Goal: Task Accomplishment & Management: Complete application form

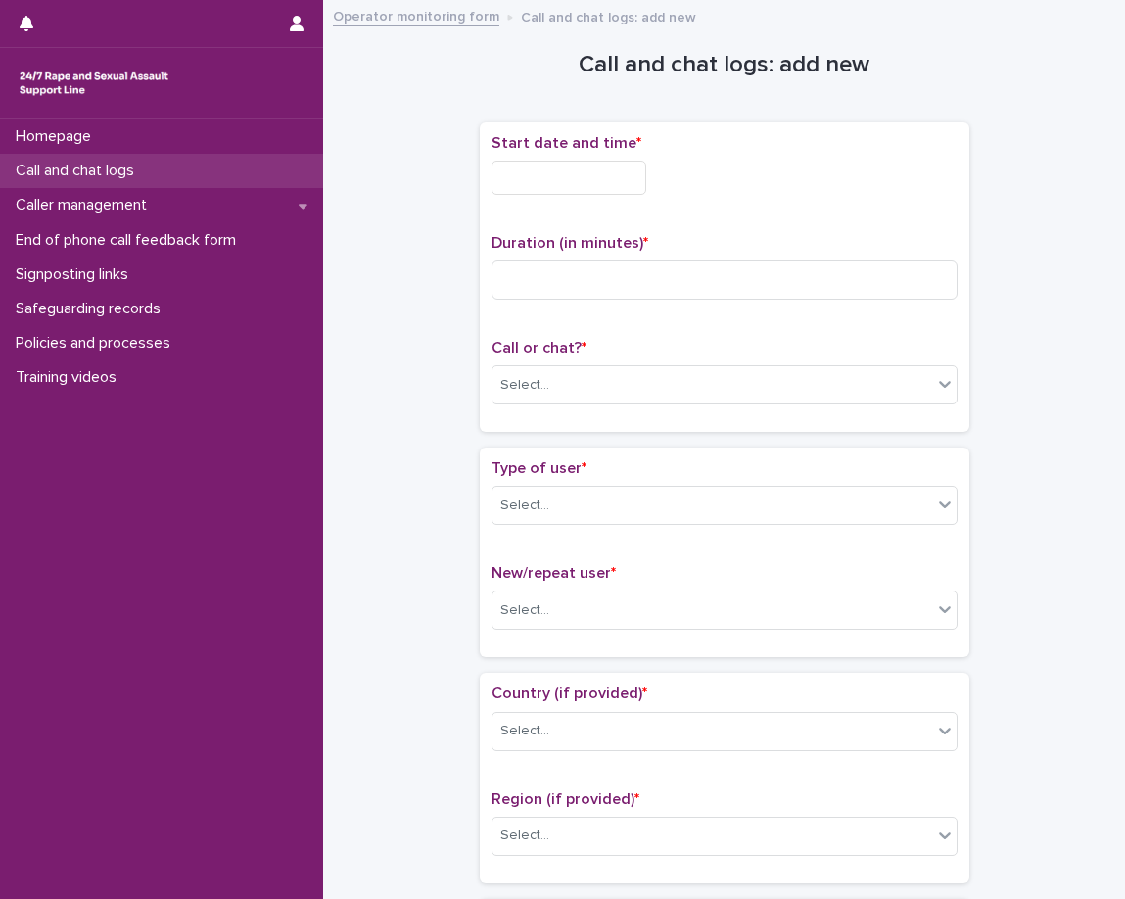
click at [147, 178] on p "Call and chat logs" at bounding box center [79, 171] width 142 height 19
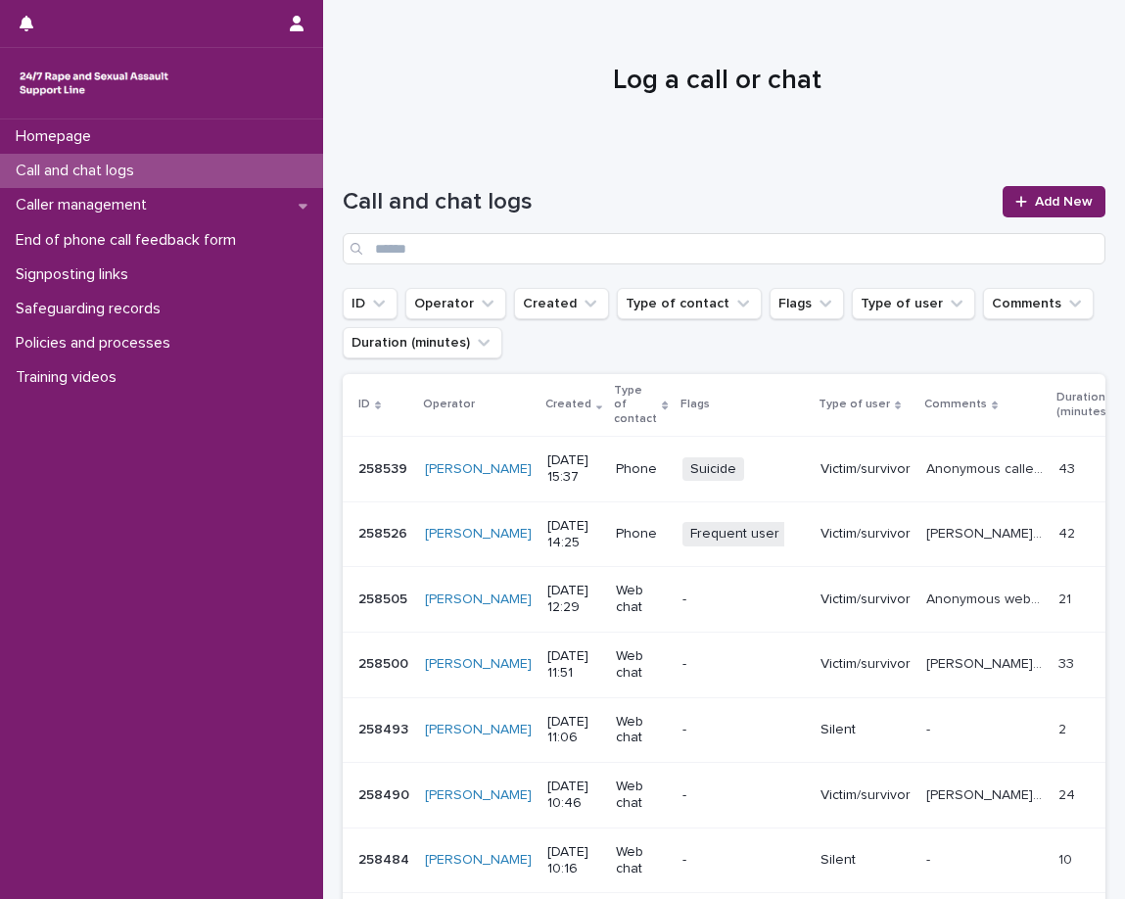
drag, startPoint x: 50, startPoint y: 11, endPoint x: 164, endPoint y: 144, distance: 175.1
click at [164, 144] on div "Homepage" at bounding box center [161, 137] width 323 height 34
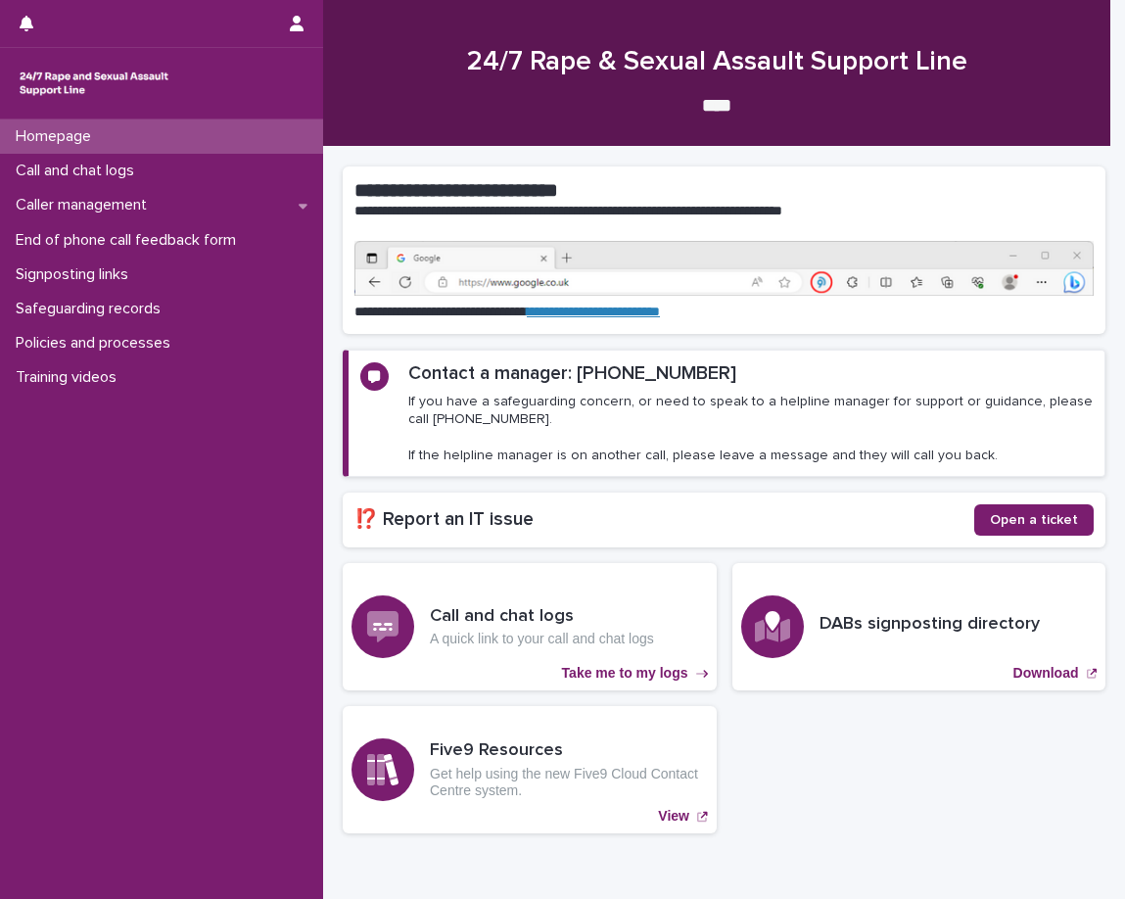
click at [445, 138] on div at bounding box center [717, 72] width 788 height 147
click at [85, 168] on p "Call and chat logs" at bounding box center [79, 171] width 142 height 19
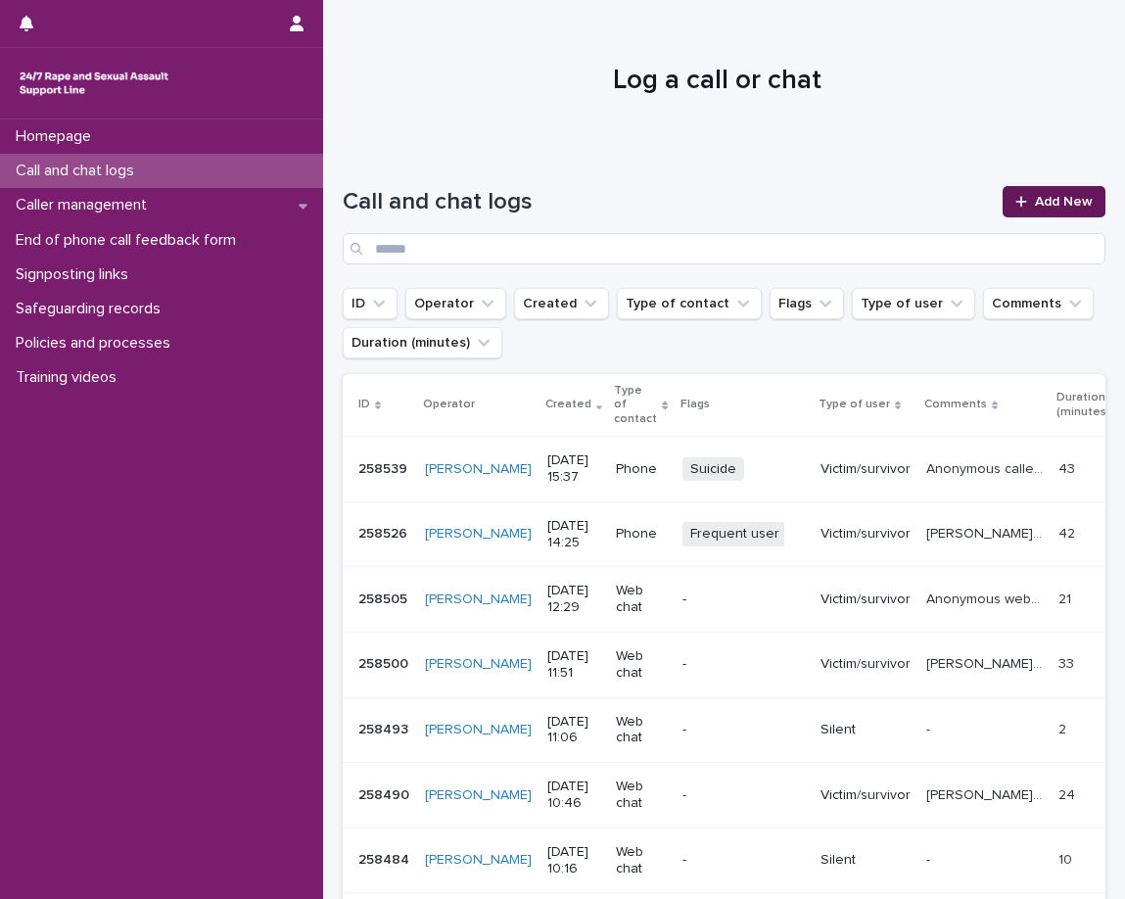
click at [1010, 194] on link "Add New" at bounding box center [1054, 201] width 103 height 31
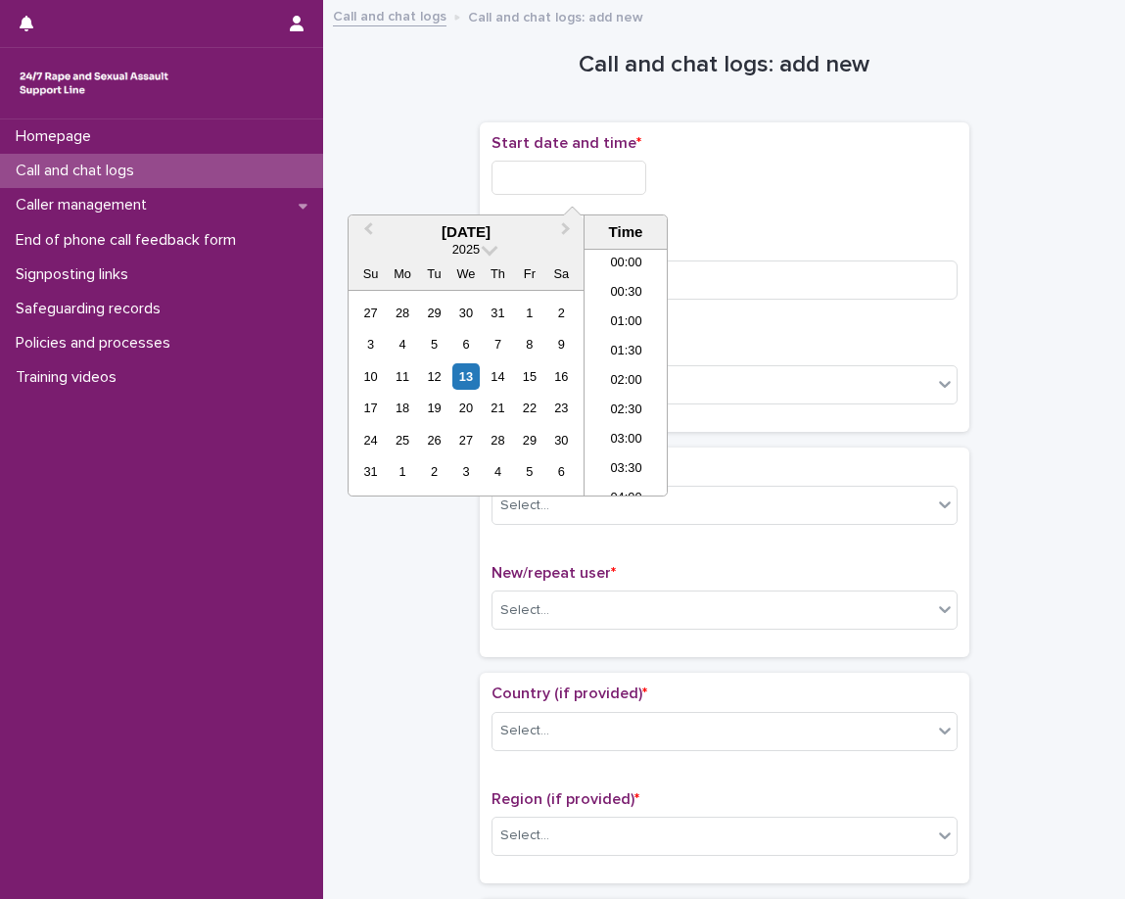
click at [582, 187] on input "text" at bounding box center [569, 178] width 155 height 34
click at [609, 370] on li "16:00" at bounding box center [626, 372] width 83 height 29
click at [633, 180] on input "**********" at bounding box center [569, 178] width 155 height 34
type input "**********"
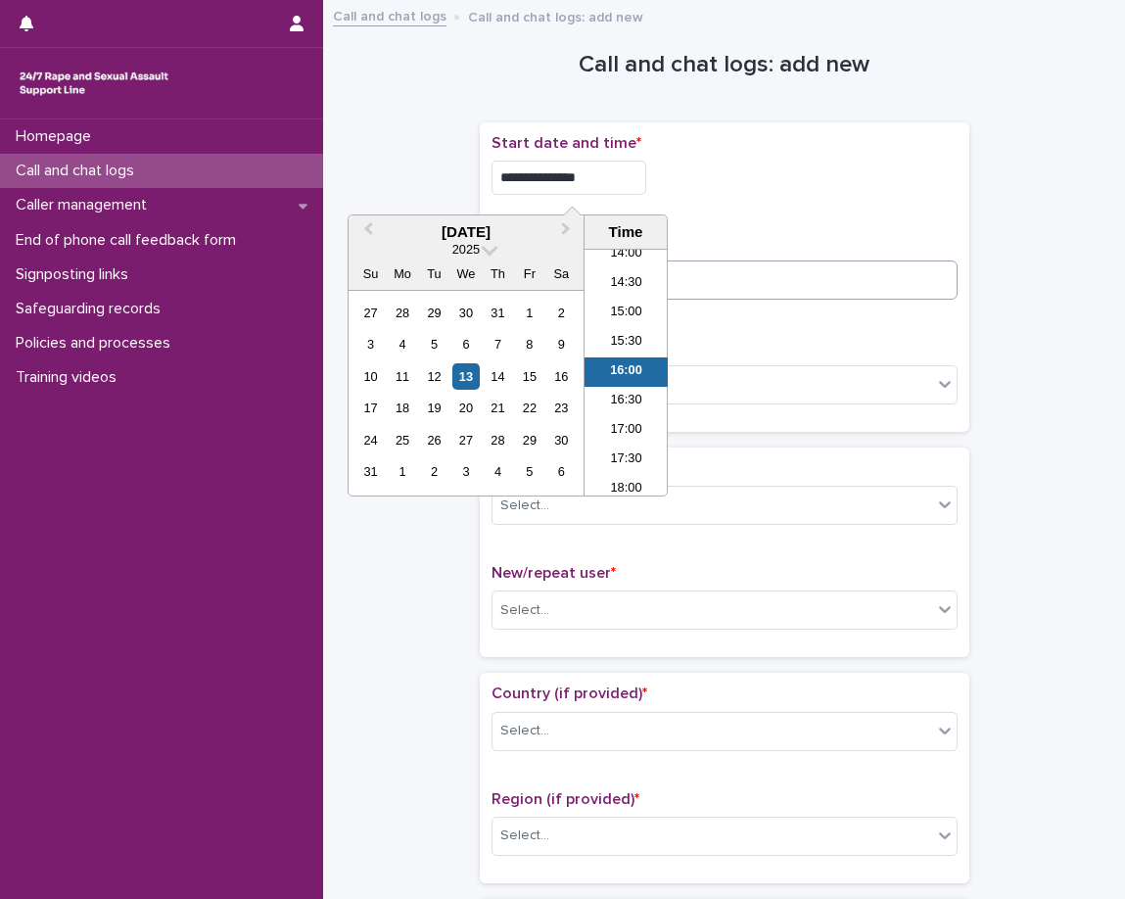
click at [715, 226] on div "**********" at bounding box center [725, 277] width 466 height 286
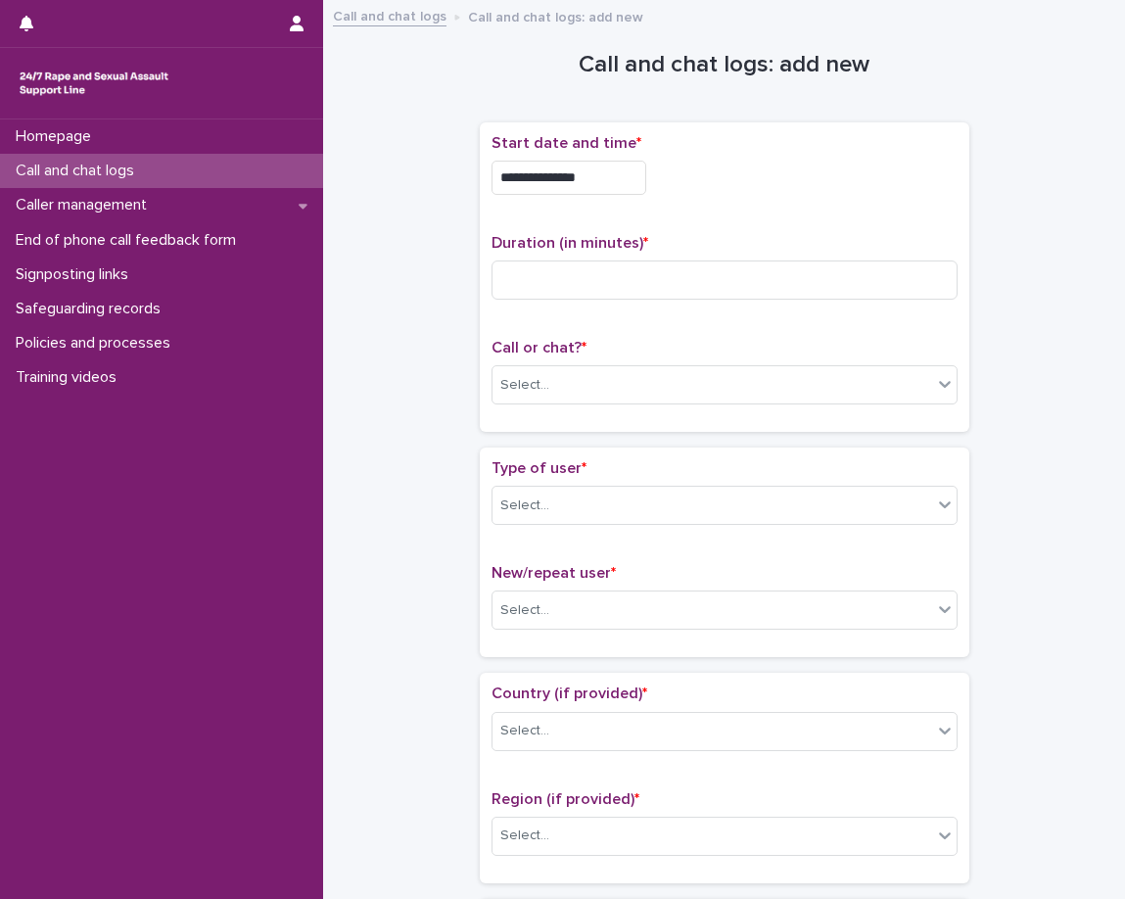
click at [682, 302] on div "Duration (in minutes) *" at bounding box center [725, 274] width 466 height 81
click at [686, 289] on input at bounding box center [725, 280] width 466 height 39
type input "***"
drag, startPoint x: 669, startPoint y: 327, endPoint x: 662, endPoint y: 340, distance: 14.5
click at [669, 328] on div "**********" at bounding box center [725, 277] width 466 height 286
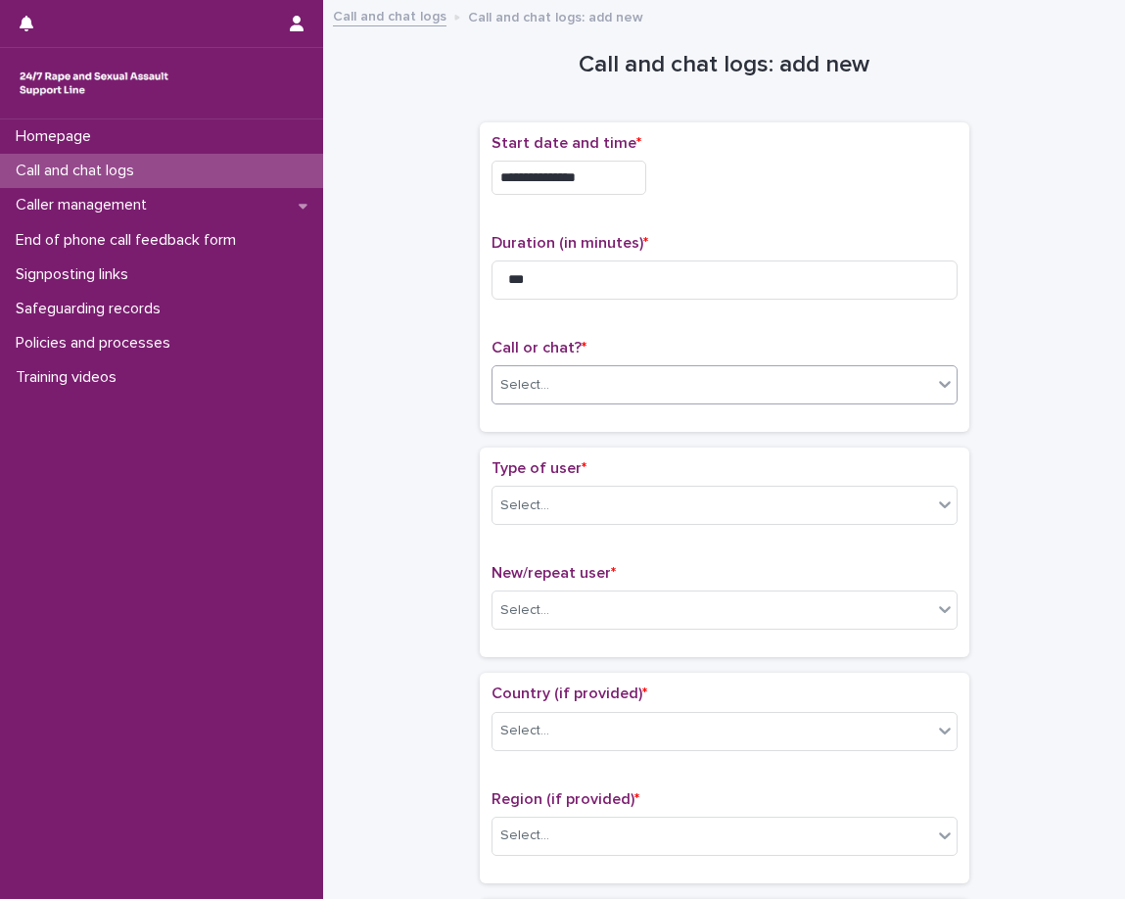
click at [642, 382] on div "Select..." at bounding box center [713, 385] width 440 height 32
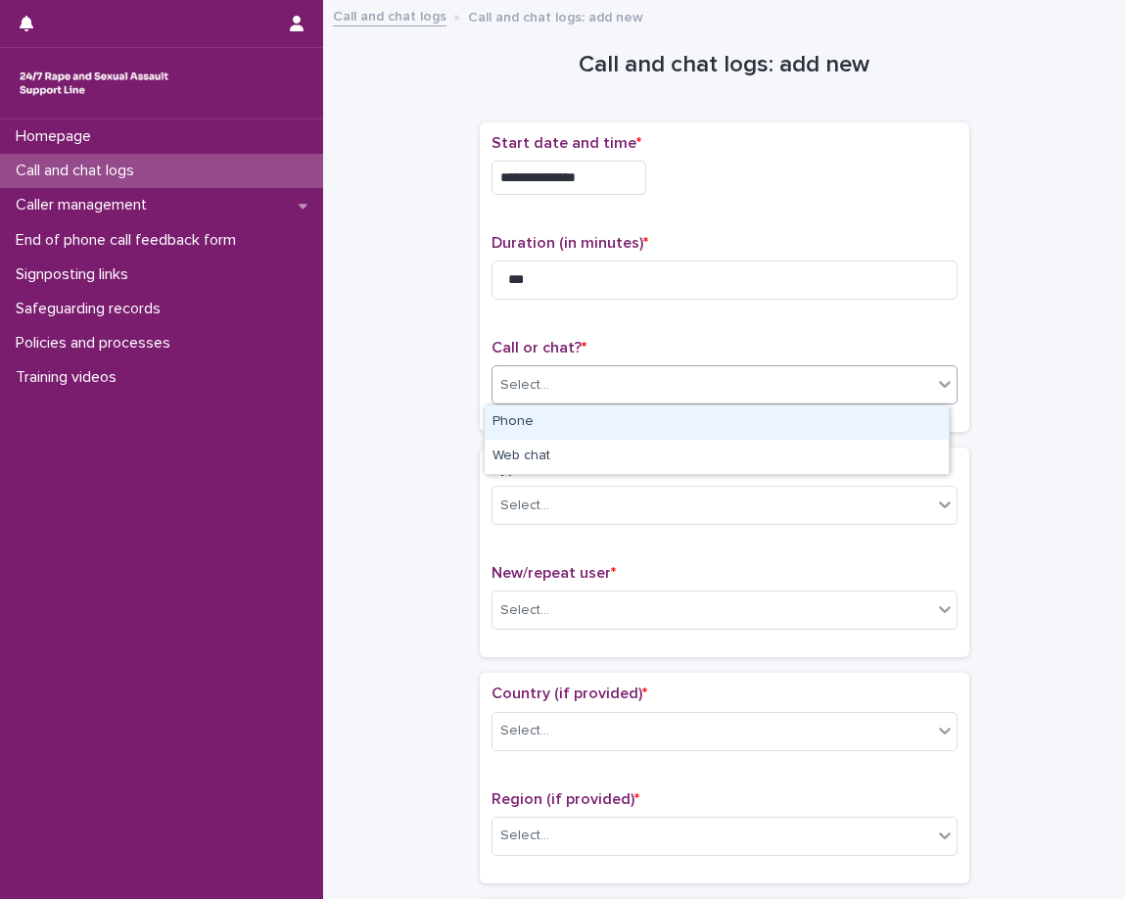
click at [617, 422] on div "Phone" at bounding box center [717, 423] width 464 height 34
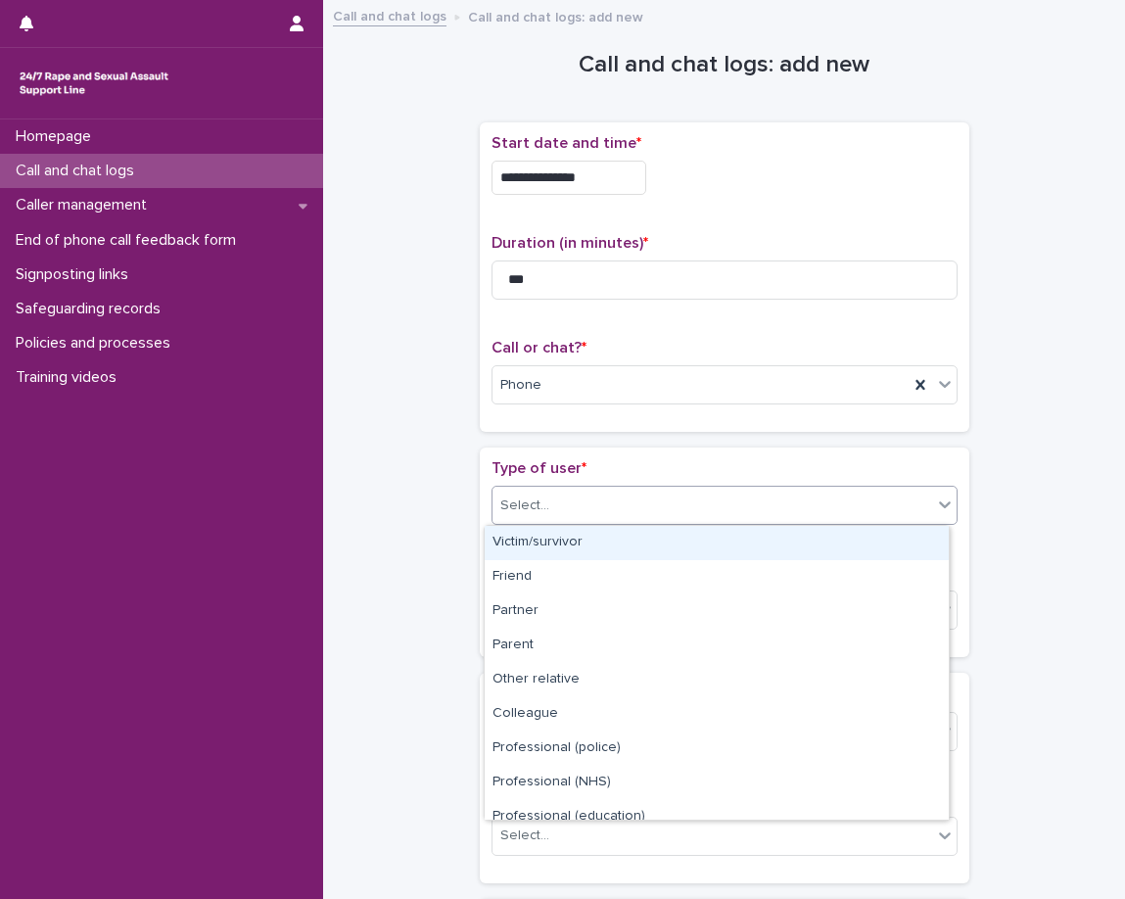
click at [594, 503] on div "Select..." at bounding box center [713, 506] width 440 height 32
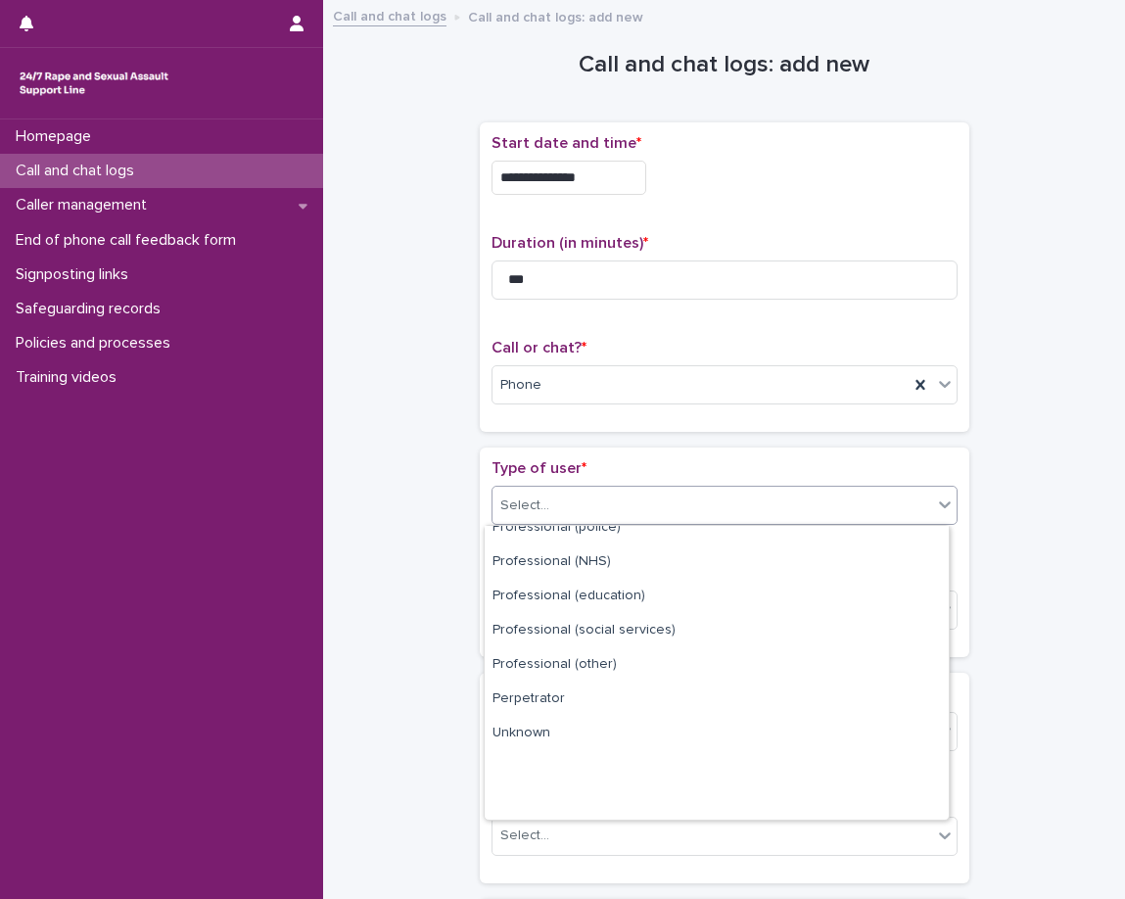
scroll to position [220, 0]
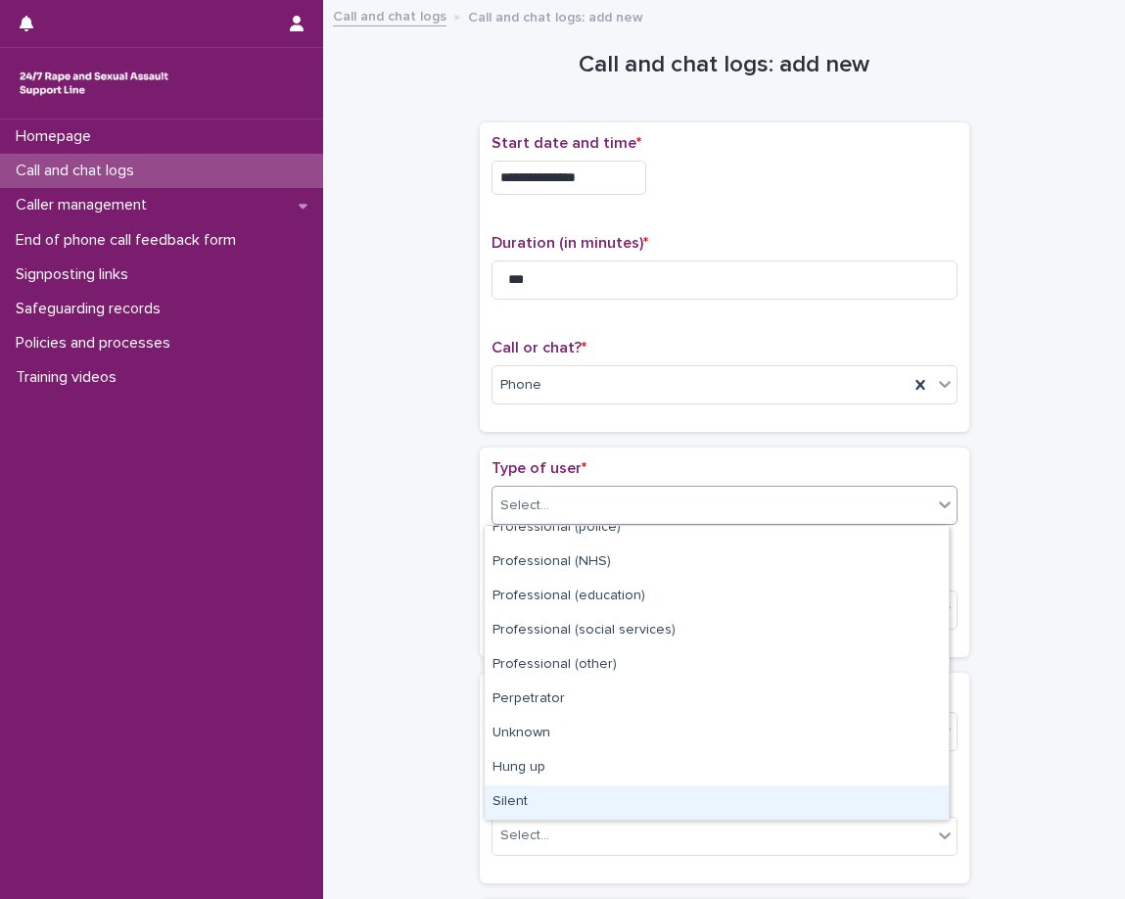
click at [546, 797] on div "Silent" at bounding box center [717, 803] width 464 height 34
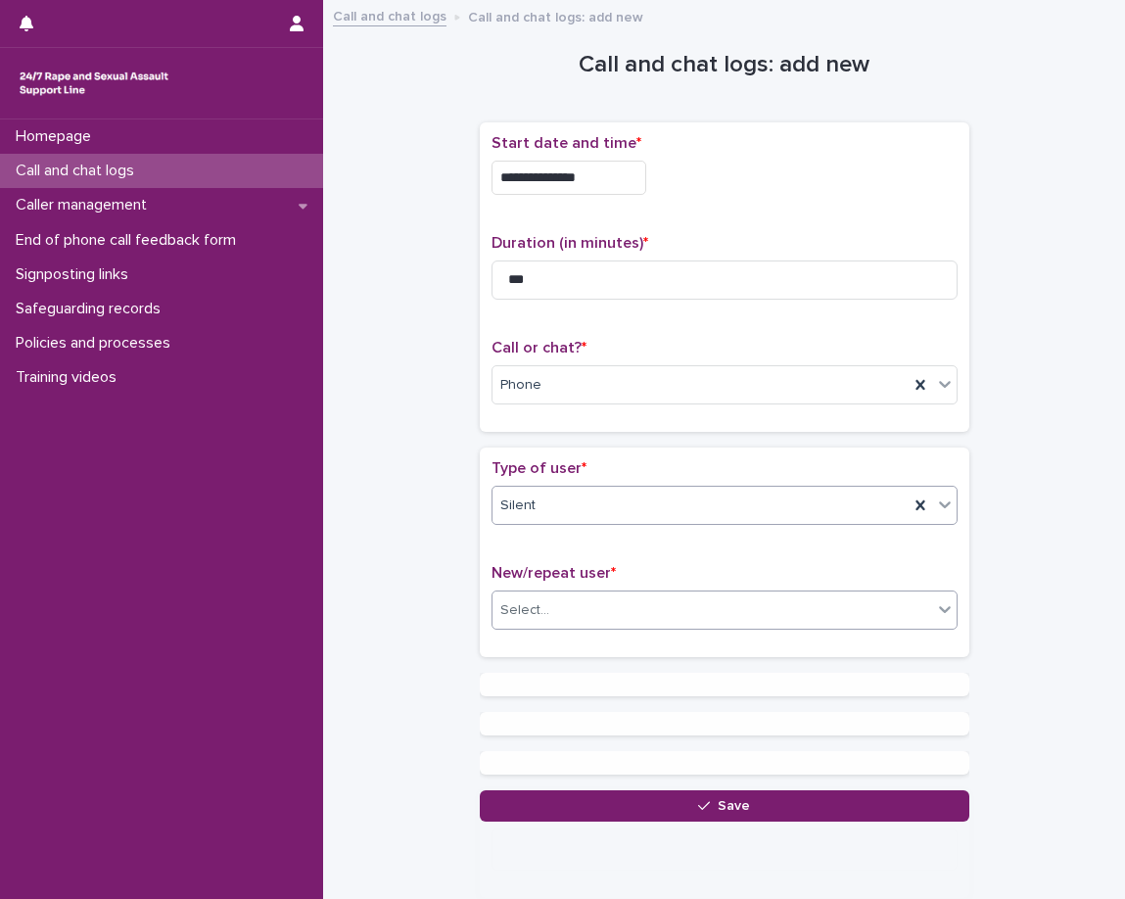
click at [503, 603] on div "Select..." at bounding box center [525, 610] width 49 height 21
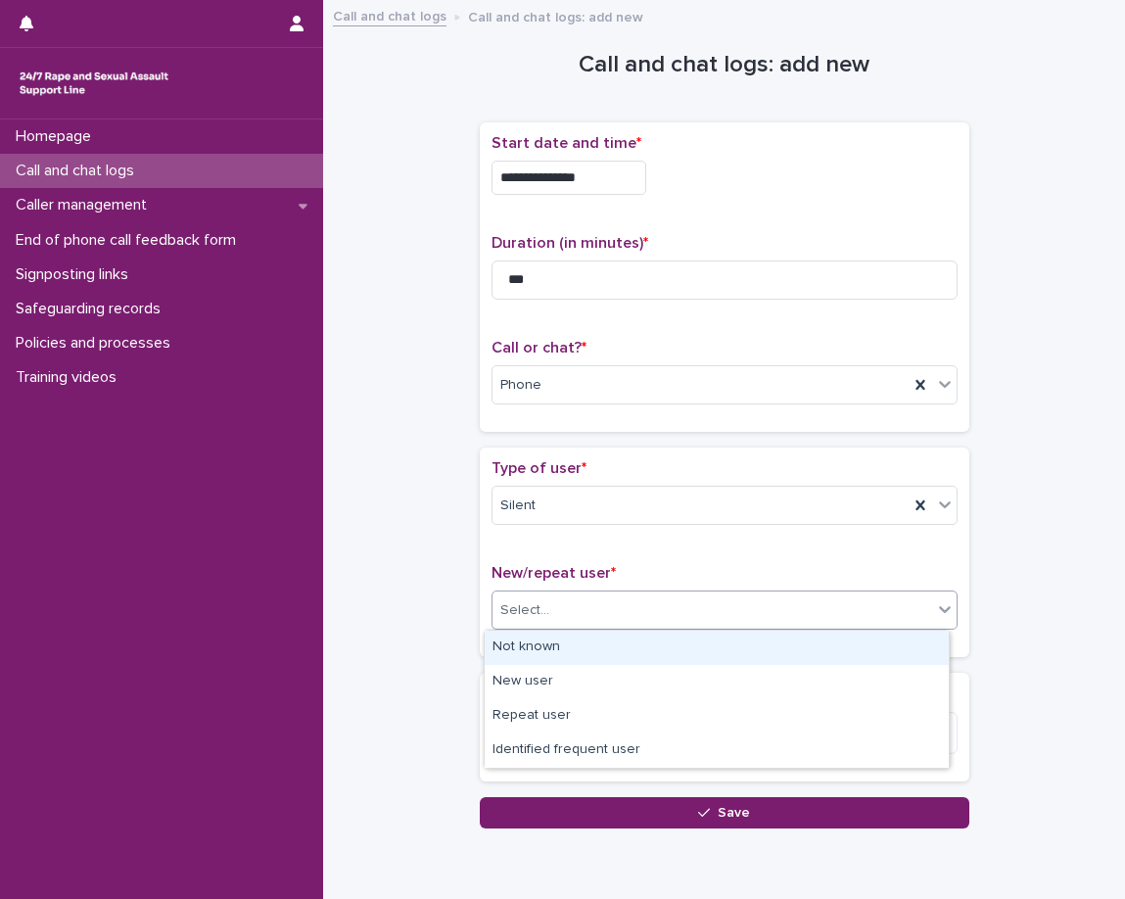
click at [522, 650] on div "Not known" at bounding box center [717, 648] width 464 height 34
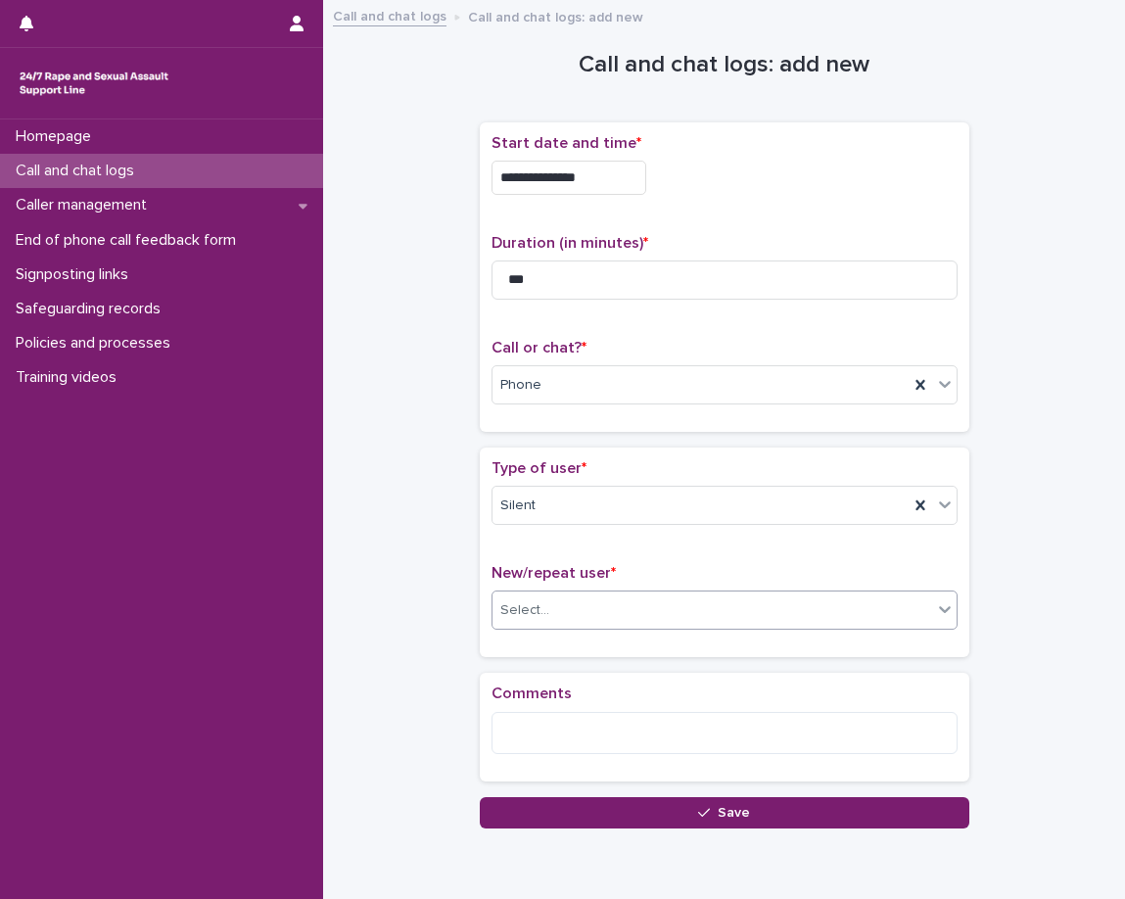
click at [522, 681] on div "Comments" at bounding box center [725, 727] width 490 height 108
click at [528, 717] on textarea at bounding box center [725, 733] width 466 height 42
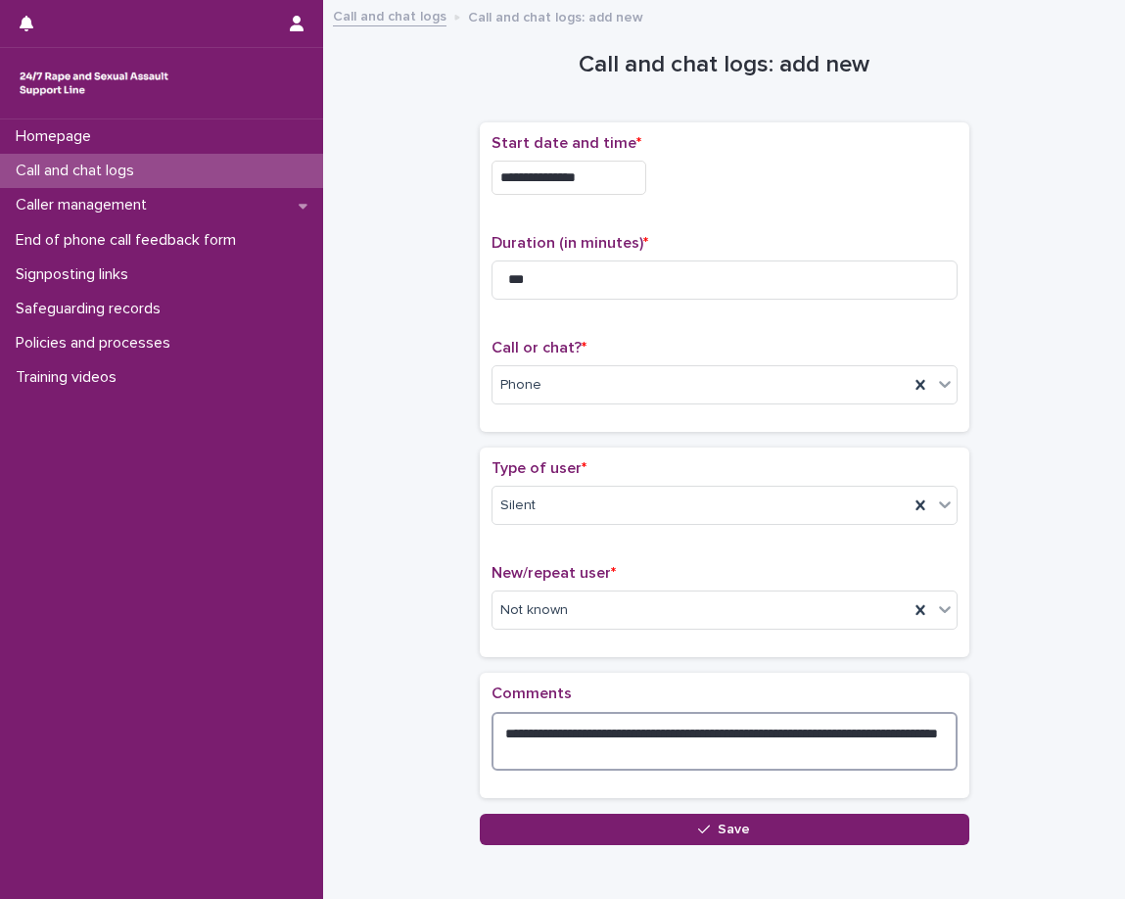
type textarea "**********"
click at [433, 626] on div "**********" at bounding box center [724, 429] width 763 height 834
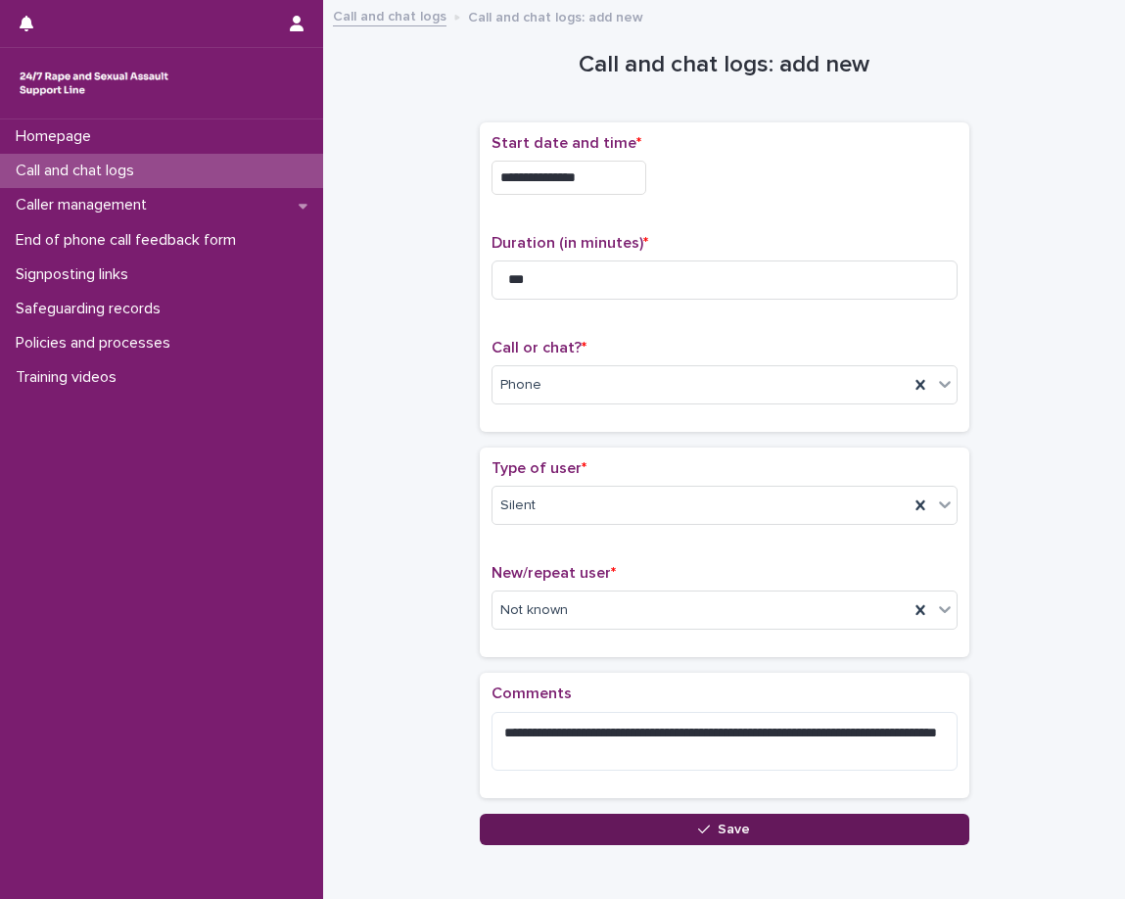
click at [855, 837] on button "Save" at bounding box center [725, 829] width 490 height 31
click at [855, 837] on div "Loading... Saving…" at bounding box center [725, 487] width 490 height 711
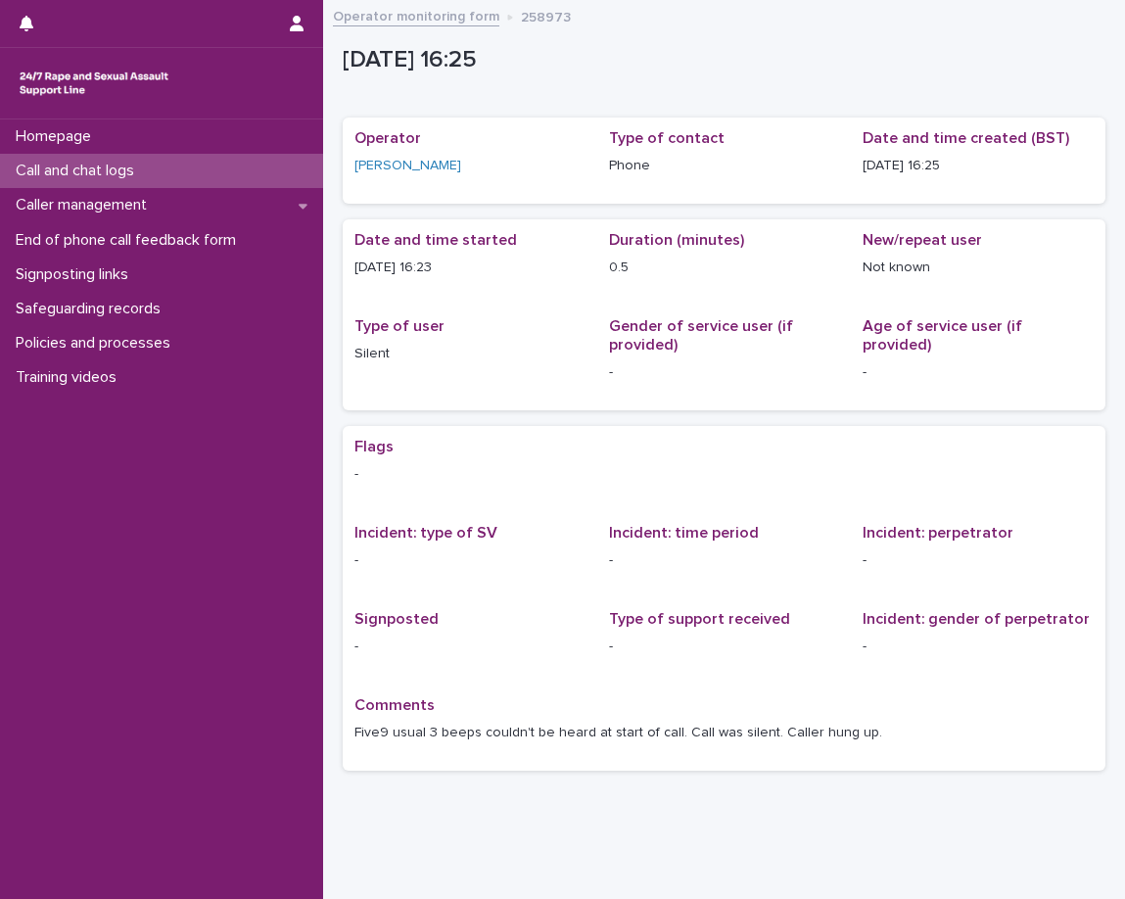
click at [297, 164] on div "Call and chat logs" at bounding box center [161, 171] width 323 height 34
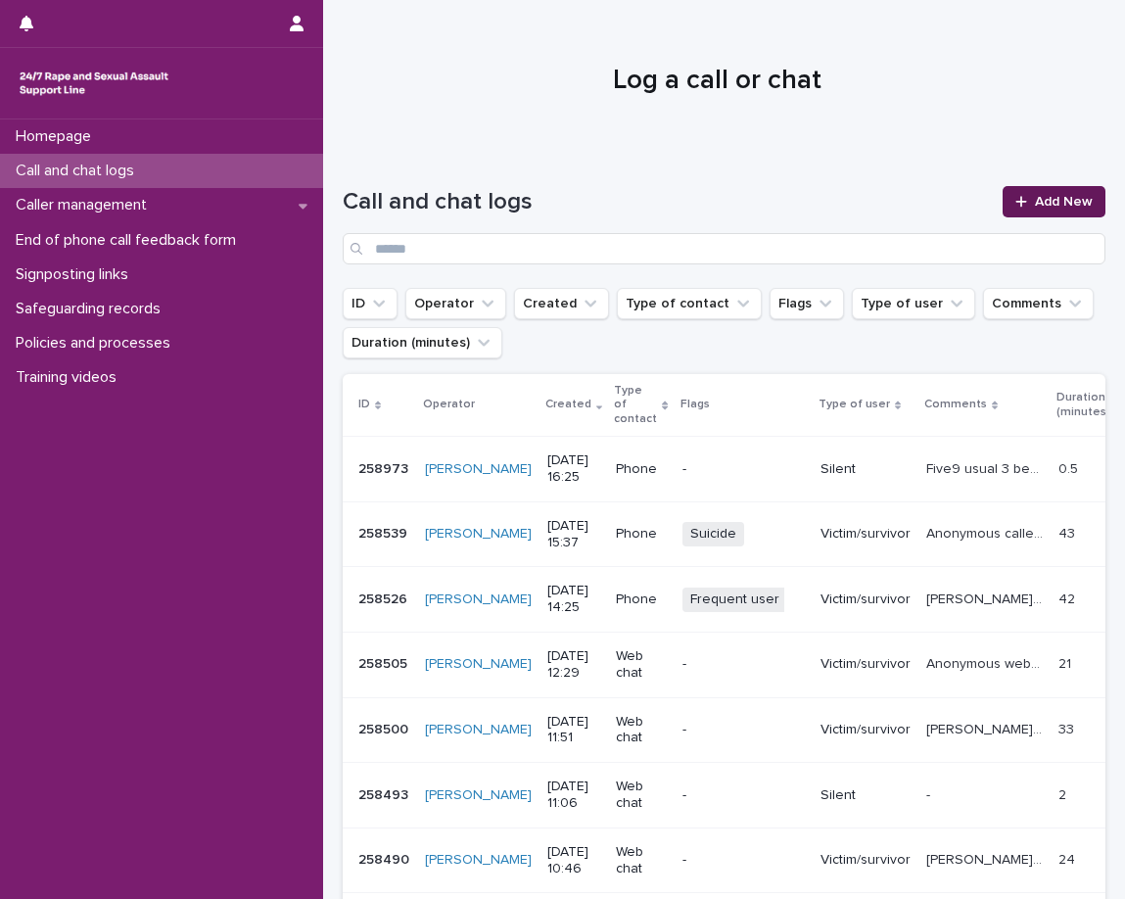
click at [1025, 213] on link "Add New" at bounding box center [1054, 201] width 103 height 31
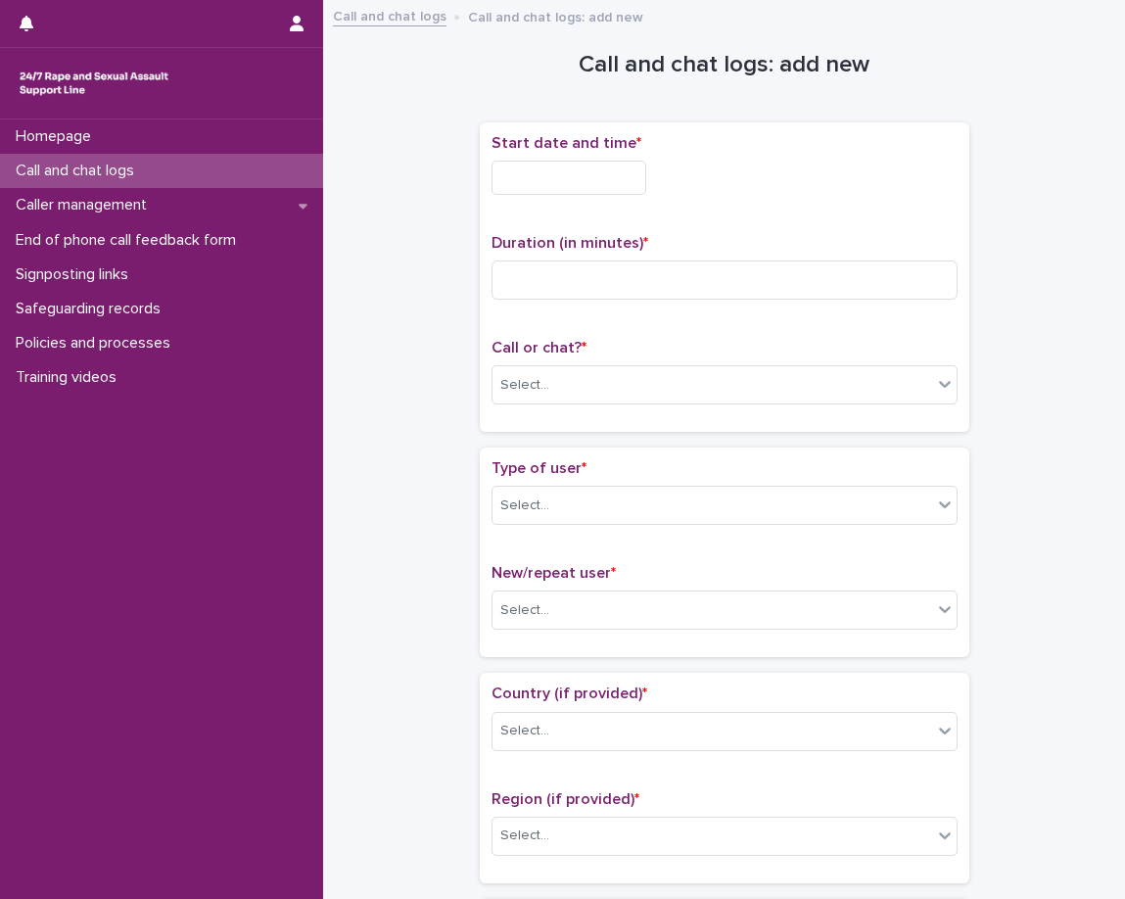
click at [576, 193] on input "text" at bounding box center [569, 178] width 155 height 34
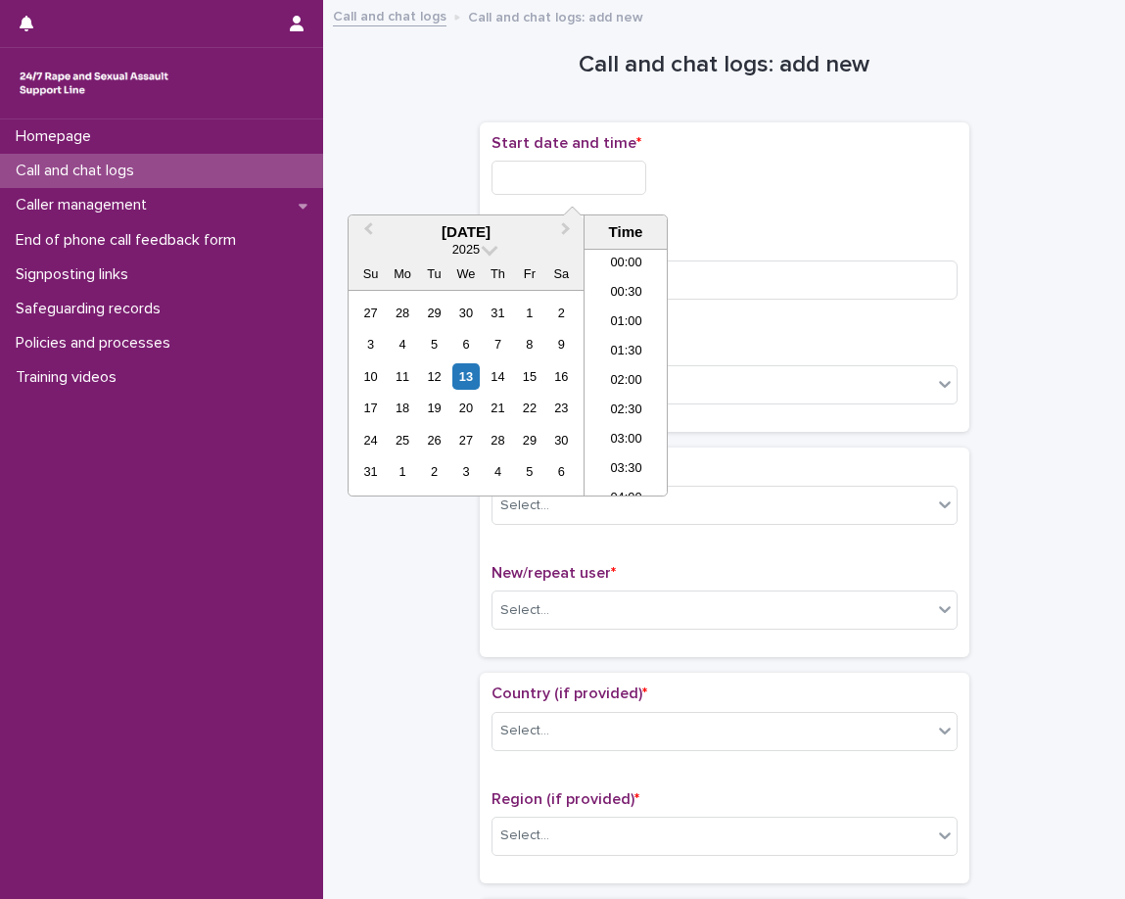
scroll to position [862, 0]
click at [615, 339] on li "16:00" at bounding box center [626, 342] width 83 height 29
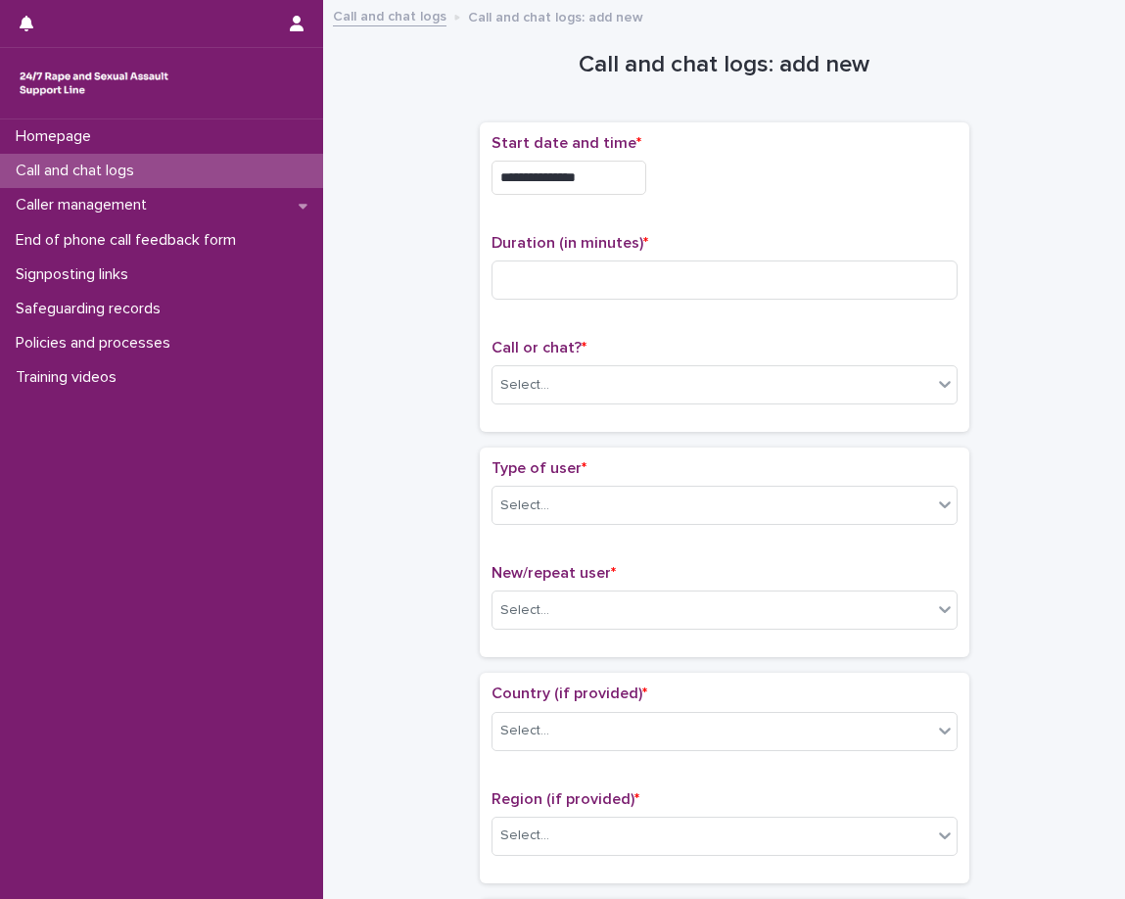
click at [610, 176] on input "**********" at bounding box center [569, 178] width 155 height 34
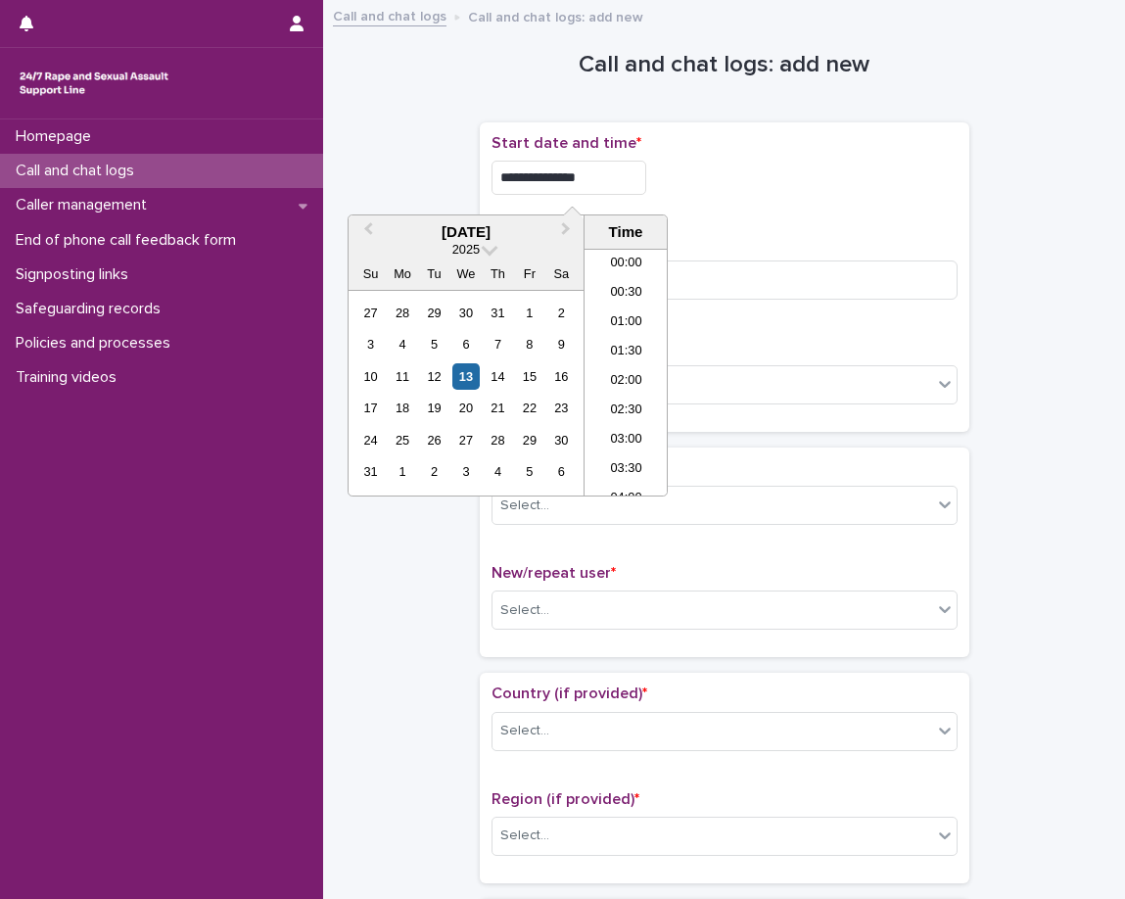
scroll to position [833, 0]
type input "**********"
click at [858, 304] on div "Duration (in minutes) *" at bounding box center [725, 274] width 466 height 81
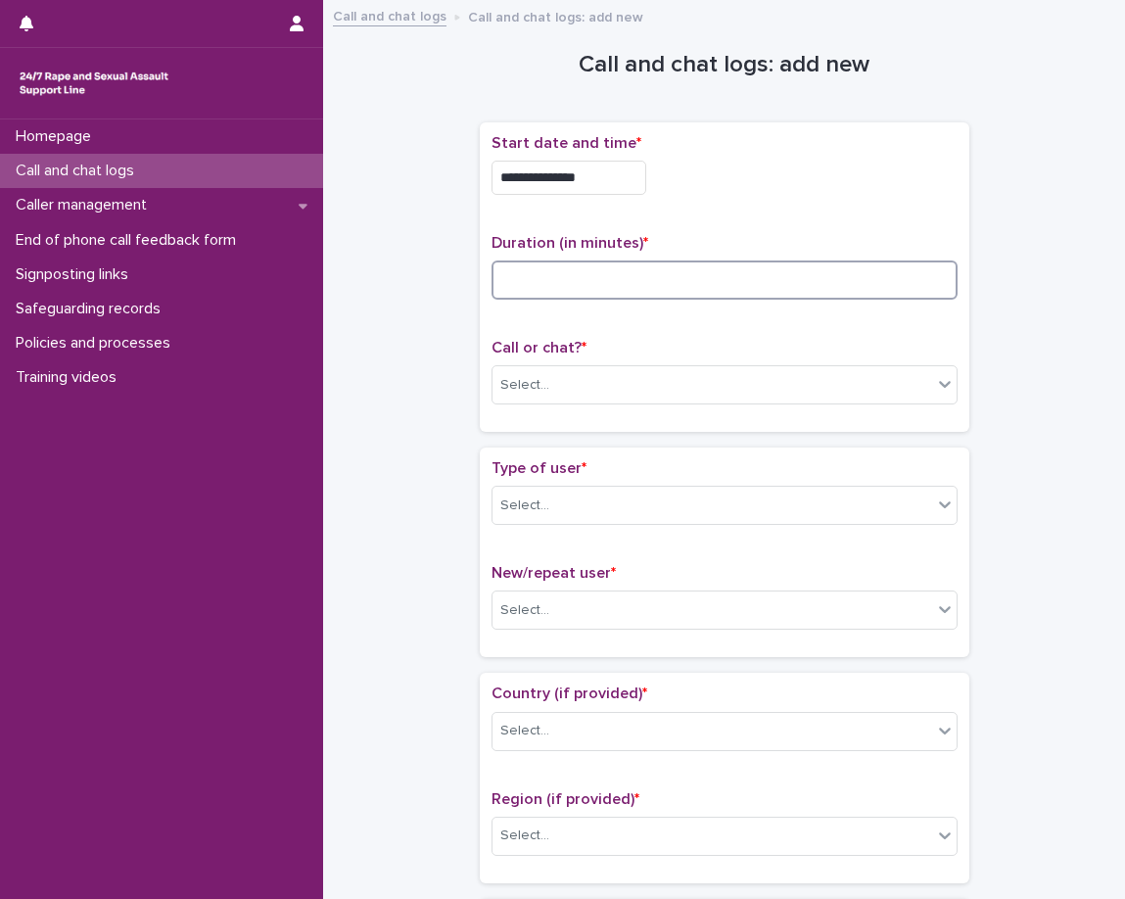
click at [876, 280] on input at bounding box center [725, 280] width 466 height 39
type input "*"
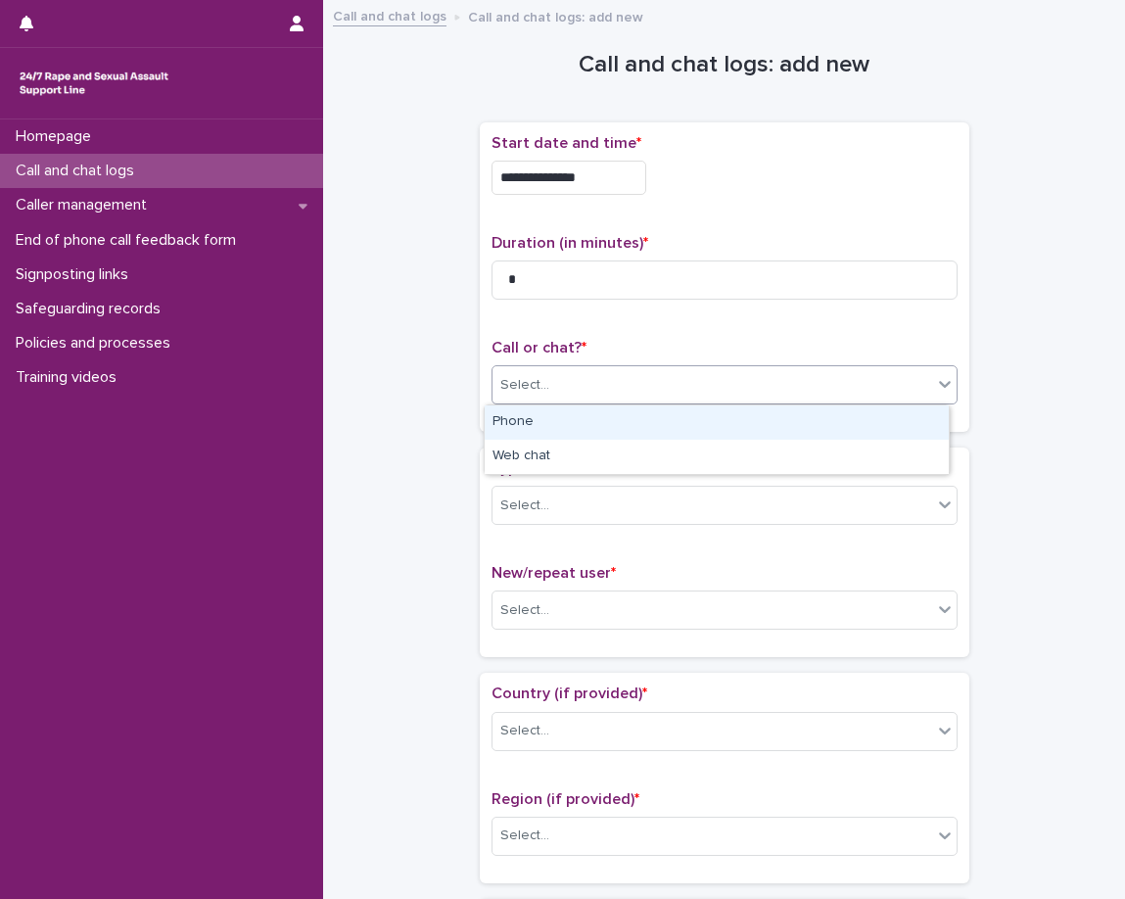
click at [845, 385] on div "Select..." at bounding box center [713, 385] width 440 height 32
click at [733, 431] on div "Phone" at bounding box center [717, 423] width 464 height 34
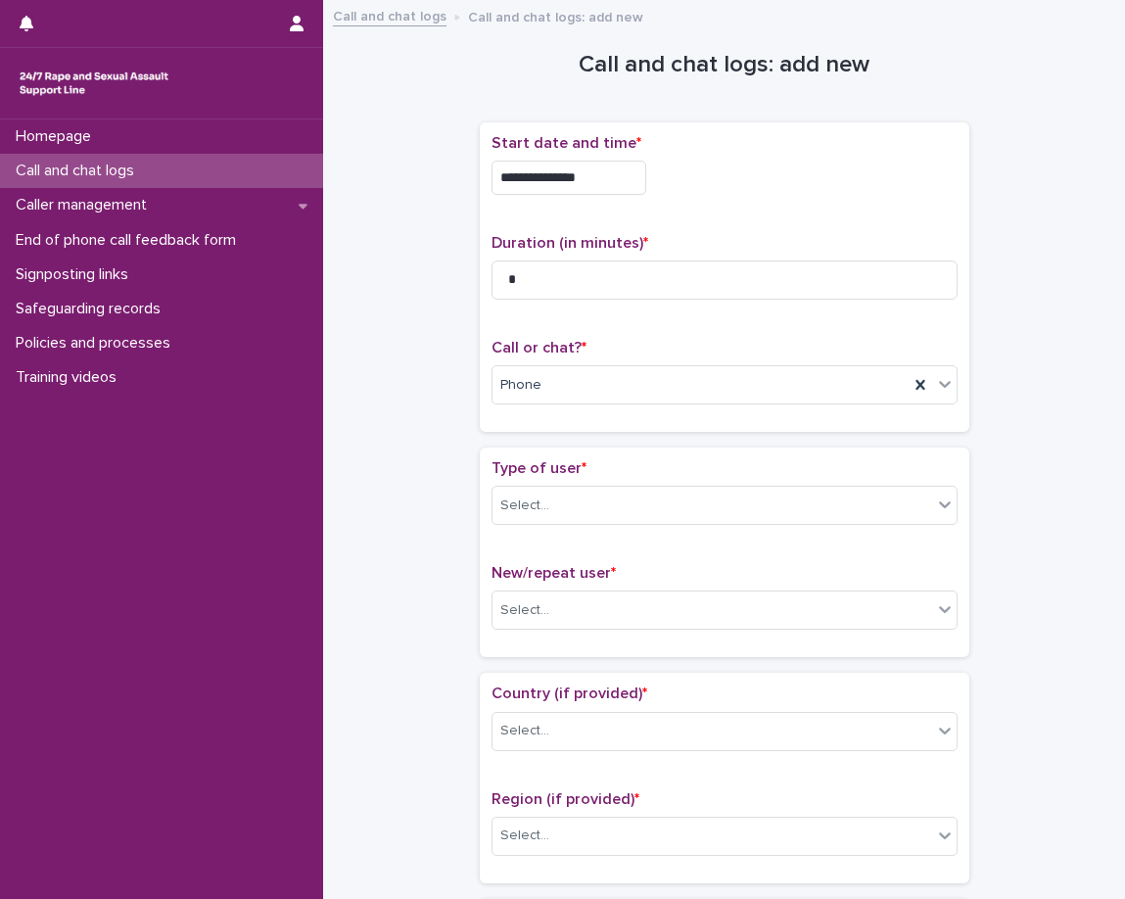
click at [710, 449] on div "Type of user * Select... New/repeat user * Select..." at bounding box center [725, 553] width 490 height 210
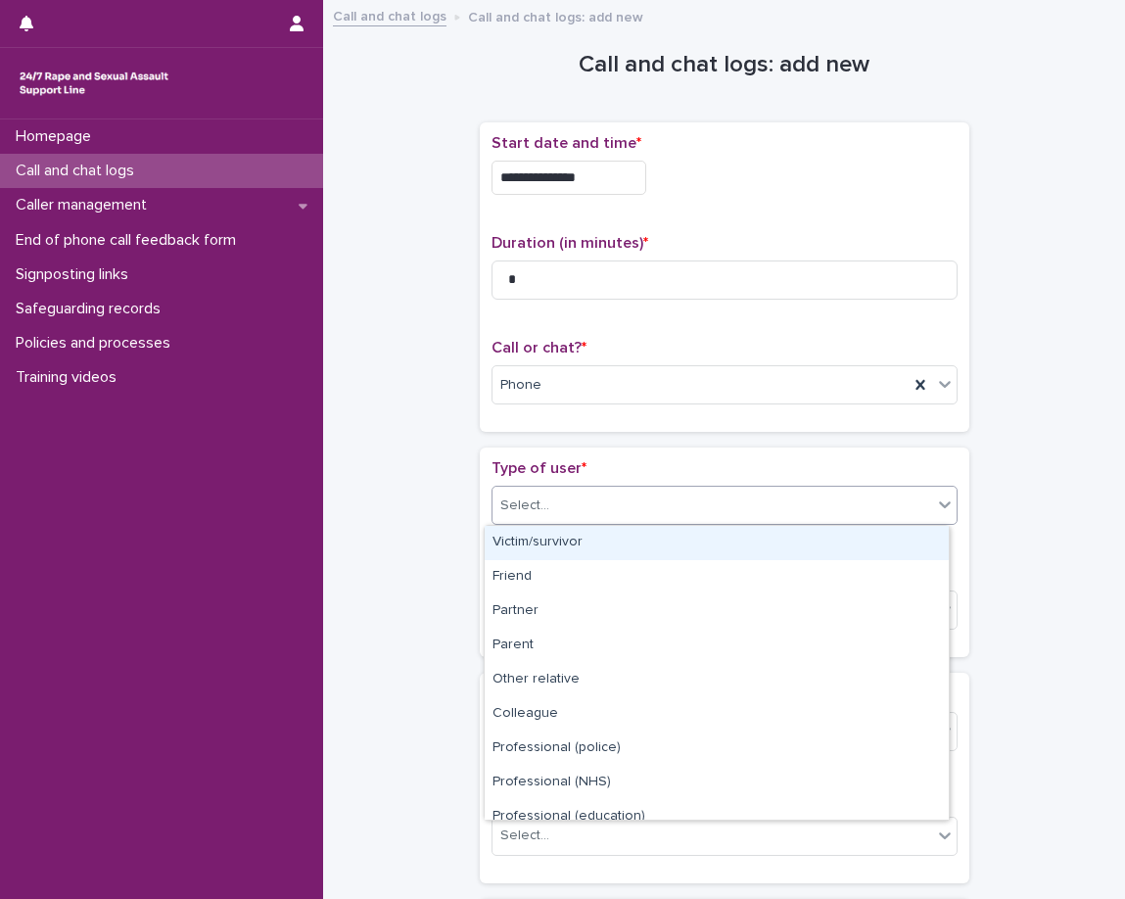
click at [702, 503] on div "Select..." at bounding box center [713, 506] width 440 height 32
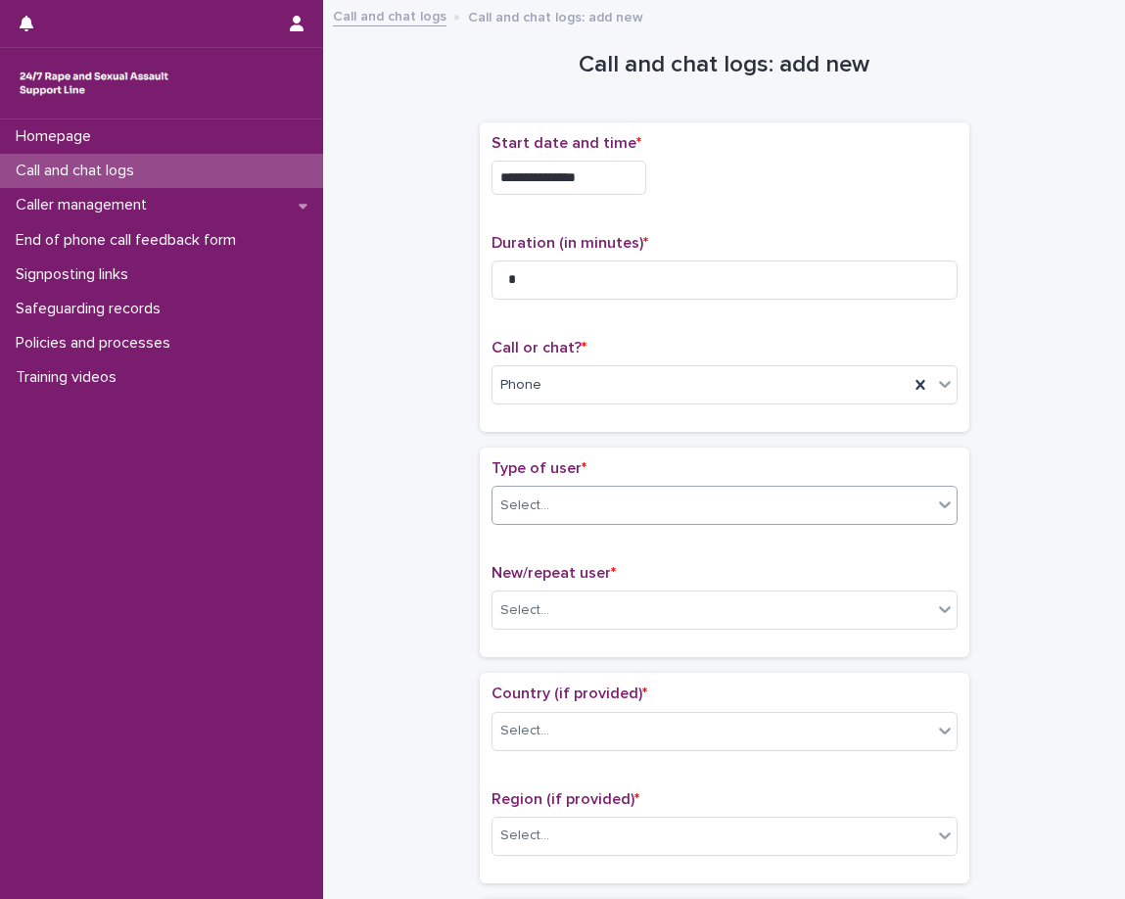
click at [700, 509] on div "Select..." at bounding box center [713, 506] width 440 height 32
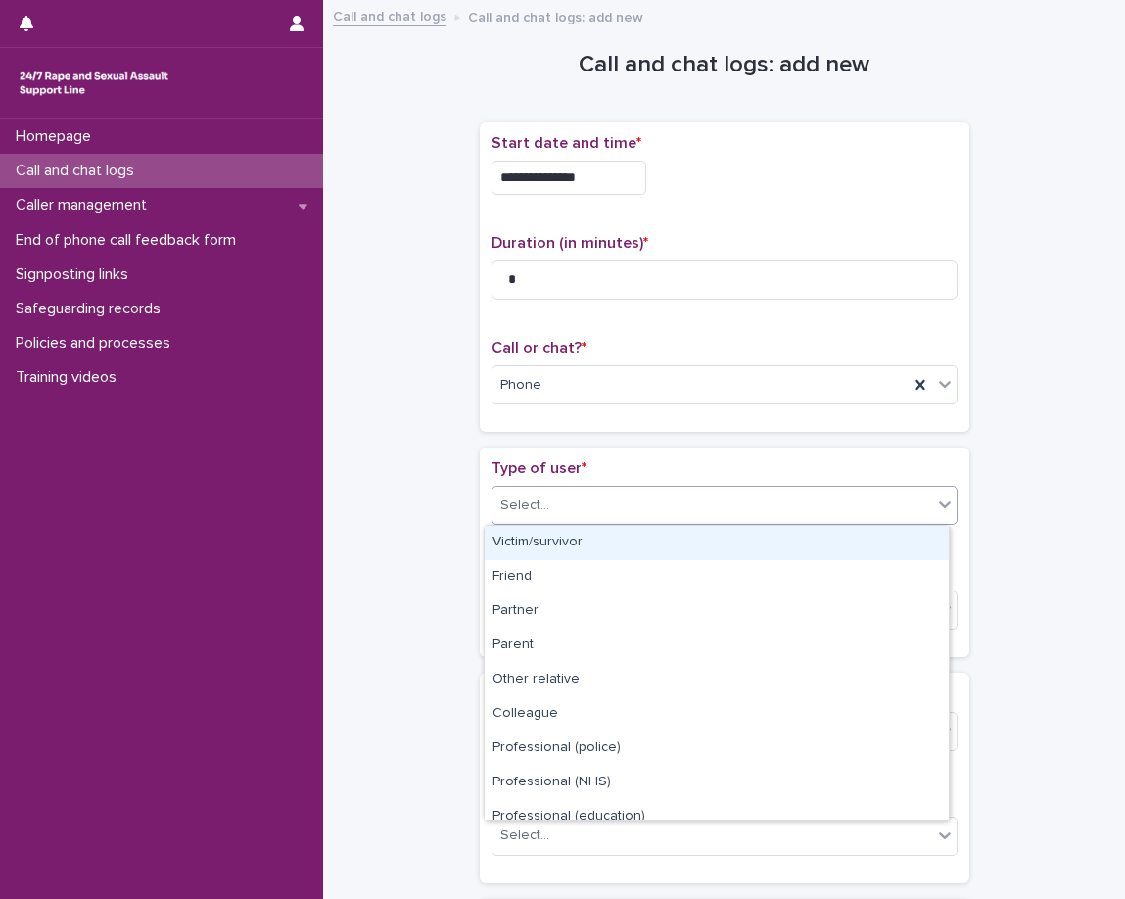
click at [718, 541] on div "Victim/survivor" at bounding box center [717, 543] width 464 height 34
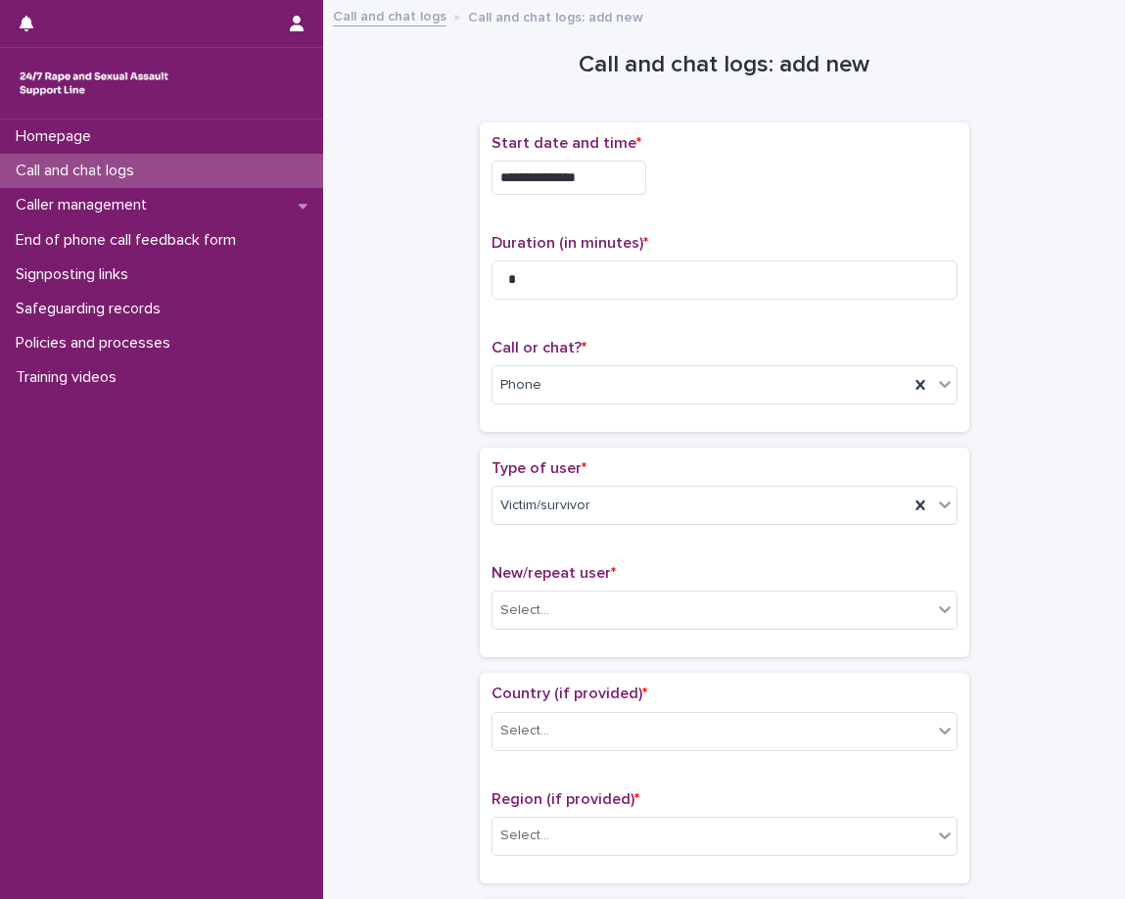
click at [715, 573] on p "New/repeat user *" at bounding box center [725, 573] width 466 height 19
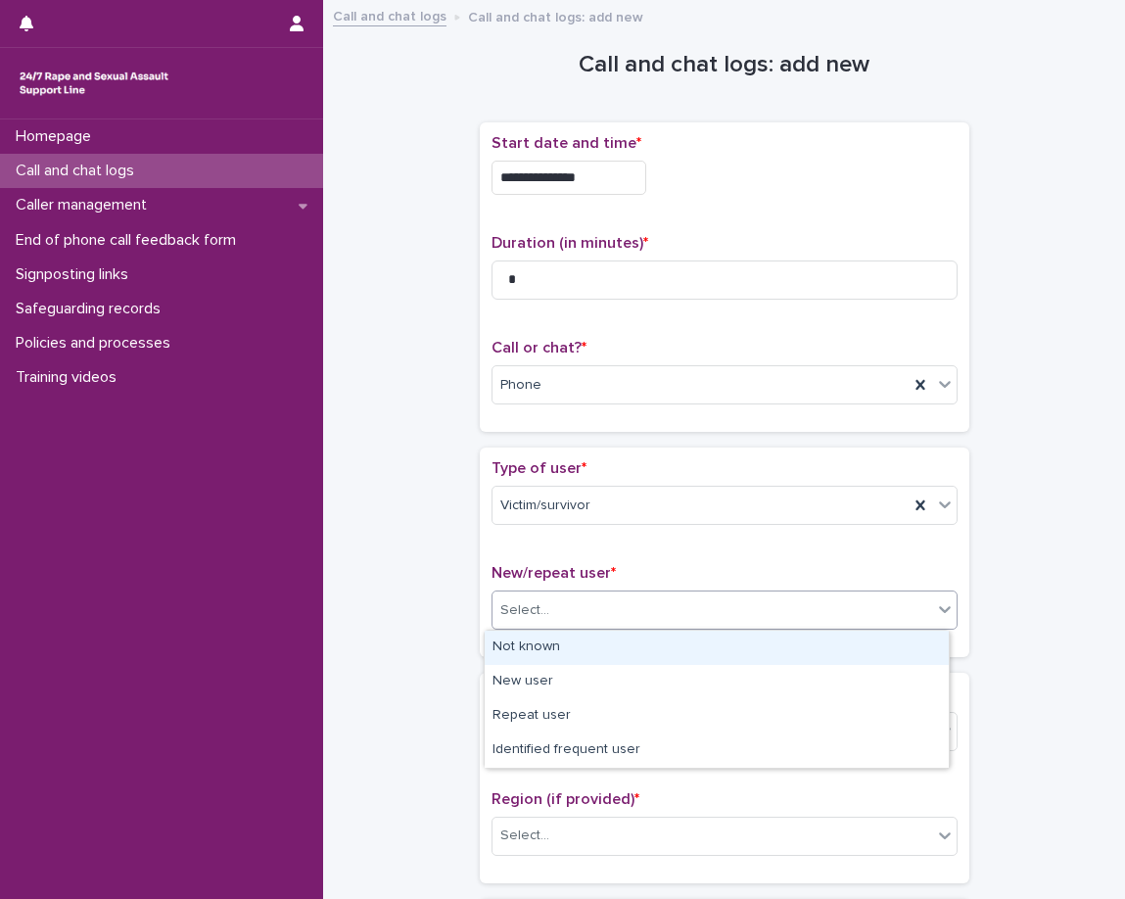
click at [701, 599] on div "Select..." at bounding box center [713, 611] width 440 height 32
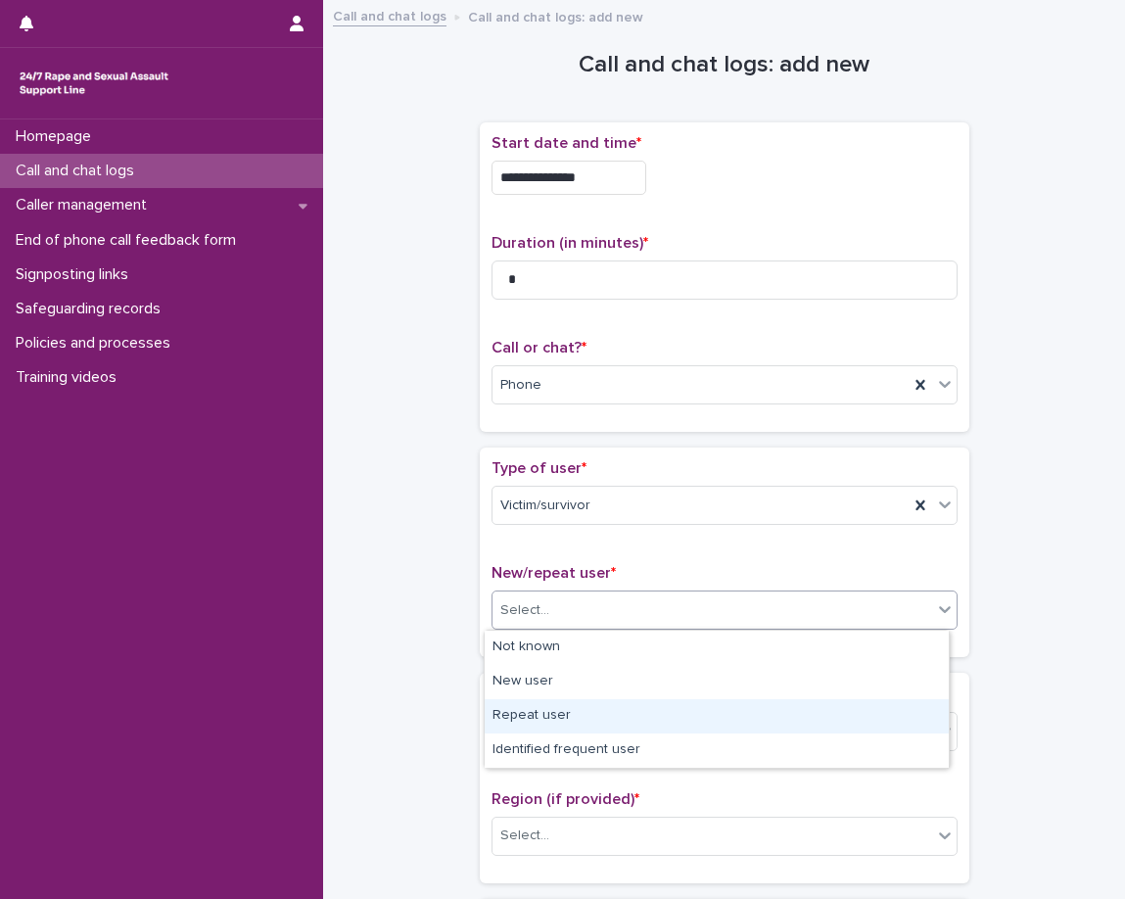
click at [661, 713] on div "Repeat user" at bounding box center [717, 716] width 464 height 34
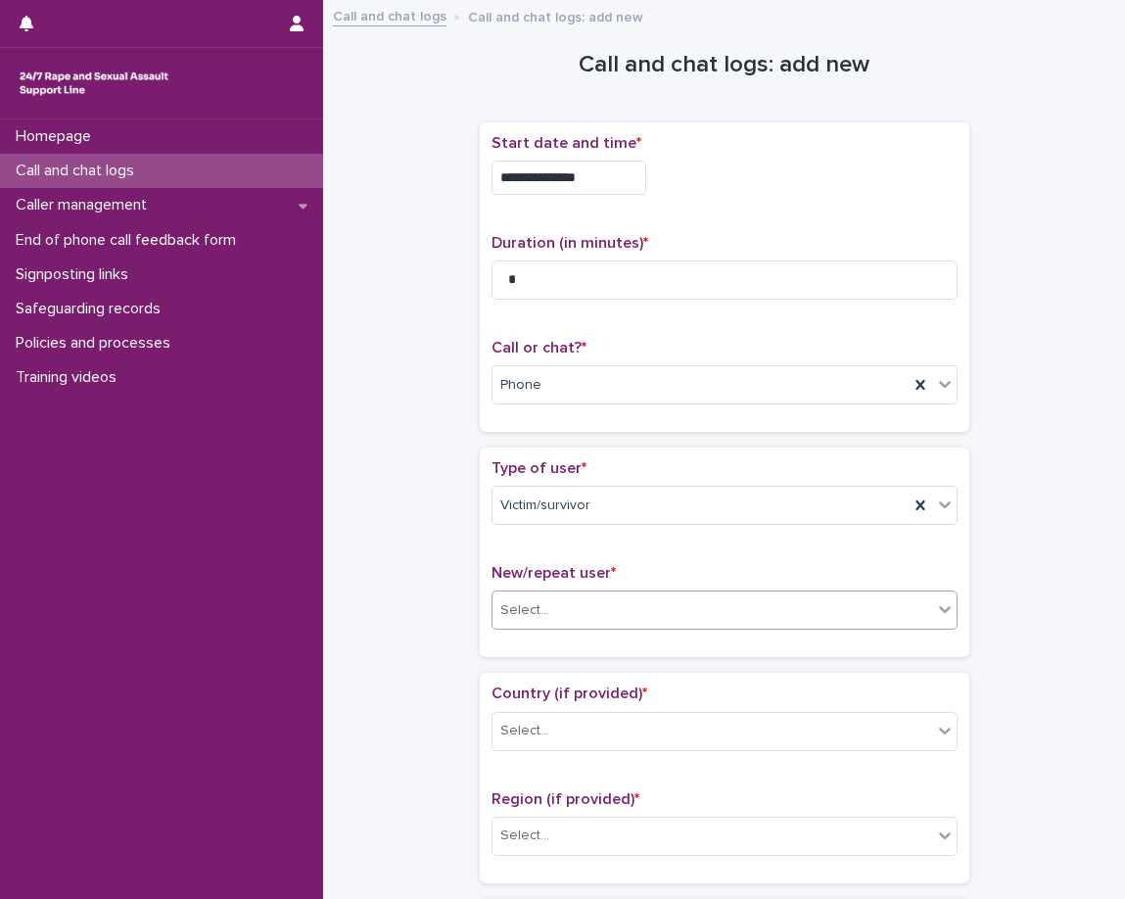
click at [655, 690] on p "Country (if provided) *" at bounding box center [725, 694] width 466 height 19
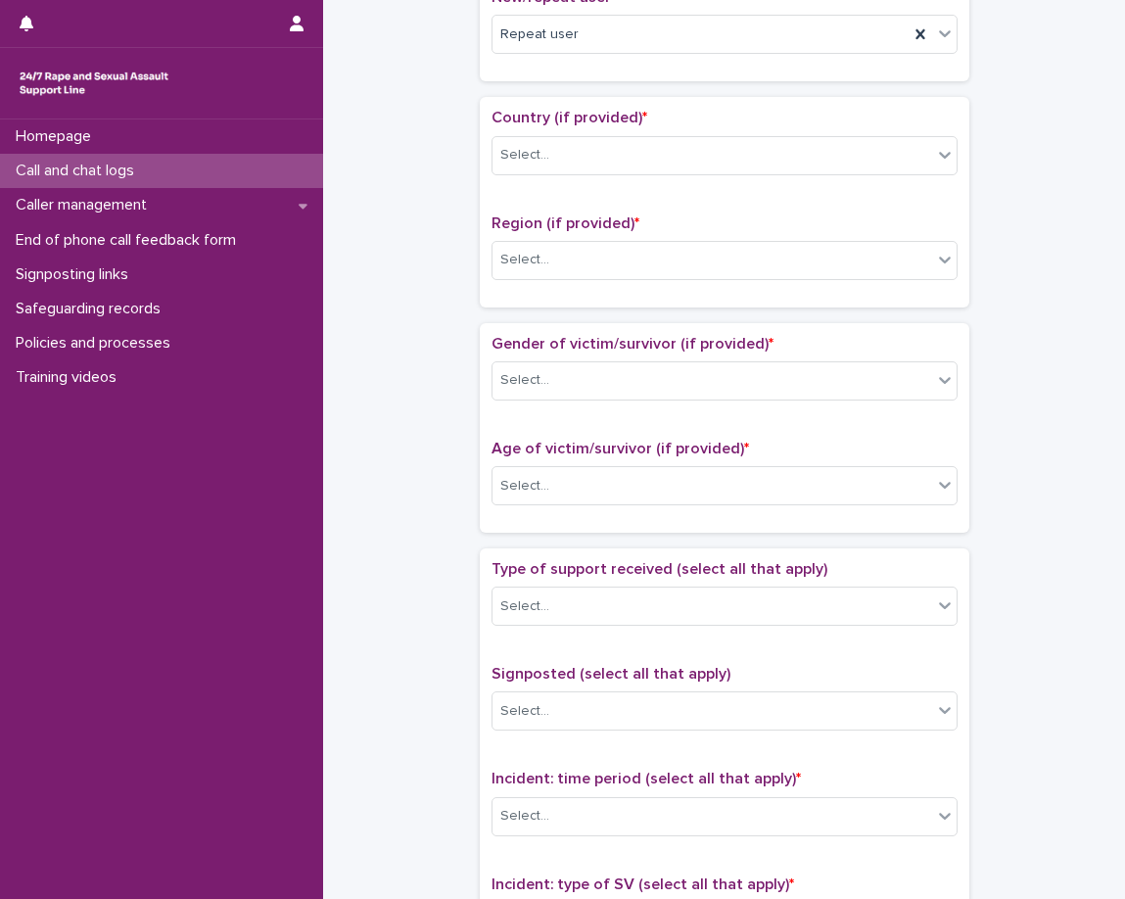
scroll to position [588, 0]
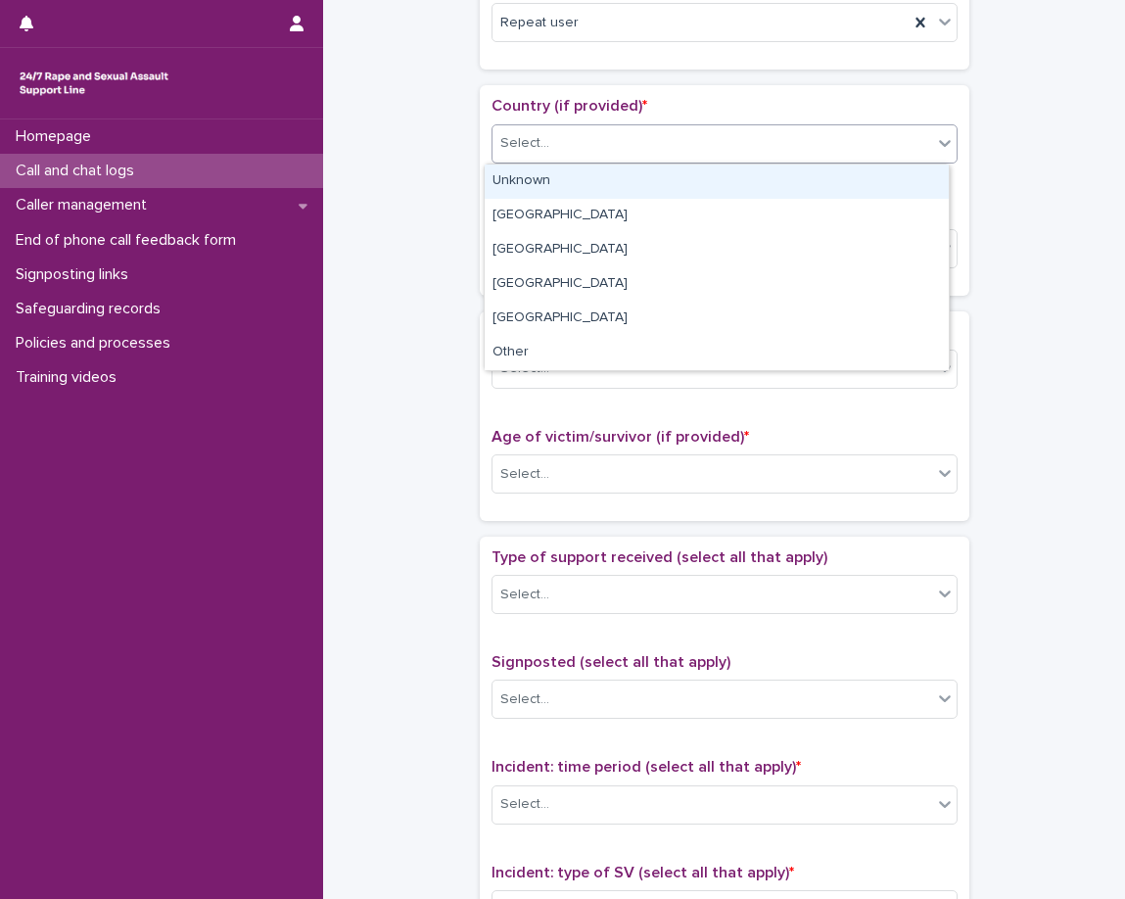
click at [658, 142] on div "Select..." at bounding box center [713, 143] width 440 height 32
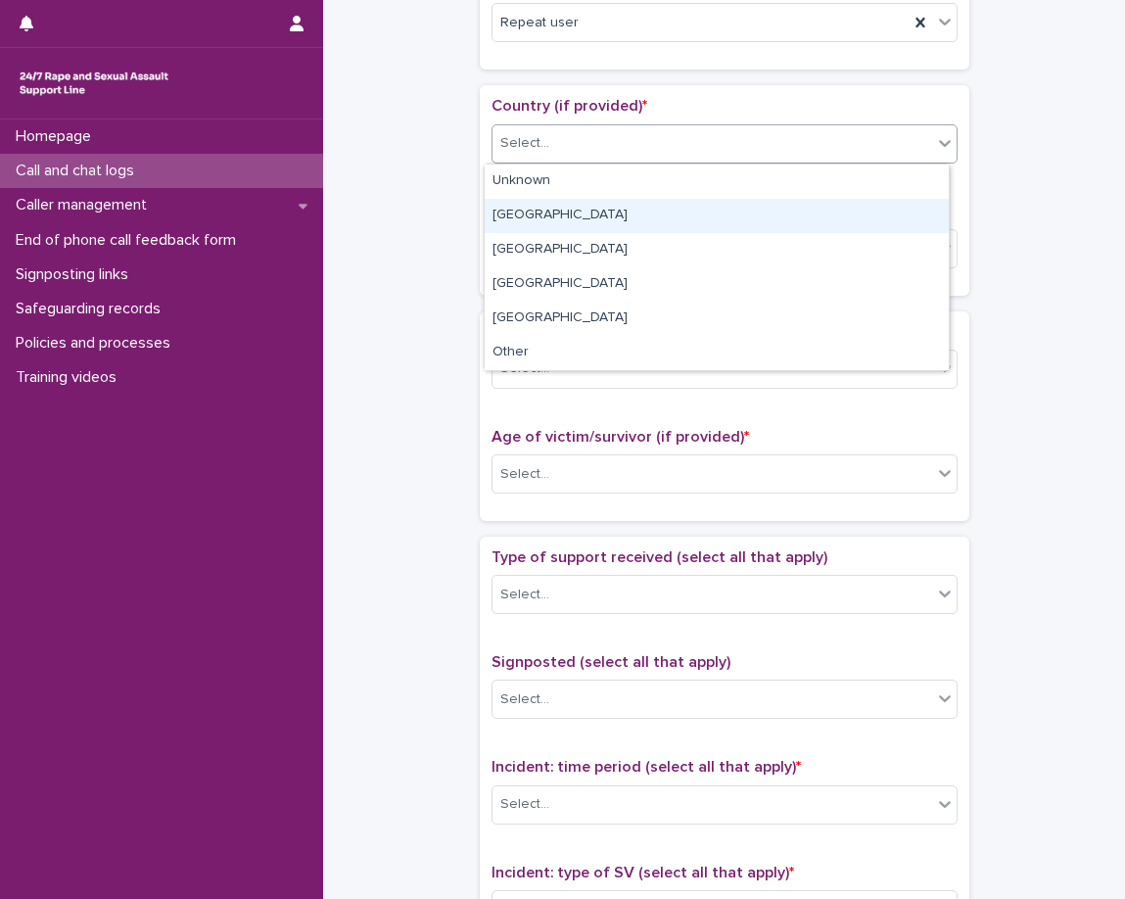
click at [643, 213] on div "England" at bounding box center [717, 216] width 464 height 34
click at [643, 213] on p "Region (if provided) *" at bounding box center [725, 212] width 466 height 19
click at [640, 212] on p "Region (if provided) *" at bounding box center [725, 212] width 466 height 19
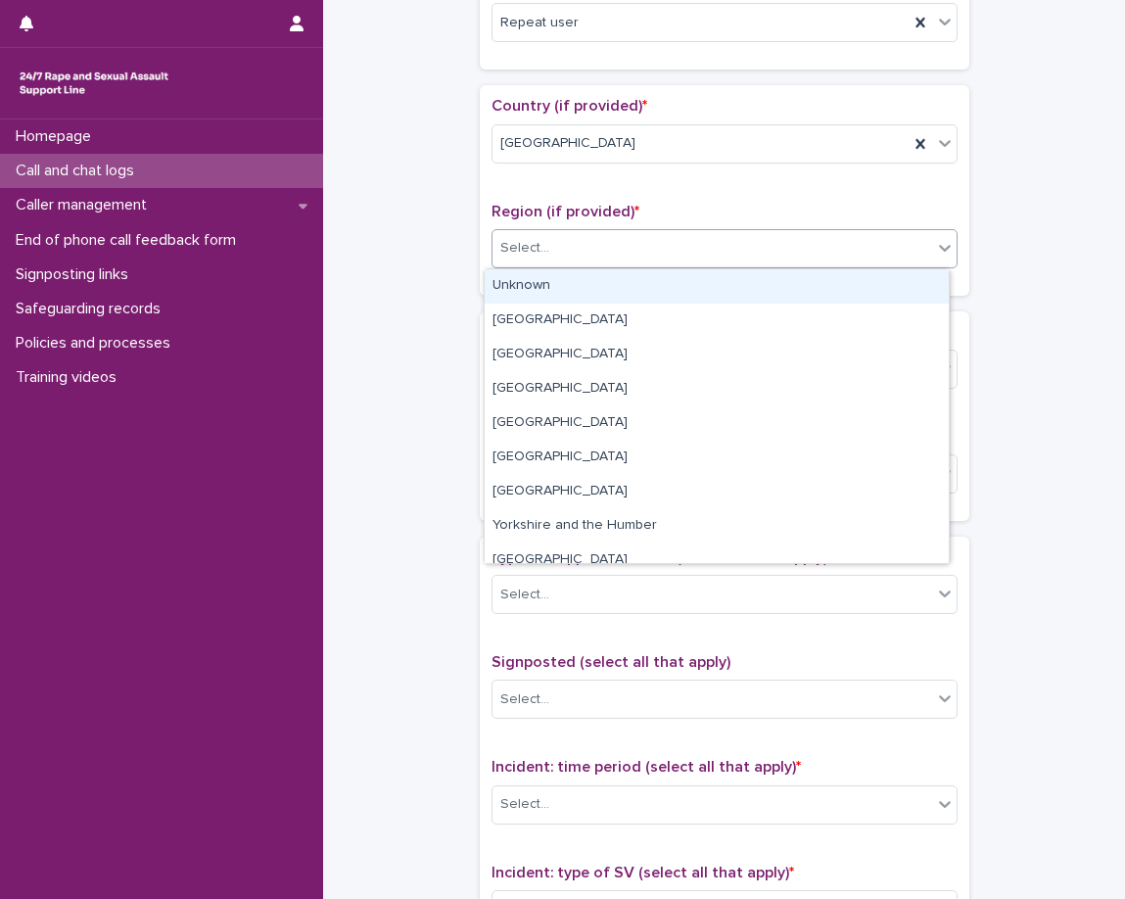
click at [644, 237] on div "Select..." at bounding box center [713, 248] width 440 height 32
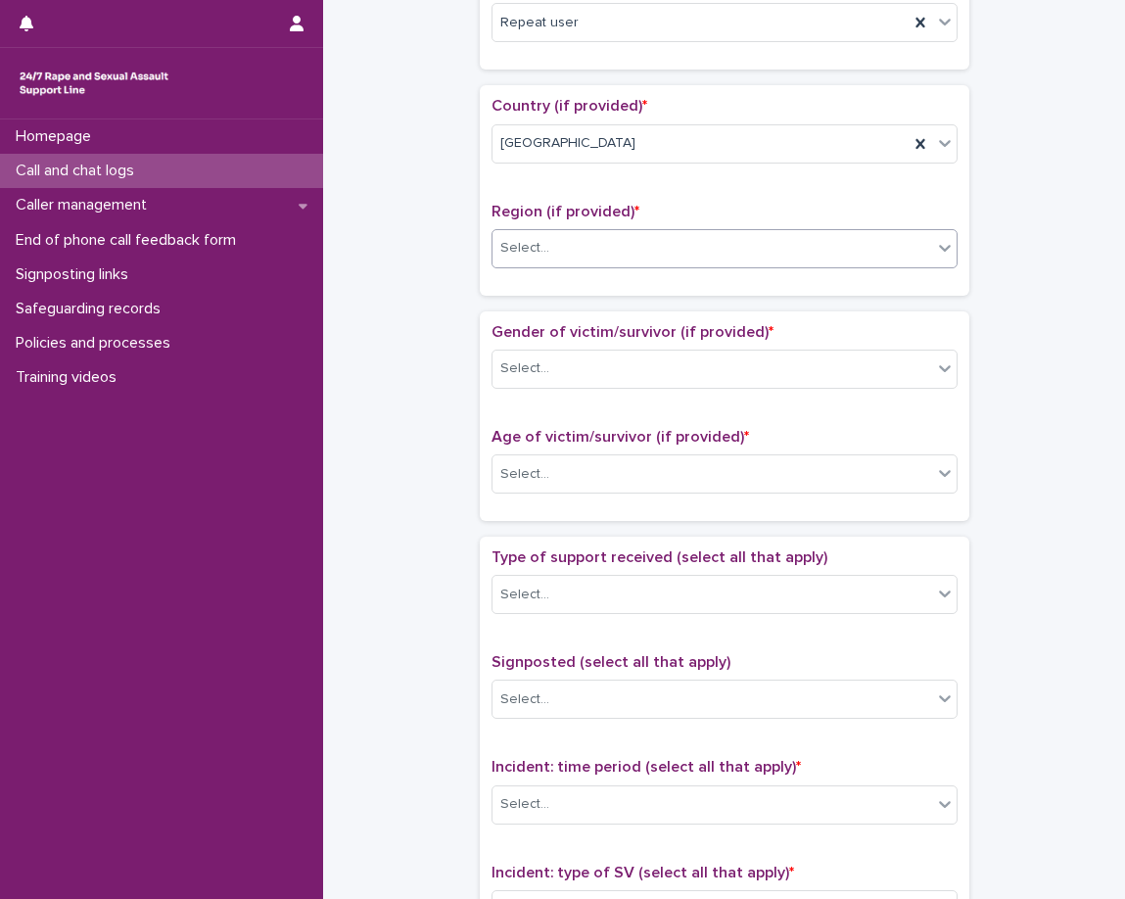
click at [575, 242] on div "Select..." at bounding box center [713, 248] width 440 height 32
click at [557, 298] on div "Loading... Saving… Country (if provided) * England Region (if provided) * South…" at bounding box center [725, 197] width 490 height 225
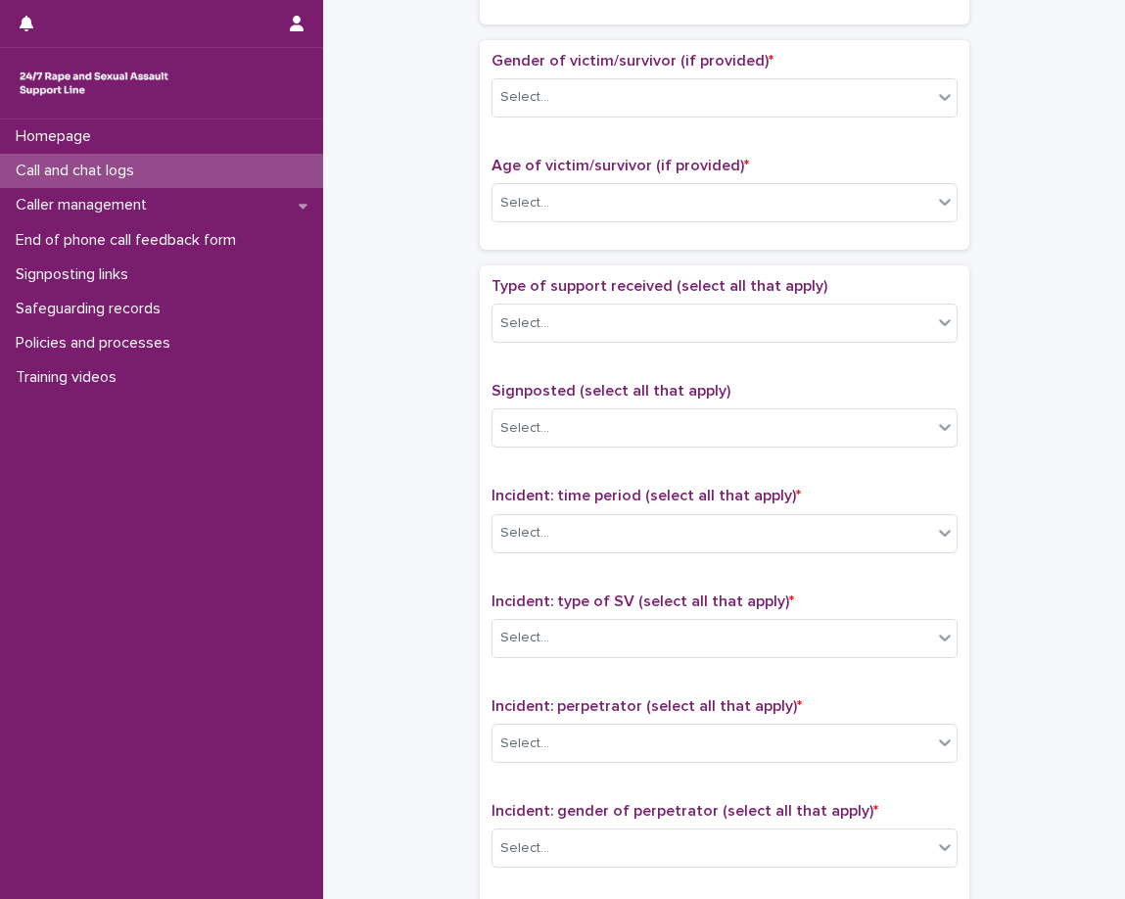
scroll to position [882, 0]
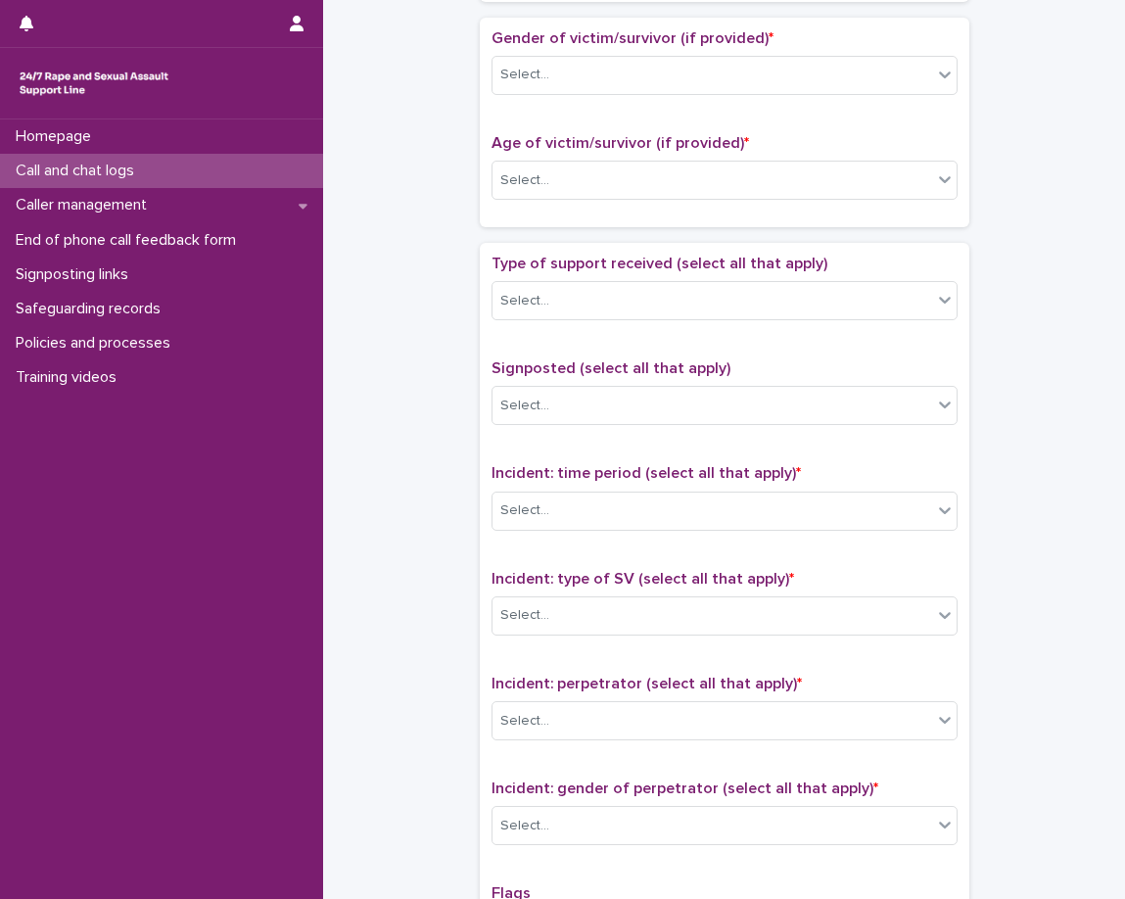
click at [675, 49] on div "Gender of victim/survivor (if provided) * Select..." at bounding box center [725, 69] width 466 height 81
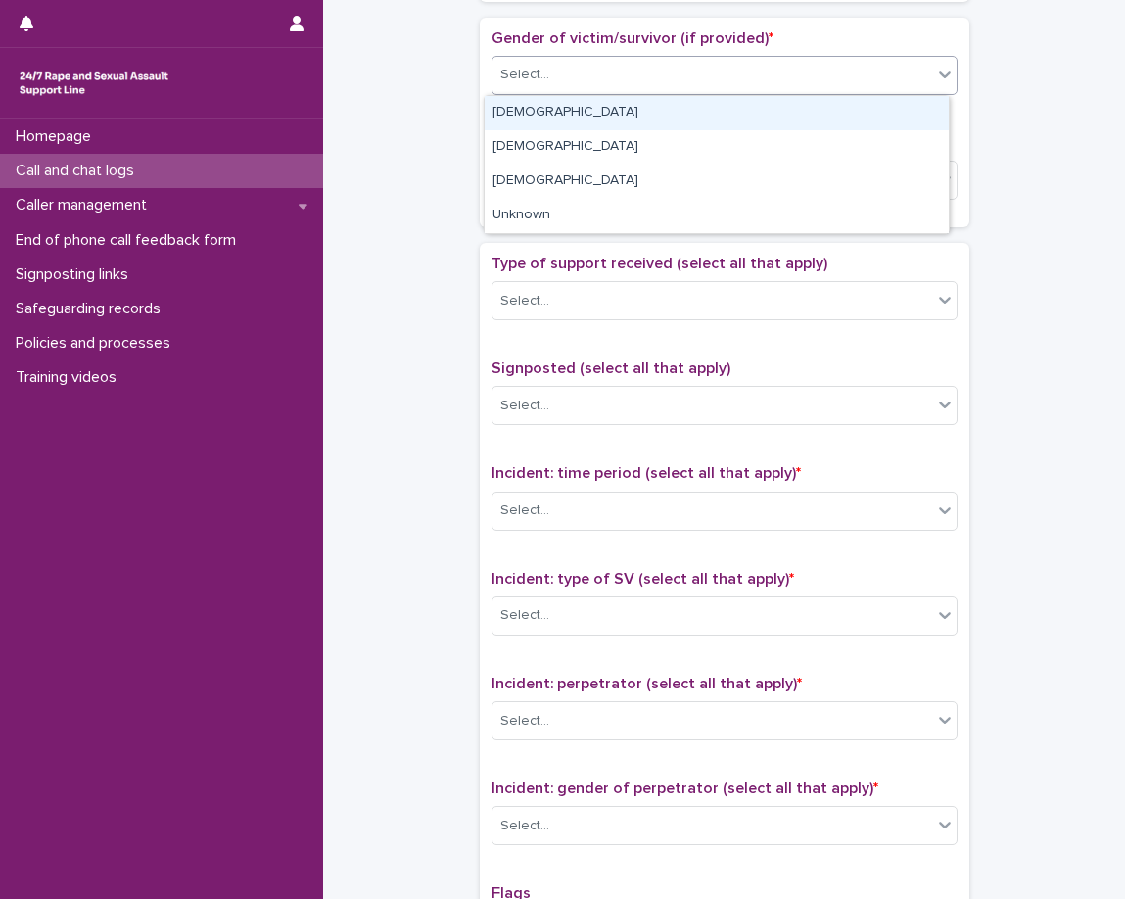
click at [670, 74] on div "Select..." at bounding box center [713, 75] width 440 height 32
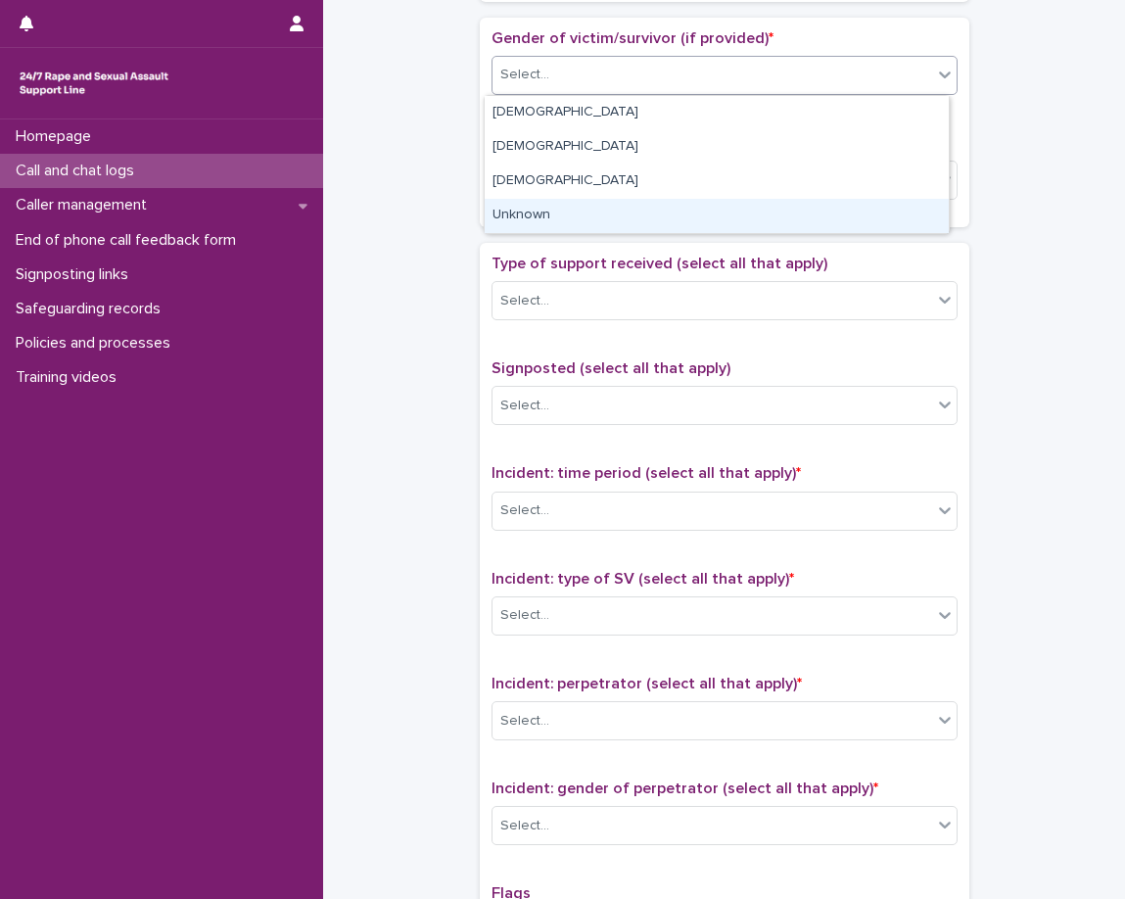
click at [641, 209] on div "Unknown" at bounding box center [717, 216] width 464 height 34
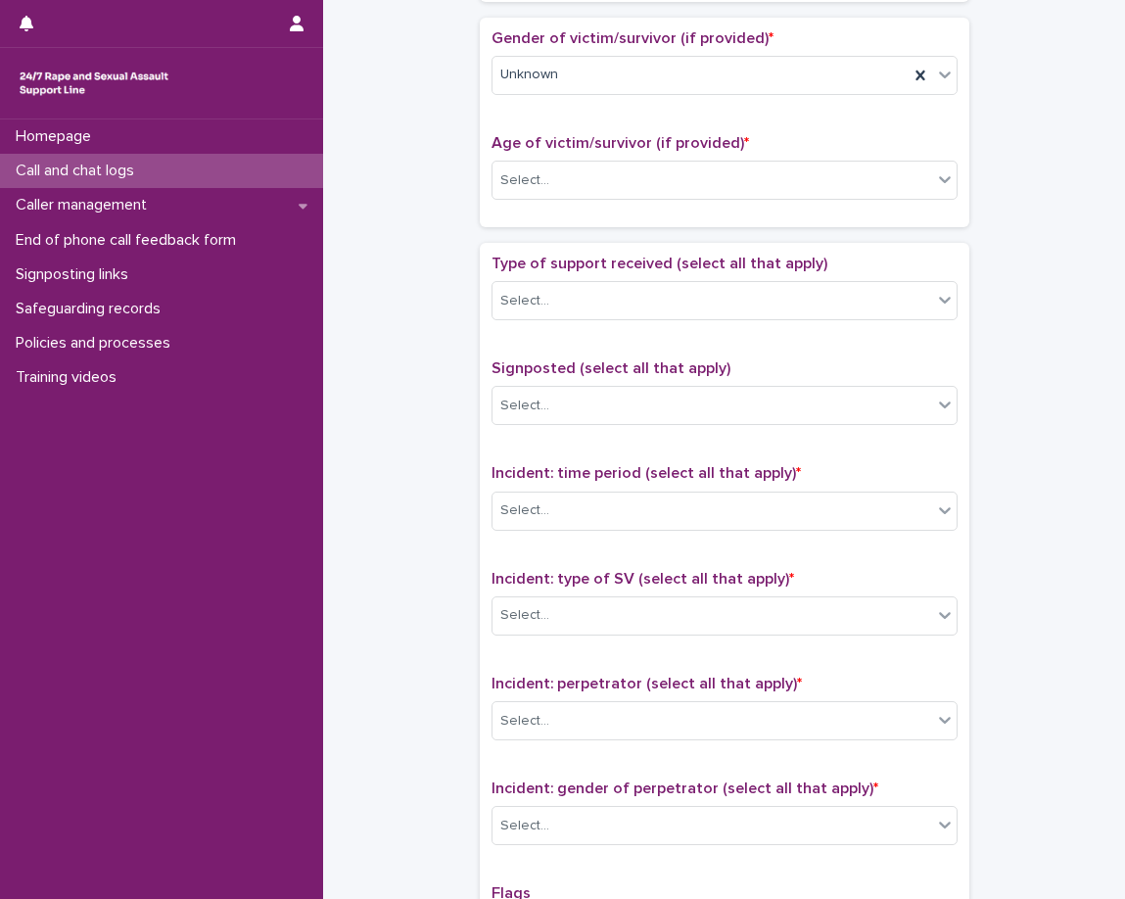
click at [649, 140] on span "Age of victim/survivor (if provided) *" at bounding box center [621, 143] width 258 height 16
drag, startPoint x: 649, startPoint y: 140, endPoint x: 653, endPoint y: 166, distance: 25.8
click at [649, 140] on span "Age of victim/survivor (if provided) *" at bounding box center [621, 143] width 258 height 16
click at [653, 171] on div "Select..." at bounding box center [713, 181] width 440 height 32
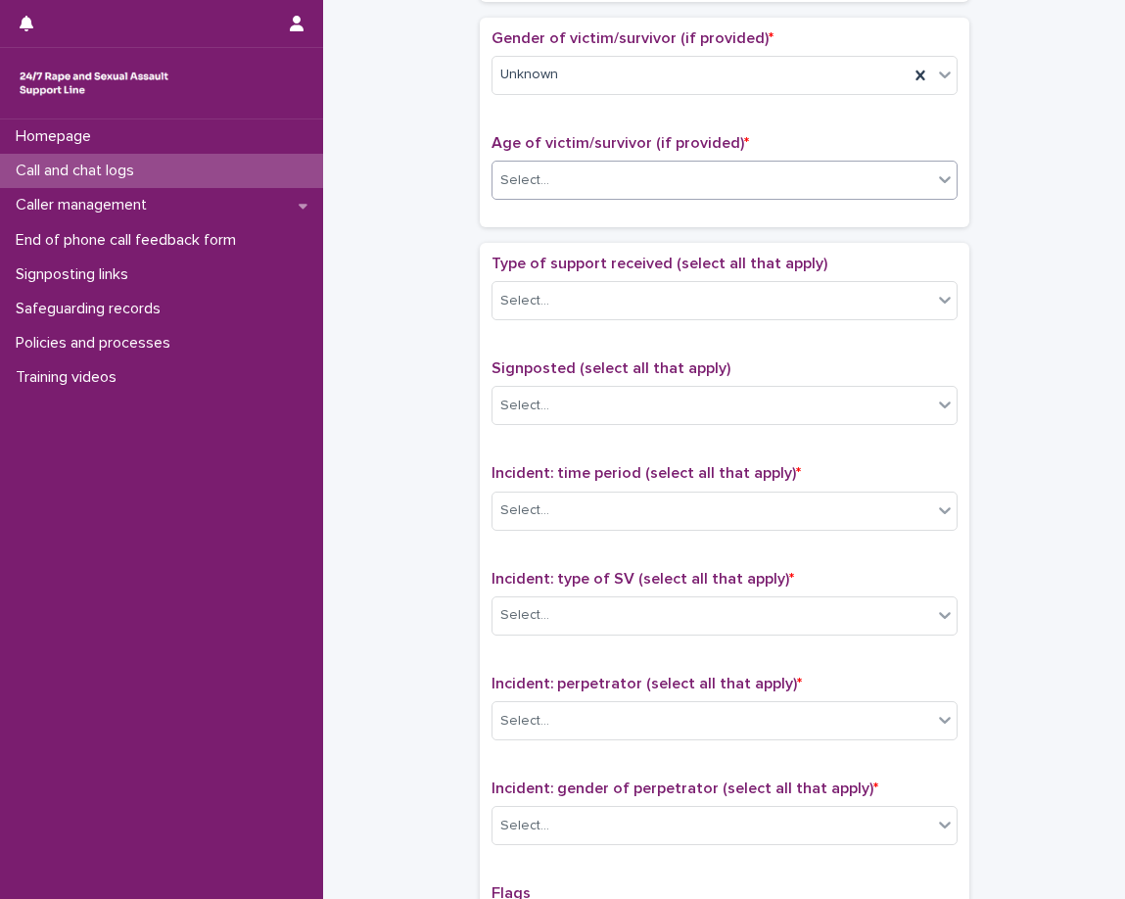
click at [654, 178] on div "Select..." at bounding box center [713, 181] width 440 height 32
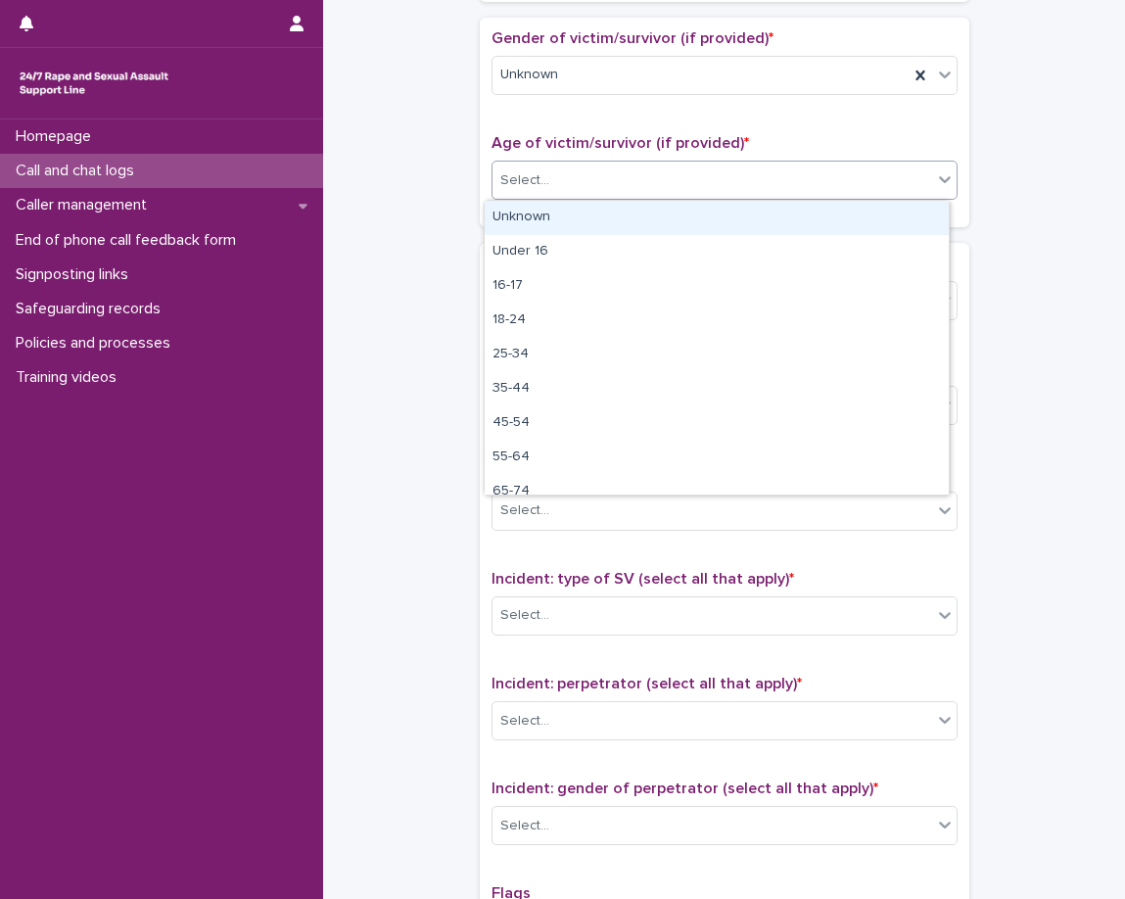
click at [643, 221] on div "Unknown" at bounding box center [717, 218] width 464 height 34
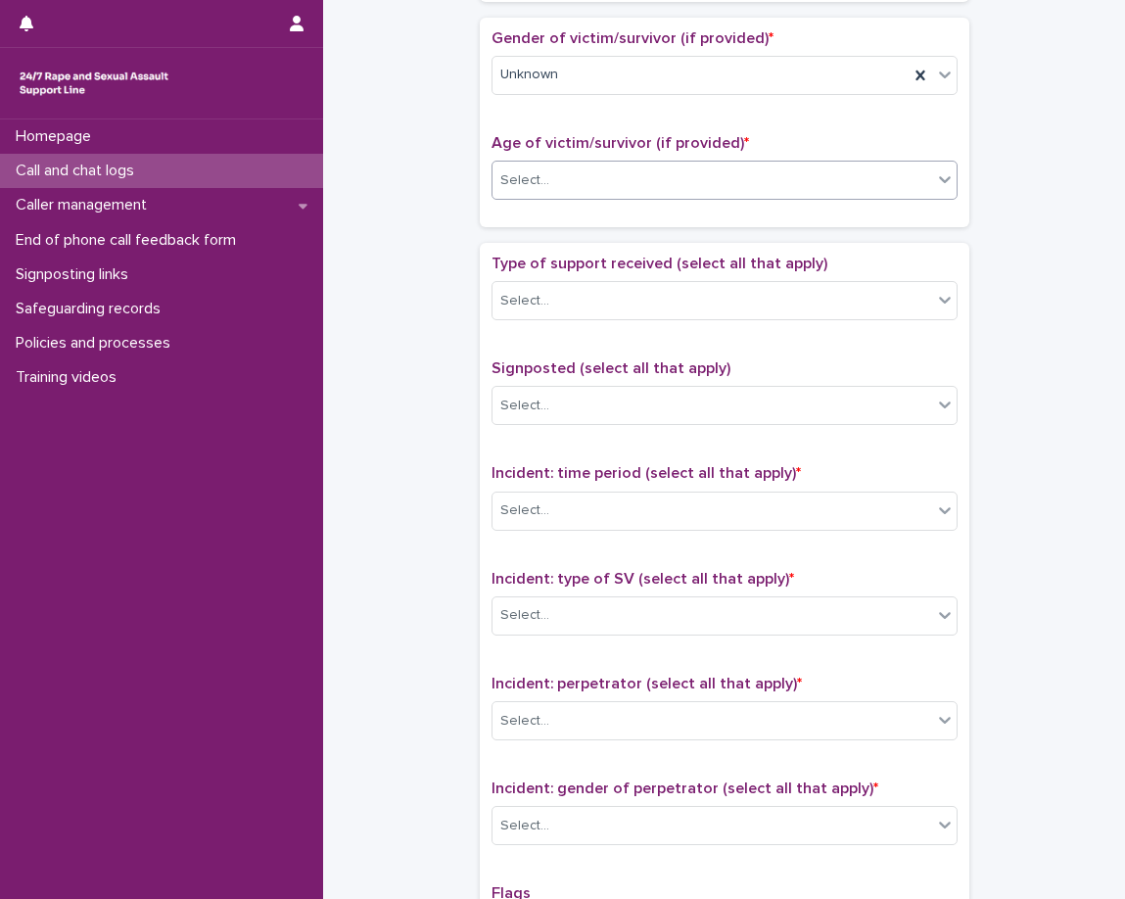
click at [611, 236] on div "Loading... Saving… Gender of victim/survivor (if provided) * Unknown Age of vic…" at bounding box center [725, 130] width 490 height 225
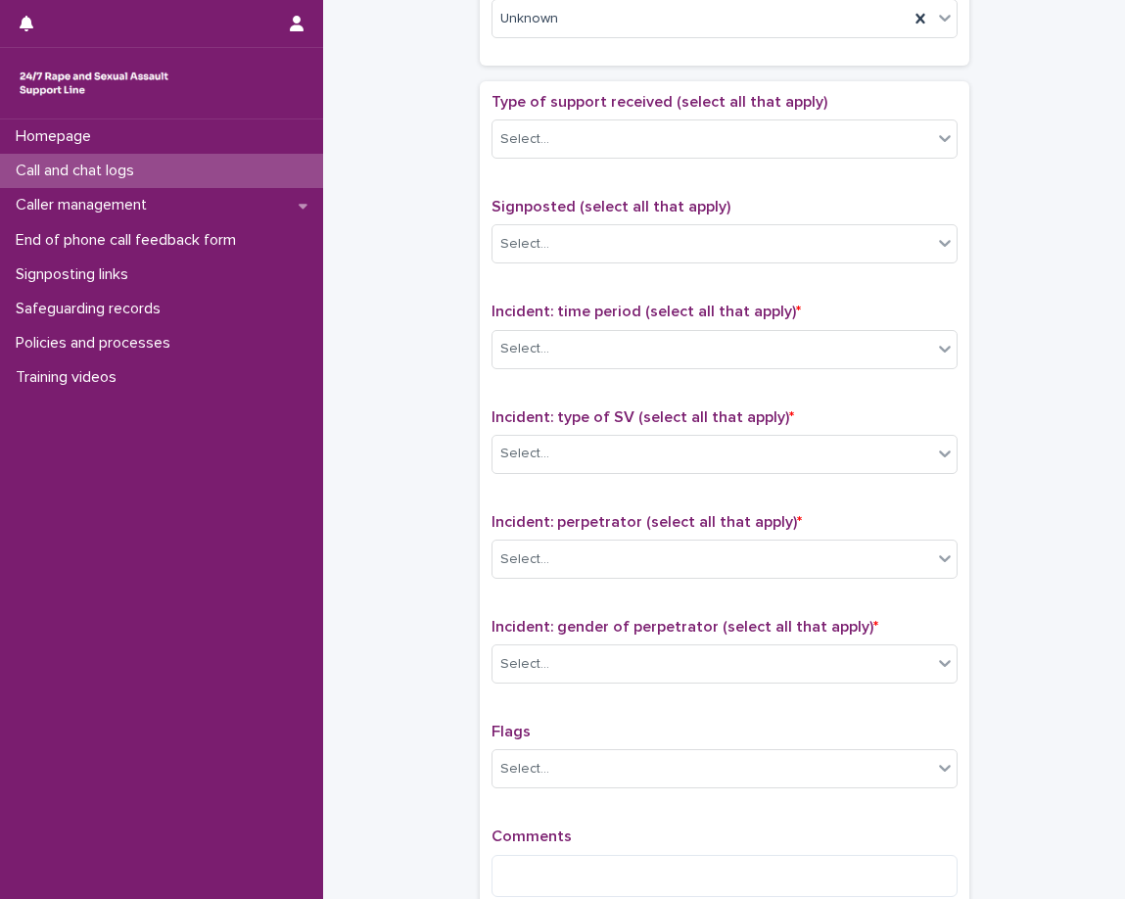
scroll to position [1077, 0]
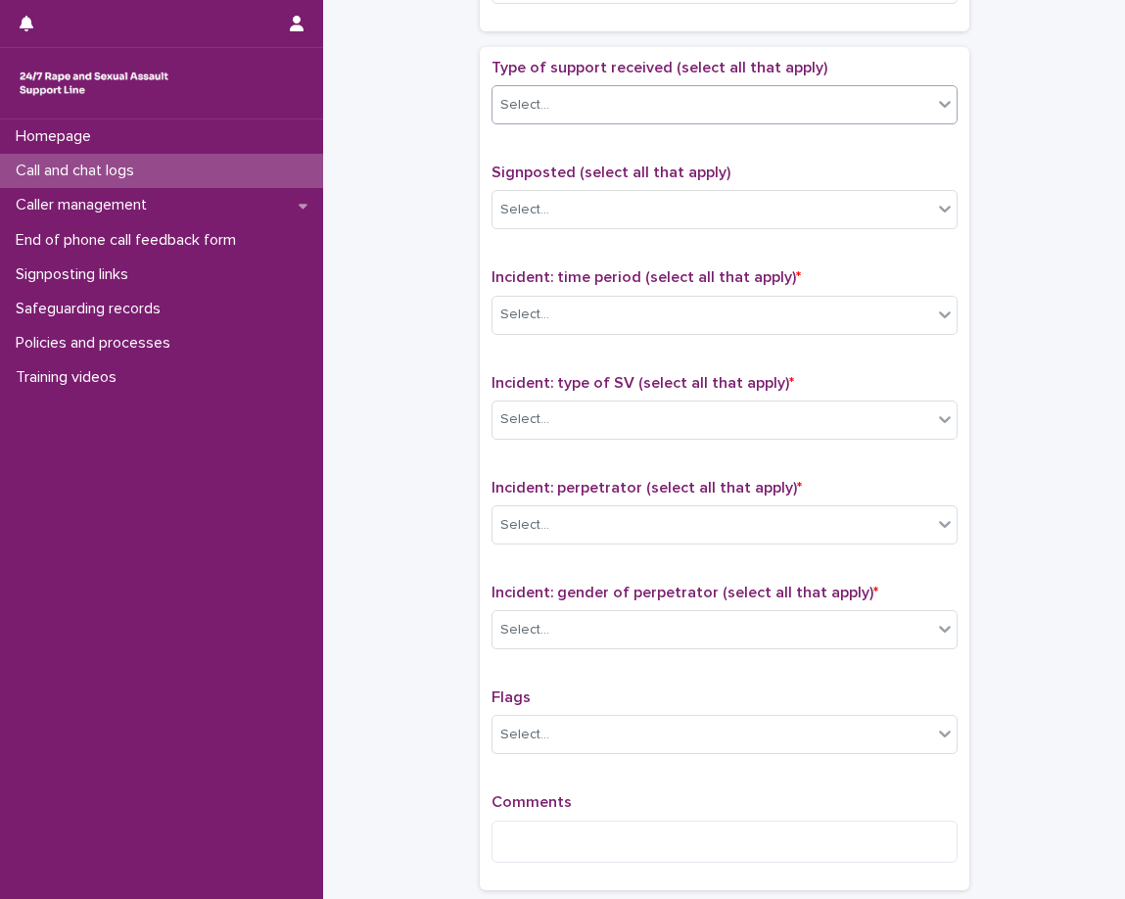
click at [604, 115] on div "Select..." at bounding box center [713, 105] width 440 height 32
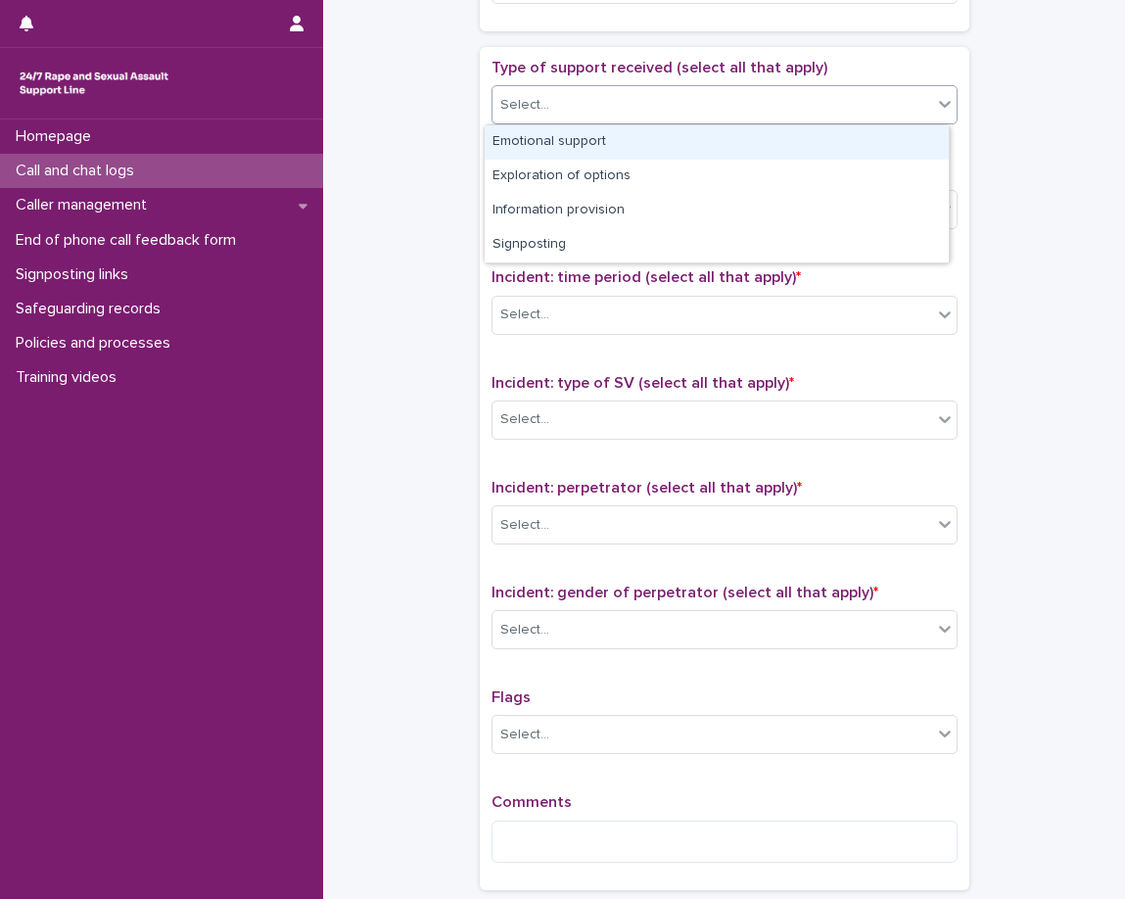
click at [611, 145] on div "Emotional support" at bounding box center [717, 142] width 464 height 34
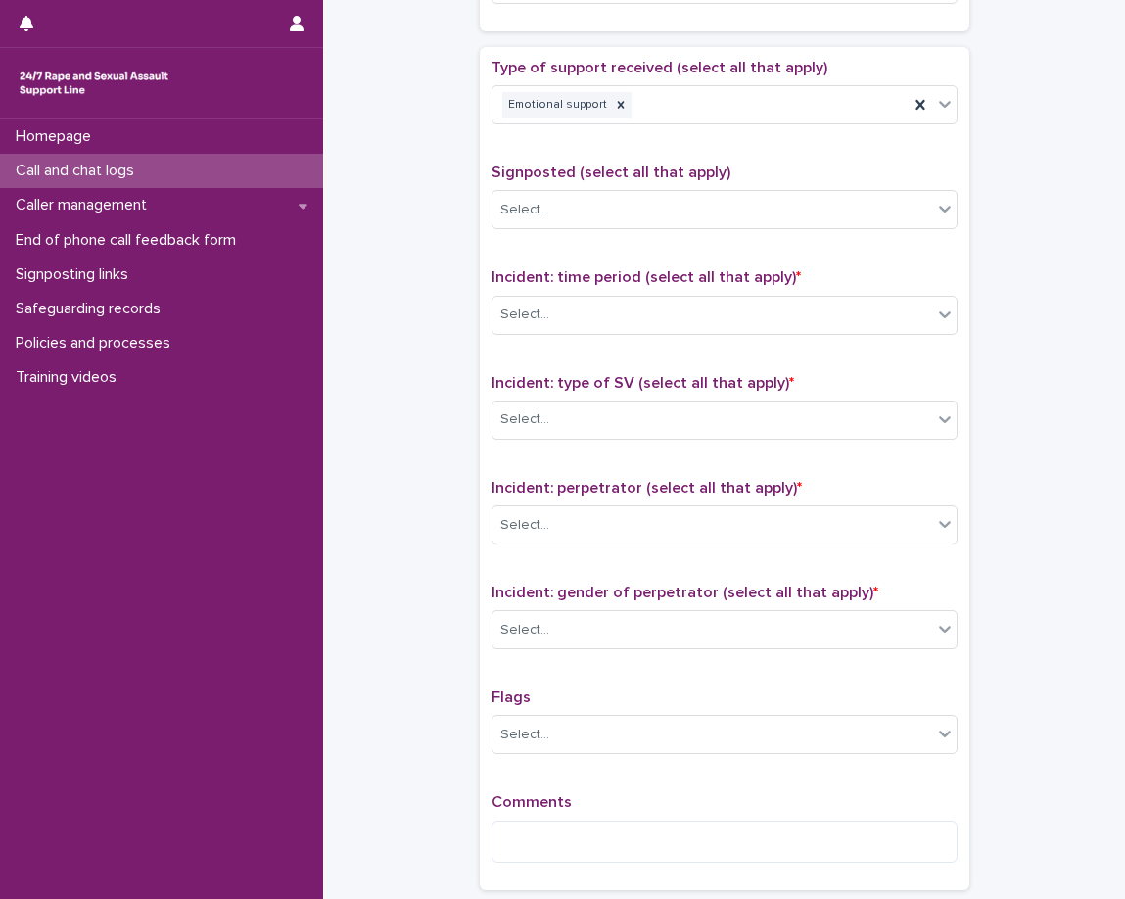
click at [728, 126] on div "Type of support received (select all that apply) Emotional support" at bounding box center [725, 99] width 466 height 81
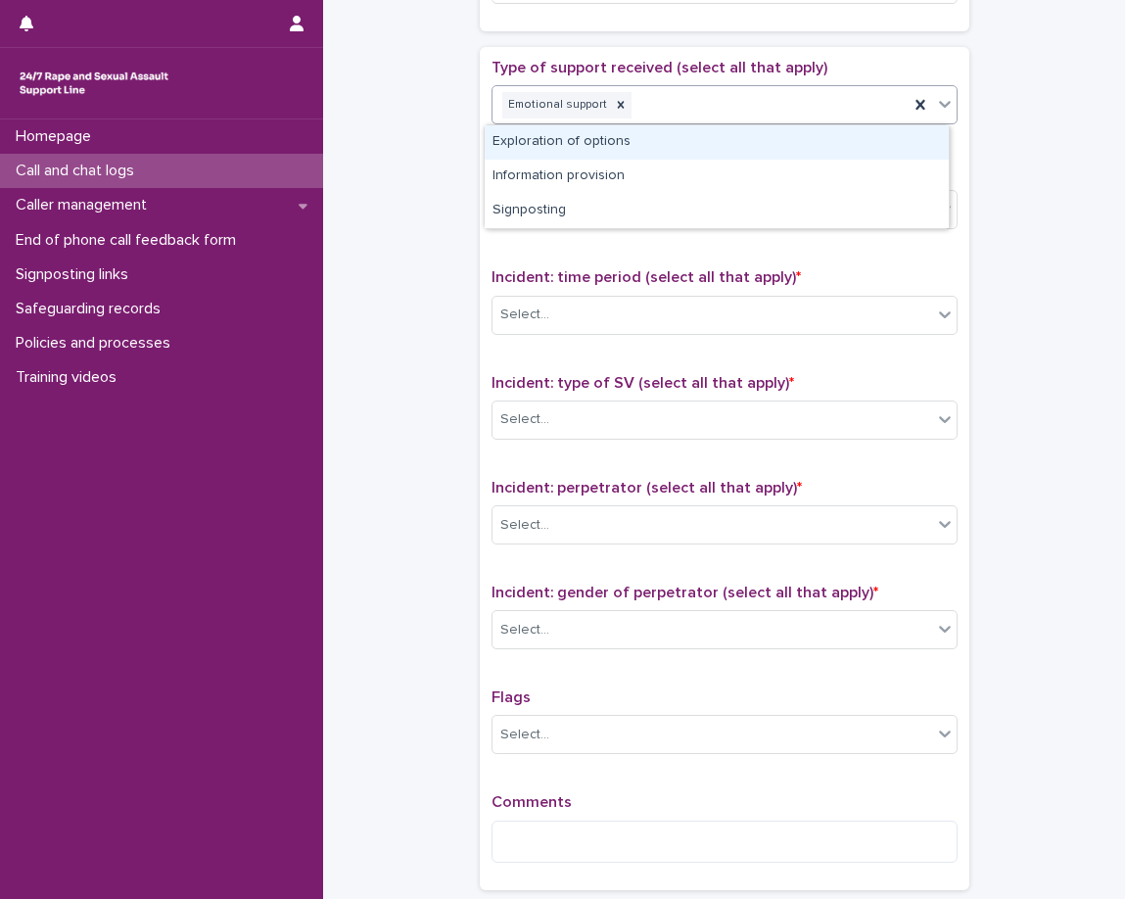
click at [724, 114] on div "Emotional support" at bounding box center [701, 105] width 416 height 34
click at [709, 147] on div "Exploration of options" at bounding box center [717, 142] width 464 height 34
click at [839, 112] on div "Emotional support Exploration of options" at bounding box center [701, 105] width 416 height 34
click at [802, 143] on div "Information provision" at bounding box center [717, 142] width 464 height 34
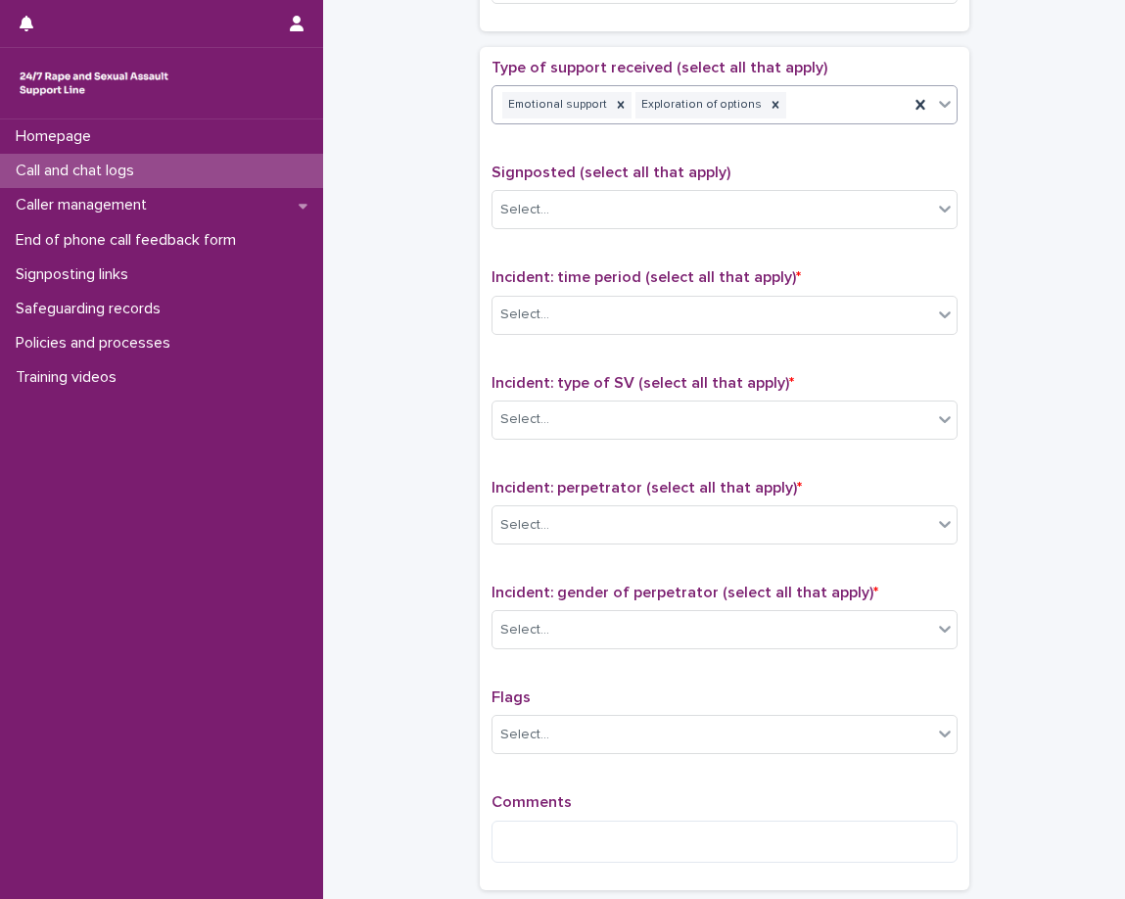
click at [784, 140] on div "Type of support received (select all that apply) option Information provision, …" at bounding box center [725, 99] width 466 height 81
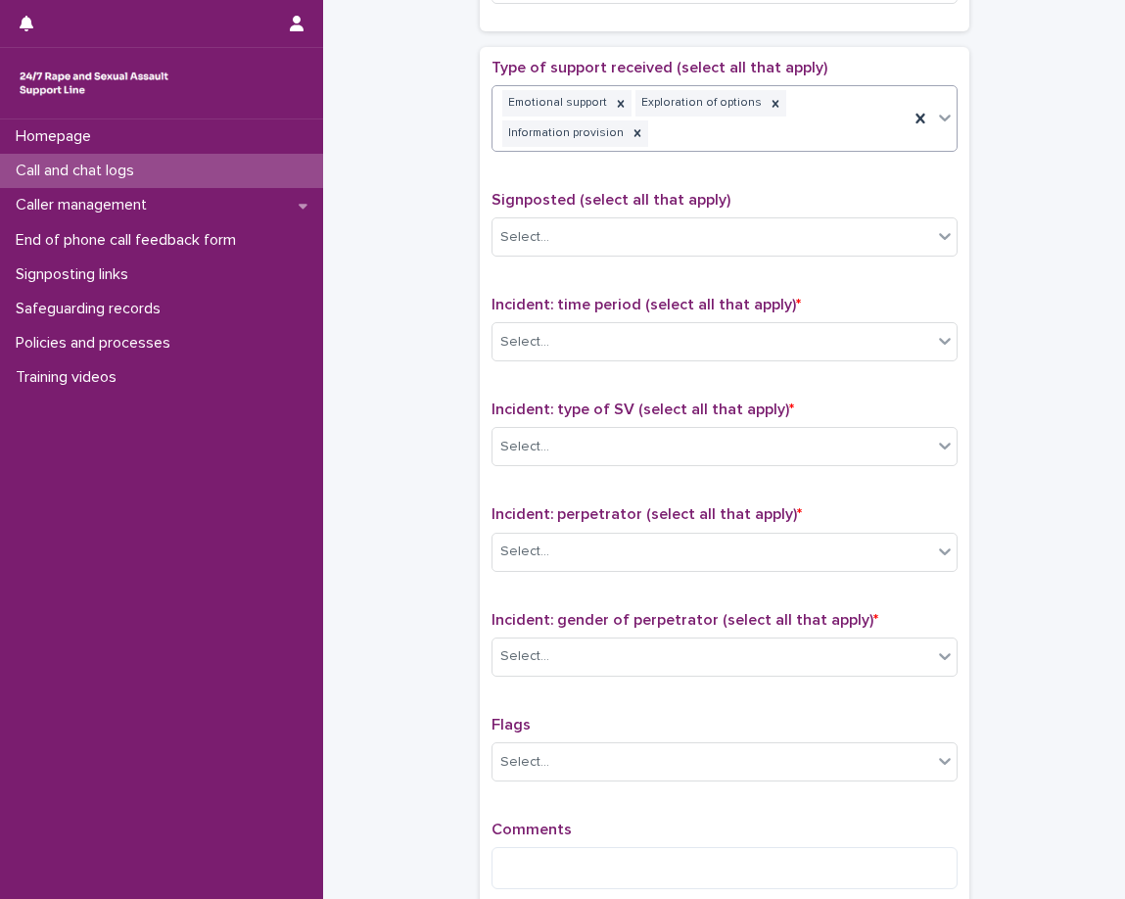
click at [818, 134] on div "Emotional support Exploration of options Information provision" at bounding box center [701, 118] width 416 height 65
drag, startPoint x: 818, startPoint y: 134, endPoint x: 810, endPoint y: 141, distance: 10.4
click at [818, 134] on div "Emotional support Exploration of options Information provision" at bounding box center [701, 118] width 416 height 65
click at [791, 160] on div "Type of support received (select all that apply) Emotional support Exploration …" at bounding box center [725, 113] width 466 height 109
click at [790, 147] on div "Emotional support Exploration of options Information provision" at bounding box center [701, 118] width 416 height 65
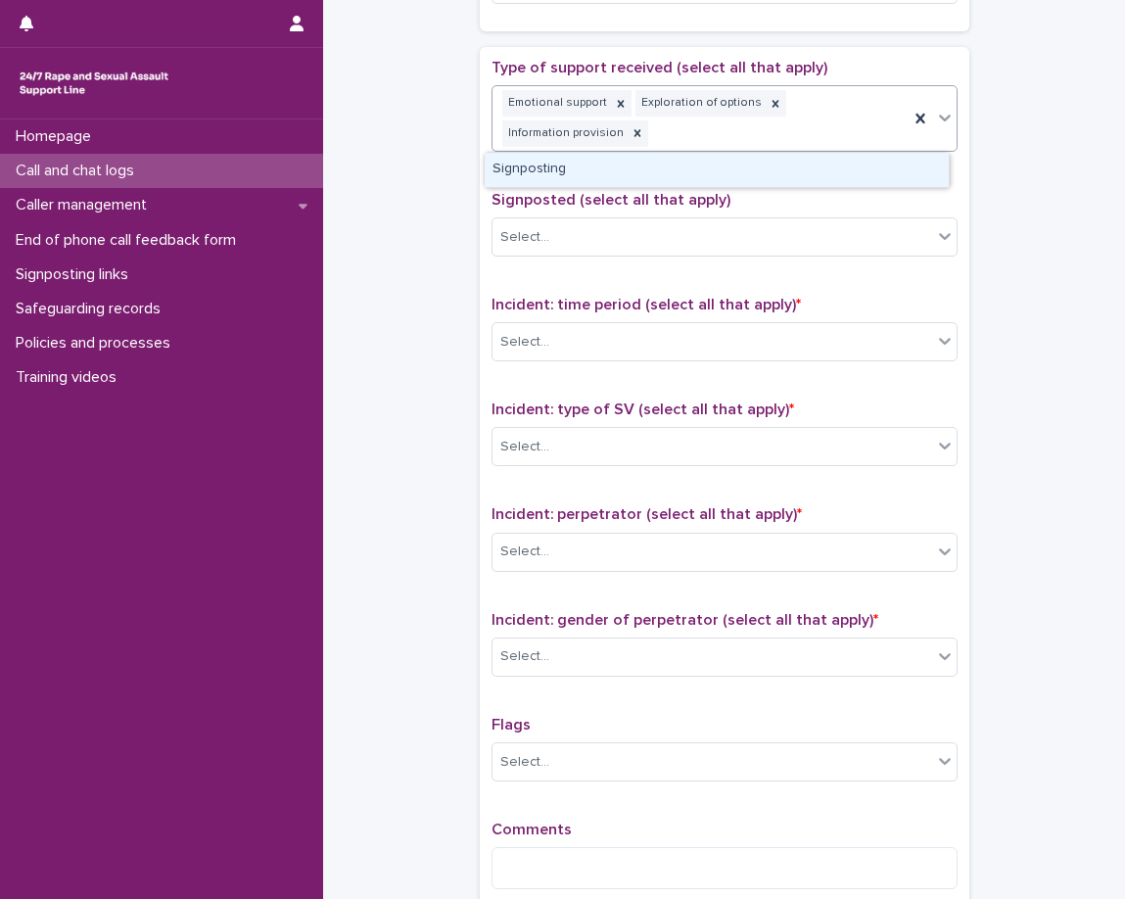
click at [782, 167] on div "Signposting" at bounding box center [717, 170] width 464 height 34
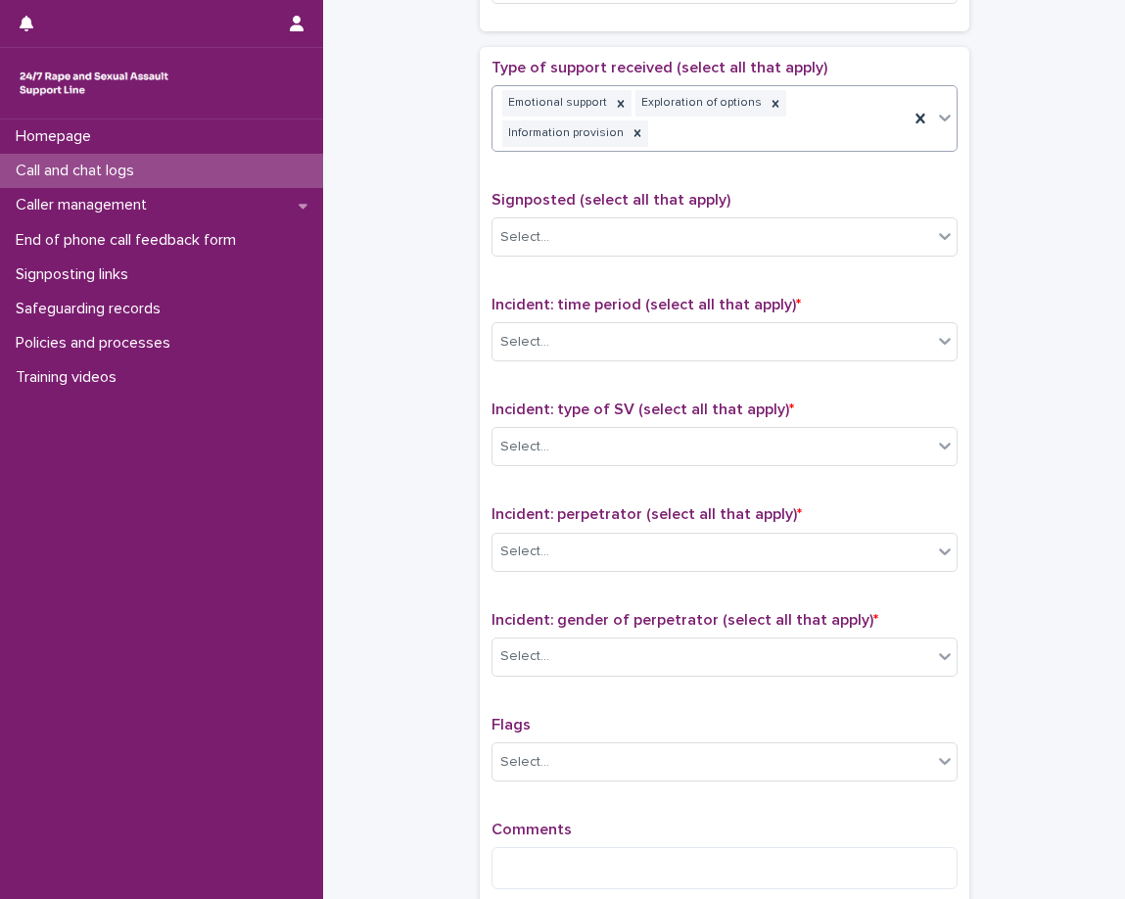
click at [754, 184] on div "Type of support received (select all that apply) option Signposting, selected. …" at bounding box center [725, 482] width 466 height 846
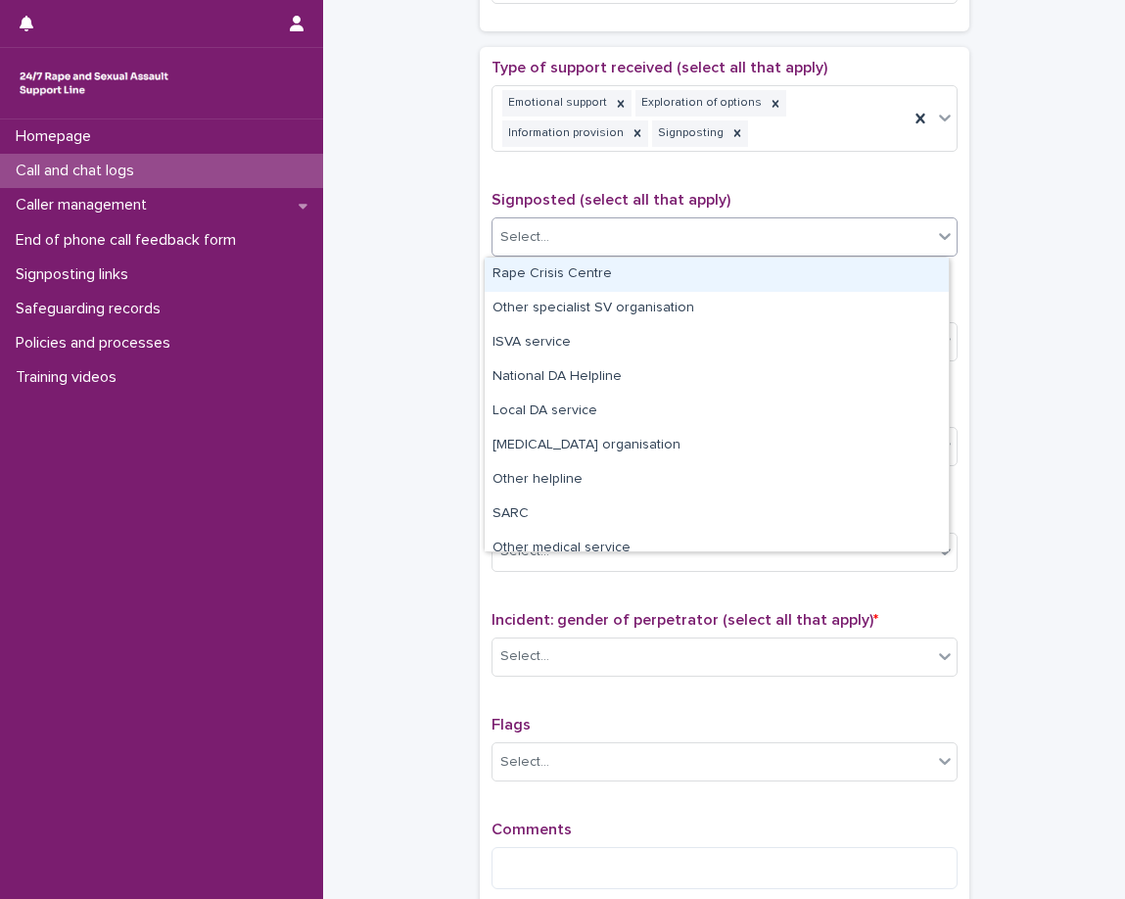
drag, startPoint x: 742, startPoint y: 228, endPoint x: 727, endPoint y: 258, distance: 33.3
click at [742, 229] on div "Select..." at bounding box center [713, 237] width 440 height 32
click at [719, 273] on div "Rape Crisis Centre" at bounding box center [717, 275] width 464 height 34
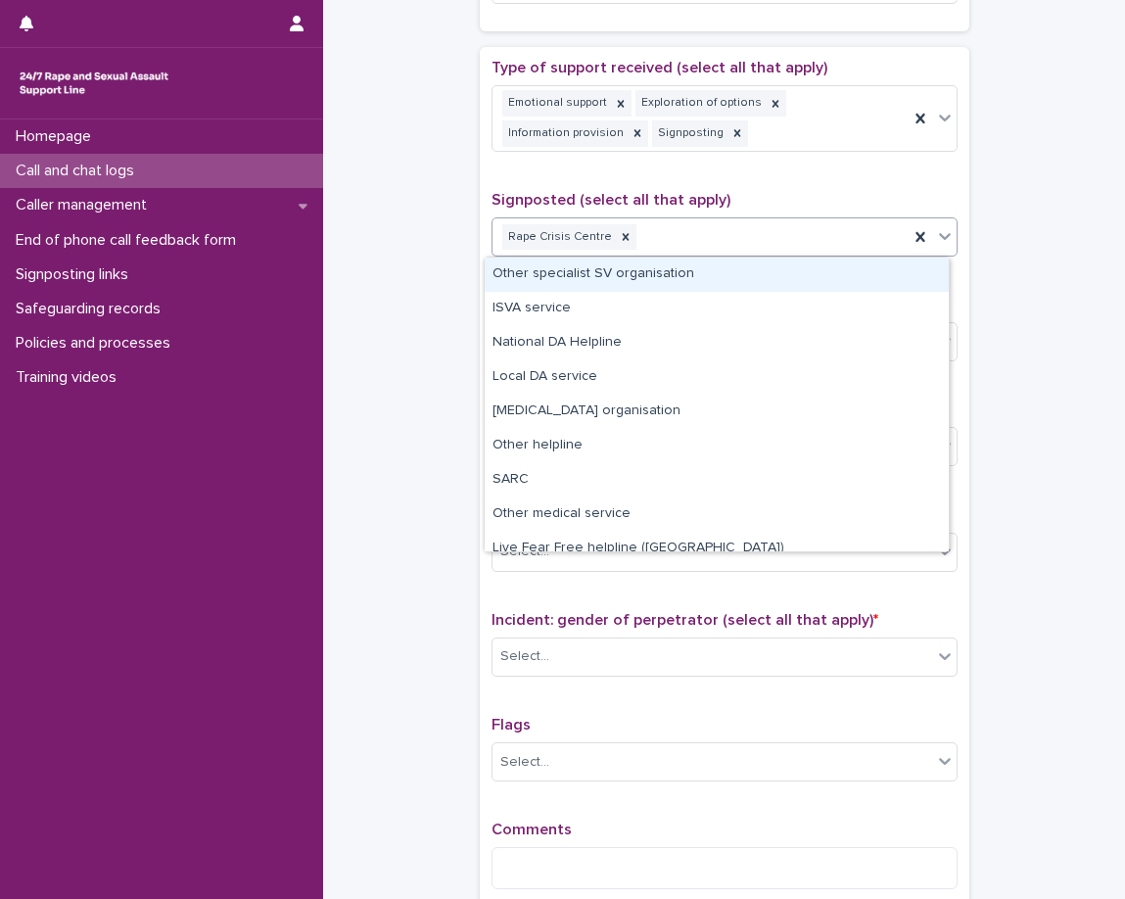
click at [751, 252] on div "Rape Crisis Centre" at bounding box center [701, 237] width 416 height 34
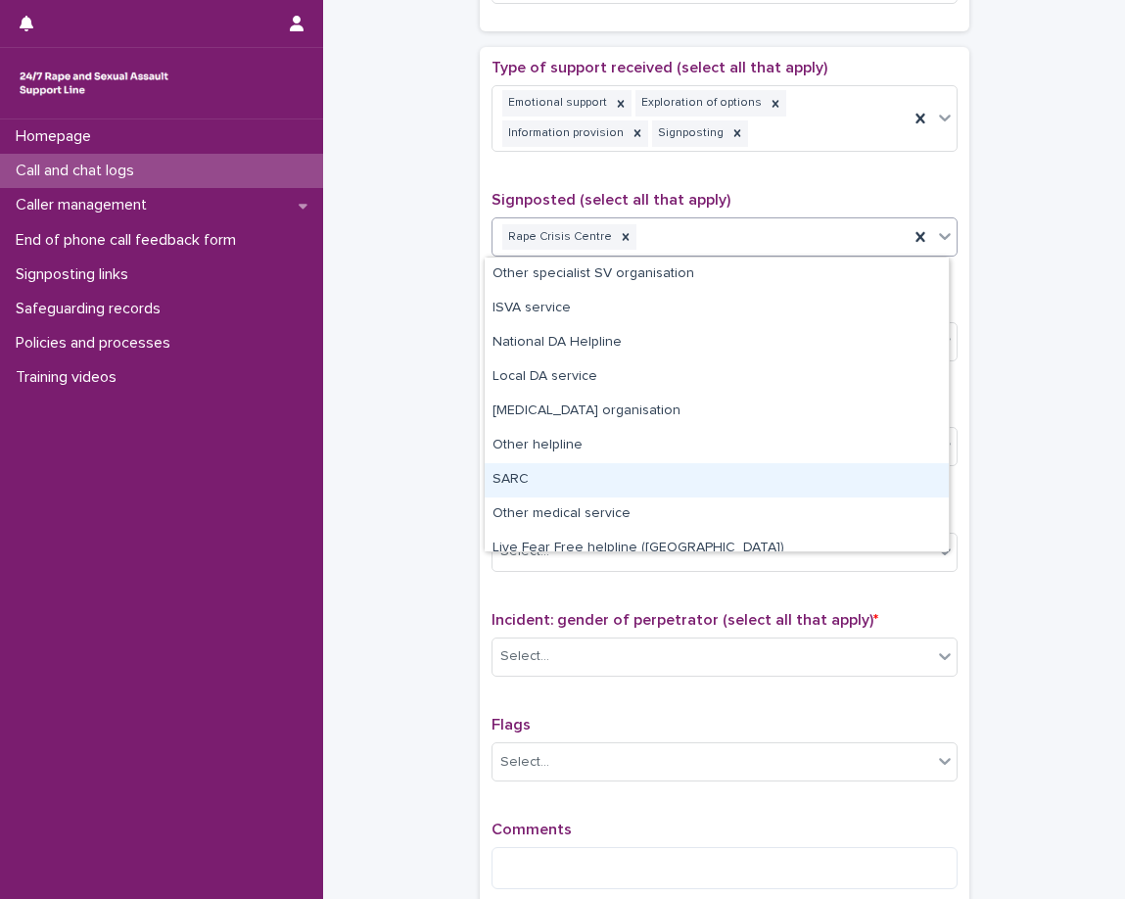
click at [700, 466] on div "SARC" at bounding box center [717, 480] width 464 height 34
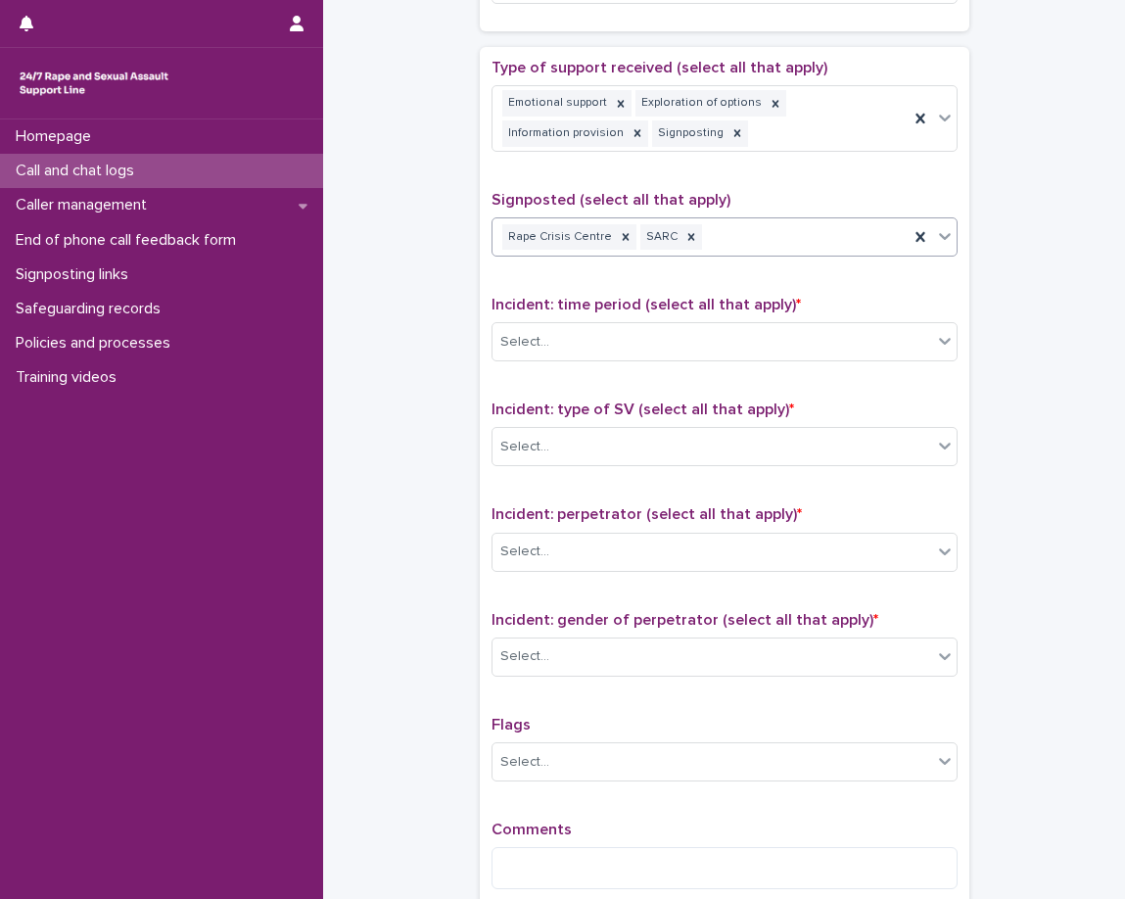
click at [715, 320] on div "Incident: time period (select all that apply) * Select..." at bounding box center [725, 336] width 466 height 81
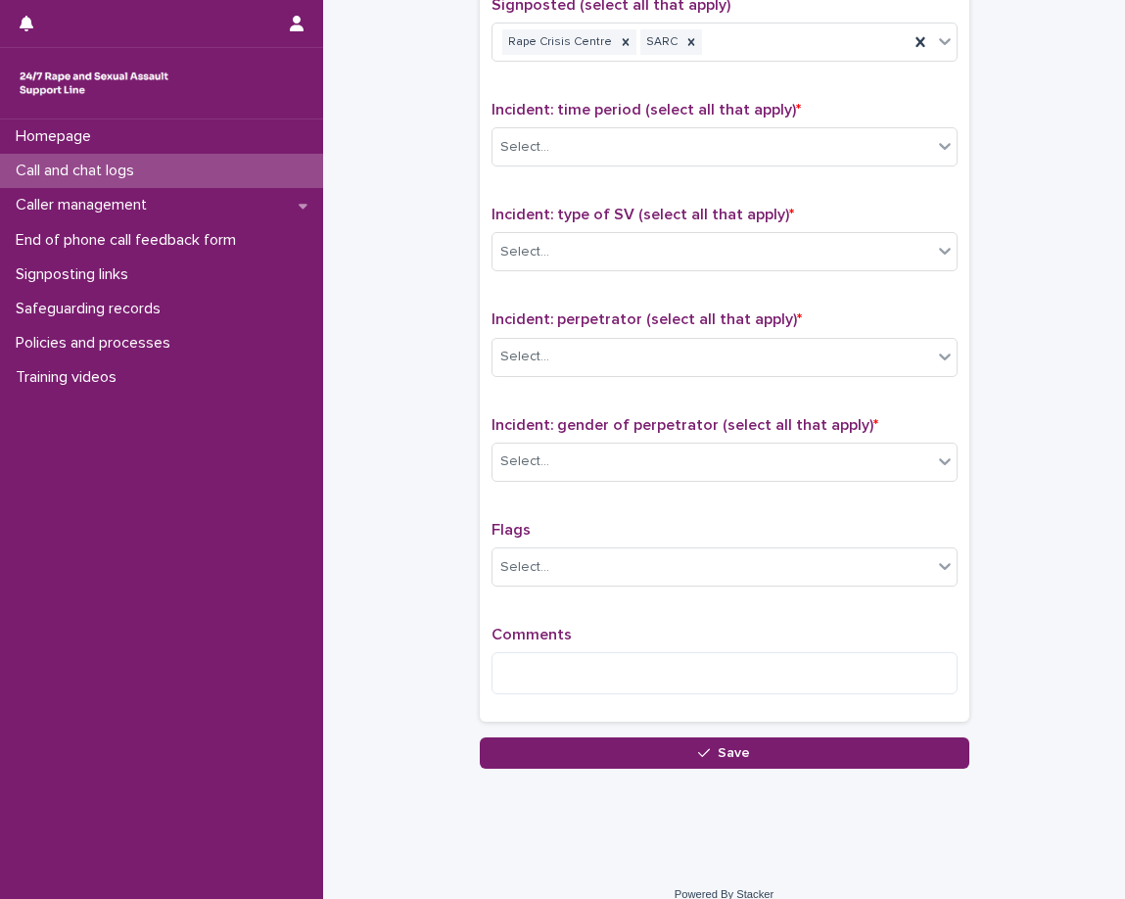
scroll to position [1273, 0]
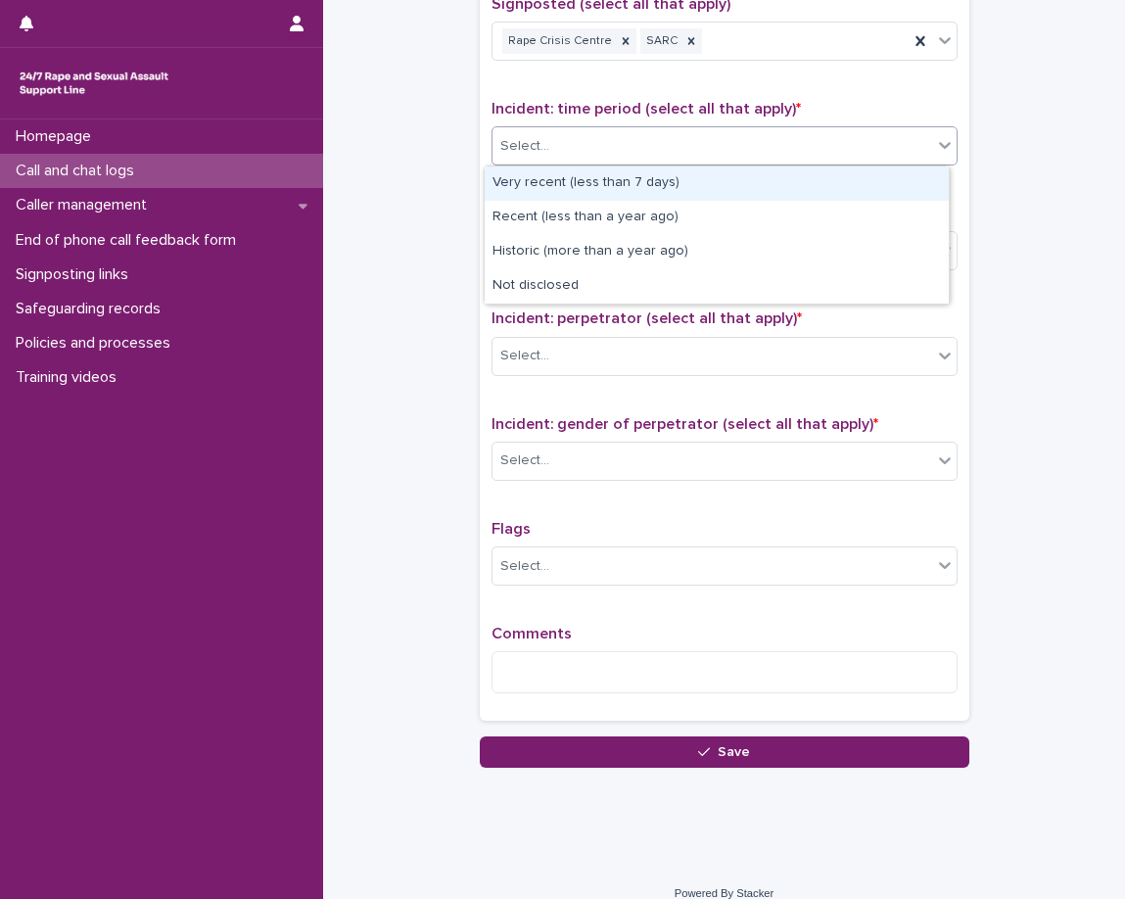
click at [683, 153] on div "Select..." at bounding box center [713, 146] width 440 height 32
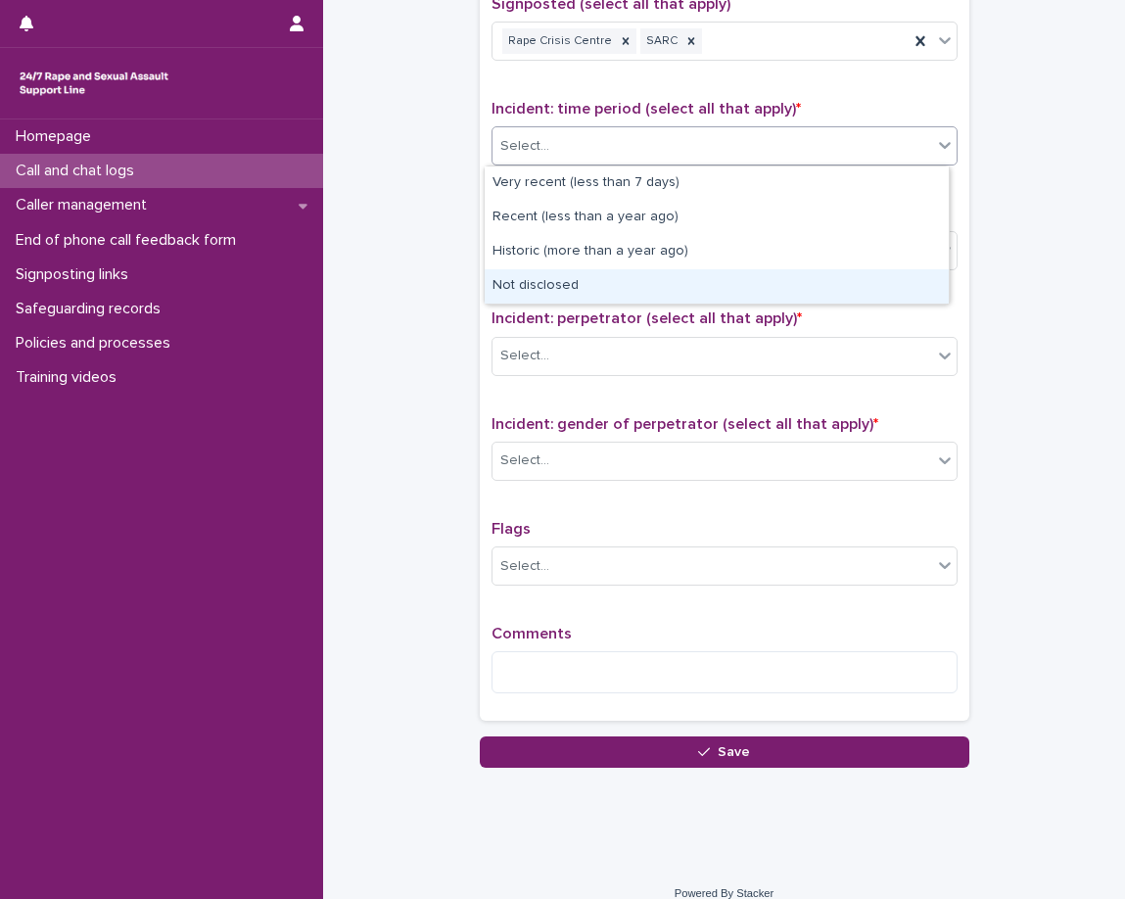
click at [657, 300] on div "Not disclosed" at bounding box center [717, 286] width 464 height 34
click at [657, 300] on div "Type of support received (select all that apply) Emotional support Exploration …" at bounding box center [725, 286] width 466 height 846
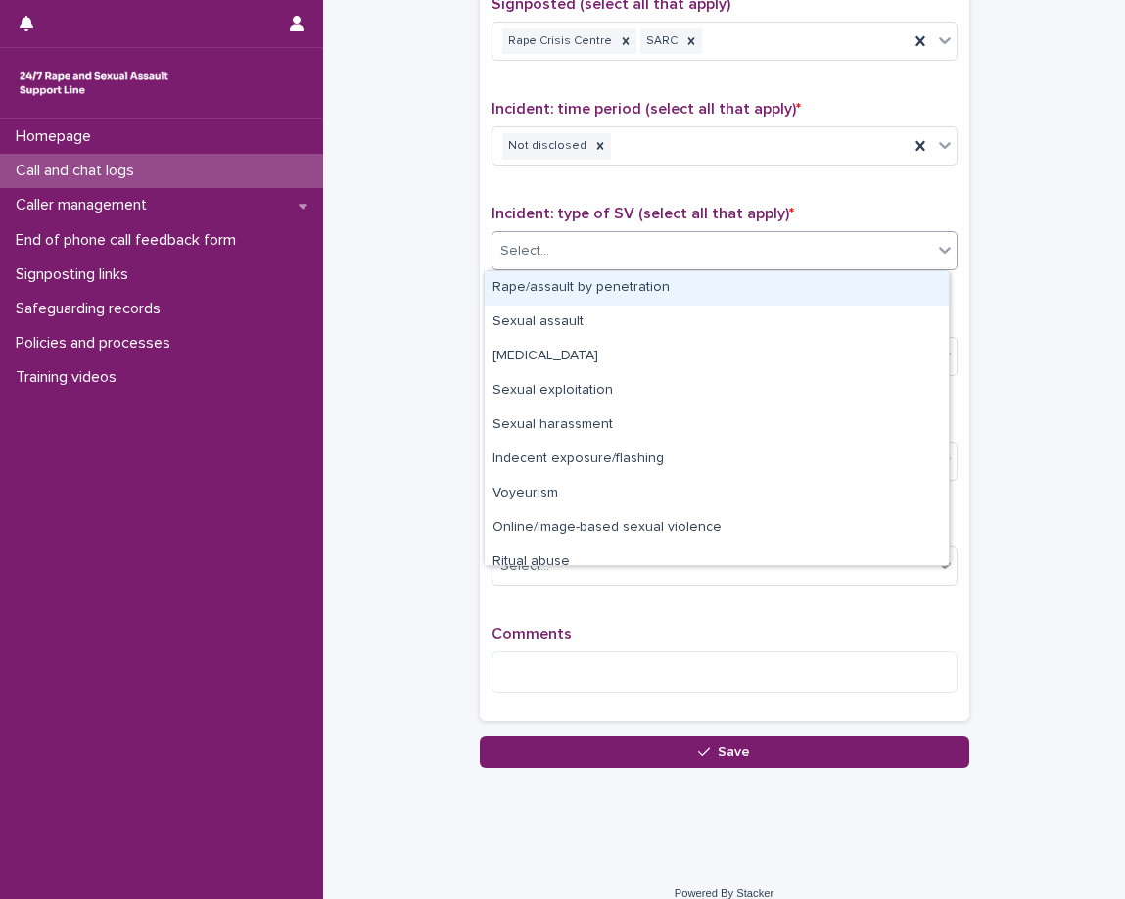
click at [679, 240] on div "Select..." at bounding box center [713, 251] width 440 height 32
click at [686, 289] on div "Rape/assault by penetration" at bounding box center [717, 288] width 464 height 34
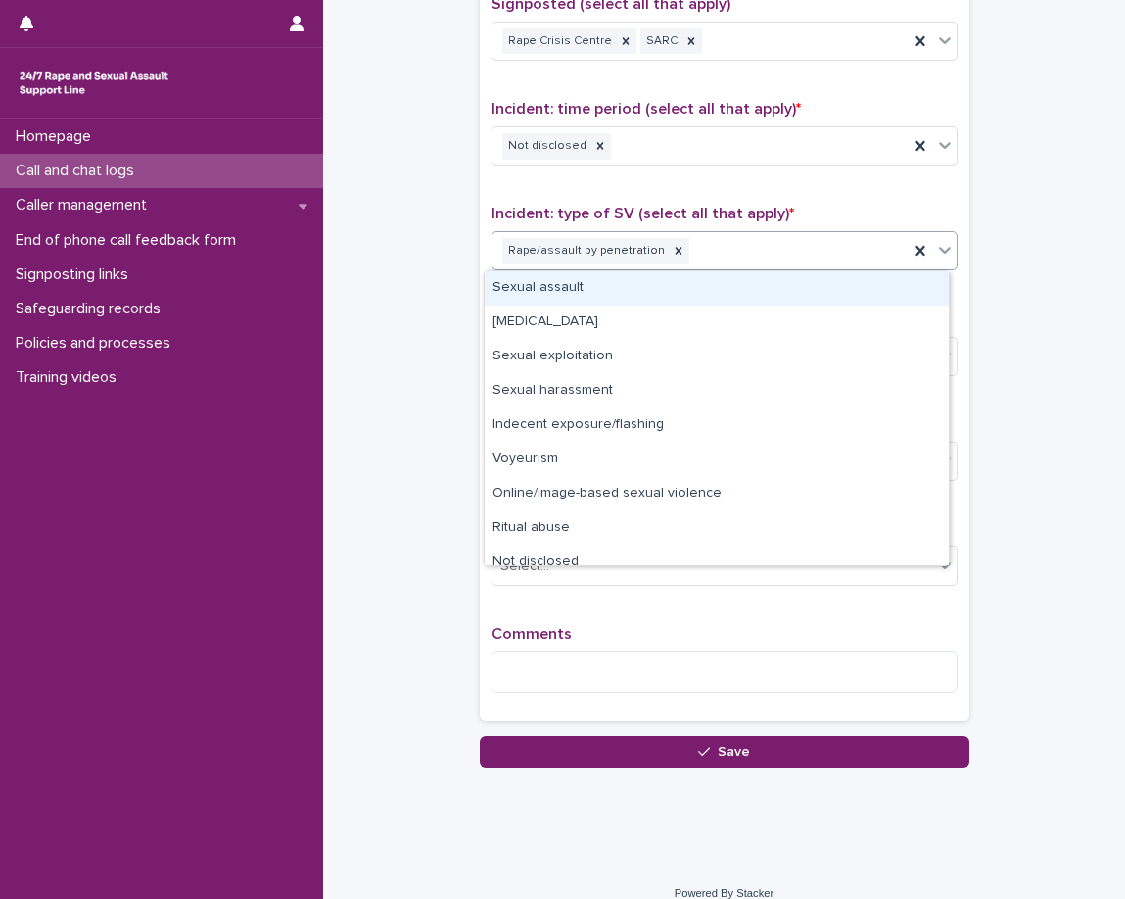
click at [753, 266] on div "Rape/assault by penetration" at bounding box center [701, 251] width 416 height 34
click at [747, 265] on div "Rape/assault by penetration" at bounding box center [701, 251] width 416 height 34
click at [741, 293] on div "Sexual assault" at bounding box center [717, 288] width 464 height 34
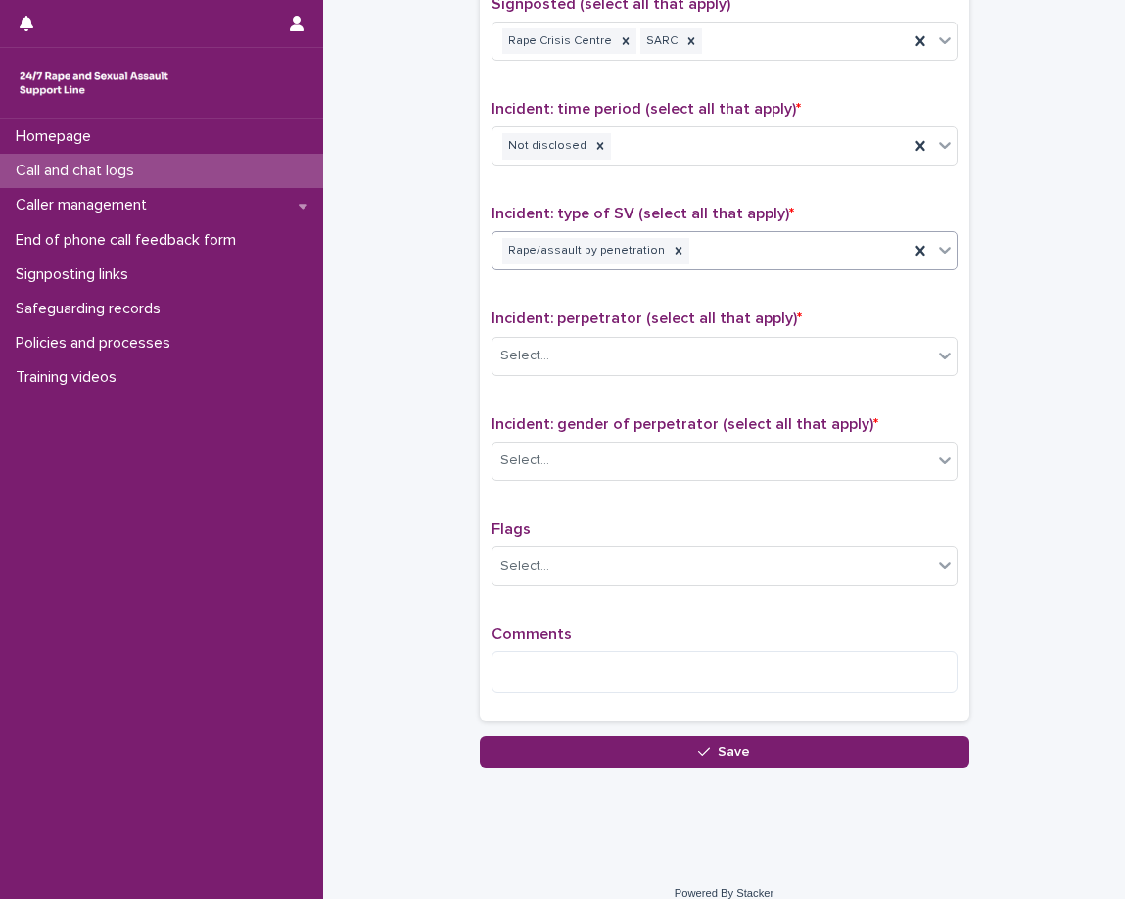
click at [719, 303] on div "Type of support received (select all that apply) Emotional support Exploration …" at bounding box center [725, 286] width 466 height 846
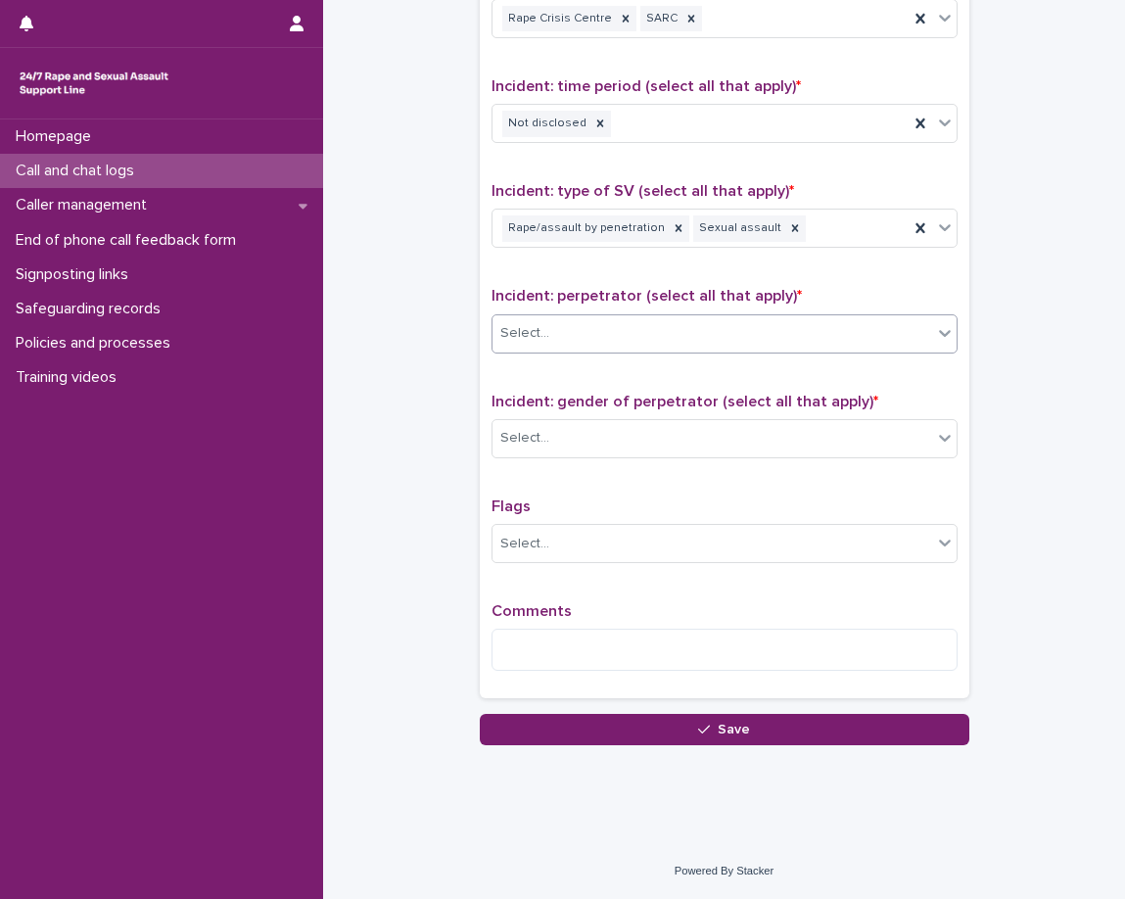
click at [708, 338] on div "Select..." at bounding box center [713, 333] width 440 height 32
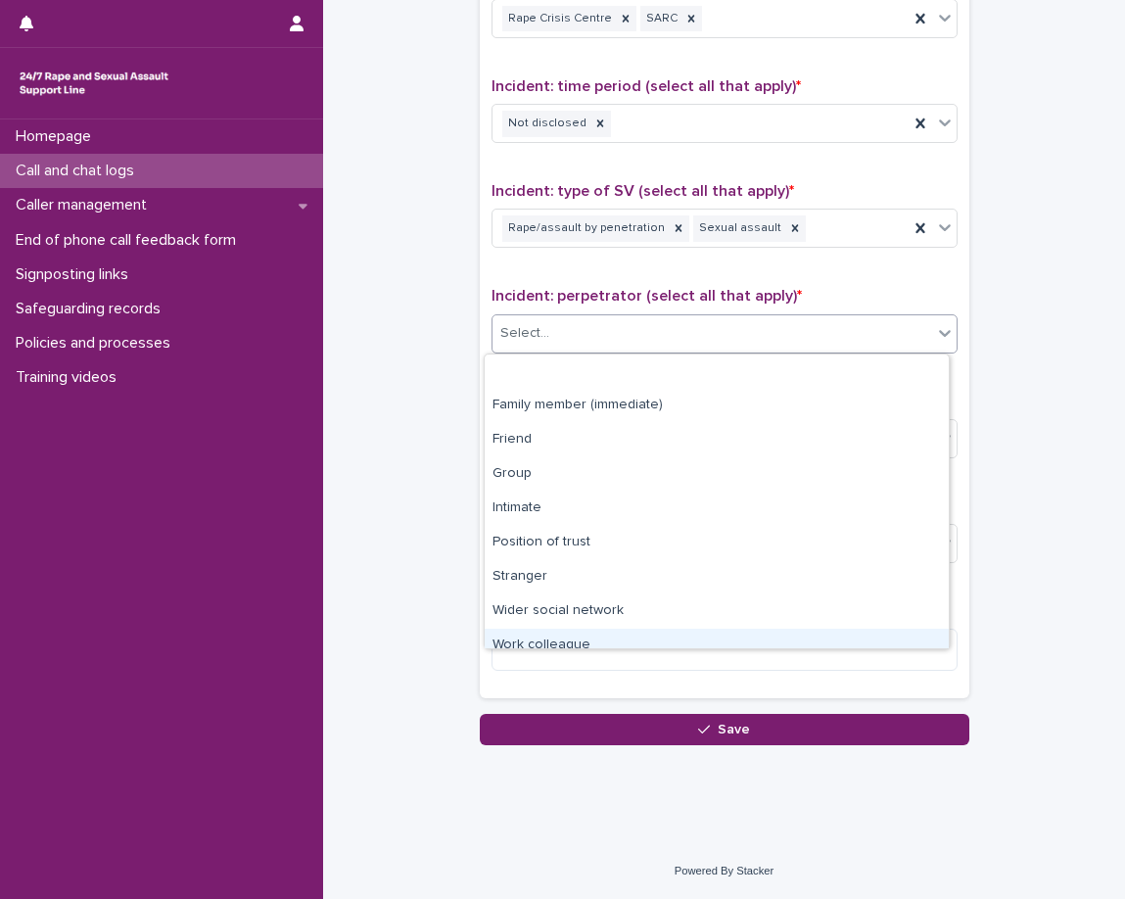
scroll to position [83, 0]
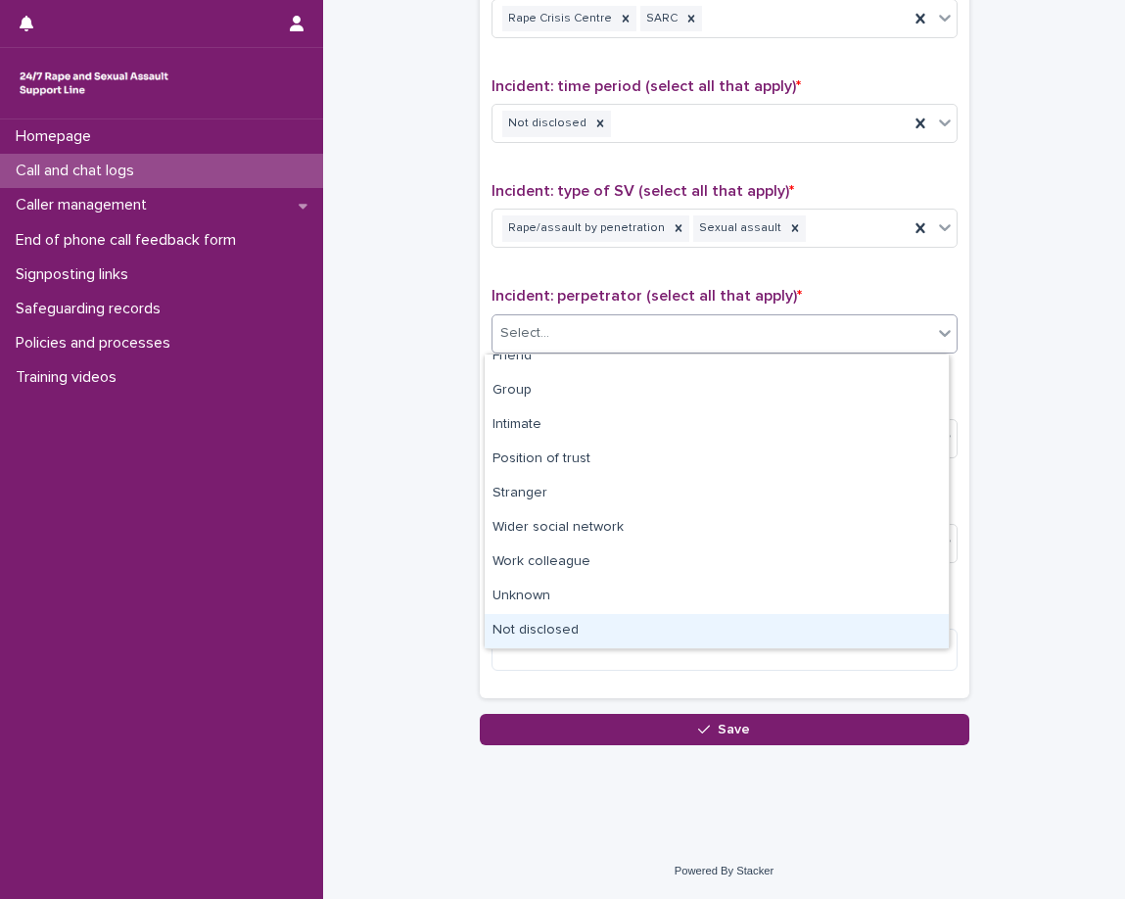
click at [670, 628] on div "Not disclosed" at bounding box center [717, 631] width 464 height 34
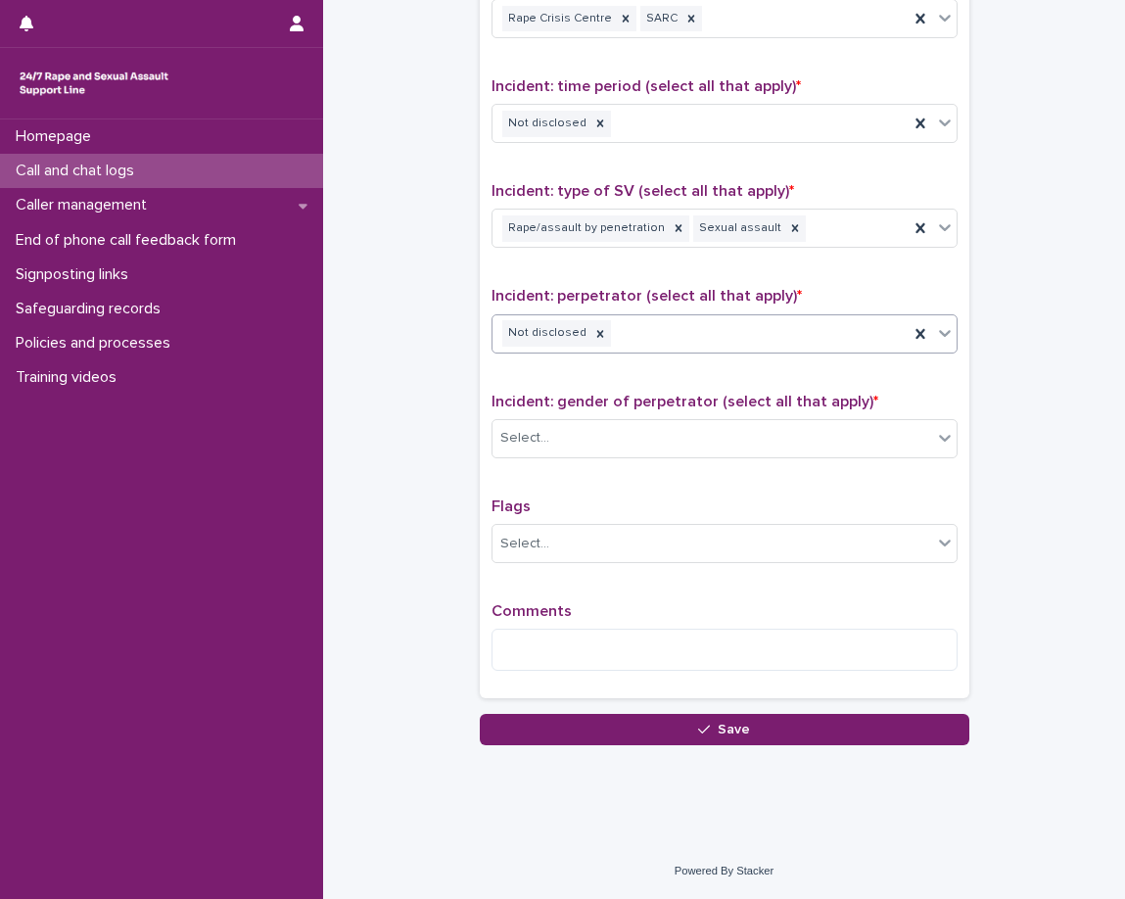
click at [700, 405] on span "Incident: gender of perpetrator (select all that apply) *" at bounding box center [685, 402] width 387 height 16
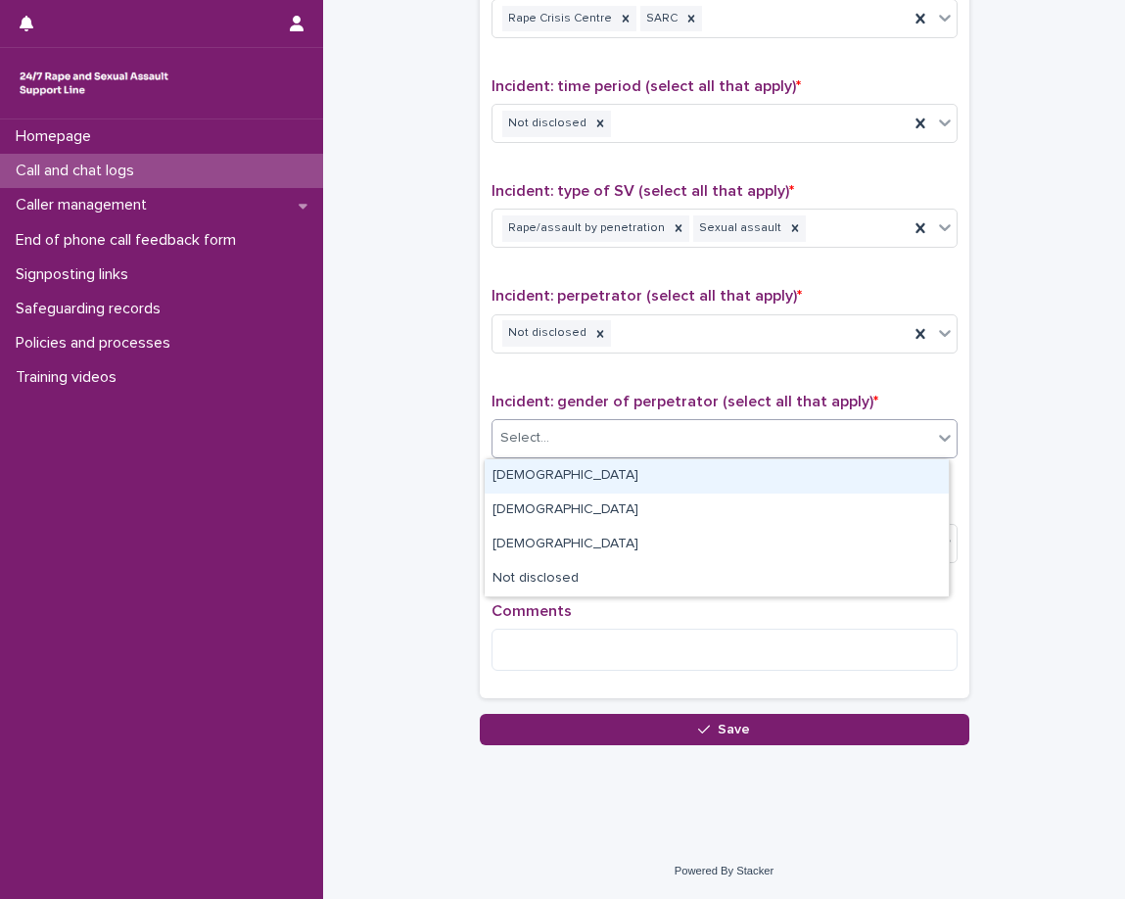
click at [698, 439] on div "Select..." at bounding box center [713, 438] width 440 height 32
click at [699, 479] on div "Male" at bounding box center [717, 476] width 464 height 34
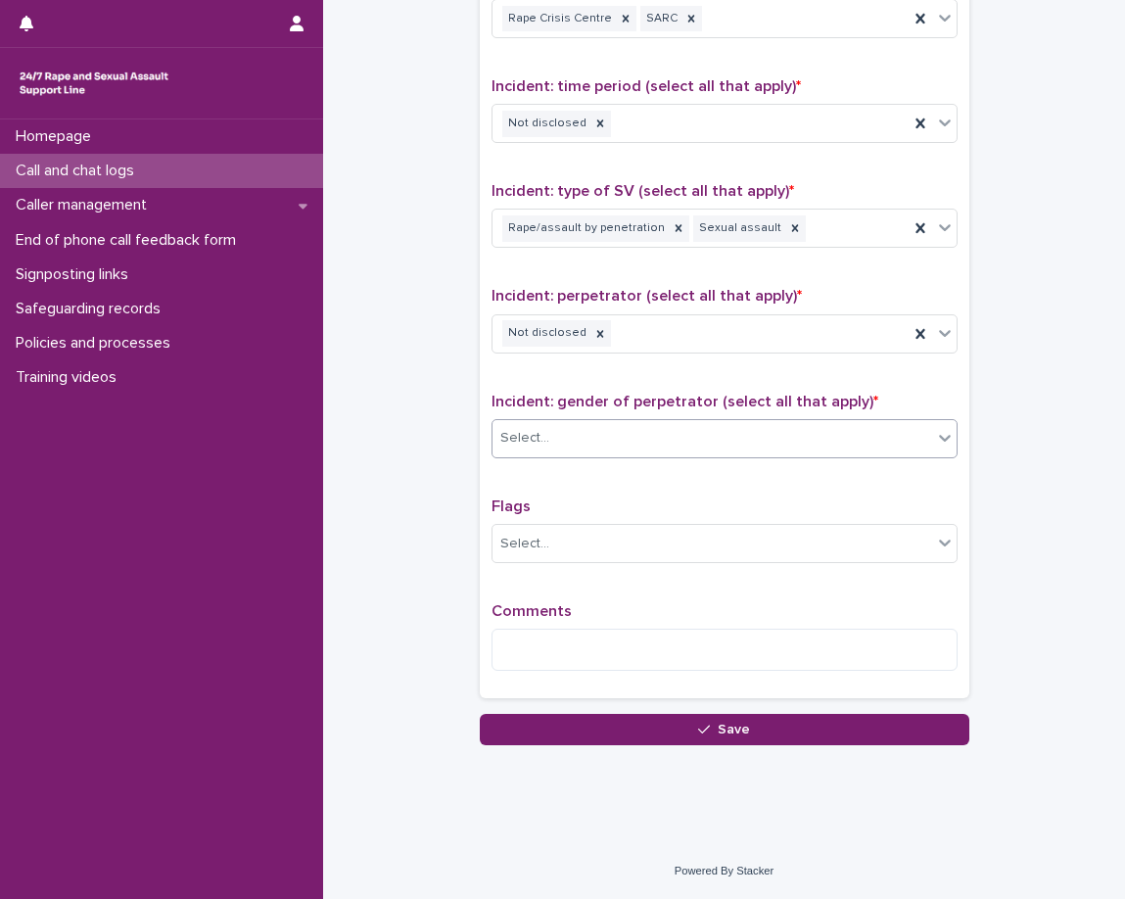
click at [676, 498] on p "Flags" at bounding box center [725, 507] width 466 height 19
drag, startPoint x: 676, startPoint y: 498, endPoint x: 675, endPoint y: 525, distance: 27.4
click at [675, 500] on p "Flags" at bounding box center [725, 507] width 466 height 19
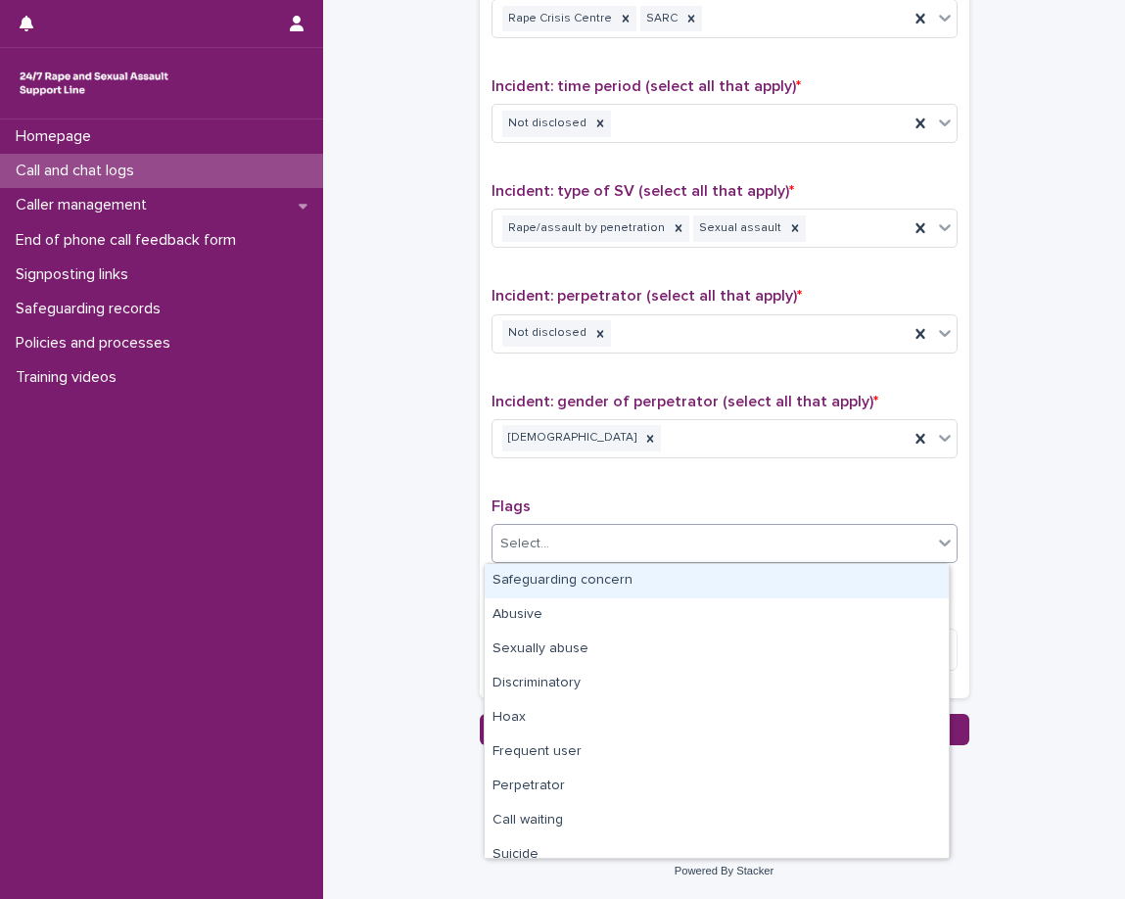
click at [674, 548] on div "Select..." at bounding box center [713, 544] width 440 height 32
click at [672, 508] on p "Flags" at bounding box center [725, 507] width 466 height 19
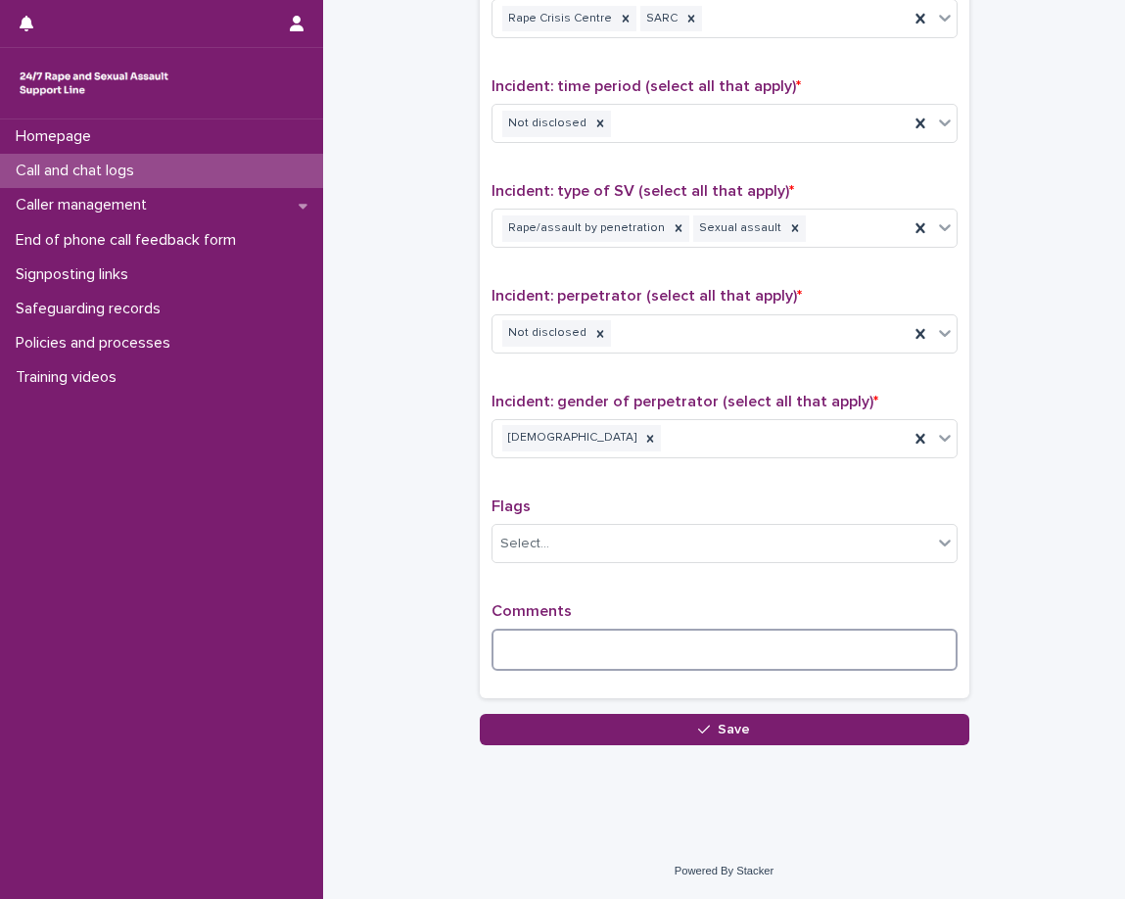
click at [696, 633] on textarea at bounding box center [725, 650] width 466 height 42
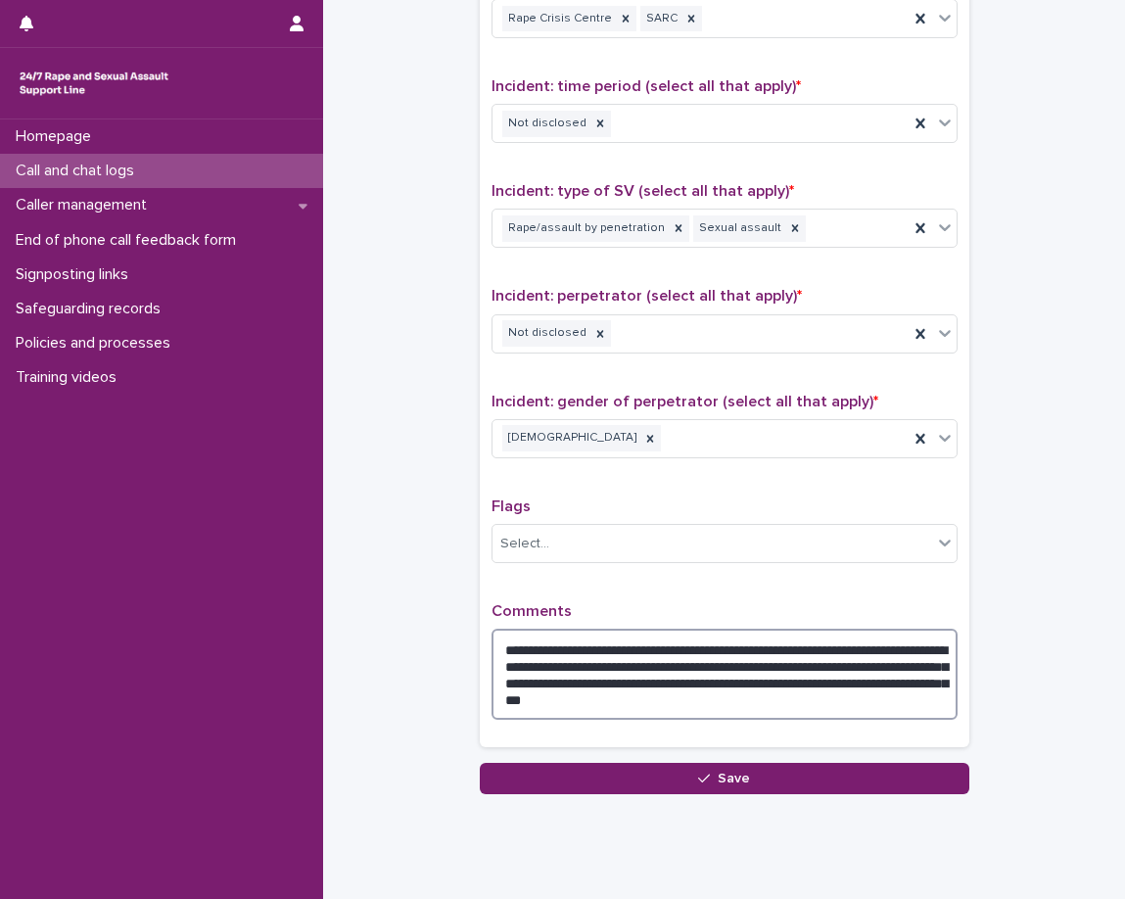
click at [809, 647] on textarea "**********" at bounding box center [725, 674] width 466 height 91
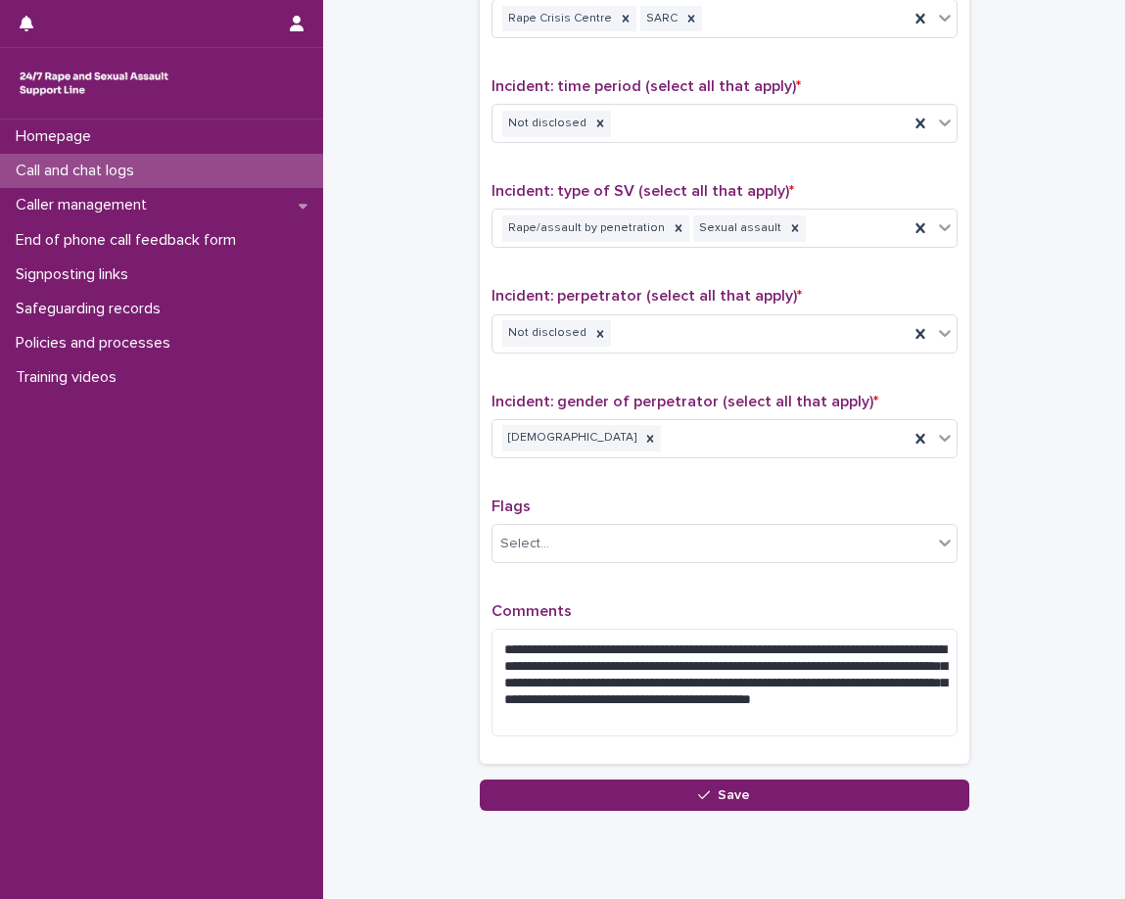
click at [827, 617] on p "Comments" at bounding box center [725, 611] width 466 height 19
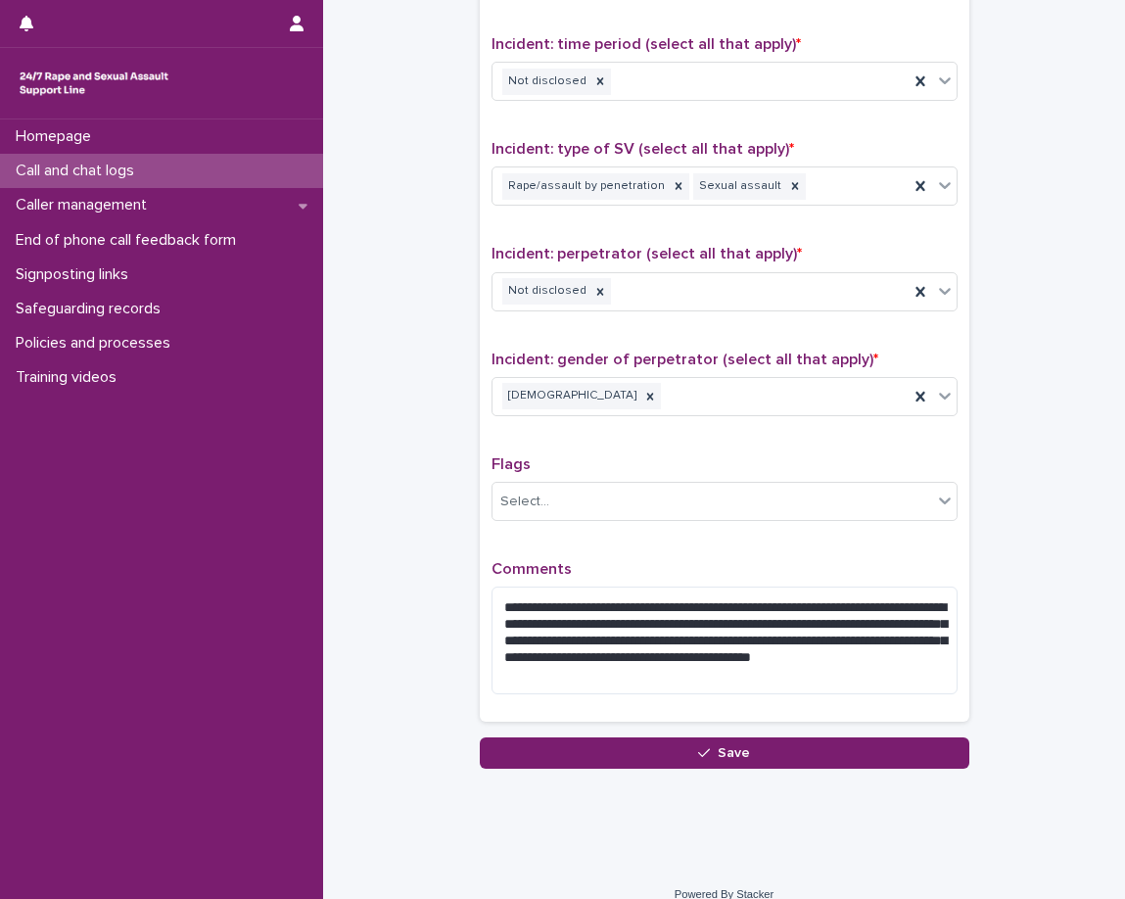
scroll to position [1362, 0]
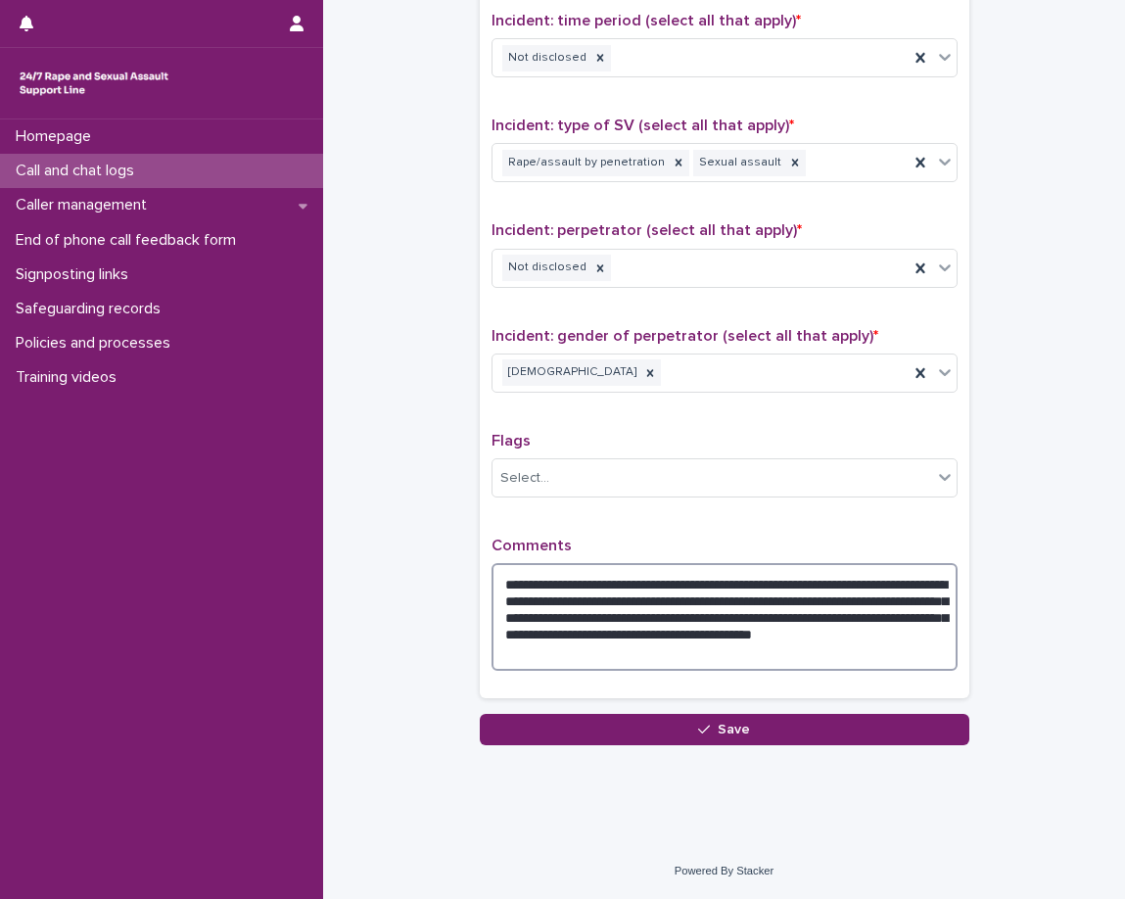
click at [673, 584] on textarea "**********" at bounding box center [725, 617] width 466 height 108
type textarea "**********"
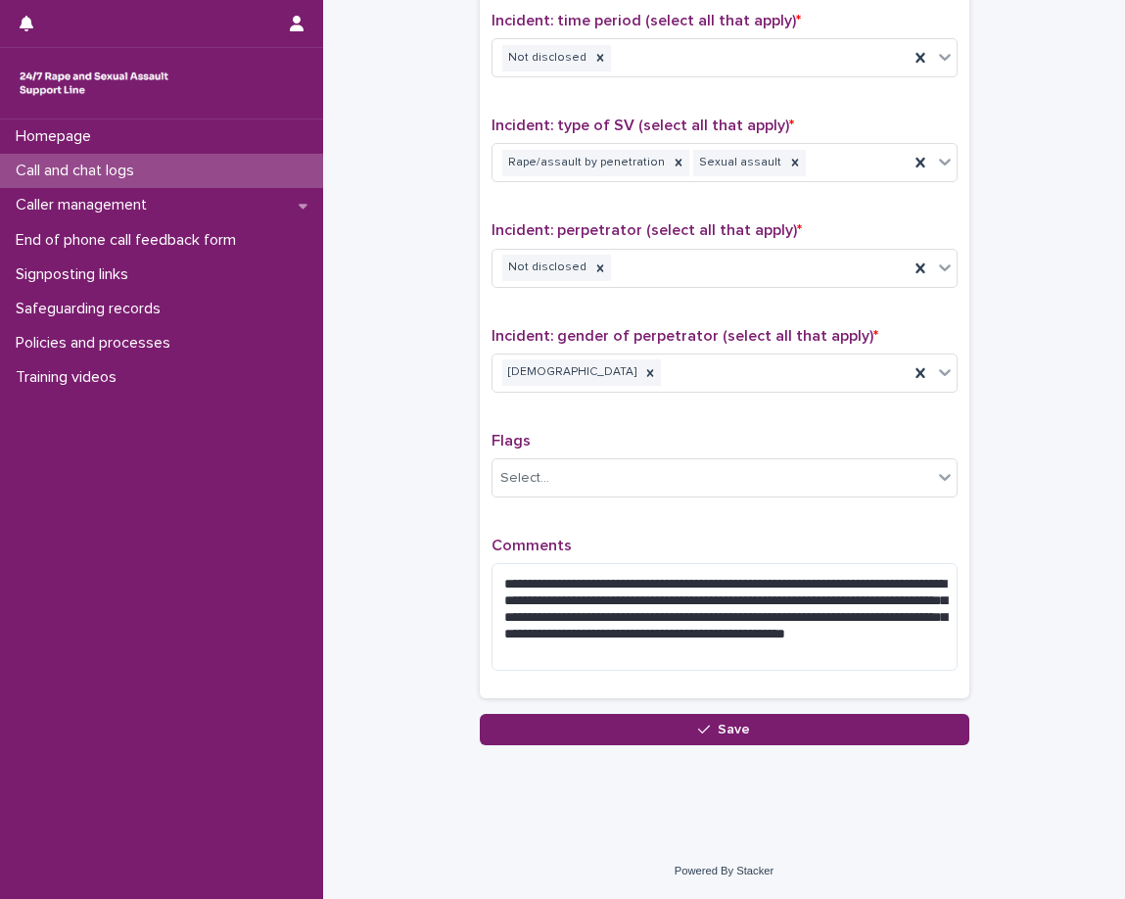
click at [688, 552] on p "Comments" at bounding box center [725, 546] width 466 height 19
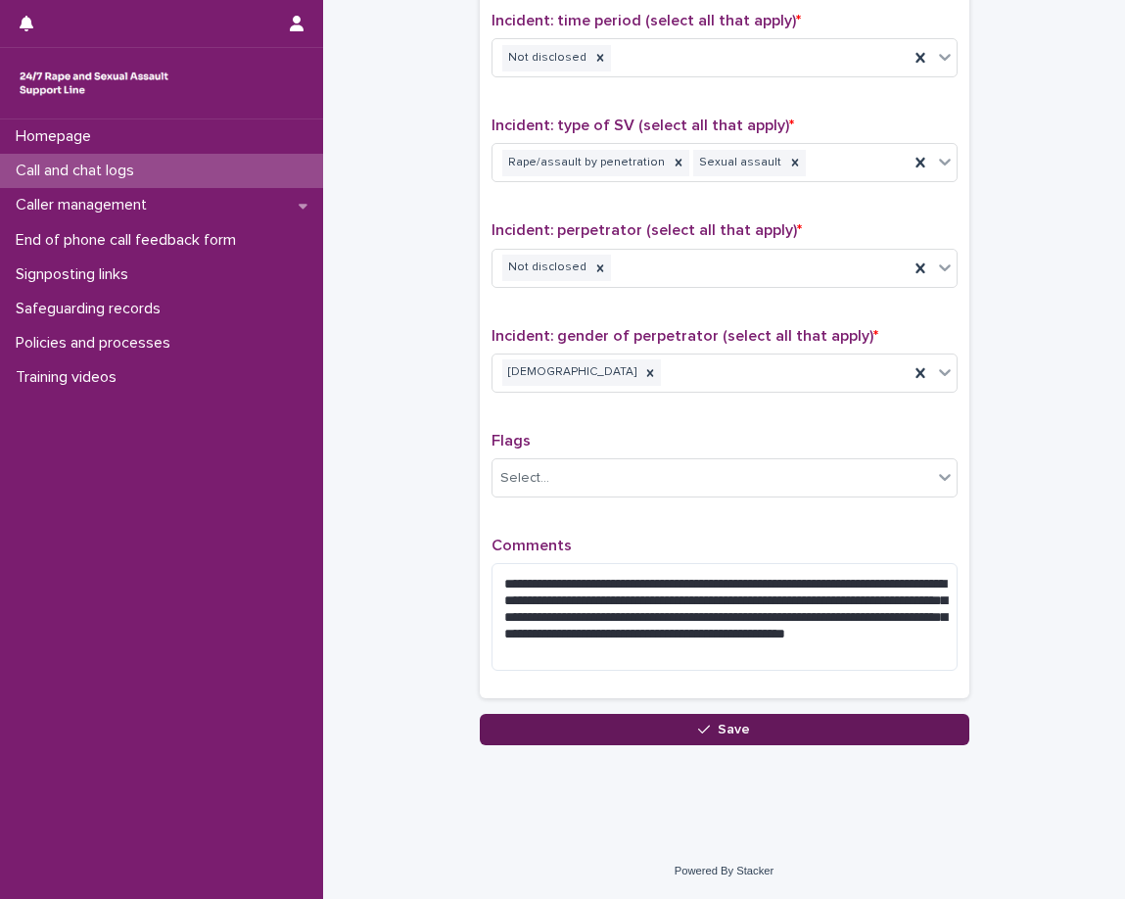
click at [653, 727] on button "Save" at bounding box center [725, 729] width 490 height 31
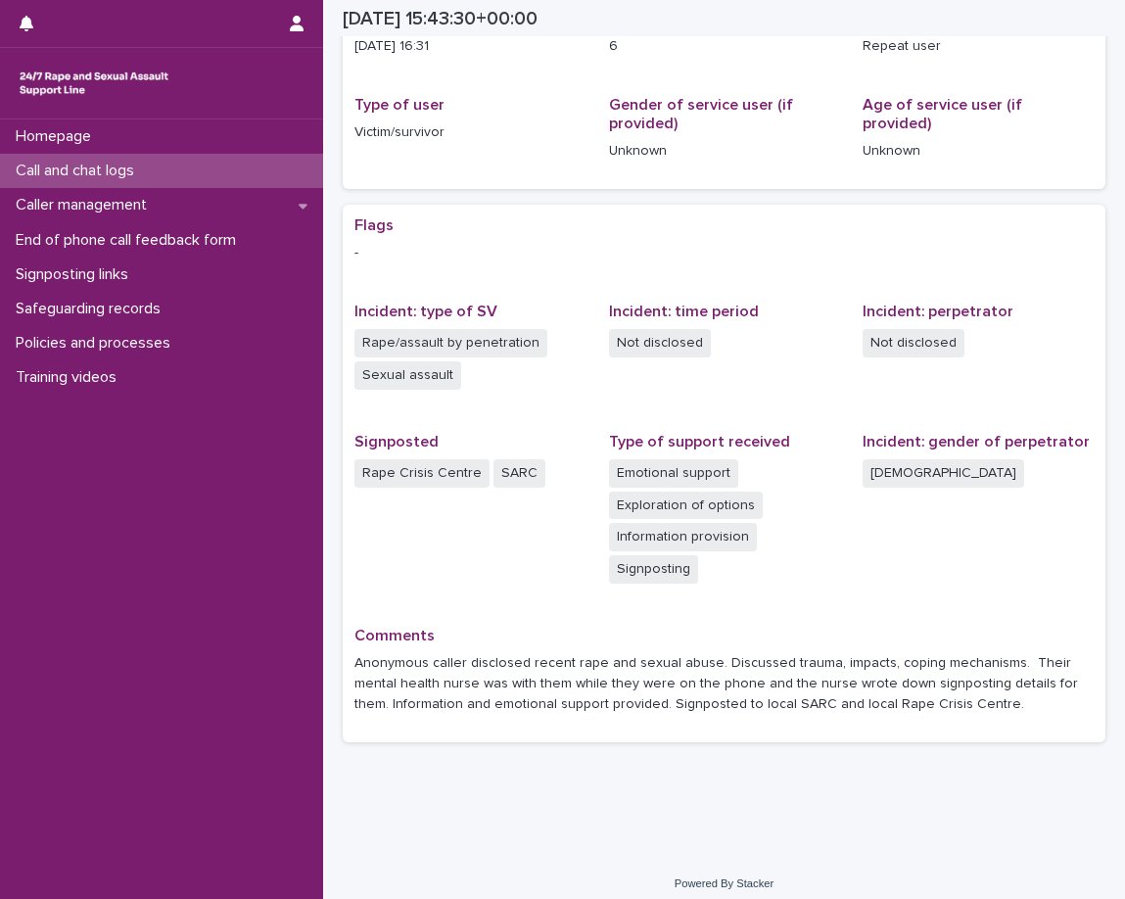
scroll to position [233, 0]
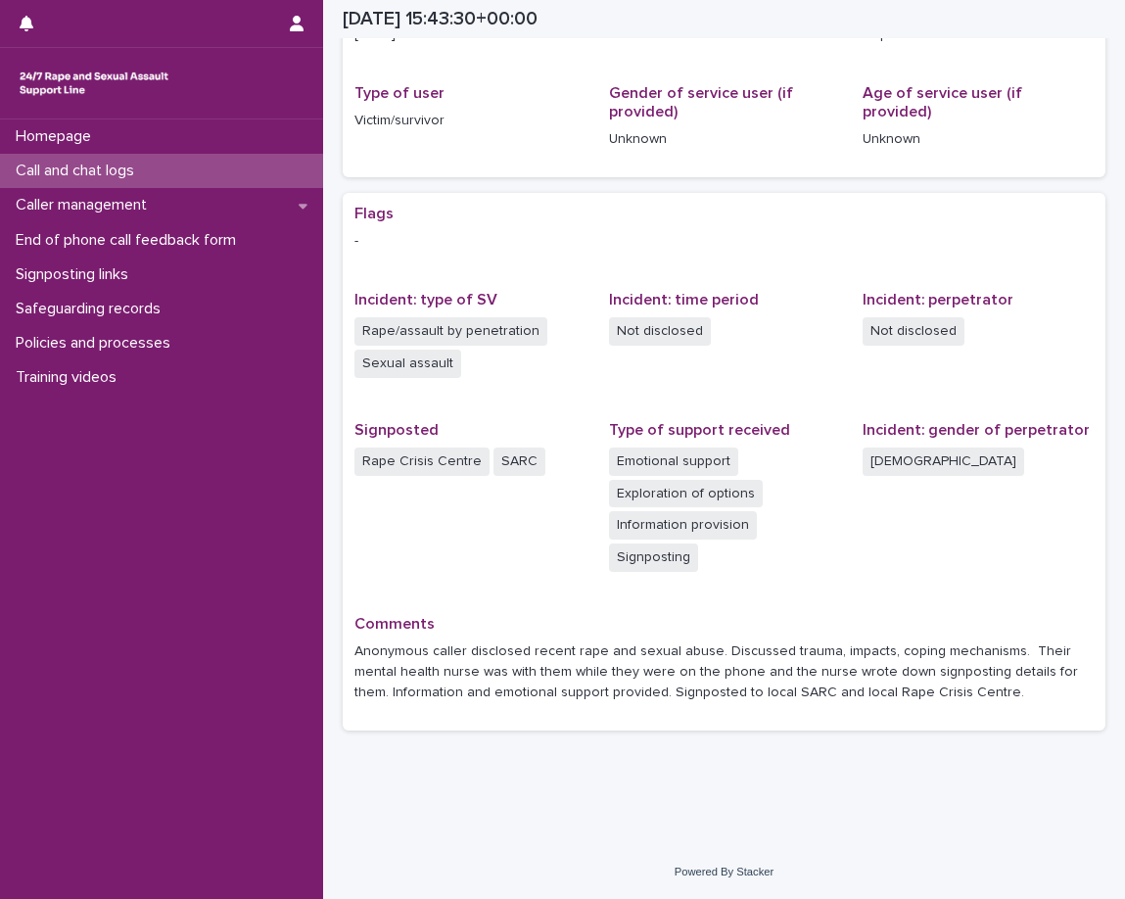
click at [164, 165] on div "Call and chat logs" at bounding box center [161, 171] width 323 height 34
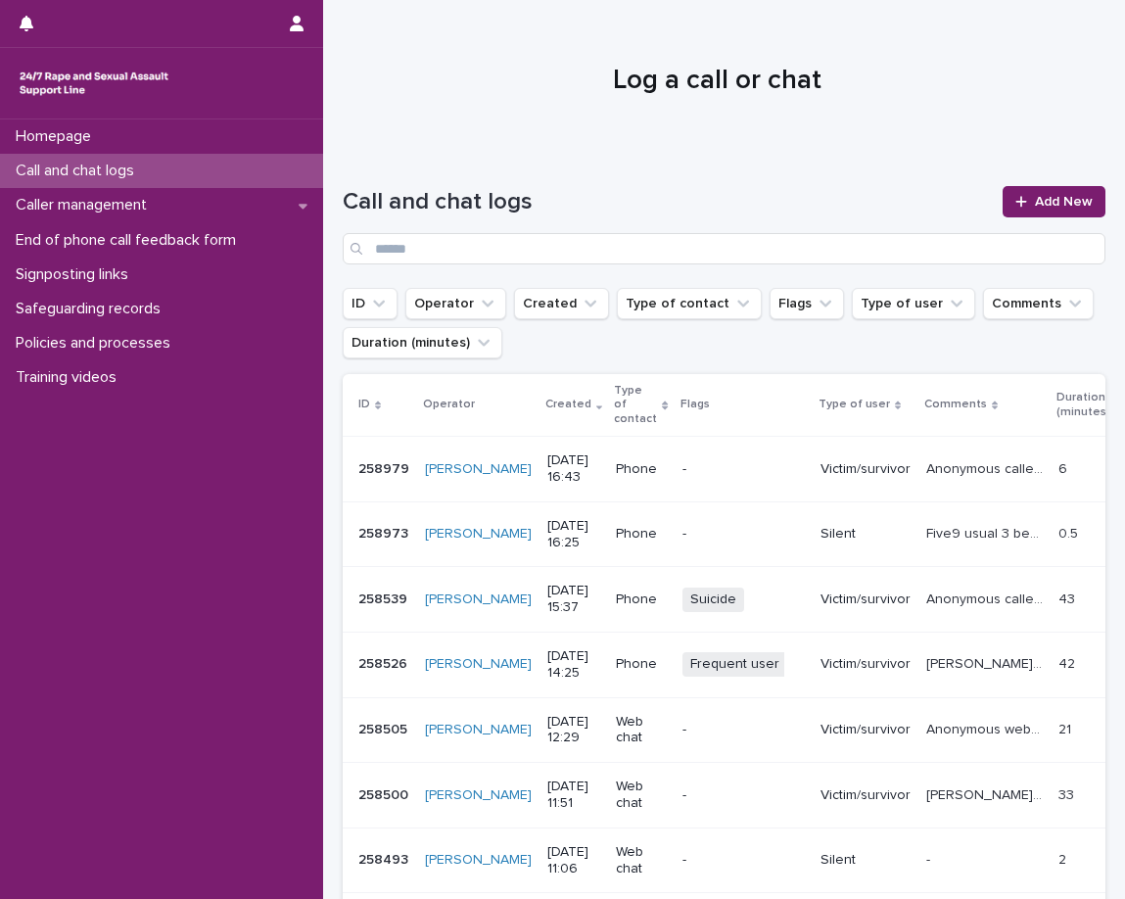
click at [927, 459] on p "Anonymous caller disclosed recent rape and sexual abuse. Discussed trauma, impa…" at bounding box center [987, 467] width 120 height 21
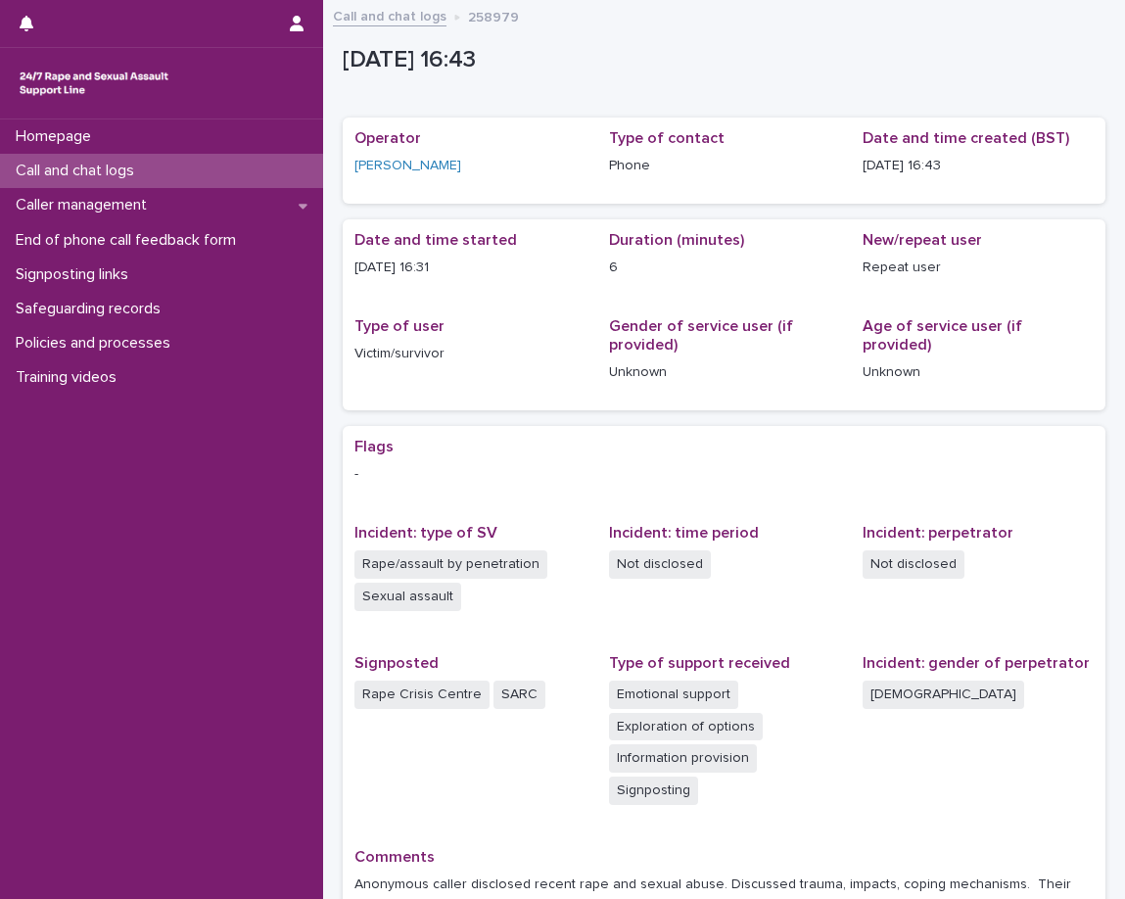
click at [289, 170] on div "Call and chat logs" at bounding box center [161, 171] width 323 height 34
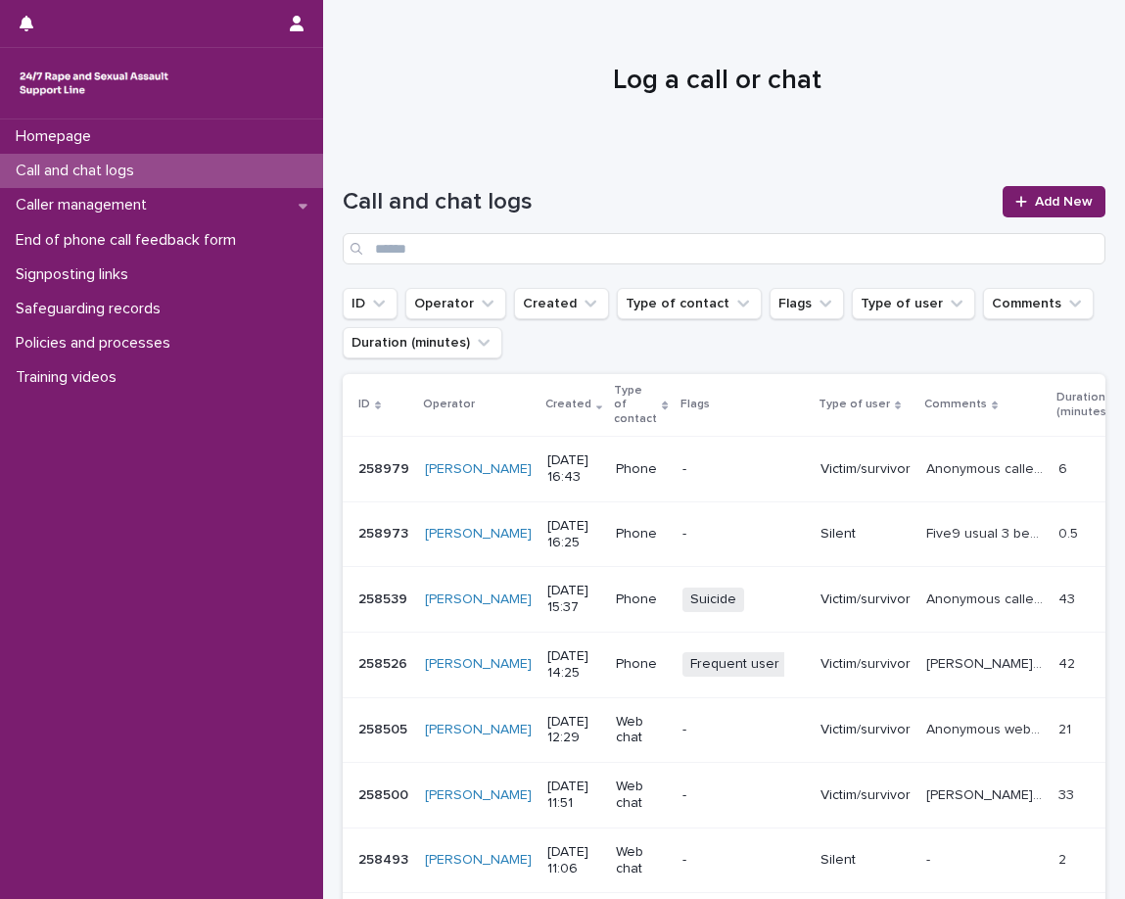
click at [178, 451] on div "Homepage Call and chat logs Caller management End of phone call feedback form S…" at bounding box center [161, 510] width 323 height 780
click at [1010, 213] on link "Add New" at bounding box center [1054, 201] width 103 height 31
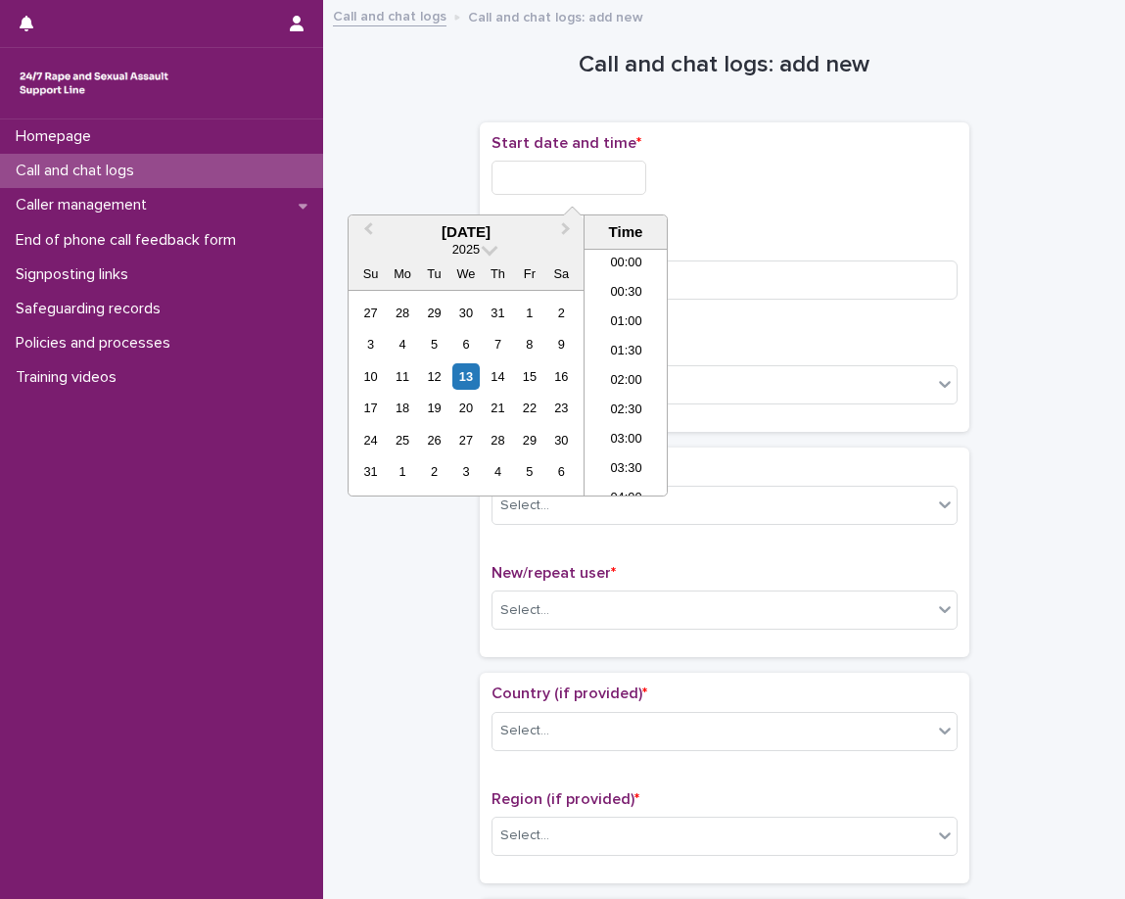
click at [602, 170] on input "text" at bounding box center [569, 178] width 155 height 34
click at [630, 305] on li "16:00" at bounding box center [626, 313] width 83 height 29
click at [625, 177] on input "**********" at bounding box center [569, 178] width 155 height 34
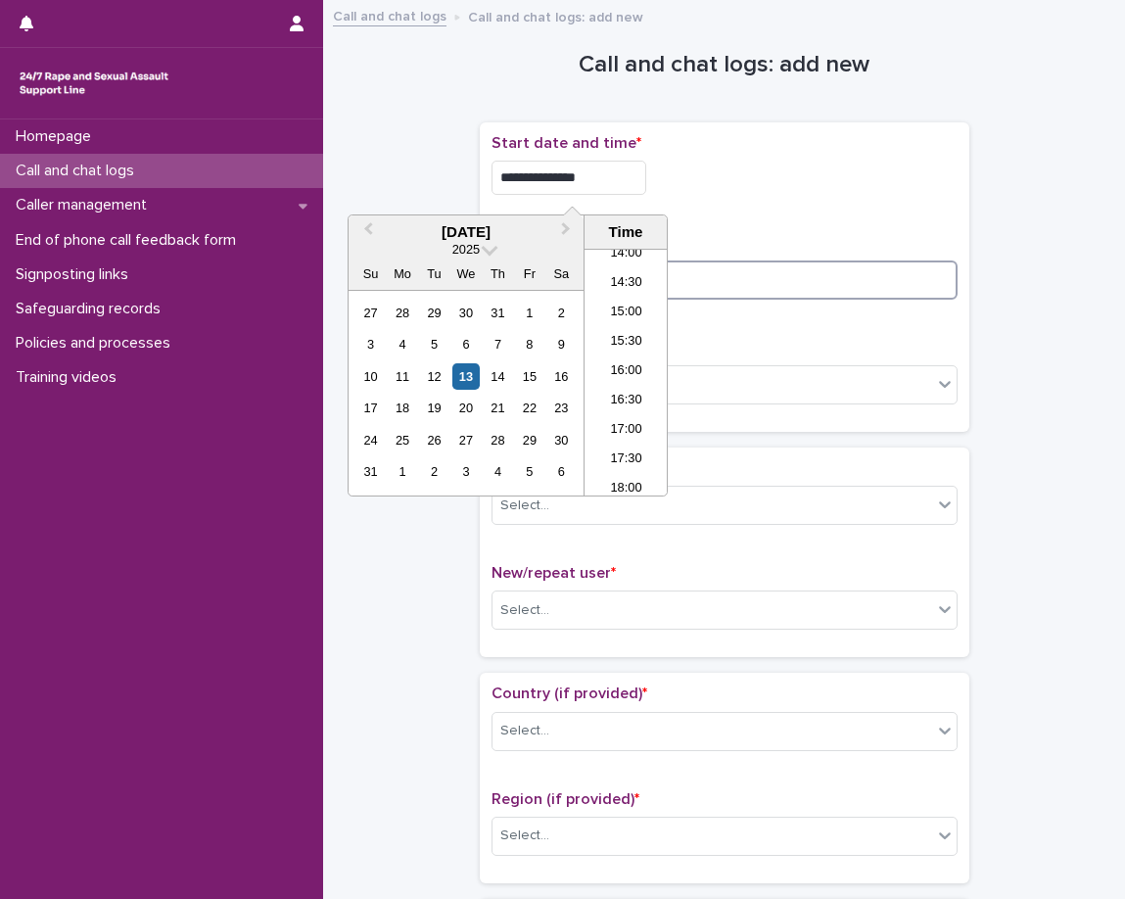
click at [741, 267] on input at bounding box center [725, 280] width 466 height 39
click at [617, 162] on input "**********" at bounding box center [569, 178] width 155 height 34
type input "**********"
click at [721, 215] on div "**********" at bounding box center [725, 277] width 466 height 286
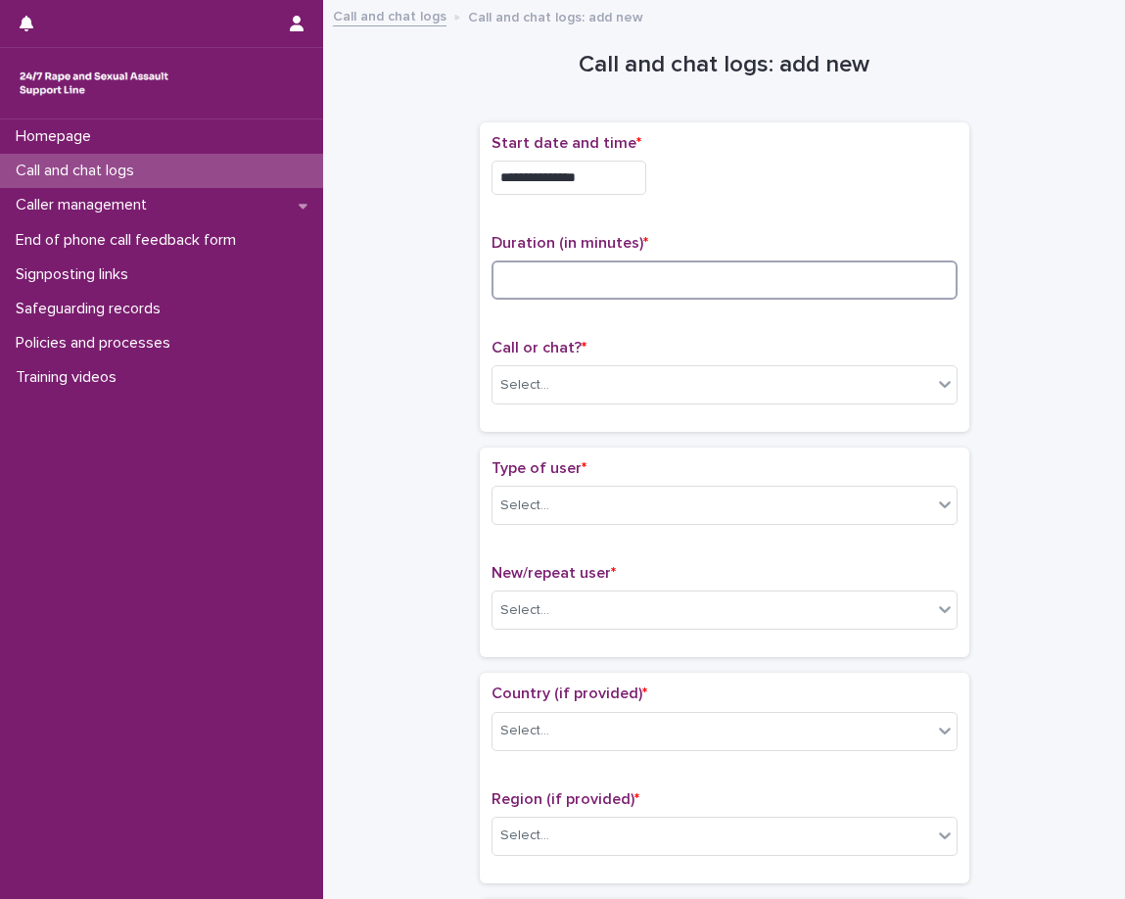
click at [707, 280] on input at bounding box center [725, 280] width 466 height 39
type input "**"
click at [683, 350] on p "Call or chat? *" at bounding box center [725, 348] width 466 height 19
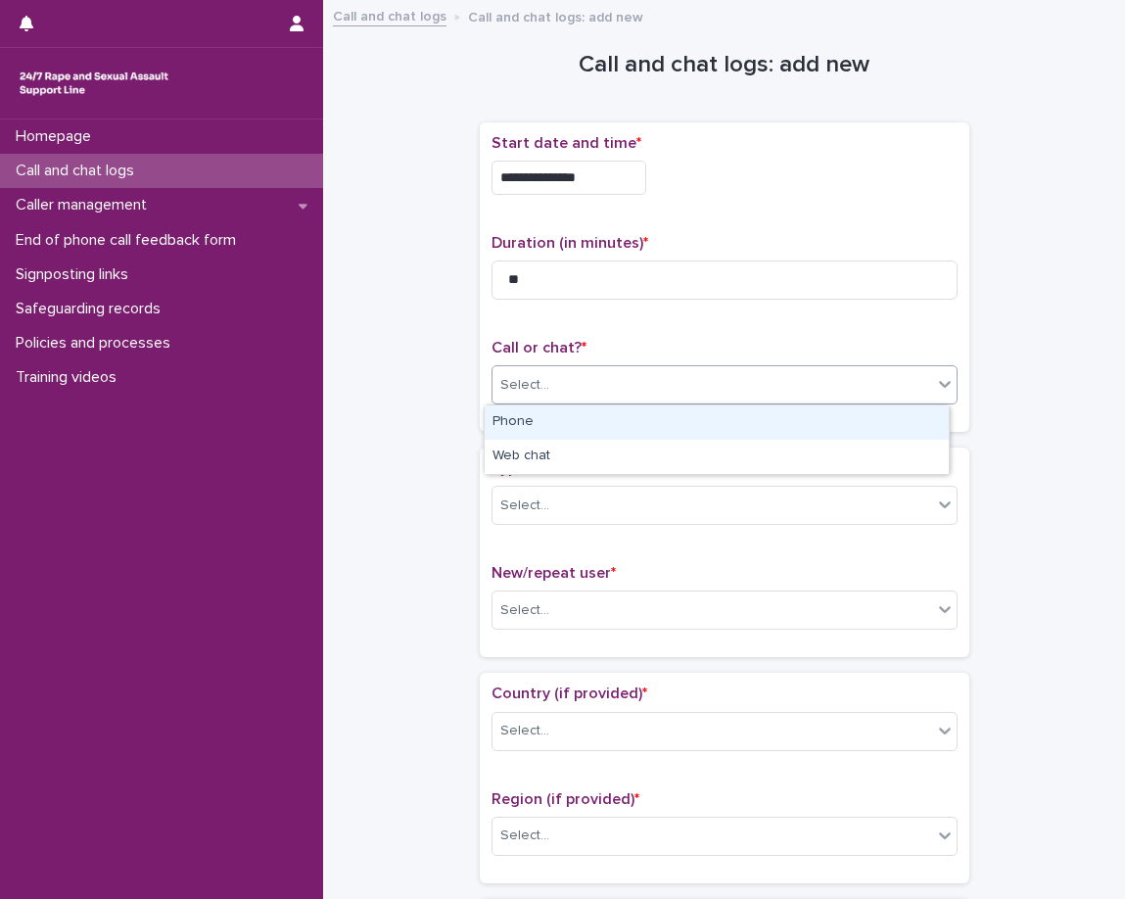
drag, startPoint x: 660, startPoint y: 391, endPoint x: 646, endPoint y: 413, distance: 26.4
click at [659, 392] on div "Select..." at bounding box center [713, 385] width 440 height 32
click at [629, 441] on div "**********" at bounding box center [725, 284] width 490 height 325
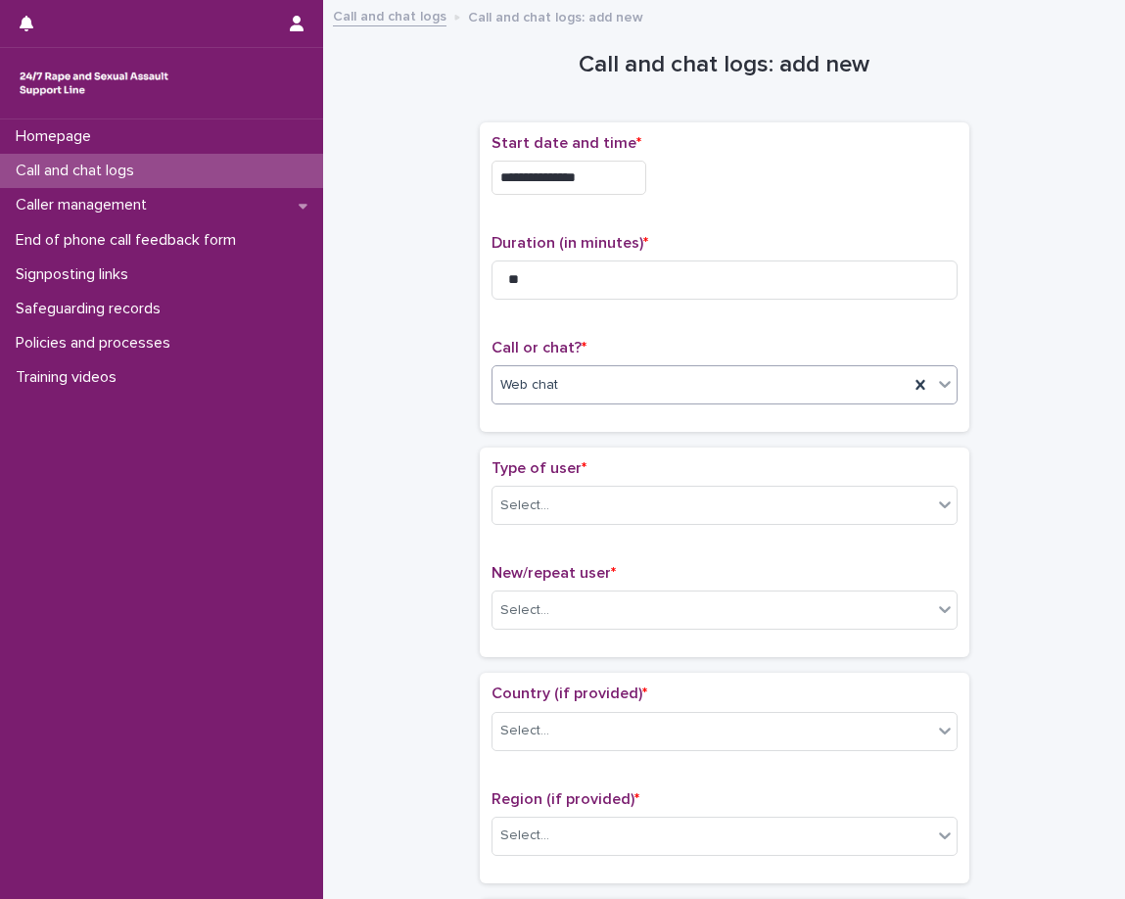
click at [632, 403] on div "Web chat" at bounding box center [725, 384] width 466 height 39
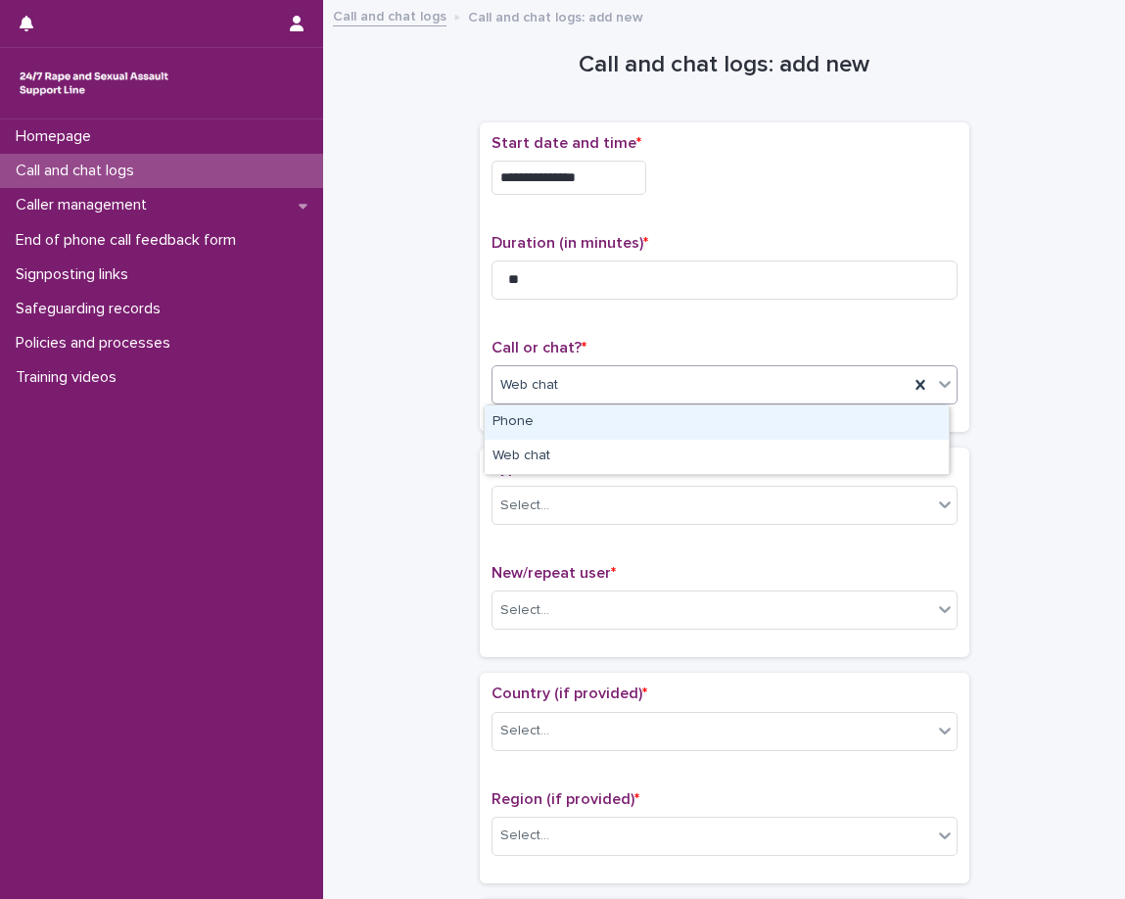
drag, startPoint x: 626, startPoint y: 422, endPoint x: 609, endPoint y: 436, distance: 21.6
click at [625, 423] on div "Phone" at bounding box center [717, 423] width 464 height 34
click at [608, 438] on div "**********" at bounding box center [725, 284] width 490 height 325
click at [607, 438] on div "**********" at bounding box center [725, 284] width 490 height 325
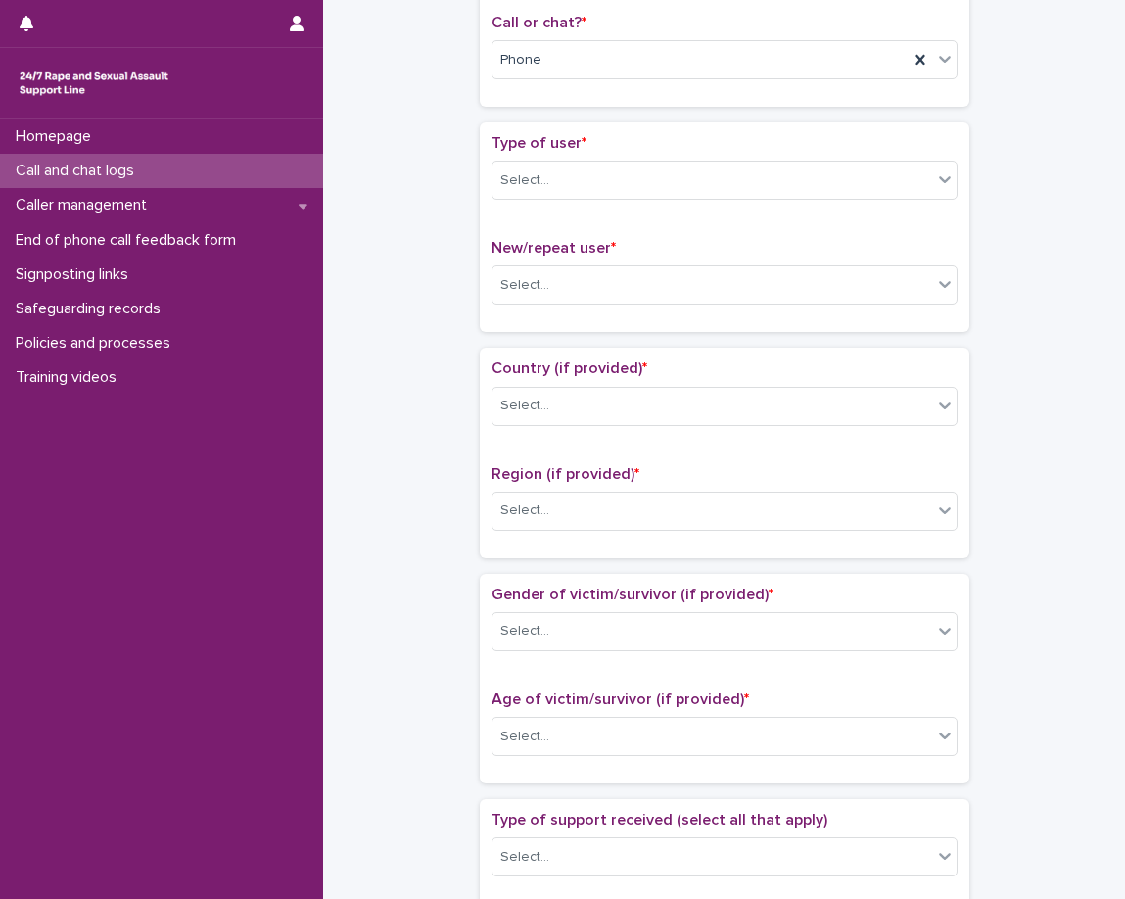
scroll to position [392, 0]
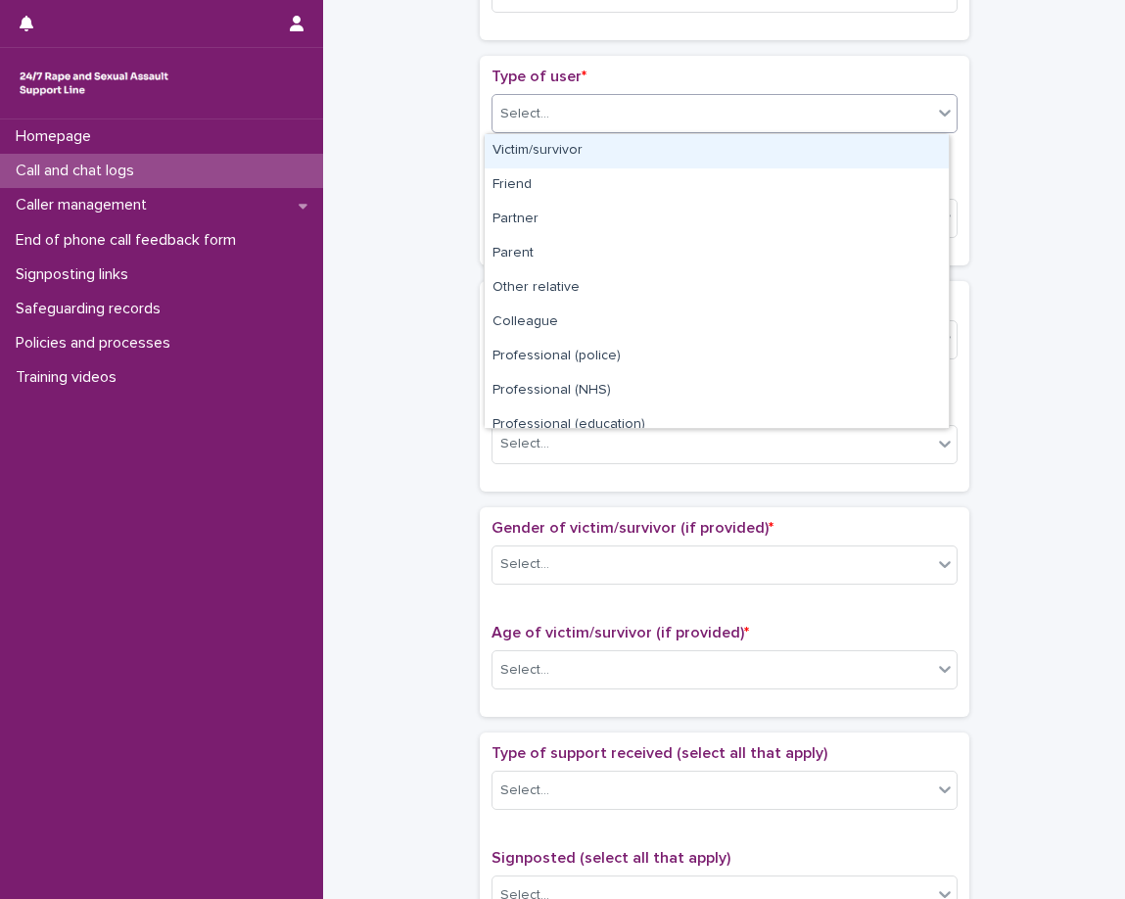
click at [595, 124] on div "Select..." at bounding box center [713, 114] width 440 height 32
click at [584, 161] on div "Victim/survivor" at bounding box center [717, 151] width 464 height 34
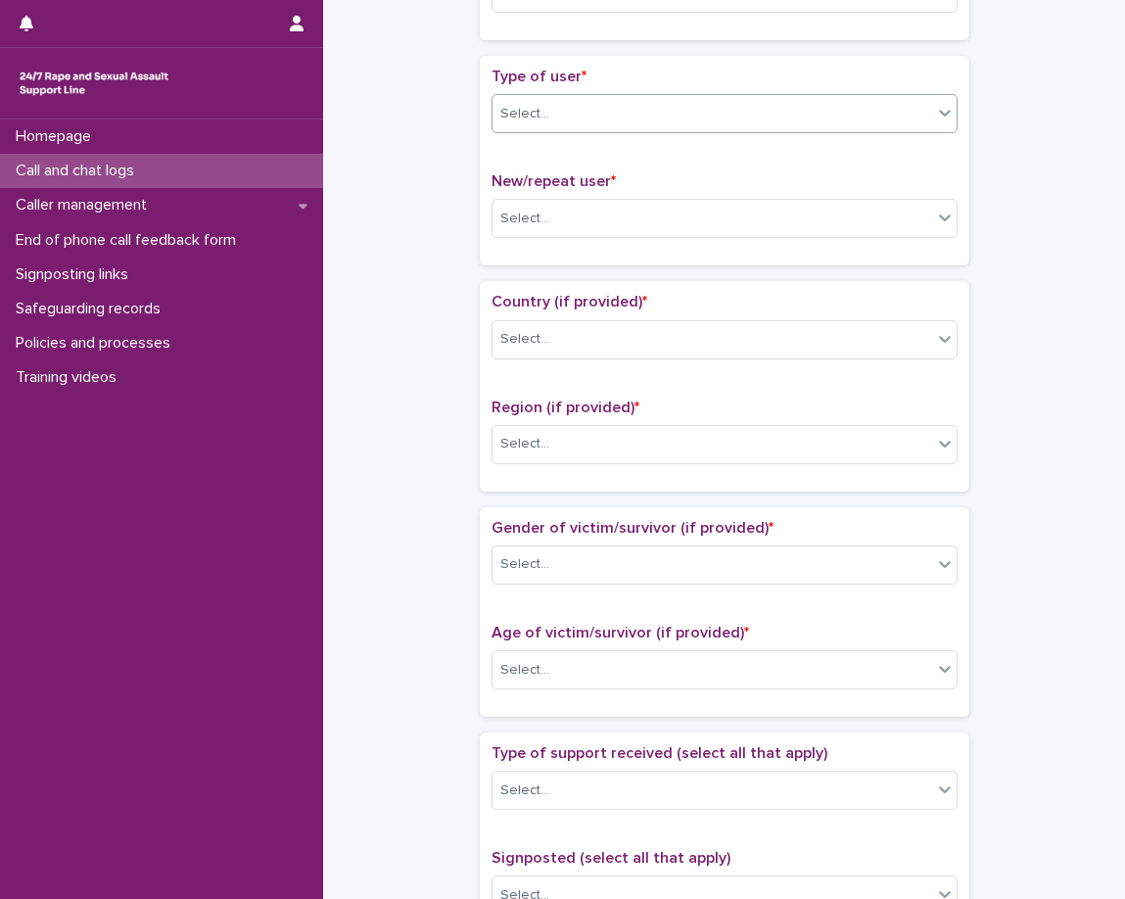
click at [579, 177] on span "New/repeat user *" at bounding box center [554, 181] width 124 height 16
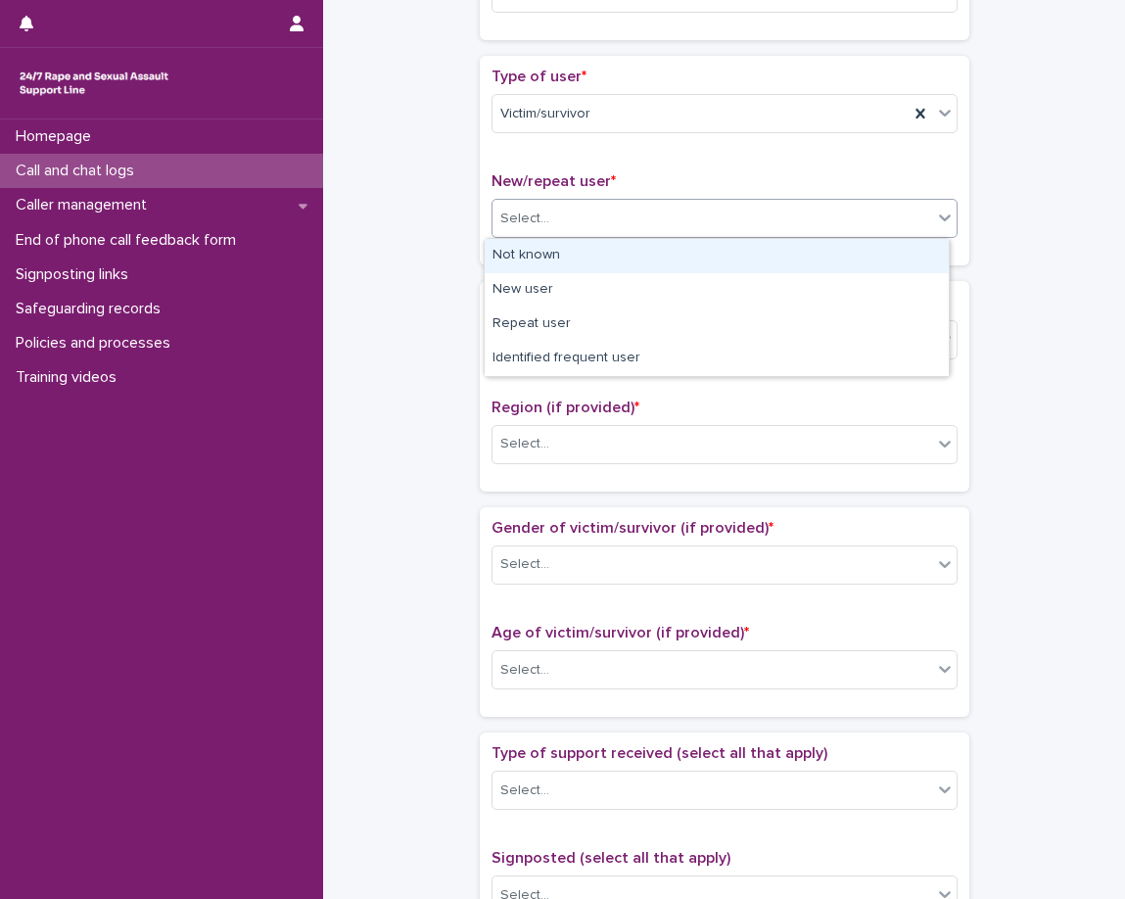
drag, startPoint x: 569, startPoint y: 222, endPoint x: 572, endPoint y: 237, distance: 15.0
click at [574, 229] on div "Select..." at bounding box center [713, 219] width 440 height 32
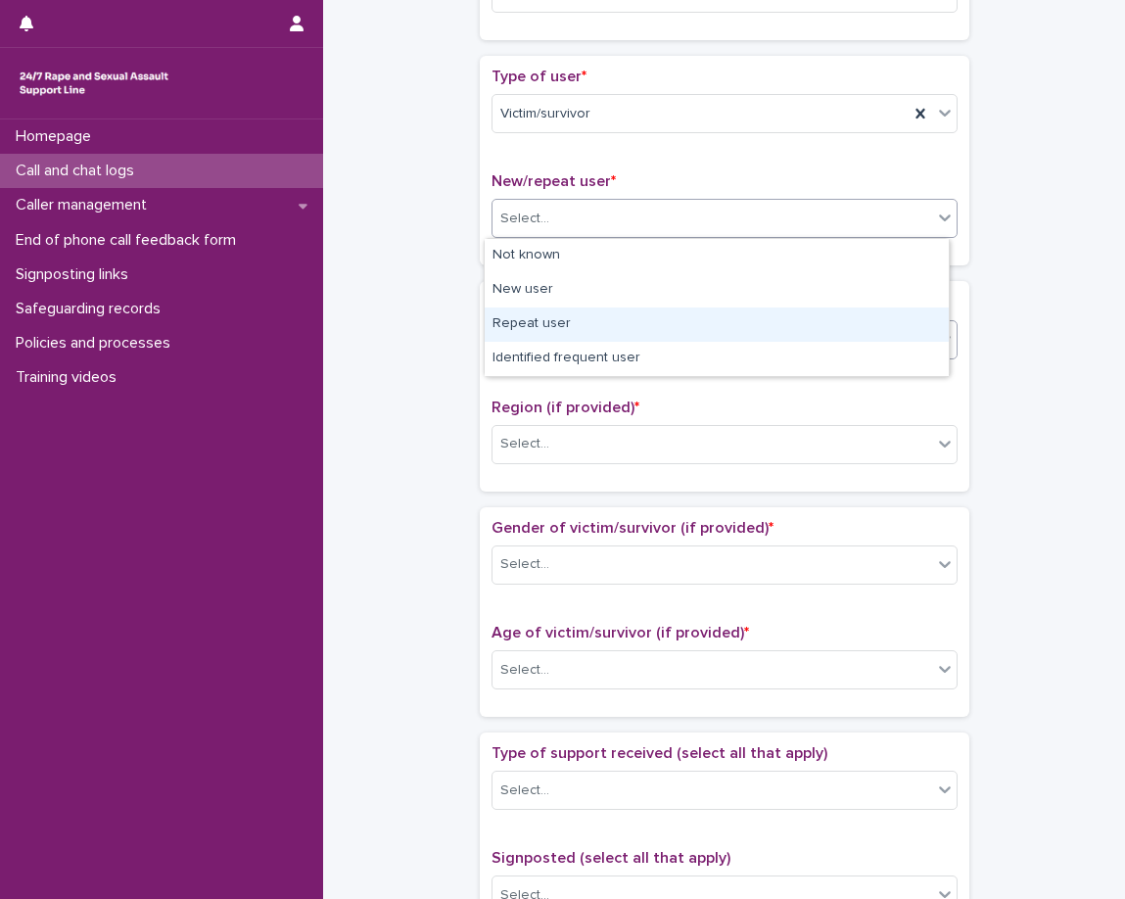
click at [586, 320] on div "Repeat user" at bounding box center [717, 325] width 464 height 34
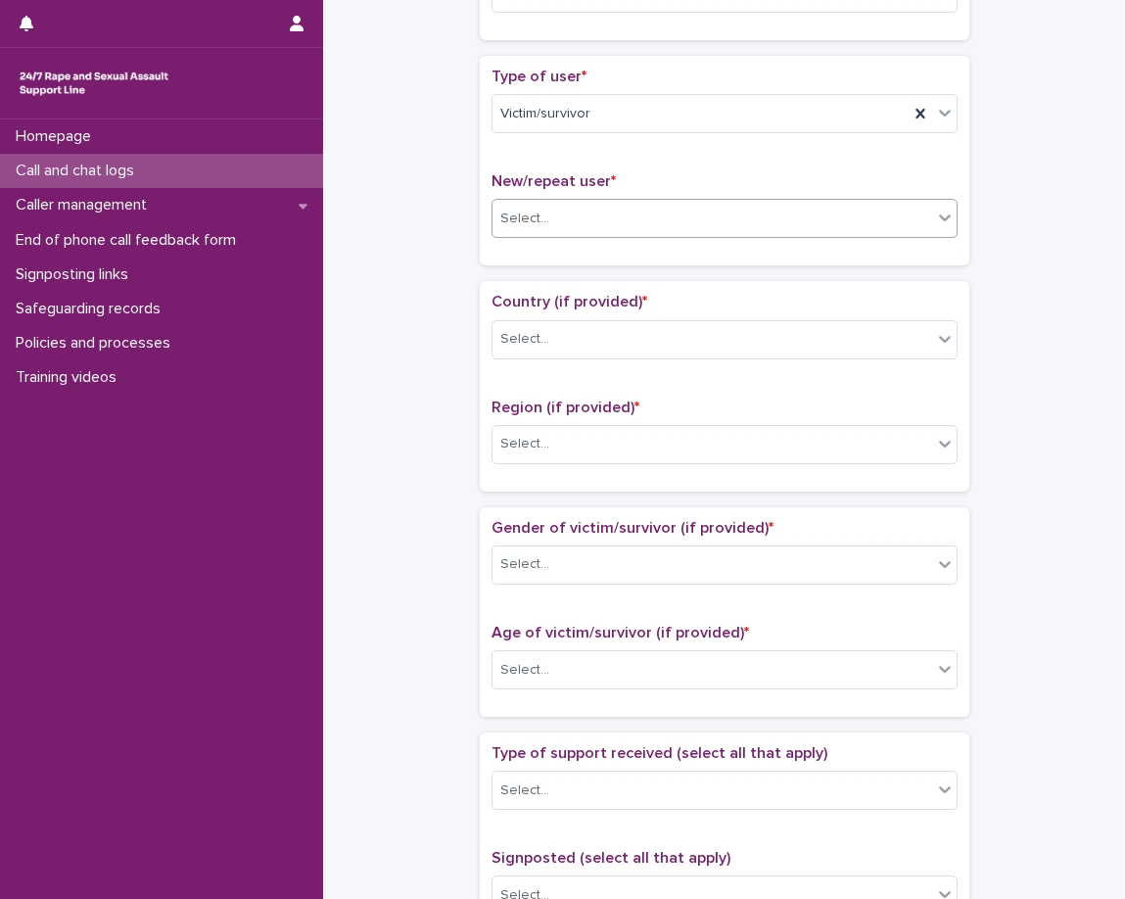
click at [583, 300] on span "Country (if provided) *" at bounding box center [570, 302] width 156 height 16
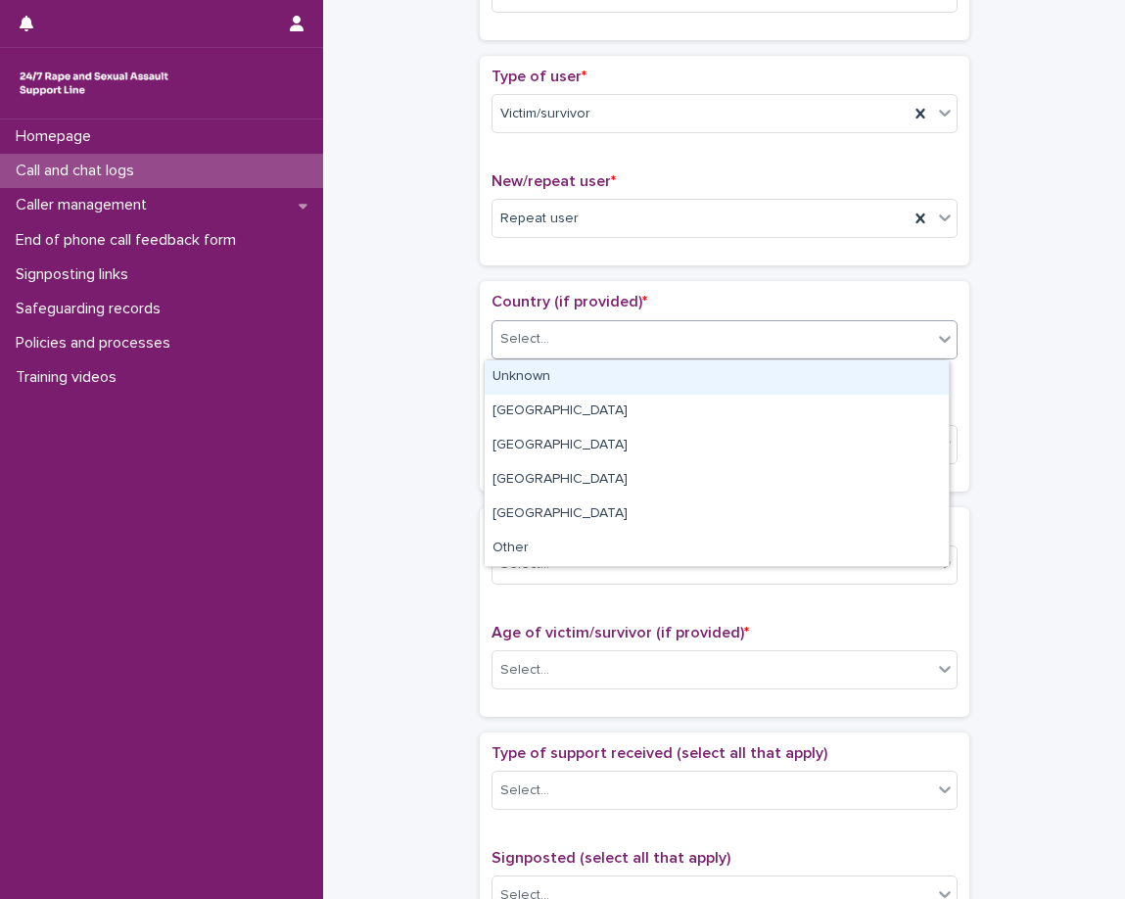
click at [583, 320] on div "Select..." at bounding box center [725, 339] width 466 height 39
click at [618, 385] on div "Unknown" at bounding box center [717, 377] width 464 height 34
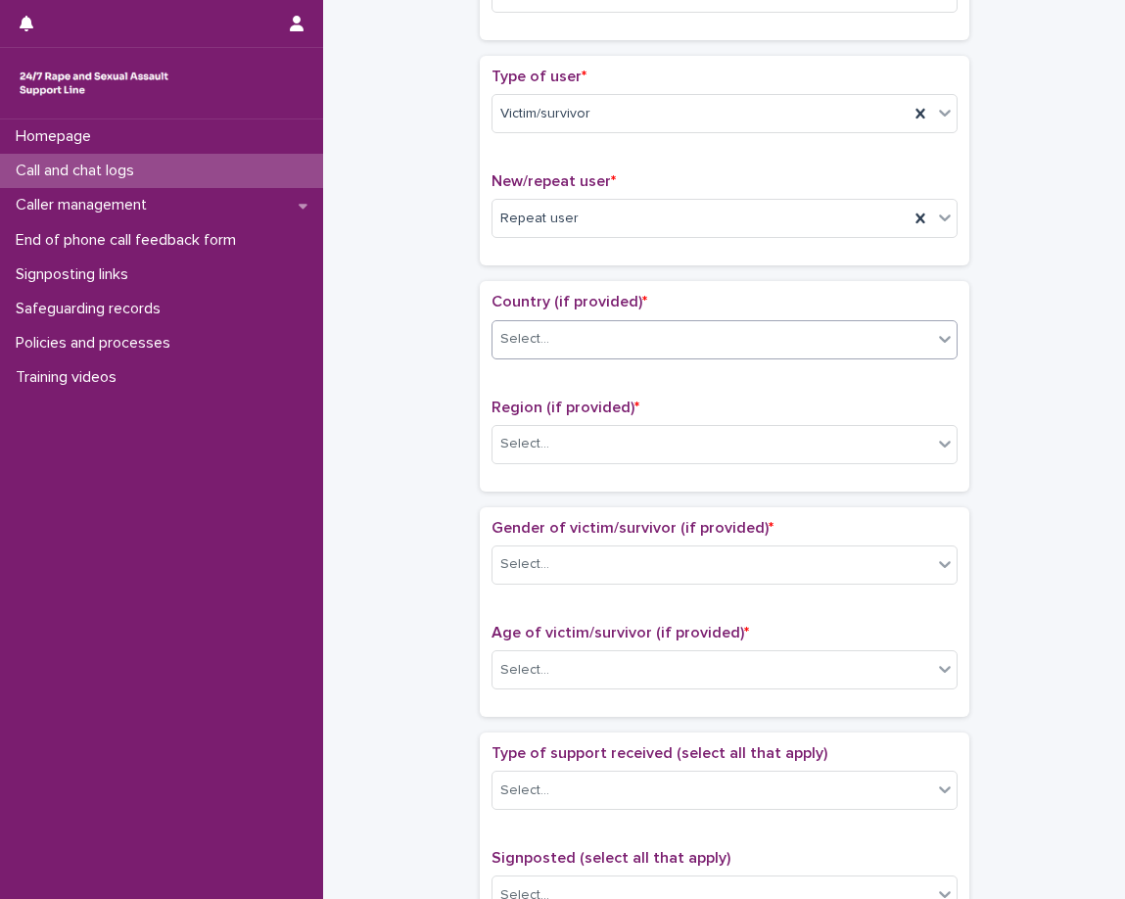
click at [606, 395] on div "Country (if provided) * option Unknown, selected. 0 results available. Select i…" at bounding box center [725, 386] width 466 height 186
click at [605, 446] on div "Select..." at bounding box center [713, 444] width 440 height 32
click at [605, 448] on div "Select..." at bounding box center [713, 444] width 440 height 32
click at [599, 461] on div "Select..." at bounding box center [725, 444] width 466 height 39
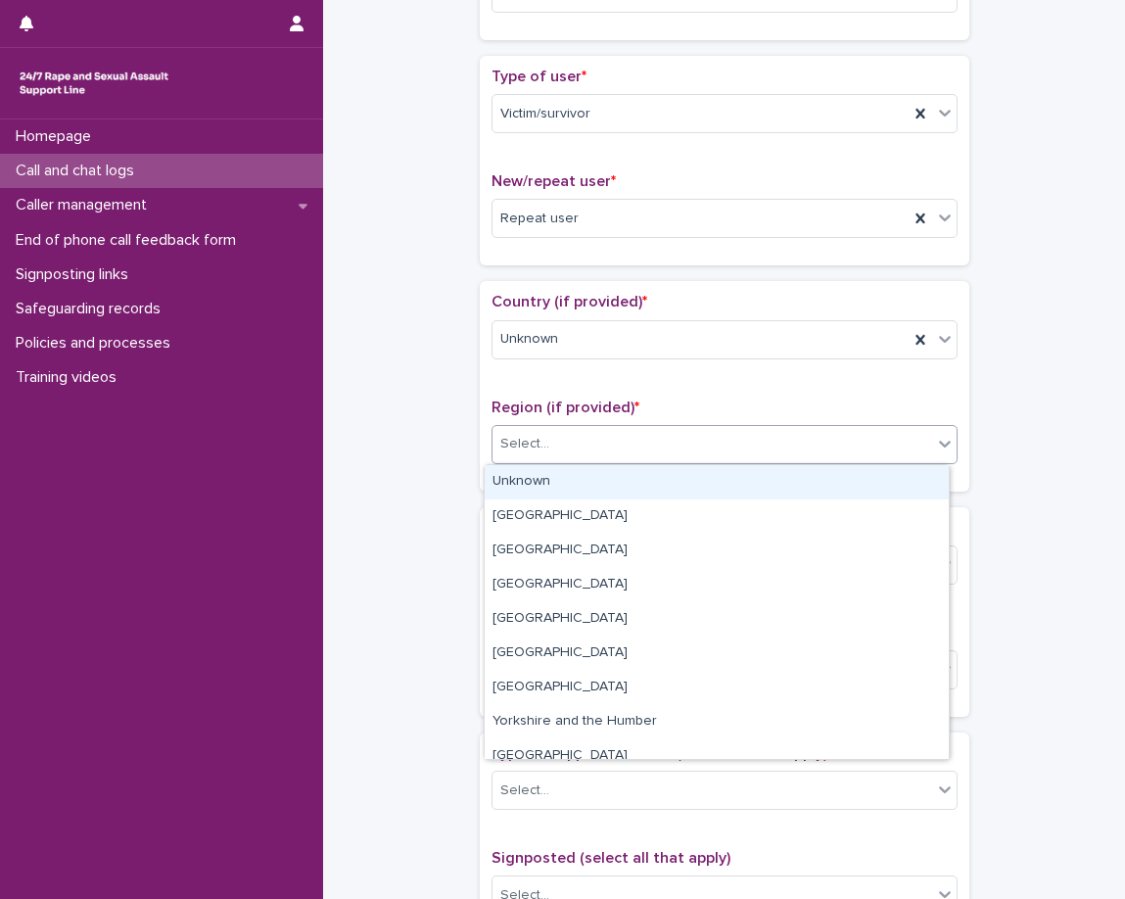
click at [595, 479] on div "Unknown" at bounding box center [717, 482] width 464 height 34
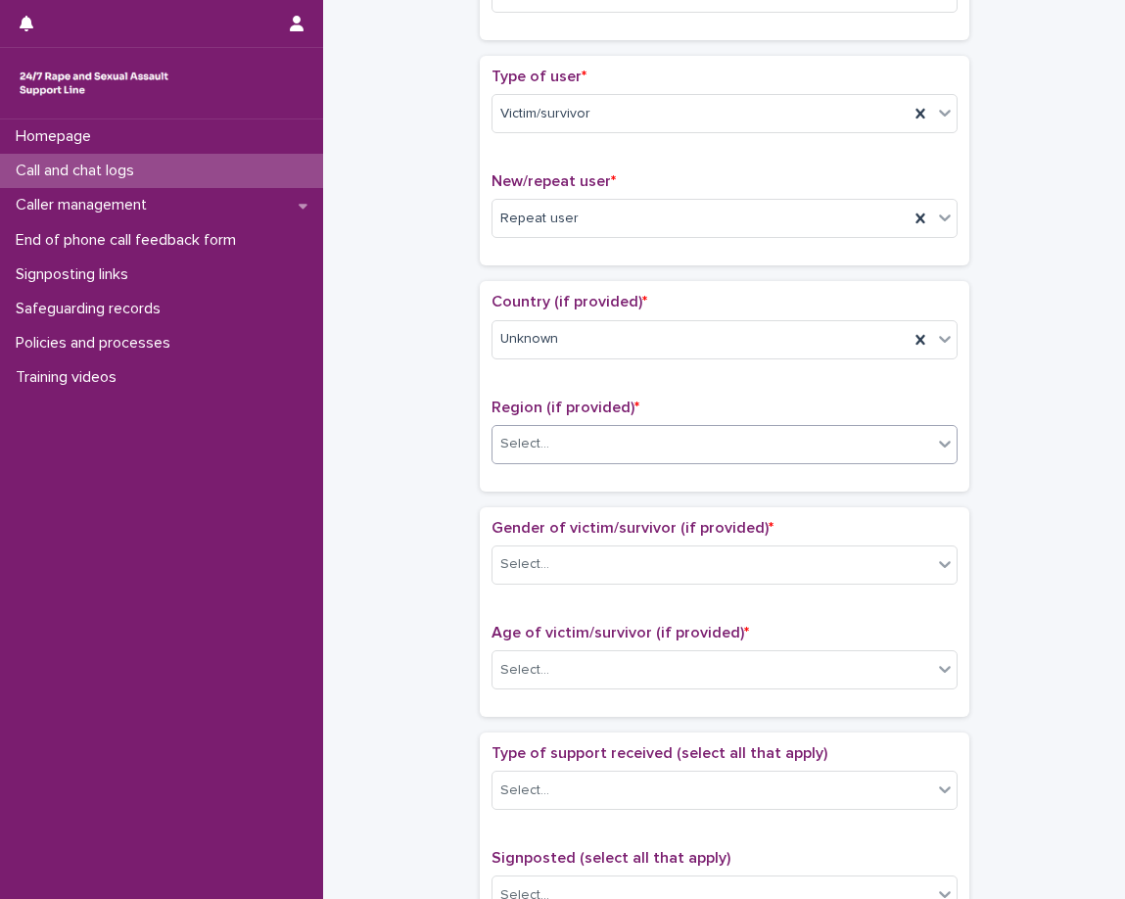
click at [593, 480] on div "Country (if provided) * Unknown Region (if provided) * option Unknown, selected…" at bounding box center [725, 386] width 490 height 210
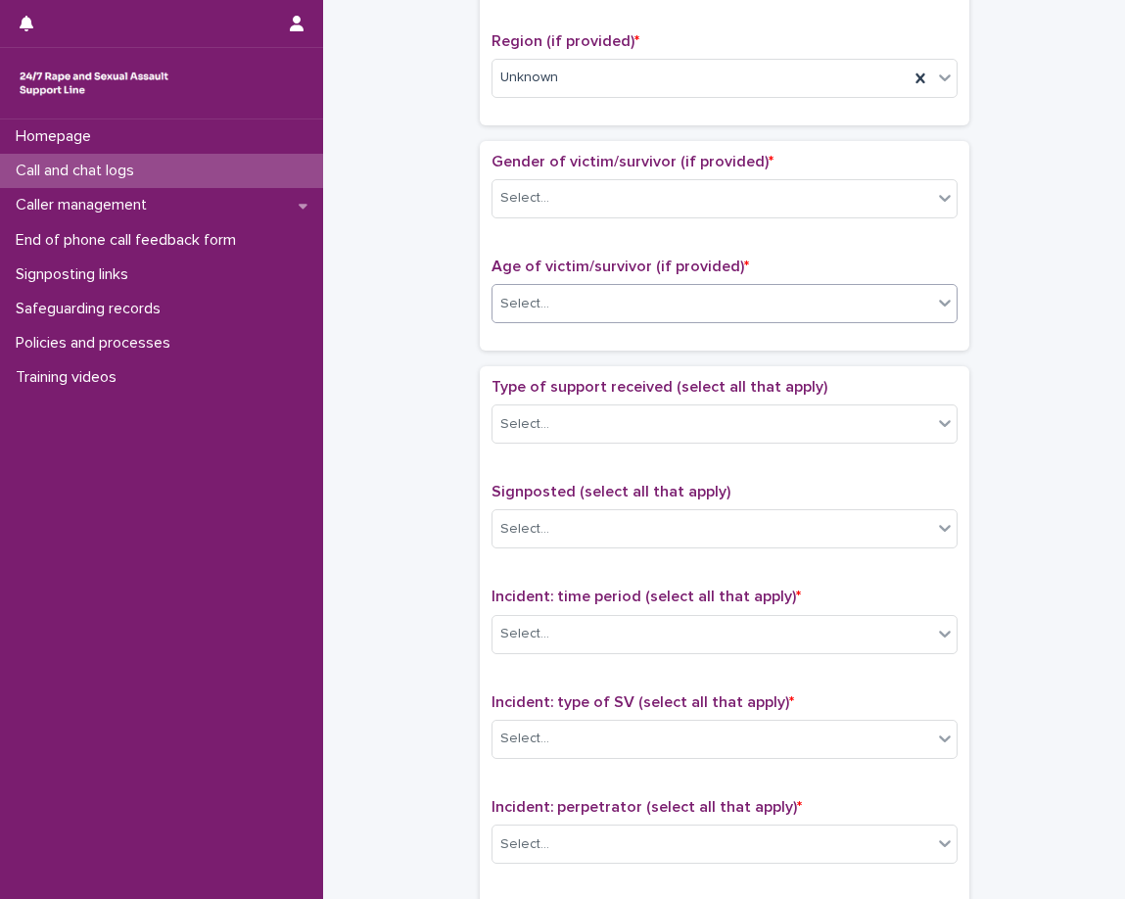
scroll to position [784, 0]
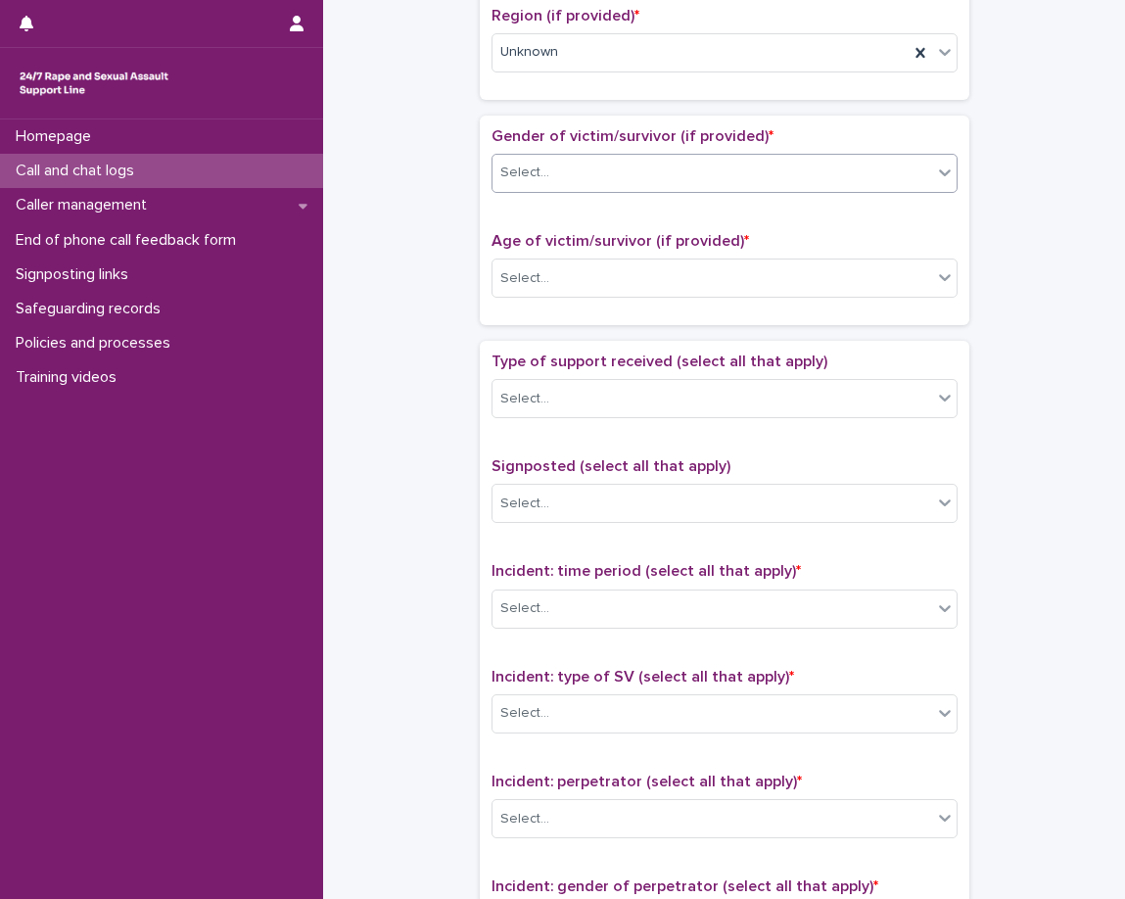
click at [580, 170] on div "Select..." at bounding box center [713, 173] width 440 height 32
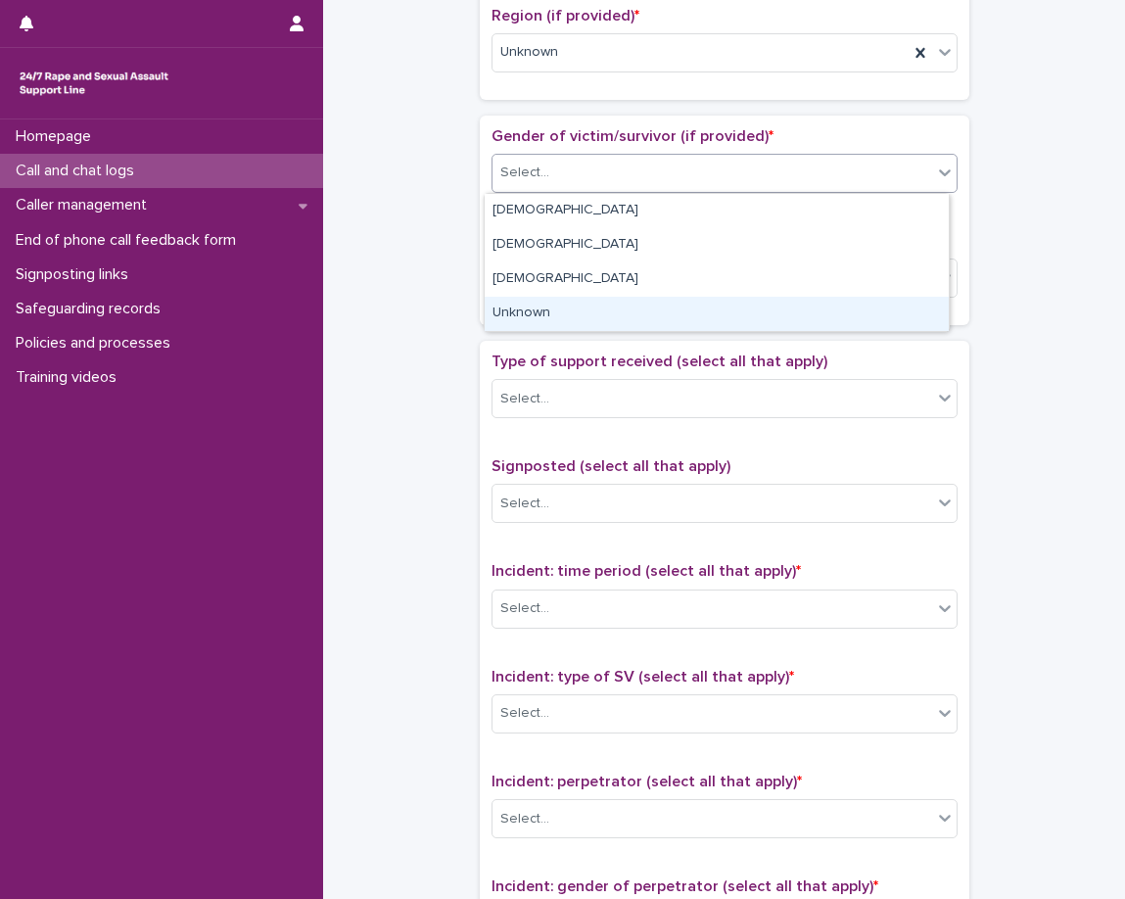
click at [540, 299] on div "Unknown" at bounding box center [717, 314] width 464 height 34
click at [540, 299] on div "Age of victim/survivor (if provided) * Select..." at bounding box center [725, 272] width 466 height 81
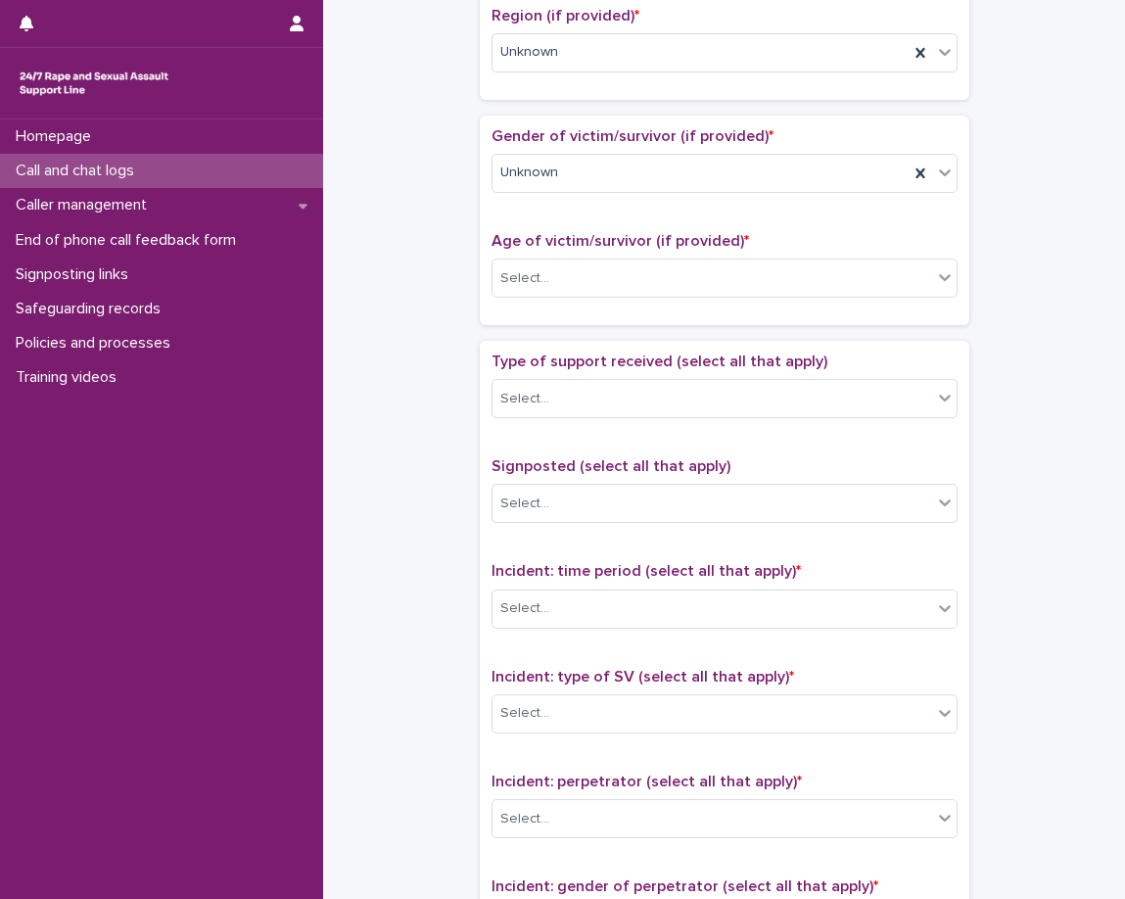
click at [556, 249] on p "Age of victim/survivor (if provided) *" at bounding box center [725, 241] width 466 height 19
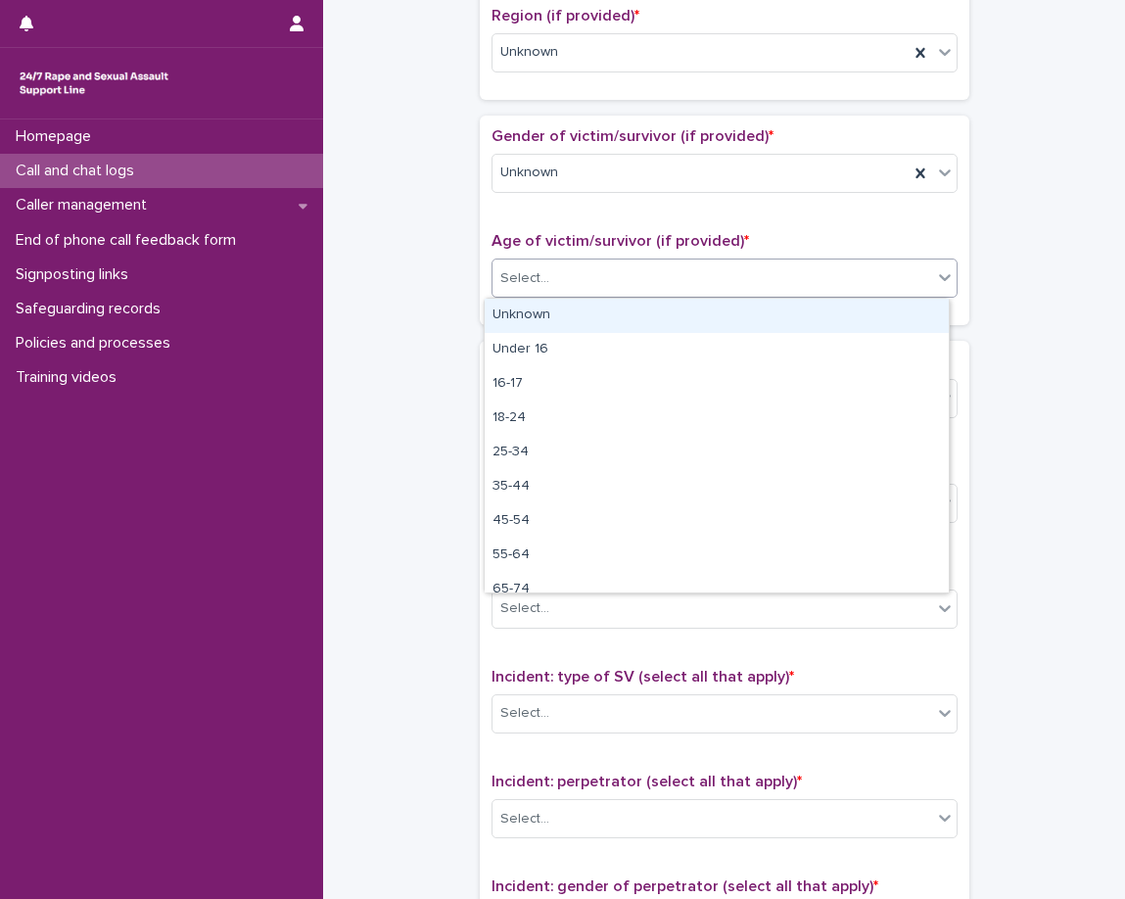
click at [554, 271] on div "Select..." at bounding box center [713, 279] width 440 height 32
drag, startPoint x: 544, startPoint y: 310, endPoint x: 538, endPoint y: 321, distance: 13.1
click at [544, 311] on div "Unknown" at bounding box center [717, 316] width 464 height 34
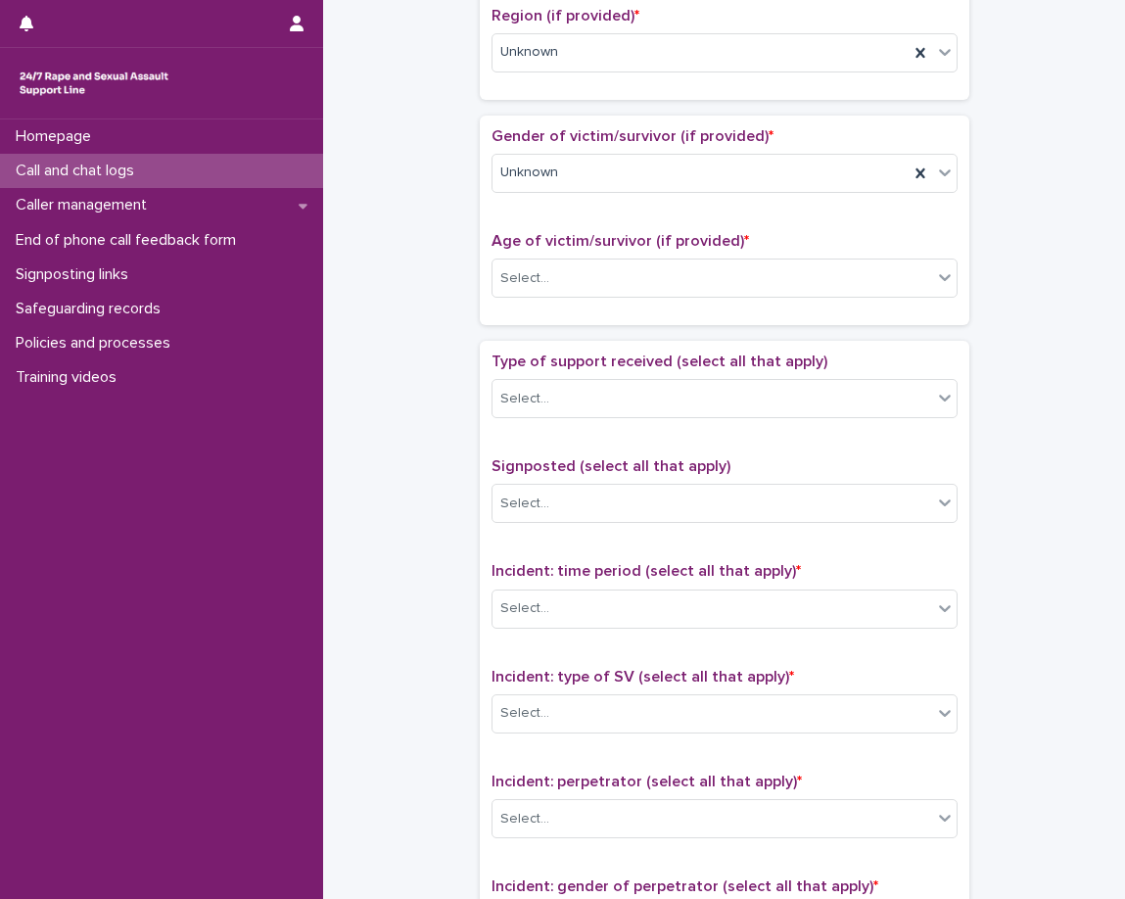
click at [538, 321] on div "Gender of victim/survivor (if provided) * Unknown Age of victim/survivor (if pr…" at bounding box center [725, 221] width 490 height 210
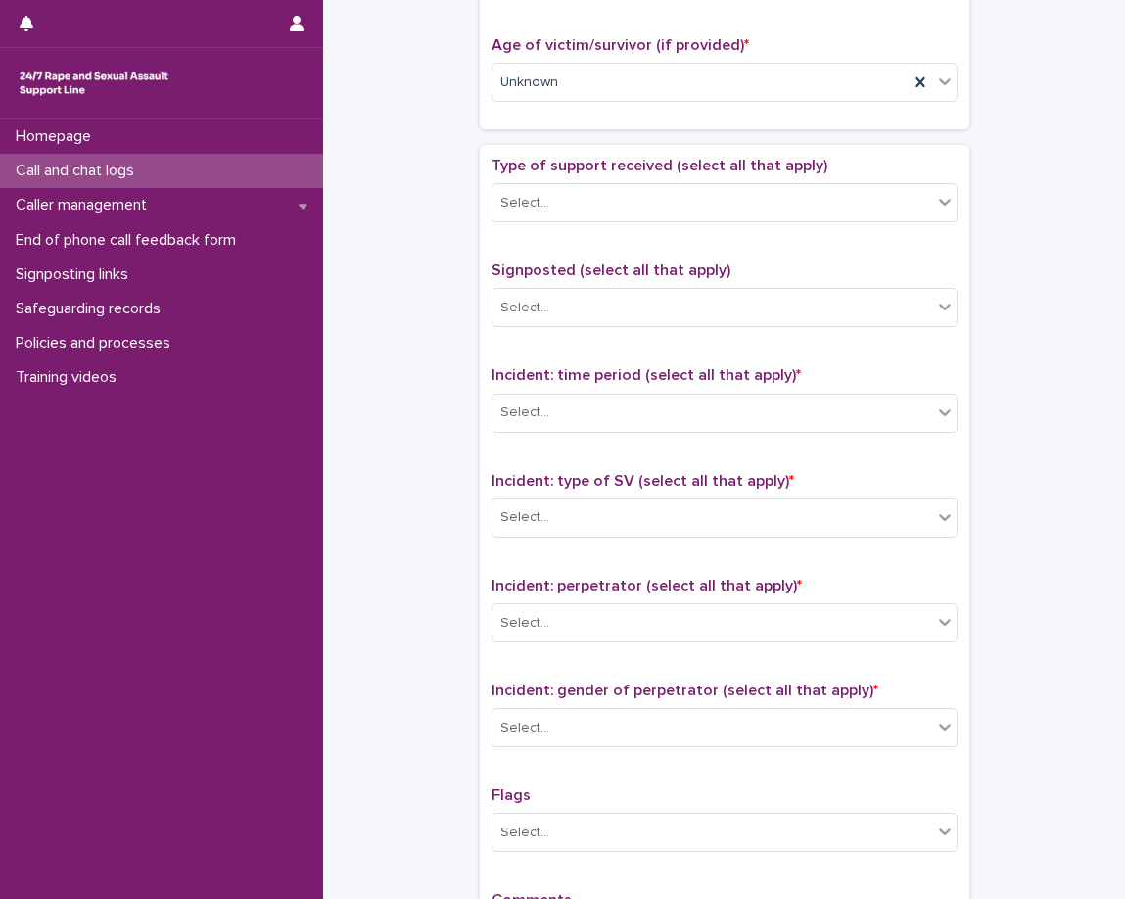
scroll to position [1077, 0]
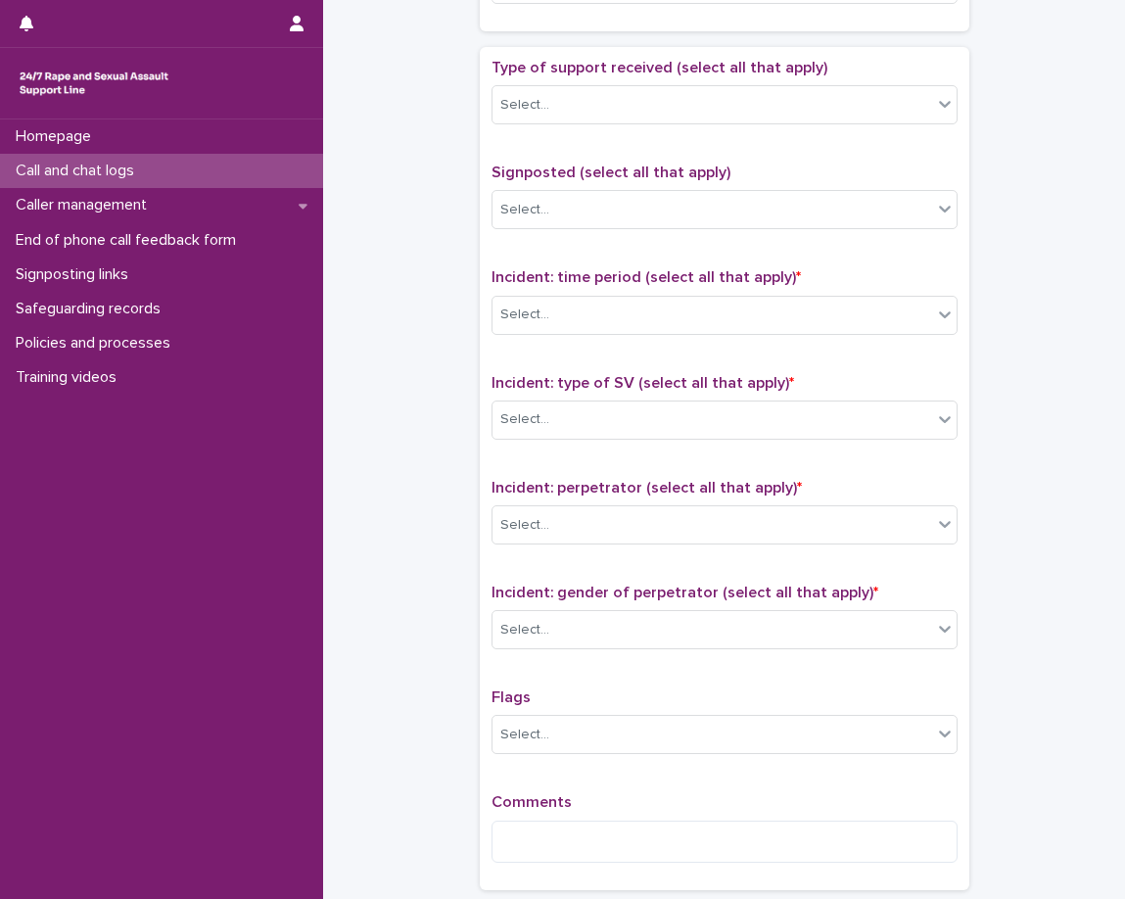
click at [608, 125] on div "Type of support received (select all that apply) Select..." at bounding box center [725, 99] width 466 height 81
click at [614, 113] on div "Select..." at bounding box center [713, 105] width 440 height 32
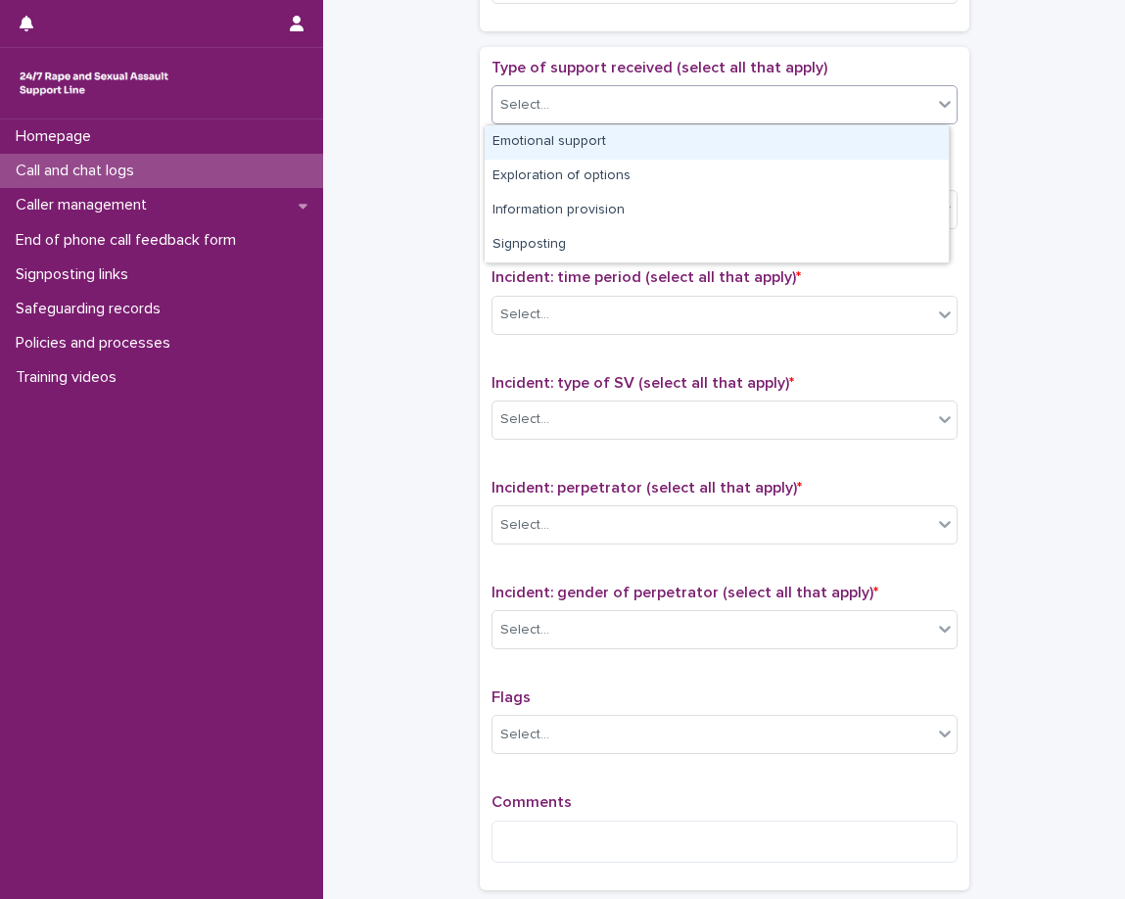
click at [605, 142] on div "Emotional support" at bounding box center [717, 142] width 464 height 34
click at [672, 124] on body "**********" at bounding box center [562, 449] width 1125 height 899
click at [650, 157] on div "Exploration of options" at bounding box center [717, 142] width 464 height 34
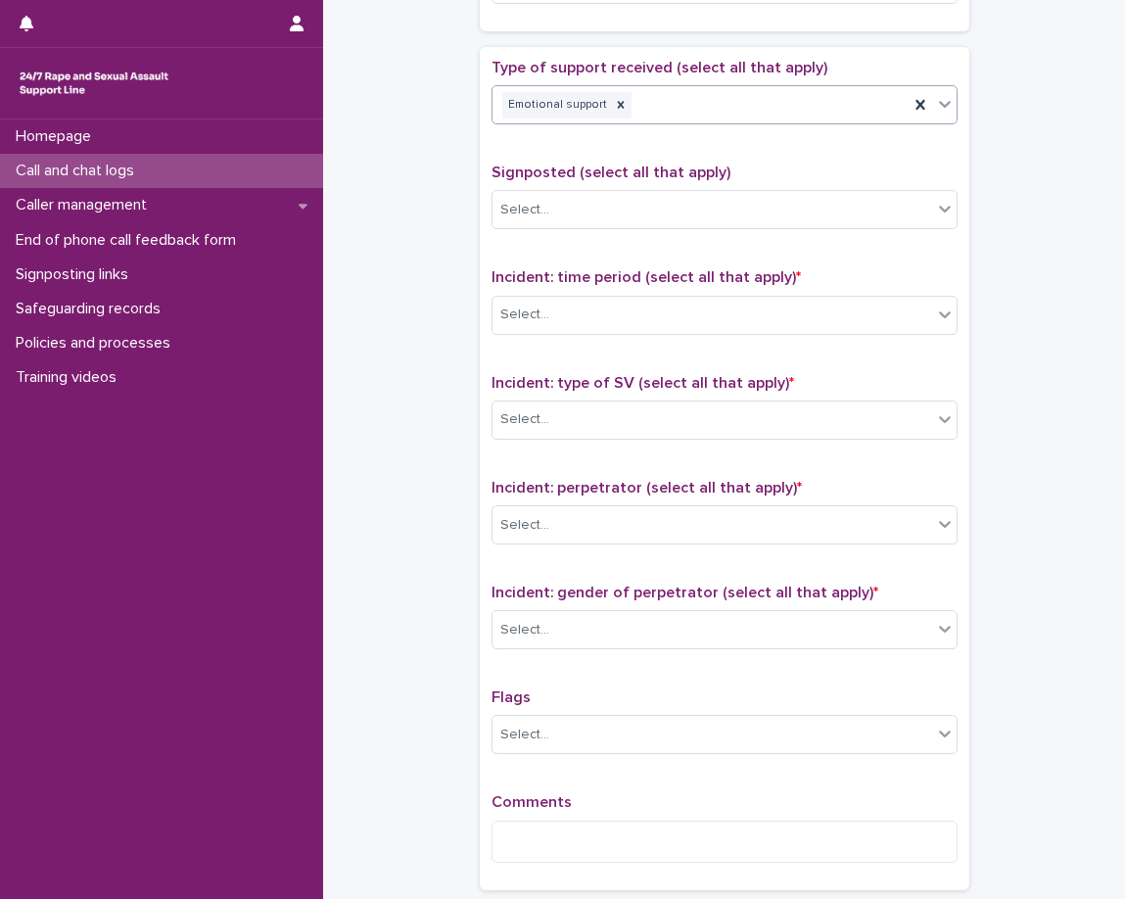
click at [650, 157] on div "Type of support received (select all that apply) option Exploration of options,…" at bounding box center [725, 469] width 466 height 820
click at [807, 104] on div "Emotional support Exploration of options" at bounding box center [701, 105] width 416 height 34
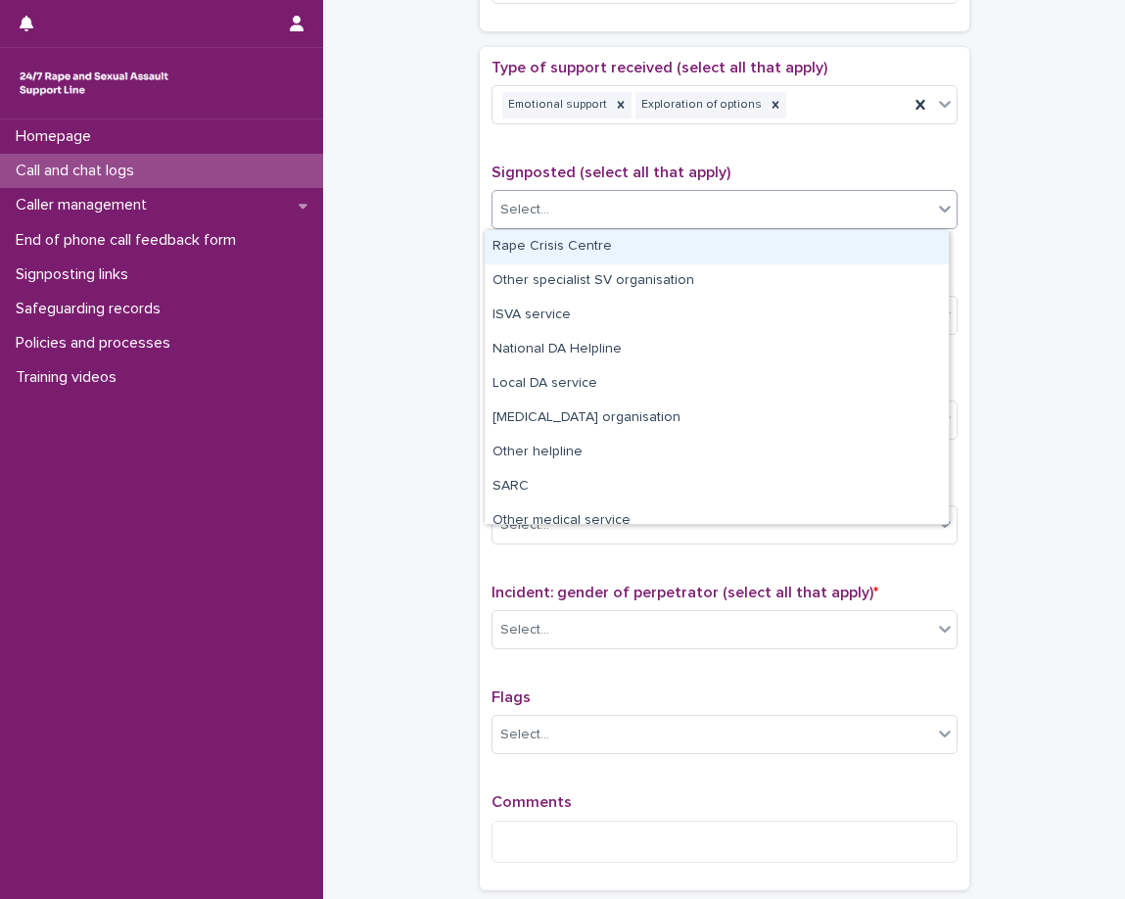
click at [756, 200] on div "Select..." at bounding box center [713, 210] width 440 height 32
click at [747, 178] on p "Signposted (select all that apply)" at bounding box center [725, 173] width 466 height 19
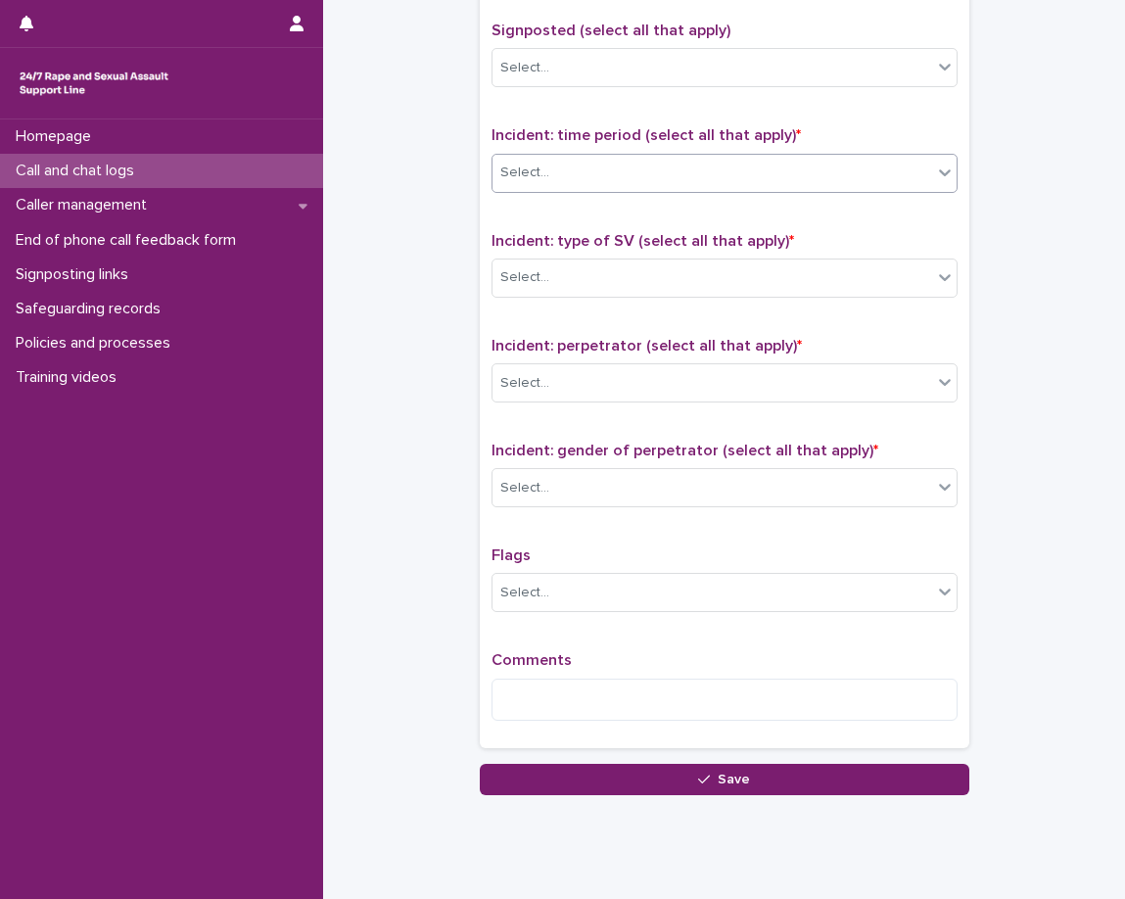
scroll to position [1268, 0]
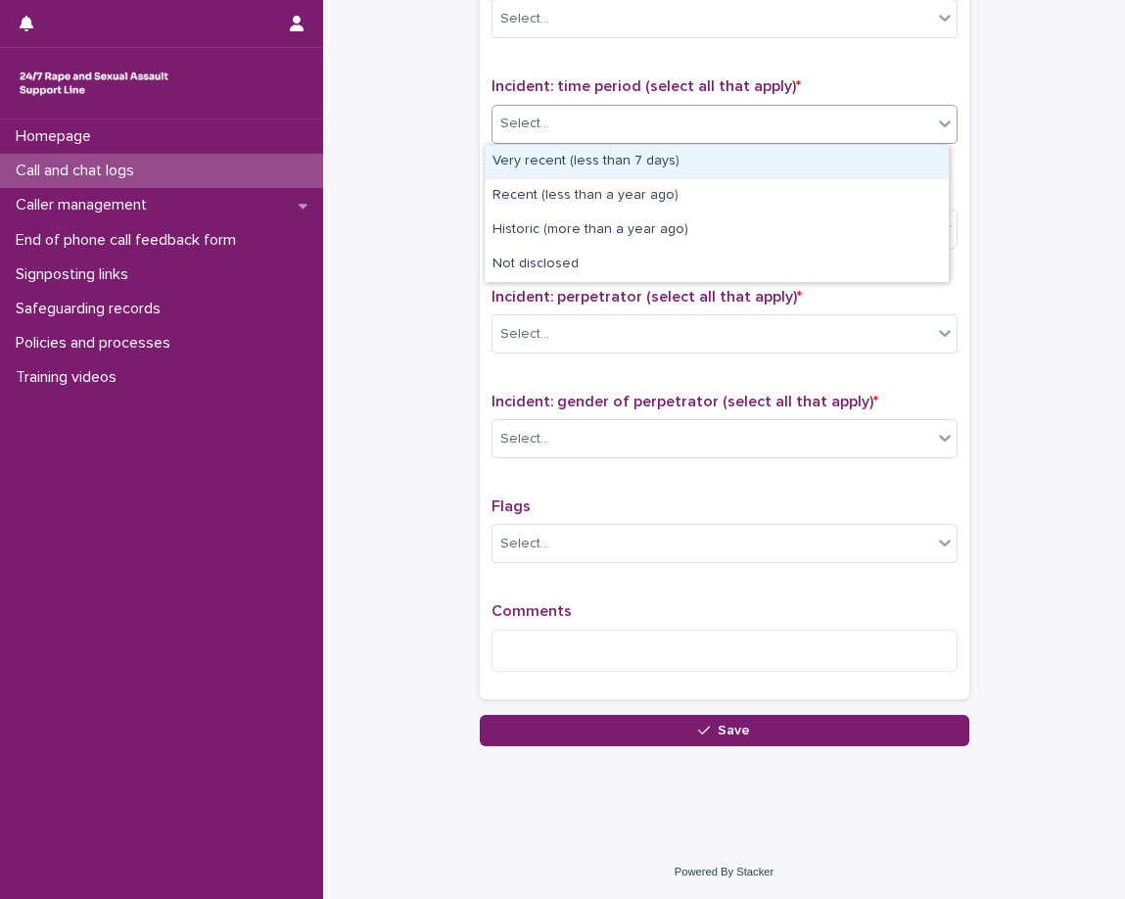
click at [777, 115] on div "Select..." at bounding box center [713, 124] width 440 height 32
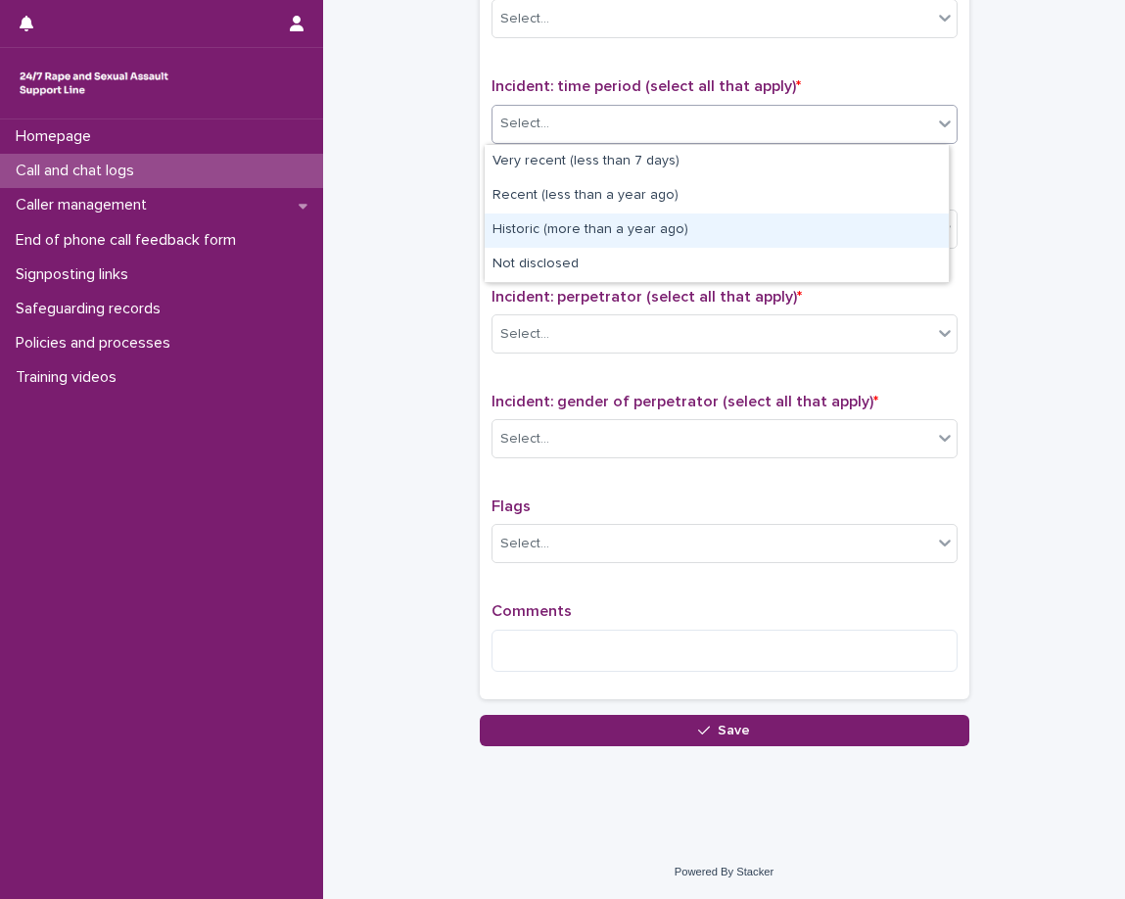
click at [730, 242] on div "Historic (more than a year ago)" at bounding box center [717, 231] width 464 height 34
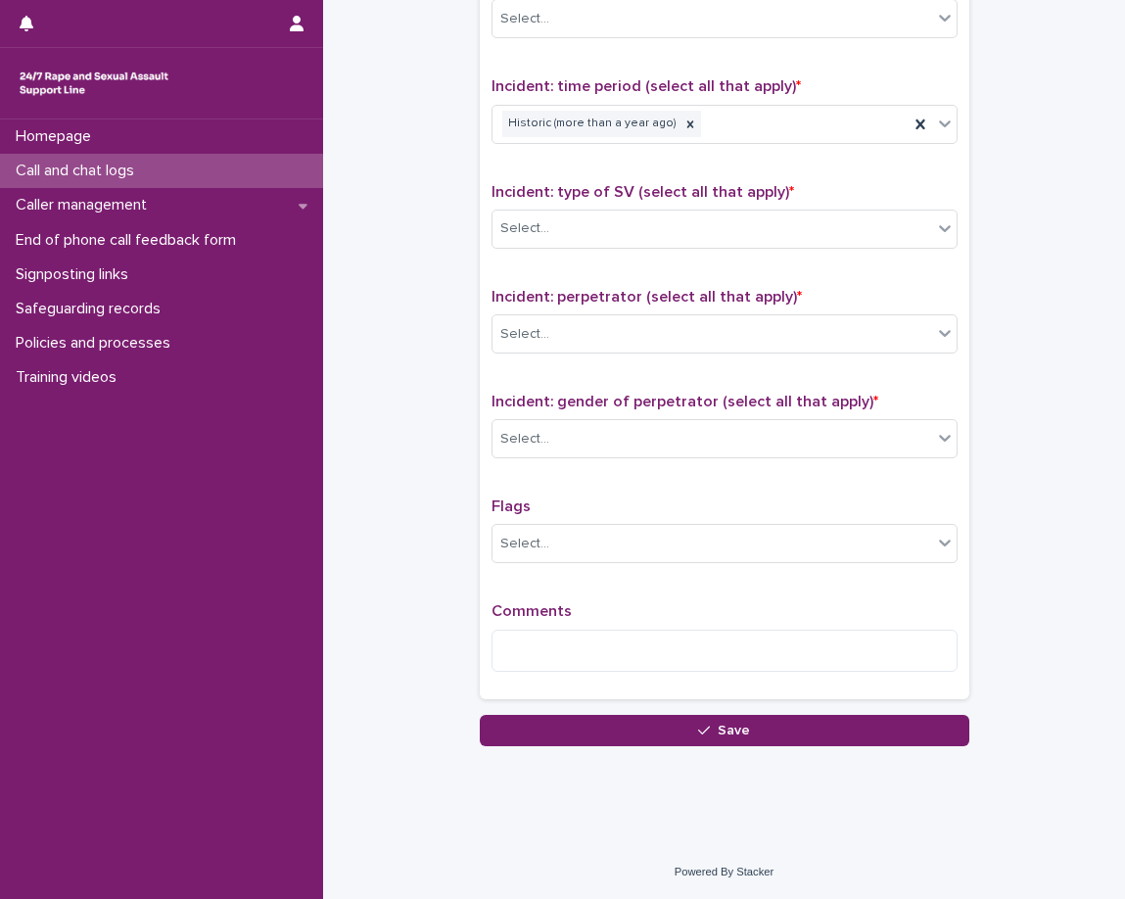
click at [726, 184] on span "Incident: type of SV (select all that apply) *" at bounding box center [643, 192] width 303 height 16
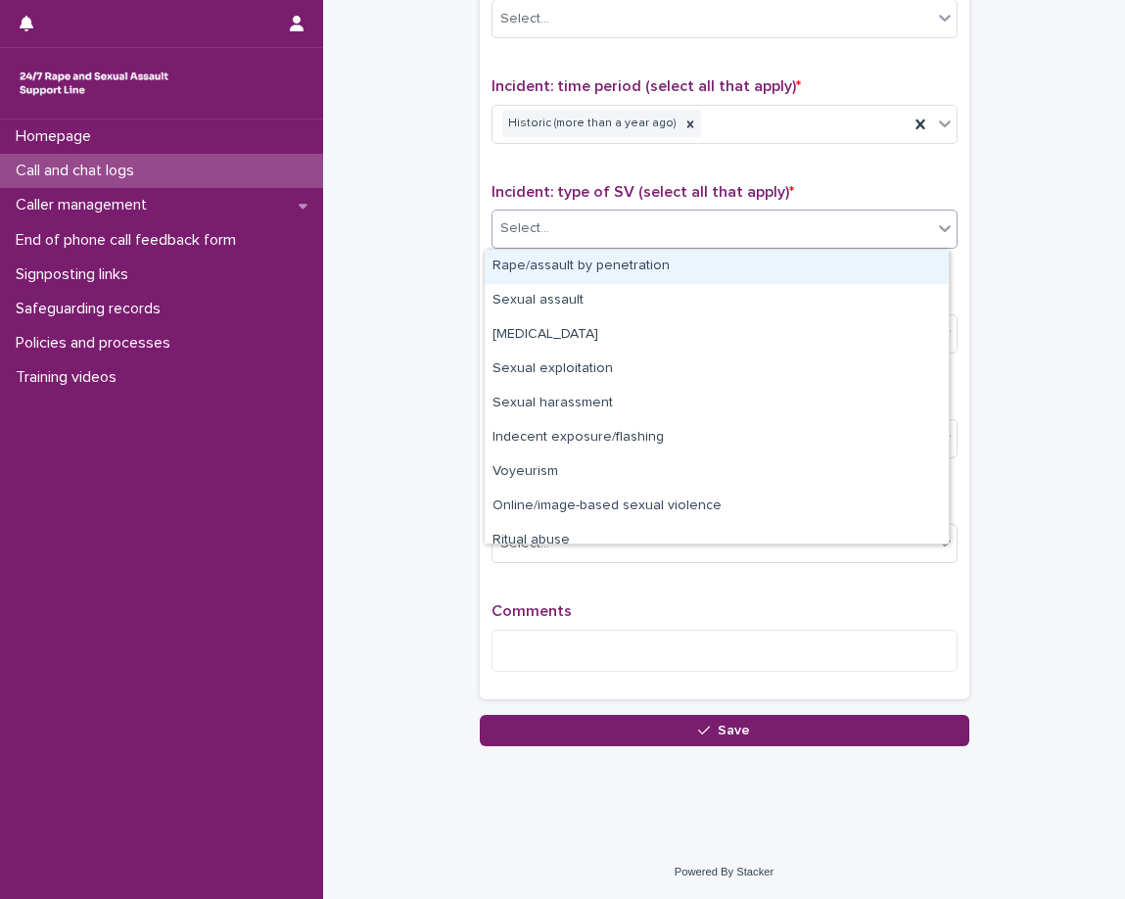
click at [724, 222] on div "Select..." at bounding box center [713, 229] width 440 height 32
click at [706, 268] on div "Rape/assault by penetration" at bounding box center [717, 267] width 464 height 34
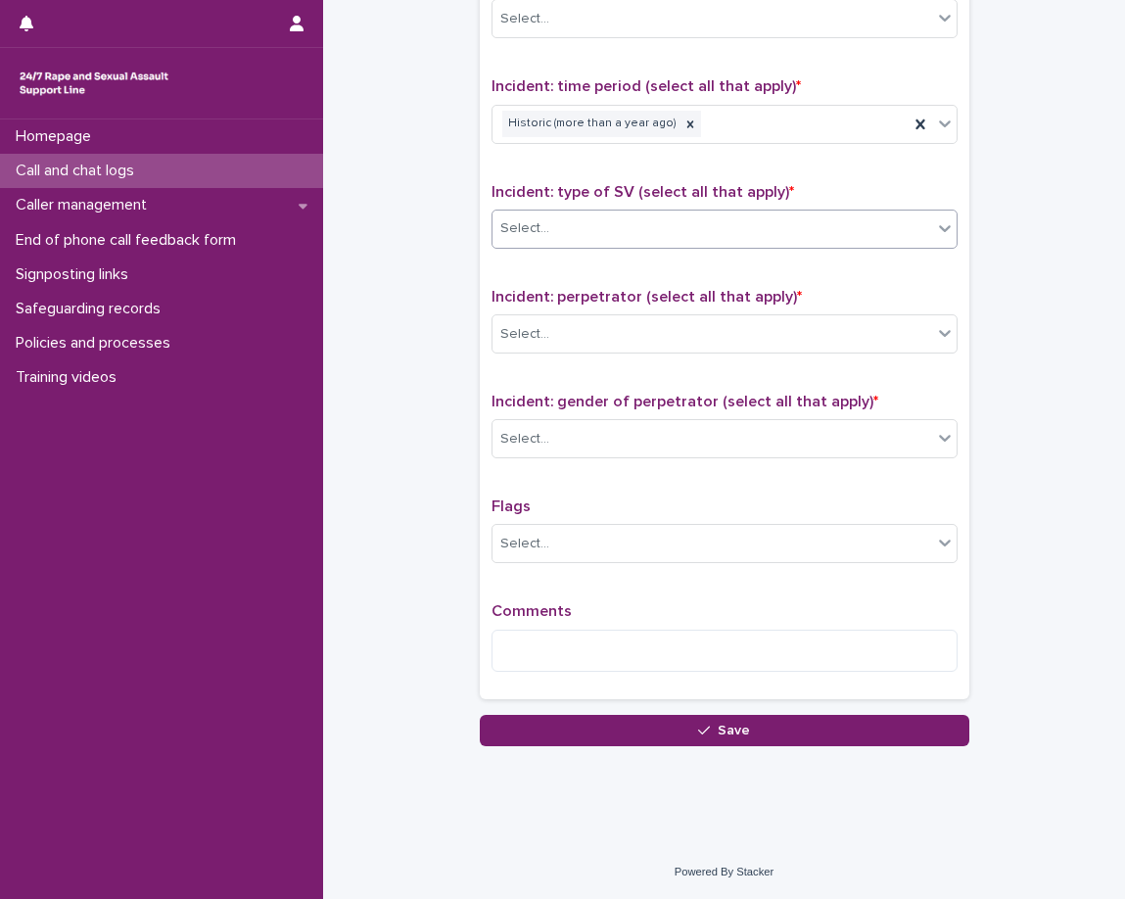
click at [692, 275] on div "Type of support received (select all that apply) Emotional support Exploration …" at bounding box center [725, 278] width 466 height 820
click at [673, 342] on div "Select..." at bounding box center [713, 334] width 440 height 32
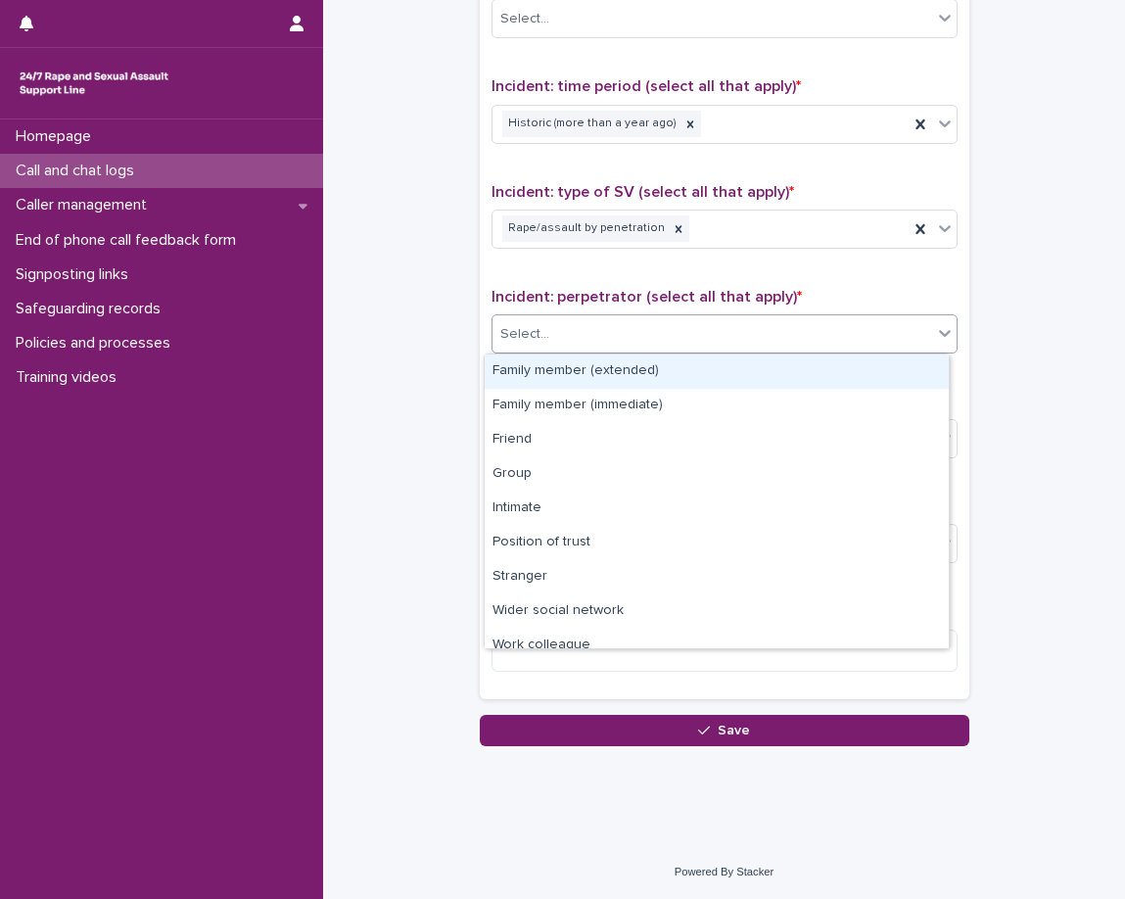
click at [654, 374] on div "Family member (extended)" at bounding box center [717, 372] width 464 height 34
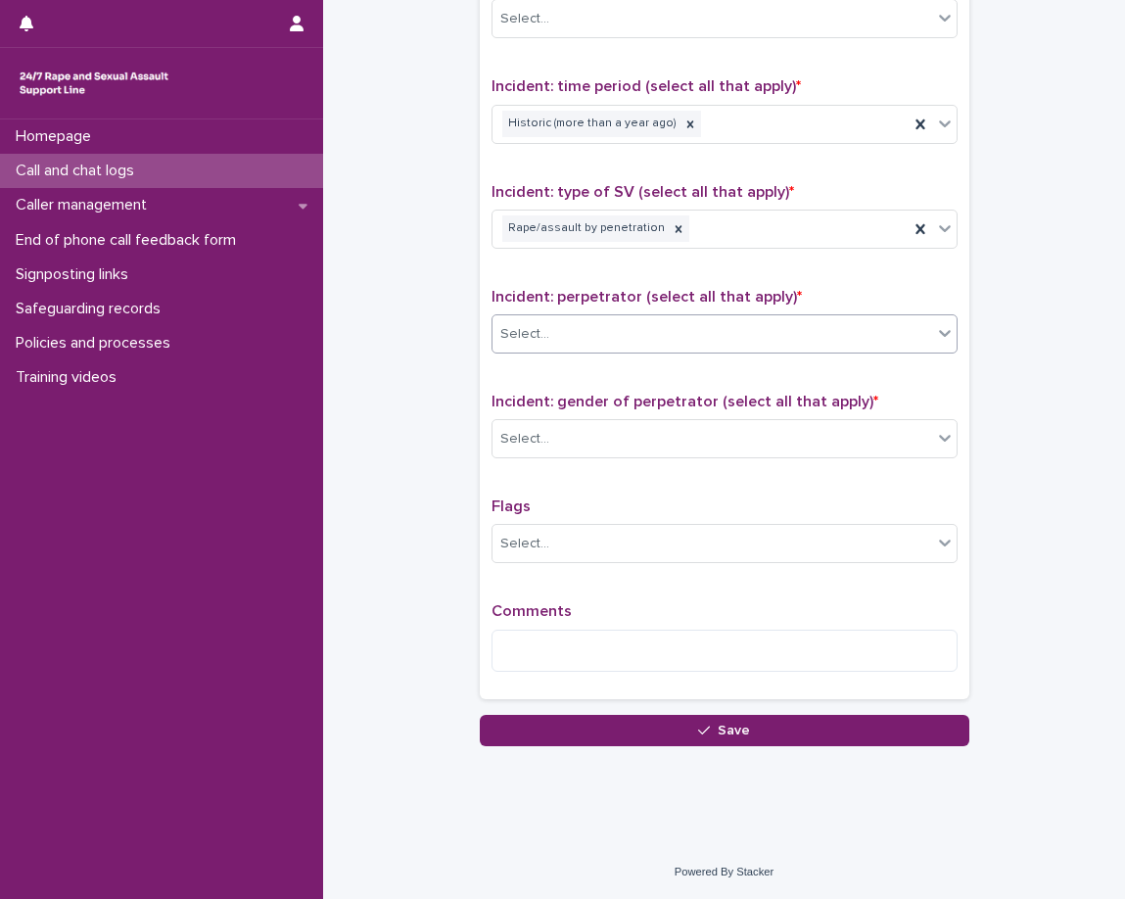
drag, startPoint x: 647, startPoint y: 393, endPoint x: 646, endPoint y: 416, distance: 23.6
click at [647, 396] on p "Incident: gender of perpetrator (select all that apply) *" at bounding box center [725, 402] width 466 height 19
click at [647, 400] on span "Incident: gender of perpetrator (select all that apply) *" at bounding box center [685, 402] width 387 height 16
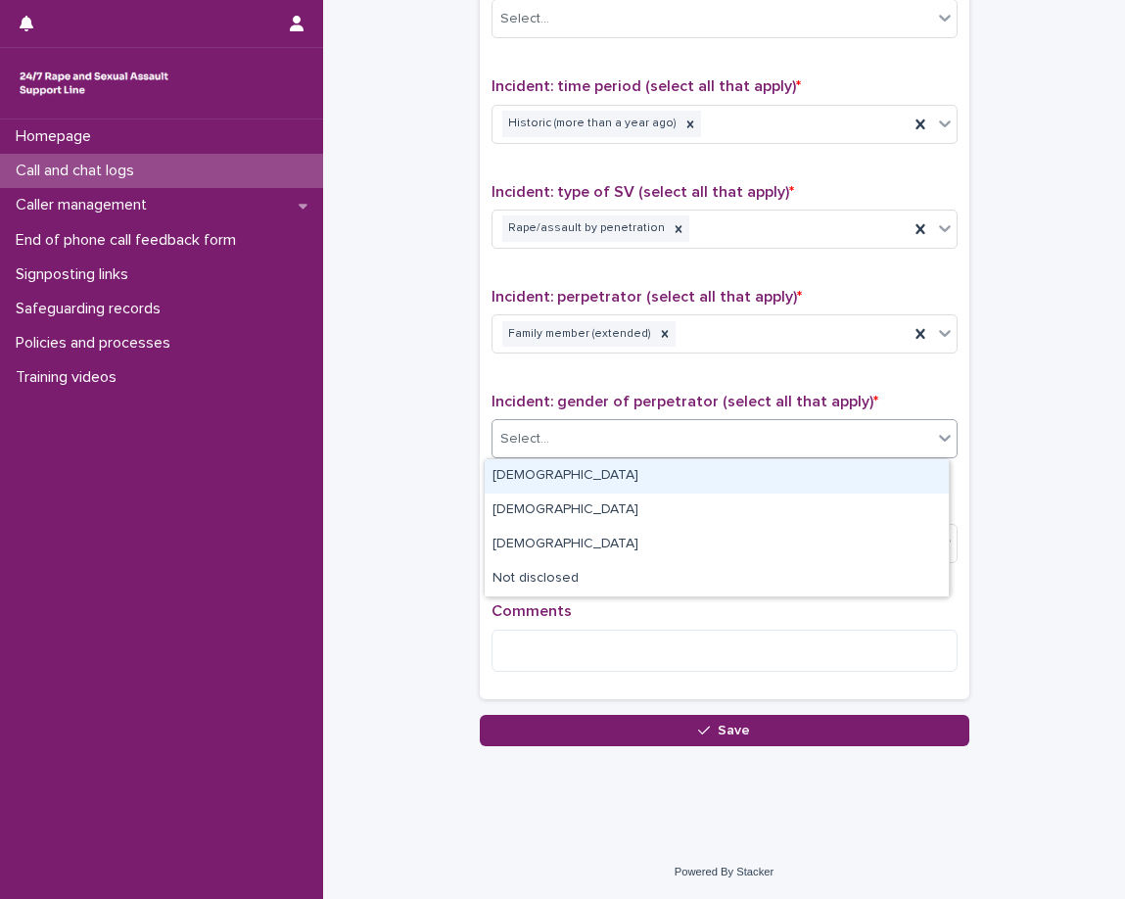
drag, startPoint x: 646, startPoint y: 434, endPoint x: 640, endPoint y: 451, distance: 18.0
click at [646, 436] on div "Select..." at bounding box center [713, 439] width 440 height 32
click at [619, 474] on div "Male" at bounding box center [717, 476] width 464 height 34
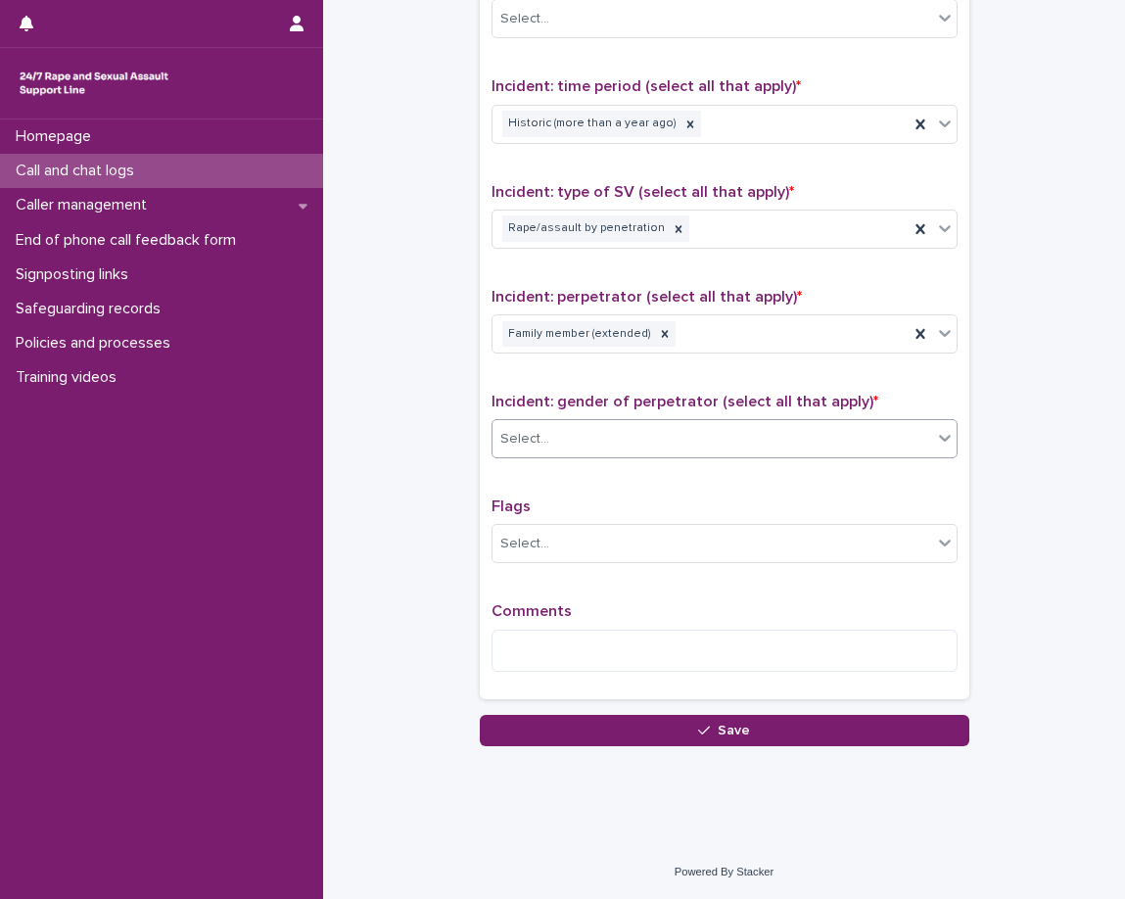
click at [597, 490] on div "Type of support received (select all that apply) Emotional support Exploration …" at bounding box center [725, 278] width 466 height 820
click at [608, 546] on div "Select..." at bounding box center [713, 544] width 440 height 32
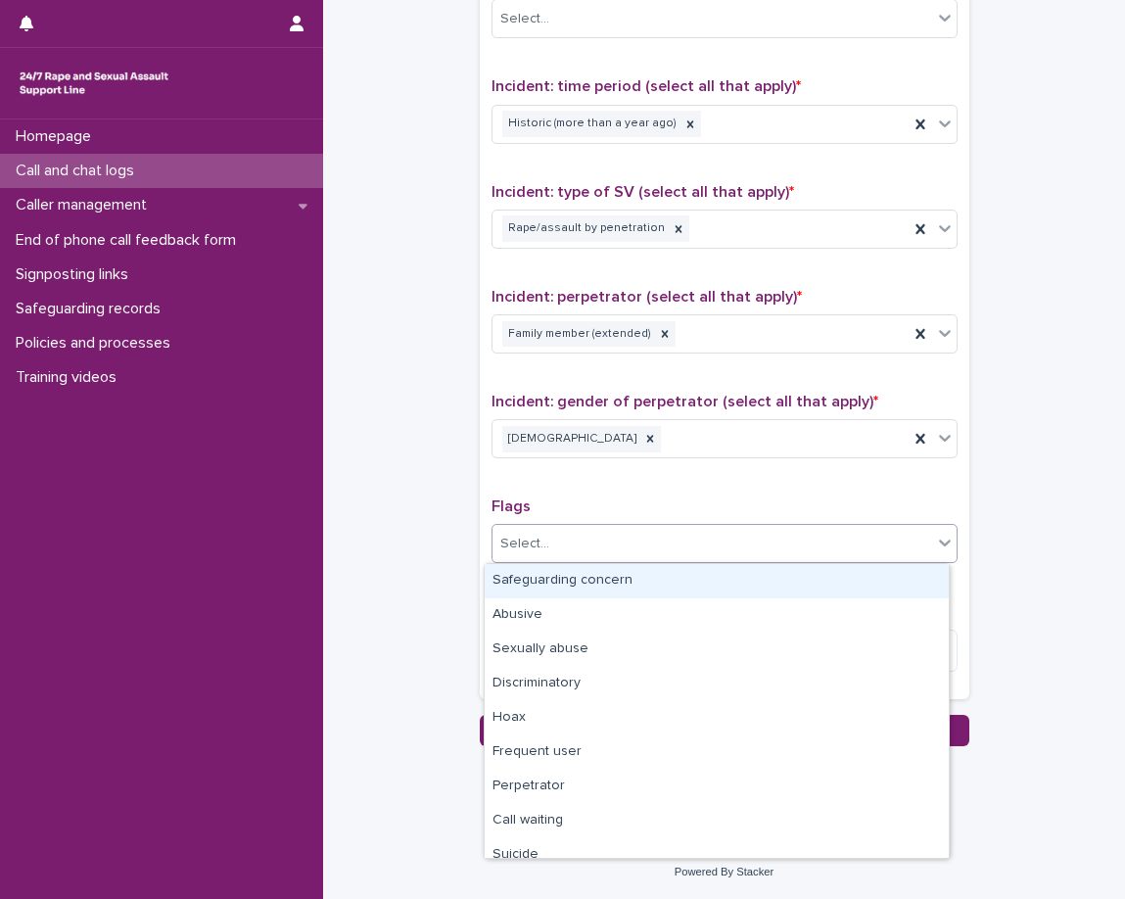
click at [633, 504] on p "Flags" at bounding box center [725, 507] width 466 height 19
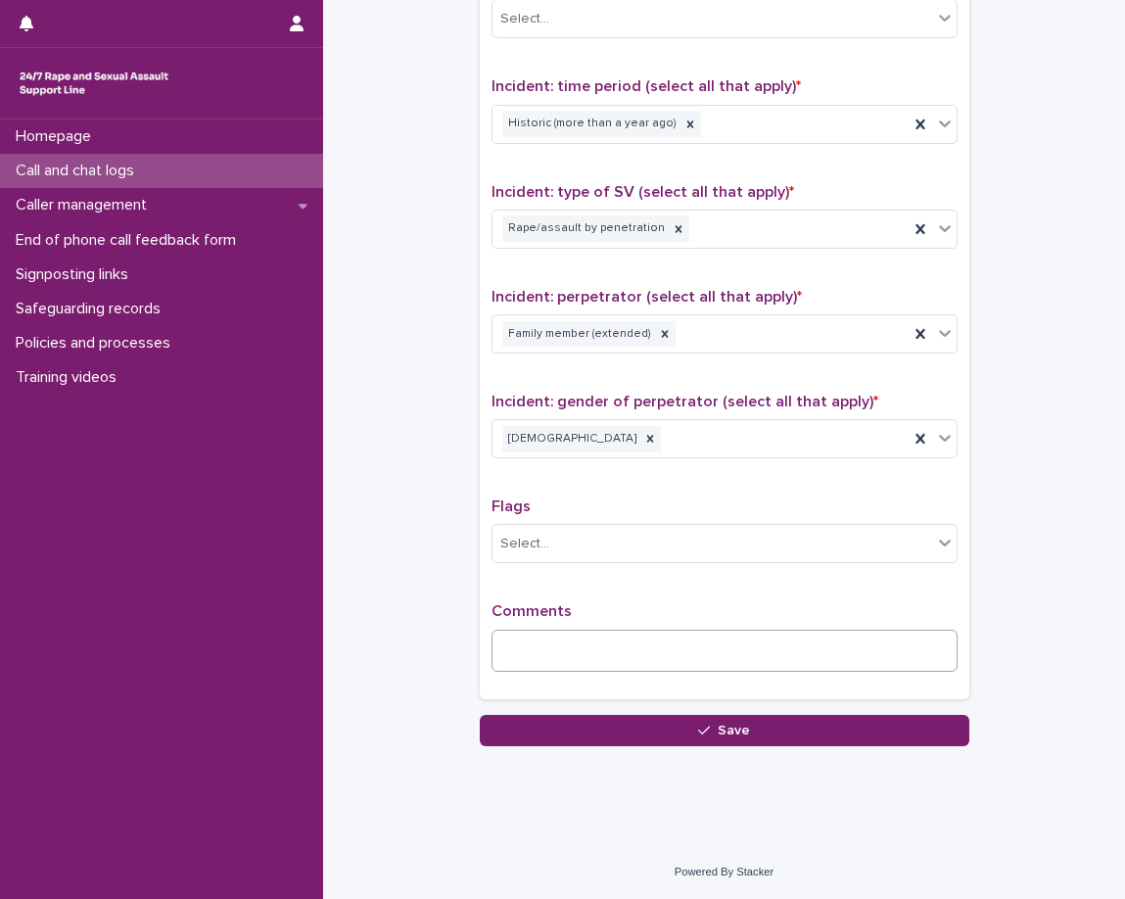
click at [629, 646] on div "Comments" at bounding box center [725, 644] width 466 height 84
click at [633, 645] on textarea at bounding box center [725, 651] width 466 height 42
type textarea "*"
click at [801, 228] on div "Rape/assault by penetration" at bounding box center [701, 229] width 416 height 34
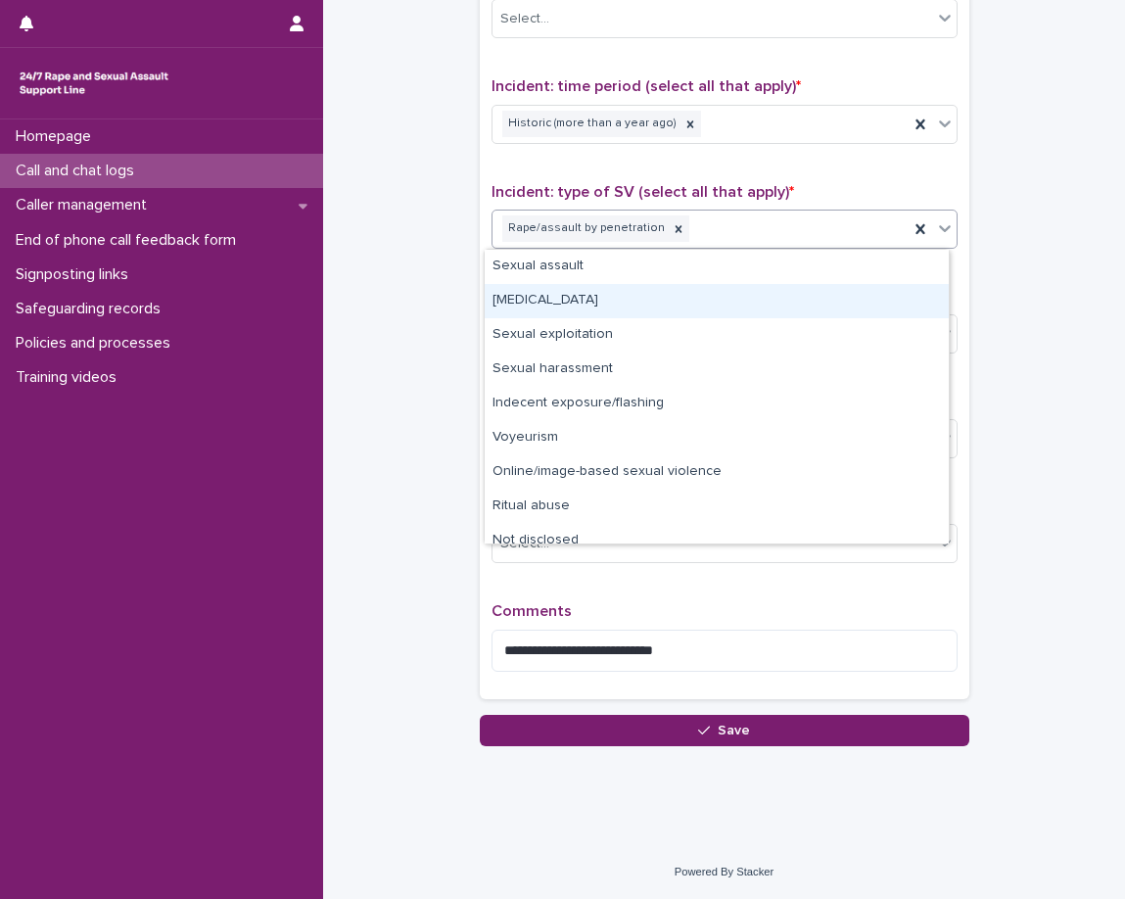
click at [745, 301] on div "Child sexual abuse" at bounding box center [717, 301] width 464 height 34
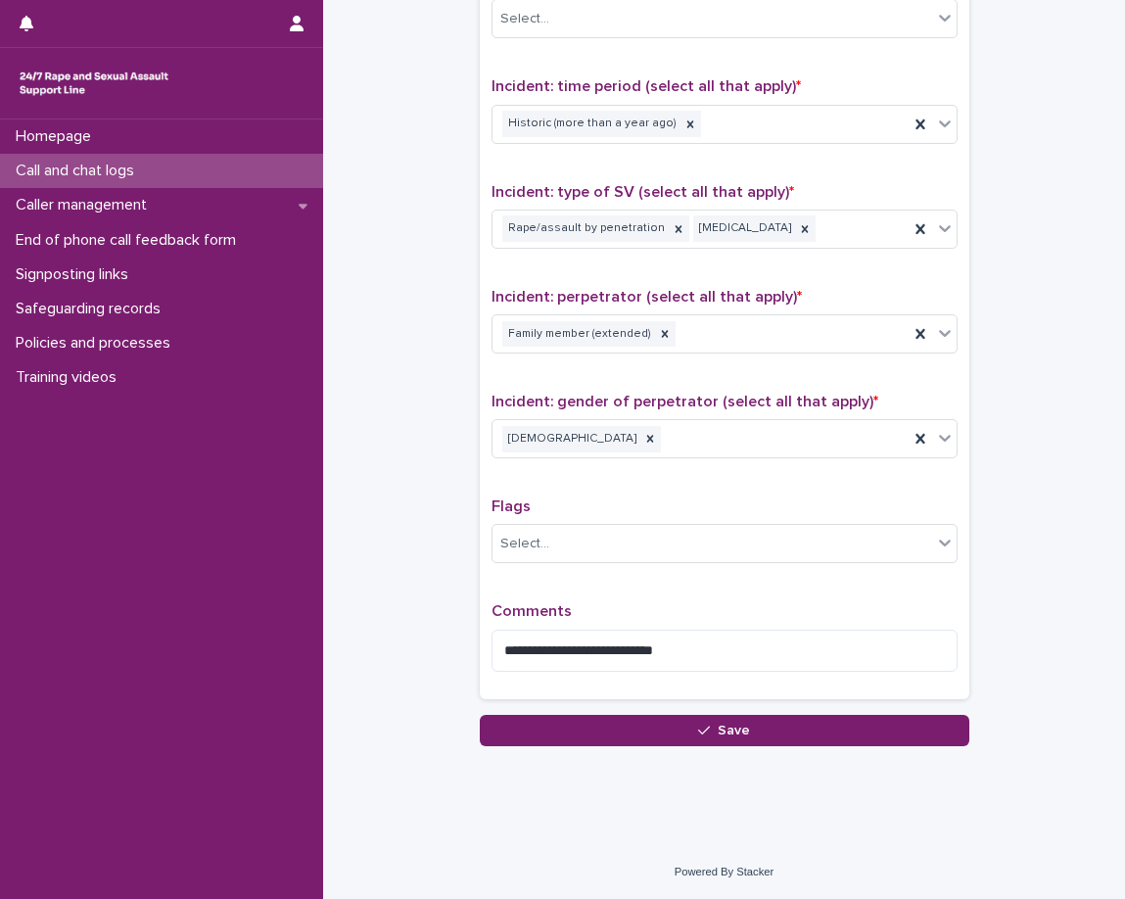
click at [690, 285] on div "**********" at bounding box center [725, 278] width 466 height 820
click at [815, 645] on textarea "**********" at bounding box center [725, 651] width 466 height 42
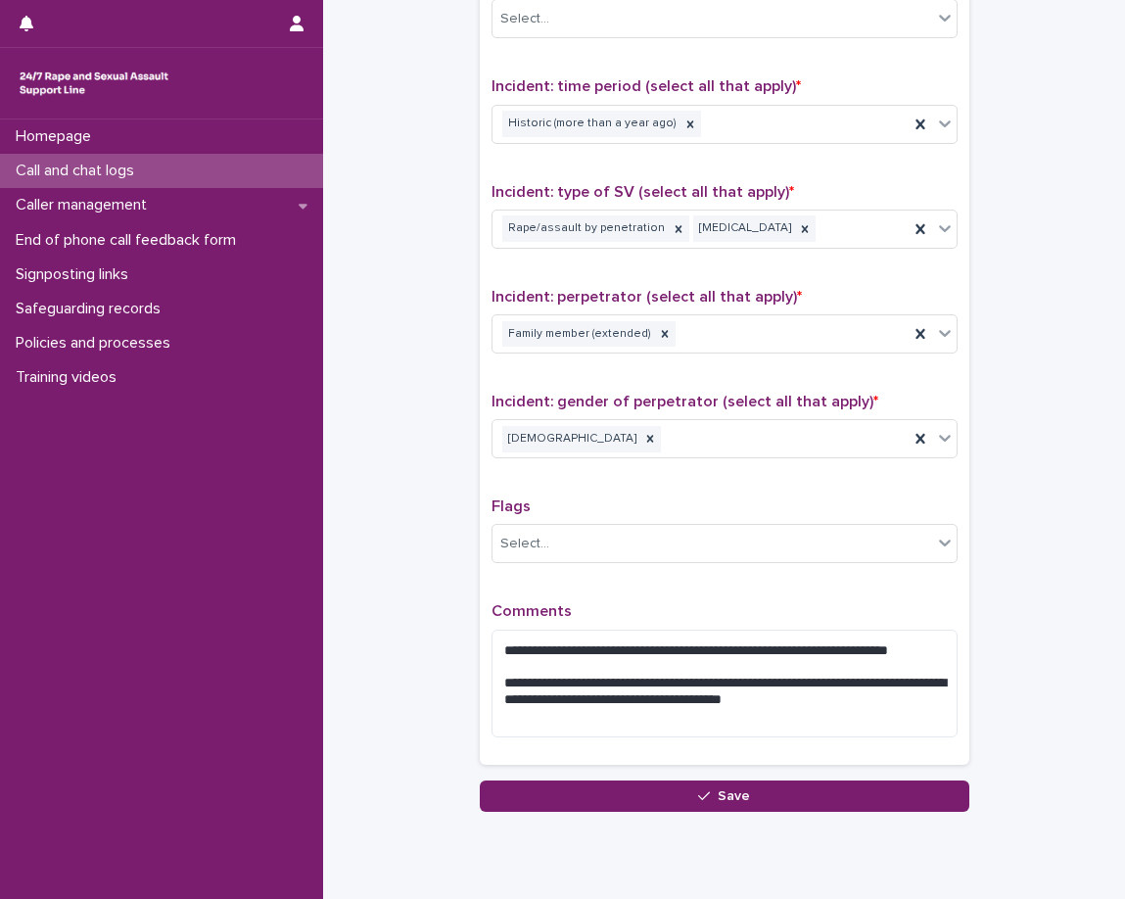
click at [919, 740] on div "**********" at bounding box center [725, 677] width 466 height 150
click at [921, 729] on textarea "**********" at bounding box center [725, 684] width 466 height 108
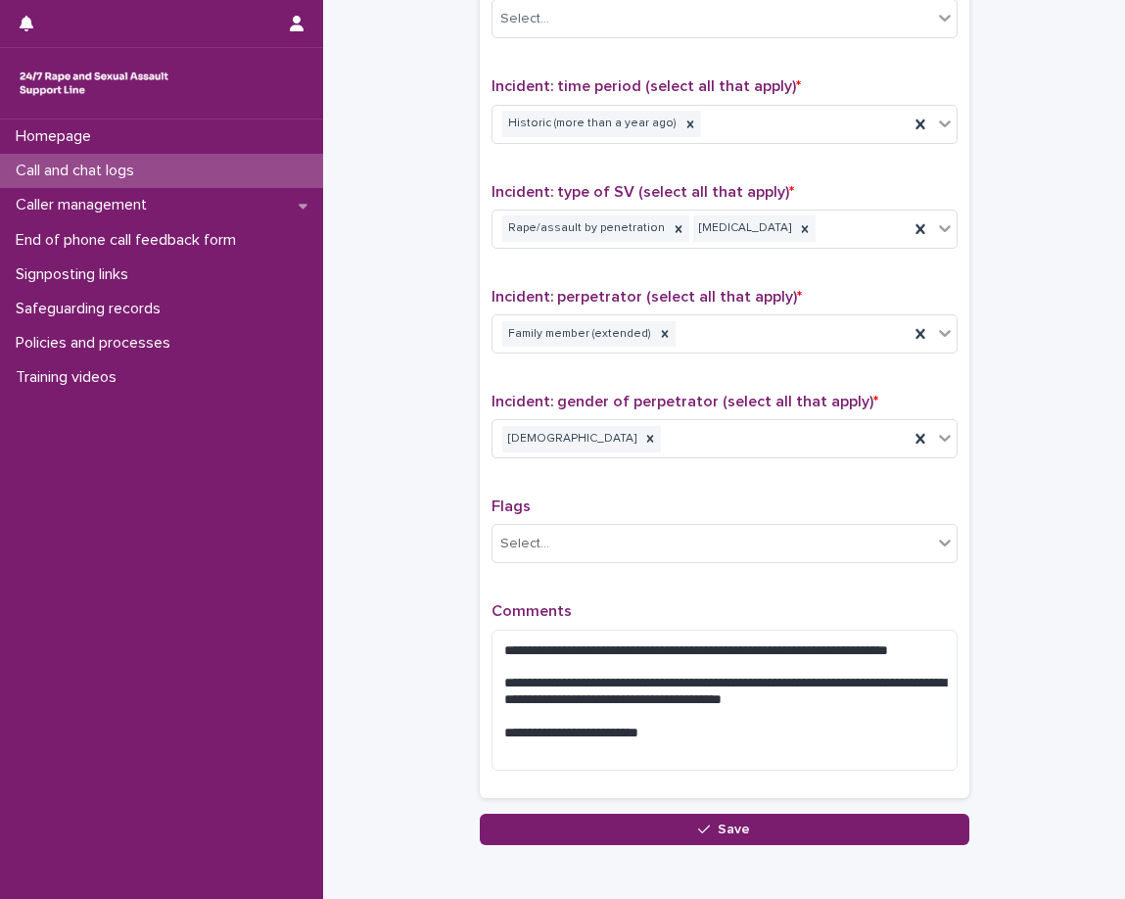
click at [624, 703] on textarea "**********" at bounding box center [725, 700] width 466 height 141
click at [559, 700] on textarea "**********" at bounding box center [725, 700] width 466 height 141
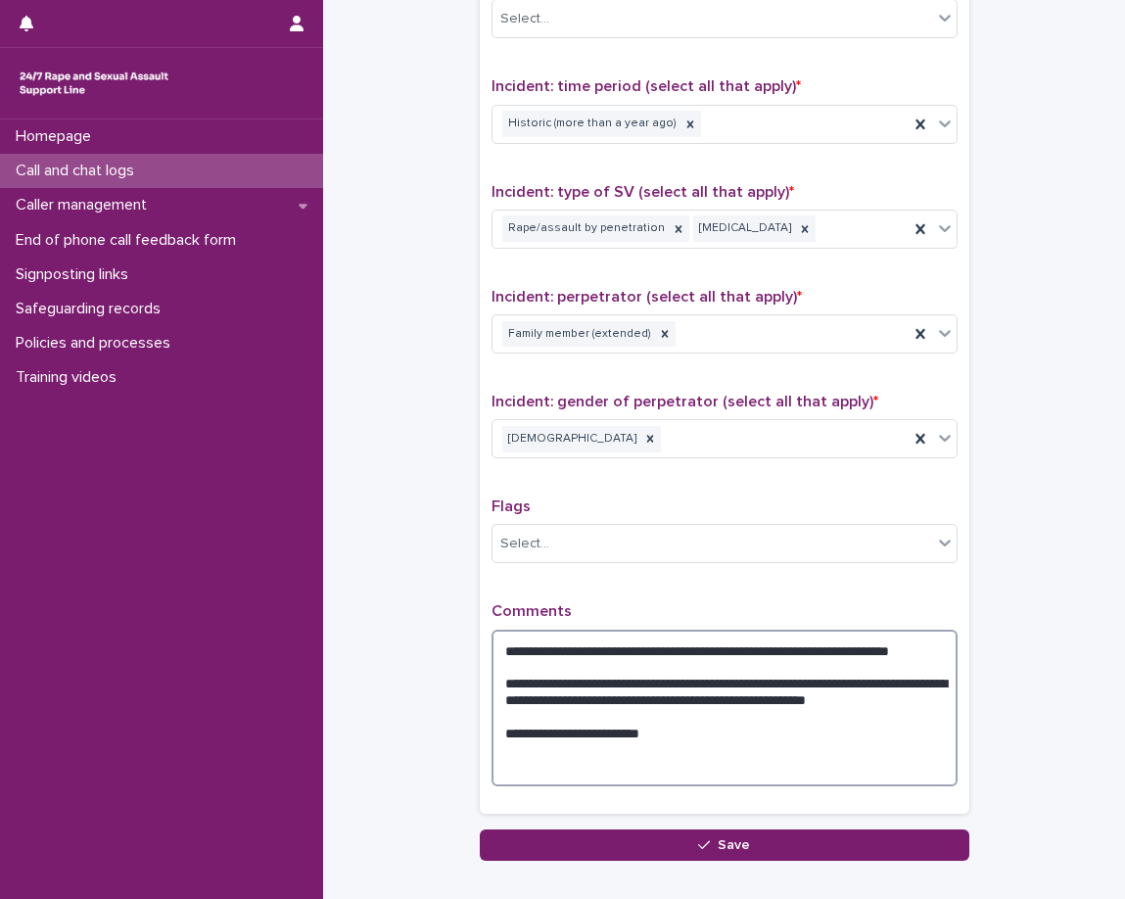
type textarea "**********"
click at [647, 606] on p "Comments" at bounding box center [725, 611] width 466 height 19
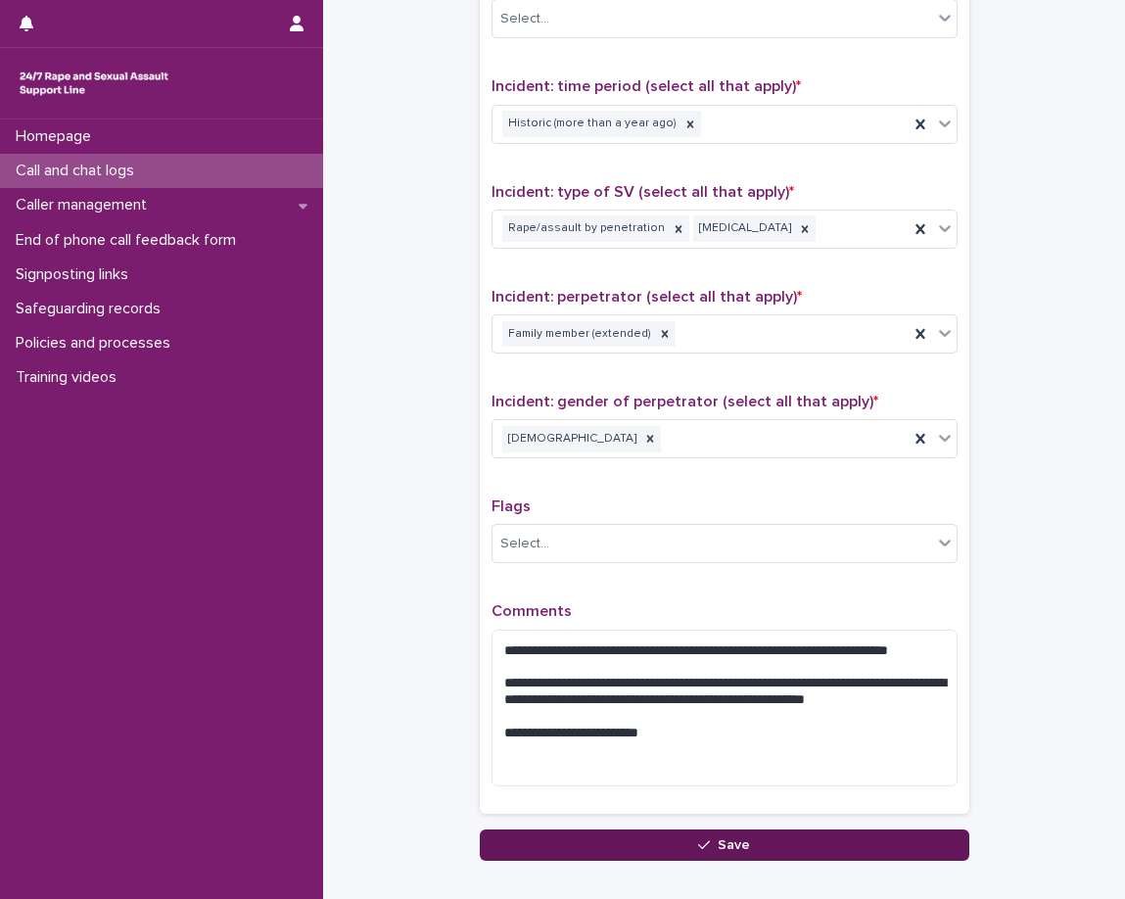
click at [615, 830] on button "Save" at bounding box center [725, 845] width 490 height 31
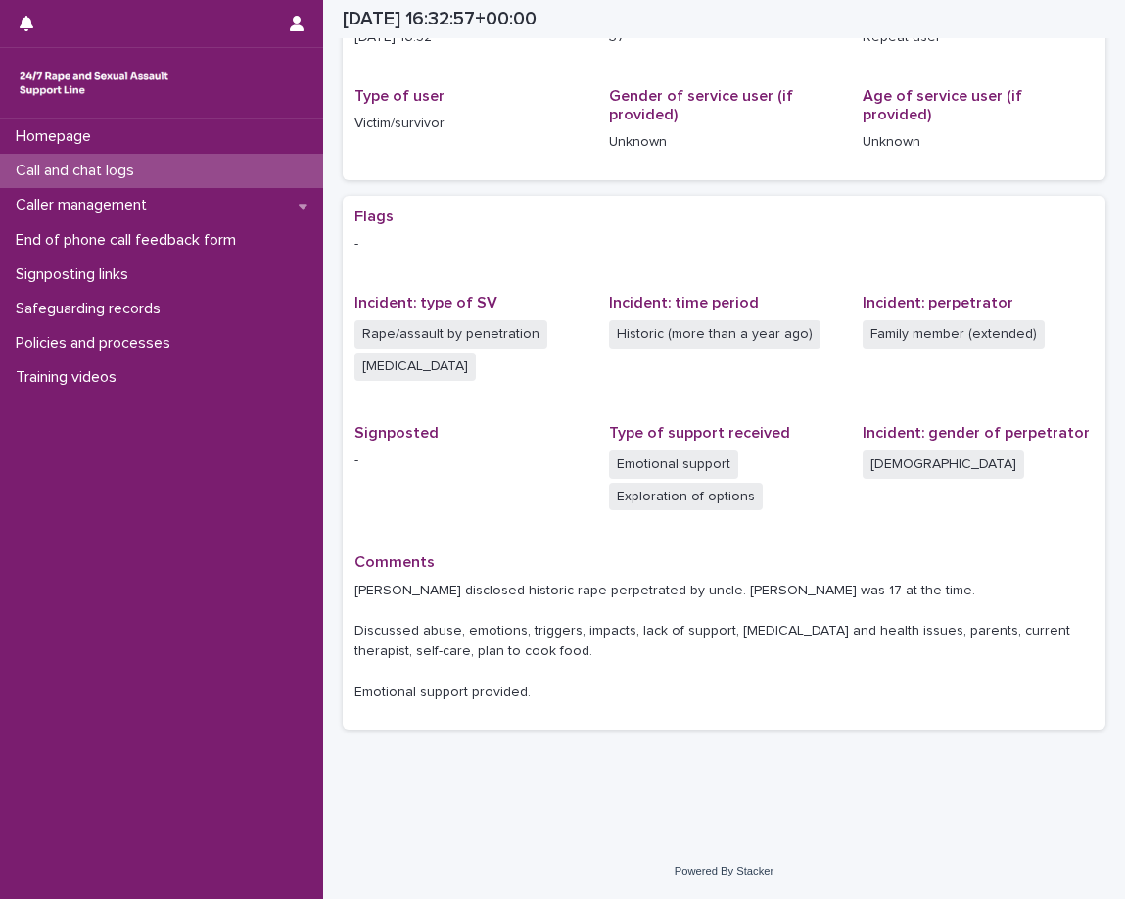
scroll to position [230, 0]
click at [202, 160] on div "Call and chat logs" at bounding box center [161, 171] width 323 height 34
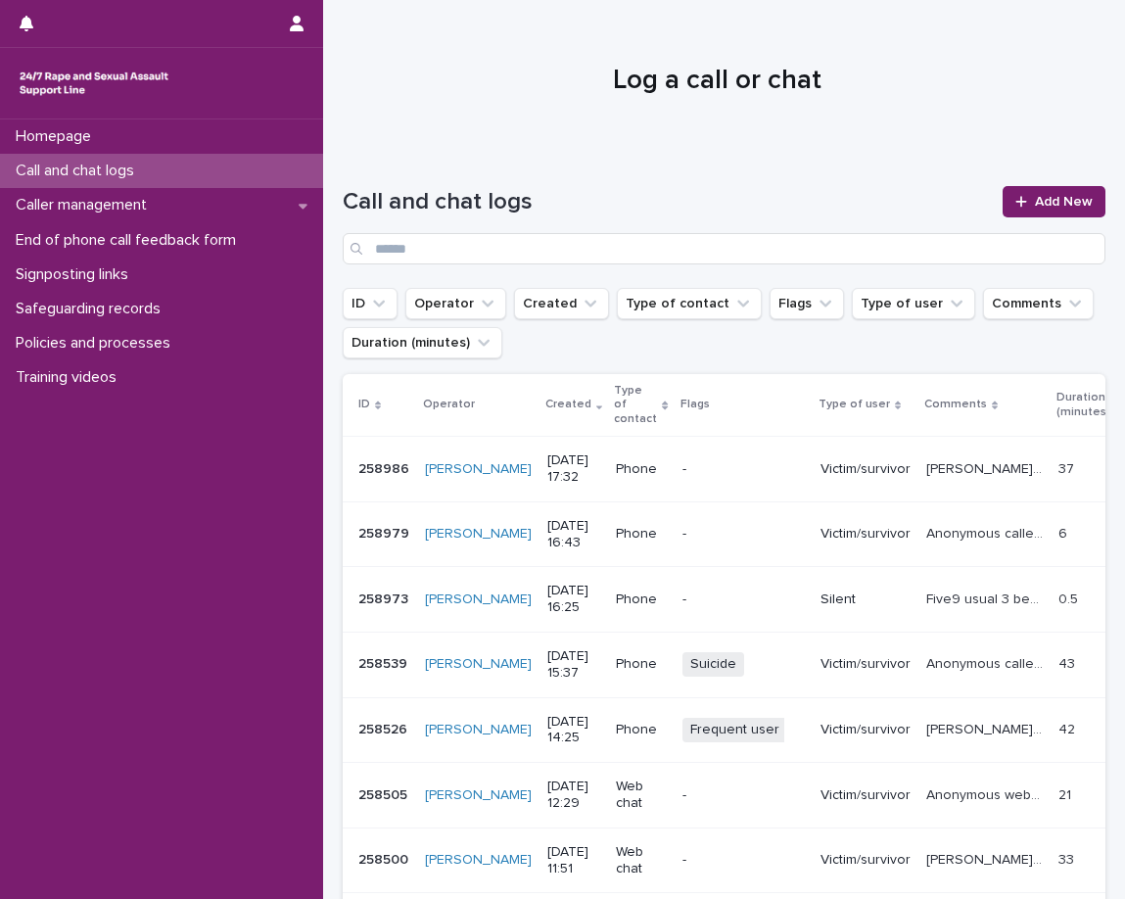
click at [56, 676] on div "Homepage Call and chat logs Caller management End of phone call feedback form S…" at bounding box center [161, 510] width 323 height 780
click at [1046, 209] on link "Add New" at bounding box center [1054, 201] width 103 height 31
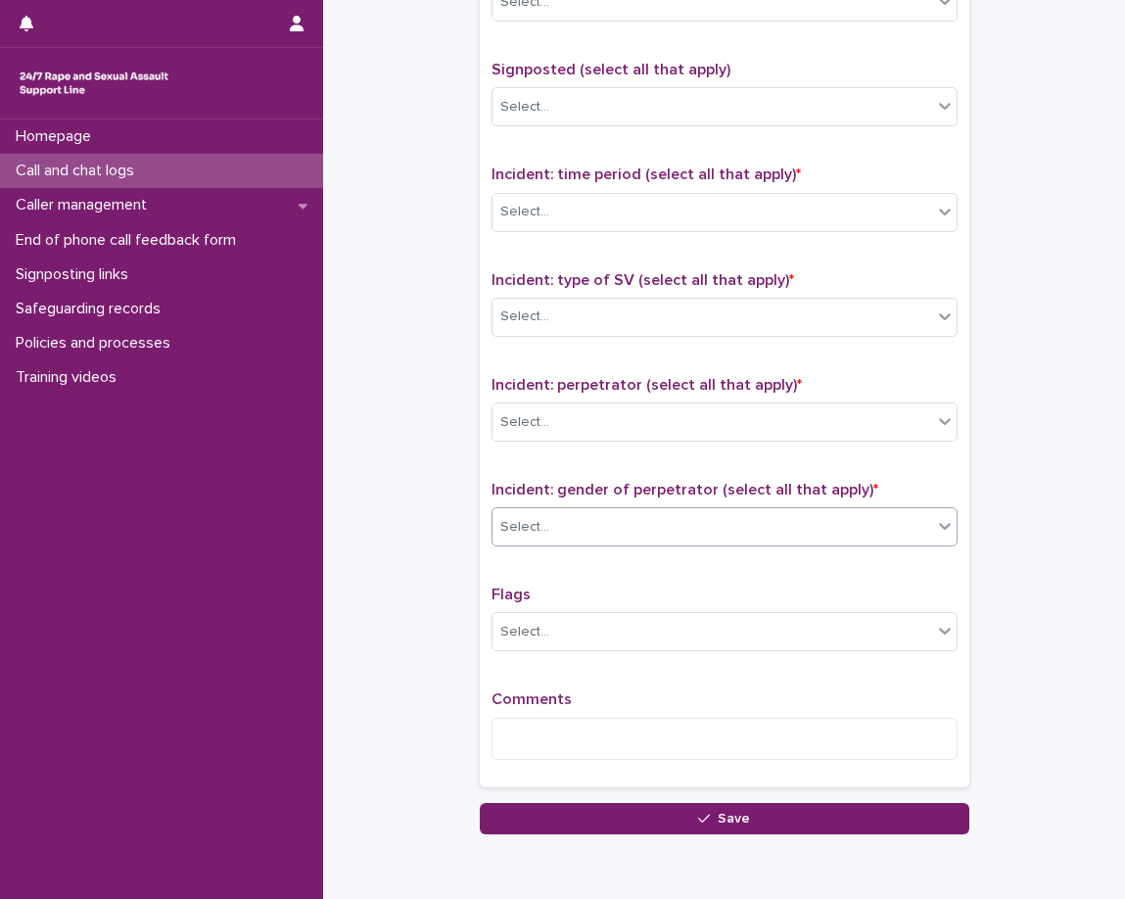
scroll to position [1268, 0]
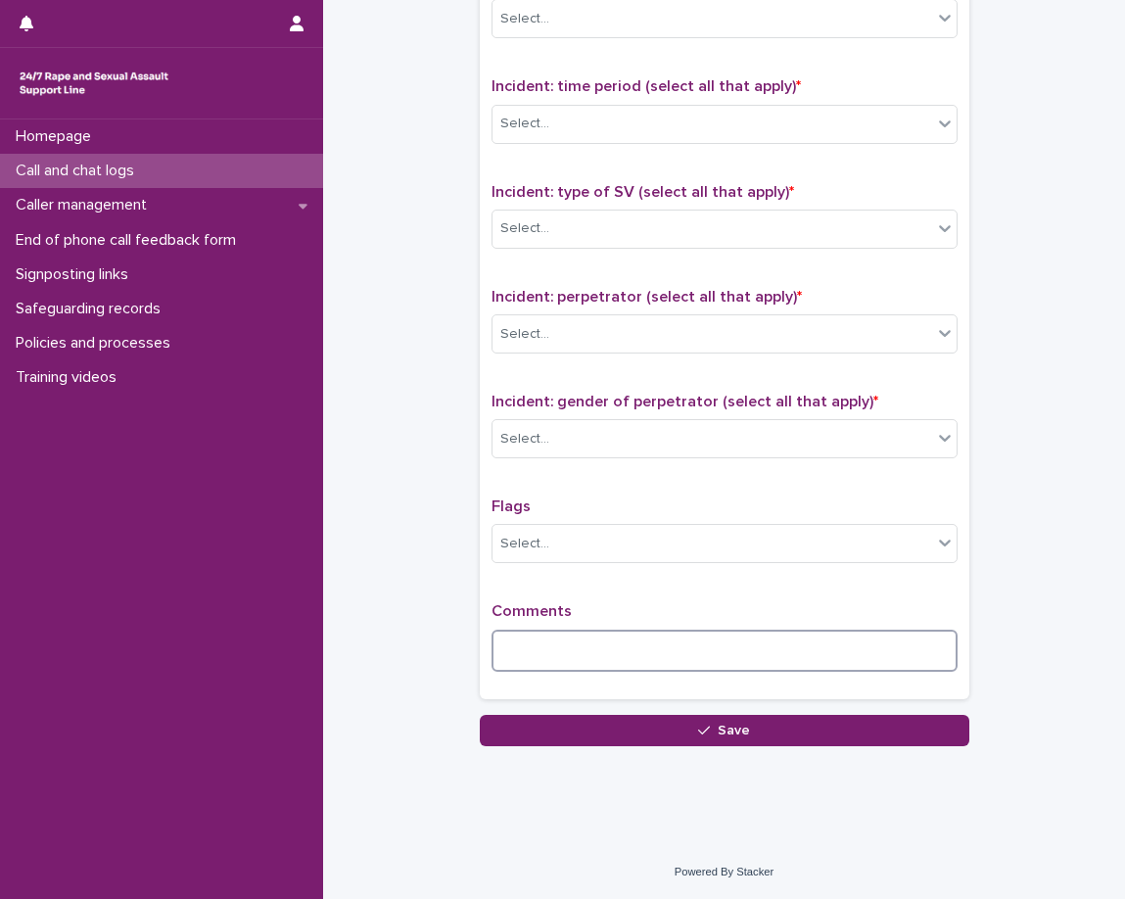
click at [694, 658] on textarea at bounding box center [725, 651] width 466 height 42
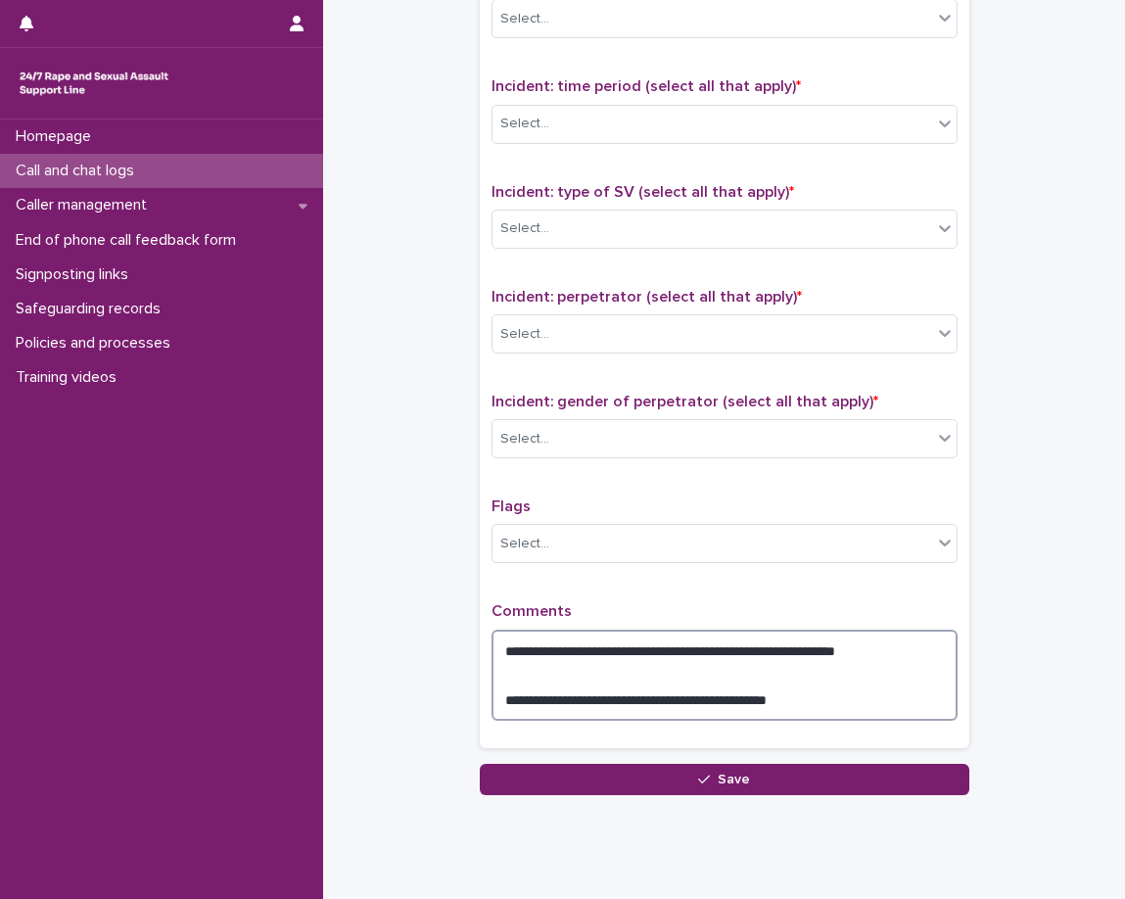
click at [921, 653] on textarea "**********" at bounding box center [725, 675] width 466 height 91
click at [592, 654] on textarea "**********" at bounding box center [725, 675] width 466 height 91
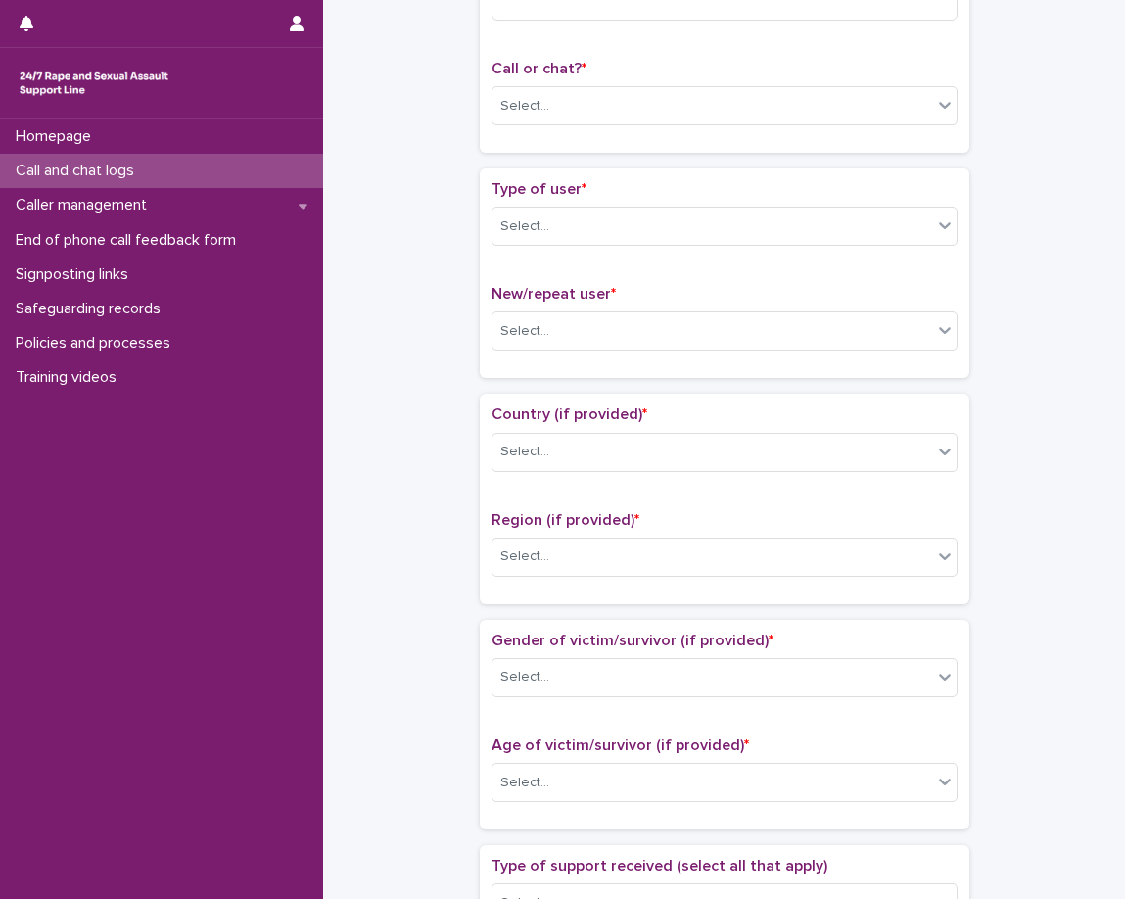
scroll to position [0, 0]
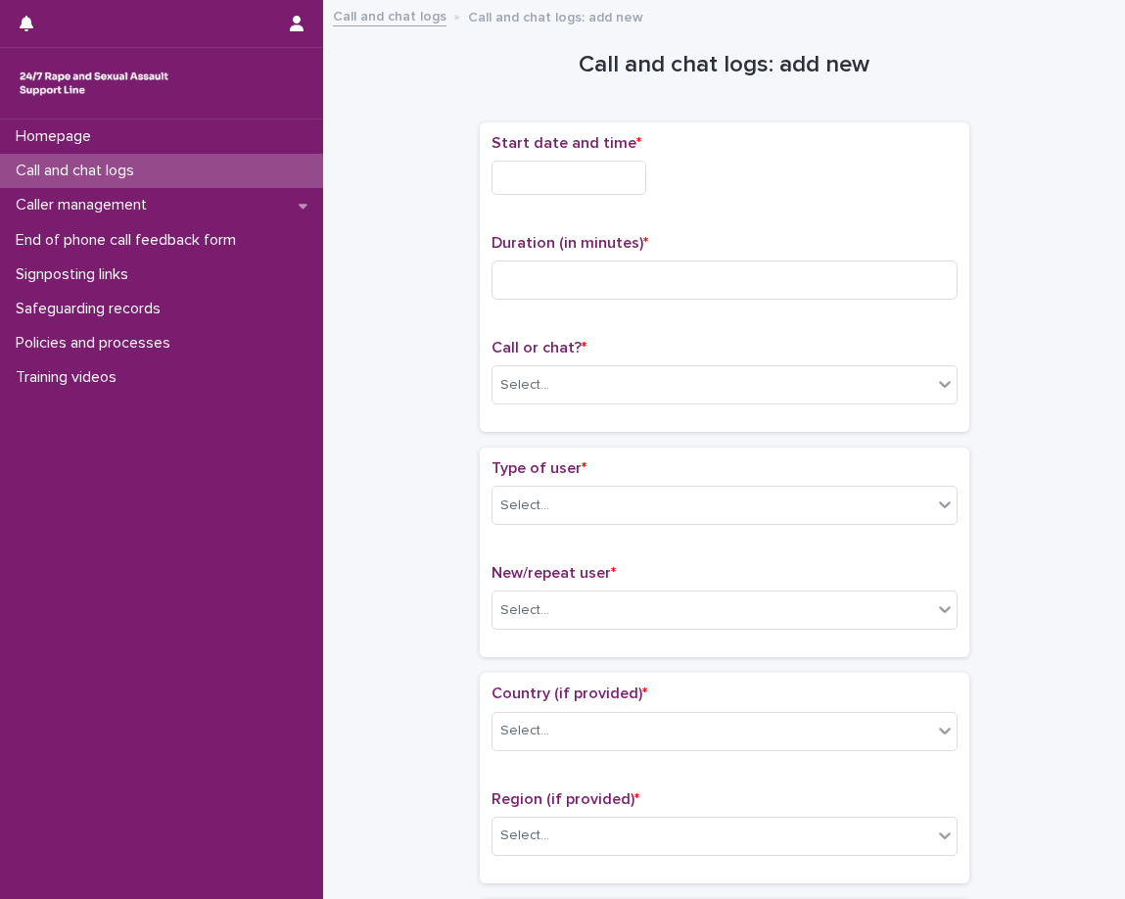
type textarea "**********"
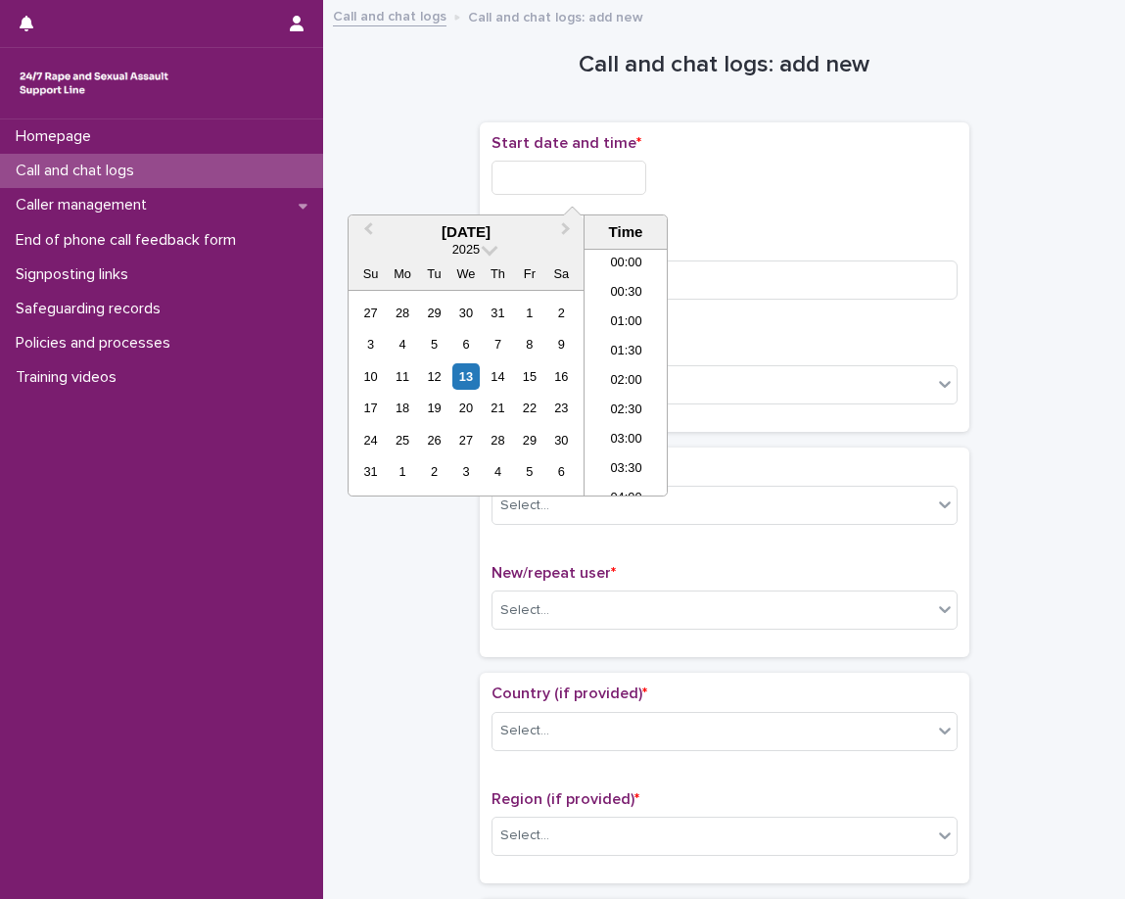
click at [557, 184] on input "text" at bounding box center [569, 178] width 155 height 34
click at [631, 346] on li "17:30" at bounding box center [626, 342] width 83 height 29
click at [625, 172] on input "**********" at bounding box center [569, 178] width 155 height 34
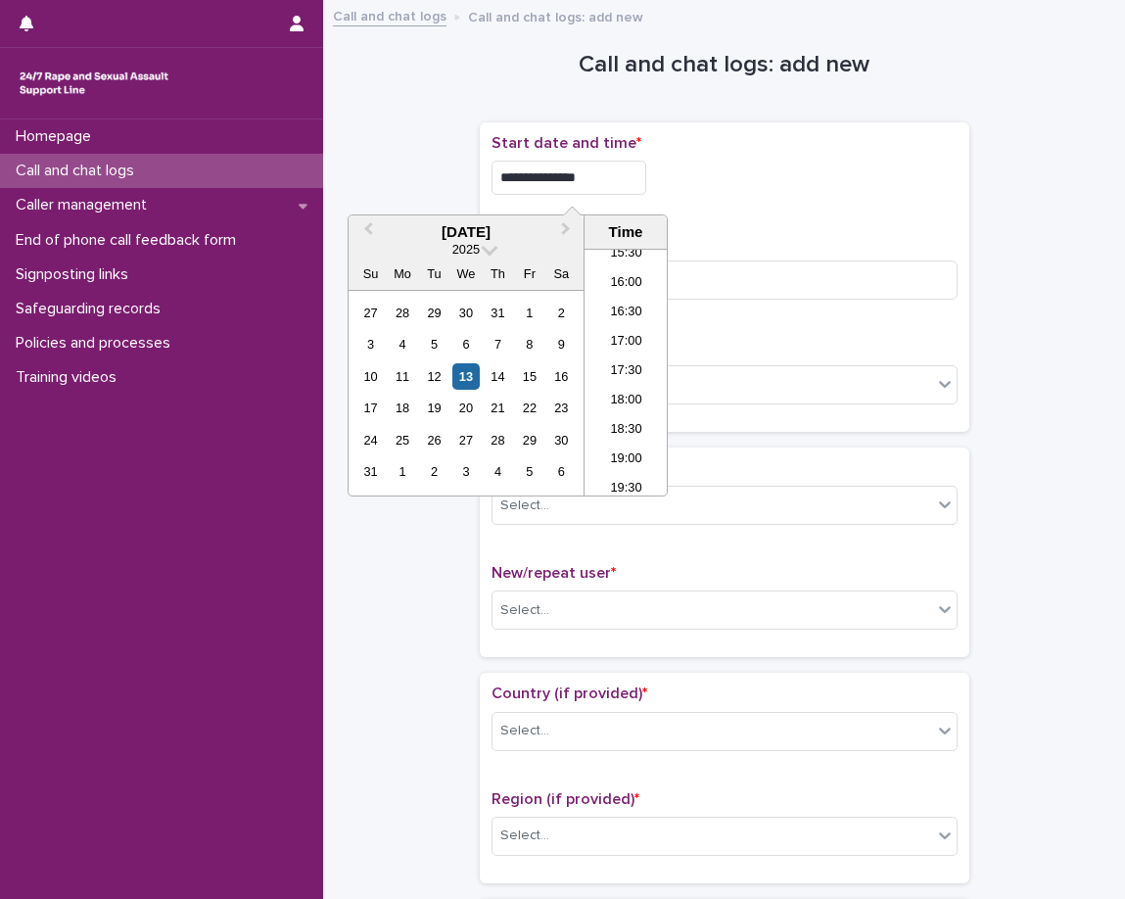
type input "**********"
click at [726, 237] on p "Duration (in minutes) *" at bounding box center [725, 243] width 466 height 19
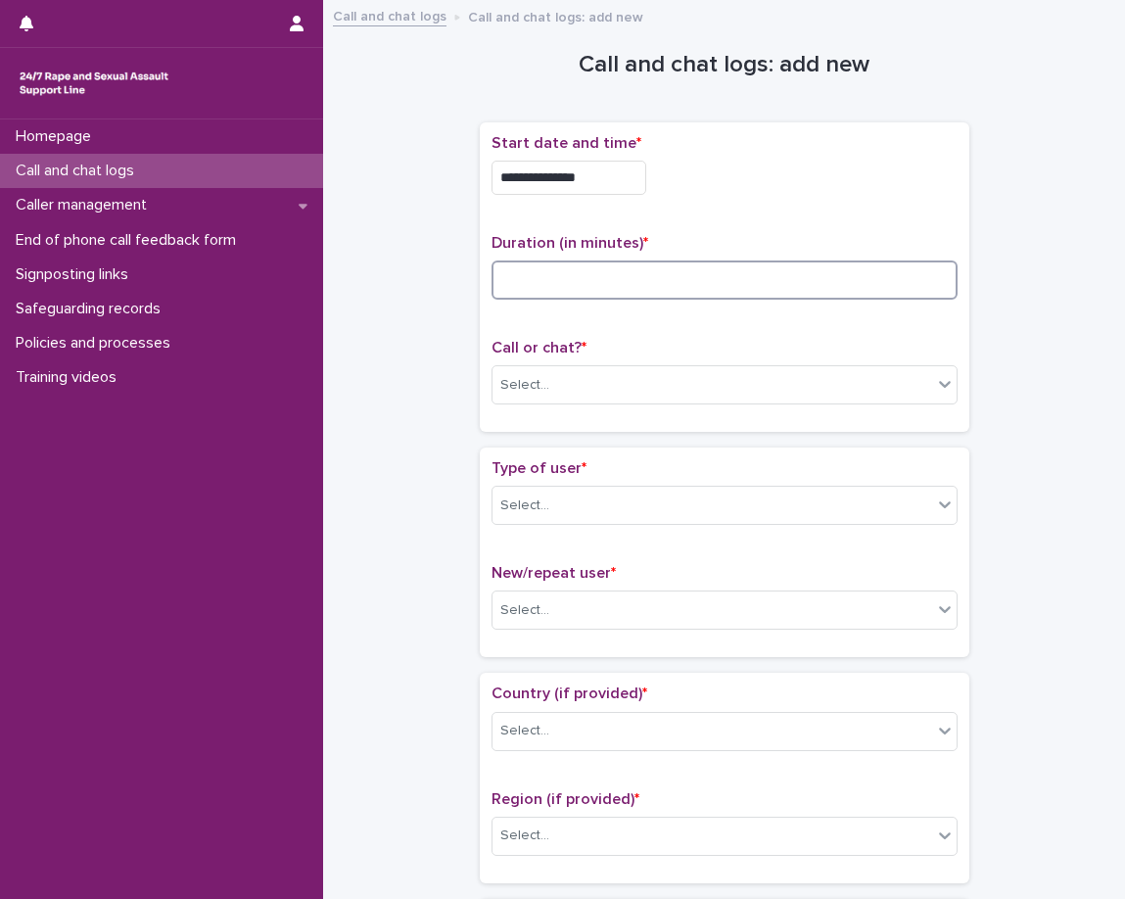
click at [725, 276] on input at bounding box center [725, 280] width 466 height 39
type input "**"
drag, startPoint x: 710, startPoint y: 325, endPoint x: 710, endPoint y: 343, distance: 17.6
click at [710, 341] on div "**********" at bounding box center [725, 277] width 466 height 286
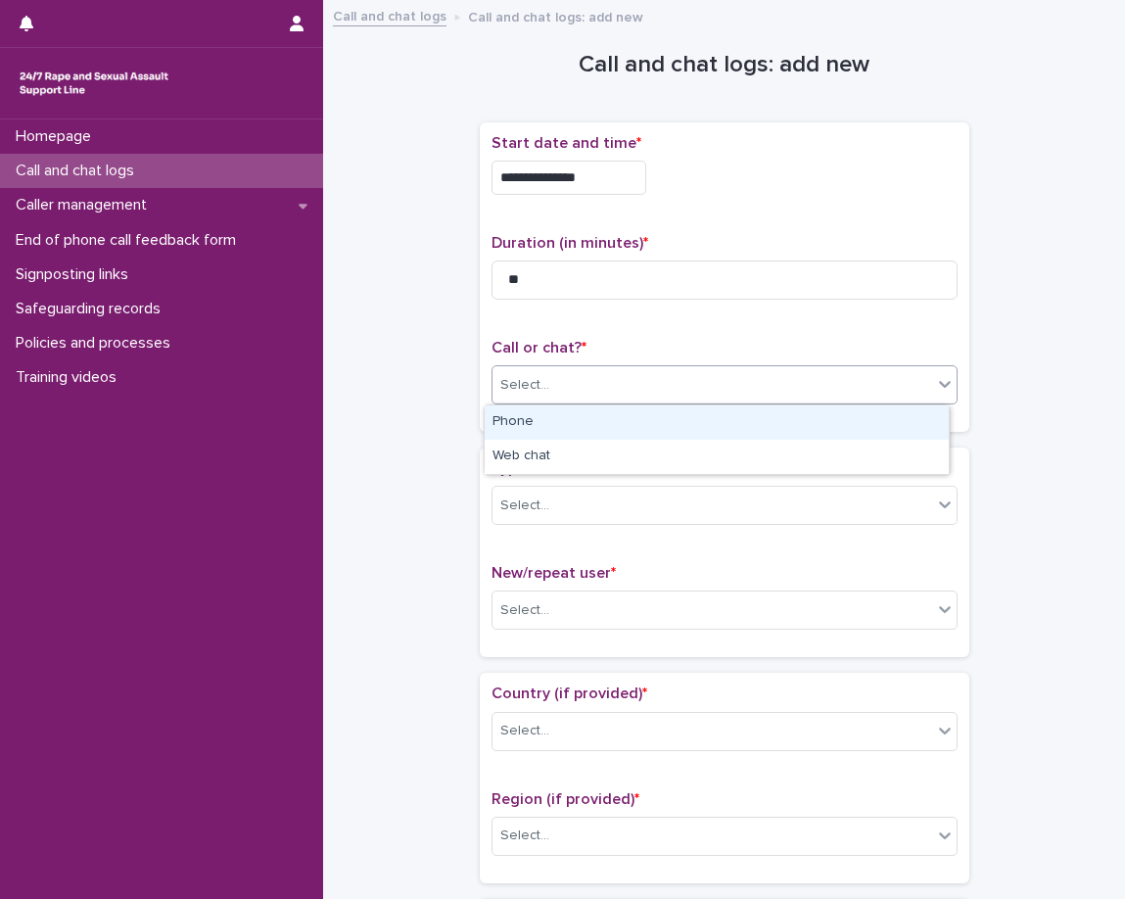
click at [703, 377] on div "Select..." at bounding box center [713, 385] width 440 height 32
click at [692, 424] on div "Phone" at bounding box center [717, 423] width 464 height 34
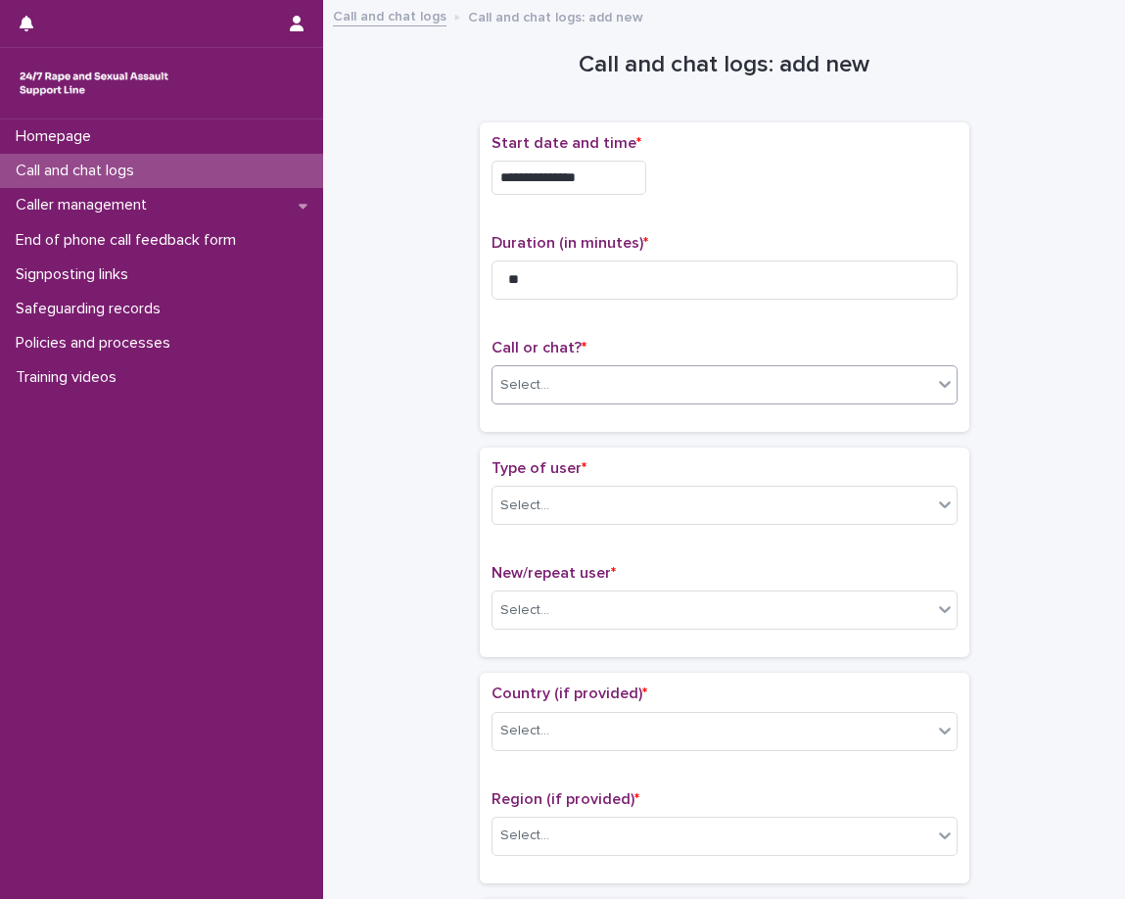
click at [684, 440] on div "**********" at bounding box center [725, 284] width 490 height 325
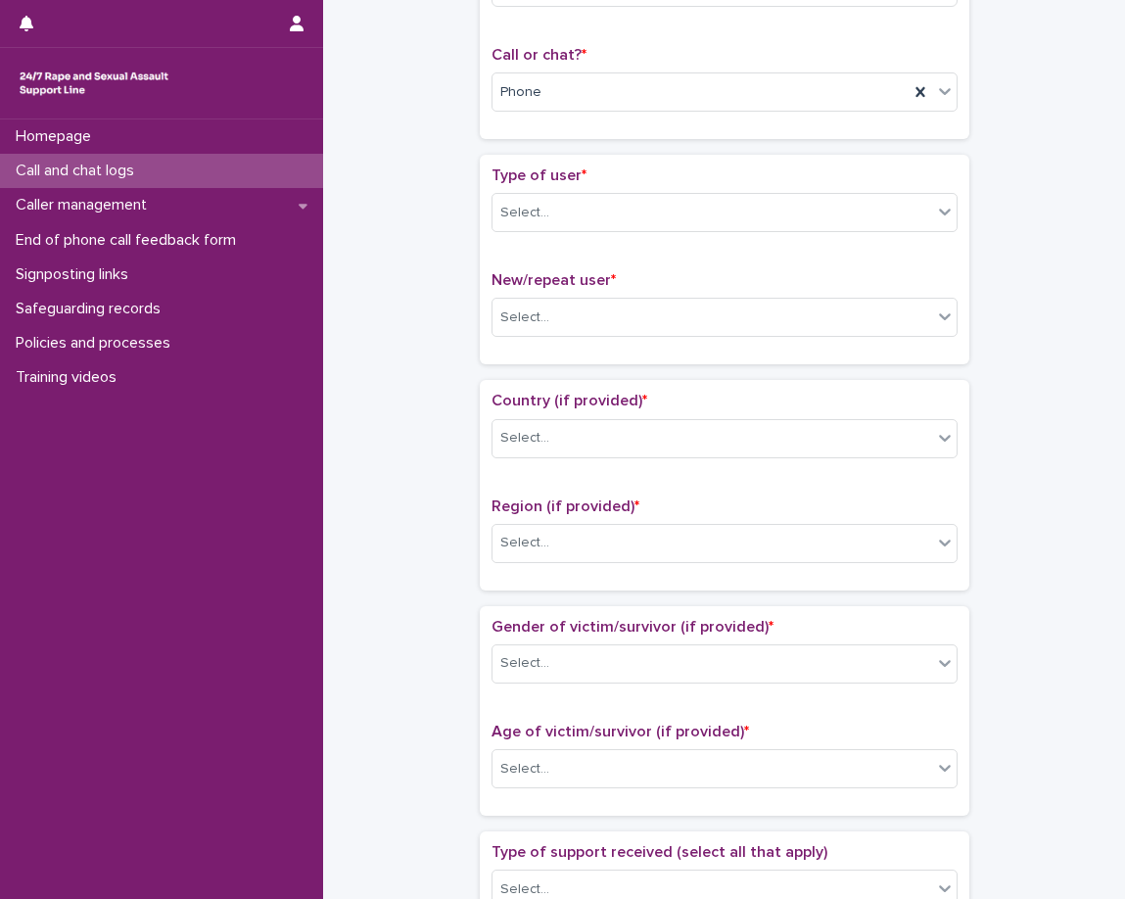
scroll to position [294, 0]
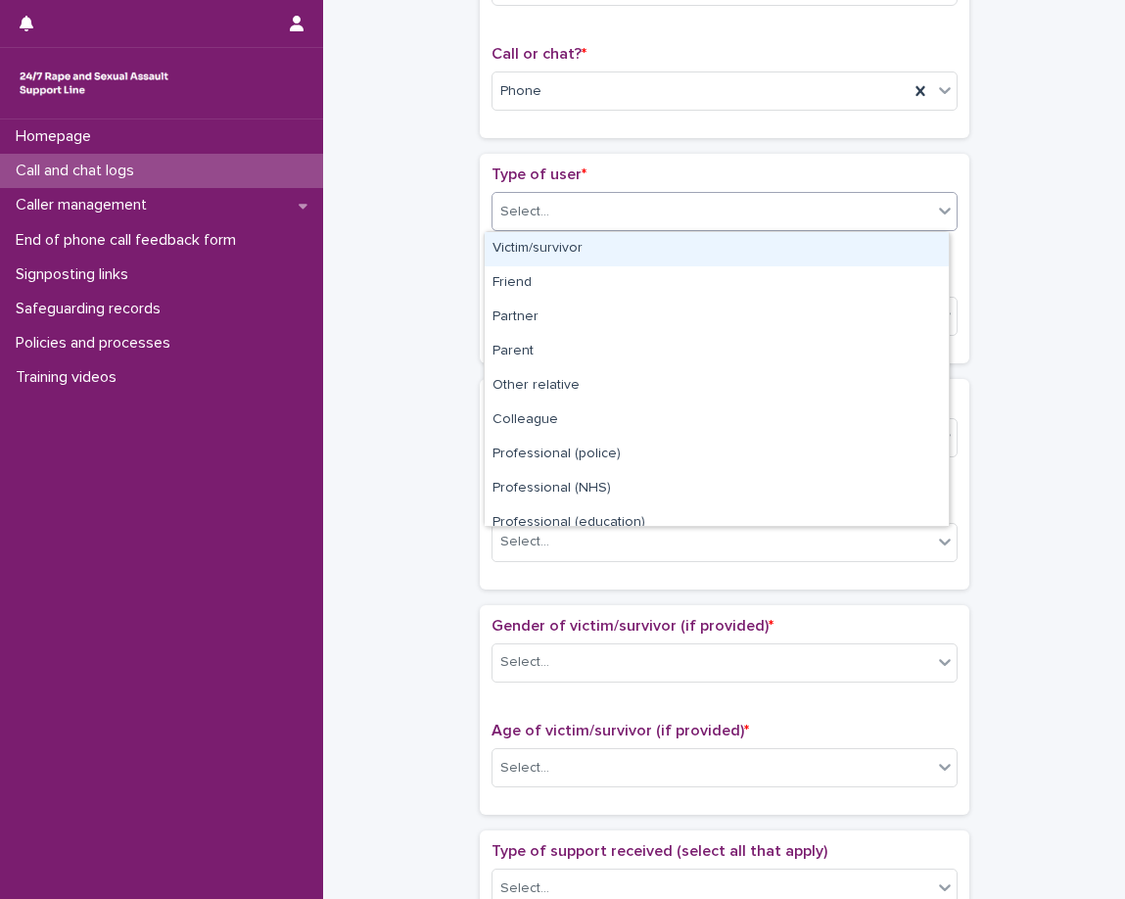
click at [627, 223] on div "Select..." at bounding box center [713, 212] width 440 height 32
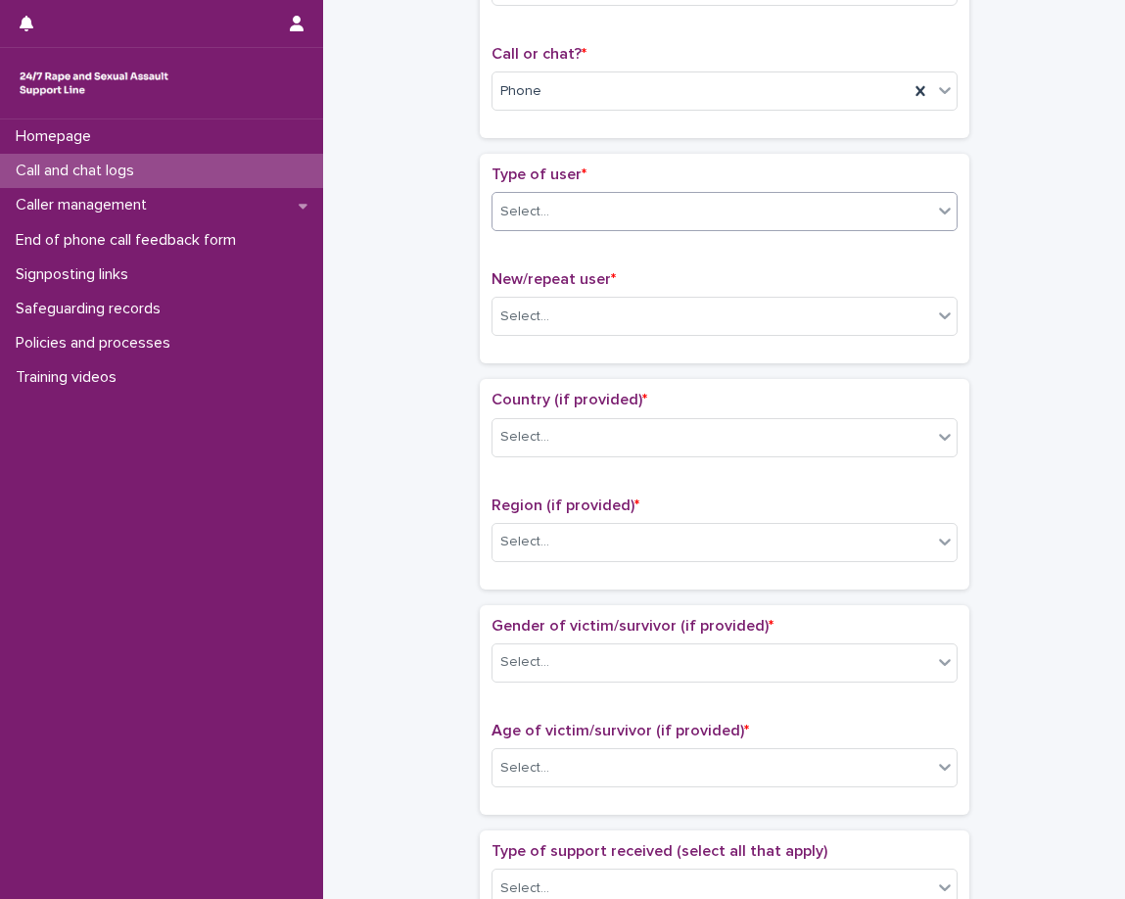
click at [639, 219] on div "Select..." at bounding box center [713, 212] width 440 height 32
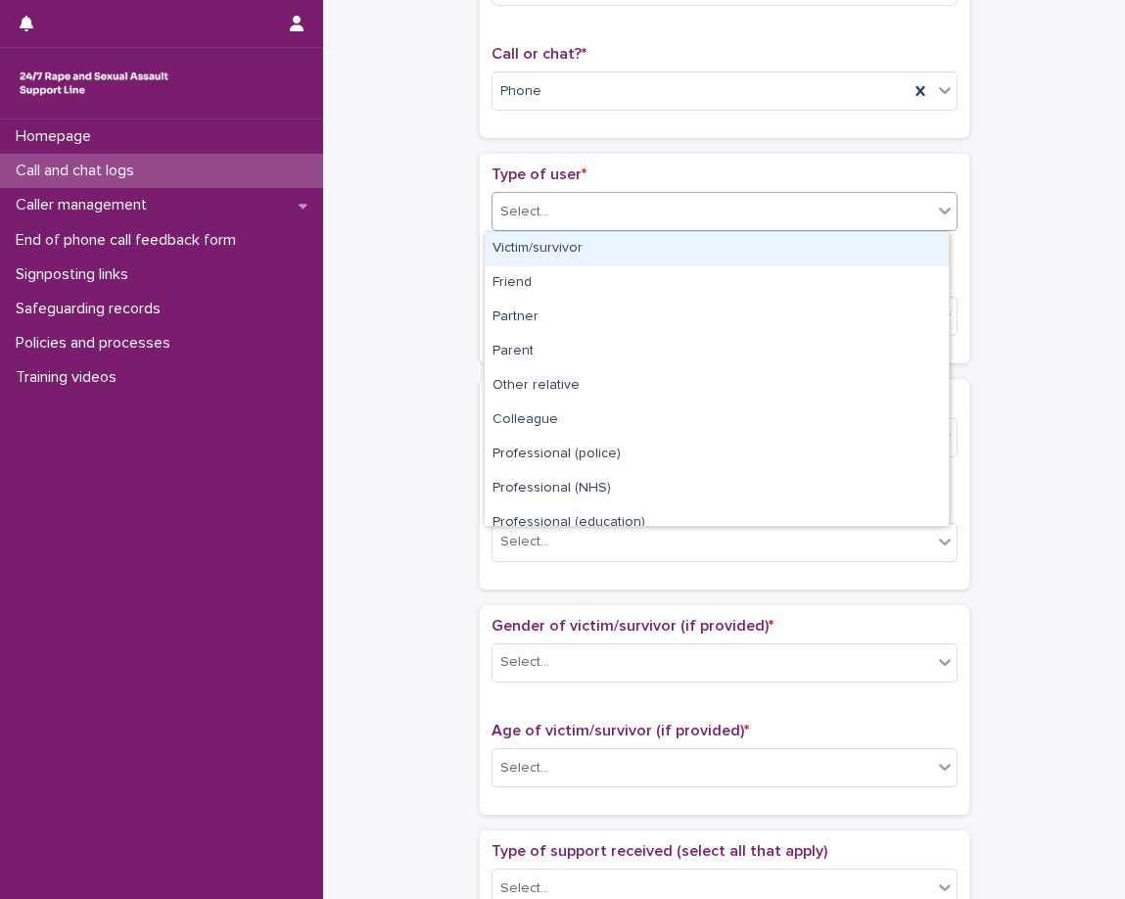
click at [638, 221] on div "Select..." at bounding box center [713, 212] width 440 height 32
drag, startPoint x: 638, startPoint y: 221, endPoint x: 634, endPoint y: 248, distance: 26.7
click at [638, 221] on div "Select..." at bounding box center [713, 212] width 440 height 32
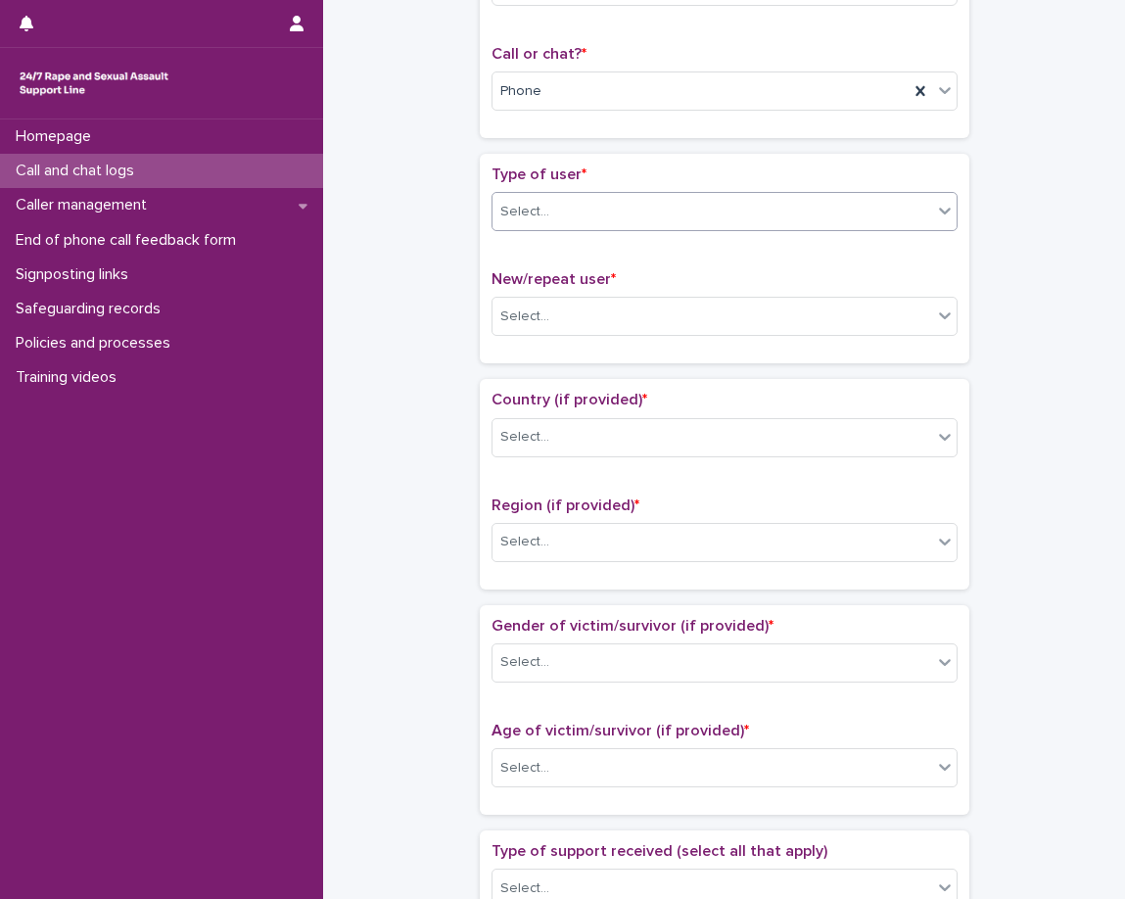
click at [634, 248] on div "Type of user * 0 results available. Select is focused ,type to refine list, pre…" at bounding box center [725, 259] width 466 height 186
click at [637, 222] on div "Select..." at bounding box center [713, 212] width 440 height 32
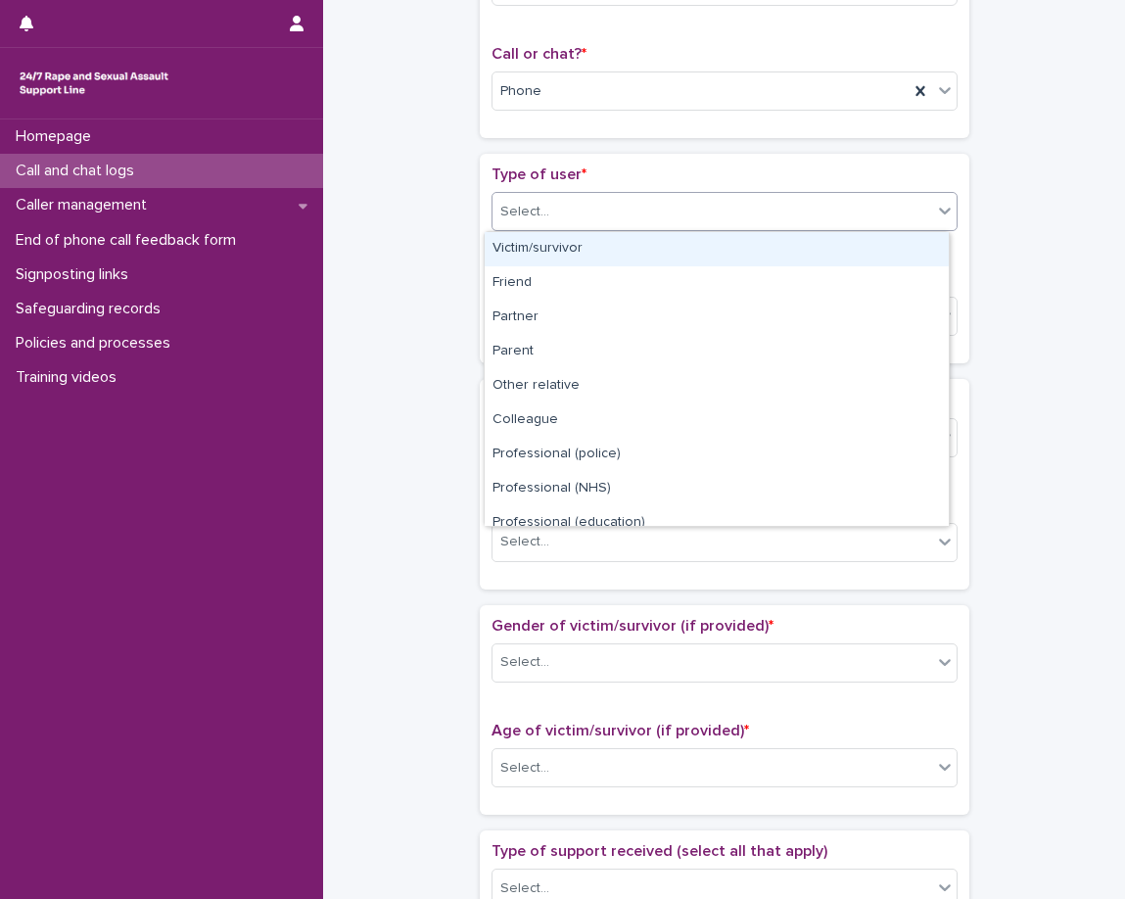
click at [633, 255] on div "Victim/survivor" at bounding box center [717, 249] width 464 height 34
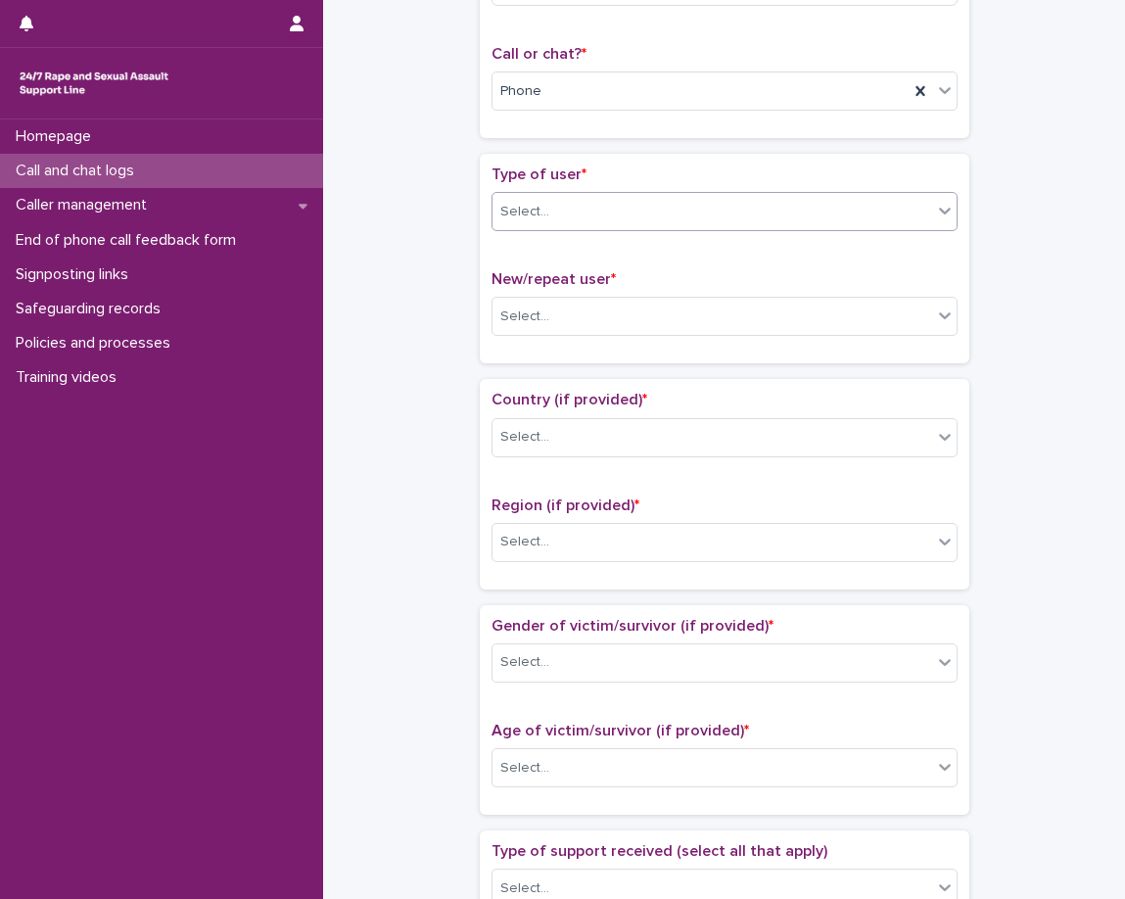
click at [622, 266] on div "Type of user * option Victim/survivor, selected. 0 results available. Select is…" at bounding box center [725, 259] width 466 height 186
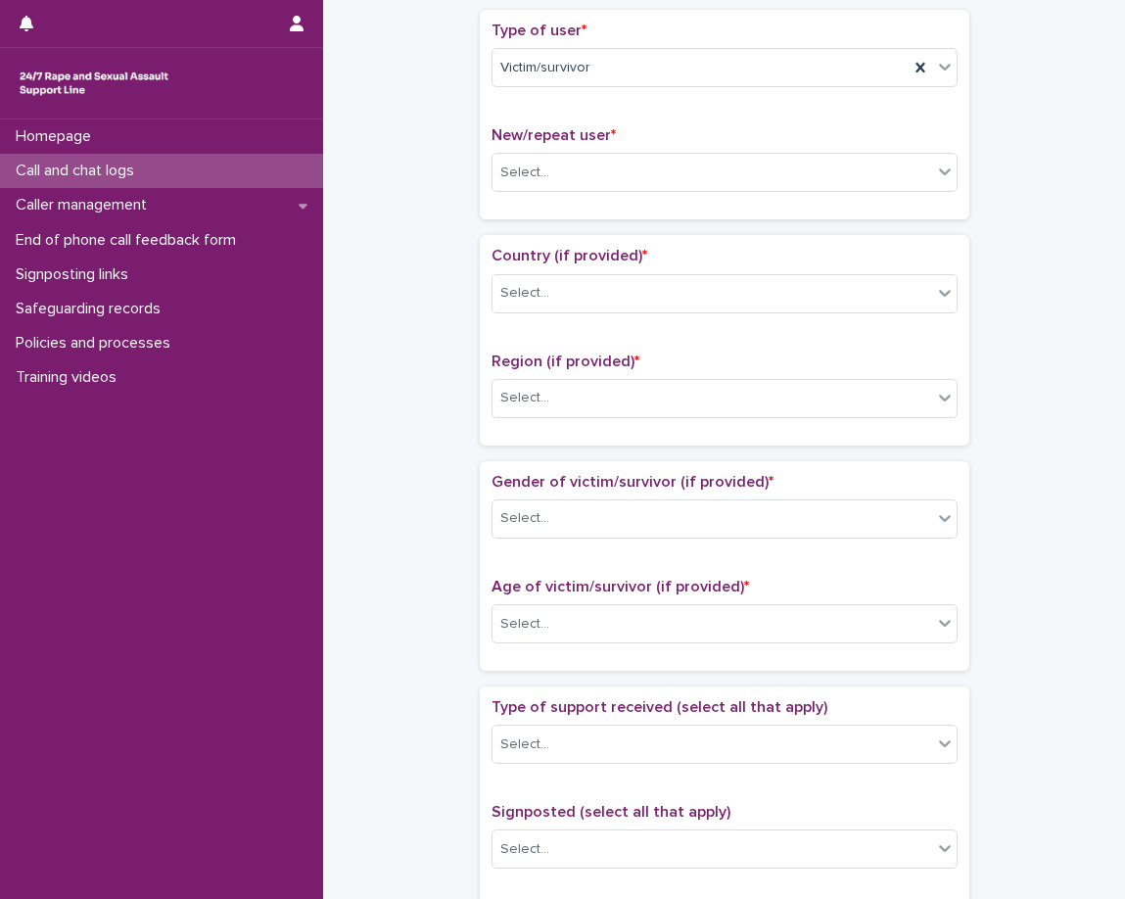
scroll to position [490, 0]
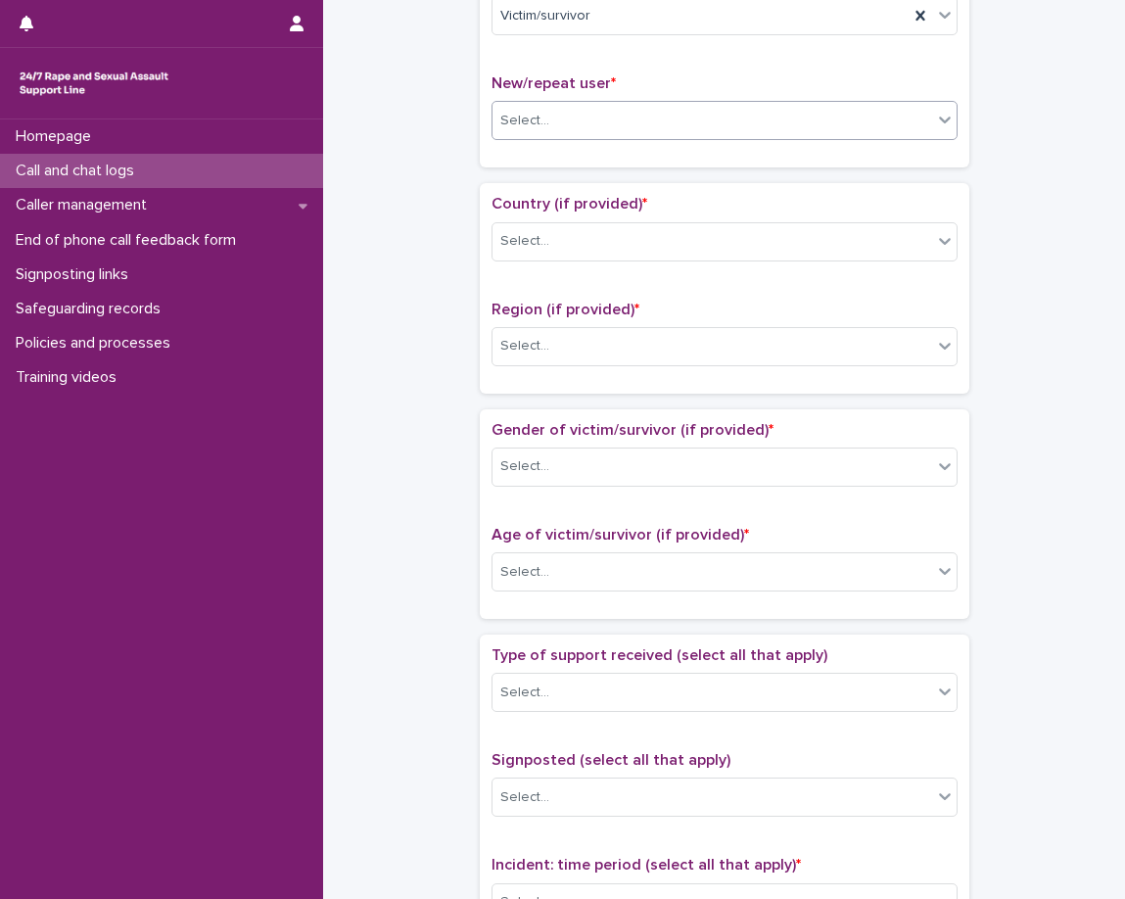
click at [617, 122] on div "Select..." at bounding box center [713, 121] width 440 height 32
click at [623, 139] on div "Select..." at bounding box center [725, 120] width 466 height 39
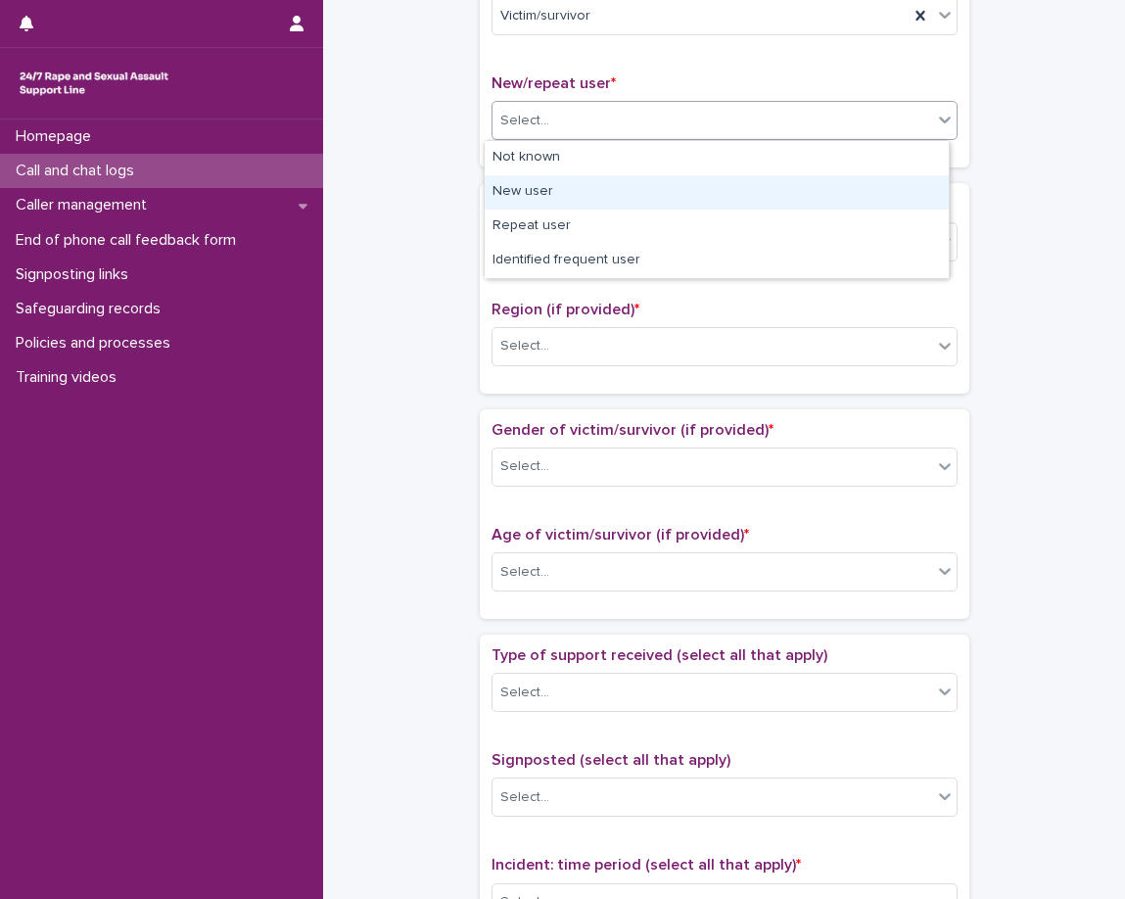
click at [606, 207] on div "New user" at bounding box center [717, 192] width 464 height 34
click at [606, 207] on span "Country (if provided) *" at bounding box center [570, 204] width 156 height 16
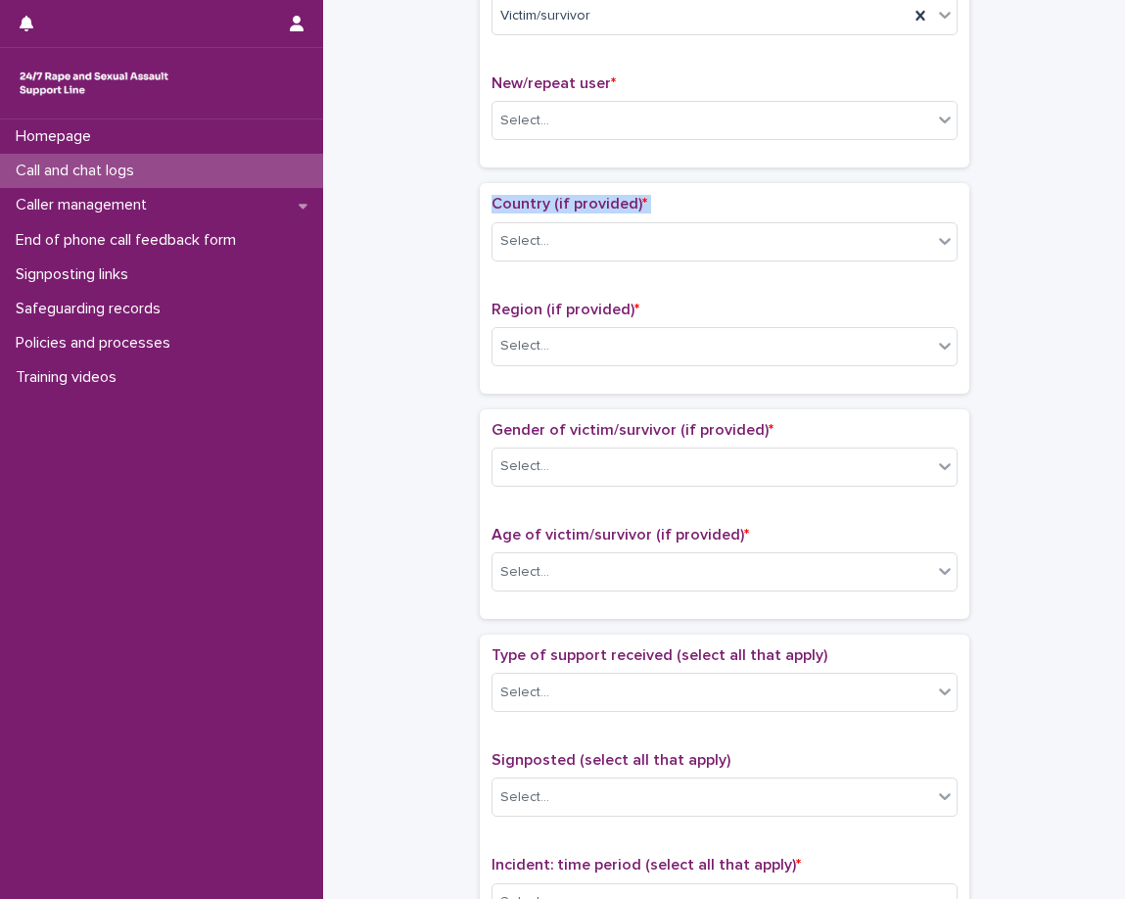
click at [606, 207] on span "Country (if provided) *" at bounding box center [570, 204] width 156 height 16
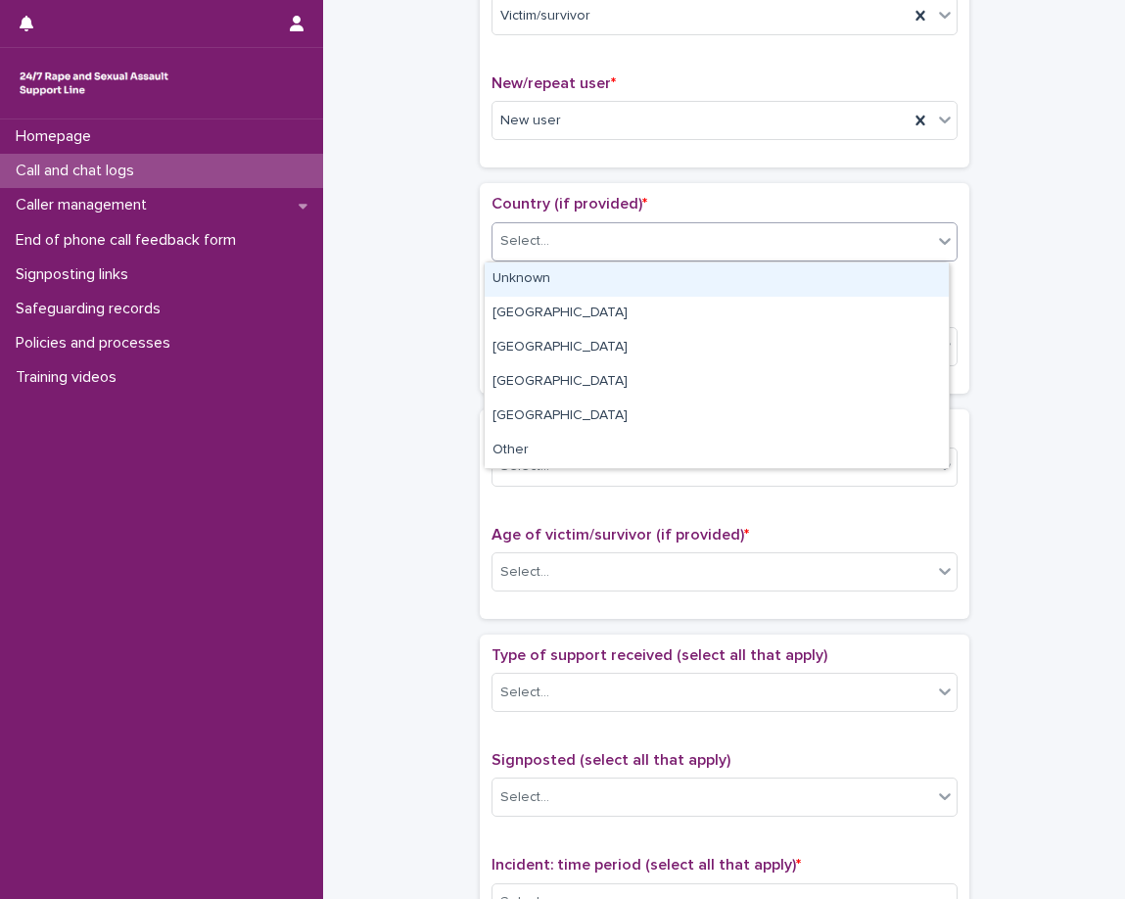
click at [614, 233] on div "Select..." at bounding box center [713, 241] width 440 height 32
click at [608, 285] on div "Unknown" at bounding box center [717, 280] width 464 height 34
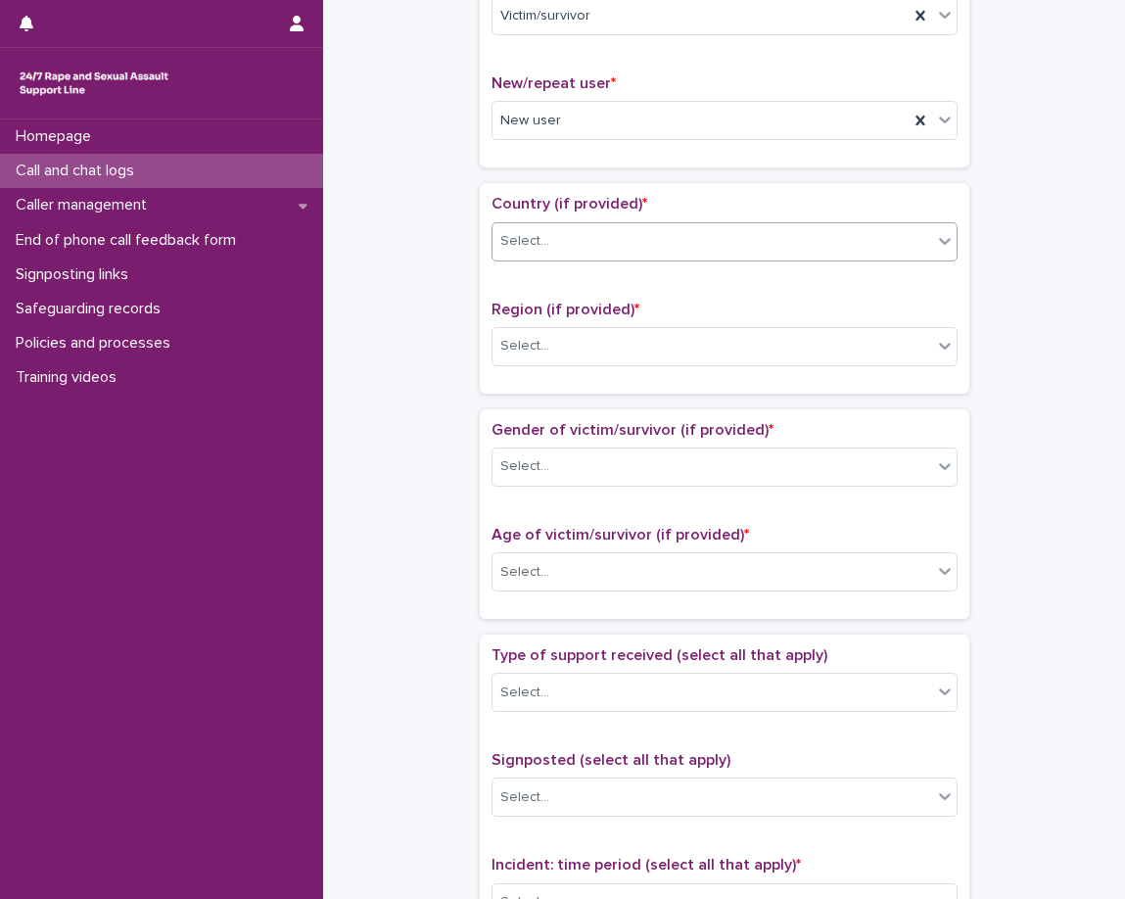
click at [592, 299] on div "Country (if provided) * option Unknown, selected. 0 results available. Select i…" at bounding box center [725, 288] width 466 height 186
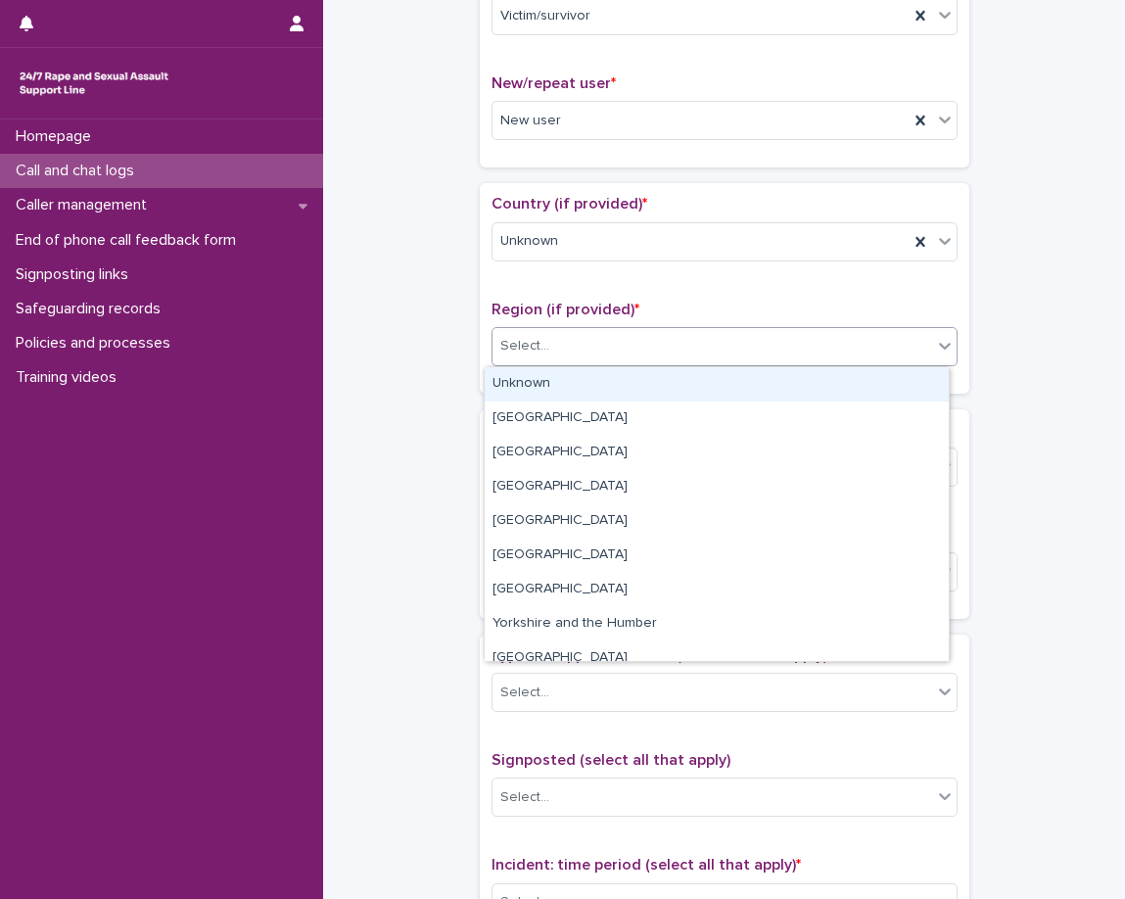
click at [595, 334] on div "Select..." at bounding box center [713, 346] width 440 height 32
click at [591, 375] on div "Unknown" at bounding box center [717, 384] width 464 height 34
click at [591, 376] on div "Region (if provided) * option Unknown focused, 1 of 11. 11 results available. U…" at bounding box center [725, 341] width 466 height 81
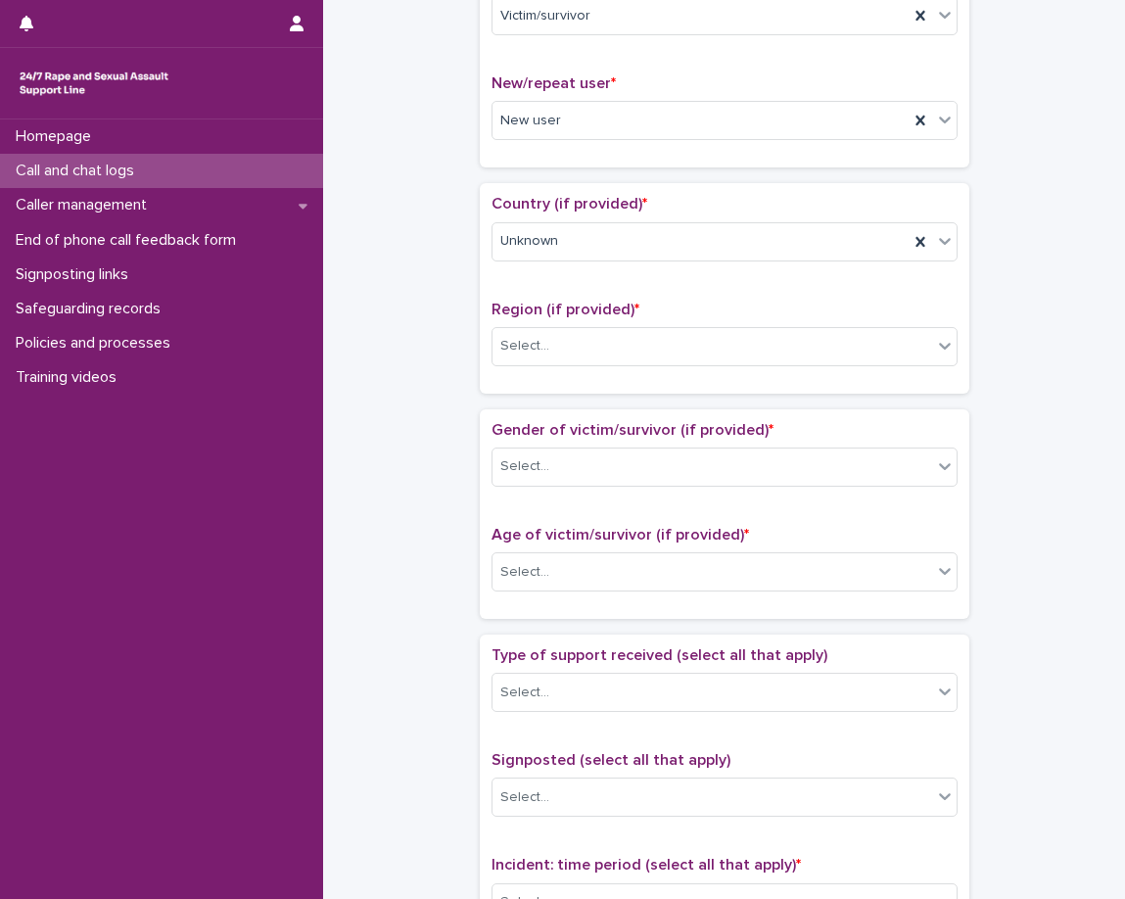
click at [587, 384] on div "Country (if provided) * Unknown Region (if provided) * Select..." at bounding box center [725, 288] width 490 height 210
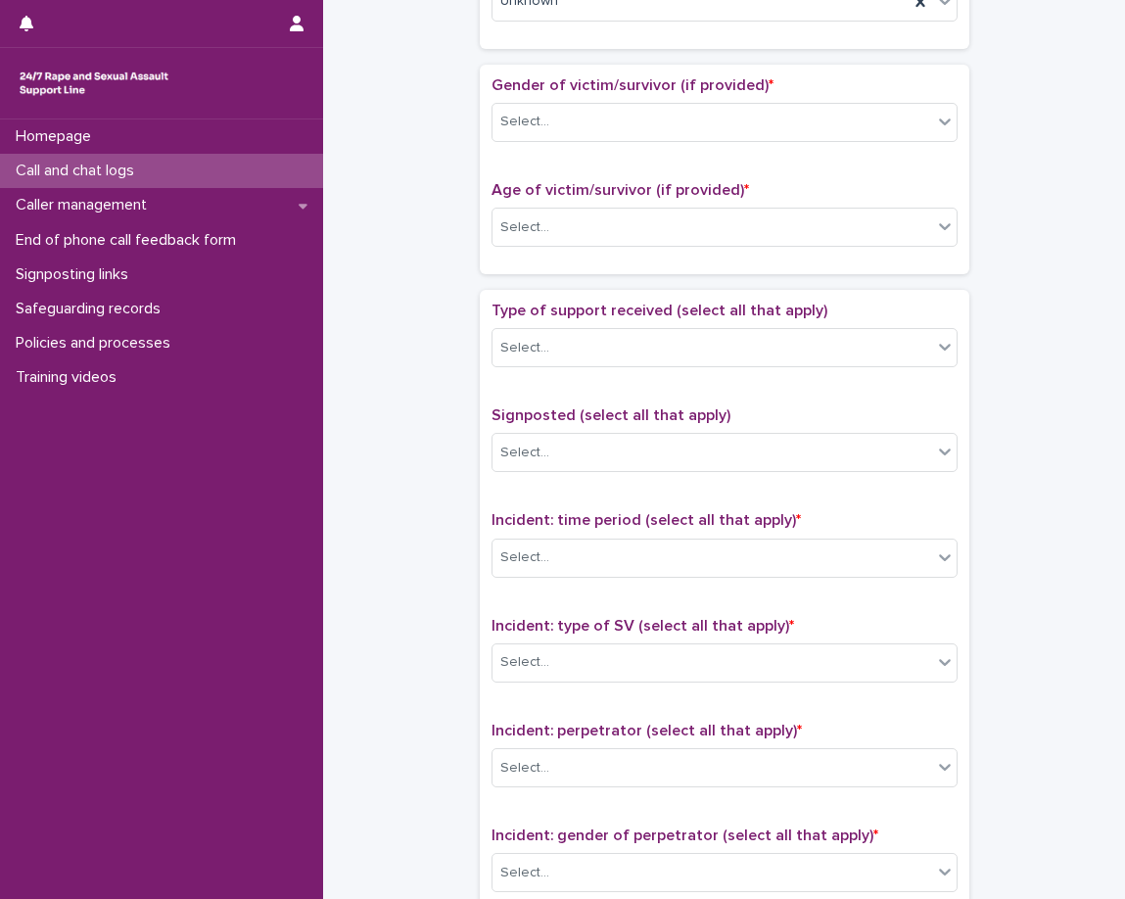
scroll to position [882, 0]
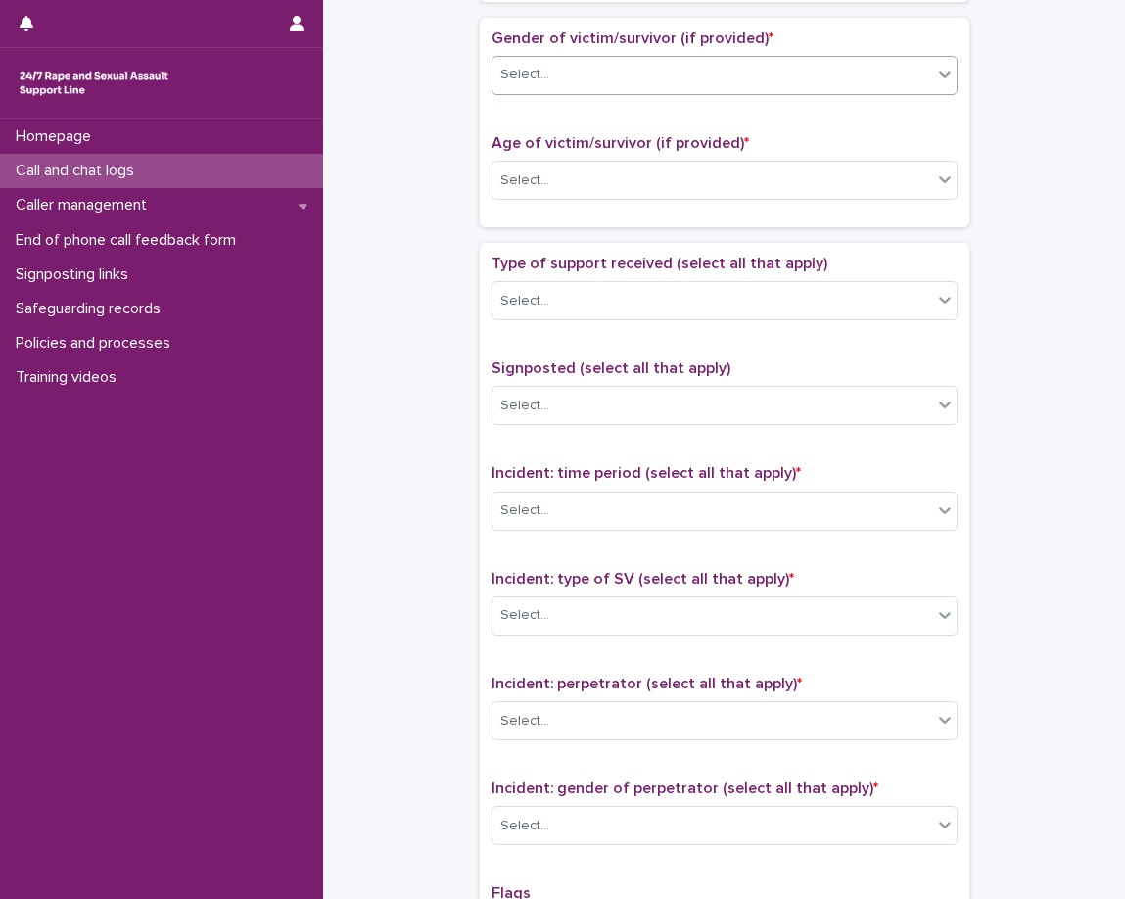
click at [627, 76] on div "Select..." at bounding box center [713, 75] width 440 height 32
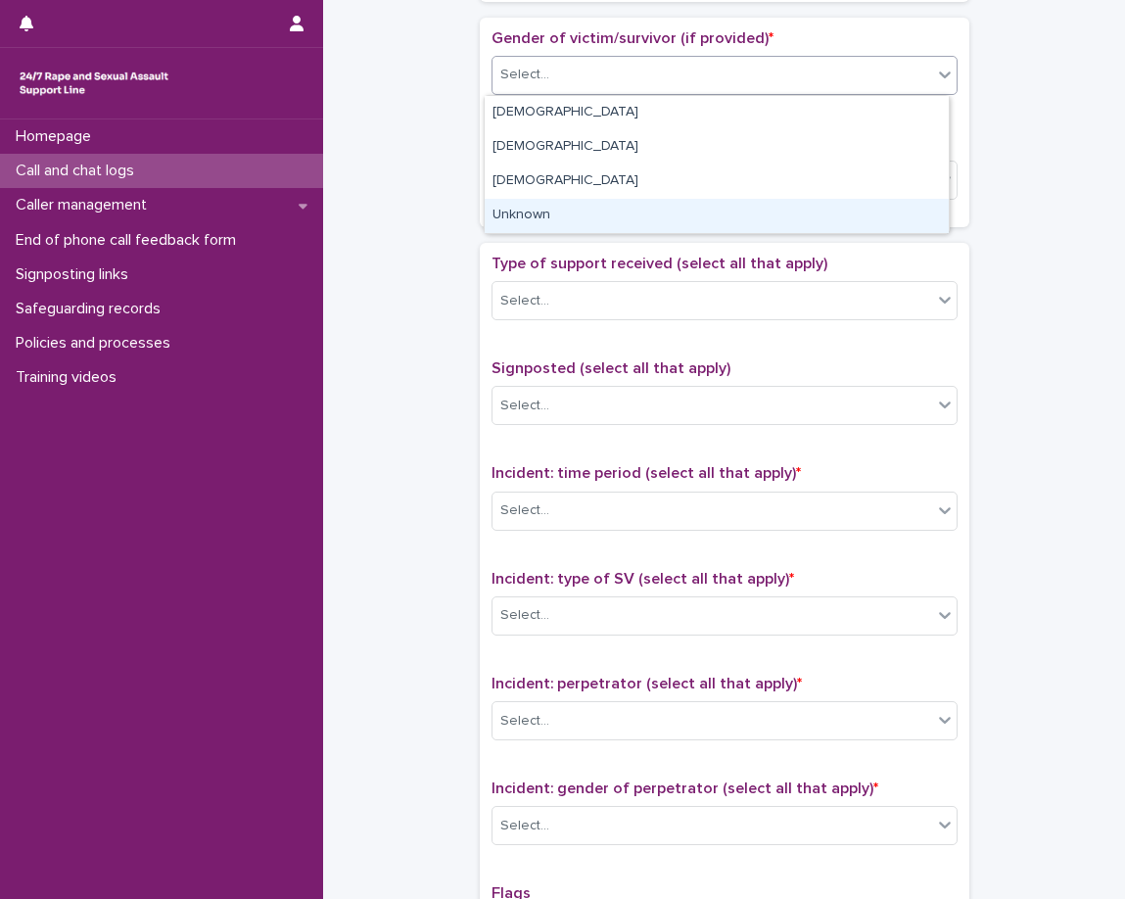
click at [624, 207] on div "Unknown" at bounding box center [717, 216] width 464 height 34
click at [624, 207] on div "Age of victim/survivor (if provided) * Select..." at bounding box center [725, 174] width 466 height 81
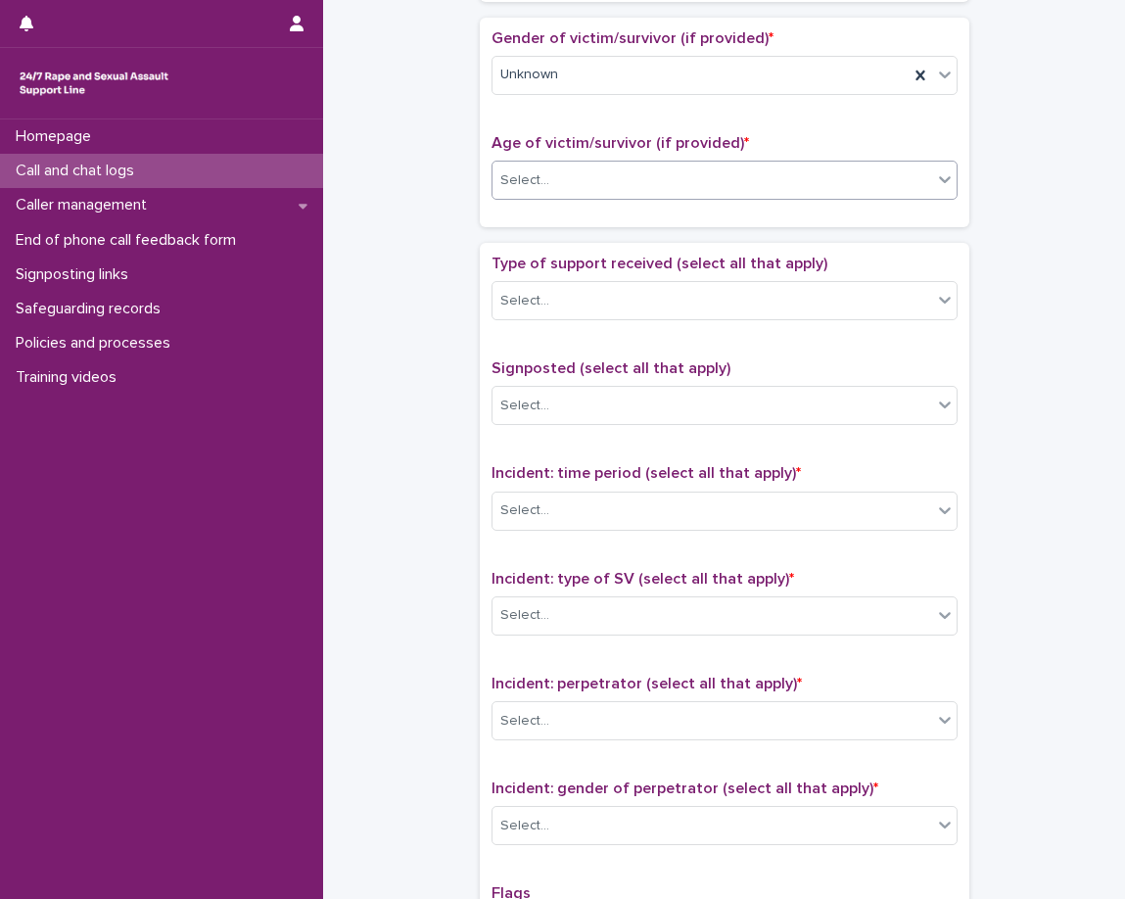
click at [626, 189] on div "Select..." at bounding box center [713, 181] width 440 height 32
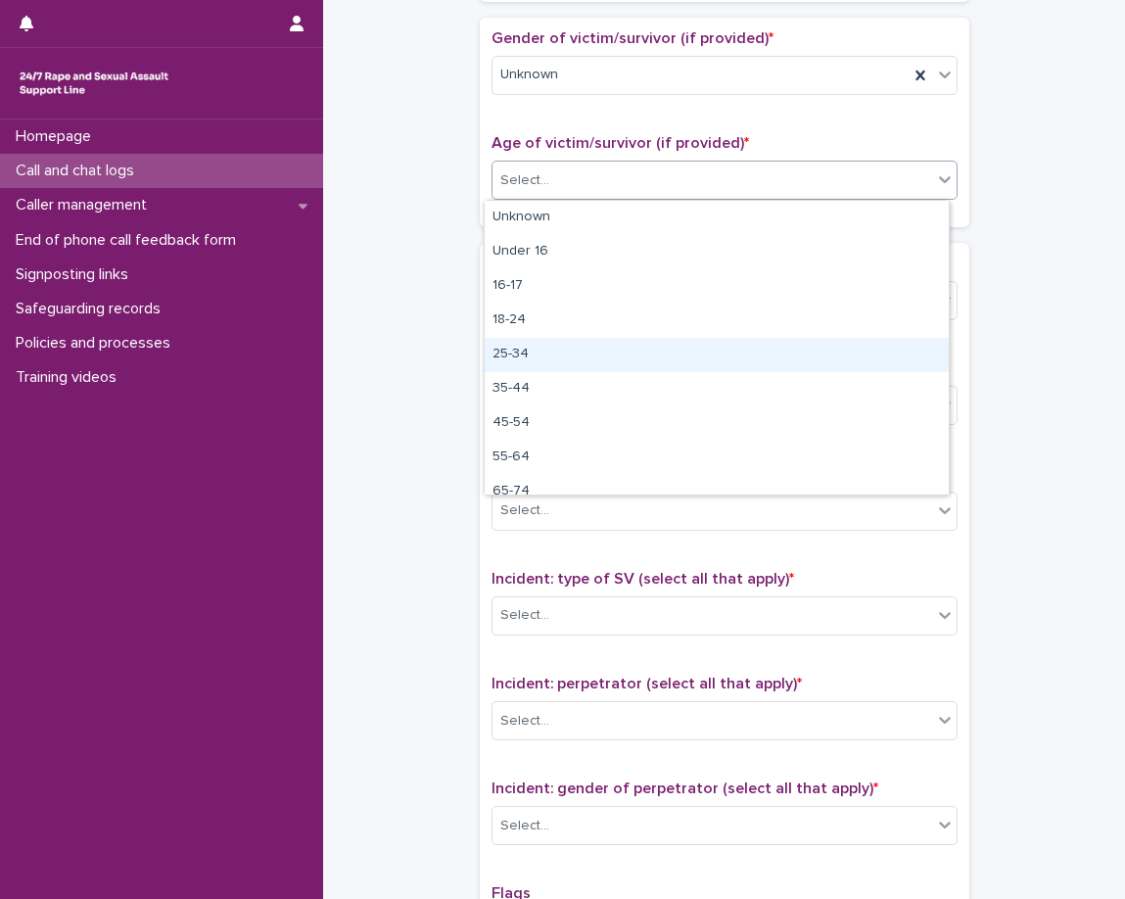
click at [642, 365] on div "25-34" at bounding box center [717, 355] width 464 height 34
click at [642, 365] on span "Signposted (select all that apply)" at bounding box center [611, 368] width 239 height 16
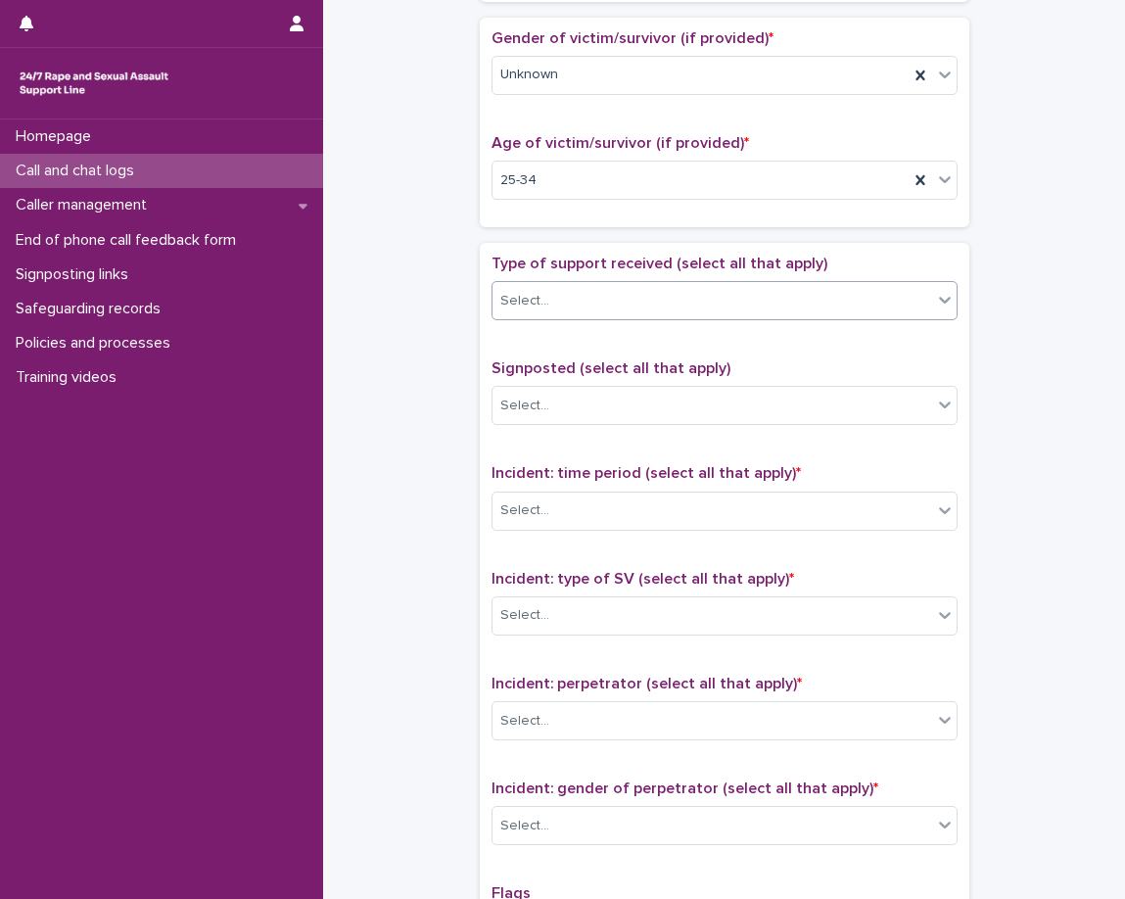
click at [697, 300] on div "Select..." at bounding box center [713, 301] width 440 height 32
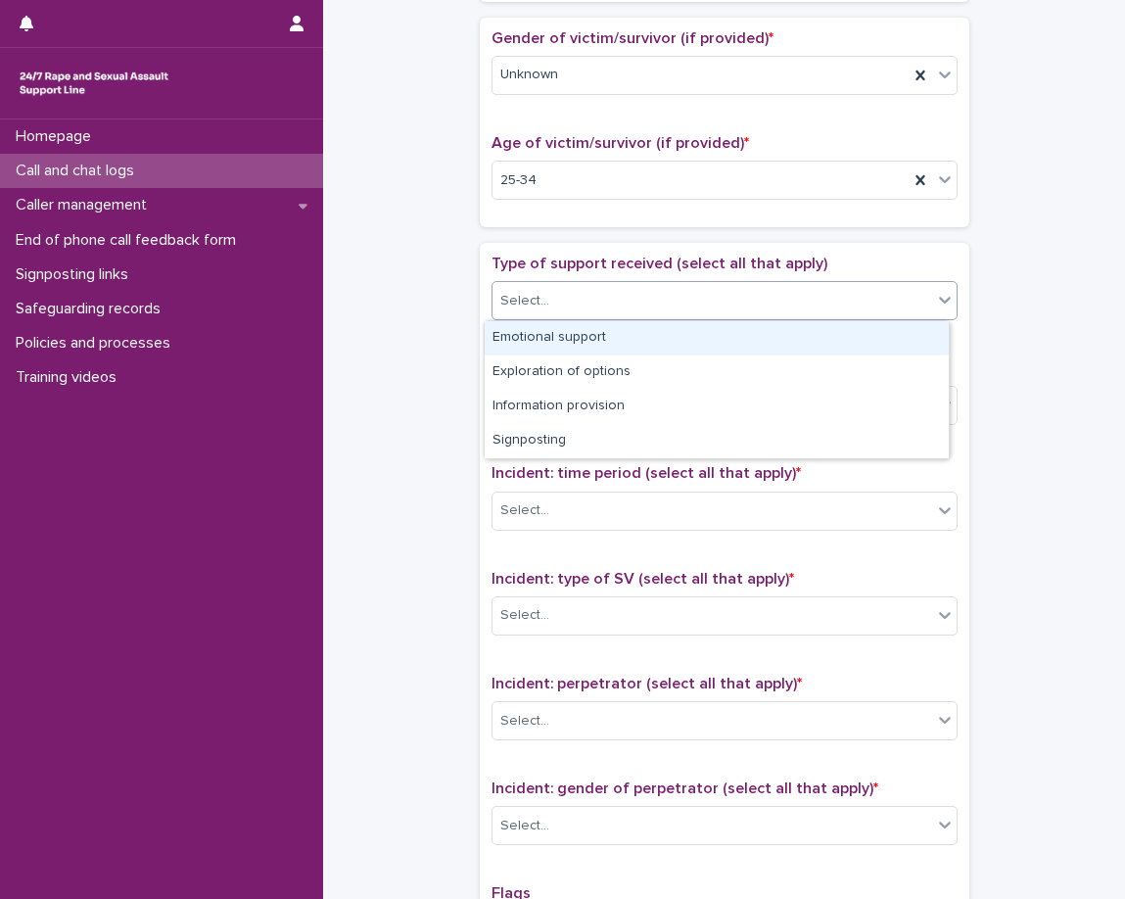
click at [696, 352] on div "Emotional support" at bounding box center [717, 338] width 464 height 34
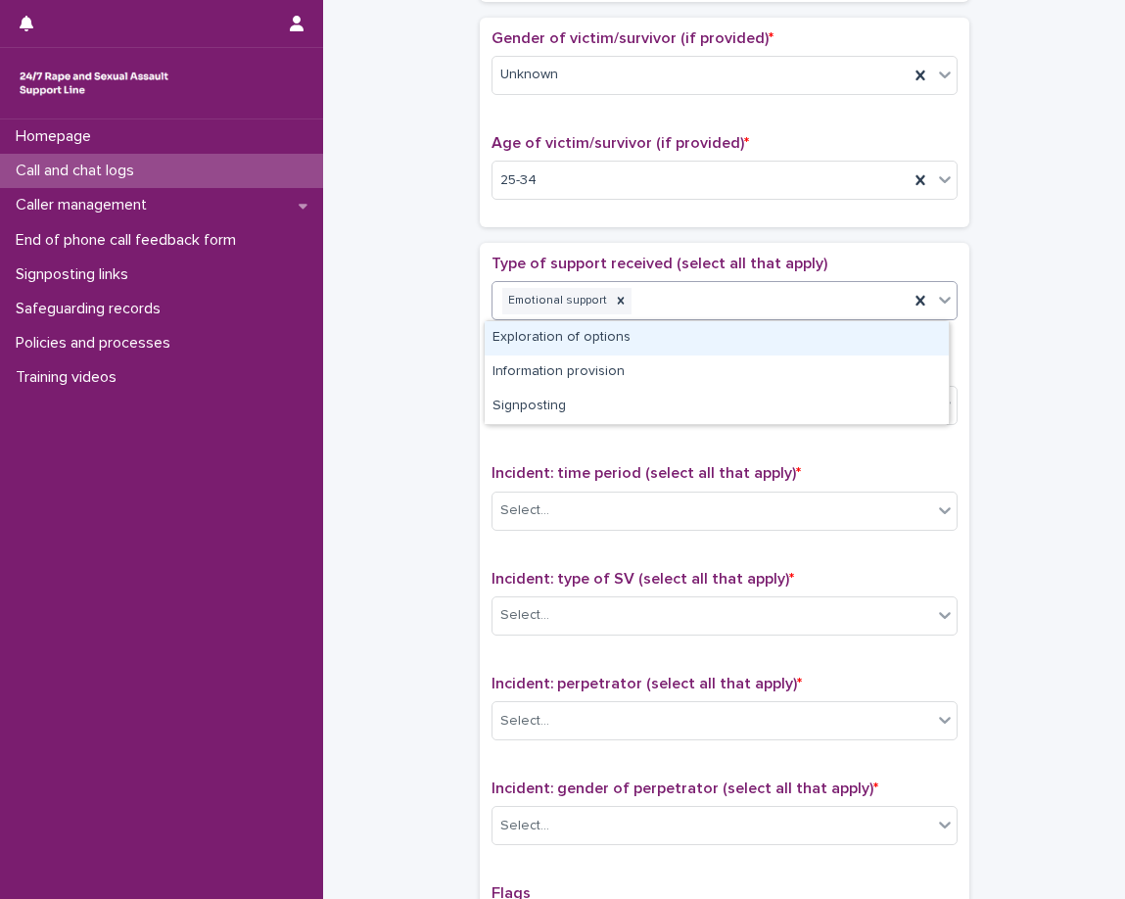
click at [778, 318] on div "Emotional support" at bounding box center [725, 300] width 466 height 39
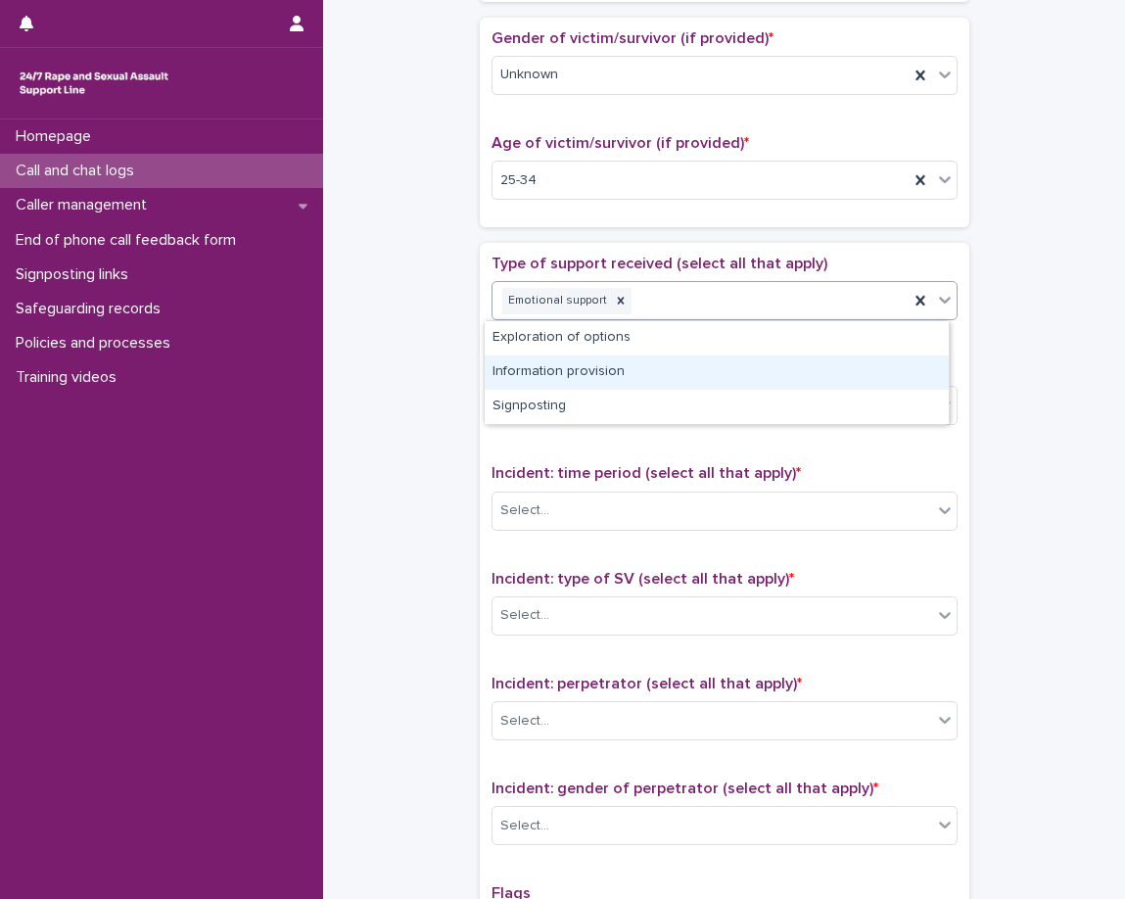
click at [743, 363] on div "Information provision" at bounding box center [717, 373] width 464 height 34
click at [743, 363] on p "Signposted (select all that apply)" at bounding box center [725, 368] width 466 height 19
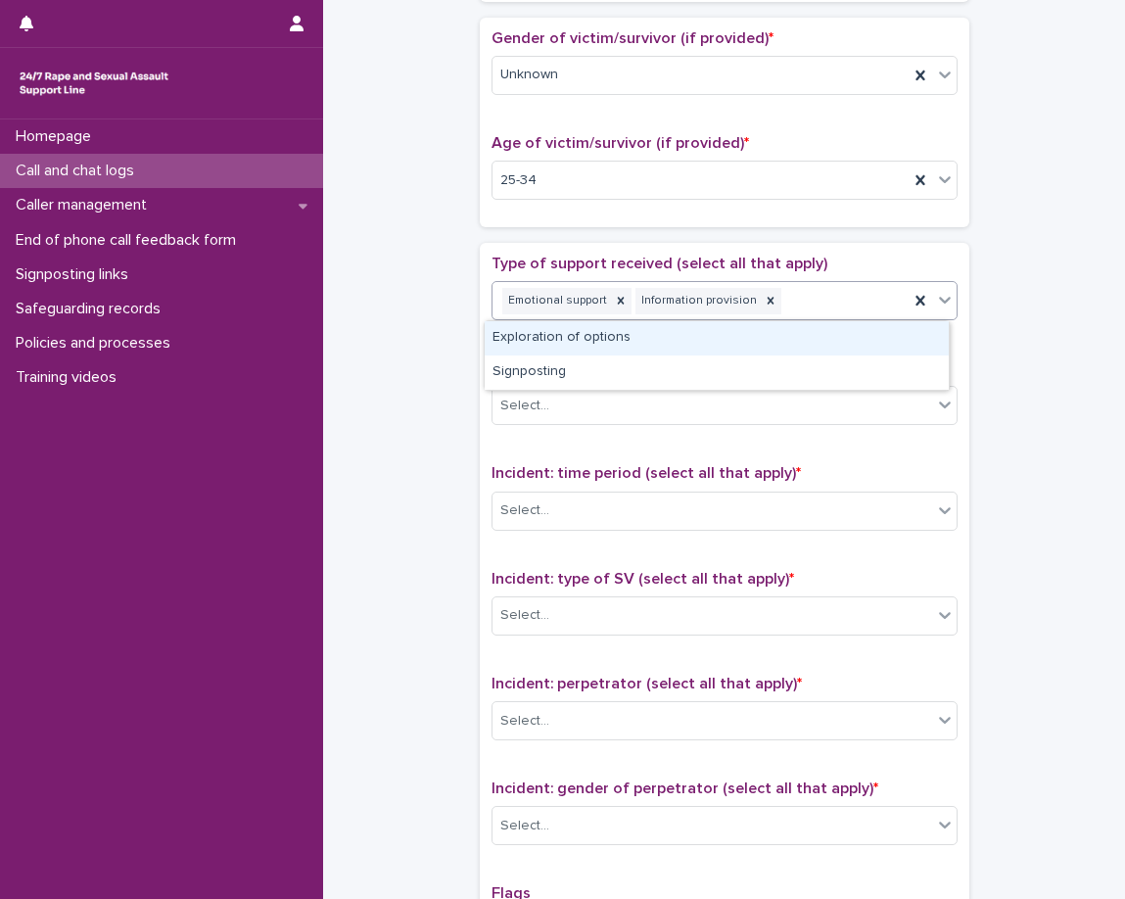
click at [824, 312] on div "Emotional support Information provision" at bounding box center [701, 301] width 416 height 34
click at [750, 345] on div "Exploration of options" at bounding box center [717, 338] width 464 height 34
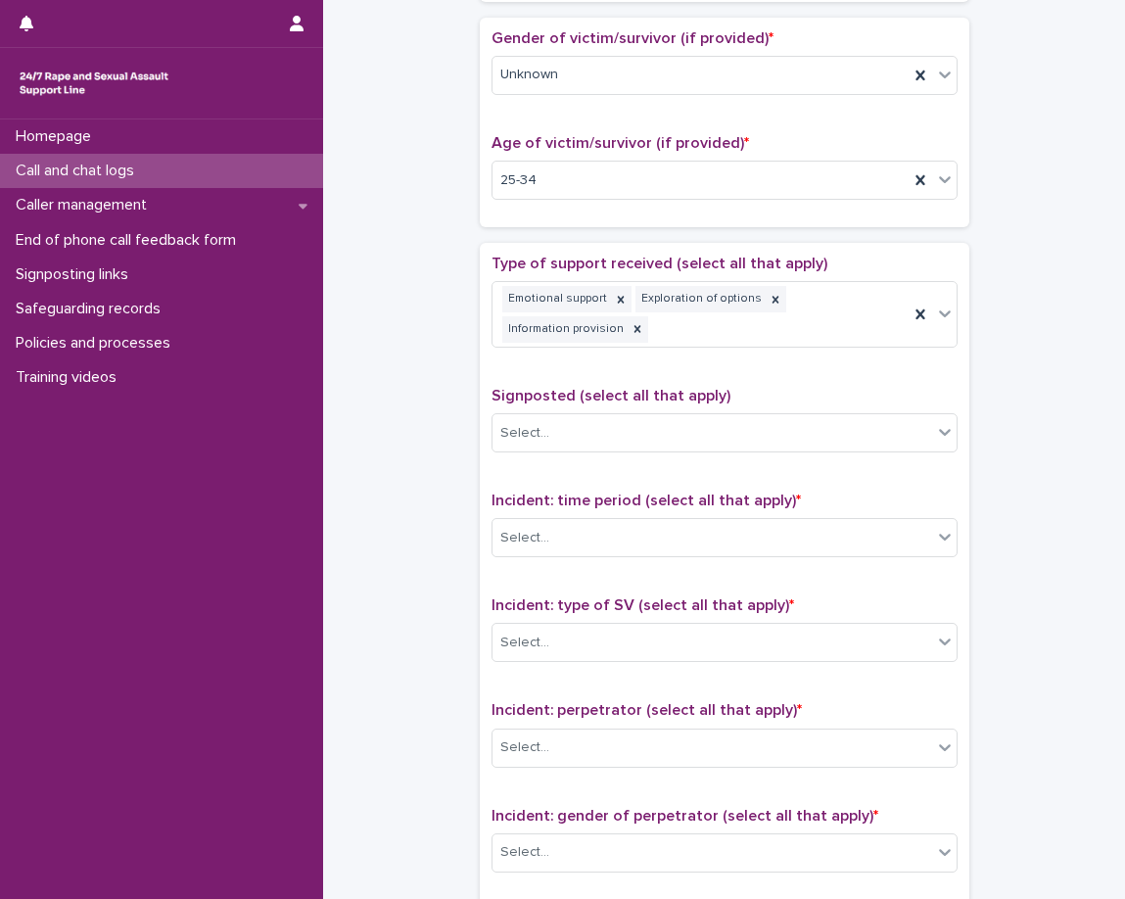
scroll to position [895, 0]
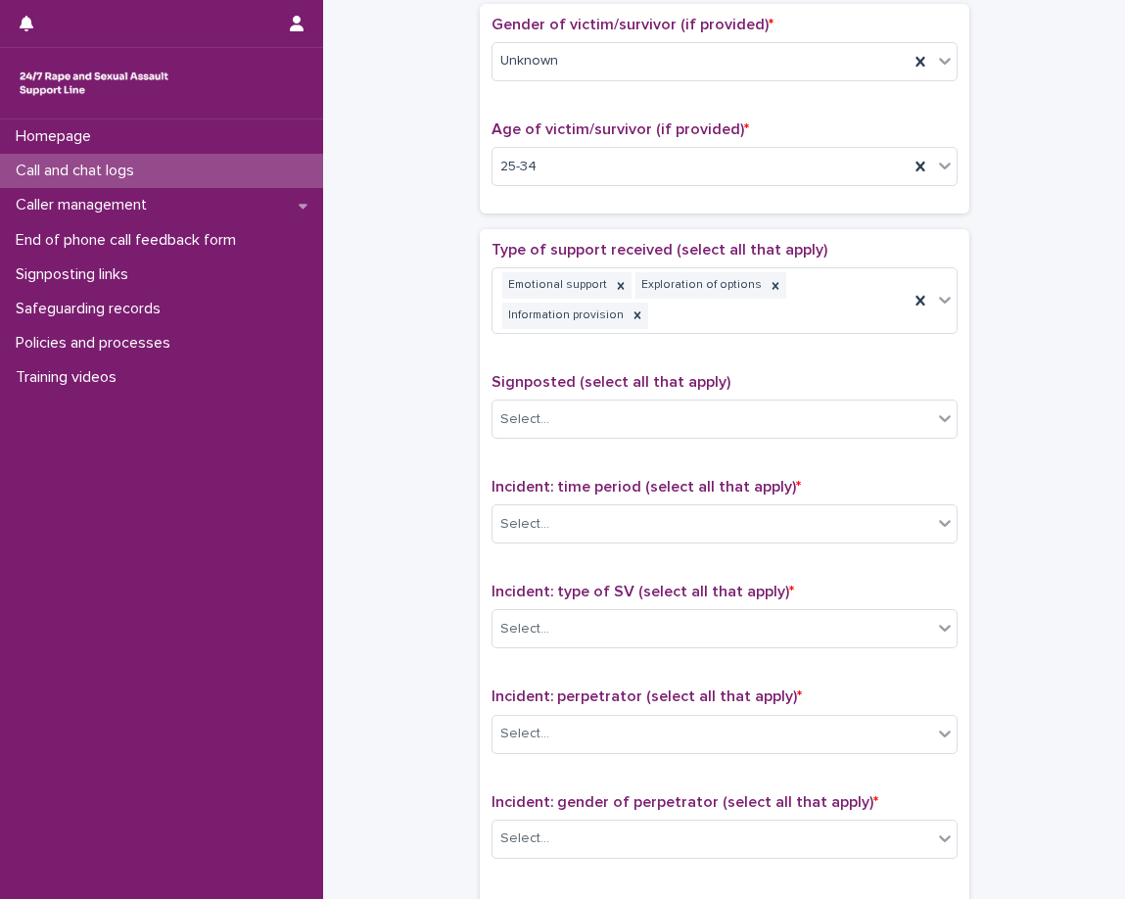
click at [730, 359] on div "**********" at bounding box center [725, 688] width 466 height 895
click at [788, 328] on div "Emotional support Exploration of options Information provision" at bounding box center [701, 300] width 416 height 65
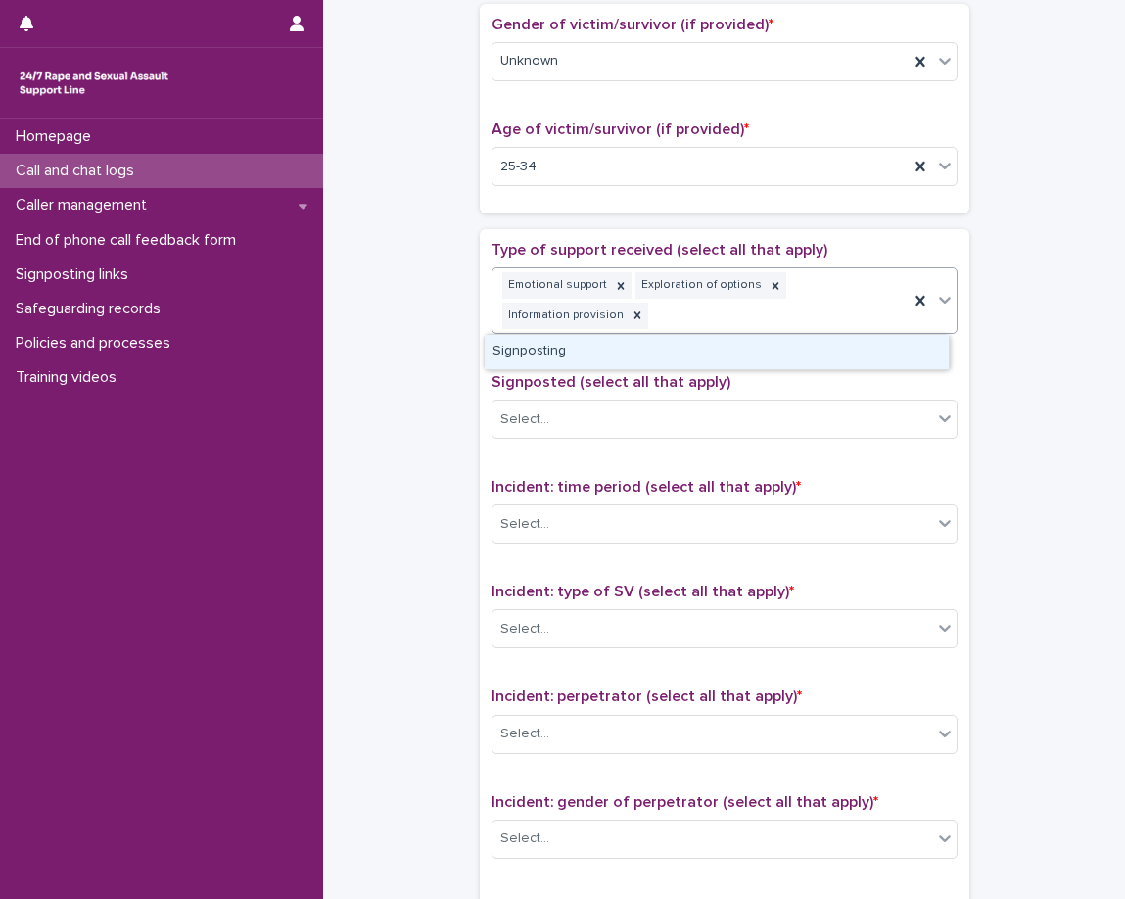
click at [783, 333] on body "**********" at bounding box center [562, 449] width 1125 height 899
drag, startPoint x: 768, startPoint y: 351, endPoint x: 751, endPoint y: 364, distance: 21.6
click at [768, 352] on div "Signposting" at bounding box center [717, 352] width 464 height 34
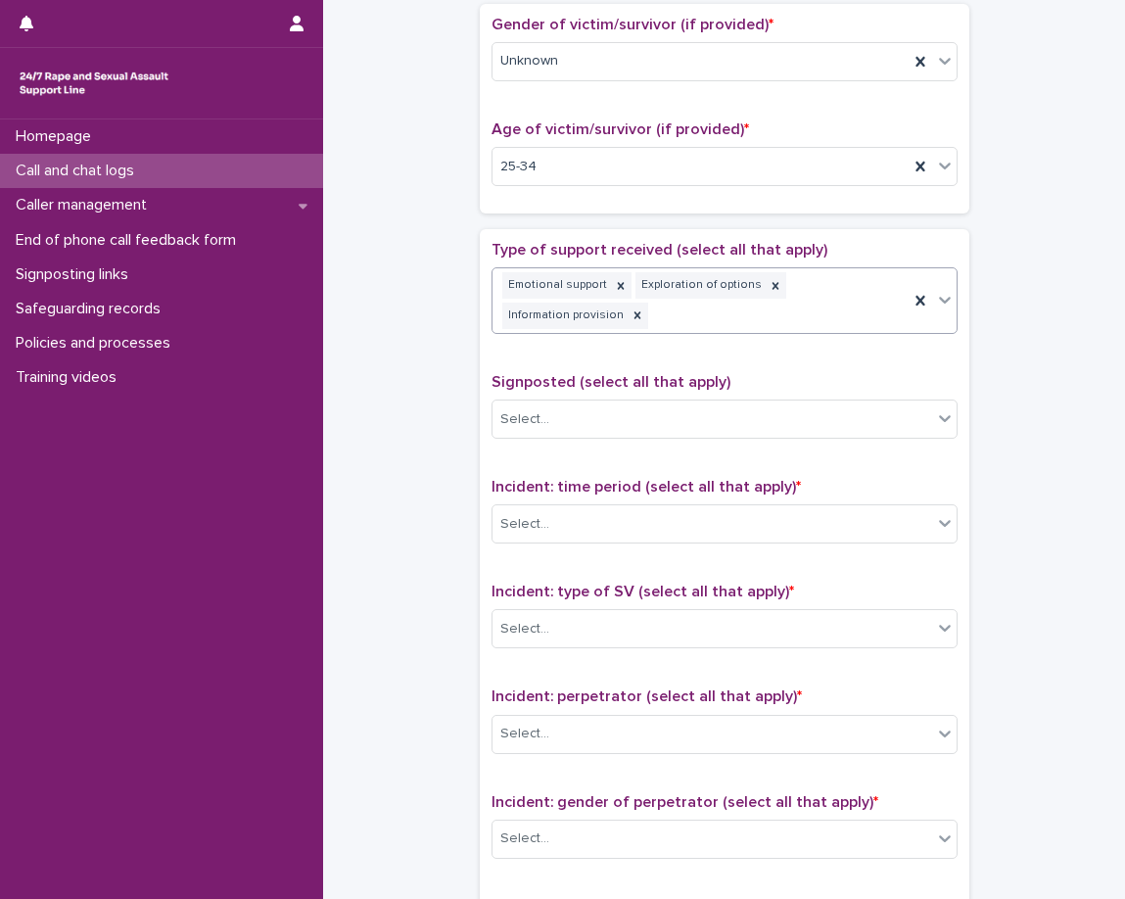
click at [743, 369] on div "**********" at bounding box center [725, 688] width 466 height 895
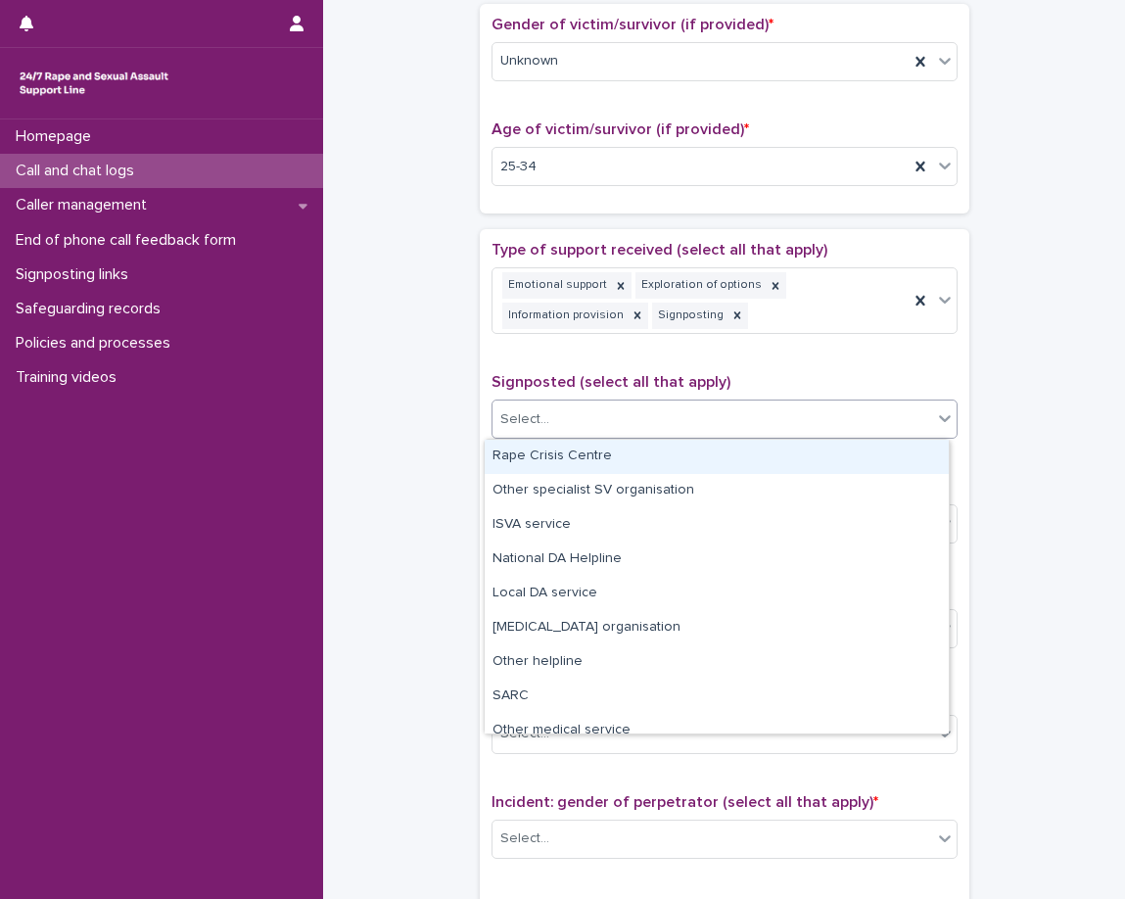
click at [694, 409] on div "Select..." at bounding box center [713, 420] width 440 height 32
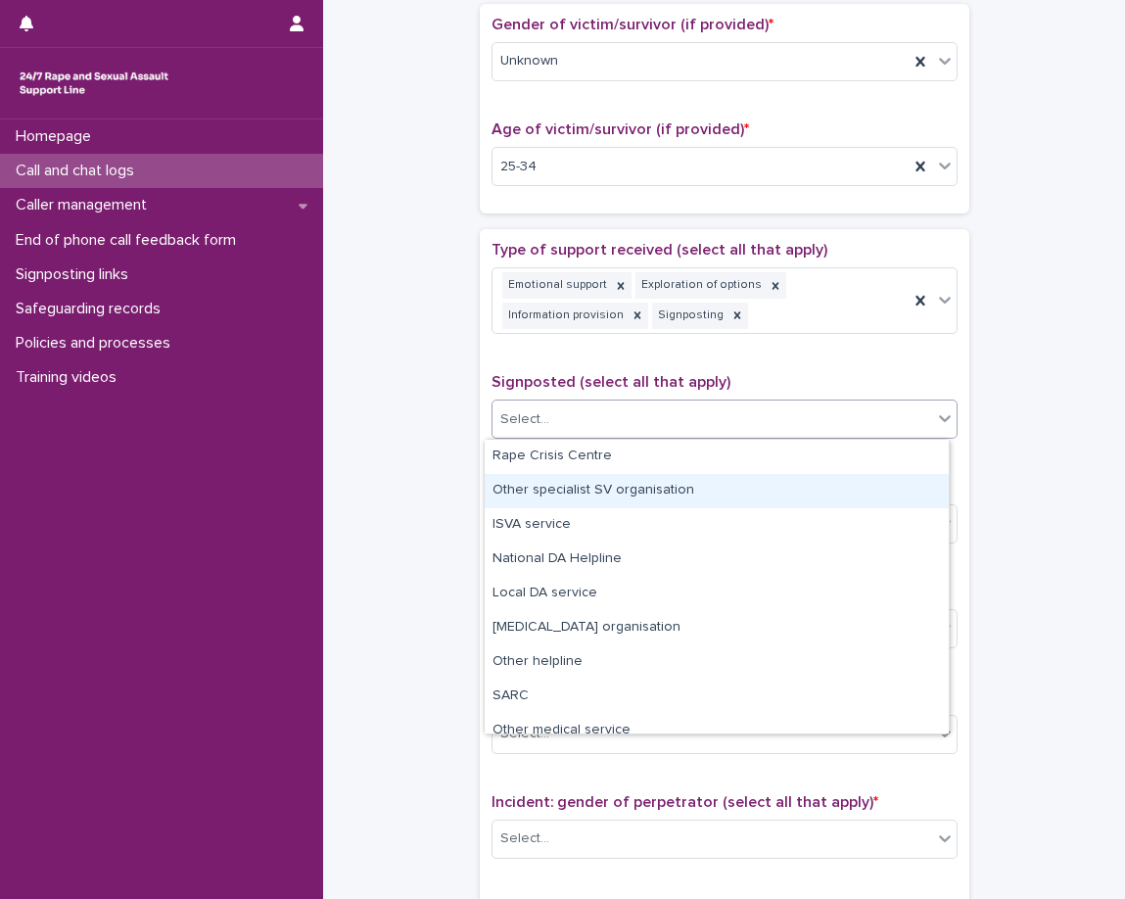
click at [676, 503] on div "Other specialist SV organisation" at bounding box center [717, 491] width 464 height 34
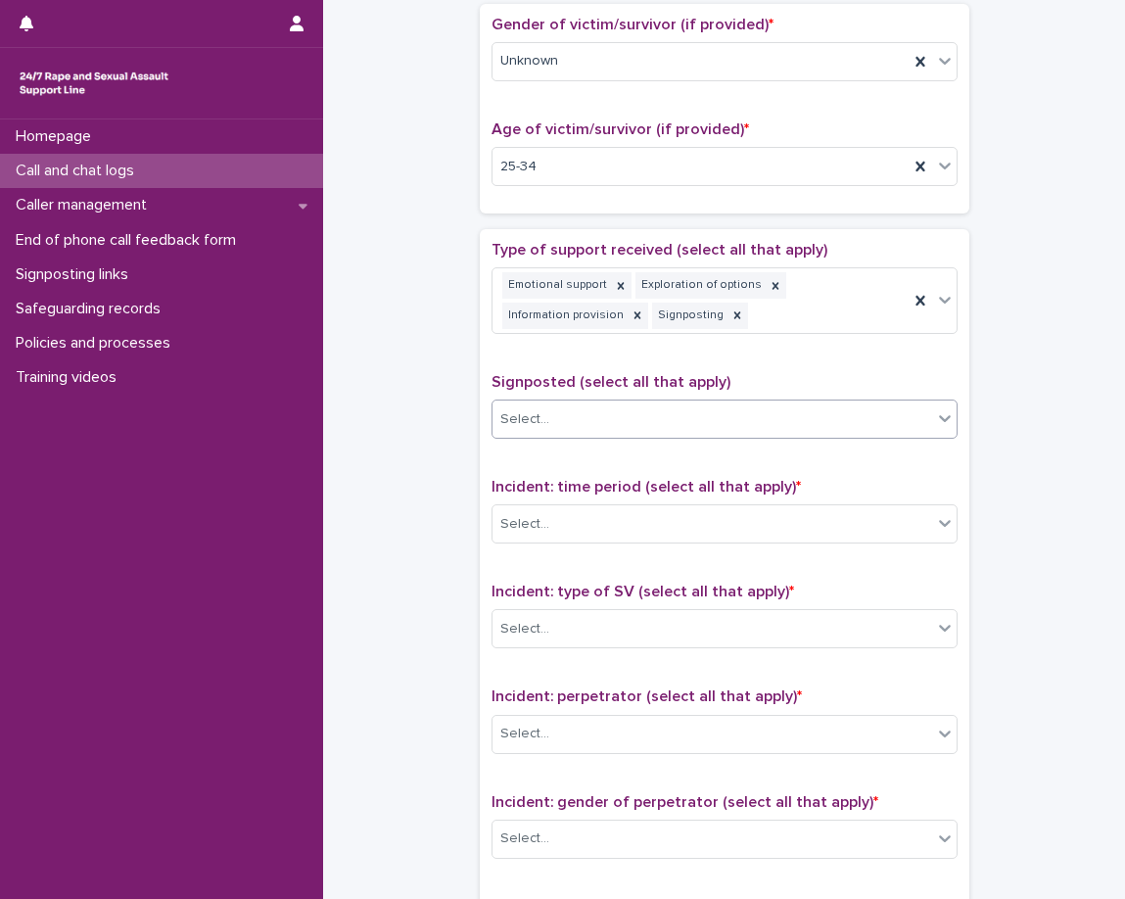
click at [661, 473] on div "**********" at bounding box center [725, 688] width 466 height 895
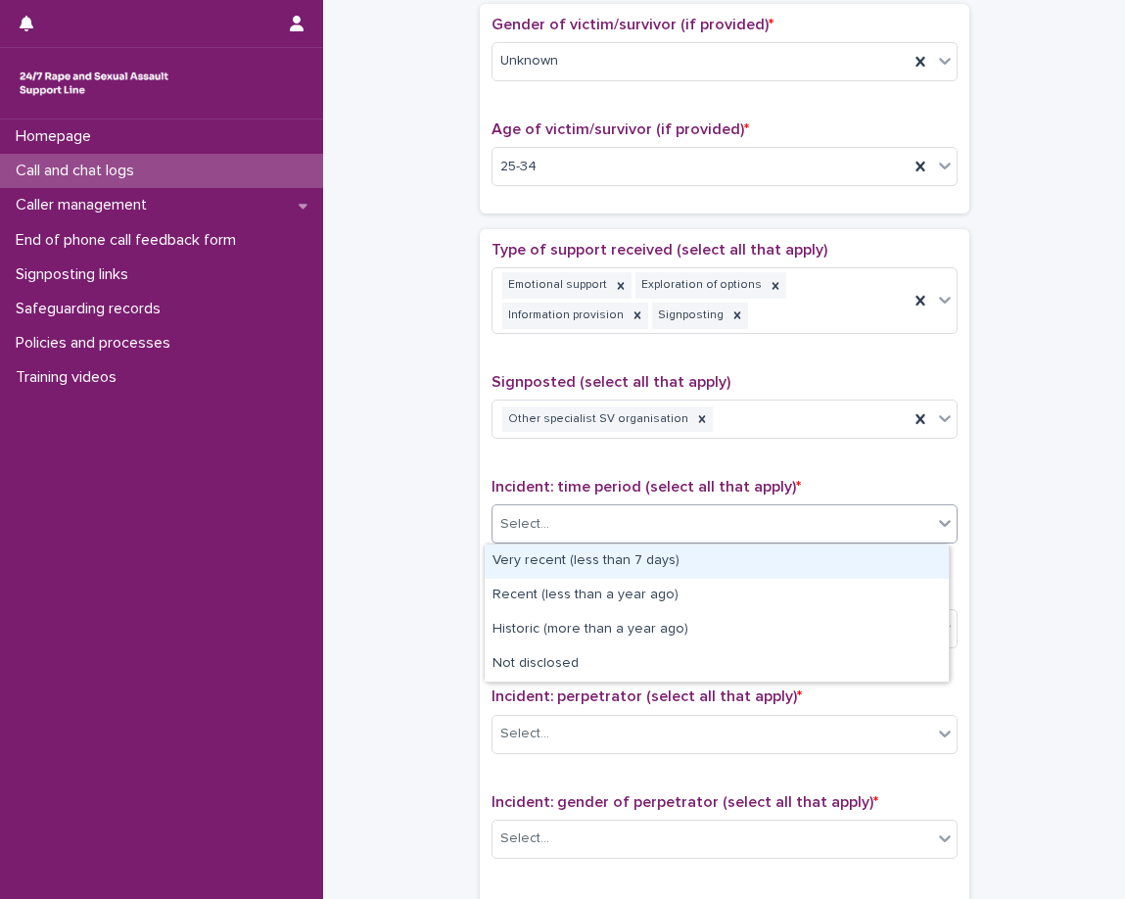
click at [660, 540] on div "Select..." at bounding box center [713, 524] width 440 height 32
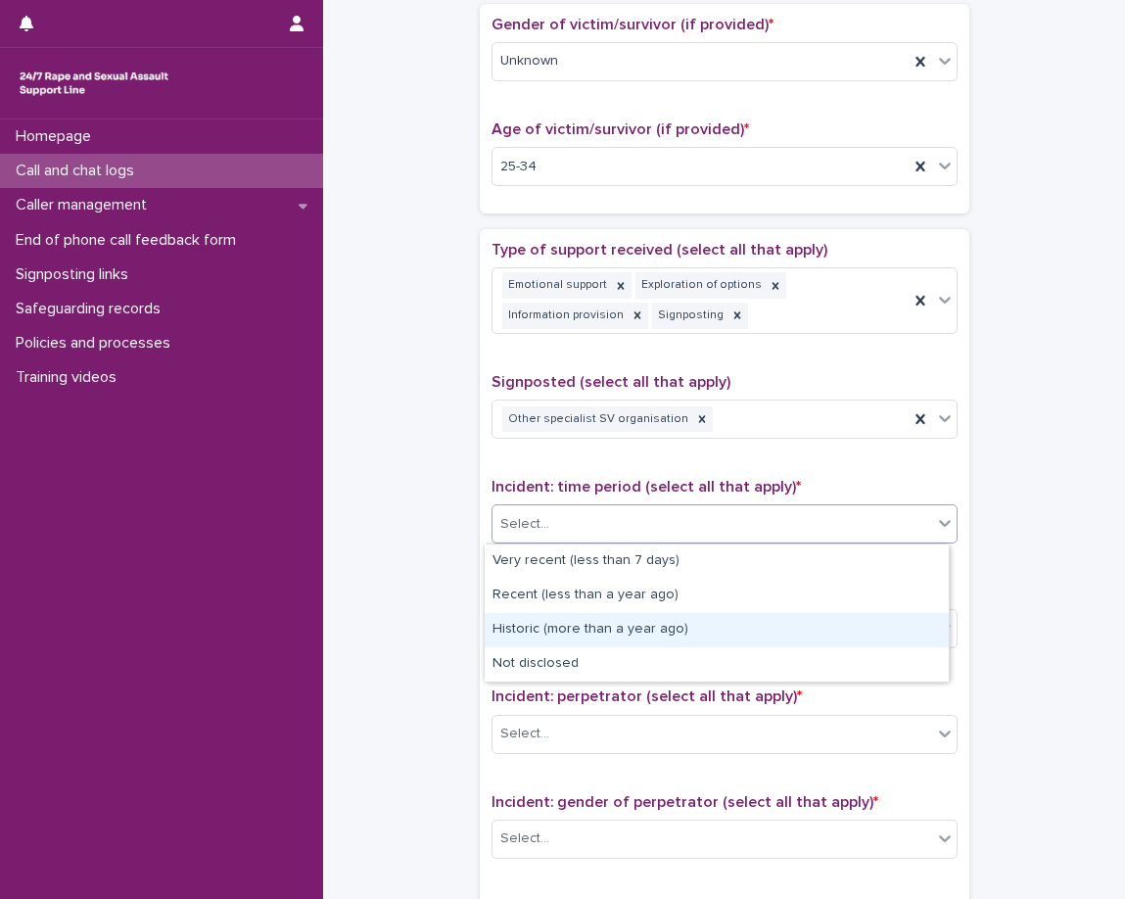
click at [664, 638] on div "Historic (more than a year ago)" at bounding box center [717, 630] width 464 height 34
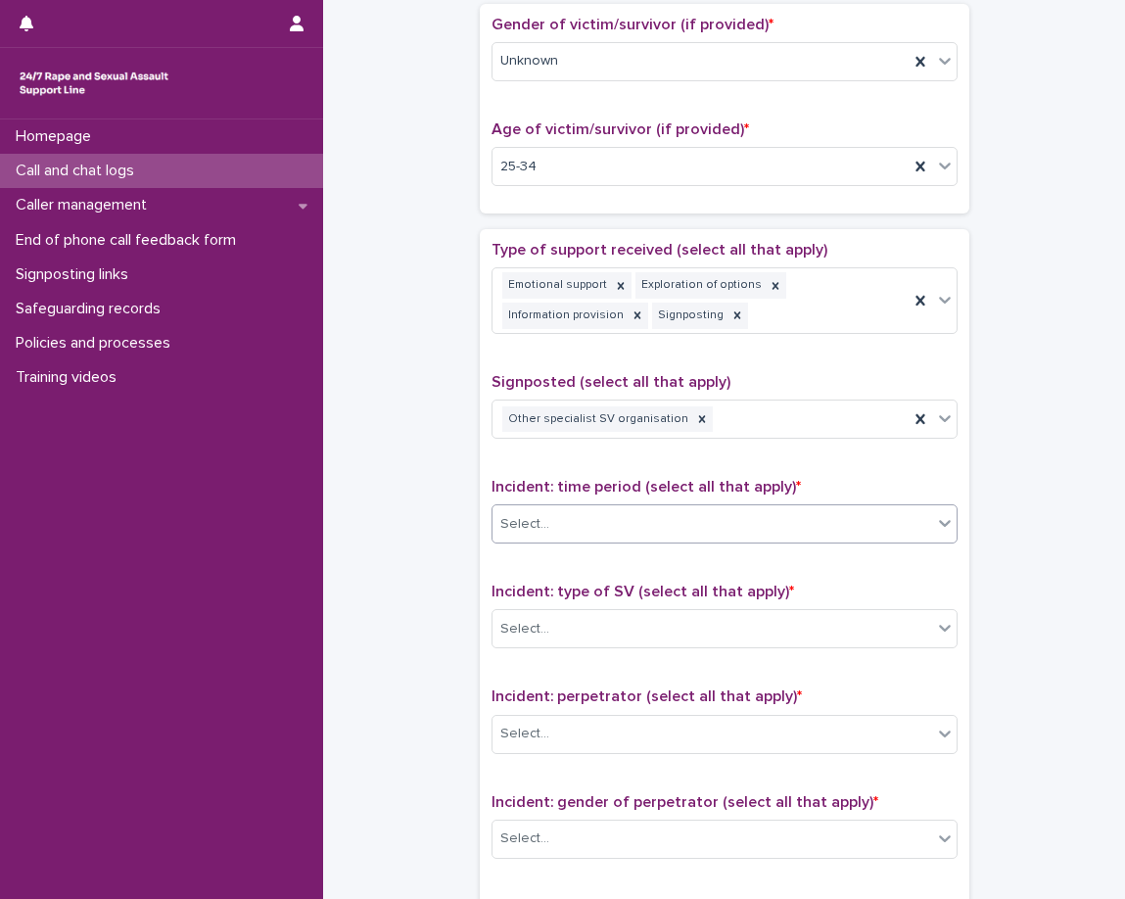
click at [636, 578] on div "**********" at bounding box center [725, 688] width 466 height 895
click at [651, 611] on div "Select..." at bounding box center [725, 628] width 466 height 39
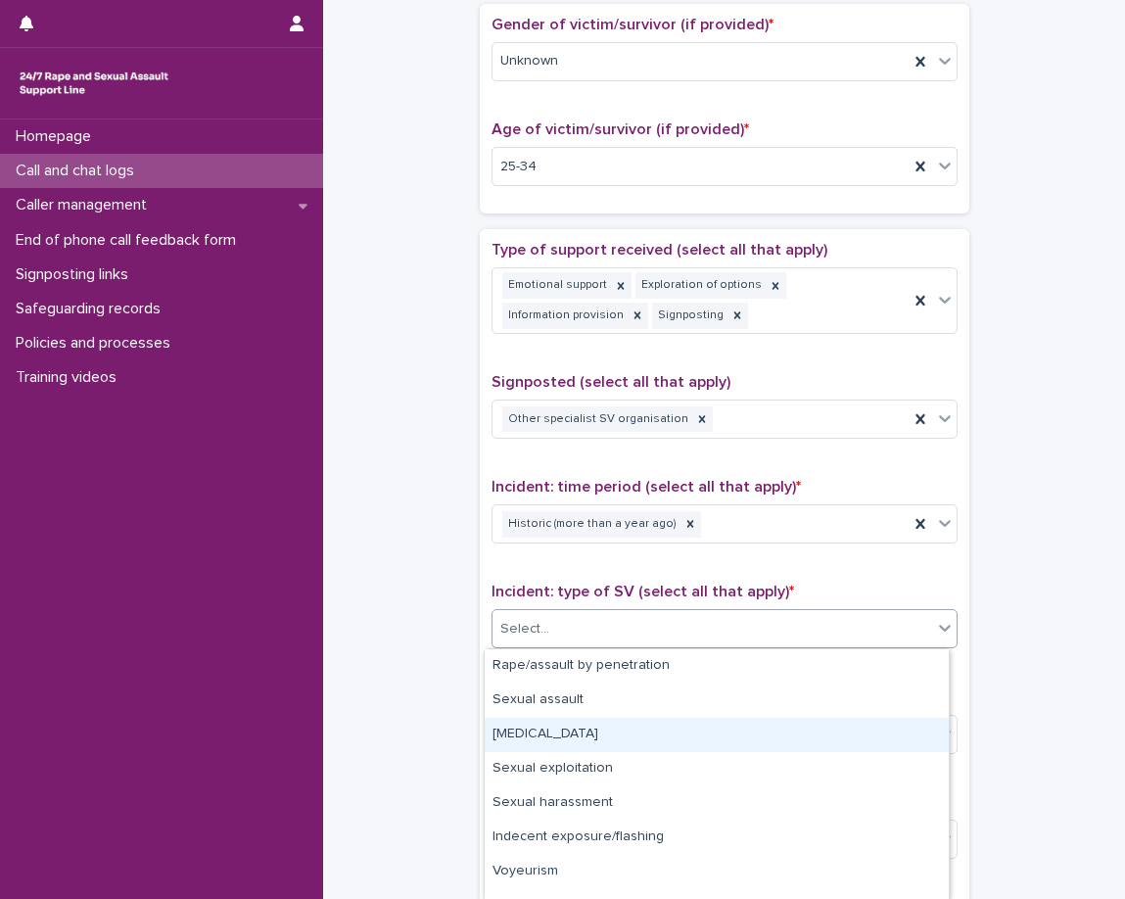
click at [665, 741] on div "Child sexual abuse" at bounding box center [717, 735] width 464 height 34
click at [665, 741] on div "Select..." at bounding box center [713, 734] width 440 height 32
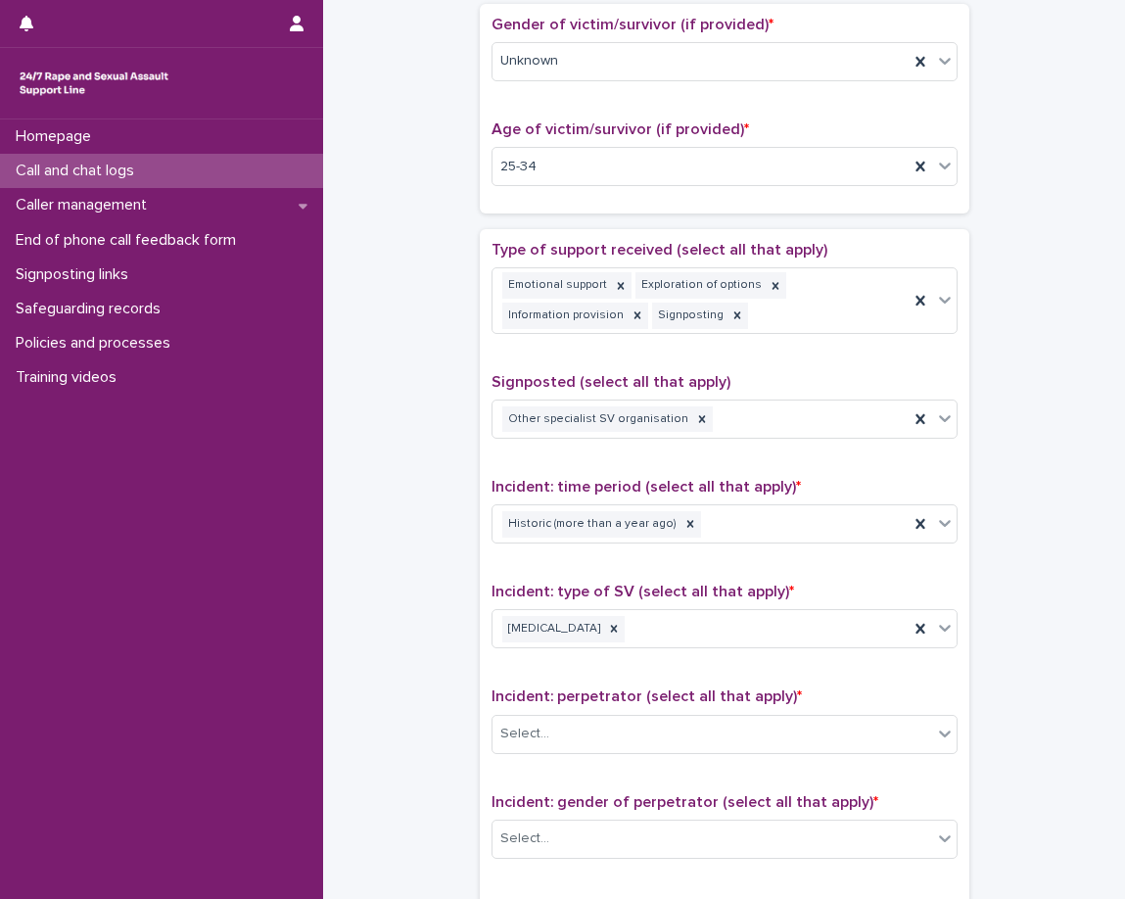
click at [656, 687] on div "**********" at bounding box center [725, 688] width 466 height 895
click at [659, 728] on div "Select..." at bounding box center [713, 734] width 440 height 32
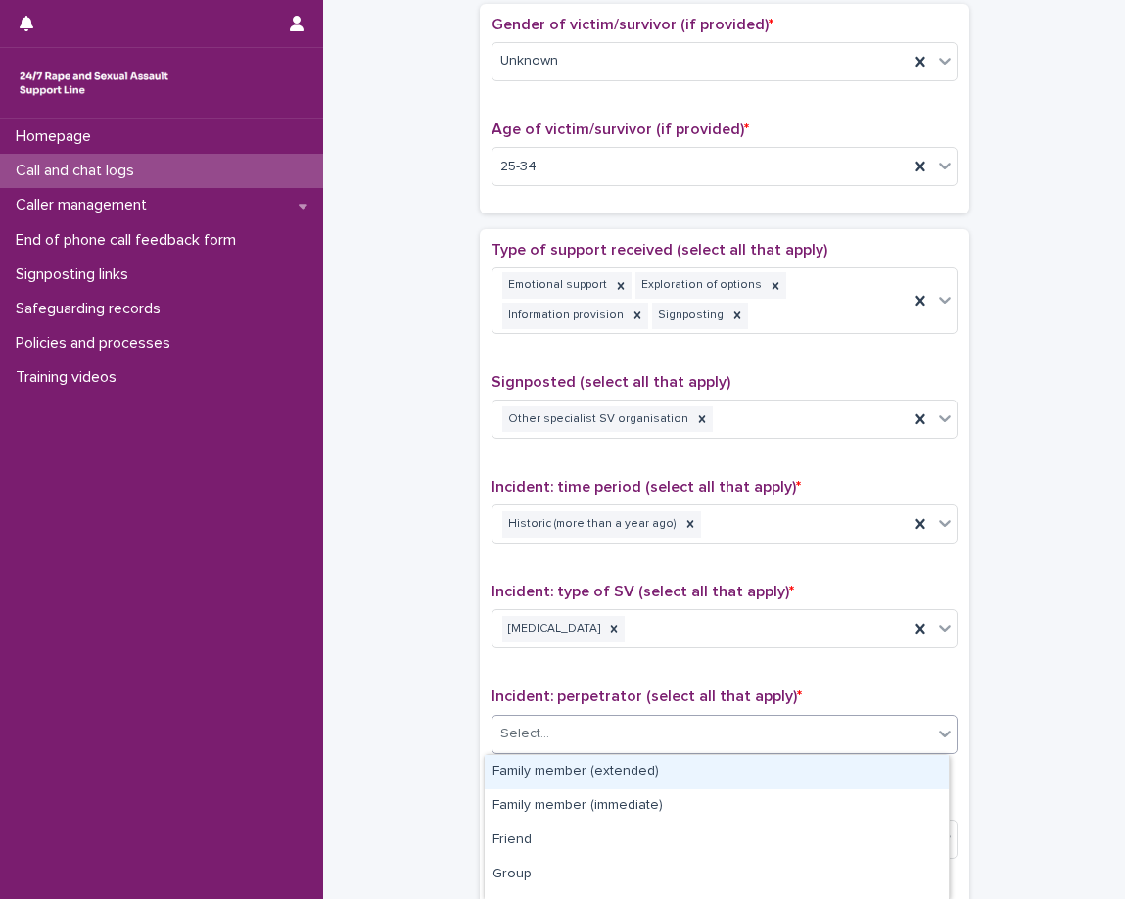
click at [664, 775] on div "Family member (extended)" at bounding box center [717, 772] width 464 height 34
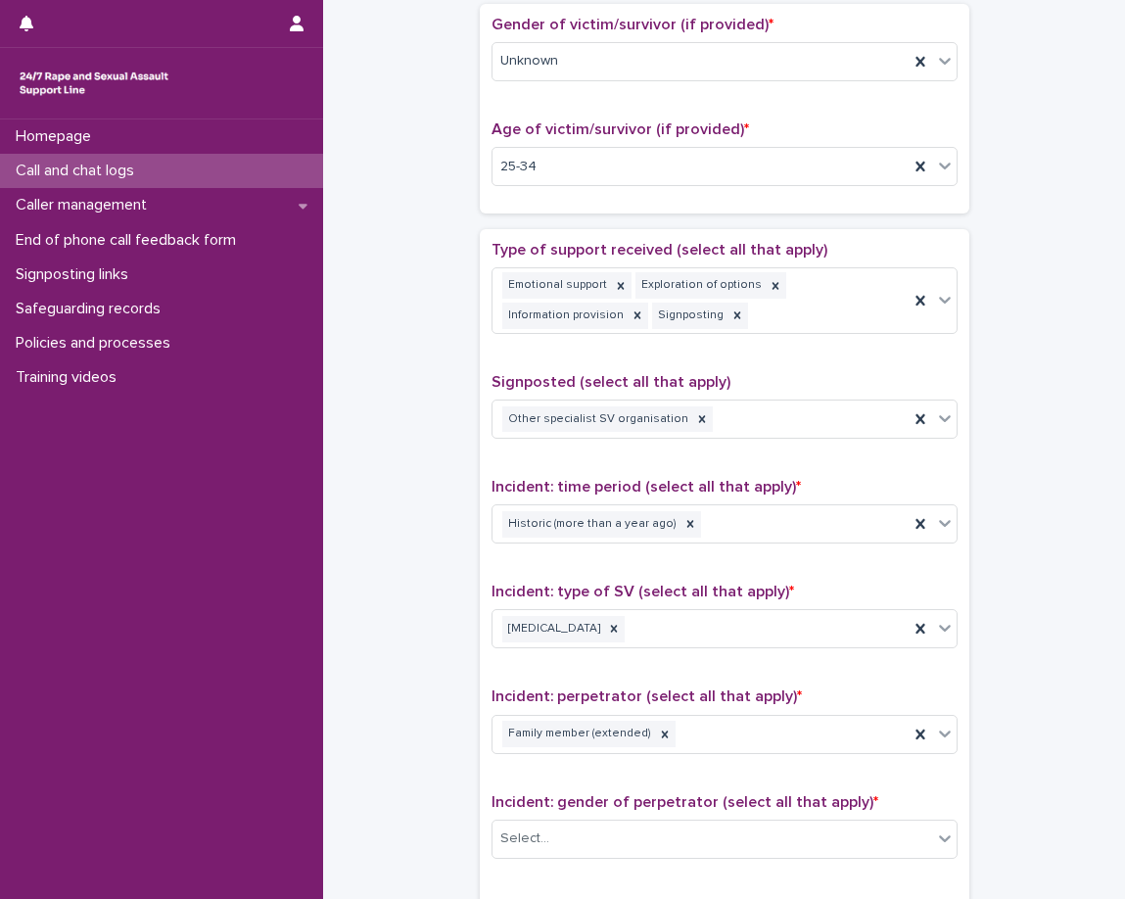
click at [655, 775] on div "**********" at bounding box center [725, 688] width 466 height 895
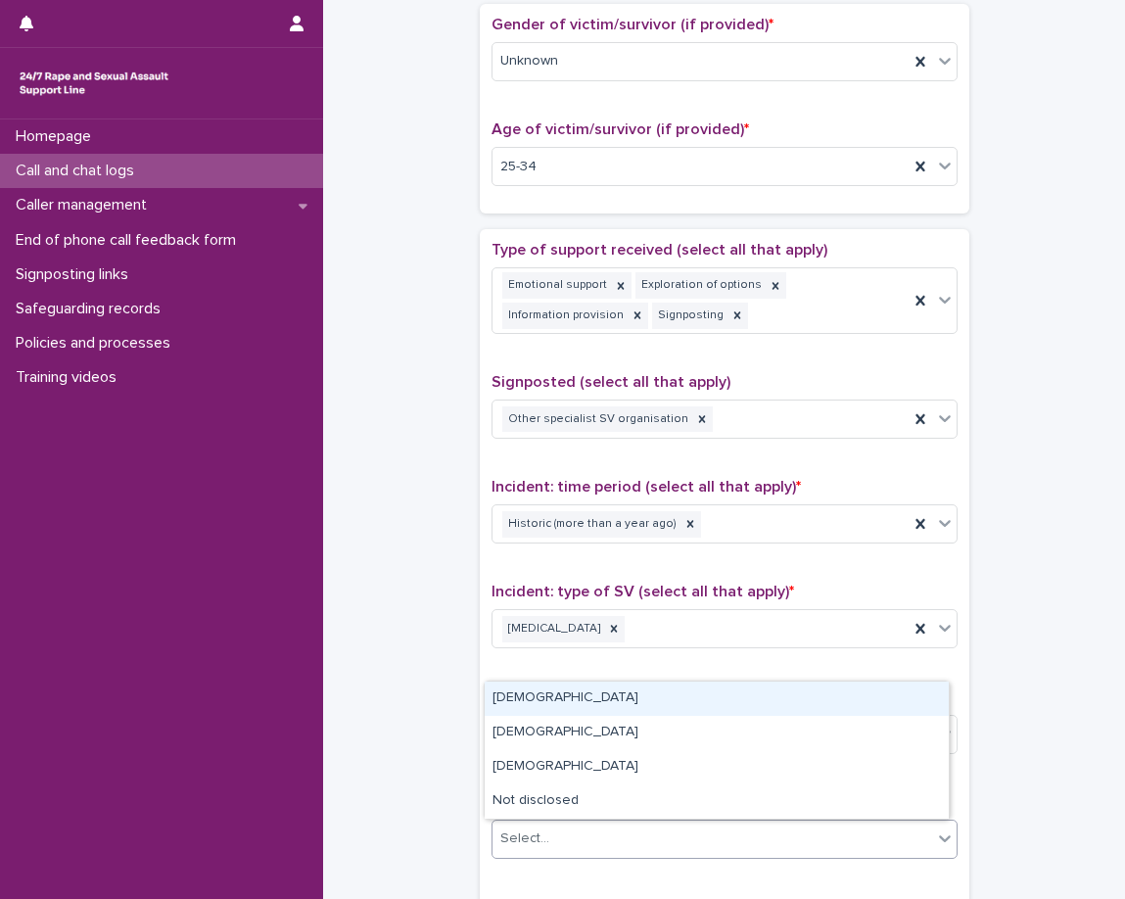
click at [754, 828] on div "Select..." at bounding box center [713, 839] width 440 height 32
click at [689, 711] on div "Male" at bounding box center [717, 699] width 464 height 34
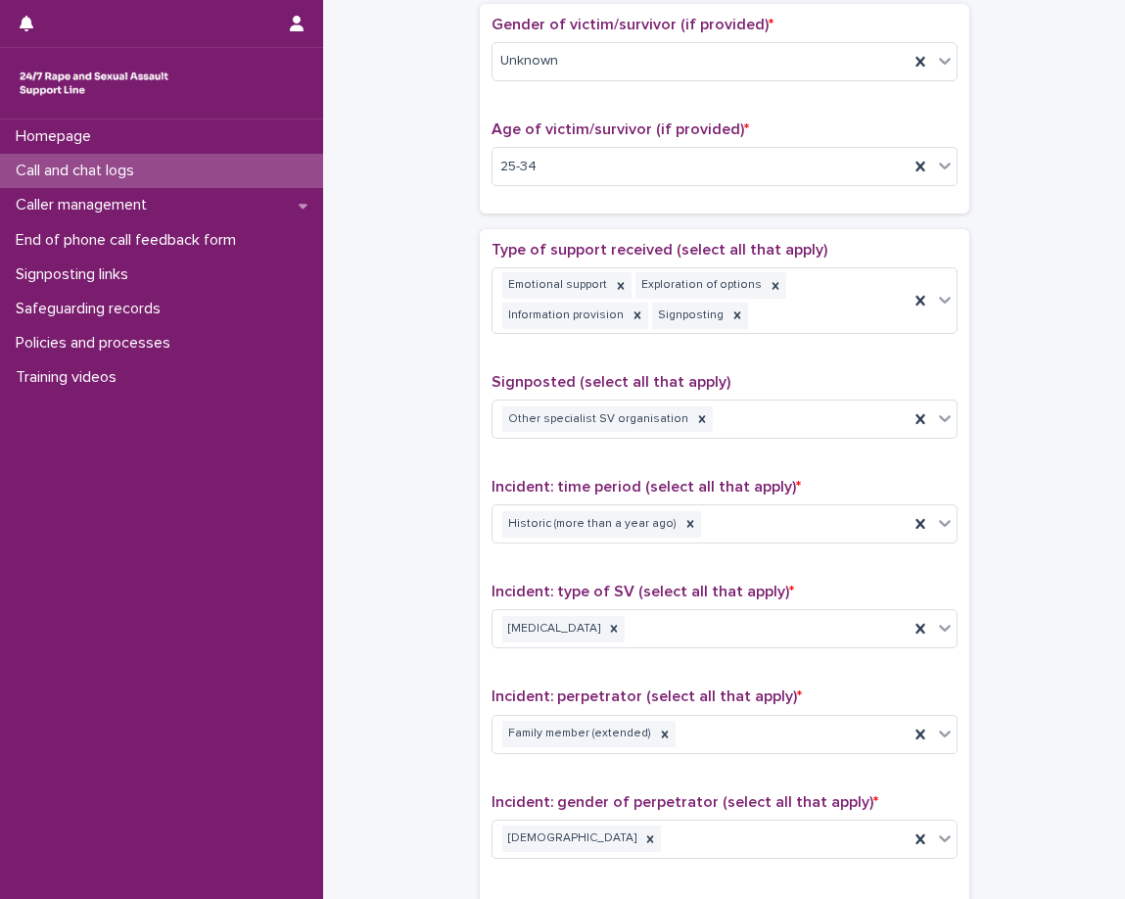
click at [685, 689] on span "Incident: perpetrator (select all that apply) *" at bounding box center [647, 697] width 311 height 16
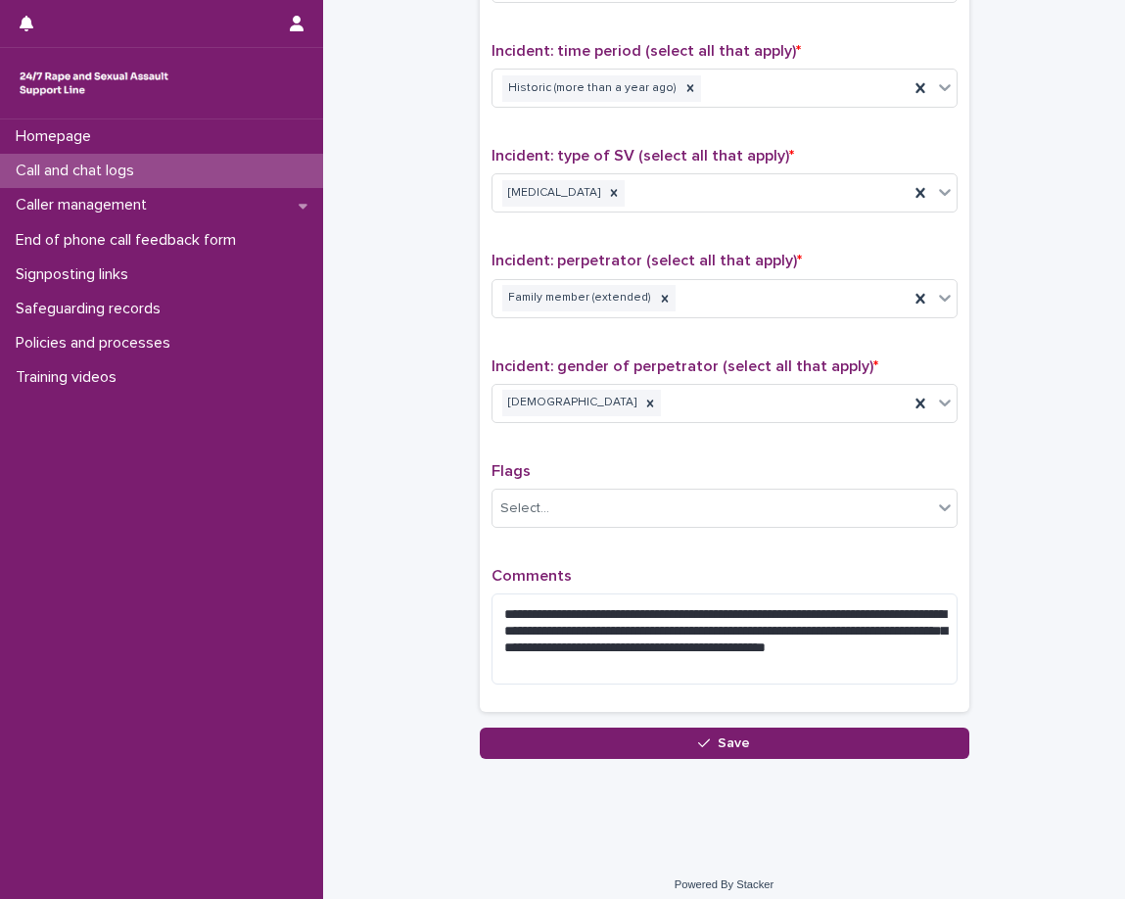
scroll to position [1345, 0]
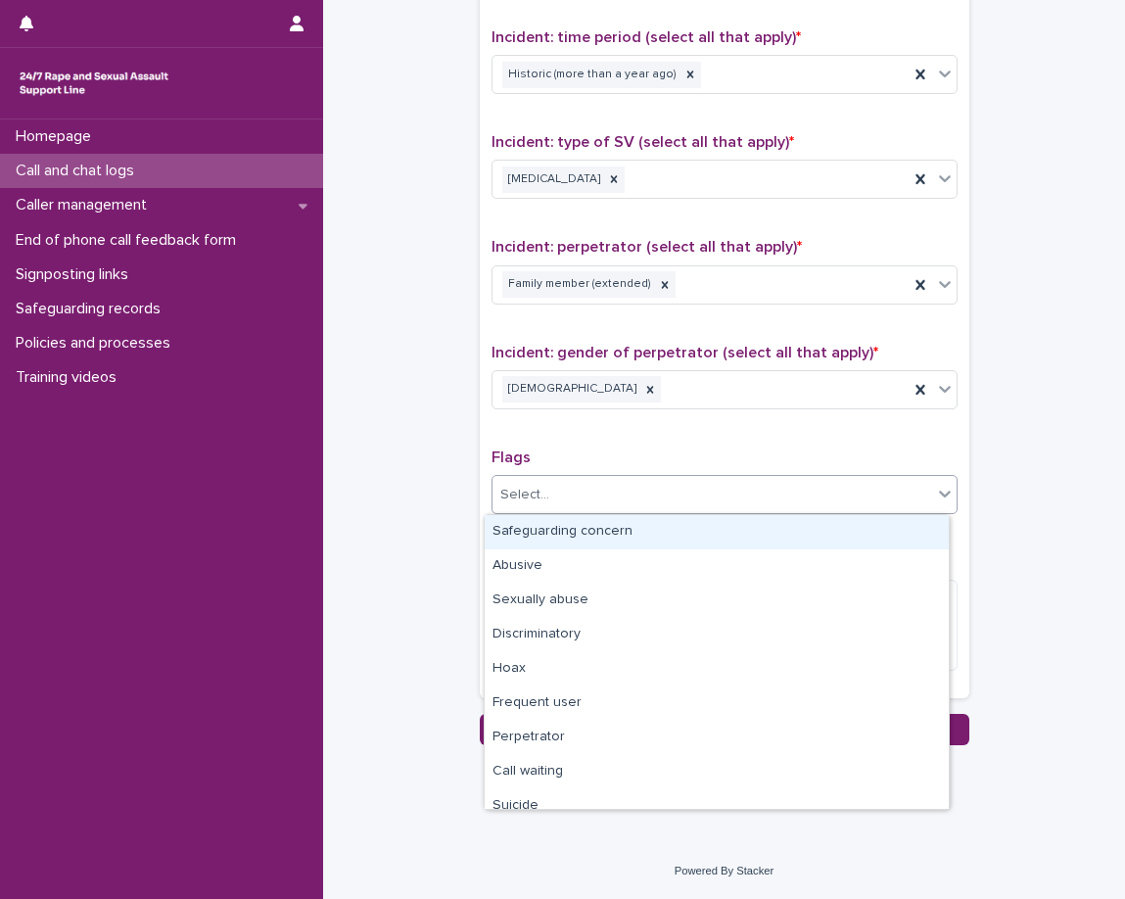
click at [815, 489] on div "Select..." at bounding box center [713, 495] width 440 height 32
click at [815, 457] on p "Flags" at bounding box center [725, 458] width 466 height 19
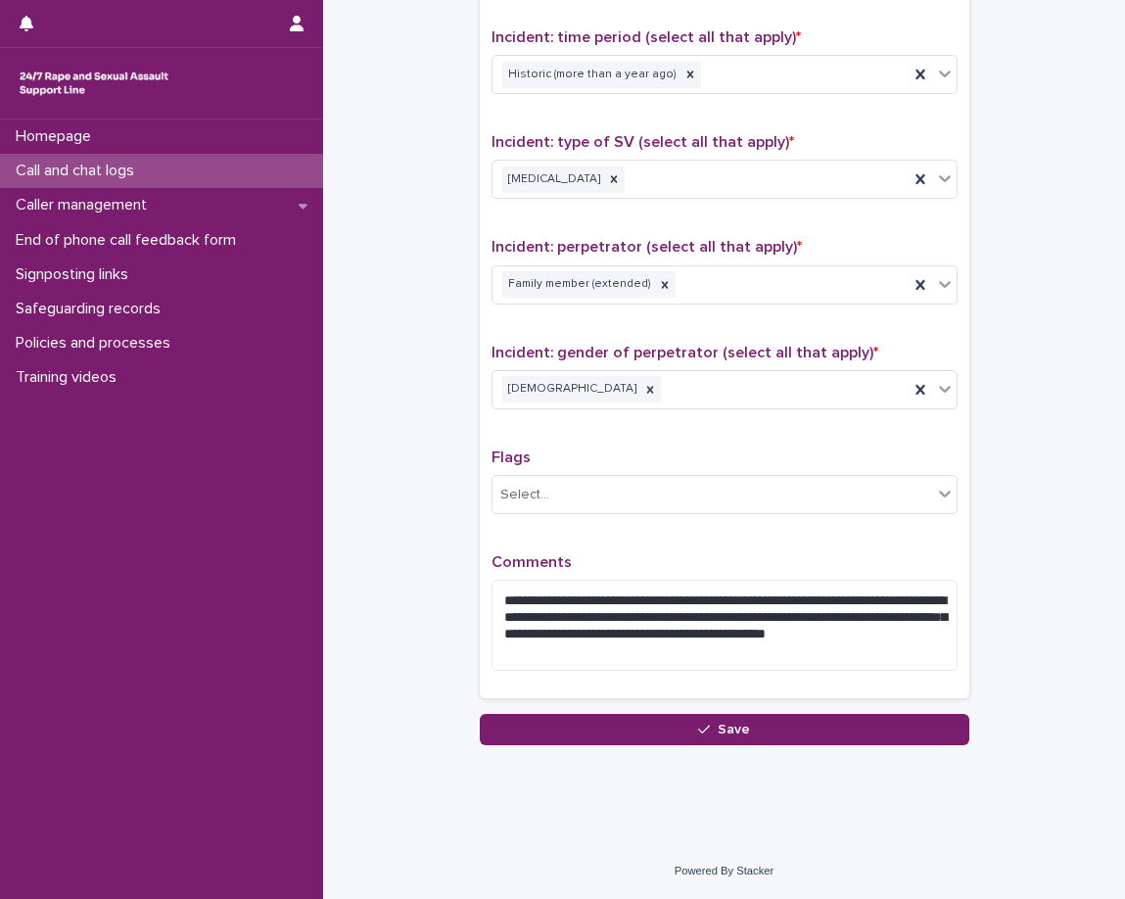
click at [887, 548] on div "**********" at bounding box center [725, 238] width 466 height 895
click at [589, 607] on textarea "**********" at bounding box center [725, 625] width 466 height 91
click at [591, 606] on textarea "**********" at bounding box center [725, 625] width 466 height 91
click at [616, 560] on p "Comments" at bounding box center [725, 562] width 466 height 19
click at [621, 601] on textarea "**********" at bounding box center [725, 625] width 466 height 91
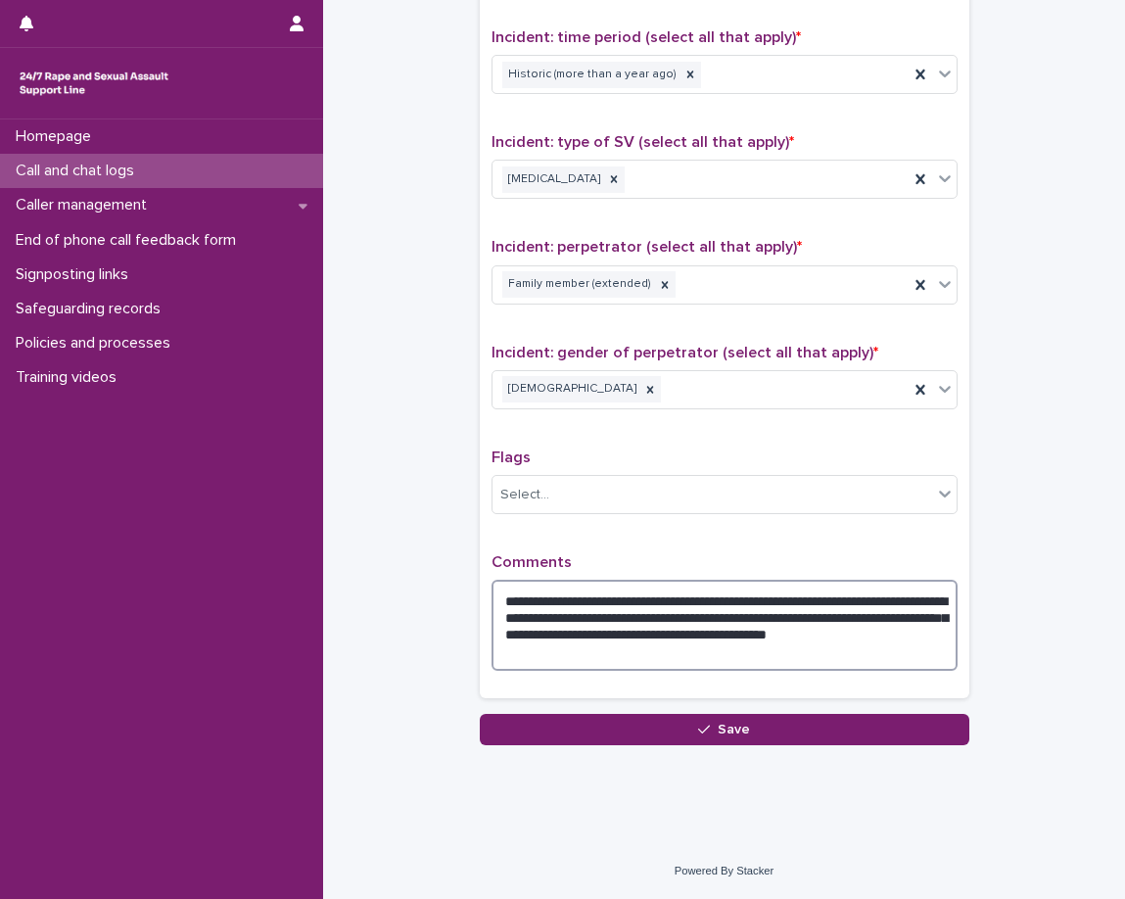
type textarea "**********"
click at [629, 563] on p "Comments" at bounding box center [725, 562] width 466 height 19
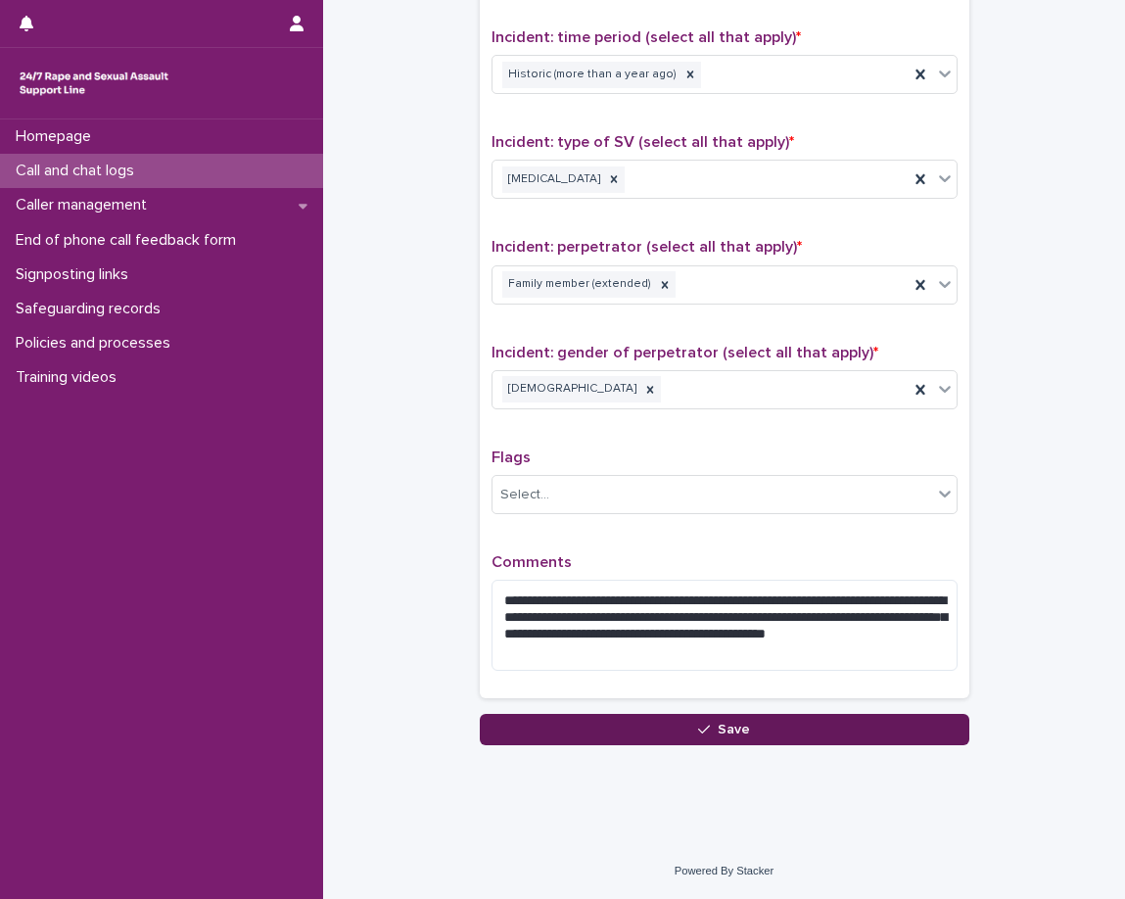
click at [687, 725] on button "Save" at bounding box center [725, 729] width 490 height 31
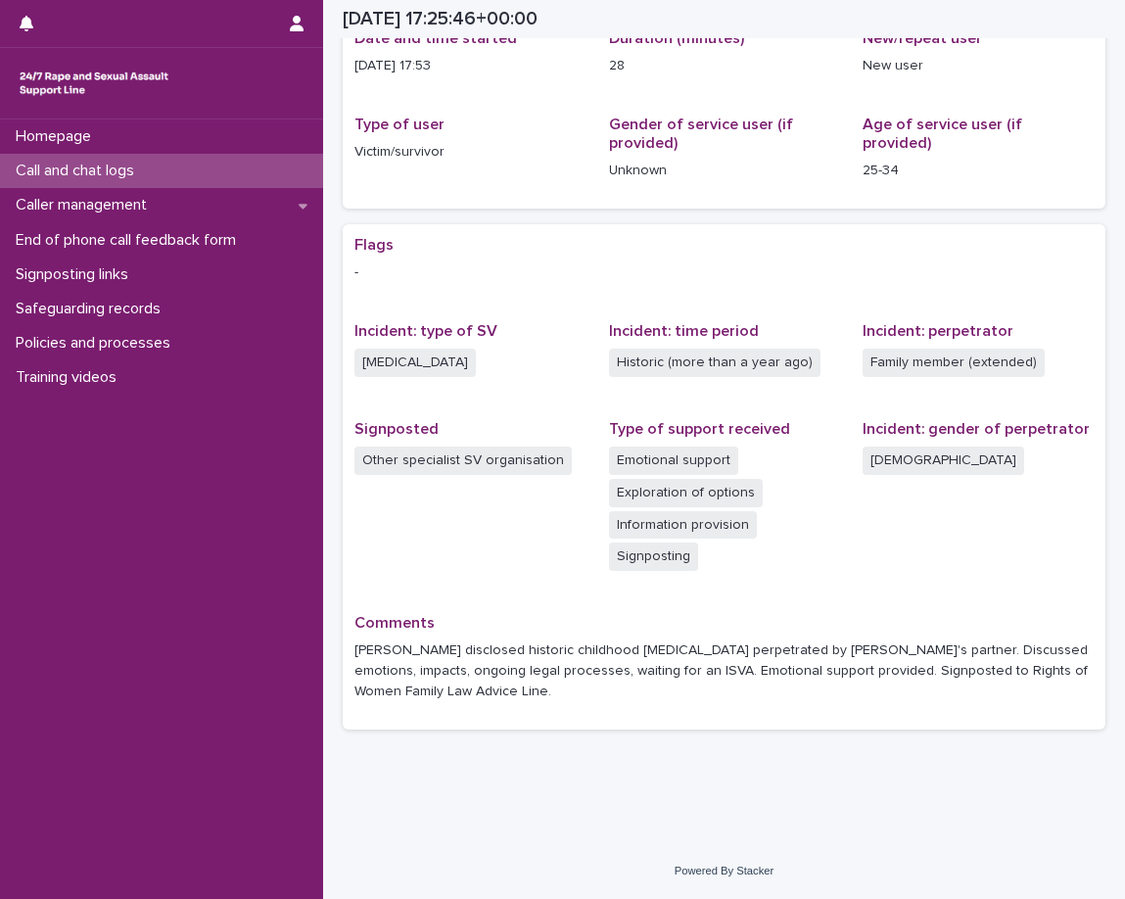
scroll to position [202, 0]
click at [175, 168] on div "Call and chat logs" at bounding box center [161, 171] width 323 height 34
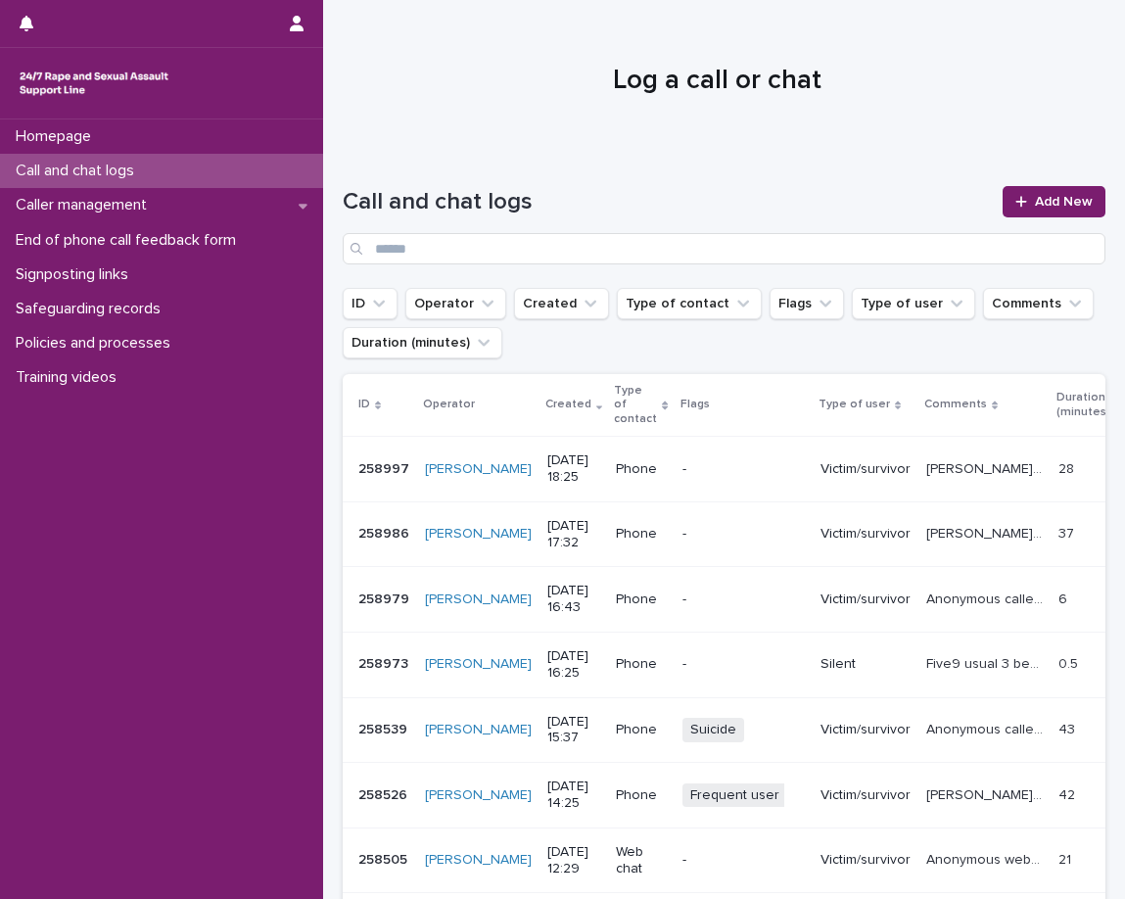
click at [589, 166] on div "Call and chat logs Add New" at bounding box center [724, 217] width 763 height 141
click at [1003, 201] on link "Add New" at bounding box center [1054, 201] width 103 height 31
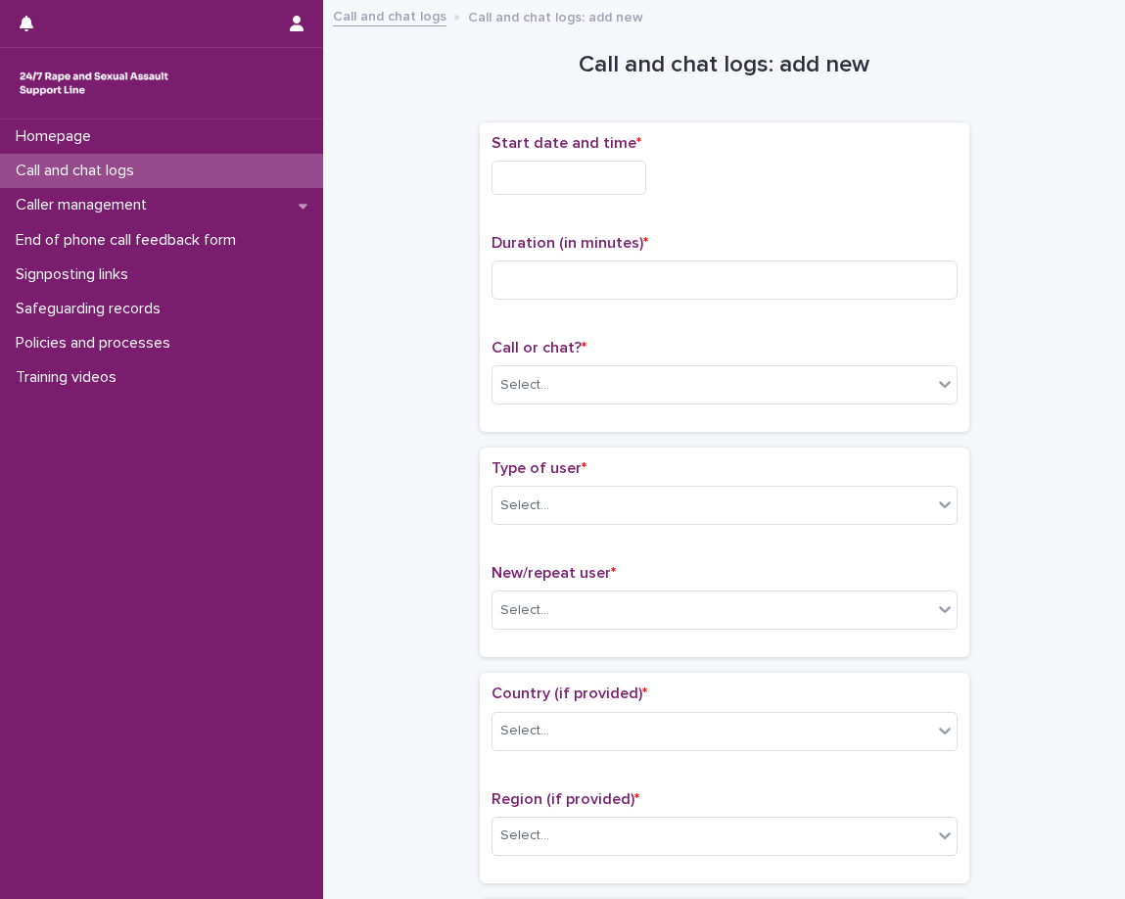
click at [645, 179] on input "text" at bounding box center [569, 178] width 155 height 34
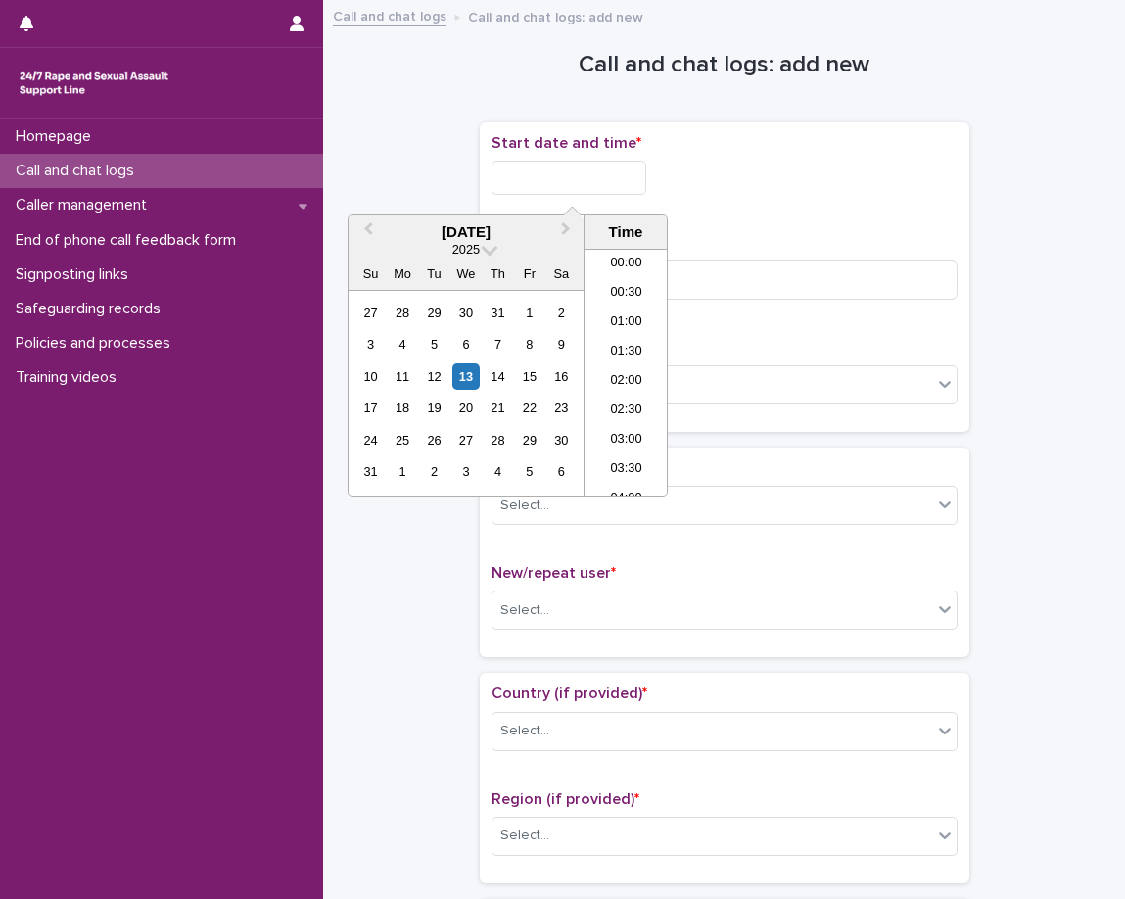
scroll to position [980, 0]
click at [638, 364] on li "18:30" at bounding box center [626, 372] width 83 height 29
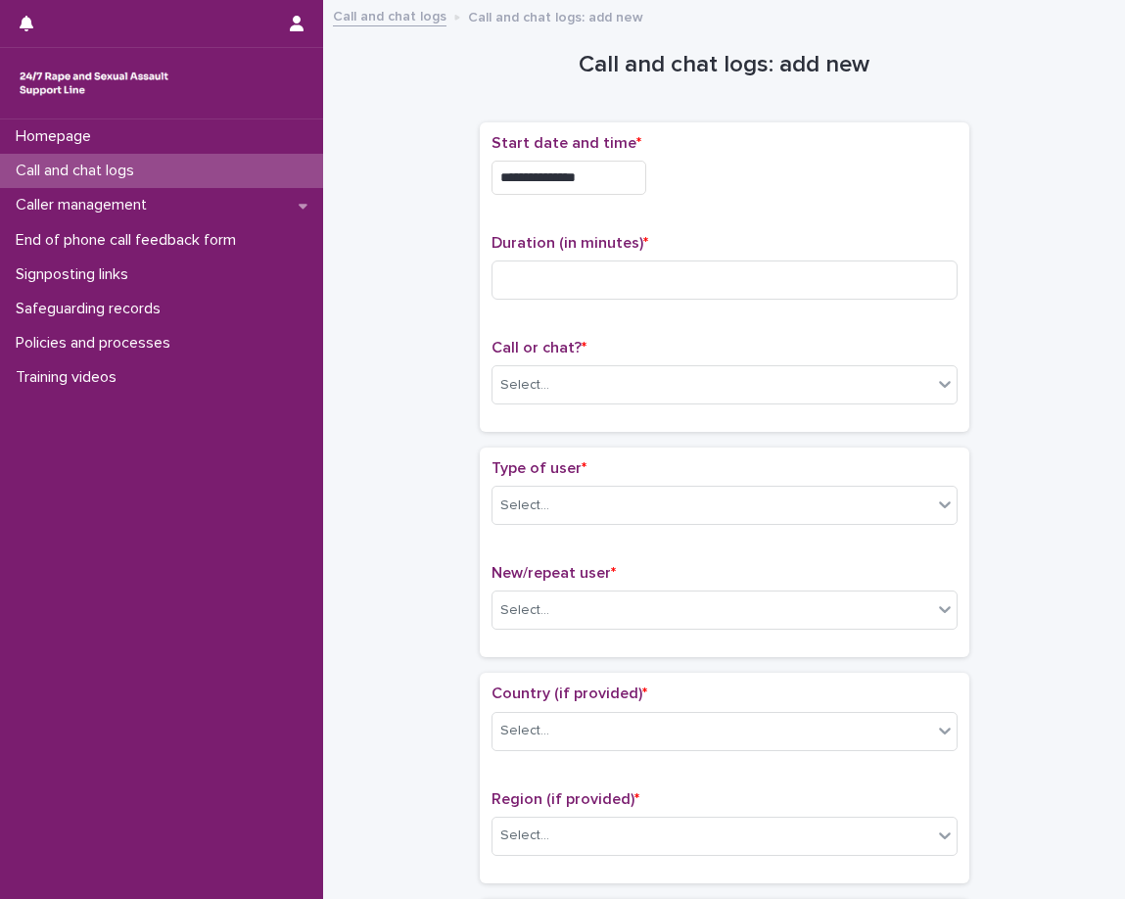
click at [638, 184] on input "**********" at bounding box center [569, 178] width 155 height 34
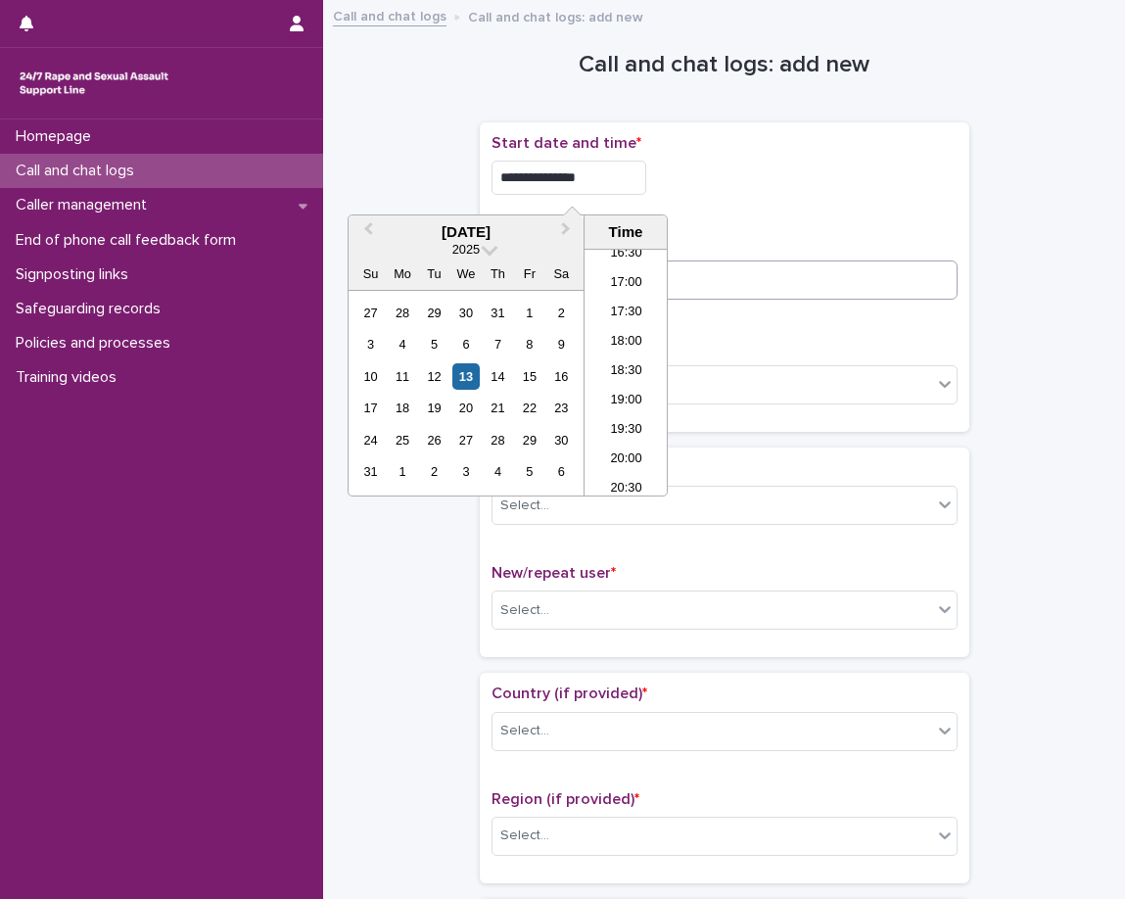
type input "**********"
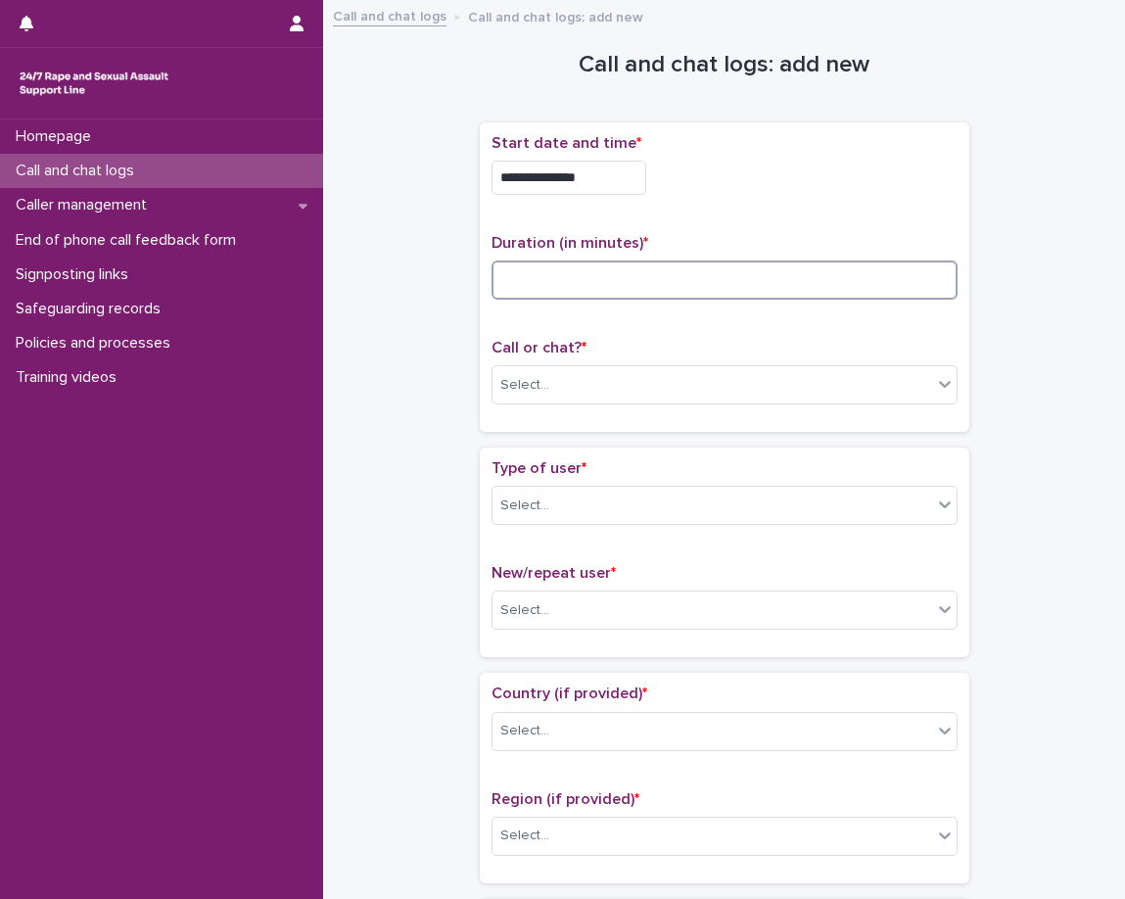
click at [758, 262] on input at bounding box center [725, 280] width 466 height 39
click at [758, 268] on input at bounding box center [725, 280] width 466 height 39
click at [741, 294] on input at bounding box center [725, 280] width 466 height 39
type input "*"
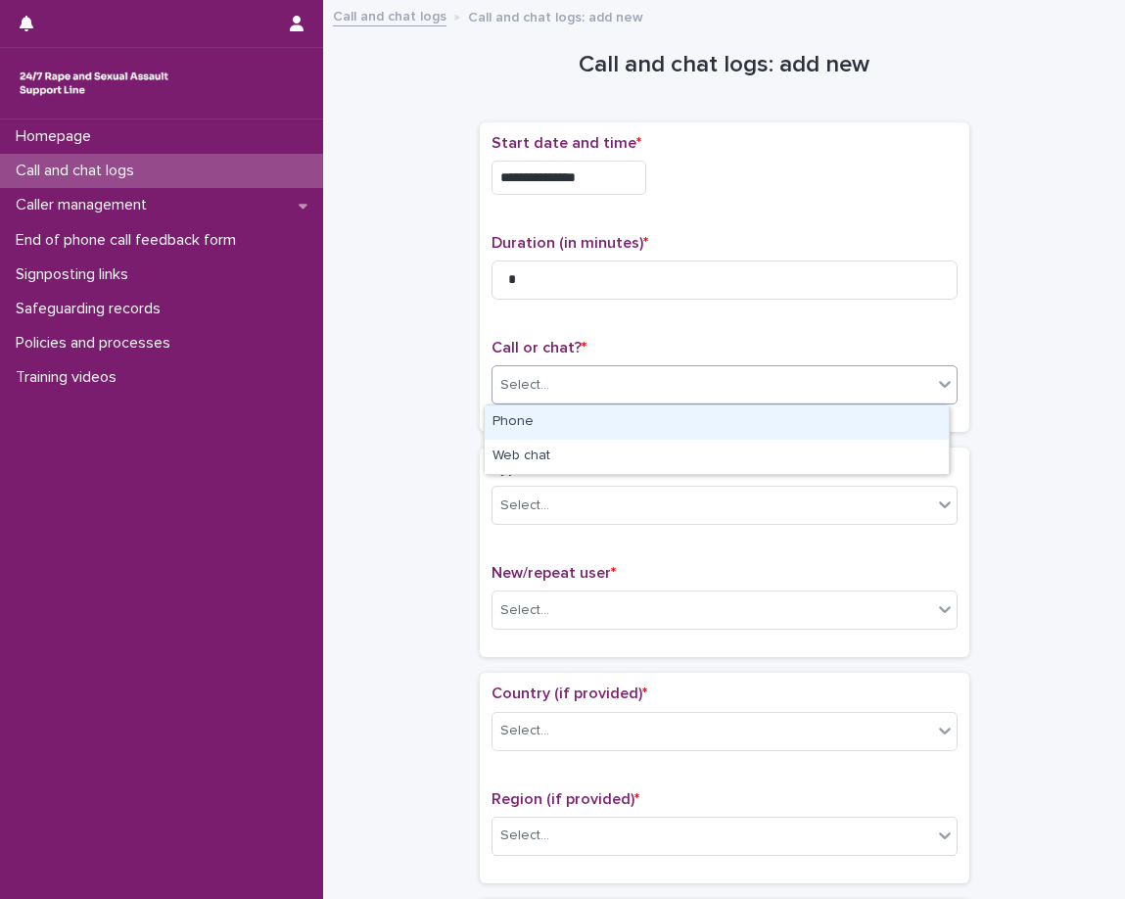
click at [683, 401] on div "Select..." at bounding box center [713, 385] width 440 height 32
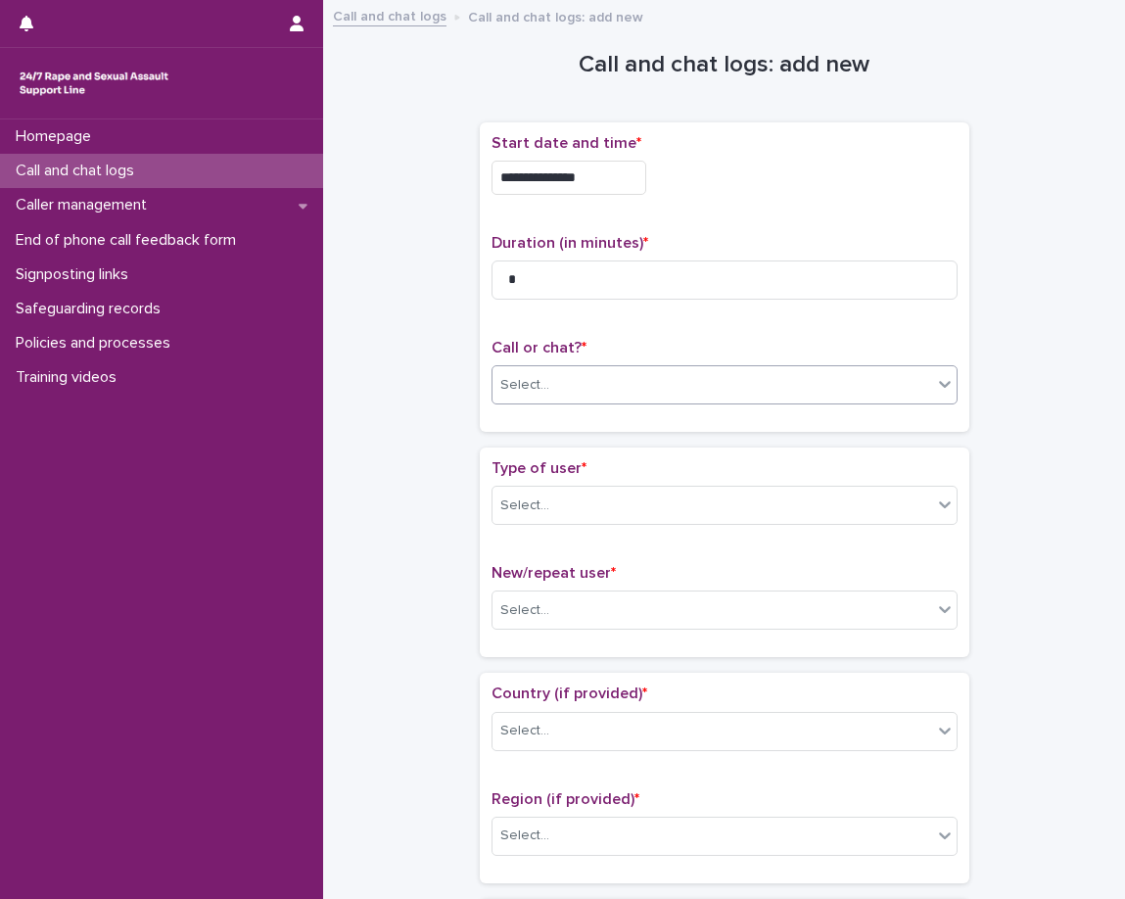
click at [674, 399] on div "Select..." at bounding box center [713, 385] width 440 height 32
click at [656, 429] on div "**********" at bounding box center [725, 277] width 490 height 310
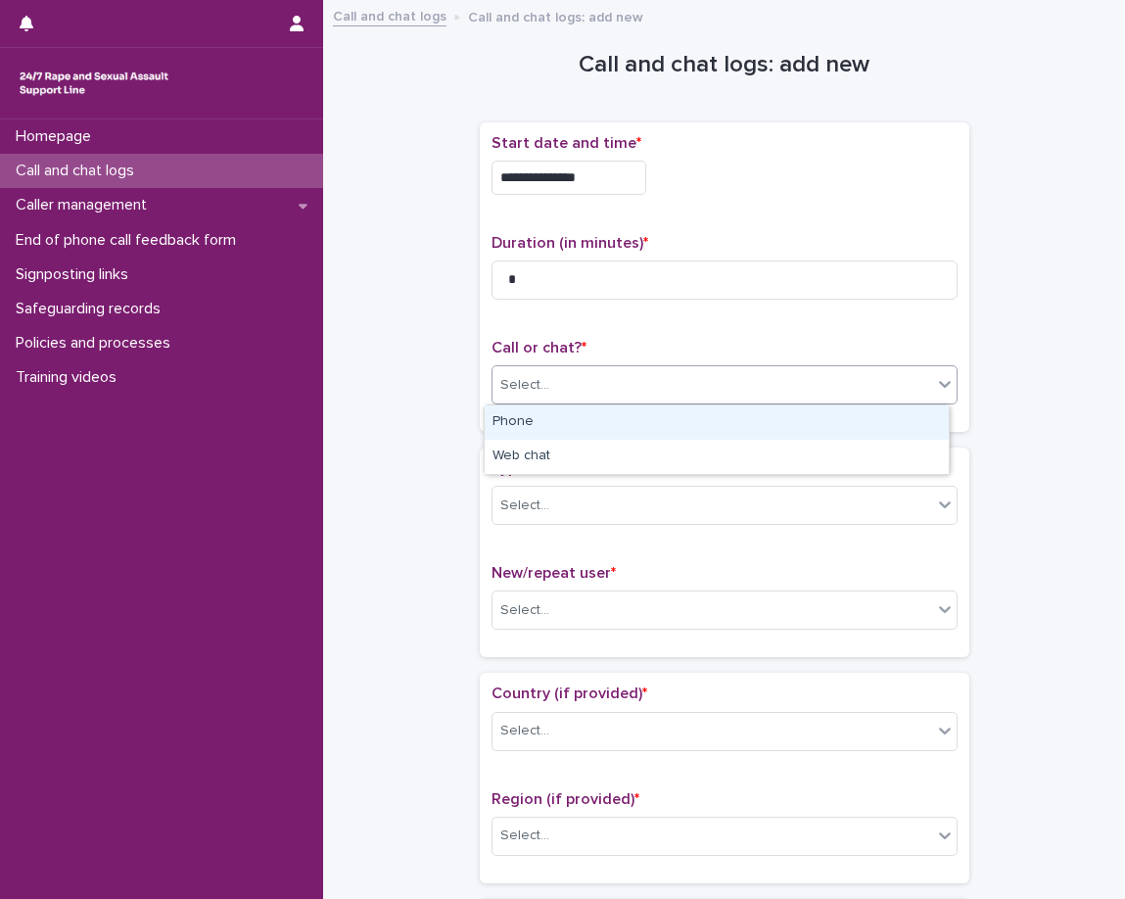
click at [660, 386] on div "Select..." at bounding box center [713, 385] width 440 height 32
click at [649, 418] on div "Phone" at bounding box center [717, 423] width 464 height 34
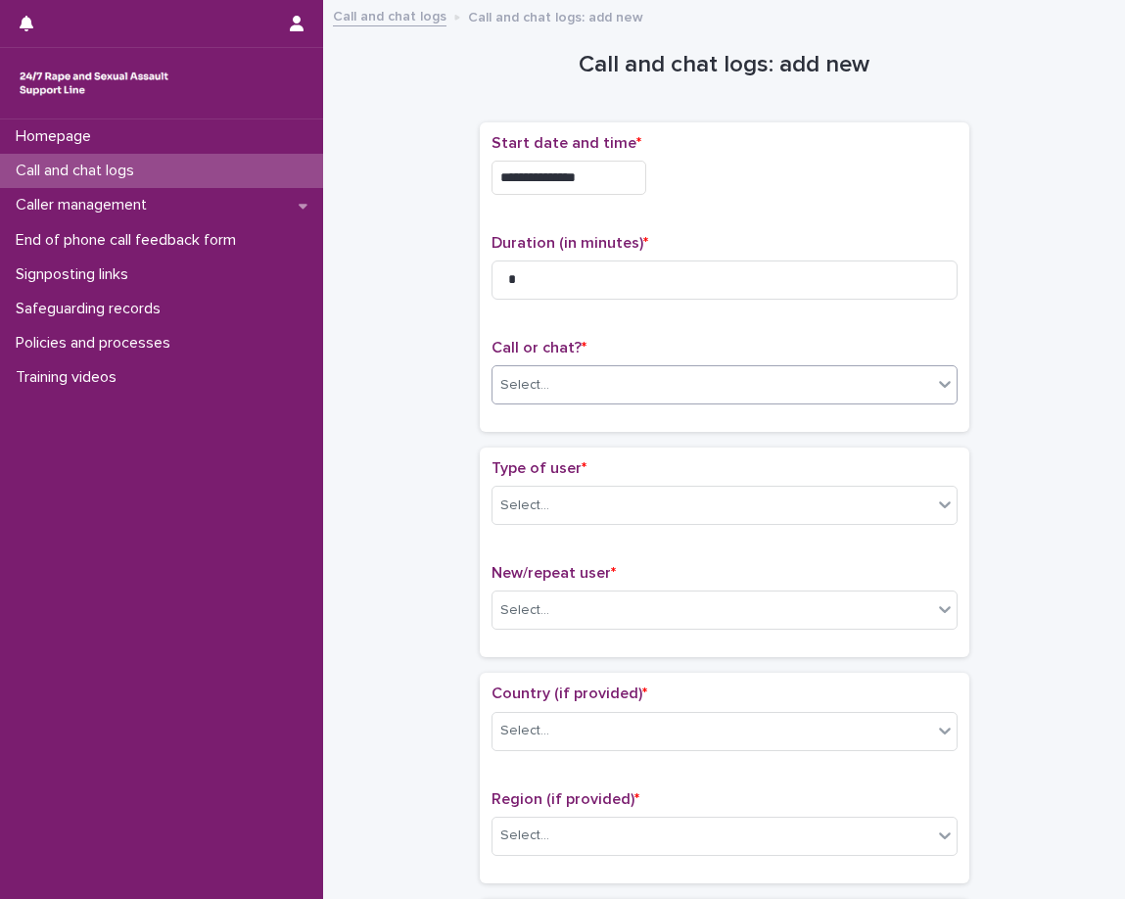
drag, startPoint x: 621, startPoint y: 442, endPoint x: 607, endPoint y: 488, distance: 48.0
click at [621, 446] on div "**********" at bounding box center [725, 284] width 490 height 325
click at [604, 503] on div "Select..." at bounding box center [713, 506] width 440 height 32
click at [601, 503] on div "Select..." at bounding box center [713, 506] width 440 height 32
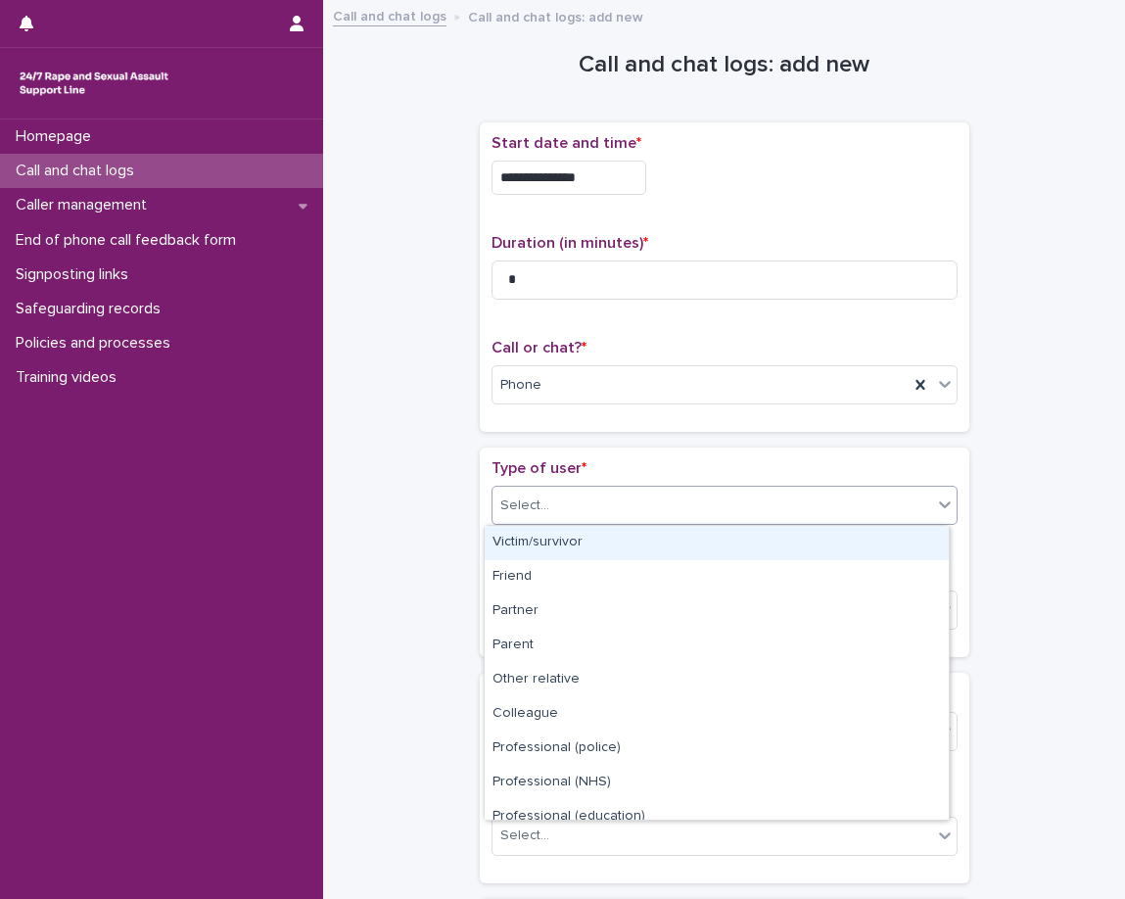
click at [622, 498] on div "Select..." at bounding box center [713, 506] width 440 height 32
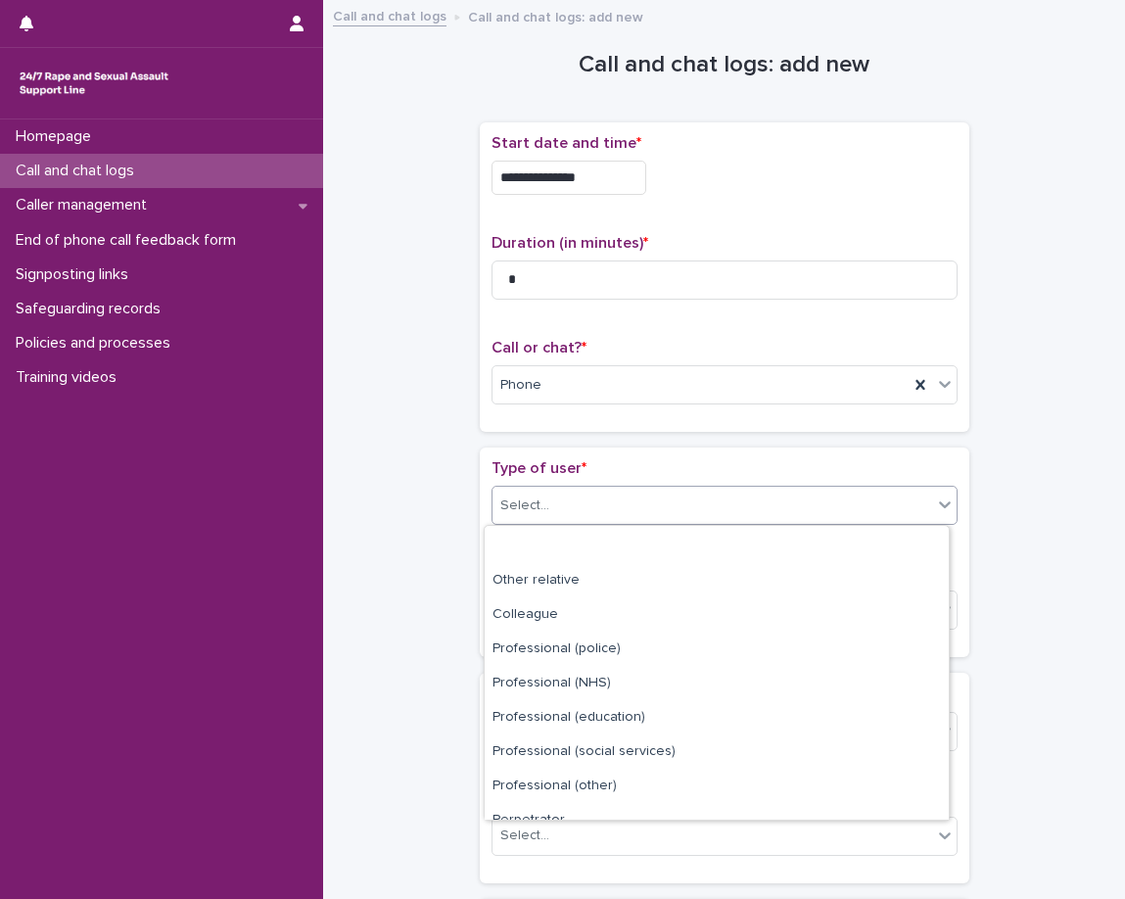
scroll to position [220, 0]
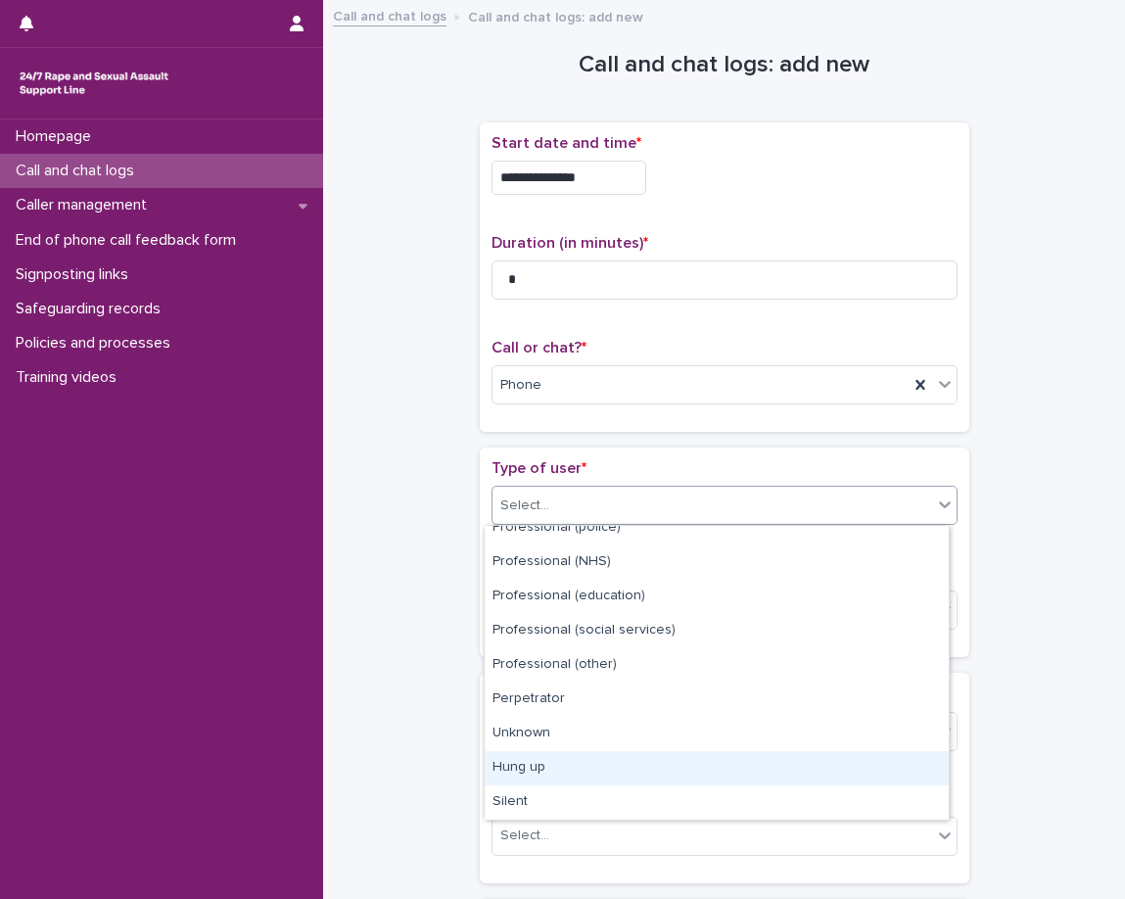
click at [526, 771] on div "Hung up" at bounding box center [717, 768] width 464 height 34
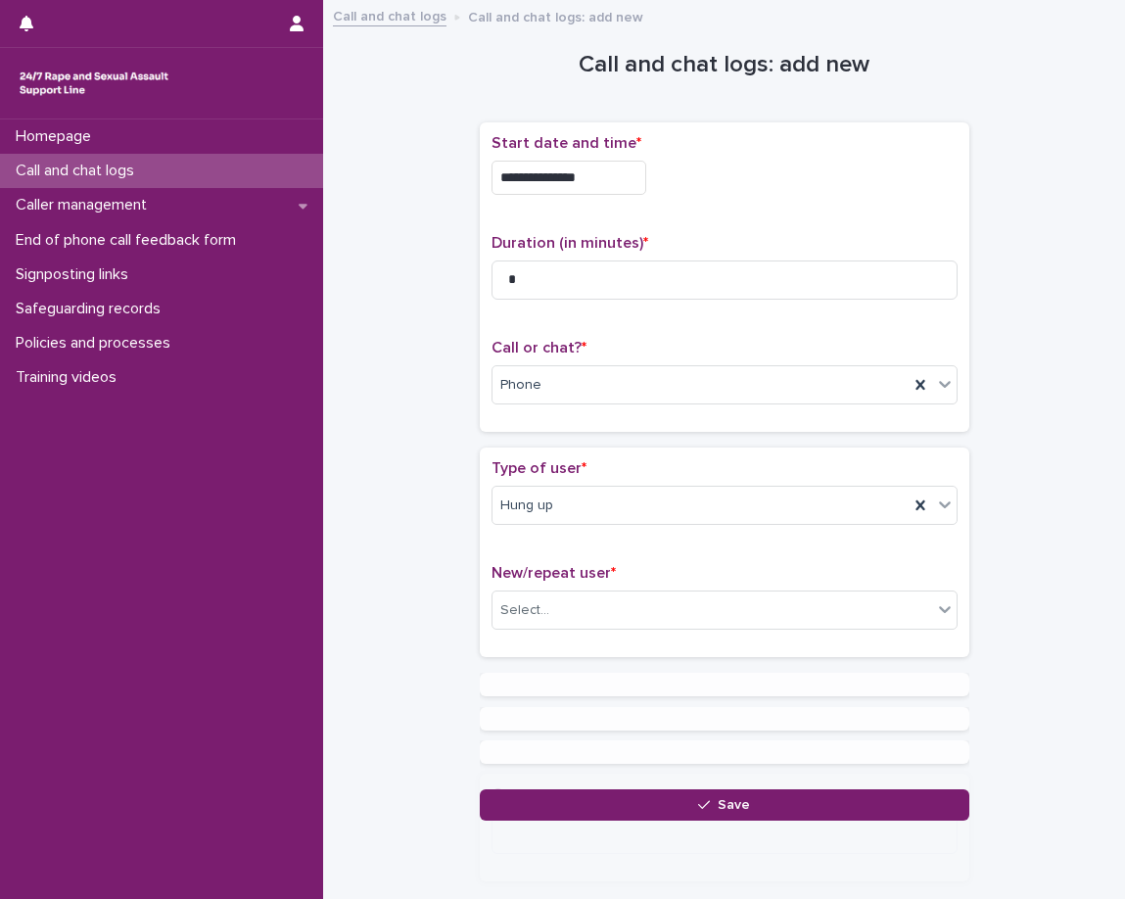
click at [480, 588] on div "Type of user * Hung up New/repeat user * Select..." at bounding box center [725, 553] width 490 height 210
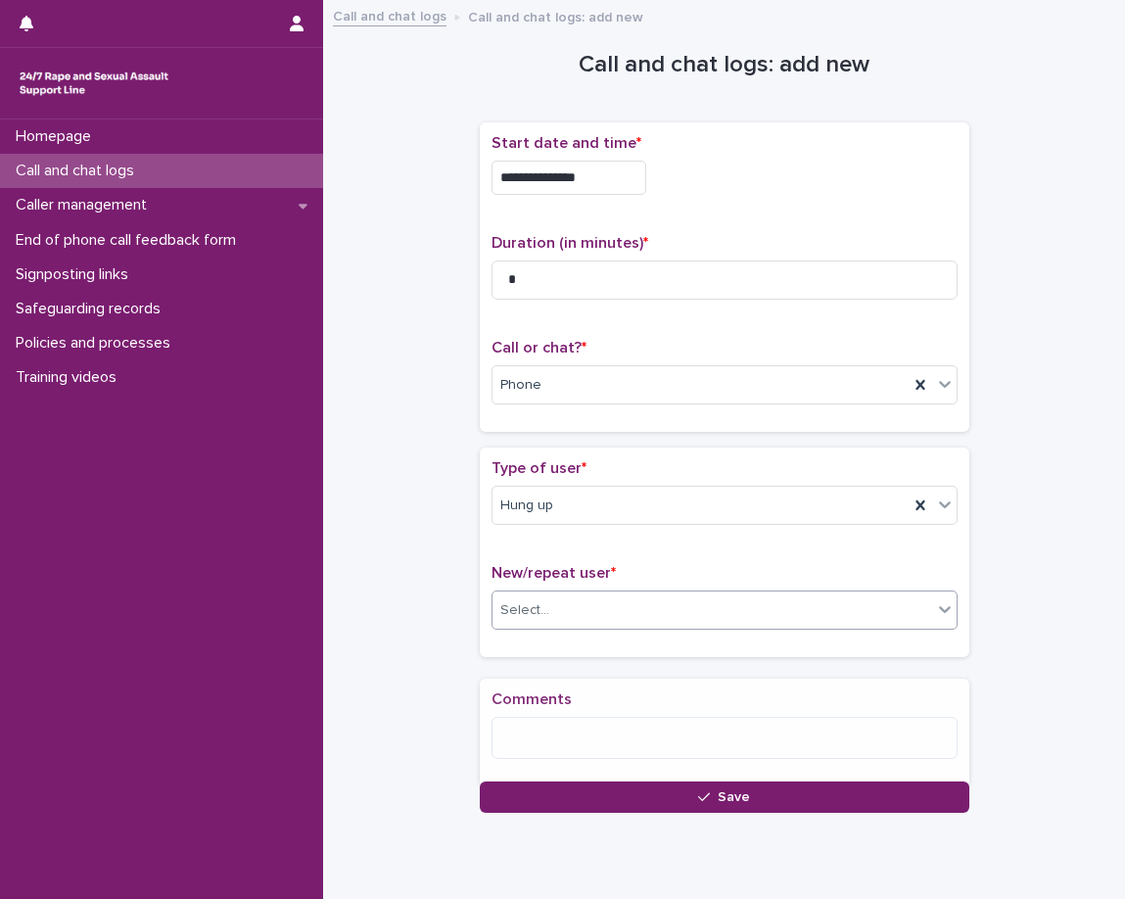
click at [502, 606] on div "Select..." at bounding box center [525, 610] width 49 height 21
click at [502, 608] on div "Select..." at bounding box center [525, 610] width 49 height 21
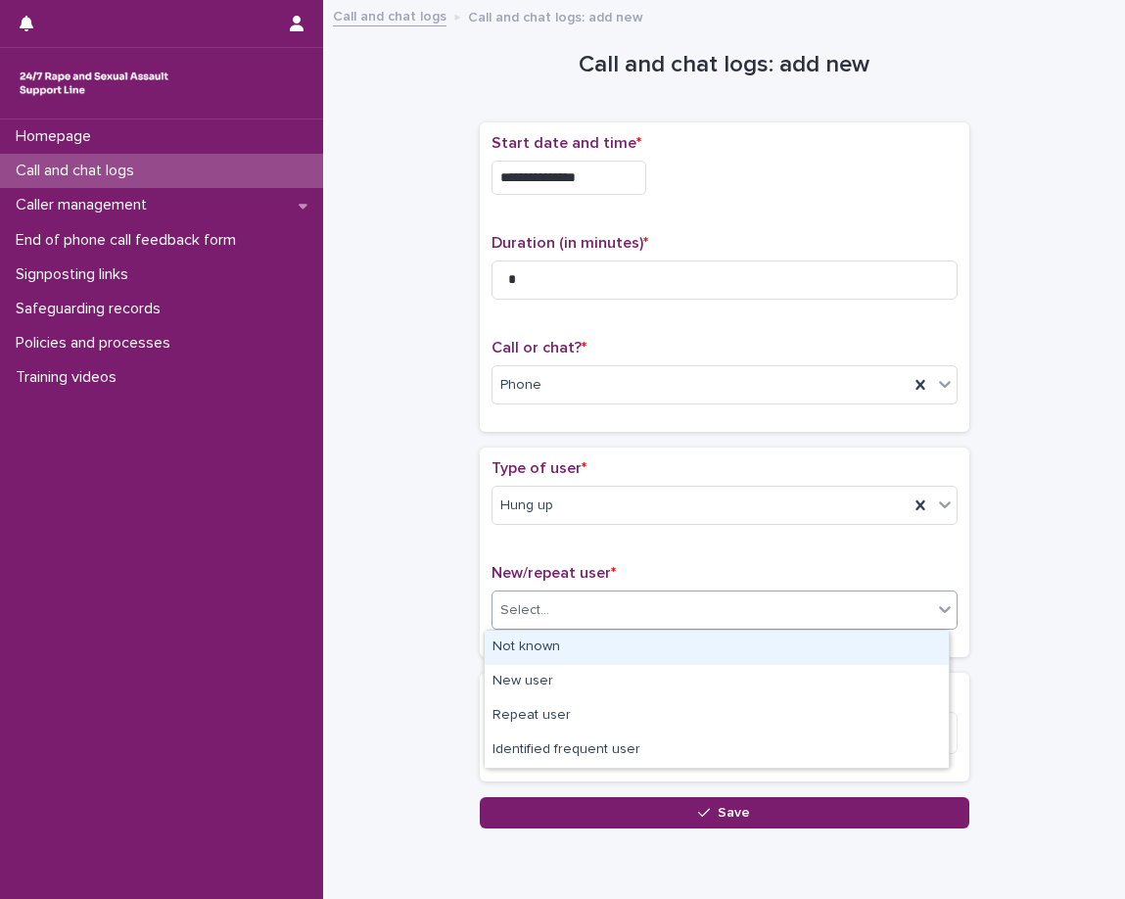
click at [513, 616] on div "Select..." at bounding box center [525, 610] width 49 height 21
drag, startPoint x: 513, startPoint y: 616, endPoint x: 509, endPoint y: 634, distance: 18.1
click at [513, 619] on div "Select..." at bounding box center [525, 610] width 49 height 21
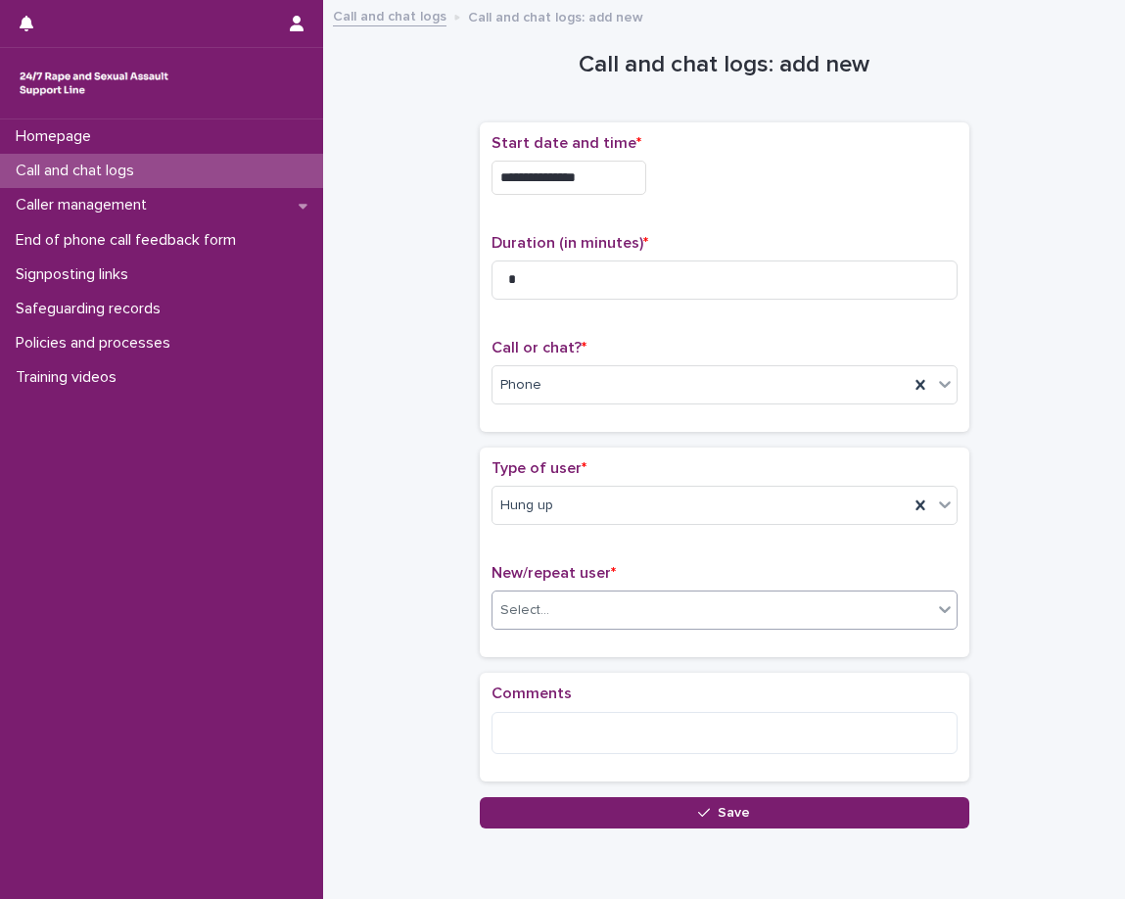
click at [514, 626] on div "Select..." at bounding box center [713, 611] width 440 height 32
click at [520, 626] on div "Select..." at bounding box center [725, 610] width 466 height 39
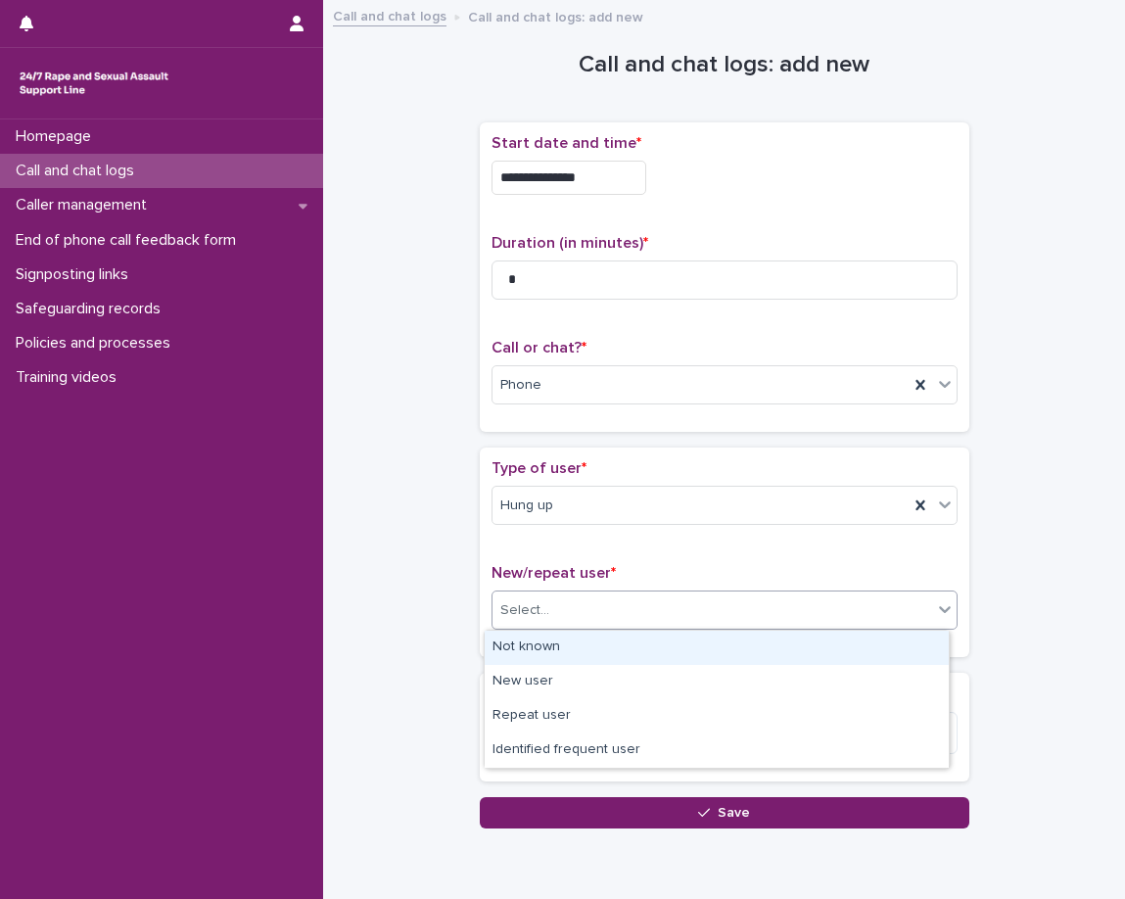
click at [514, 649] on div "Not known" at bounding box center [717, 648] width 464 height 34
drag, startPoint x: 514, startPoint y: 649, endPoint x: 500, endPoint y: 655, distance: 15.8
click at [514, 649] on div "Type of user * Hung up New/repeat user * option Not known focused, 1 of 4. 4 re…" at bounding box center [725, 553] width 490 height 210
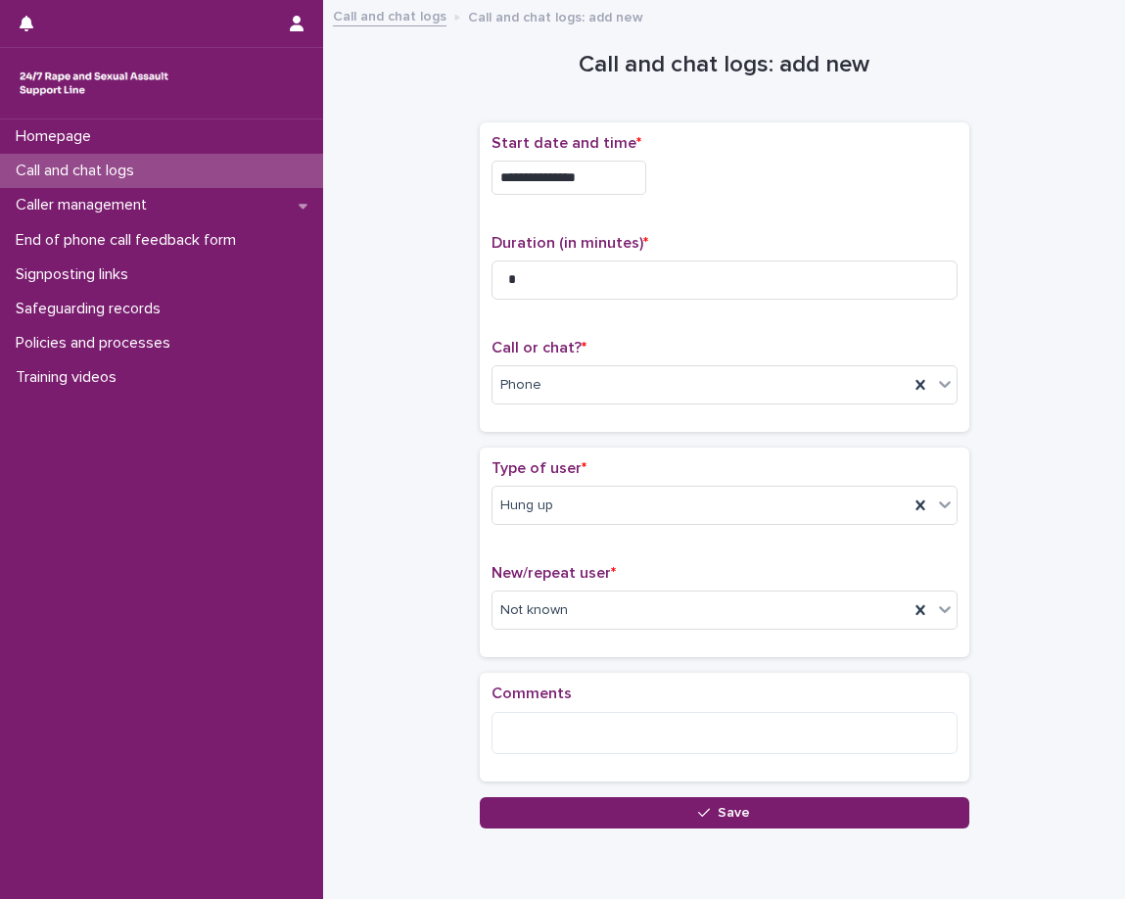
drag, startPoint x: 500, startPoint y: 655, endPoint x: 513, endPoint y: 681, distance: 28.9
click at [500, 658] on div "Loading... Saving… Type of user * Hung up New/repeat user * Not known" at bounding box center [725, 560] width 490 height 225
click at [538, 738] on textarea at bounding box center [725, 733] width 466 height 42
type textarea "**********"
click at [396, 642] on div "**********" at bounding box center [724, 420] width 763 height 817
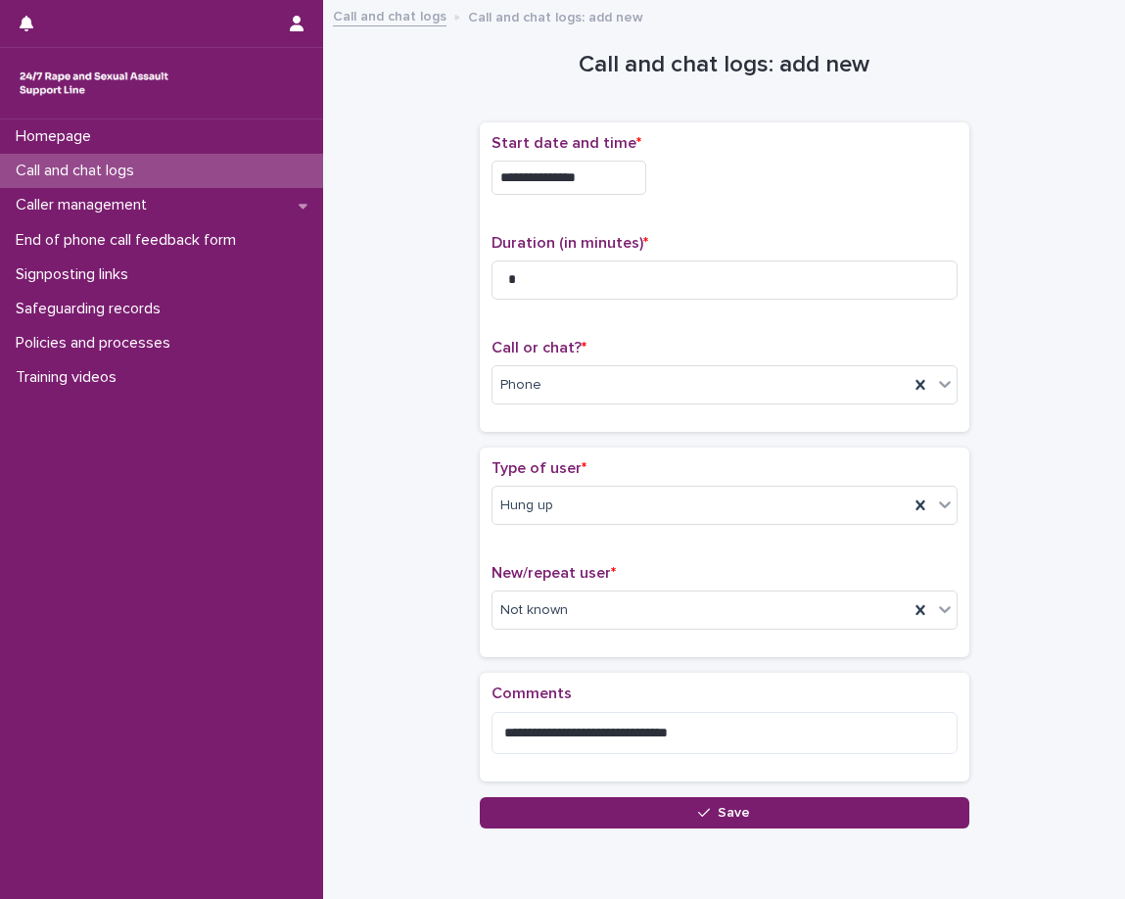
click at [396, 642] on div "**********" at bounding box center [724, 420] width 763 height 817
click at [629, 706] on div "**********" at bounding box center [725, 727] width 466 height 84
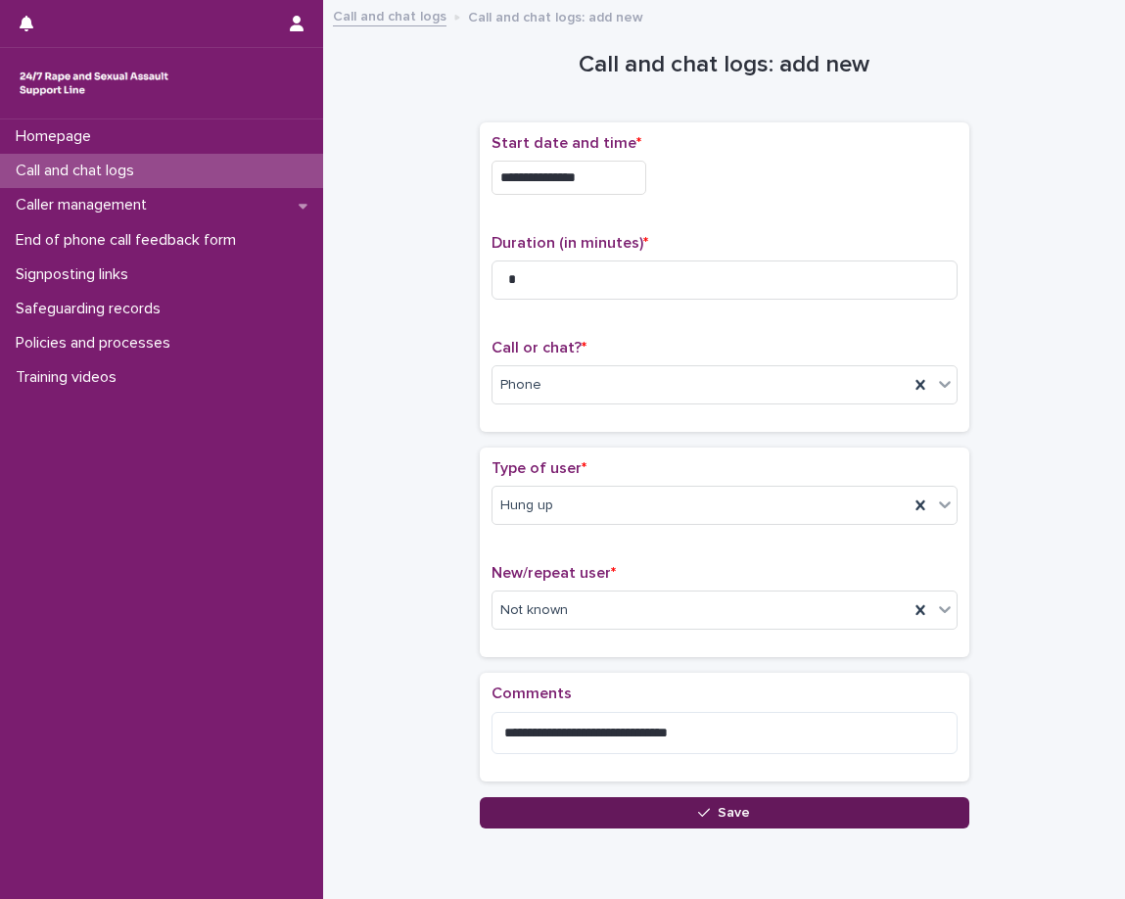
click at [665, 808] on button "Save" at bounding box center [725, 812] width 490 height 31
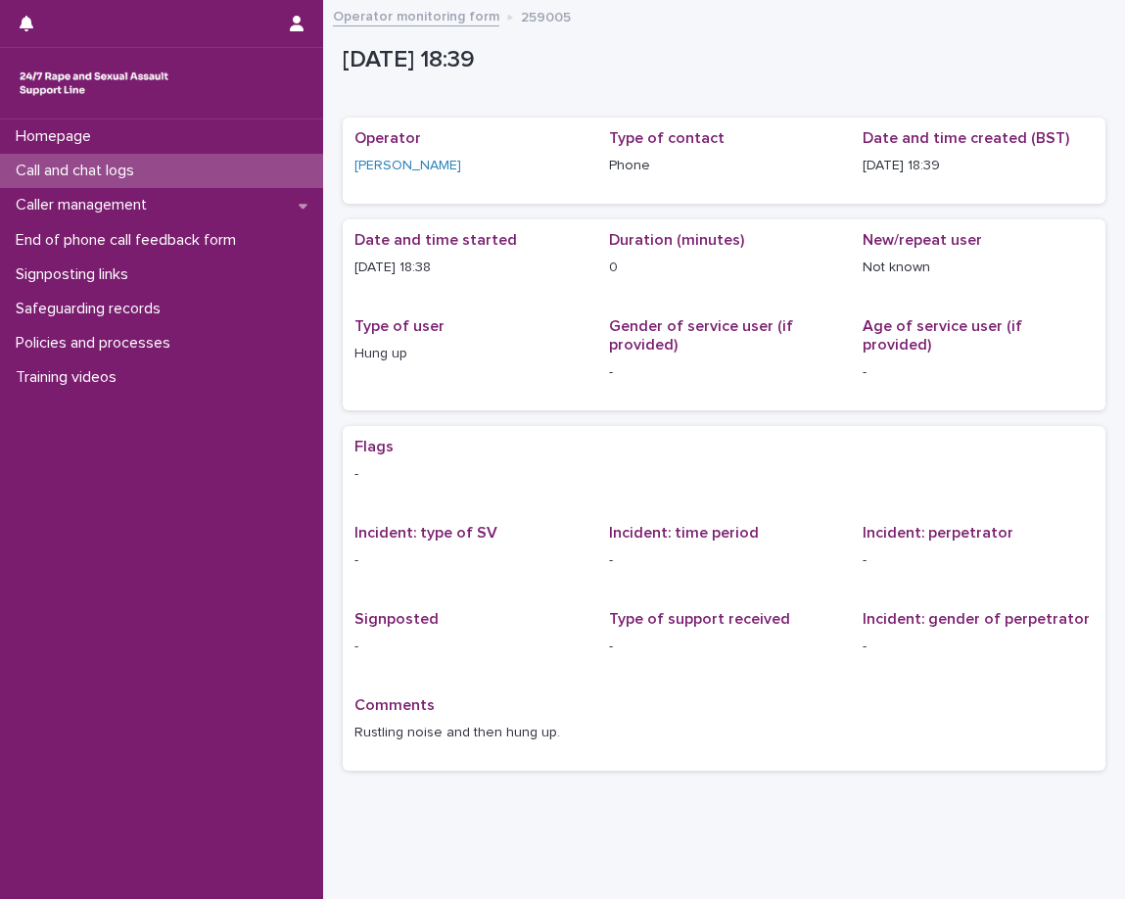
click at [273, 166] on div "Call and chat logs" at bounding box center [161, 171] width 323 height 34
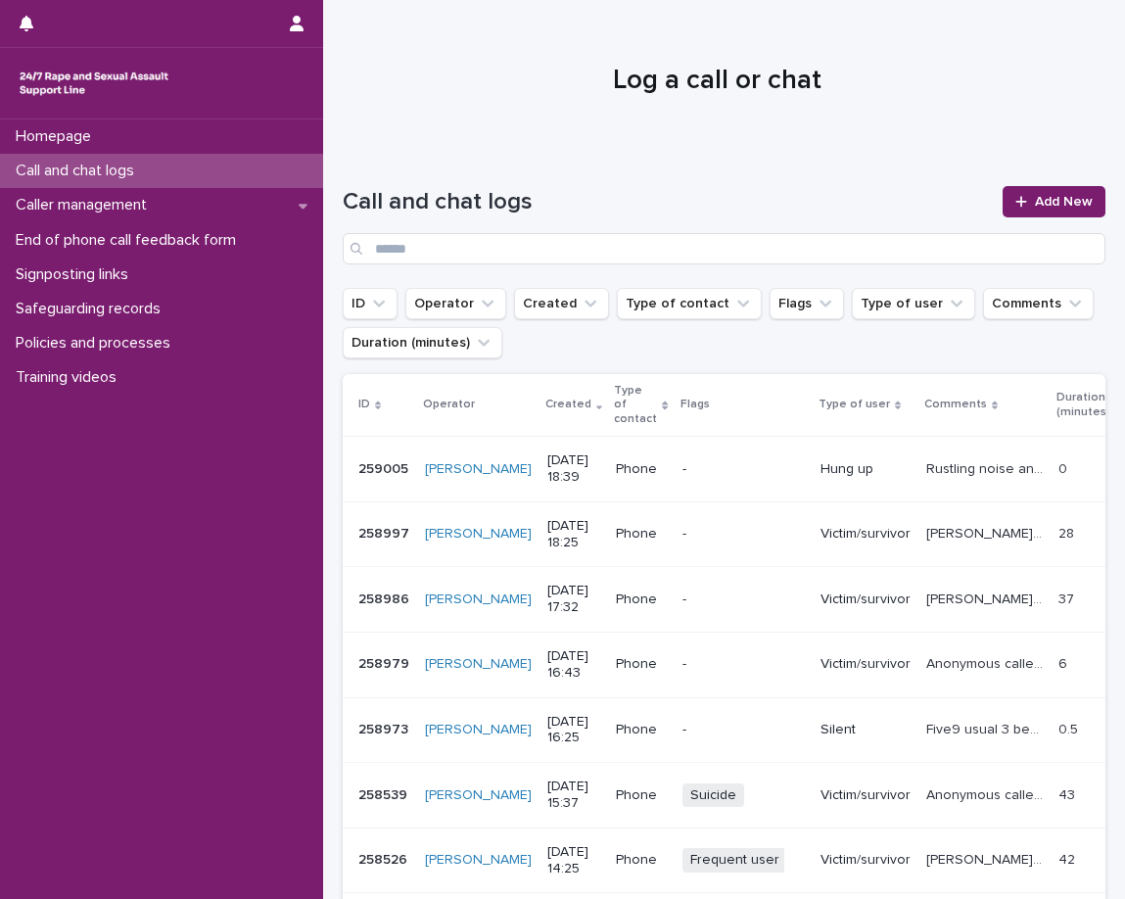
click at [562, 162] on div "Call and chat logs Add New" at bounding box center [724, 217] width 763 height 141
click at [1014, 194] on link "Add New" at bounding box center [1054, 201] width 103 height 31
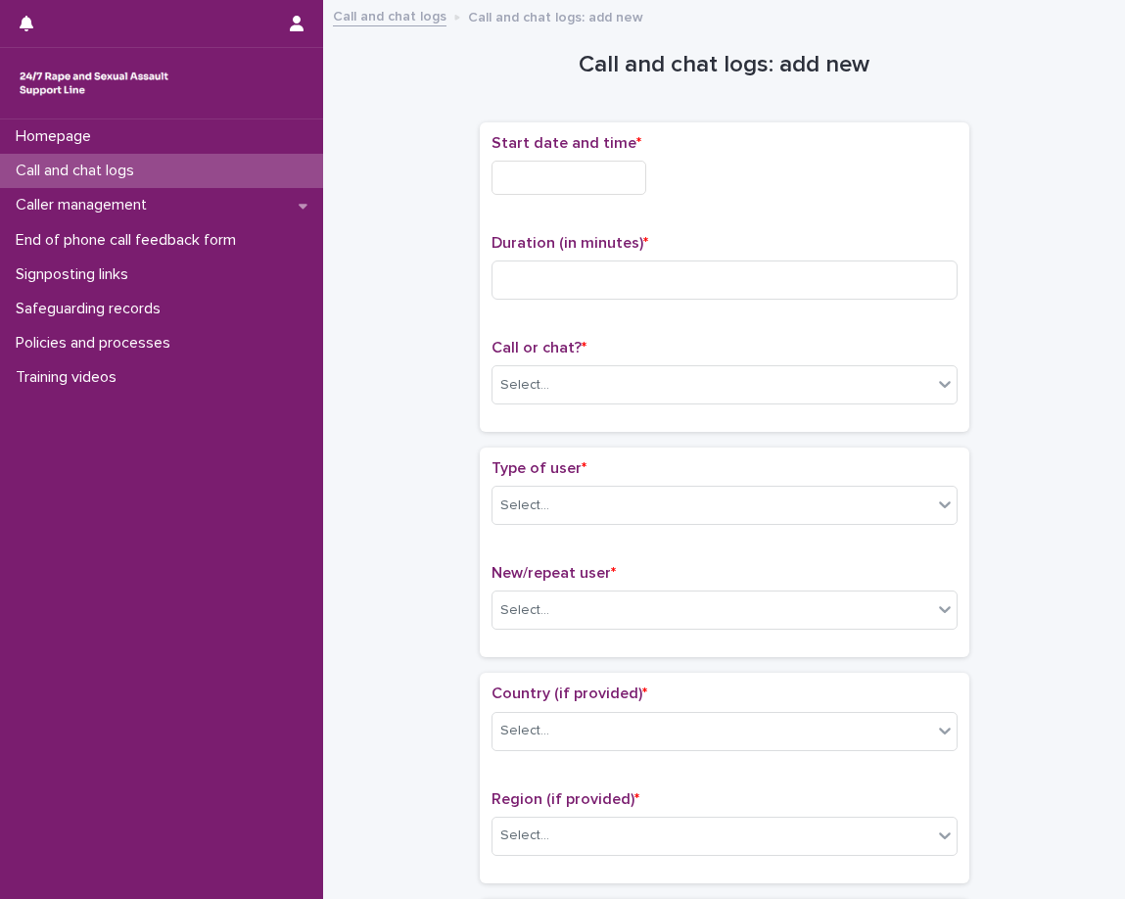
click at [609, 191] on input "text" at bounding box center [569, 178] width 155 height 34
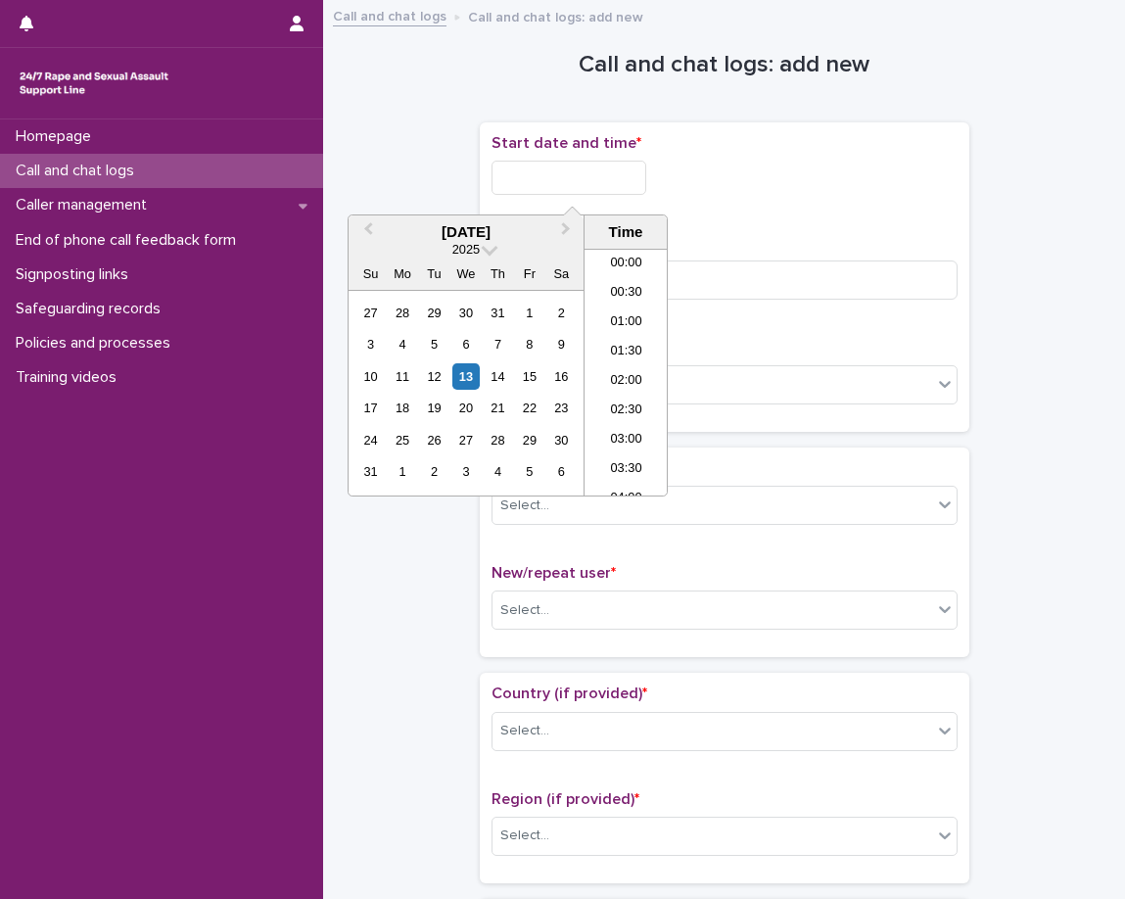
scroll to position [980, 0]
click at [616, 349] on li "18:00" at bounding box center [626, 342] width 83 height 29
click at [646, 180] on input "**********" at bounding box center [569, 178] width 155 height 34
type input "**********"
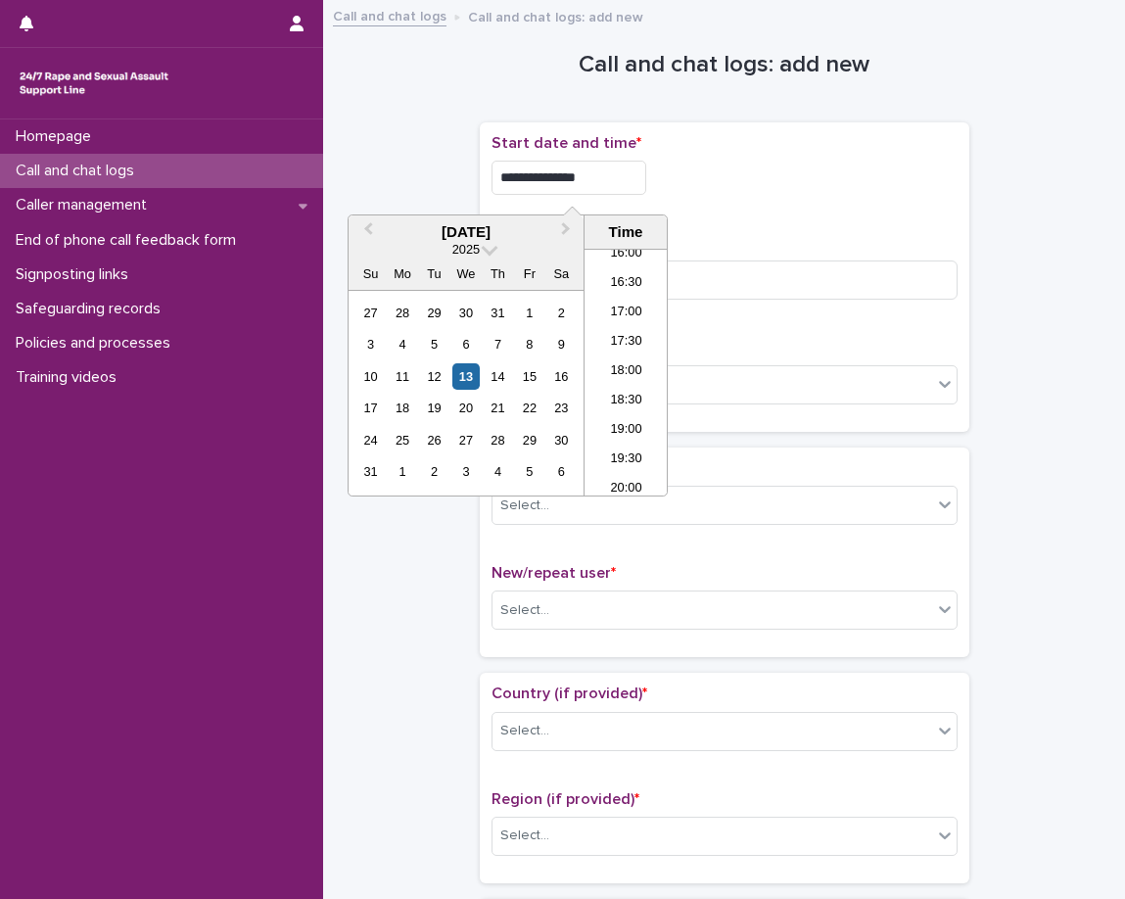
click at [791, 194] on div "**********" at bounding box center [725, 178] width 466 height 34
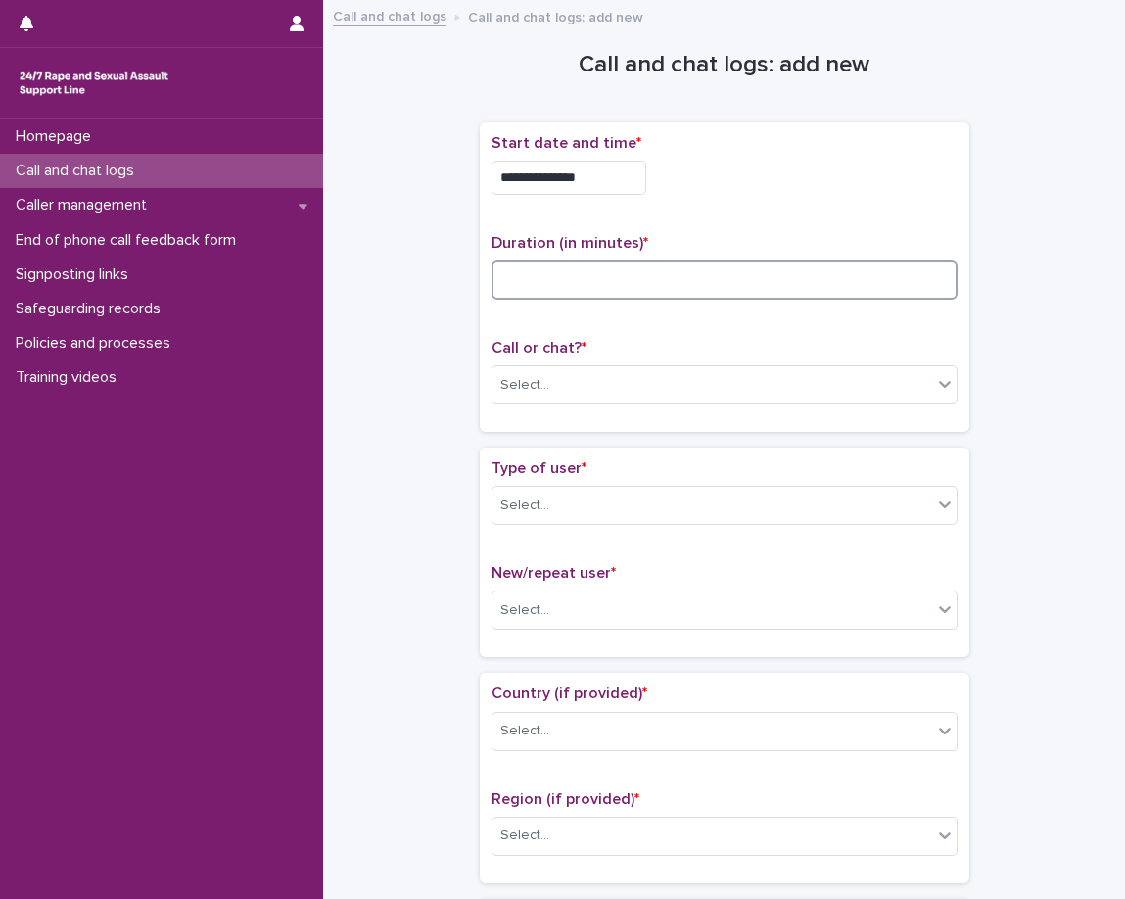
click at [721, 287] on input at bounding box center [725, 280] width 466 height 39
type input "*"
click at [557, 387] on div "Select..." at bounding box center [713, 385] width 440 height 32
click at [563, 388] on div "Select..." at bounding box center [713, 385] width 440 height 32
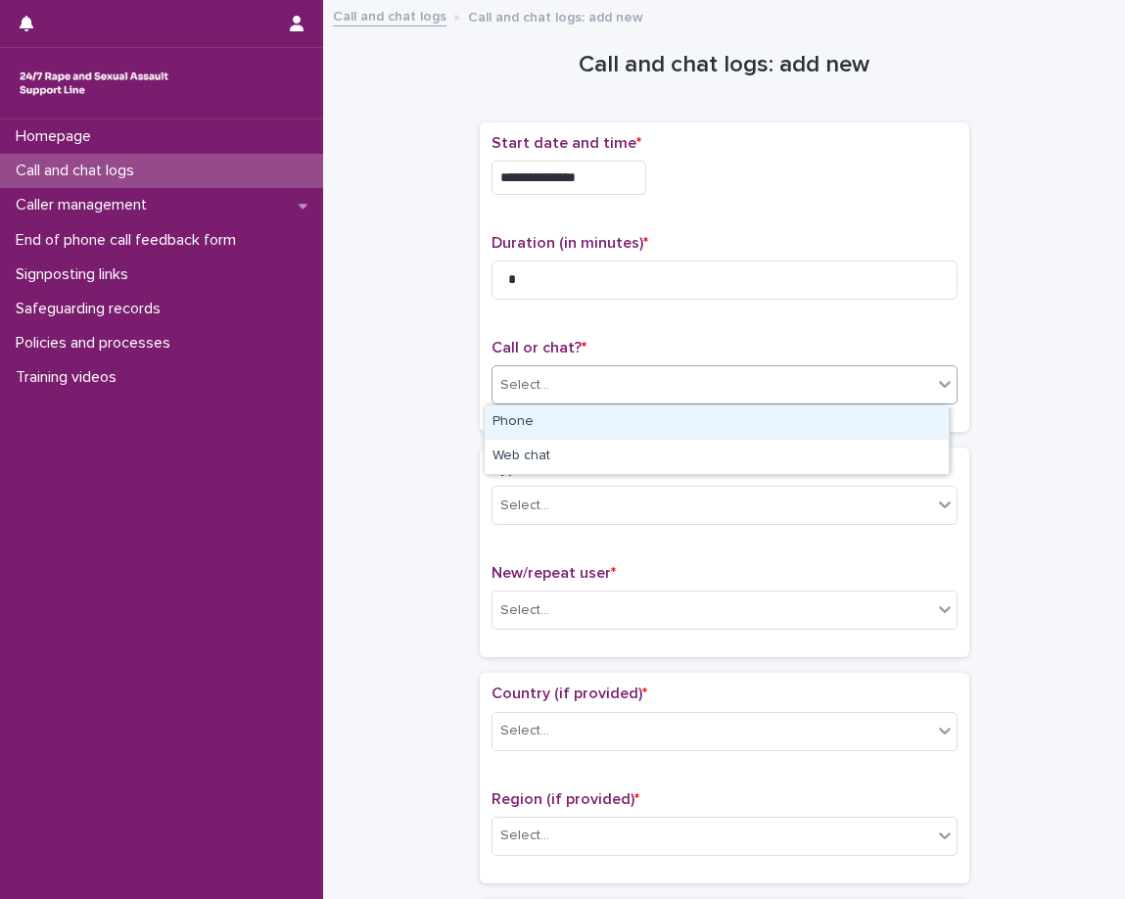
click at [563, 388] on div "Select..." at bounding box center [713, 385] width 440 height 32
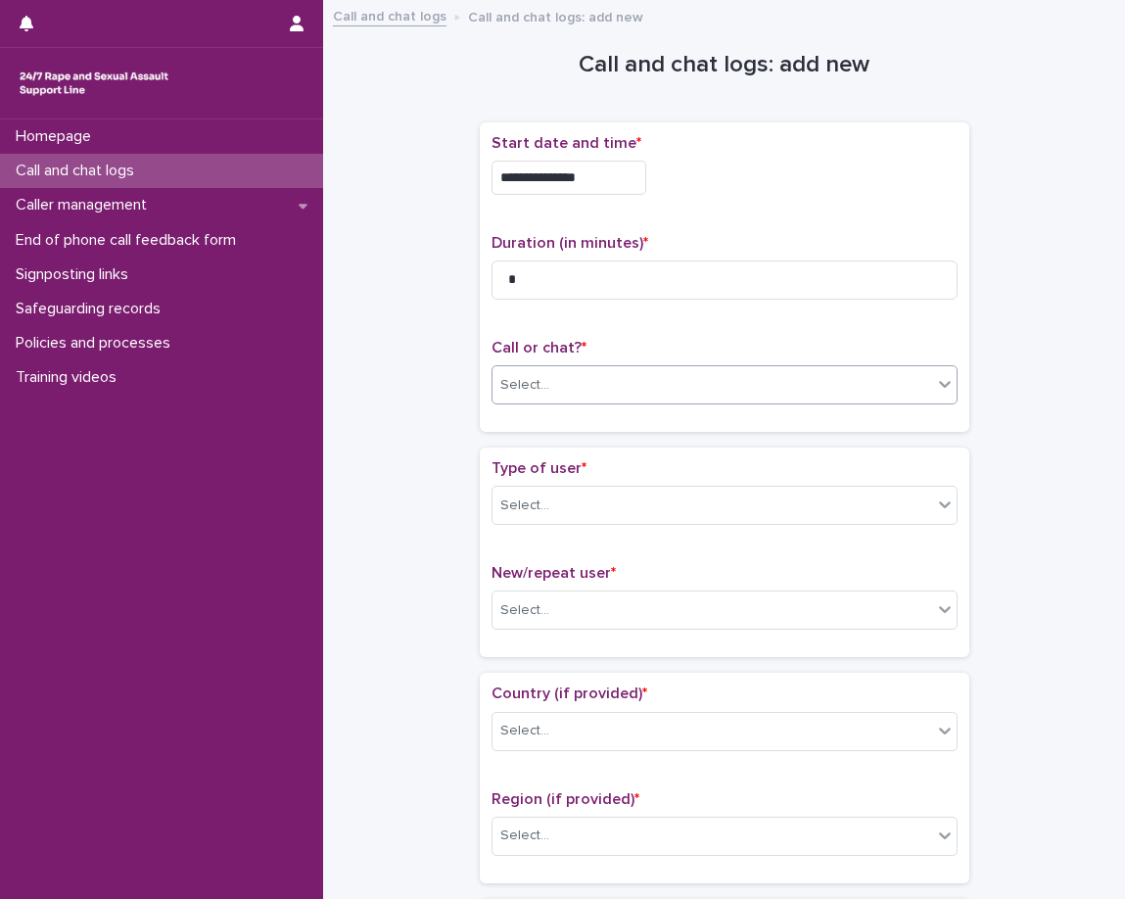
click at [550, 388] on div "Select..." at bounding box center [713, 385] width 440 height 32
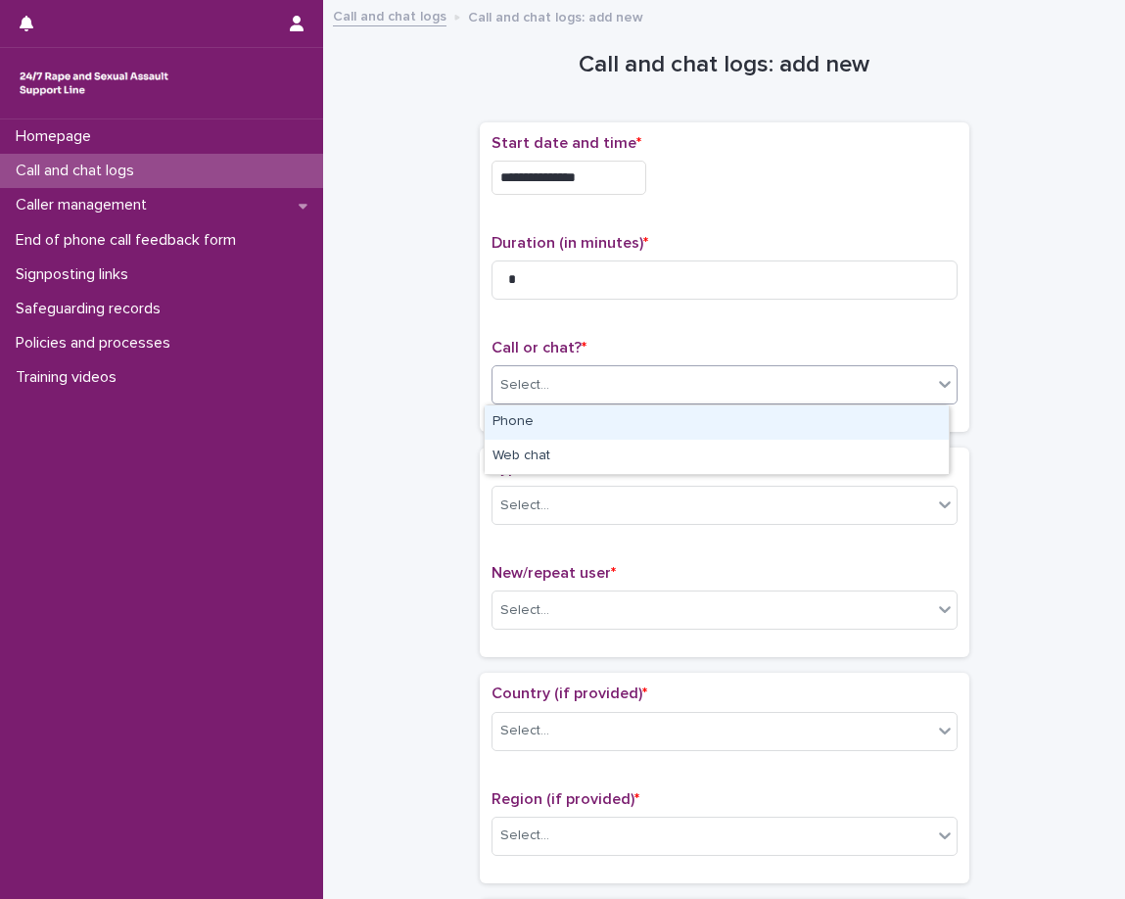
click at [543, 419] on div "Phone" at bounding box center [717, 423] width 464 height 34
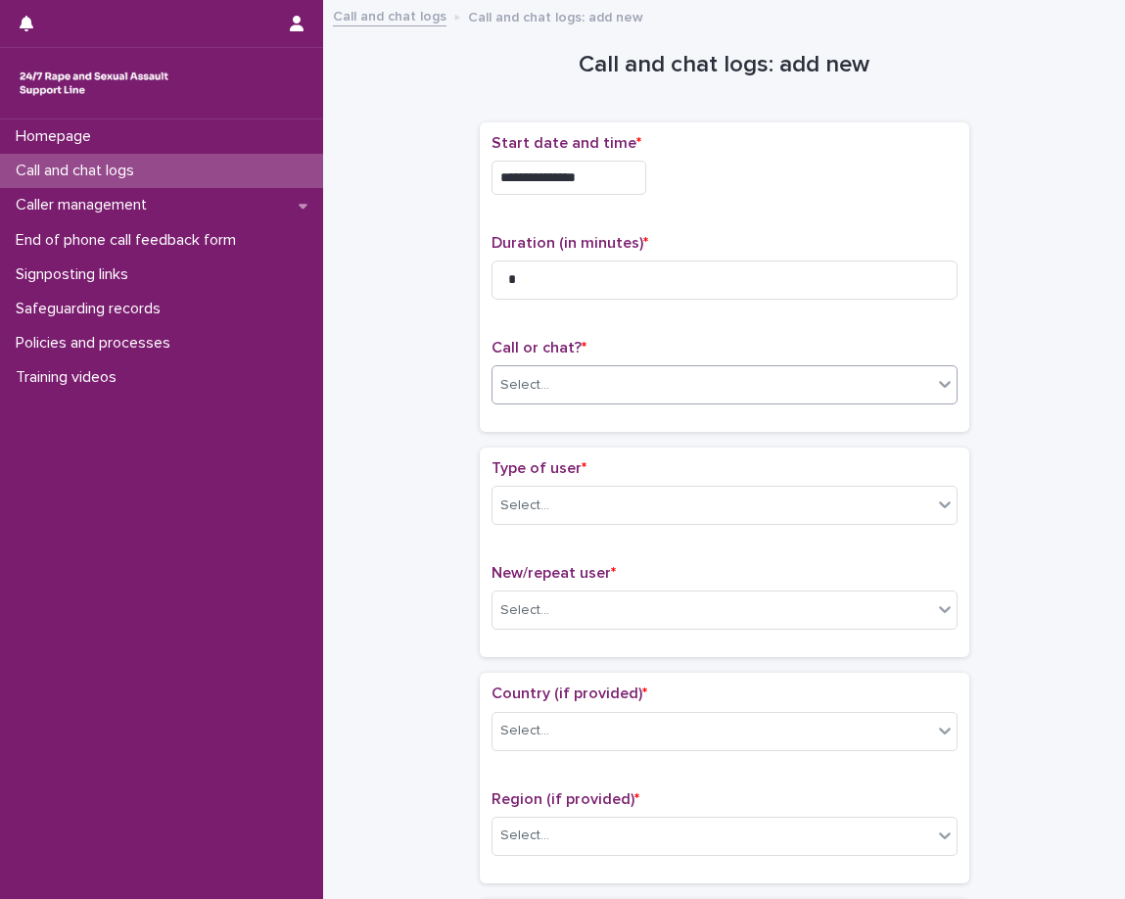
click at [512, 444] on div "**********" at bounding box center [725, 284] width 490 height 325
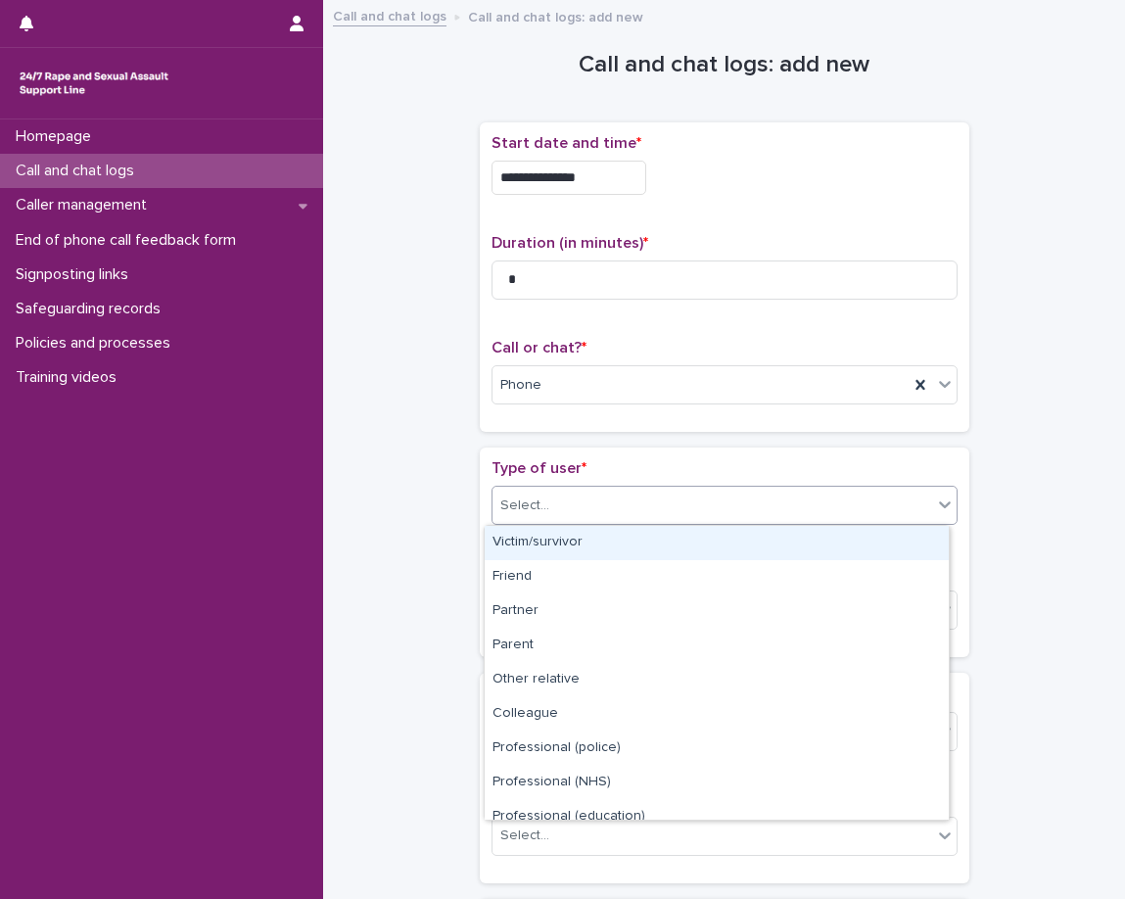
drag, startPoint x: 522, startPoint y: 488, endPoint x: 534, endPoint y: 516, distance: 30.7
click at [523, 491] on div "Select..." at bounding box center [725, 505] width 466 height 39
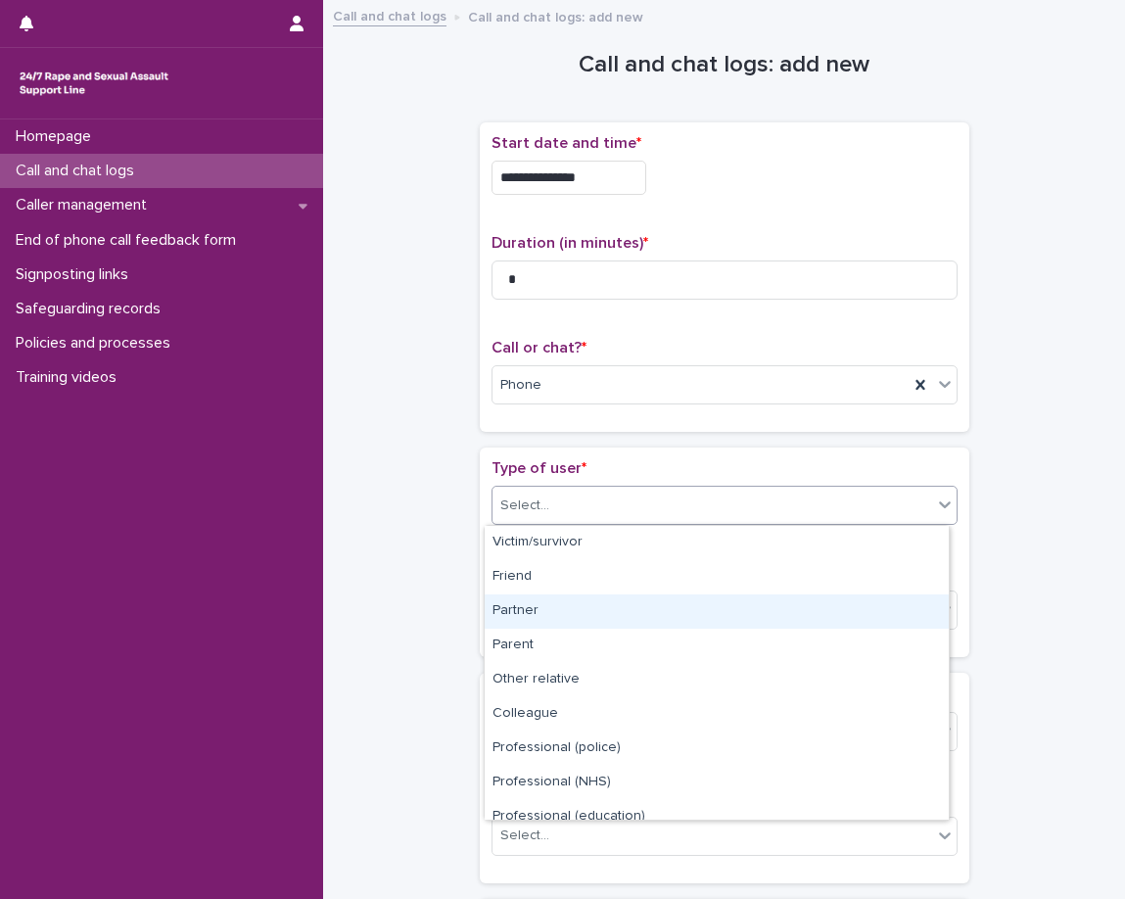
scroll to position [220, 0]
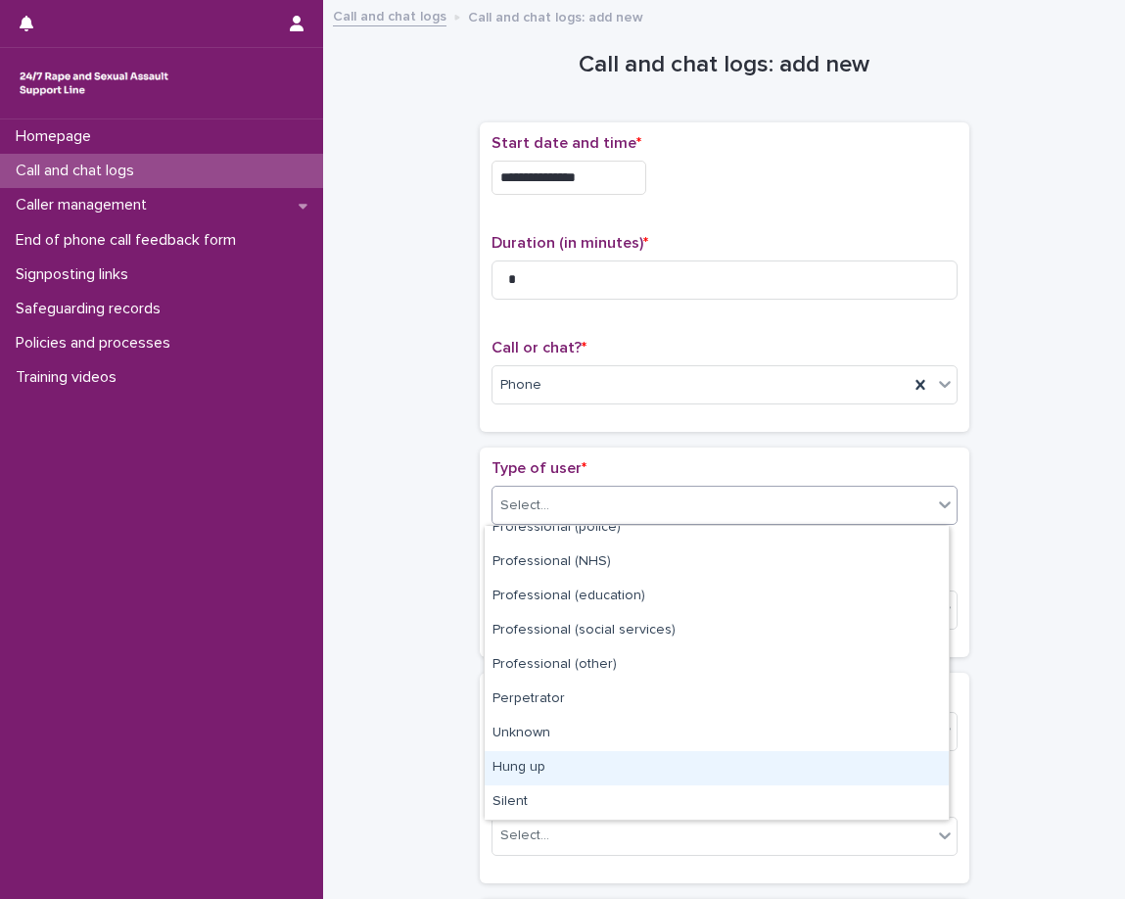
click at [497, 756] on div "Hung up" at bounding box center [717, 768] width 464 height 34
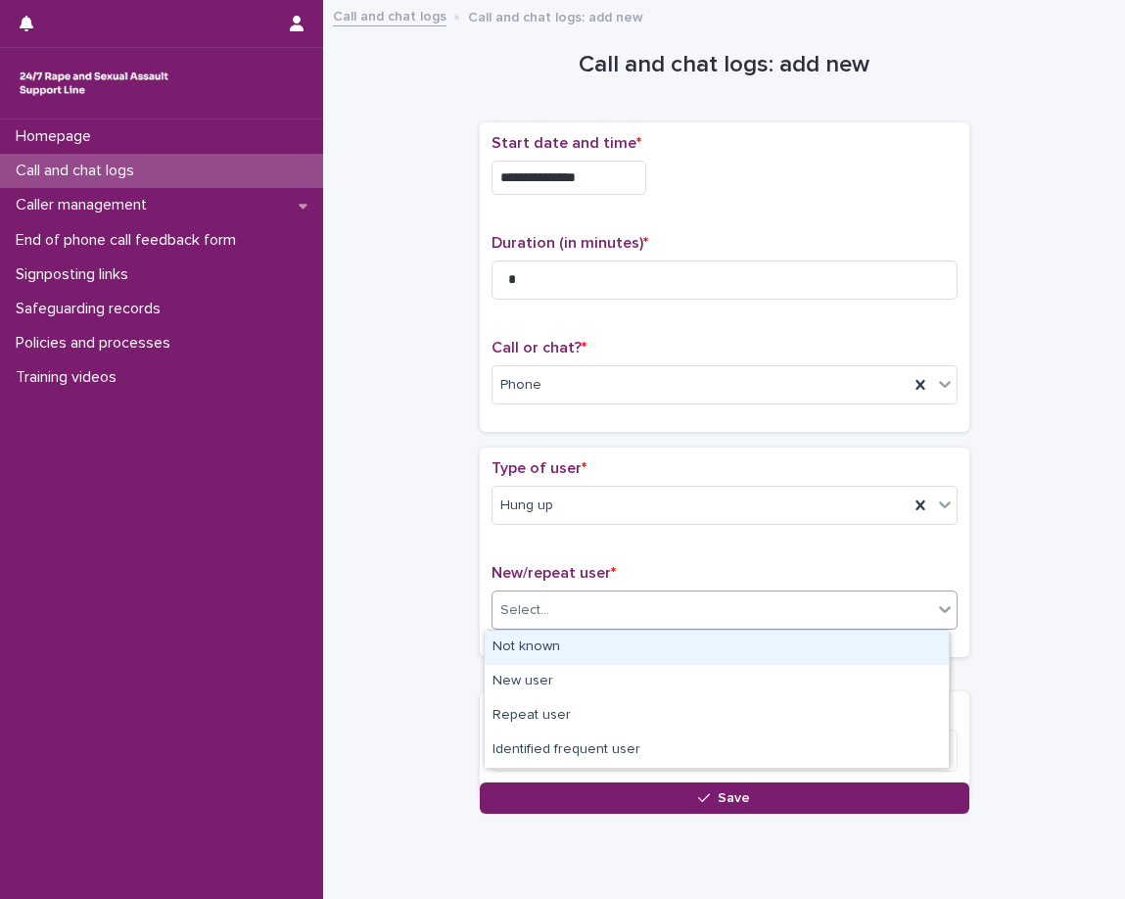
drag, startPoint x: 551, startPoint y: 613, endPoint x: 548, endPoint y: 624, distance: 11.5
click at [551, 612] on div "Select..." at bounding box center [713, 611] width 440 height 32
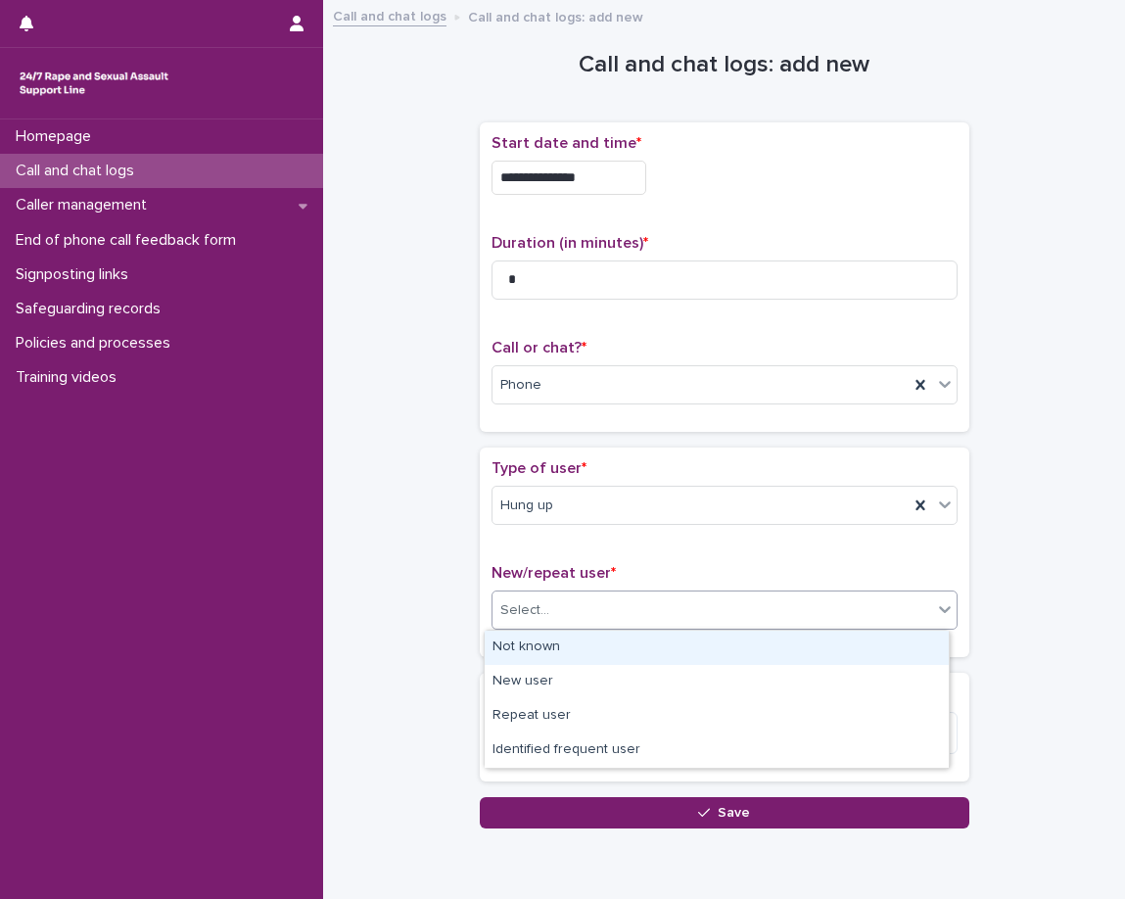
click at [546, 646] on div "Not known" at bounding box center [717, 648] width 464 height 34
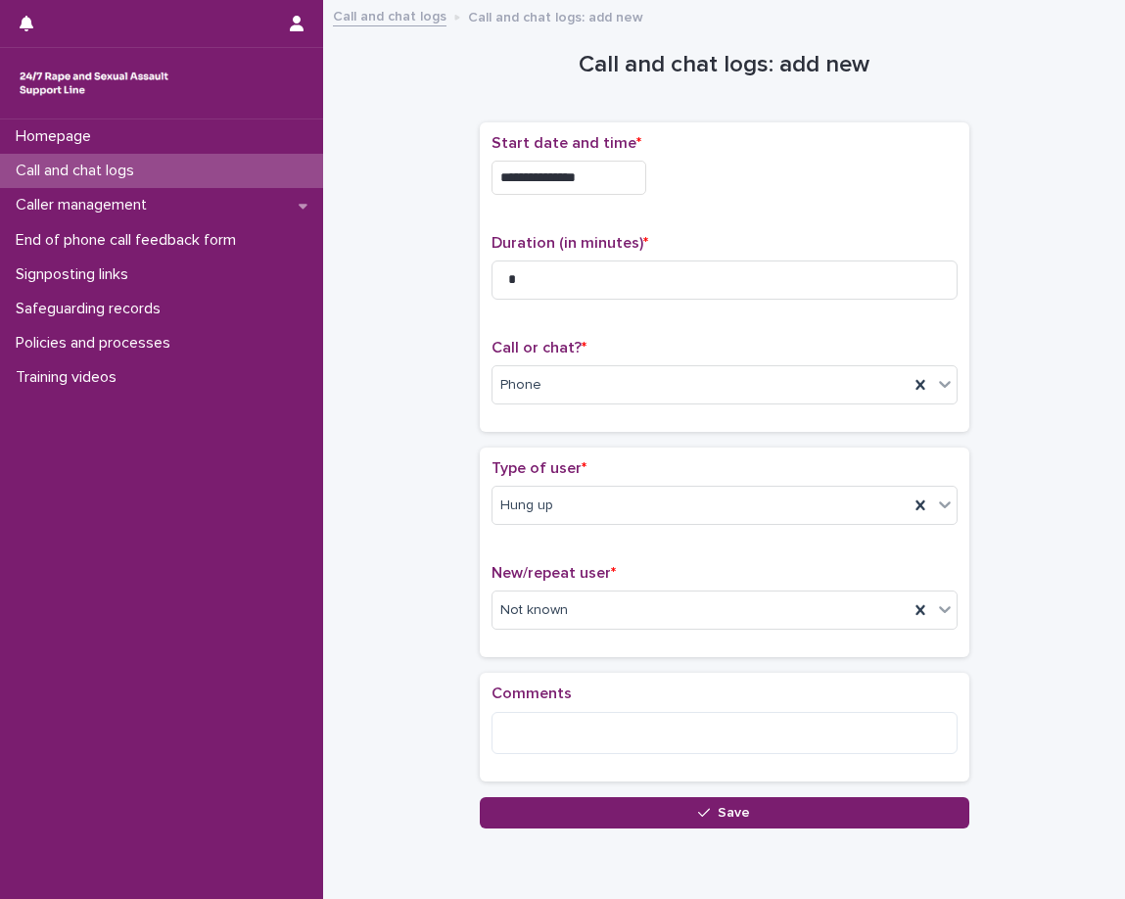
click at [497, 656] on div "Type of user * Hung up New/repeat user * Not known" at bounding box center [725, 553] width 490 height 210
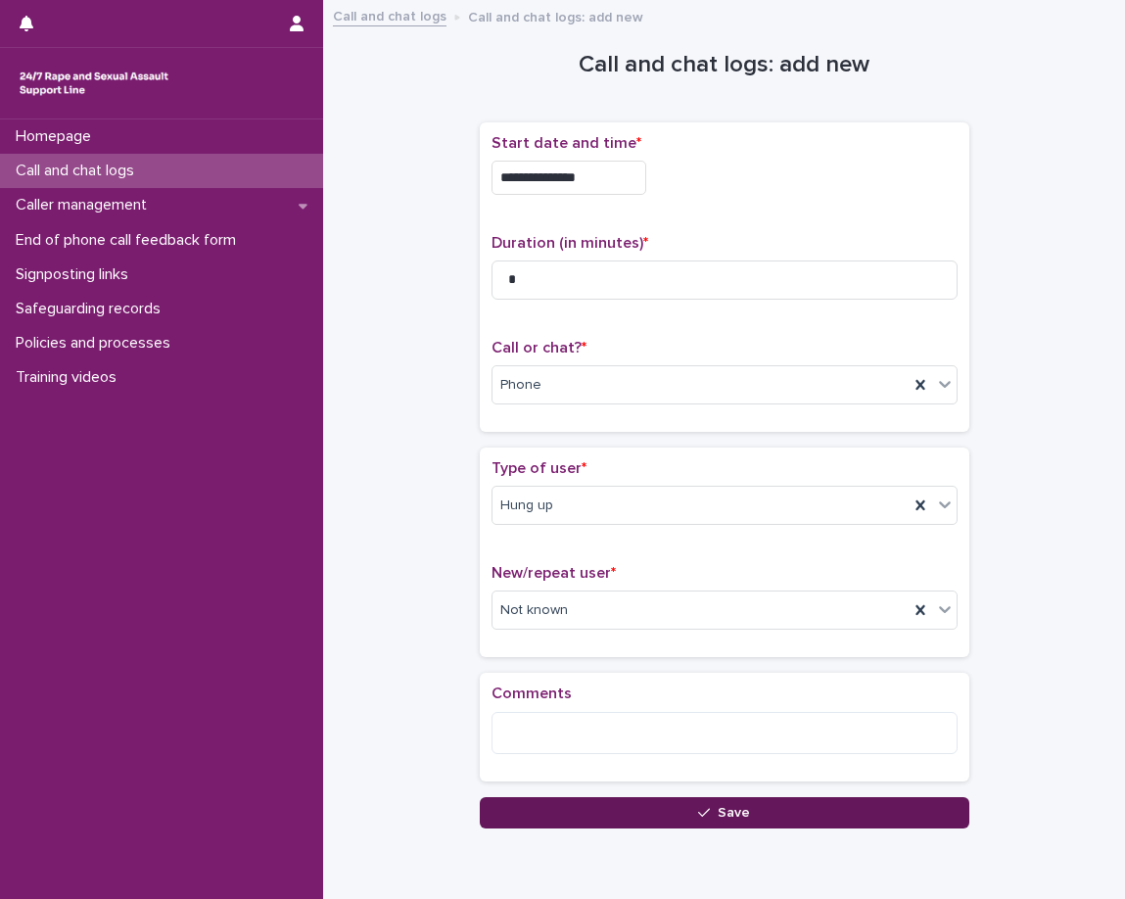
click at [591, 807] on button "Save" at bounding box center [725, 812] width 490 height 31
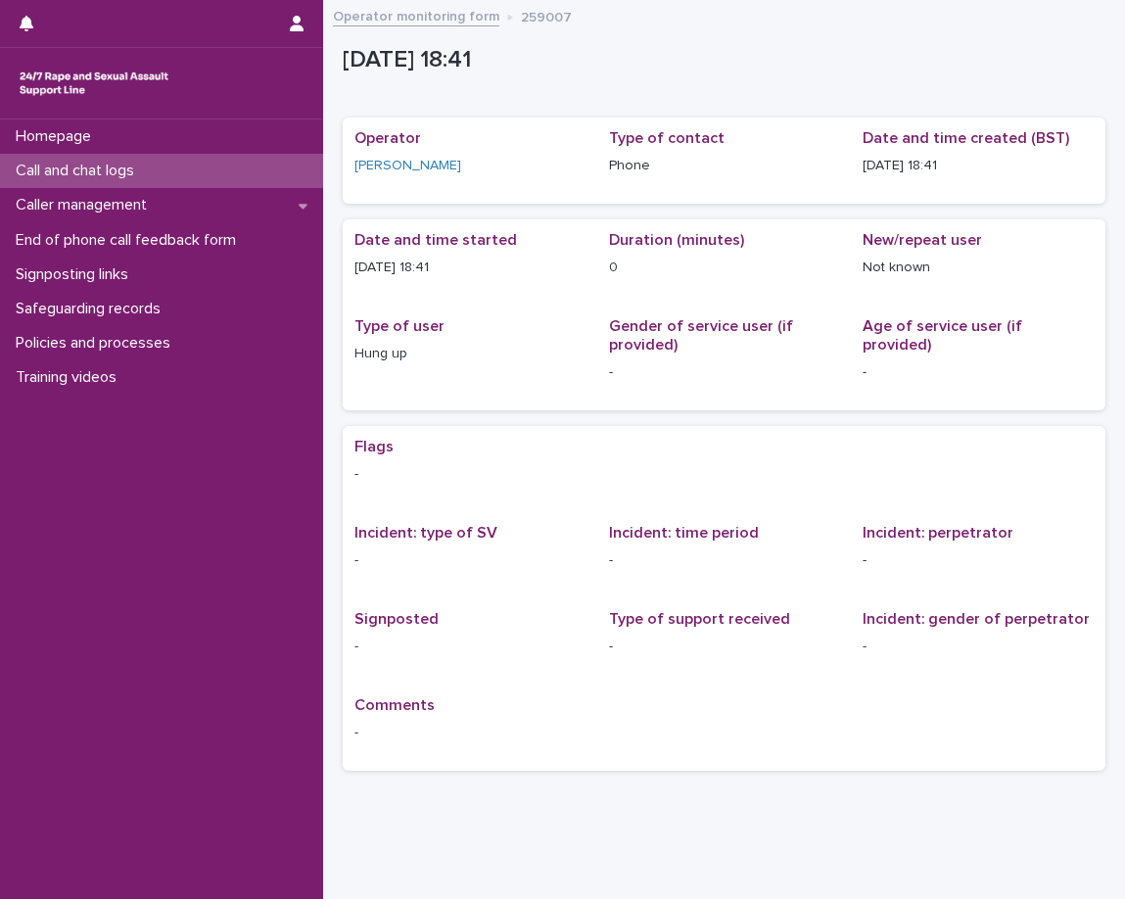
click at [194, 170] on div "Call and chat logs" at bounding box center [161, 171] width 323 height 34
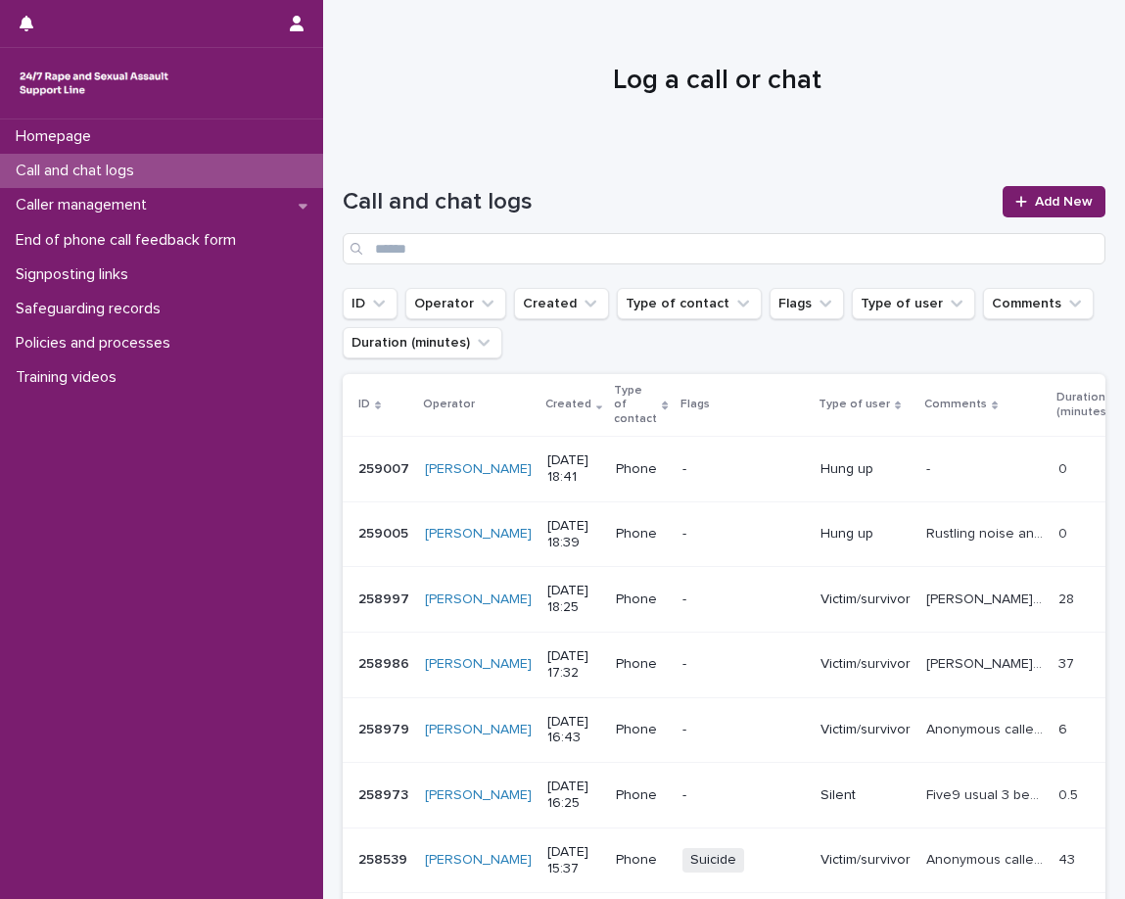
click at [1059, 461] on p "0" at bounding box center [1065, 467] width 13 height 21
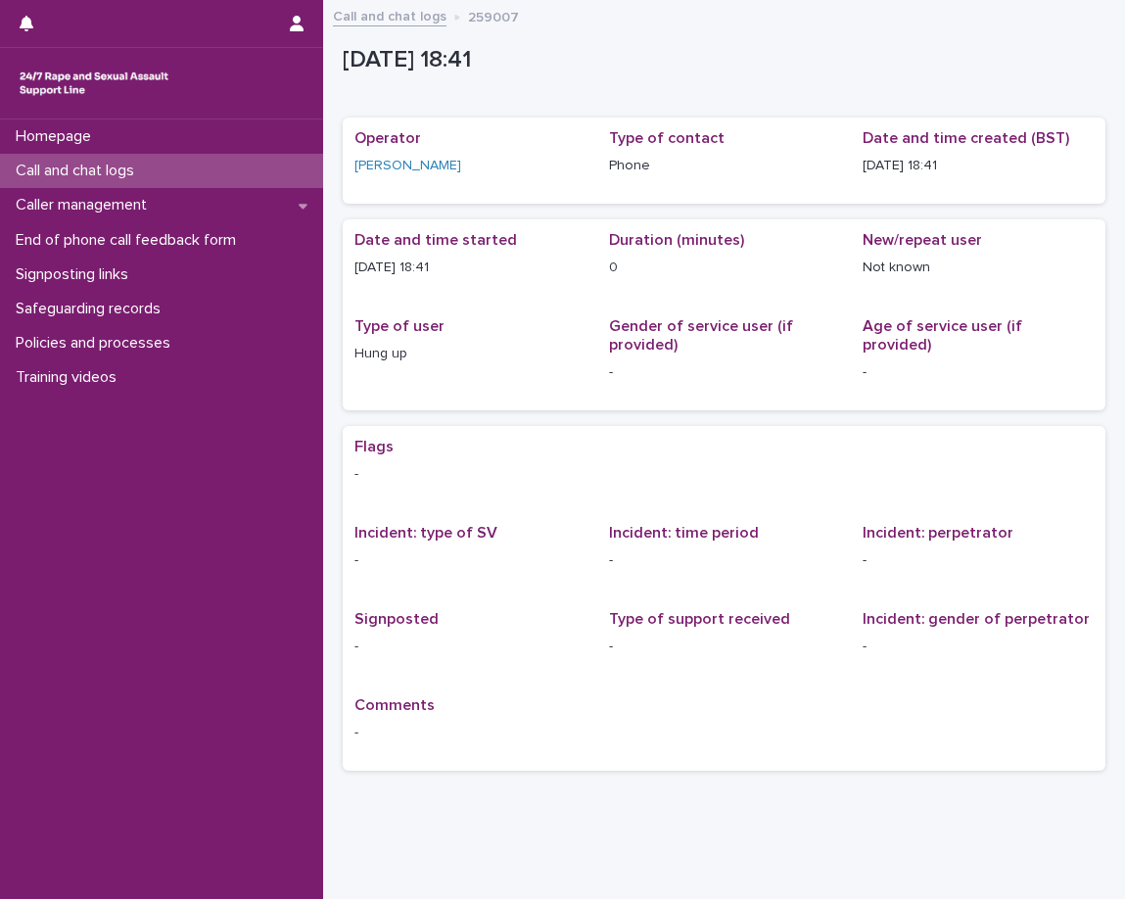
click at [254, 168] on div "Call and chat logs" at bounding box center [161, 171] width 323 height 34
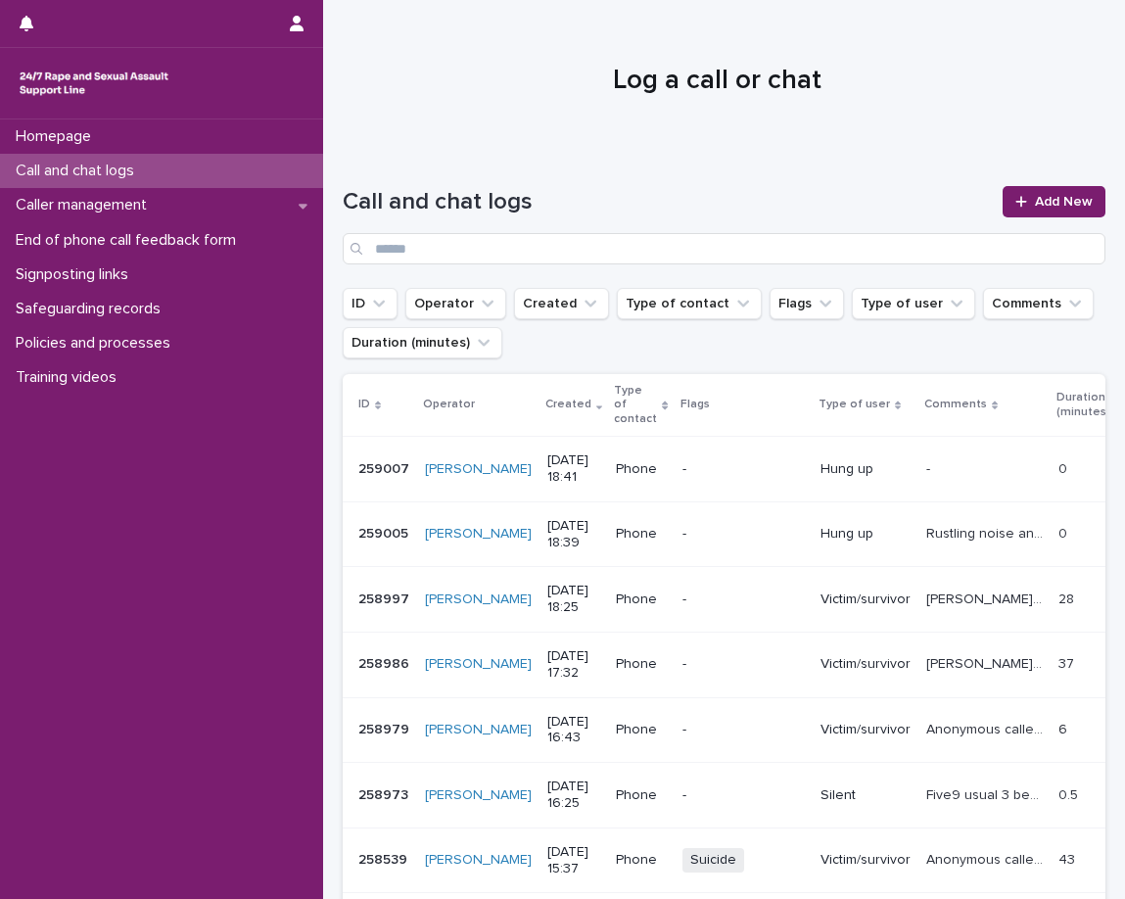
click at [147, 594] on div "Homepage Call and chat logs Caller management End of phone call feedback form S…" at bounding box center [161, 510] width 323 height 780
click at [123, 672] on div "Homepage Call and chat logs Caller management End of phone call feedback form S…" at bounding box center [161, 510] width 323 height 780
click at [1037, 198] on span "Add New" at bounding box center [1064, 202] width 58 height 14
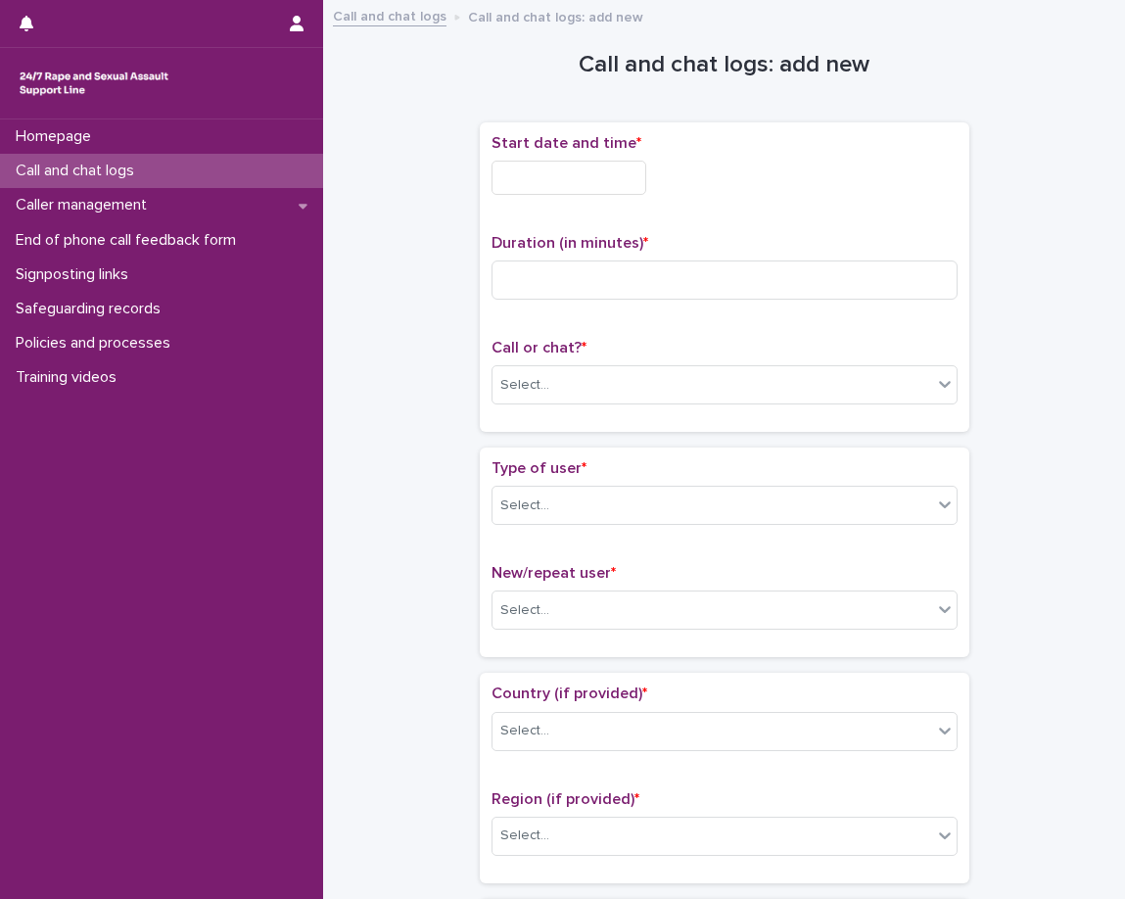
click at [615, 179] on input "text" at bounding box center [569, 178] width 155 height 34
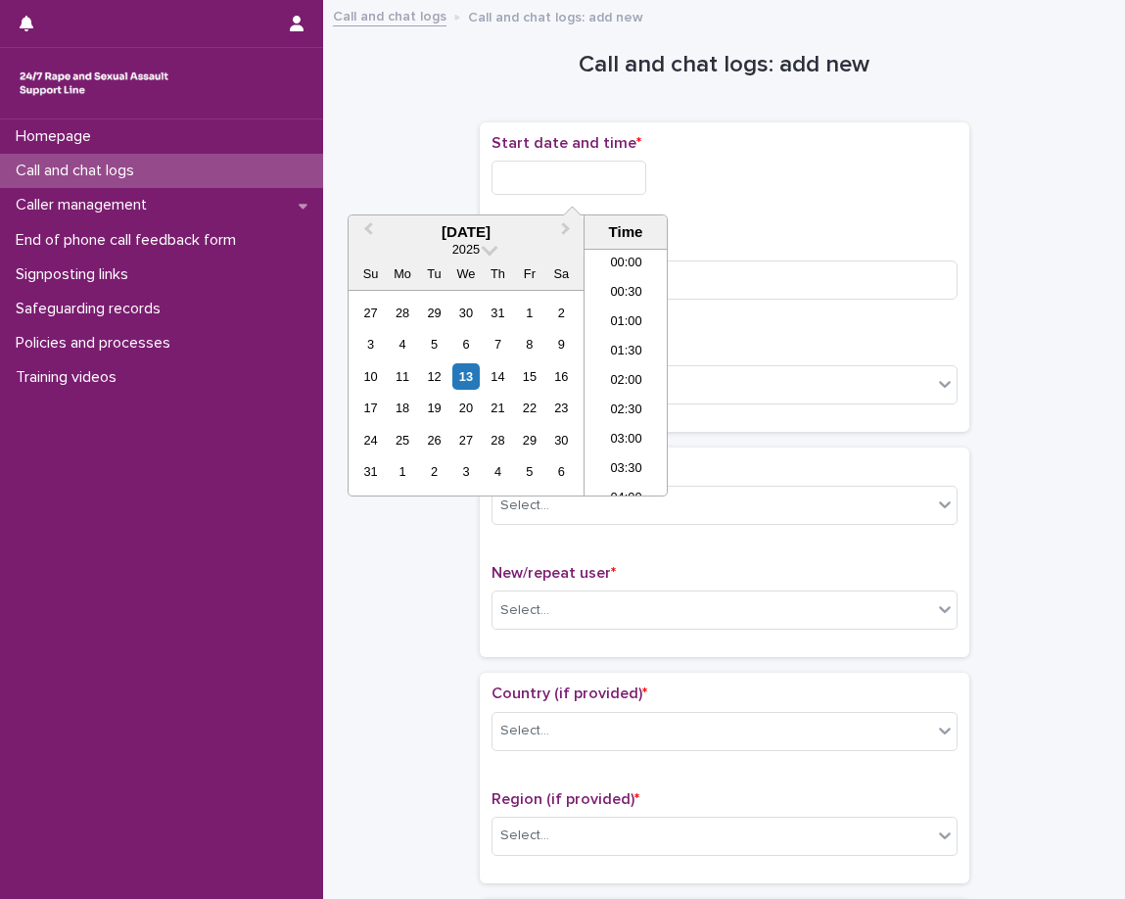
scroll to position [980, 0]
click at [624, 325] on li "17:30" at bounding box center [626, 313] width 83 height 29
click at [622, 175] on input "**********" at bounding box center [569, 178] width 155 height 34
click at [635, 392] on li "18:00" at bounding box center [626, 401] width 83 height 29
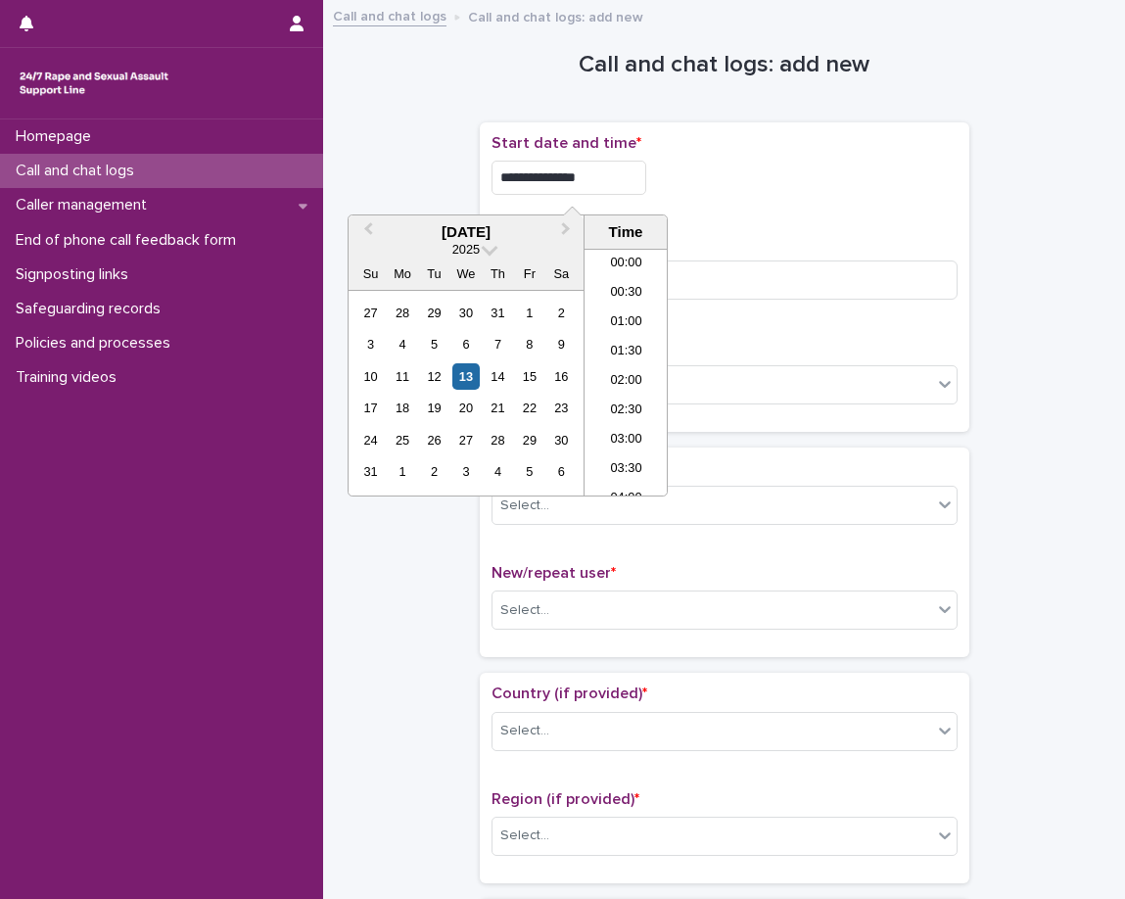
click at [646, 184] on input "**********" at bounding box center [569, 178] width 155 height 34
type input "**********"
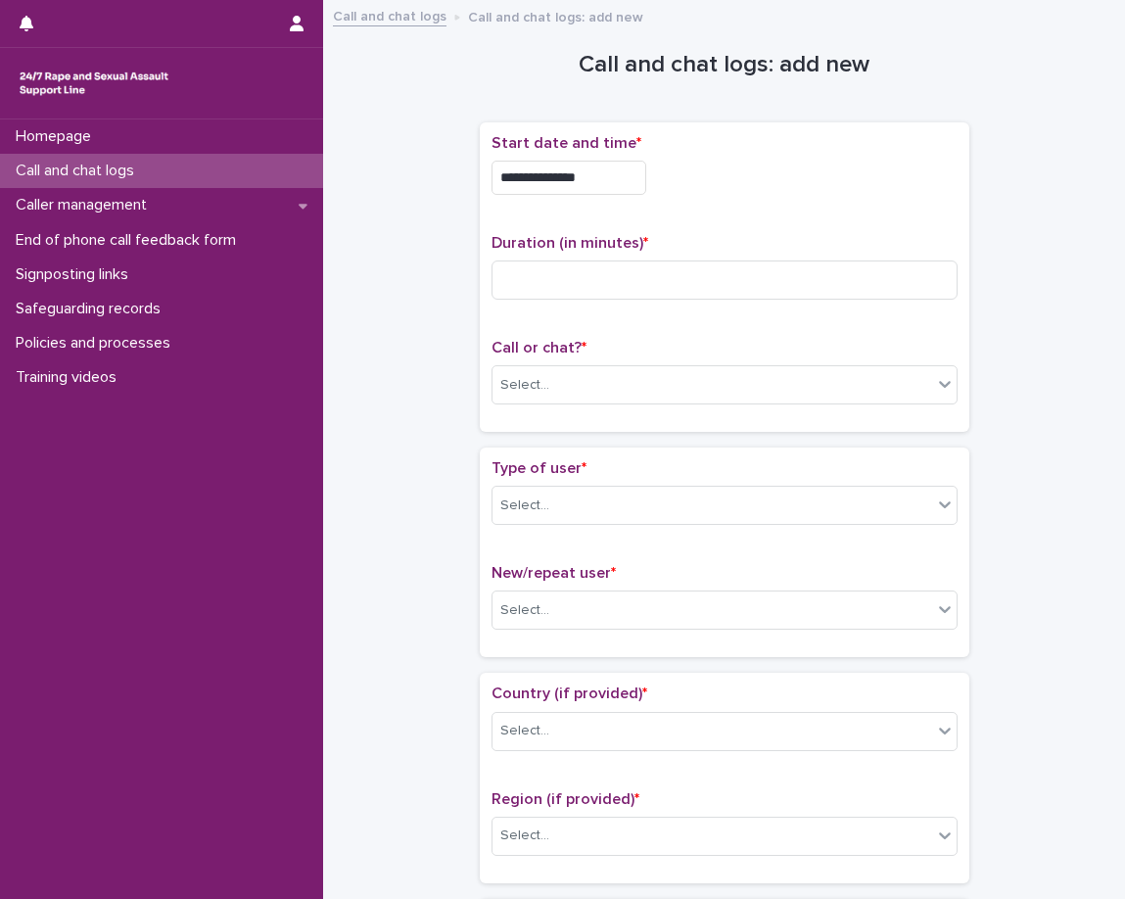
click at [760, 252] on p "Duration (in minutes) *" at bounding box center [725, 243] width 466 height 19
click at [711, 276] on input at bounding box center [725, 280] width 466 height 39
type input "*"
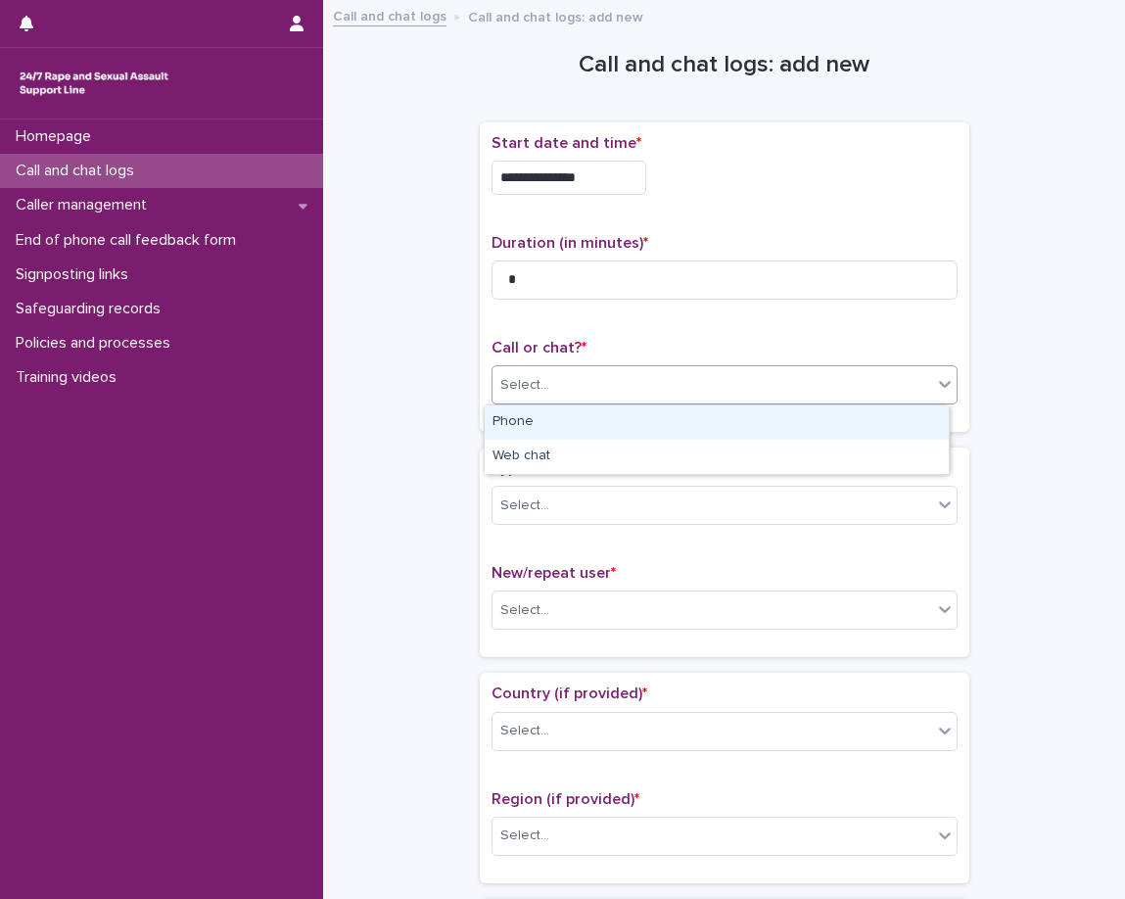
click at [720, 376] on div "Select..." at bounding box center [713, 385] width 440 height 32
click at [703, 420] on div "Phone" at bounding box center [717, 423] width 464 height 34
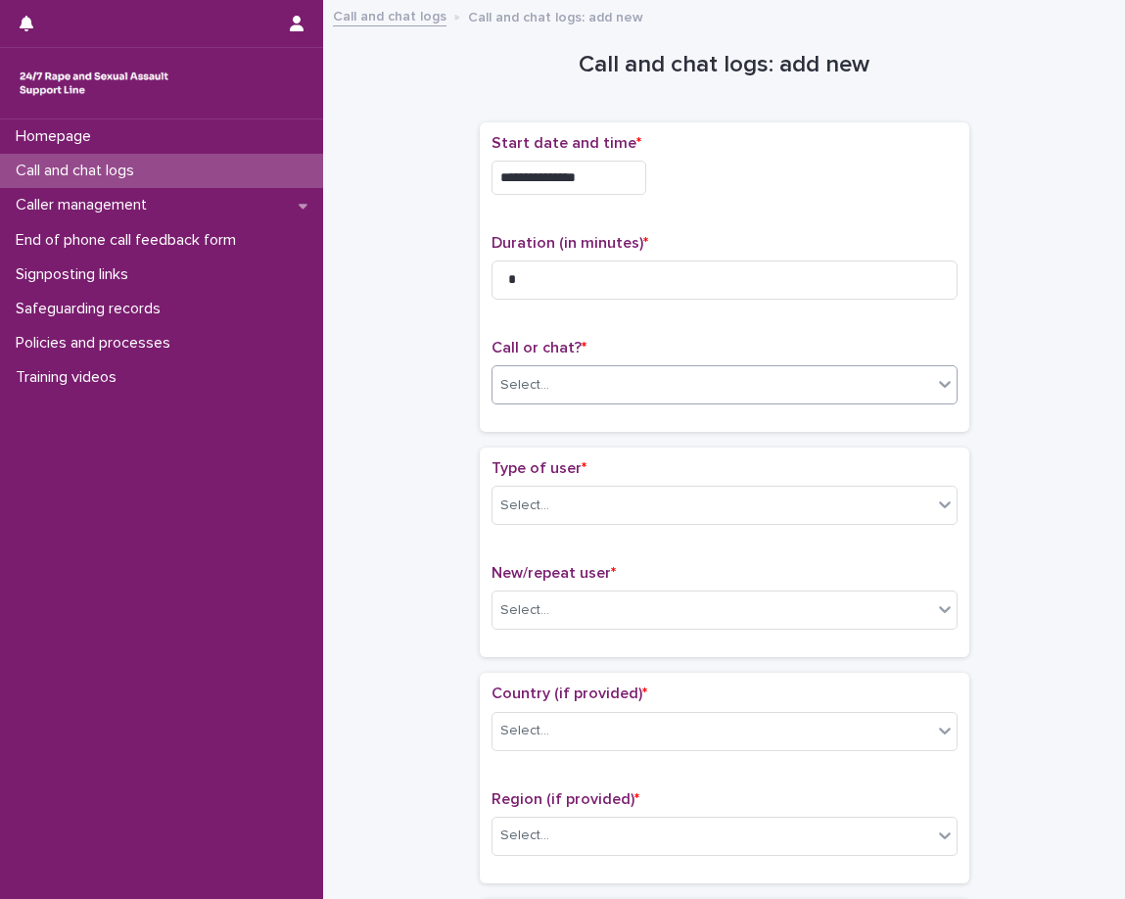
click at [692, 460] on p "Type of user *" at bounding box center [725, 468] width 466 height 19
click at [698, 494] on div "Select..." at bounding box center [713, 506] width 440 height 32
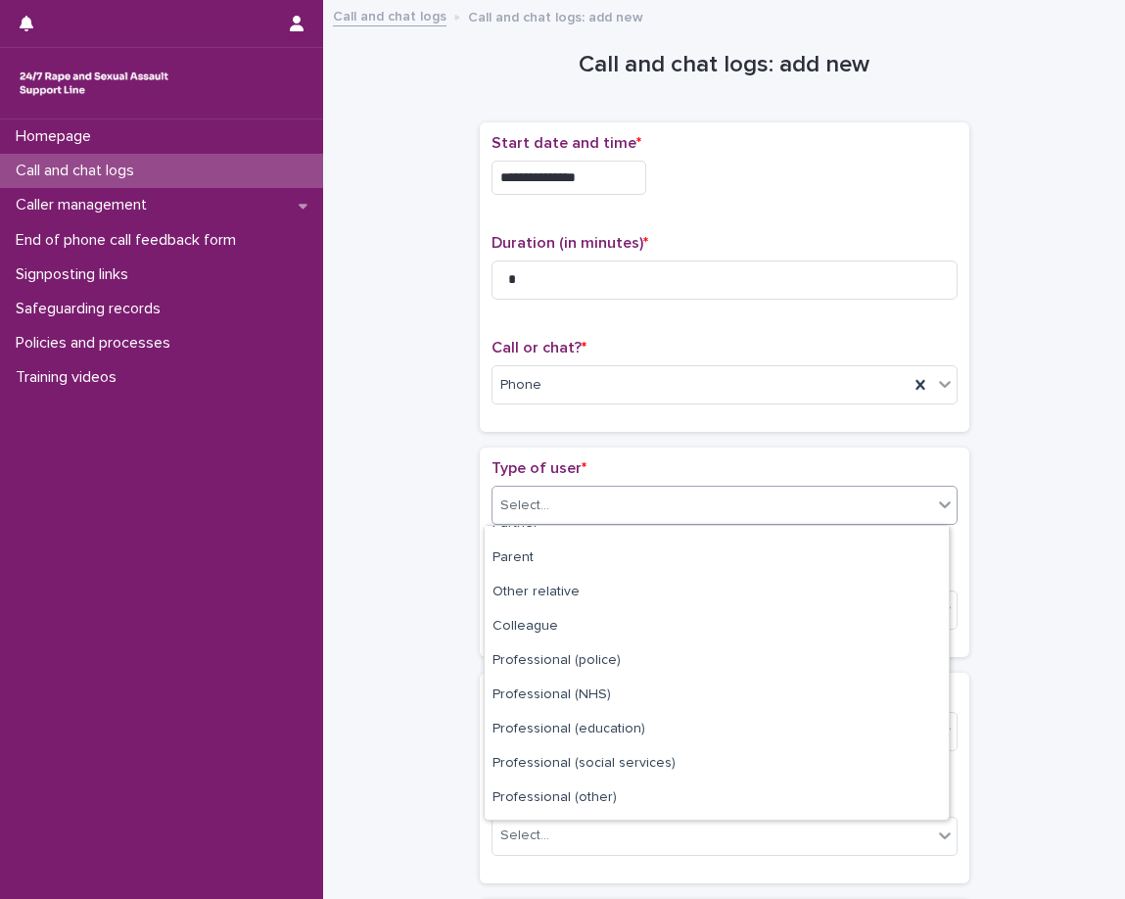
scroll to position [220, 0]
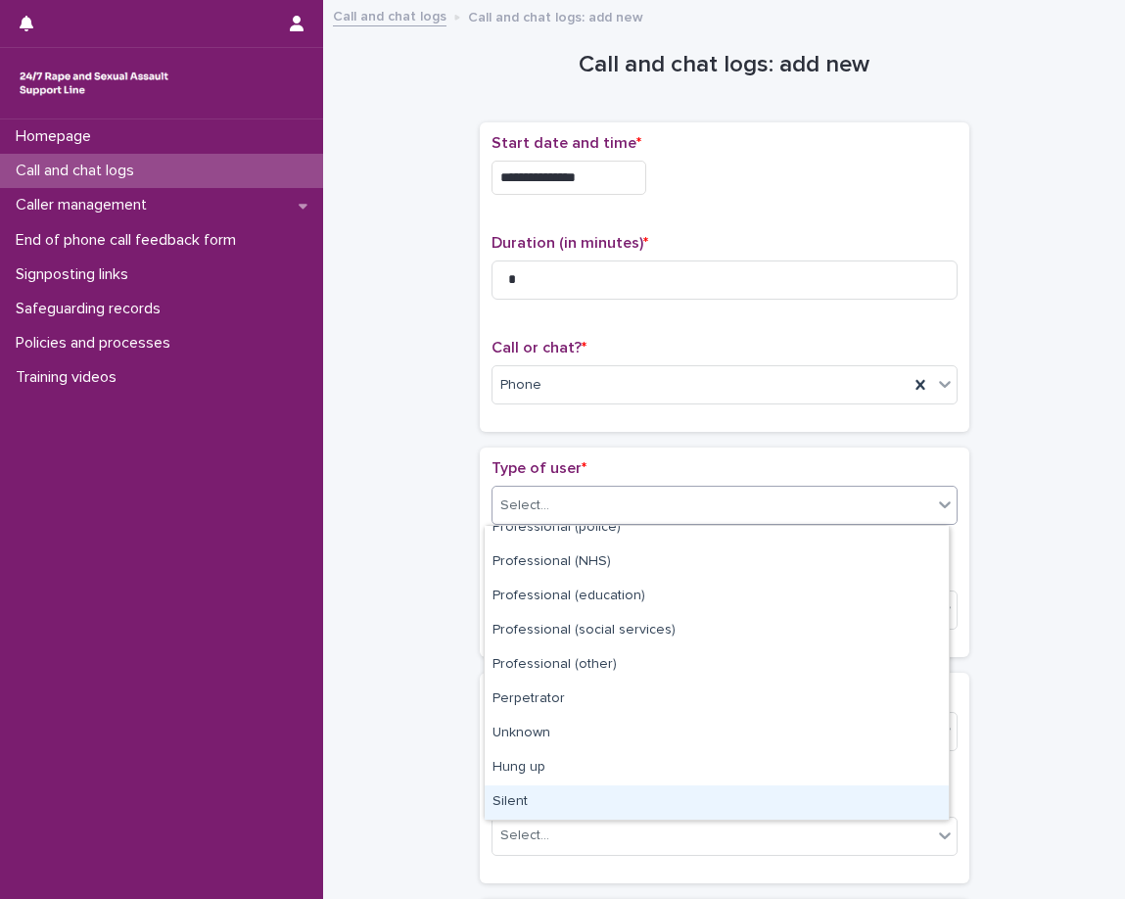
click at [767, 801] on div "Silent" at bounding box center [717, 803] width 464 height 34
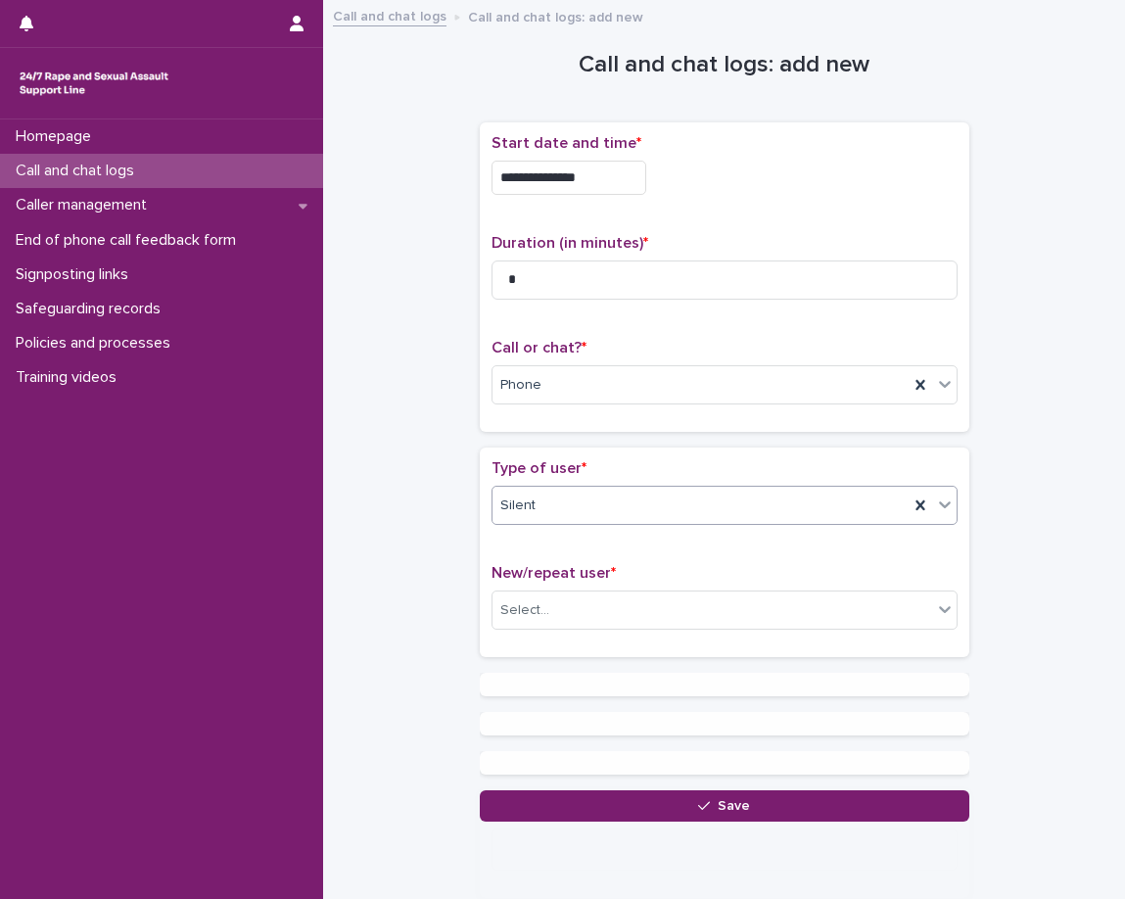
click at [412, 458] on div "**********" at bounding box center [724, 417] width 763 height 810
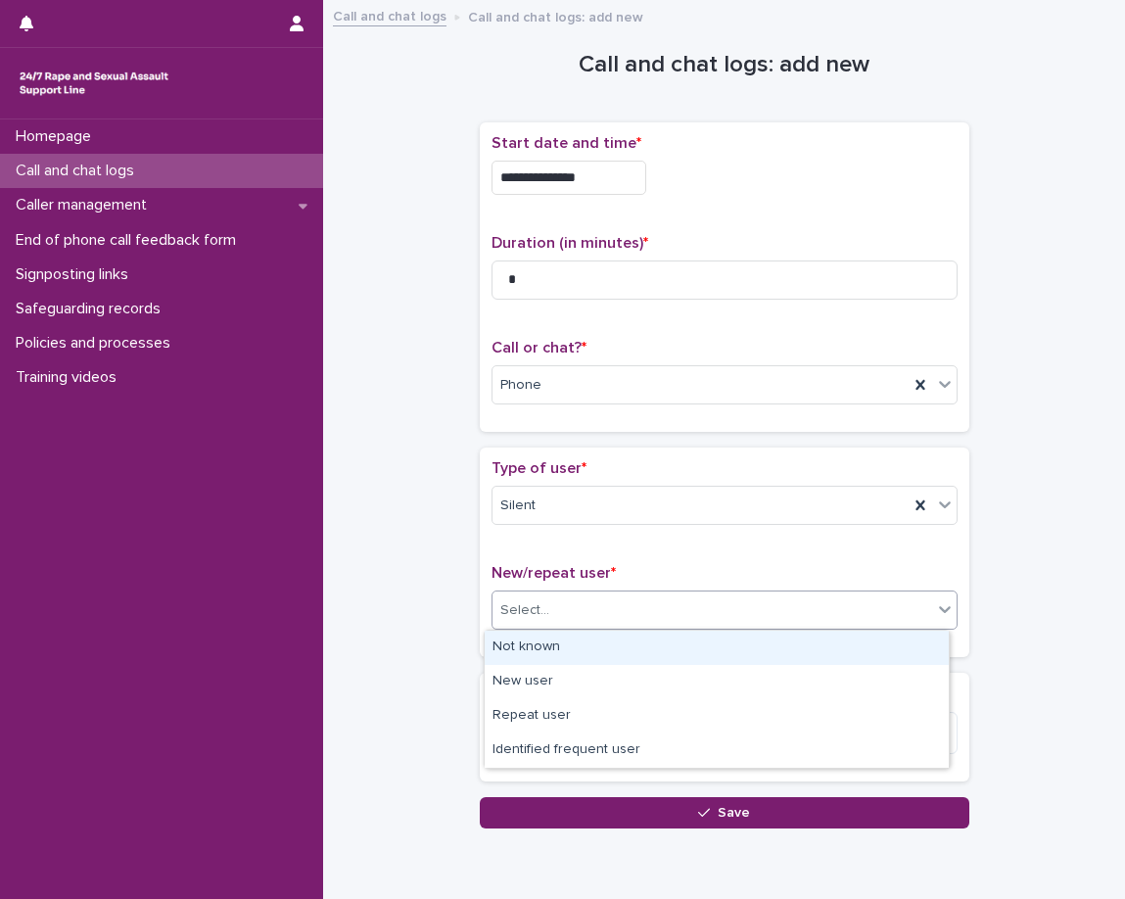
click at [681, 621] on div "Select..." at bounding box center [713, 611] width 440 height 32
click at [667, 646] on div "Not known" at bounding box center [717, 648] width 464 height 34
click at [659, 683] on div "Comments" at bounding box center [725, 727] width 490 height 108
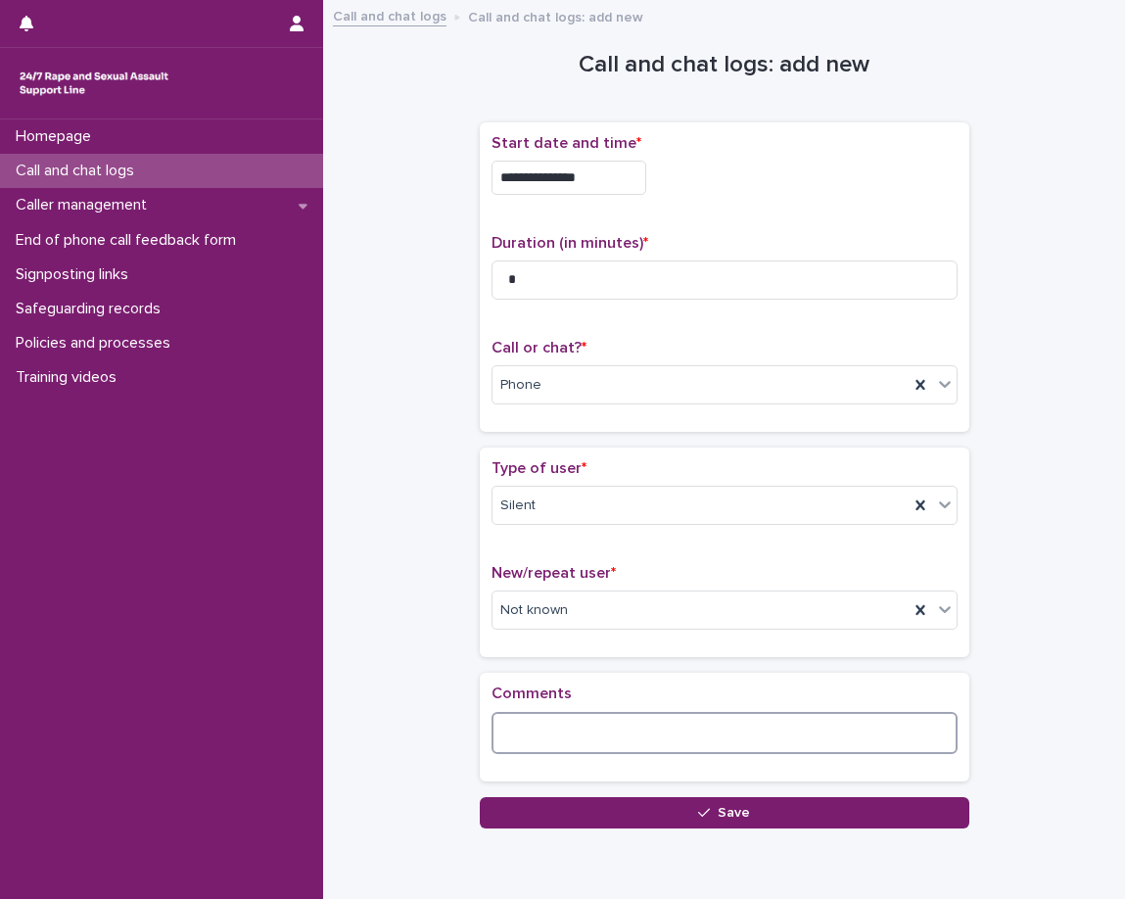
drag, startPoint x: 667, startPoint y: 736, endPoint x: 679, endPoint y: 730, distance: 13.1
click at [668, 736] on textarea at bounding box center [725, 733] width 466 height 42
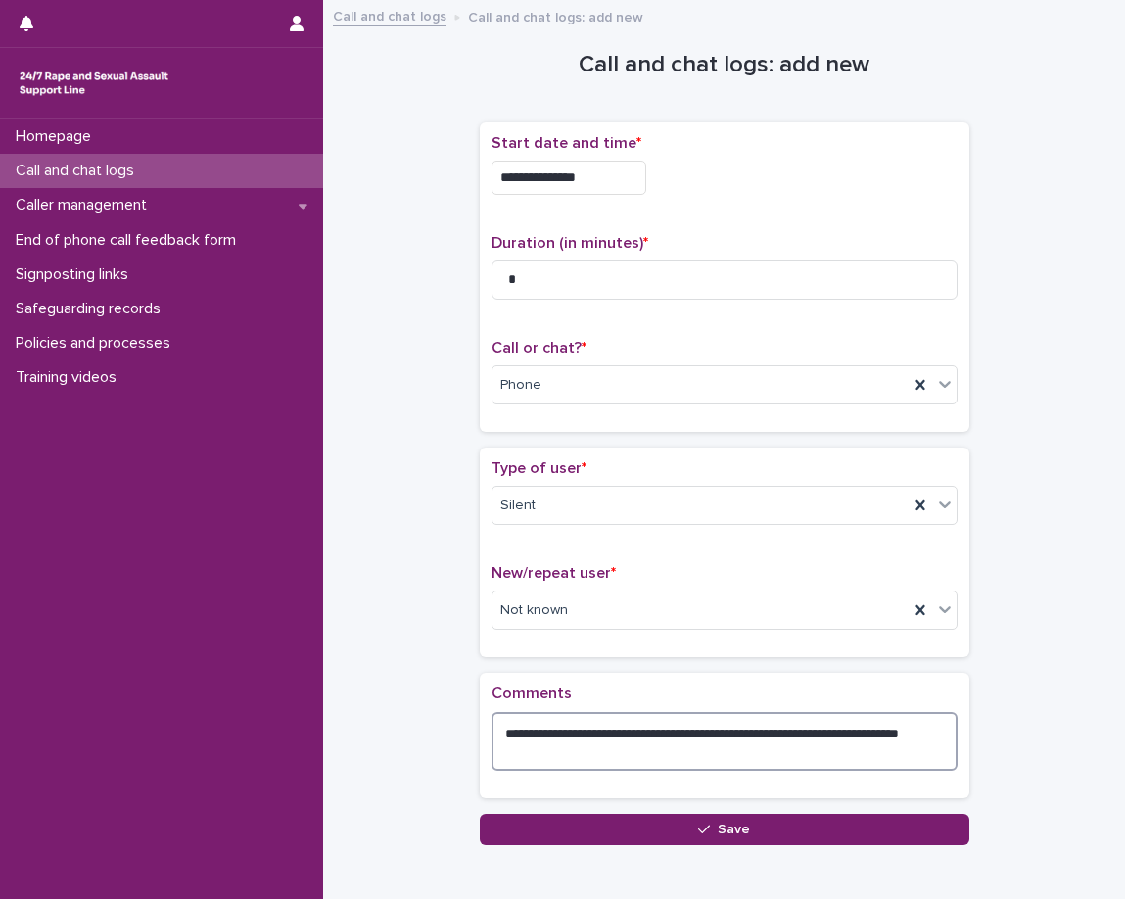
type textarea "**********"
click at [414, 667] on div "**********" at bounding box center [724, 429] width 763 height 834
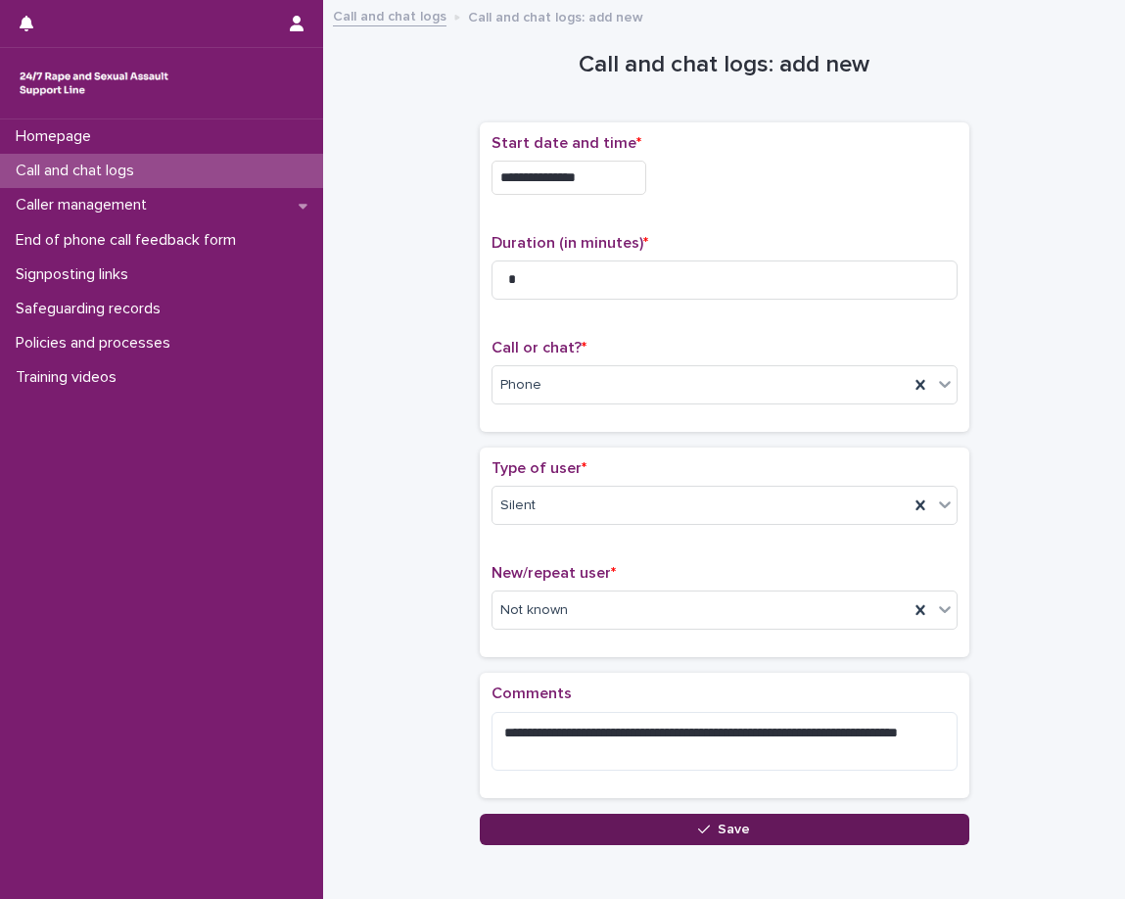
click at [770, 834] on button "Save" at bounding box center [725, 829] width 490 height 31
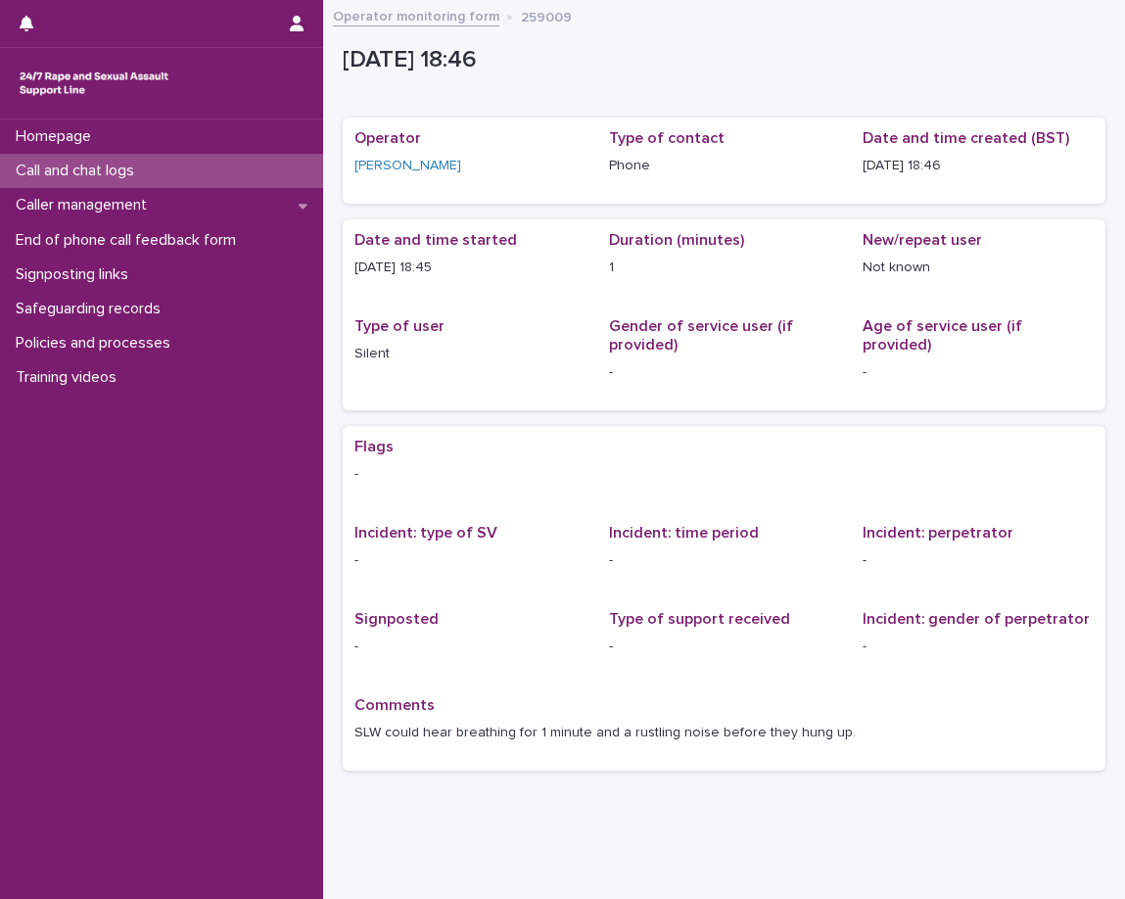
click at [276, 168] on div "Call and chat logs" at bounding box center [161, 171] width 323 height 34
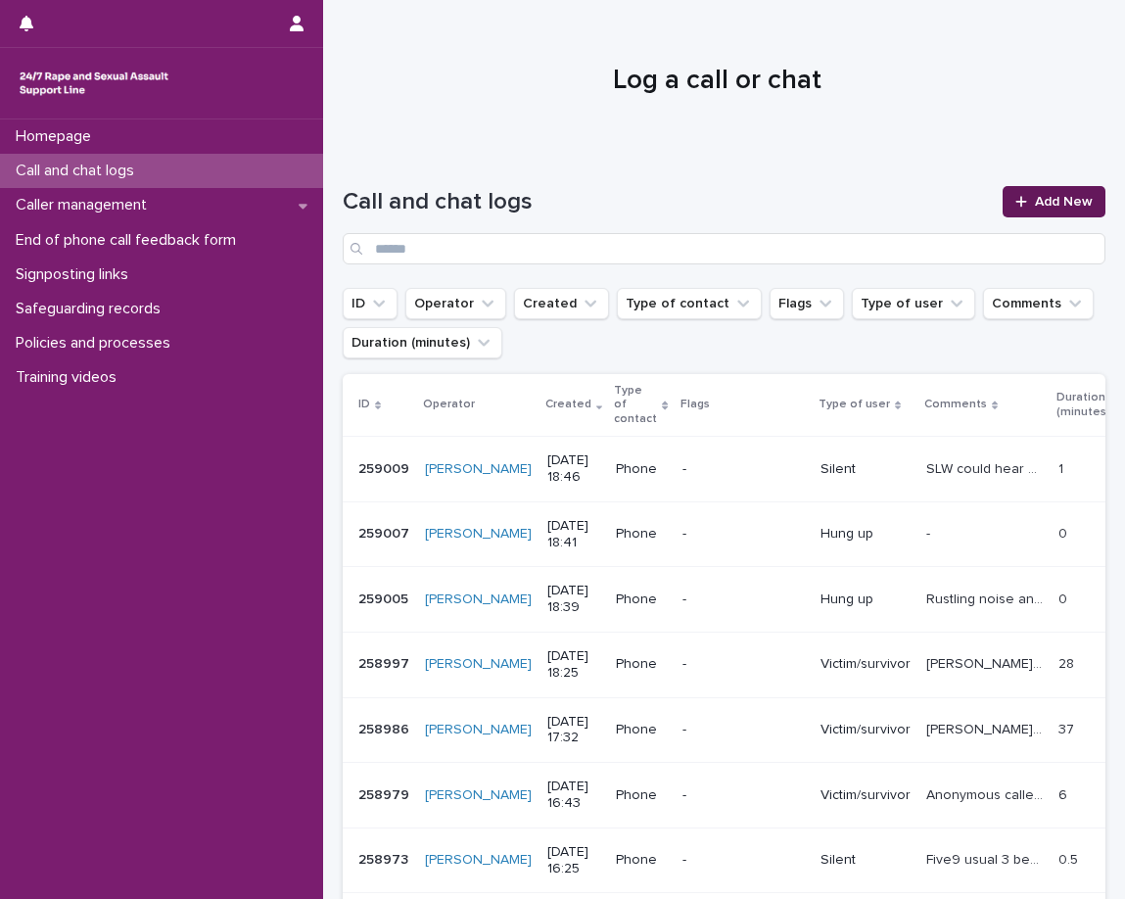
click at [1020, 201] on div at bounding box center [1026, 202] width 20 height 14
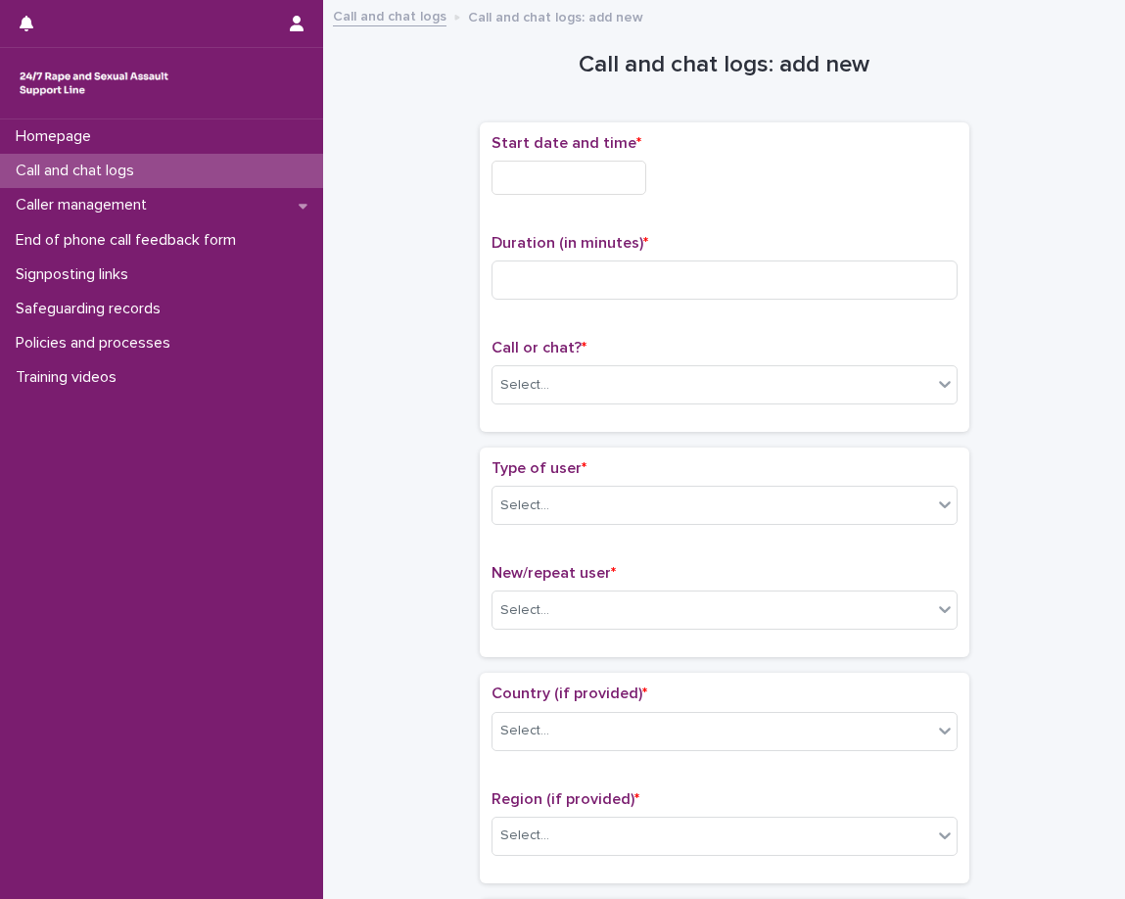
click at [574, 186] on input "text" at bounding box center [569, 178] width 155 height 34
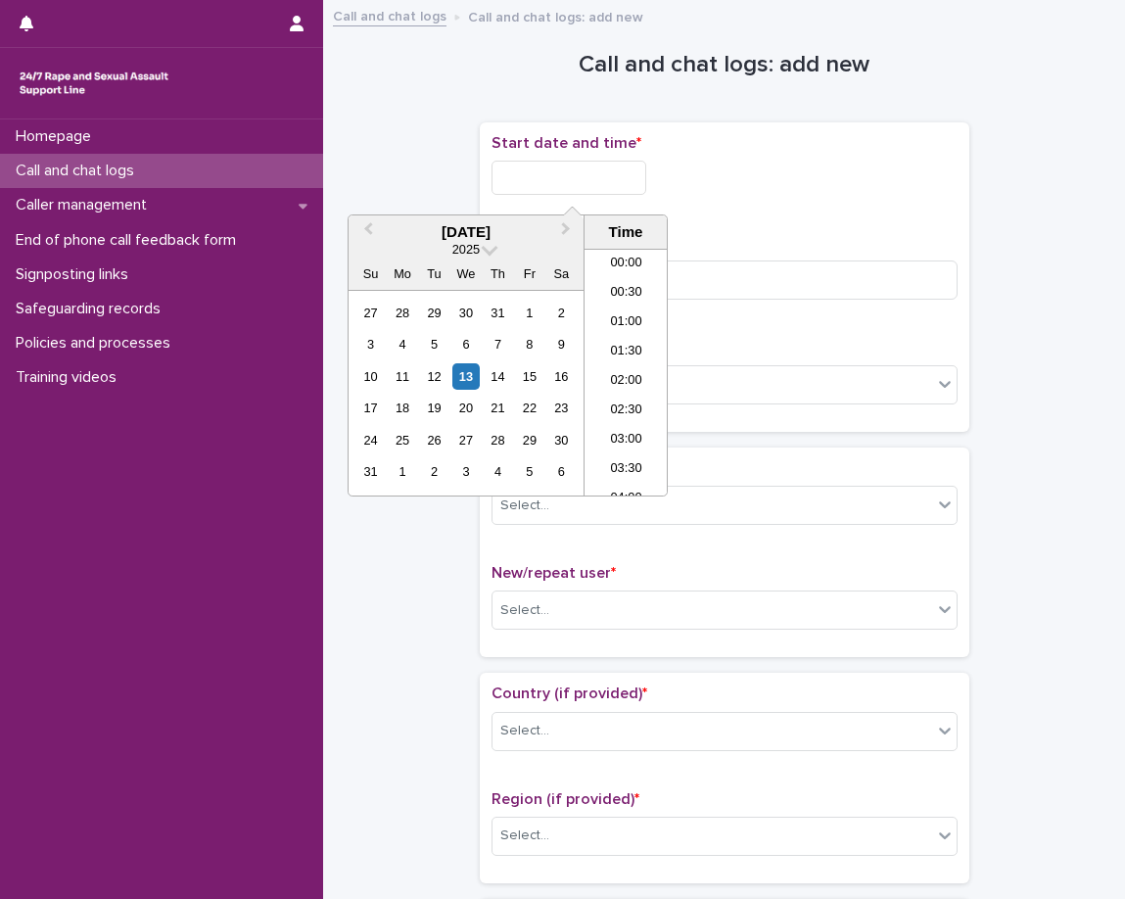
scroll to position [980, 0]
click at [646, 335] on li "18:00" at bounding box center [626, 342] width 83 height 29
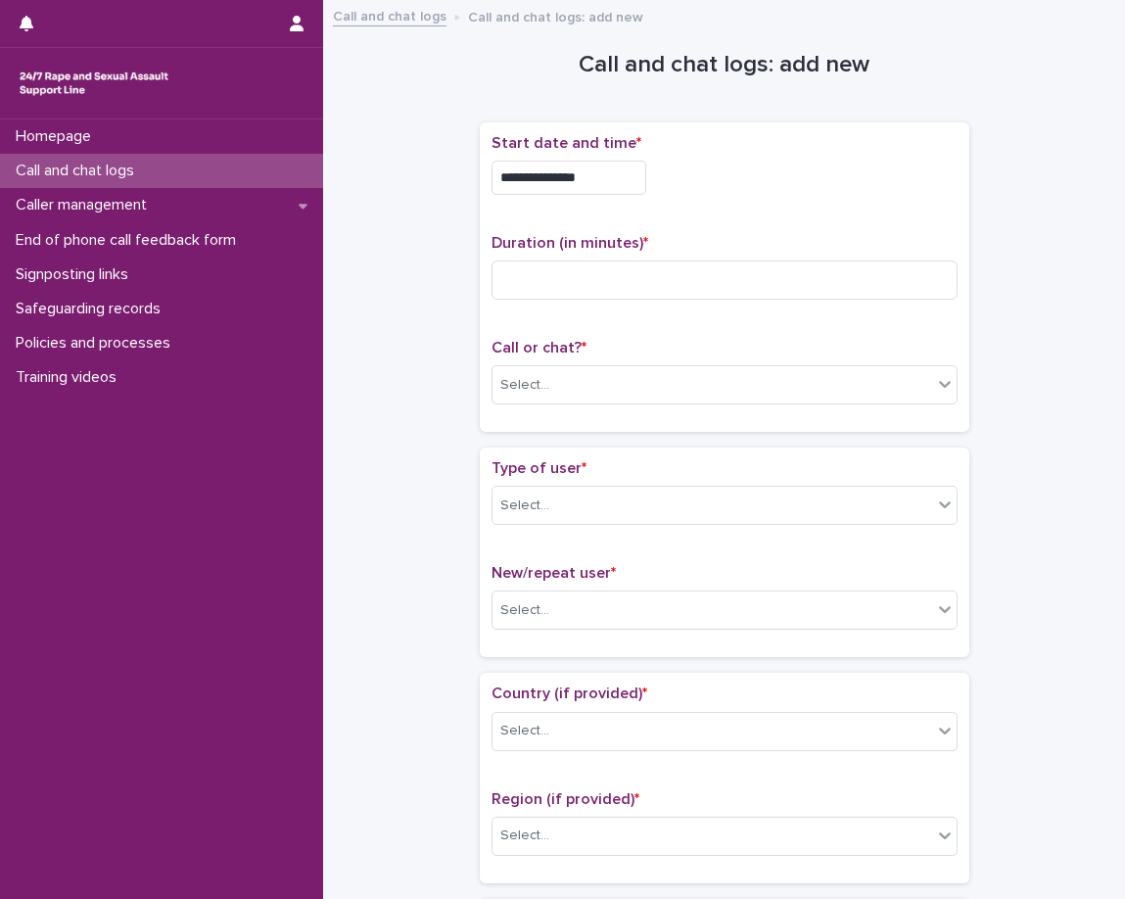
click at [613, 172] on input "**********" at bounding box center [569, 178] width 155 height 34
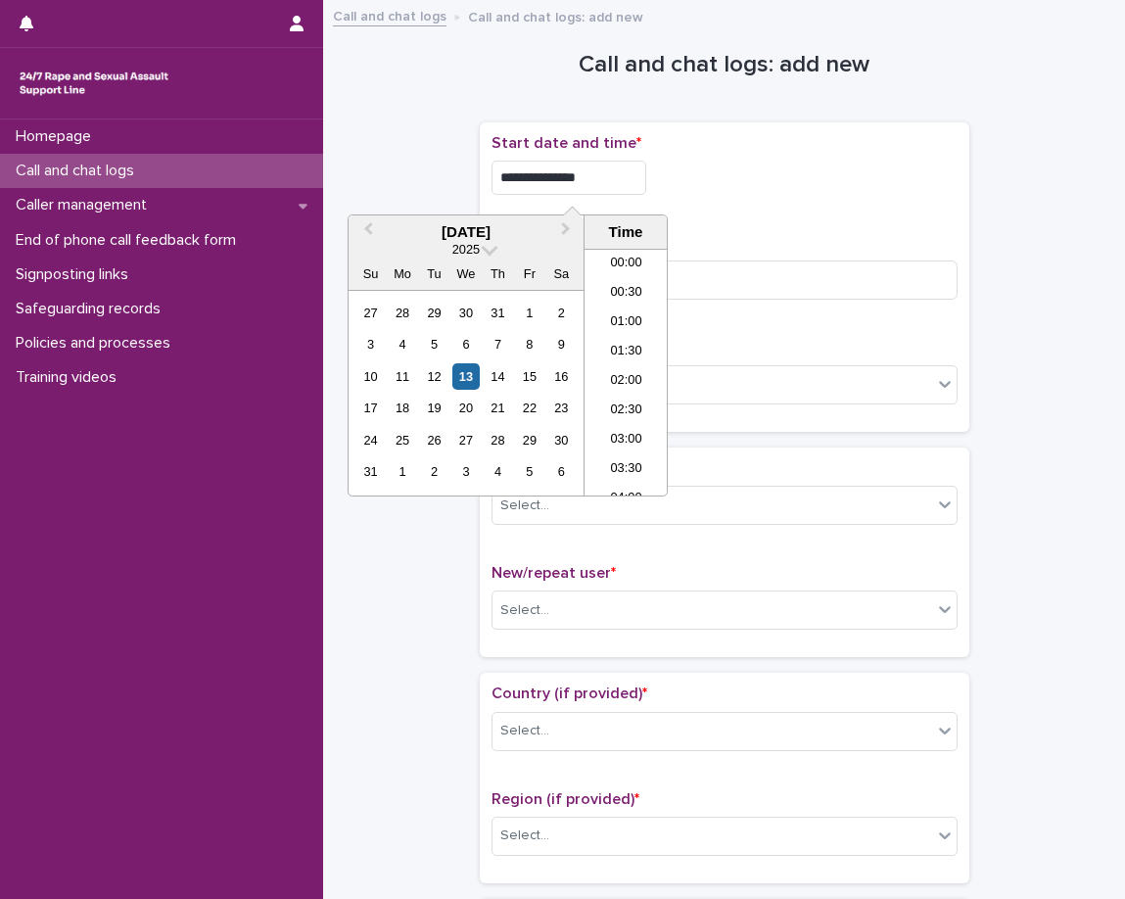
scroll to position [950, 0]
type input "**********"
click at [785, 278] on input at bounding box center [725, 280] width 466 height 39
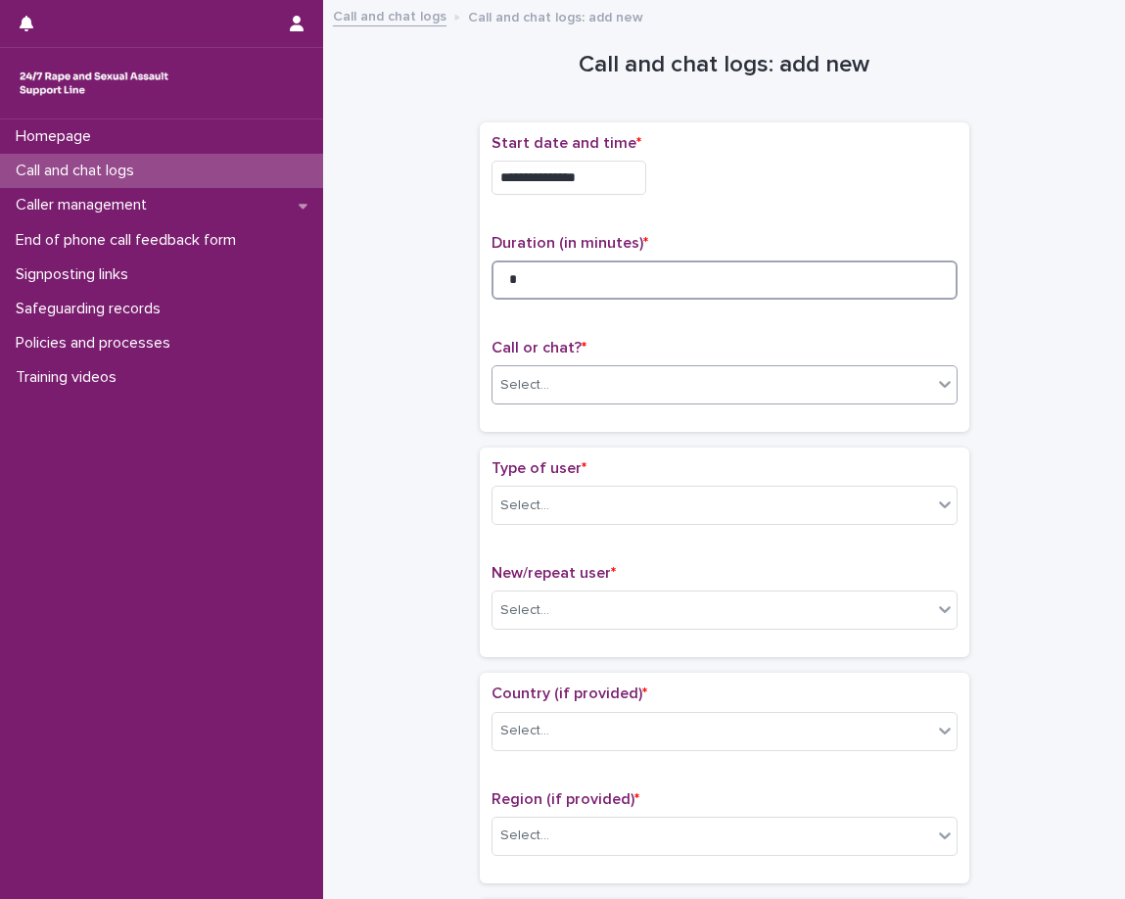
type input "*"
click at [736, 384] on div "Select..." at bounding box center [713, 385] width 440 height 32
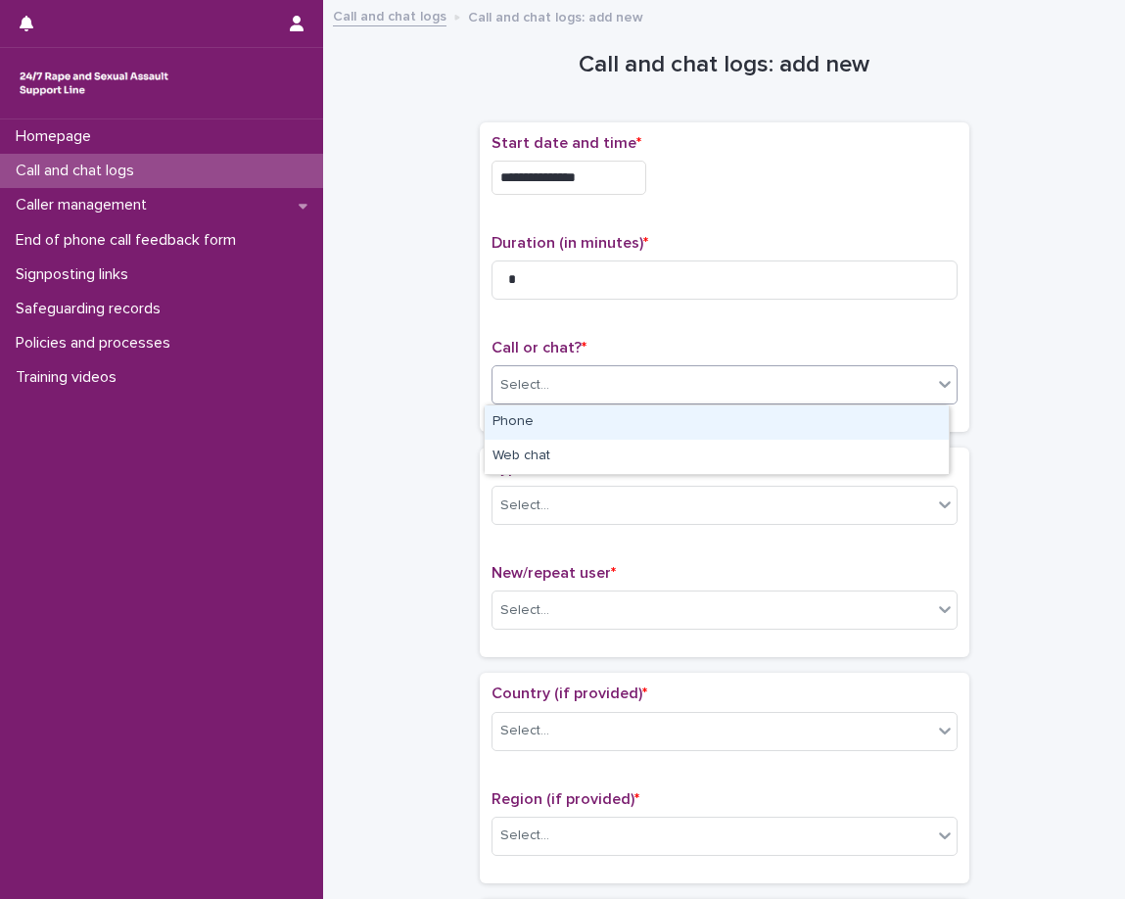
click at [713, 426] on div "Phone" at bounding box center [717, 423] width 464 height 34
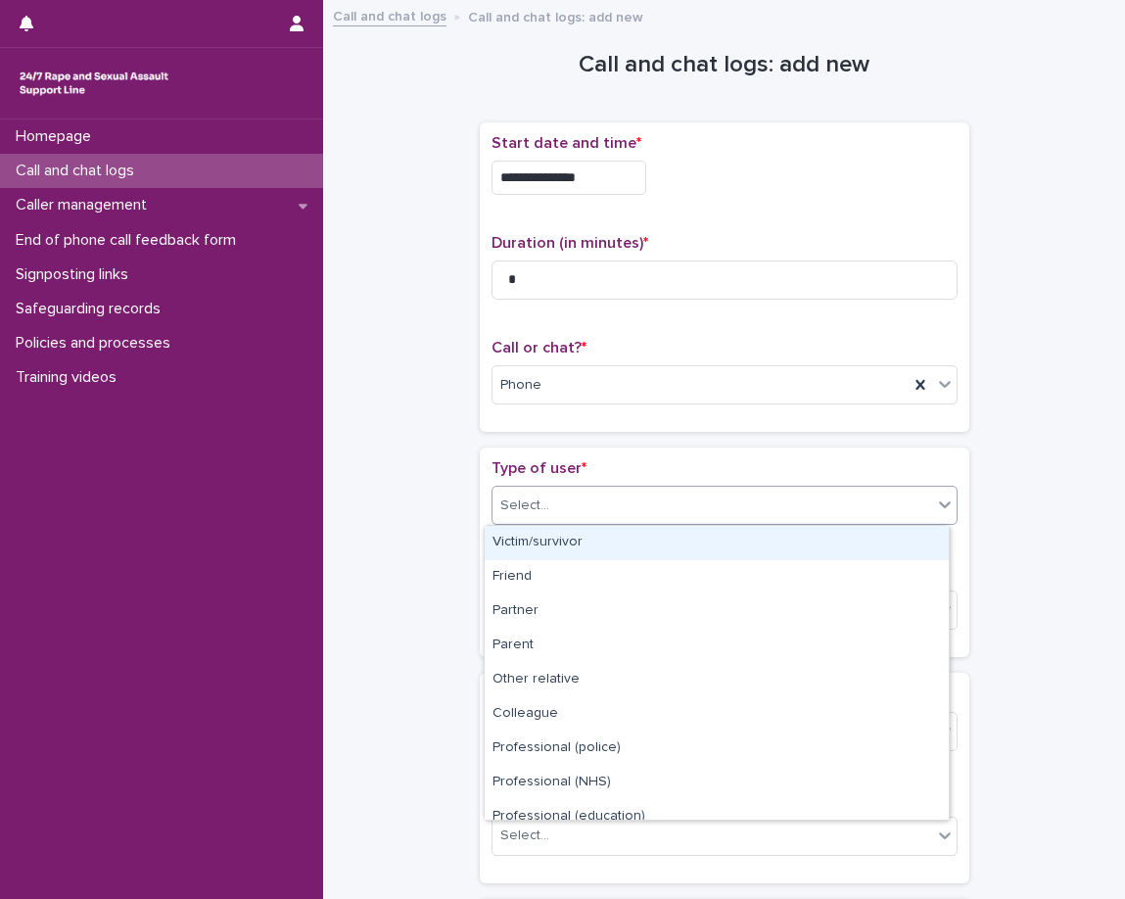
click at [694, 507] on div "Select..." at bounding box center [713, 506] width 440 height 32
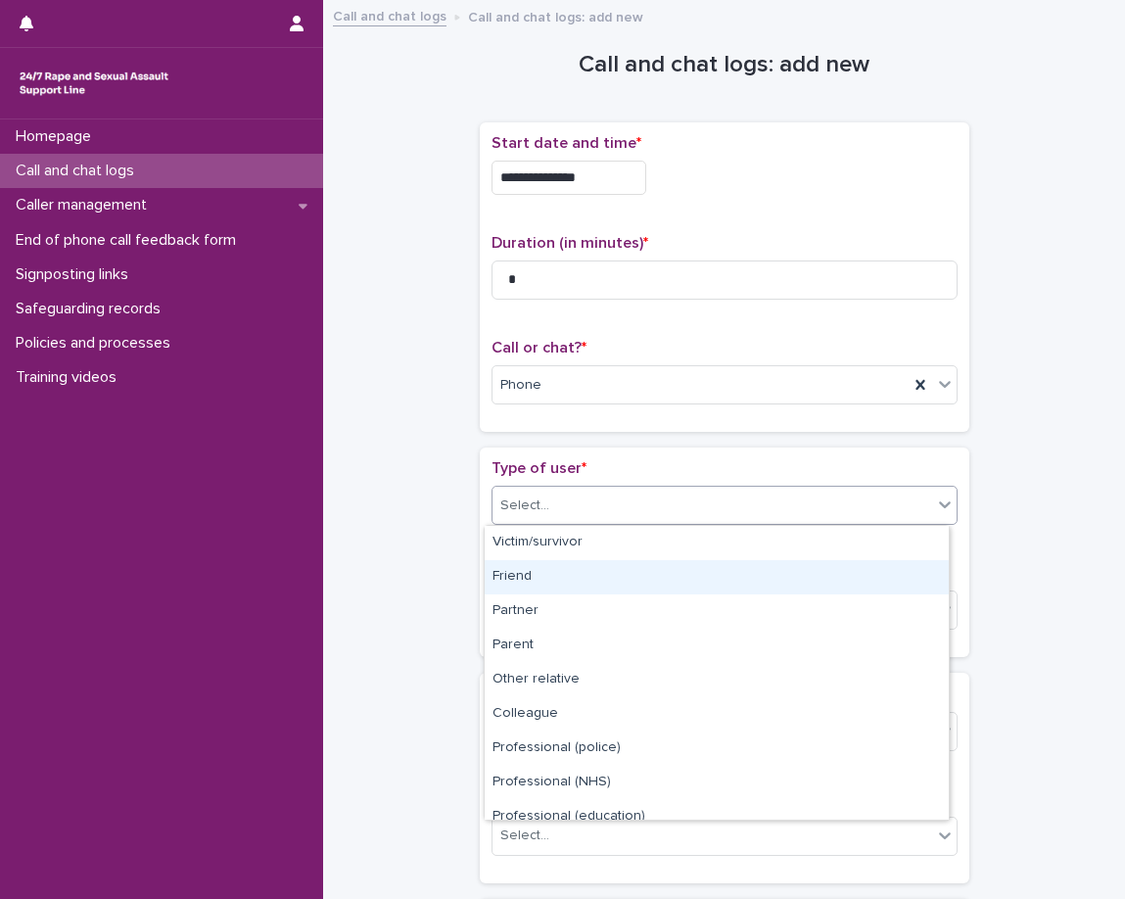
scroll to position [220, 0]
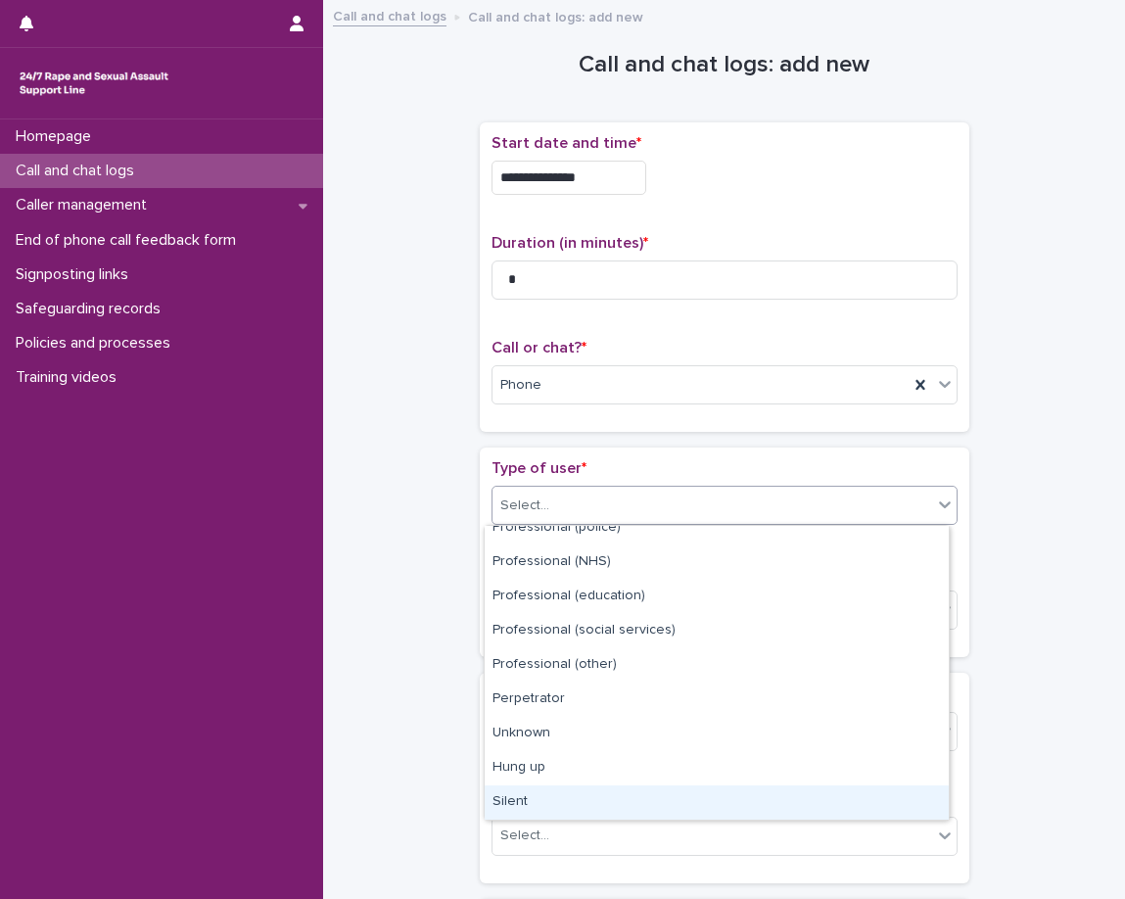
click at [582, 803] on div "Silent" at bounding box center [717, 803] width 464 height 34
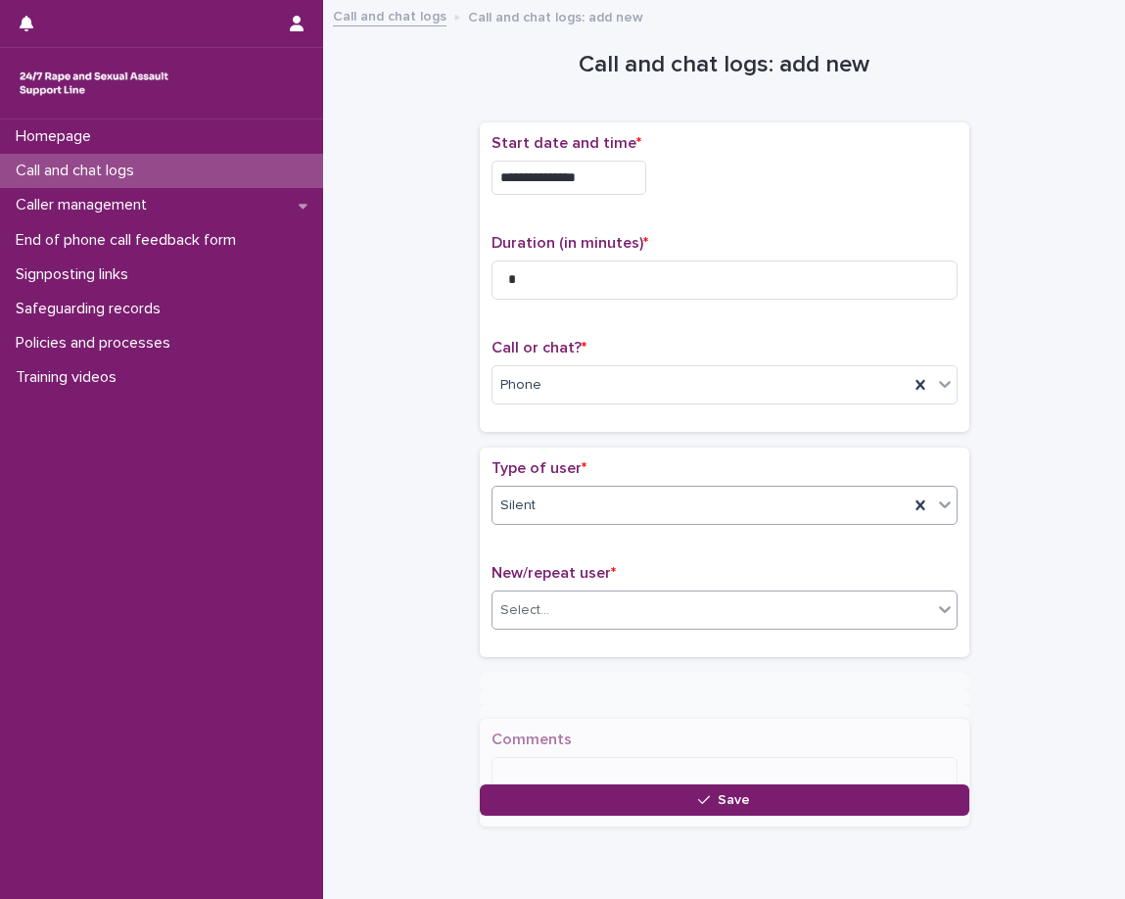
click at [595, 627] on div "Select..." at bounding box center [725, 610] width 466 height 39
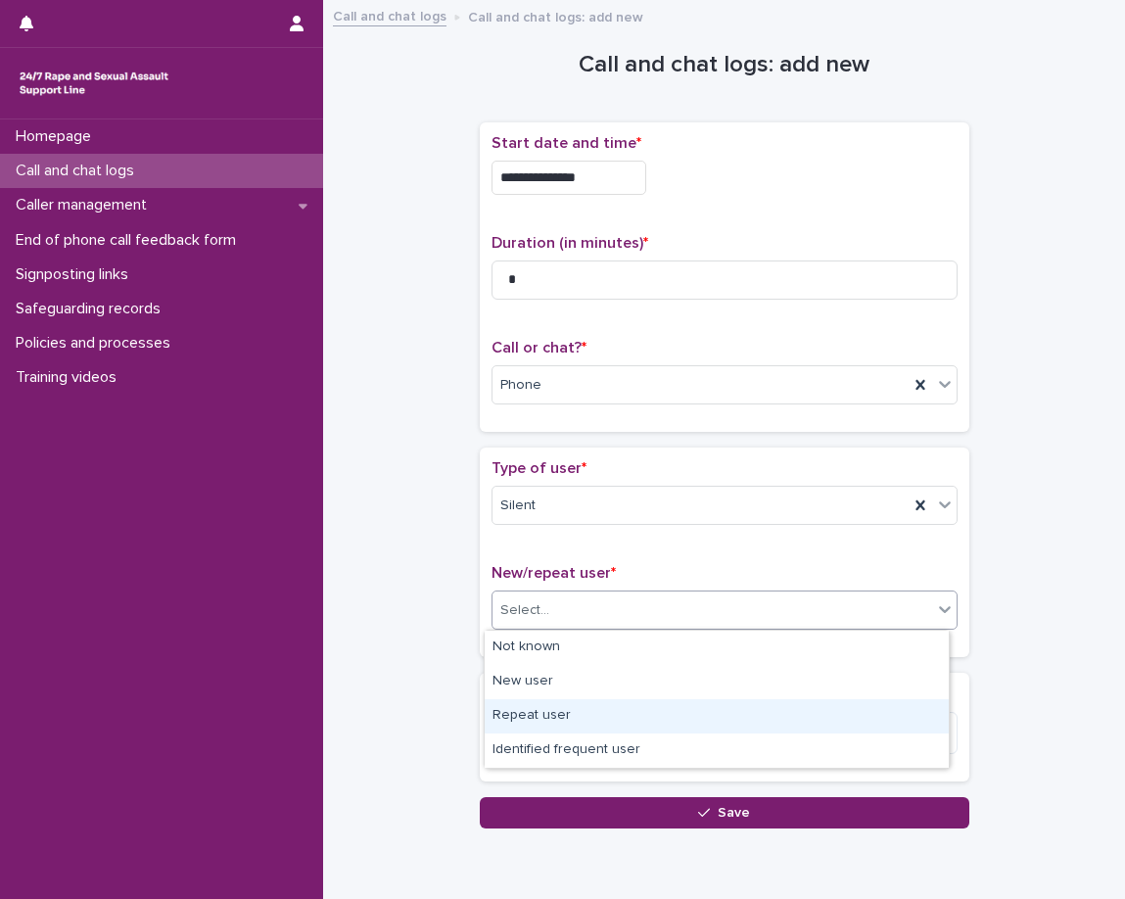
click at [591, 721] on div "Repeat user" at bounding box center [717, 716] width 464 height 34
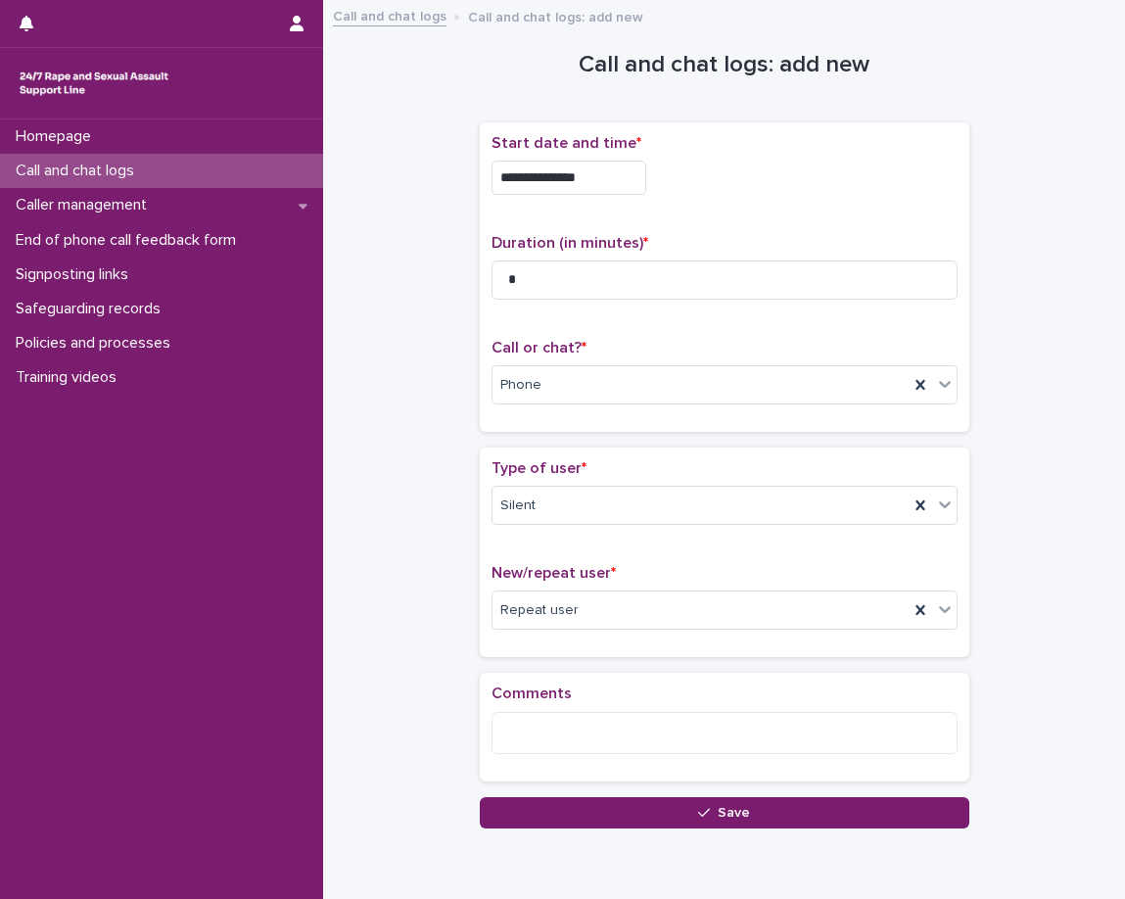
click at [581, 683] on div "Comments" at bounding box center [725, 727] width 490 height 108
click at [647, 745] on textarea at bounding box center [725, 733] width 466 height 42
paste textarea "**********"
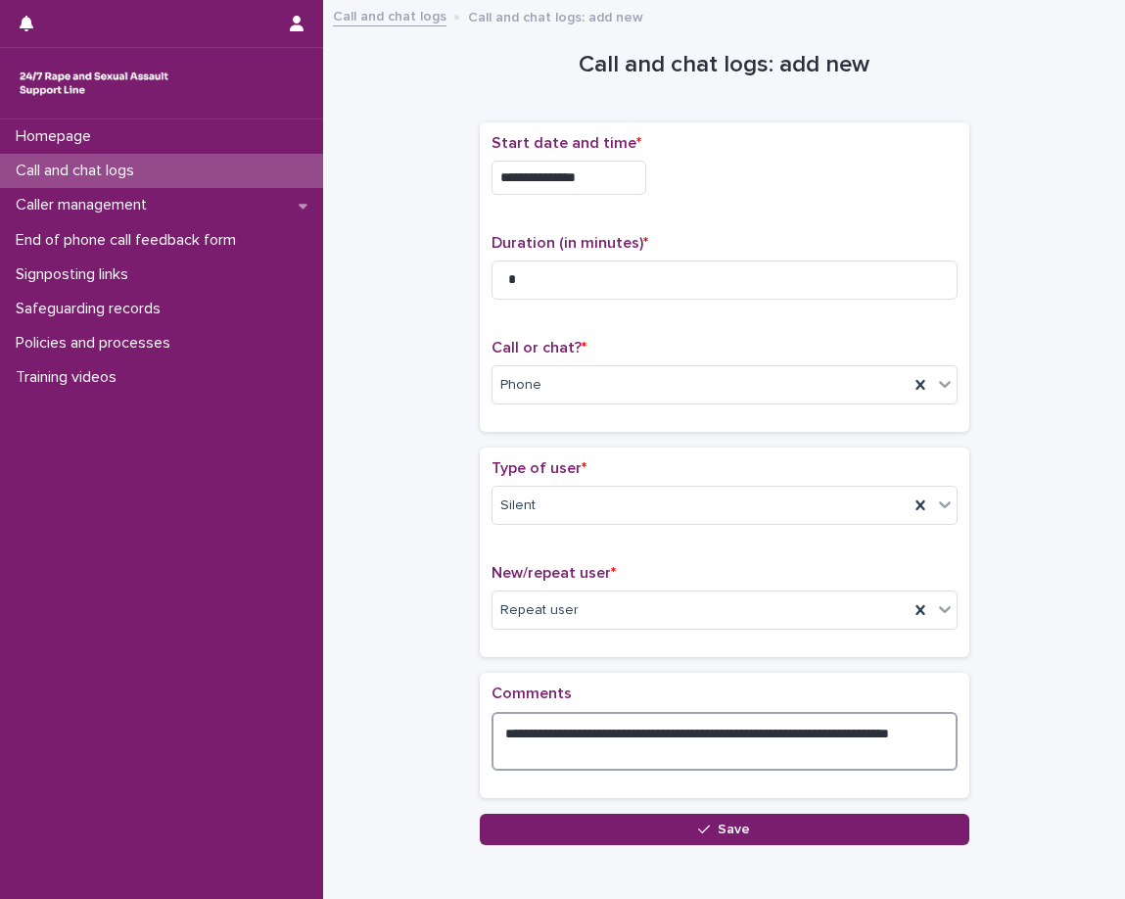
type textarea "**********"
click at [802, 694] on p "Comments" at bounding box center [725, 694] width 466 height 19
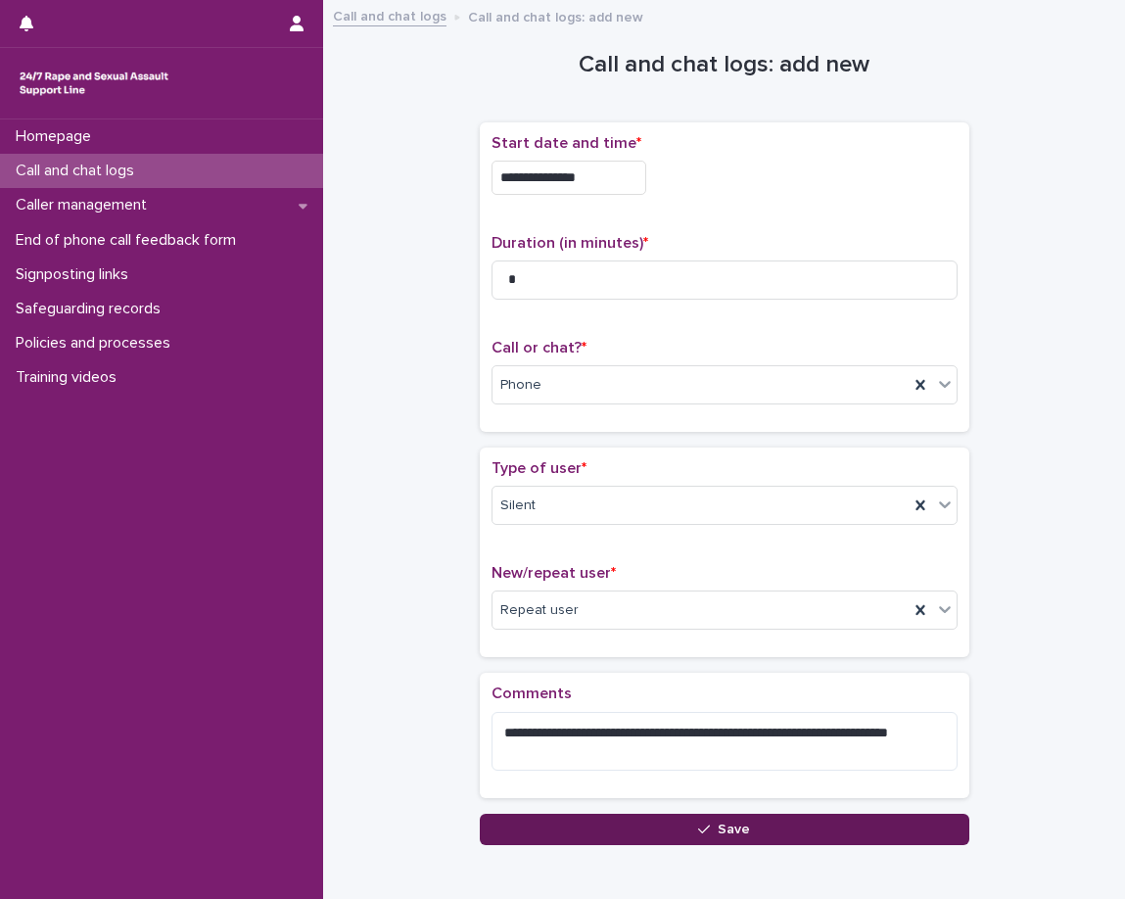
click at [672, 829] on button "Save" at bounding box center [725, 829] width 490 height 31
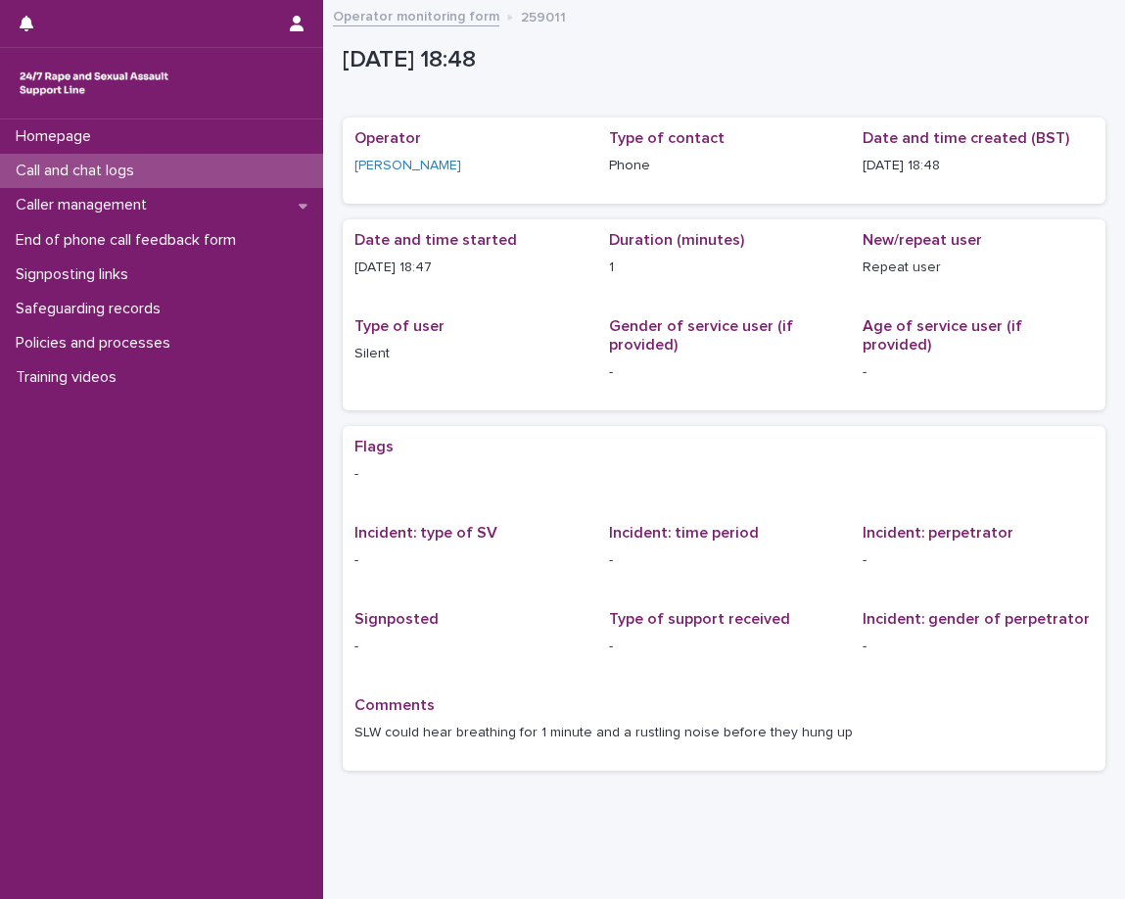
click at [144, 171] on p "Call and chat logs" at bounding box center [79, 171] width 142 height 19
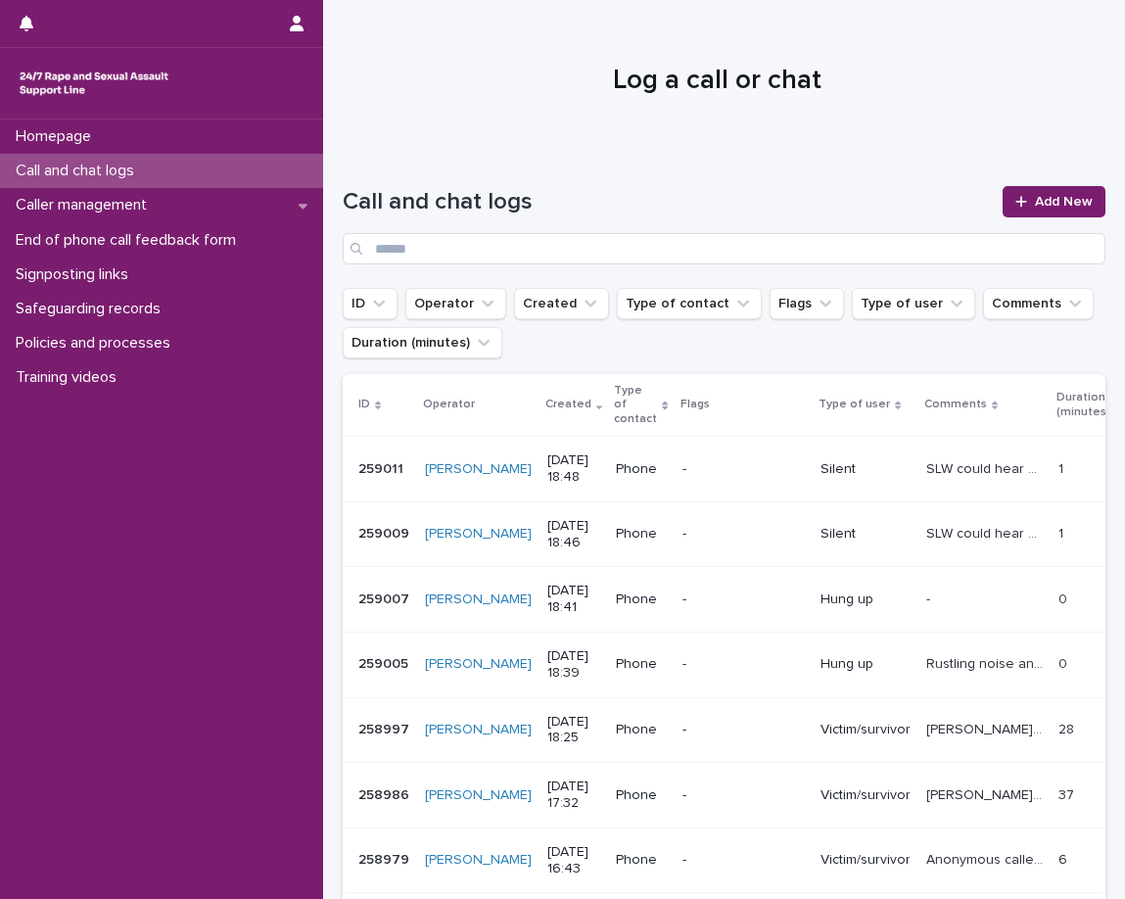
click at [732, 80] on h1 "Log a call or chat" at bounding box center [717, 81] width 748 height 33
click at [1035, 205] on span "Add New" at bounding box center [1064, 202] width 58 height 14
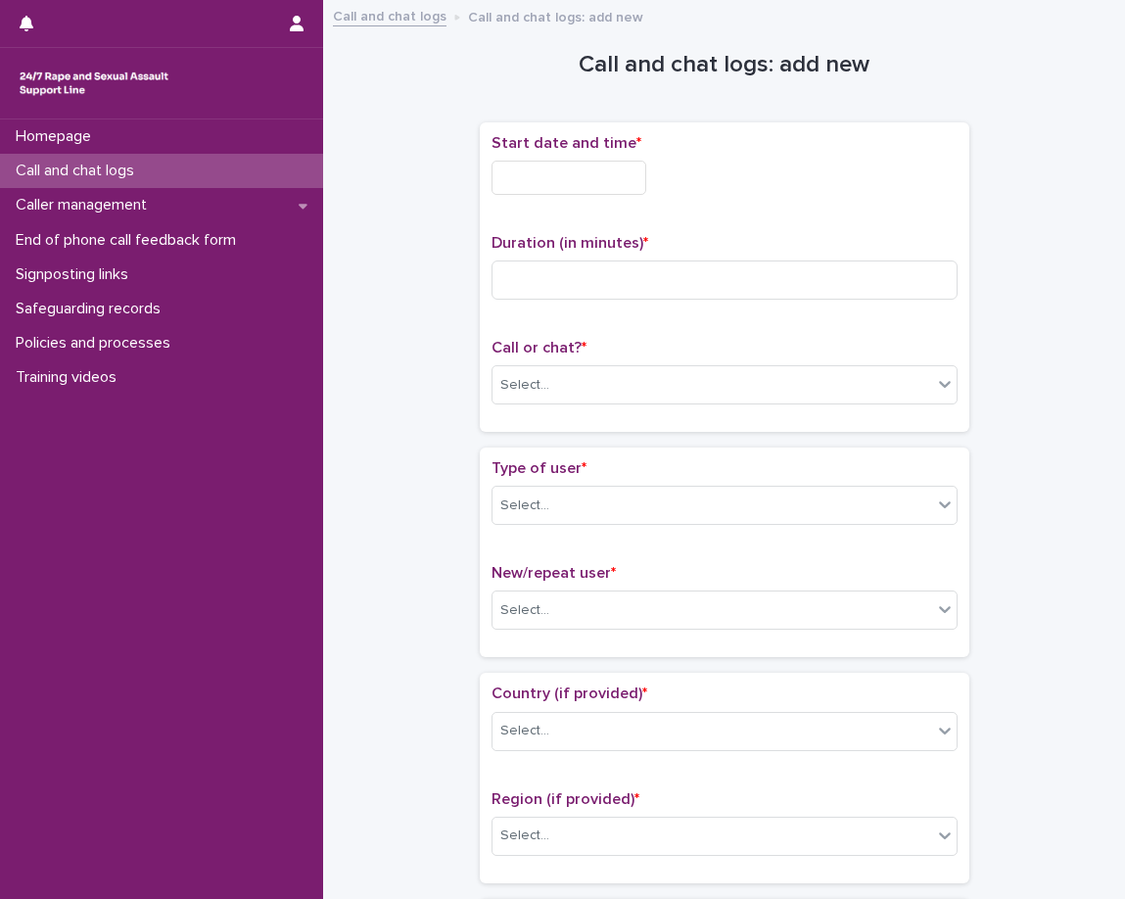
click at [578, 199] on div "Start date and time *" at bounding box center [725, 172] width 466 height 76
click at [591, 191] on input "text" at bounding box center [569, 178] width 155 height 34
drag, startPoint x: 591, startPoint y: 191, endPoint x: 595, endPoint y: 202, distance: 11.5
click at [591, 191] on input "text" at bounding box center [569, 178] width 155 height 34
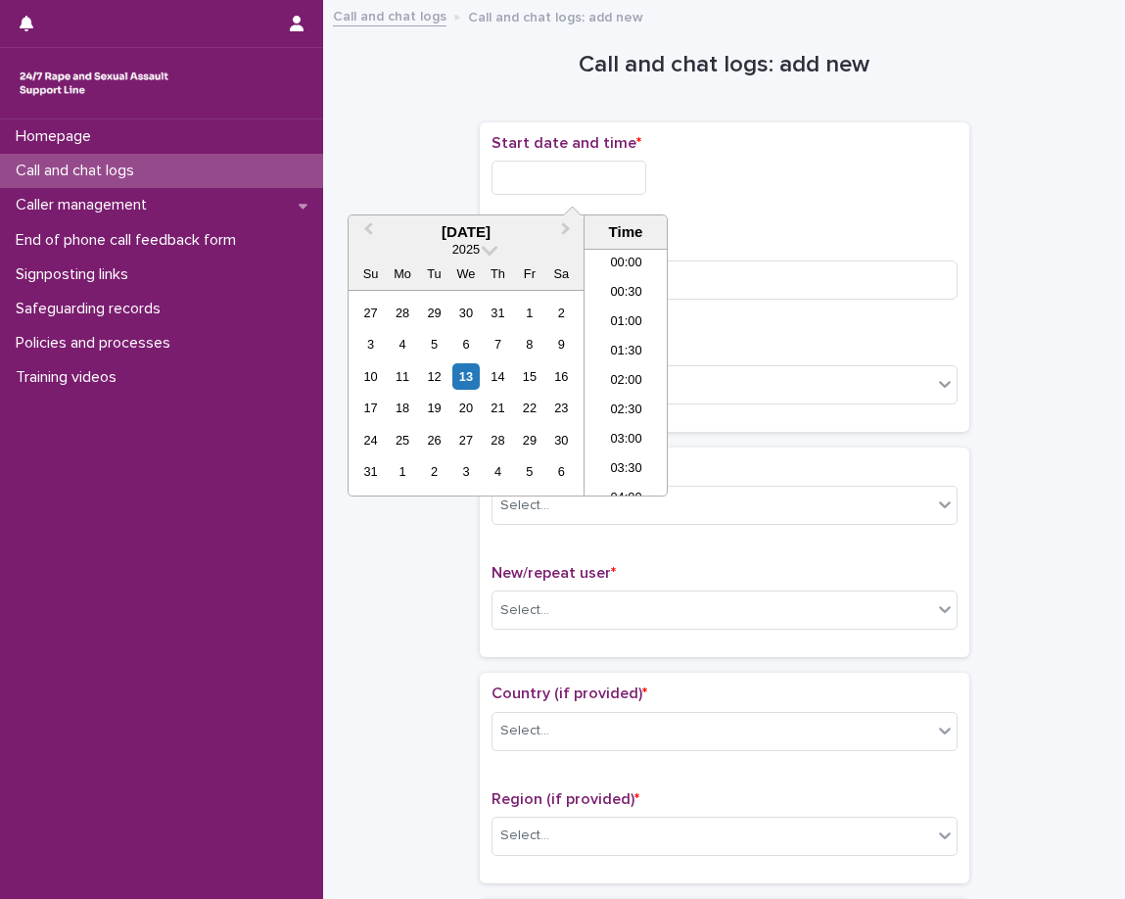
scroll to position [980, 0]
click at [643, 353] on li "18:00" at bounding box center [626, 342] width 83 height 29
click at [619, 191] on input "**********" at bounding box center [569, 178] width 155 height 34
click at [838, 259] on div "Duration (in minutes) *" at bounding box center [725, 274] width 466 height 81
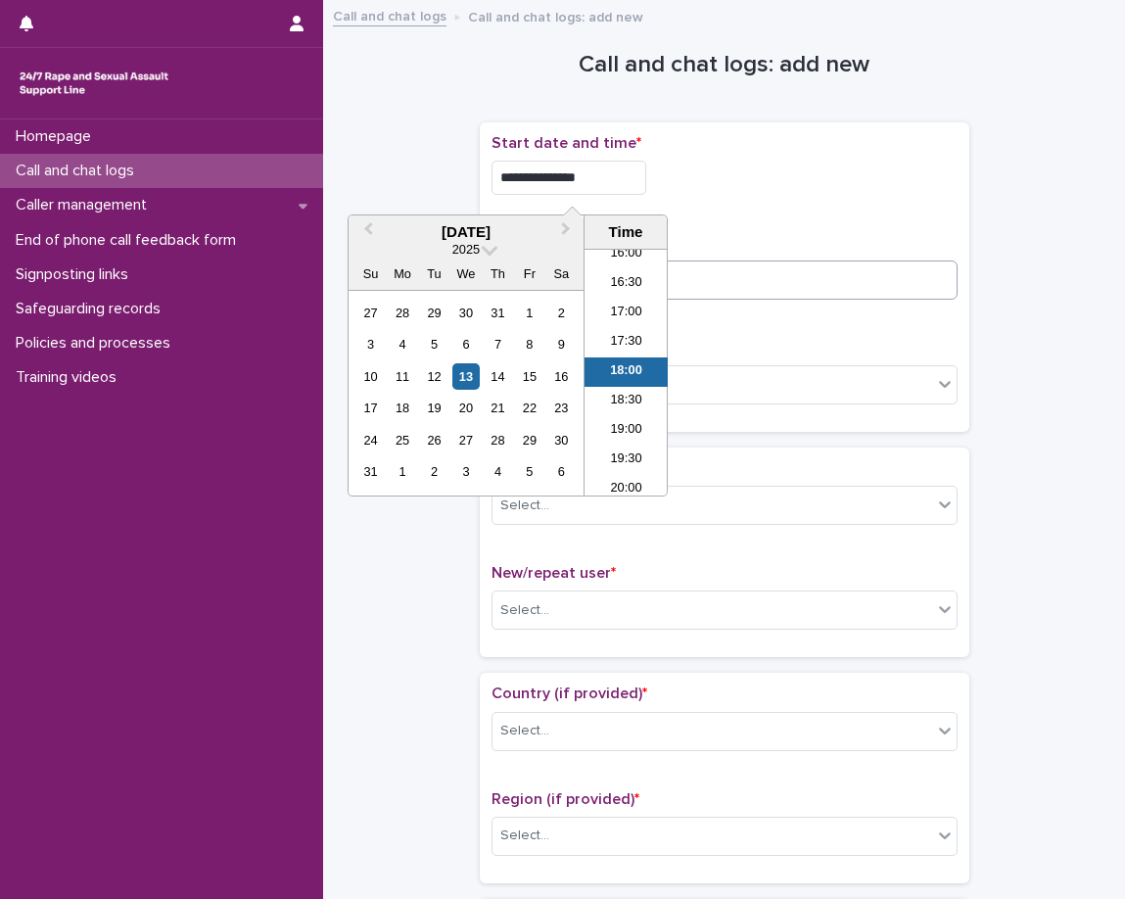
type input "**********"
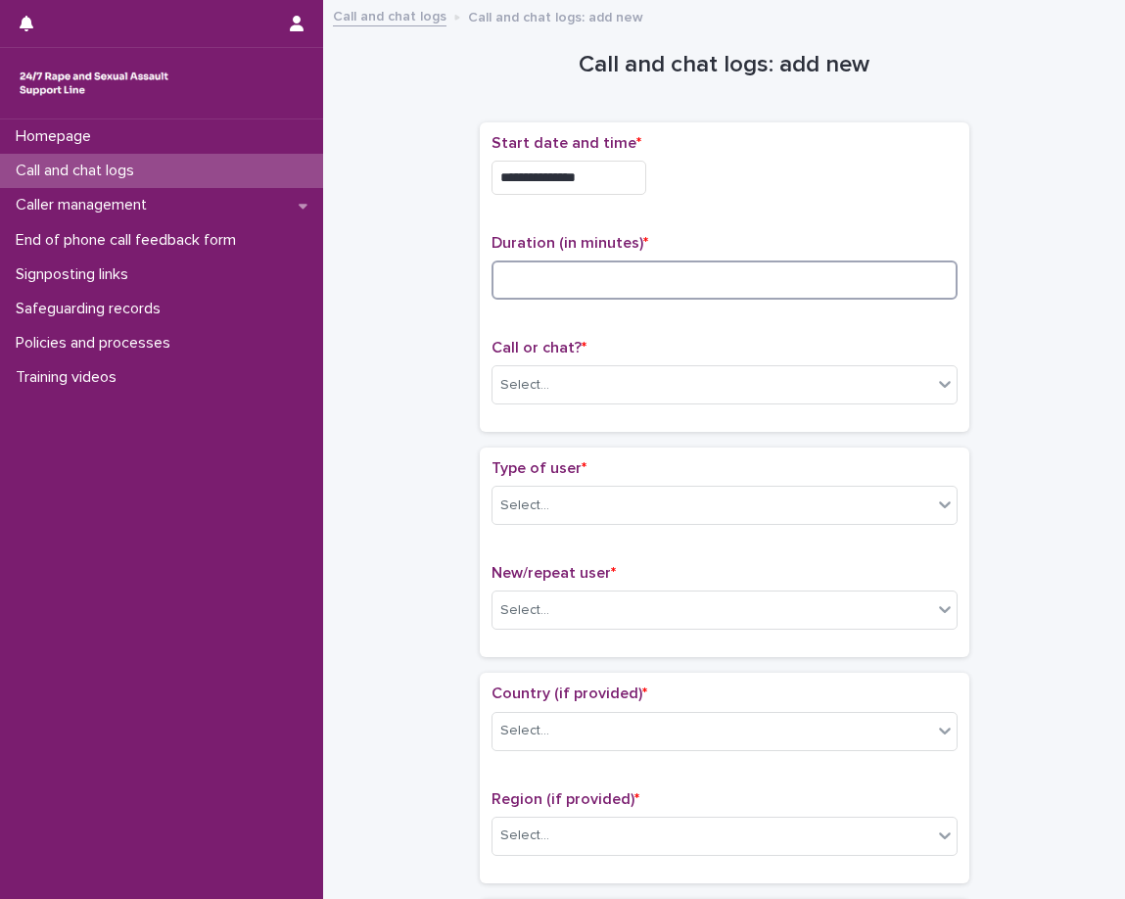
click at [770, 285] on input at bounding box center [725, 280] width 466 height 39
type input "*"
click at [731, 388] on div "Select..." at bounding box center [713, 385] width 440 height 32
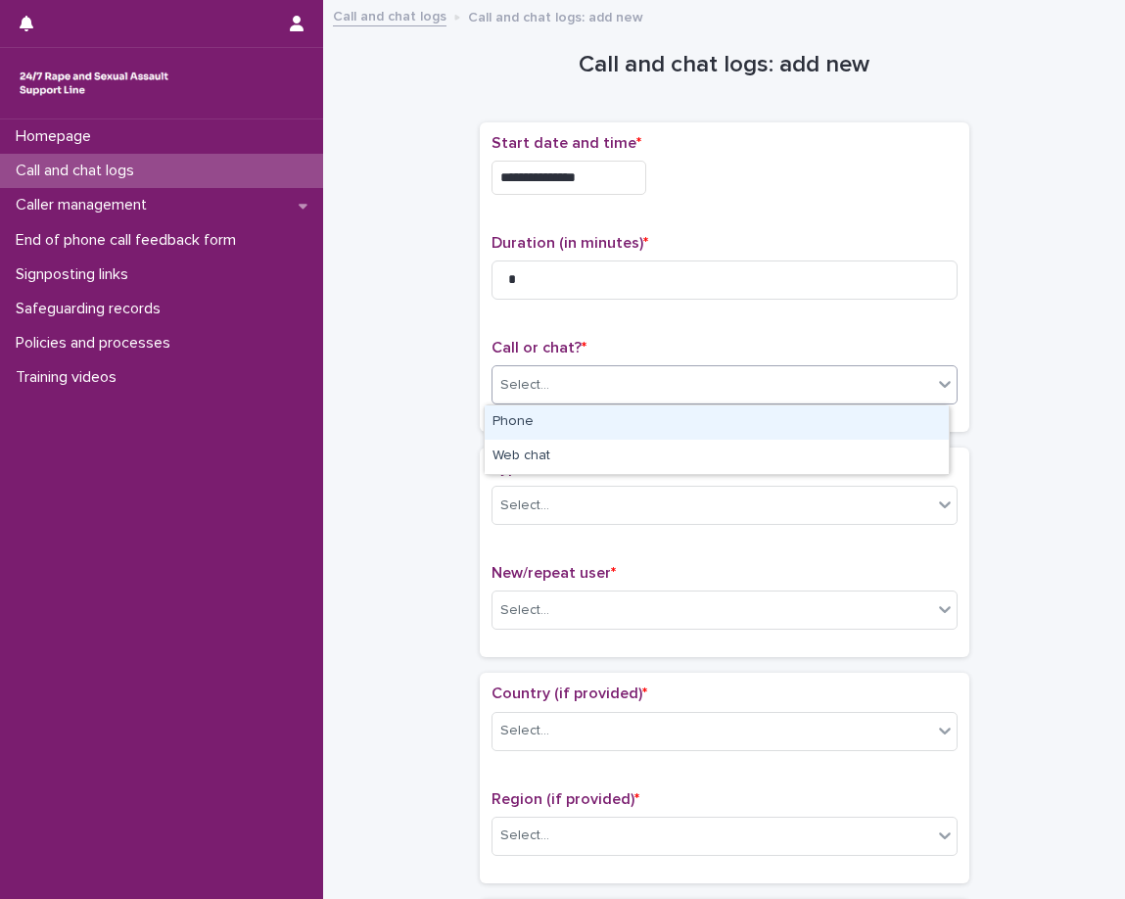
click at [704, 430] on div "Phone" at bounding box center [717, 423] width 464 height 34
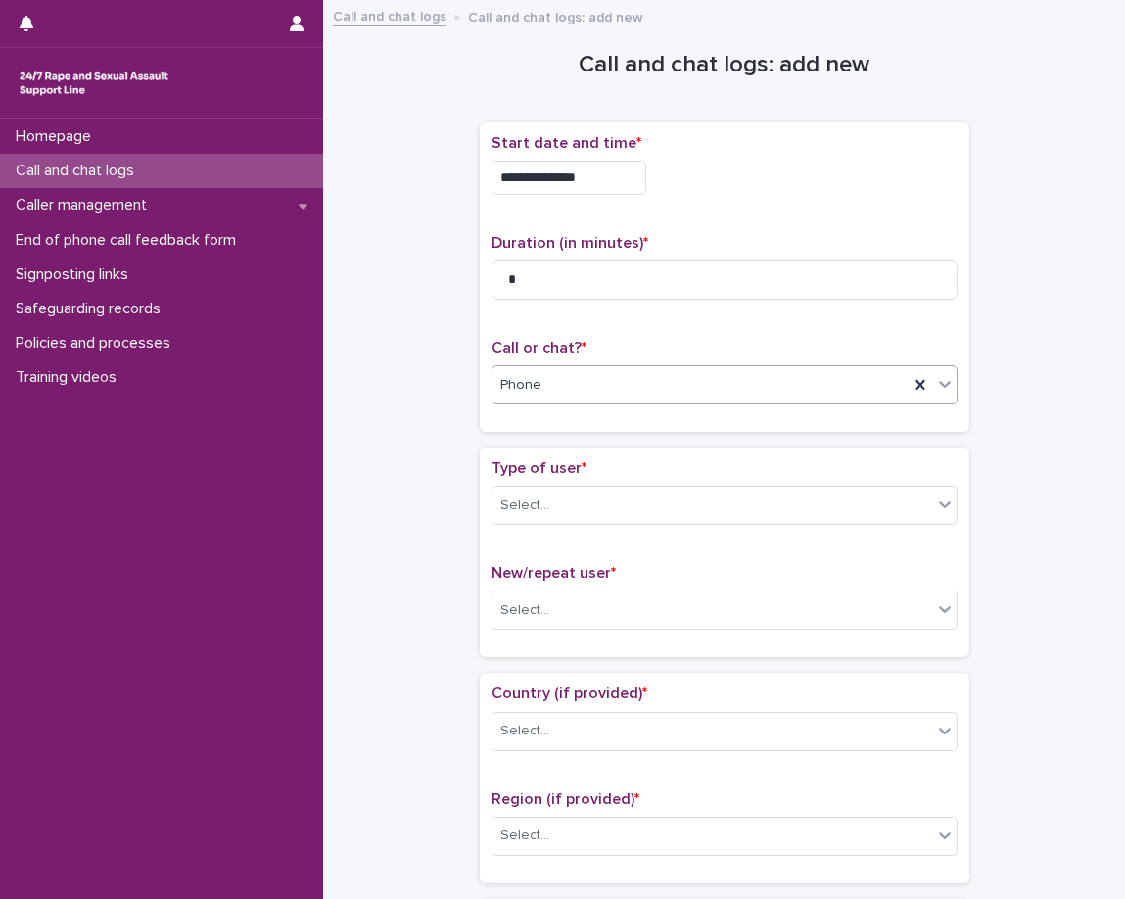
click at [717, 527] on div "Type of user * Select..." at bounding box center [725, 499] width 466 height 81
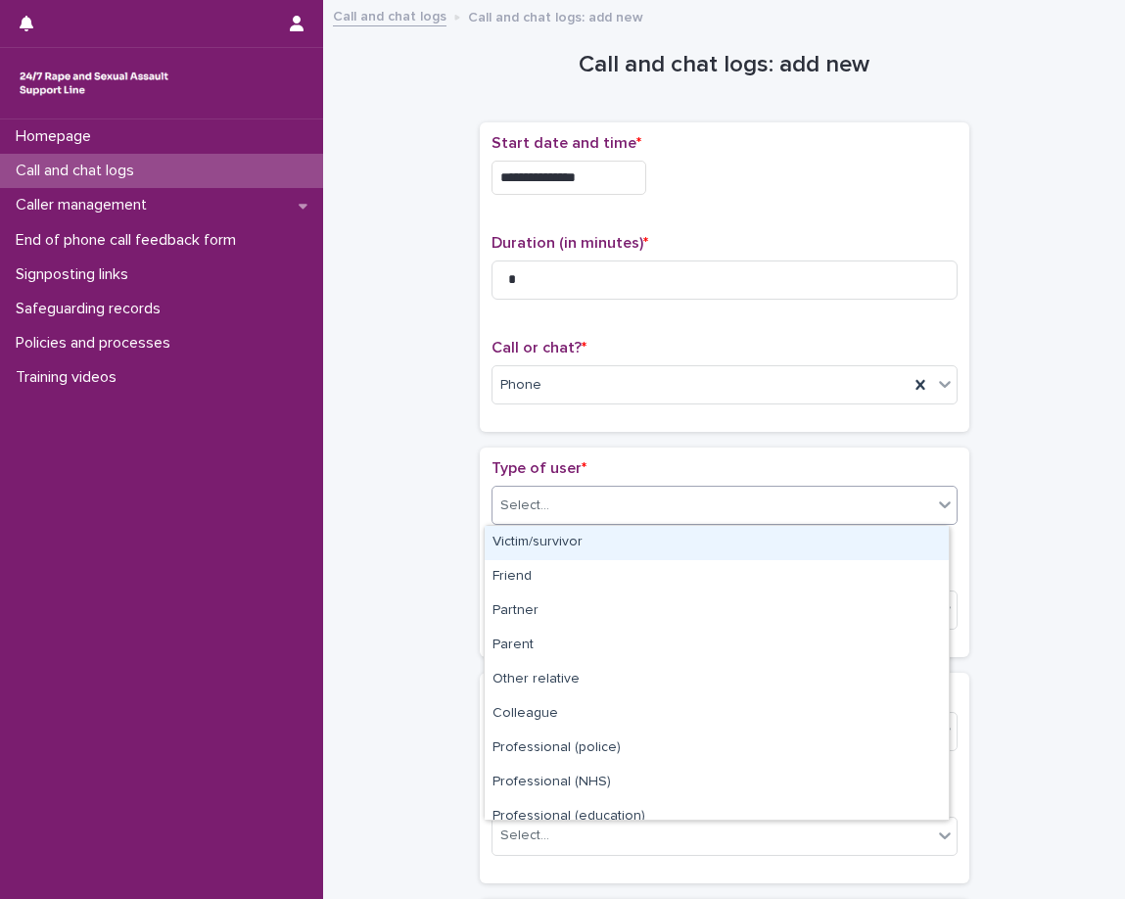
click at [726, 504] on div "Select..." at bounding box center [713, 506] width 440 height 32
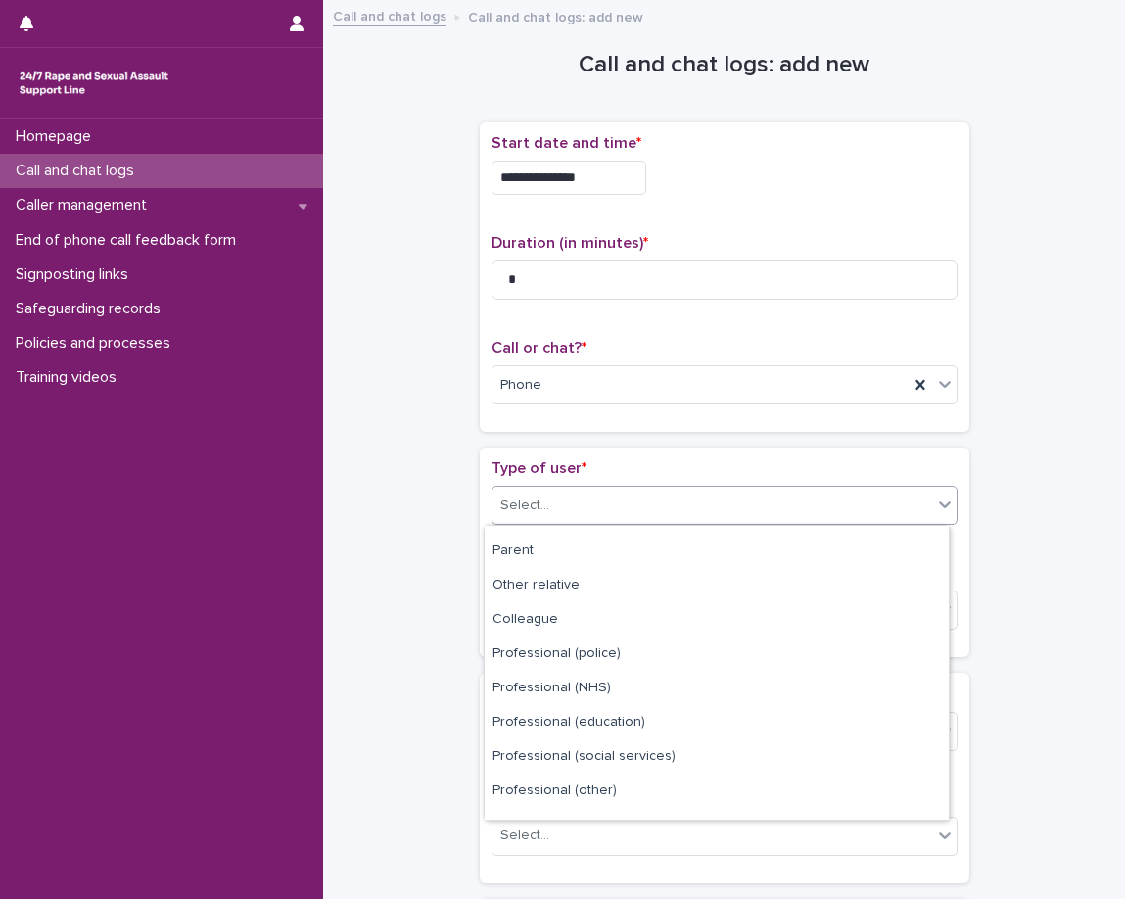
scroll to position [220, 0]
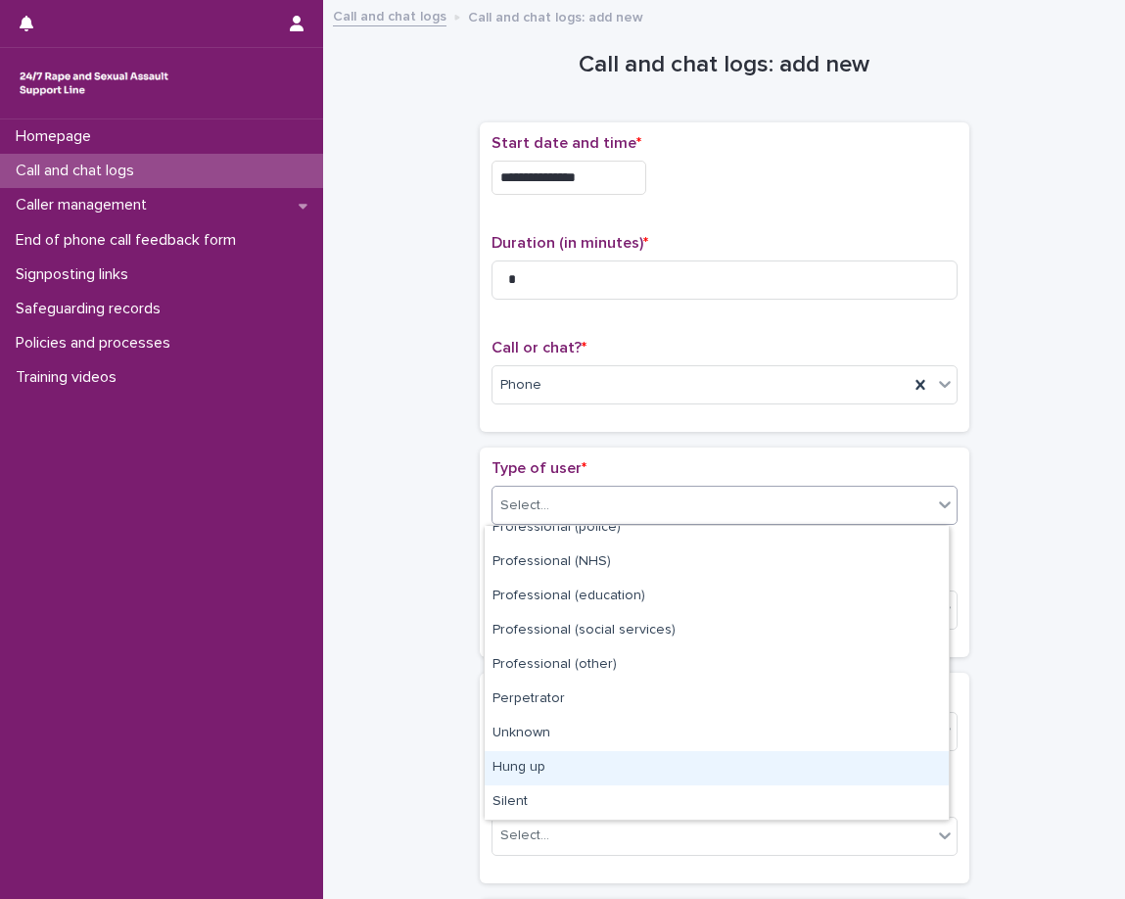
click at [625, 758] on div "Hung up" at bounding box center [717, 768] width 464 height 34
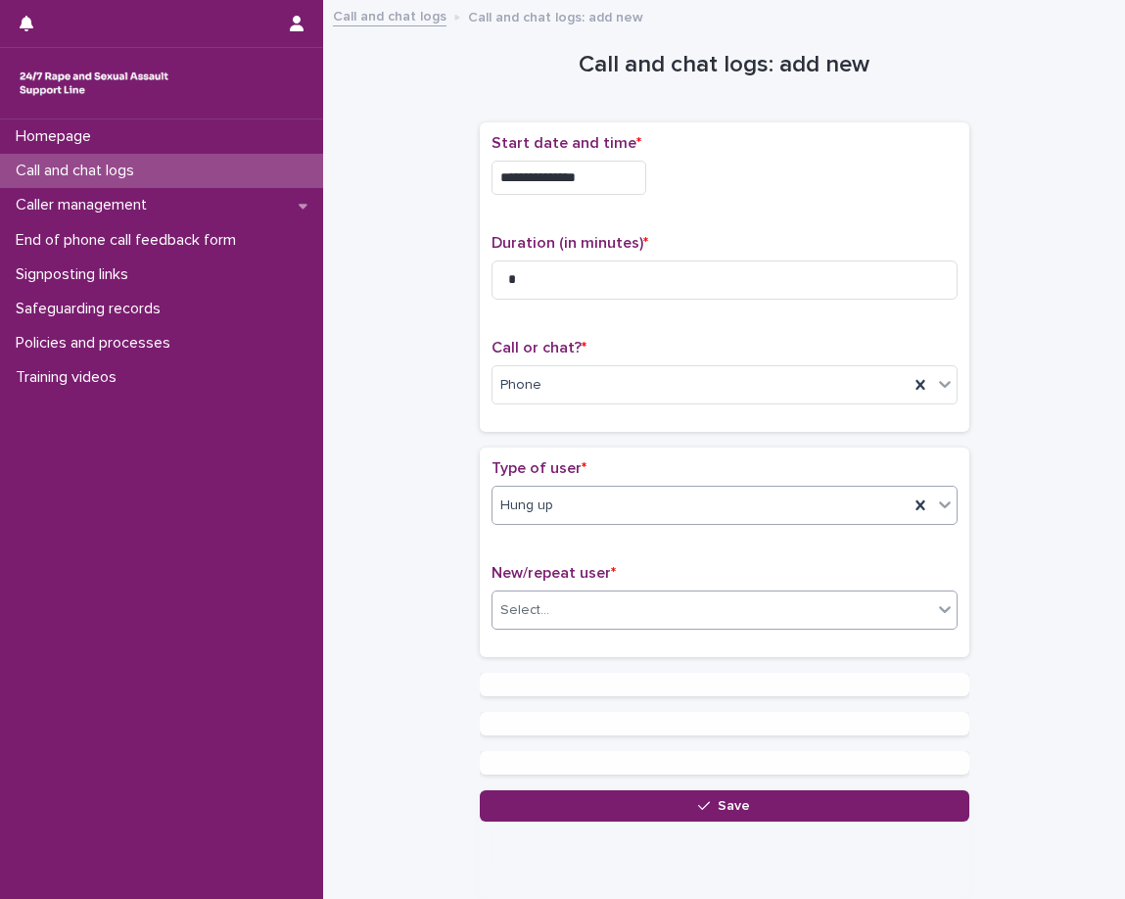
click at [659, 626] on div "Select..." at bounding box center [713, 611] width 440 height 32
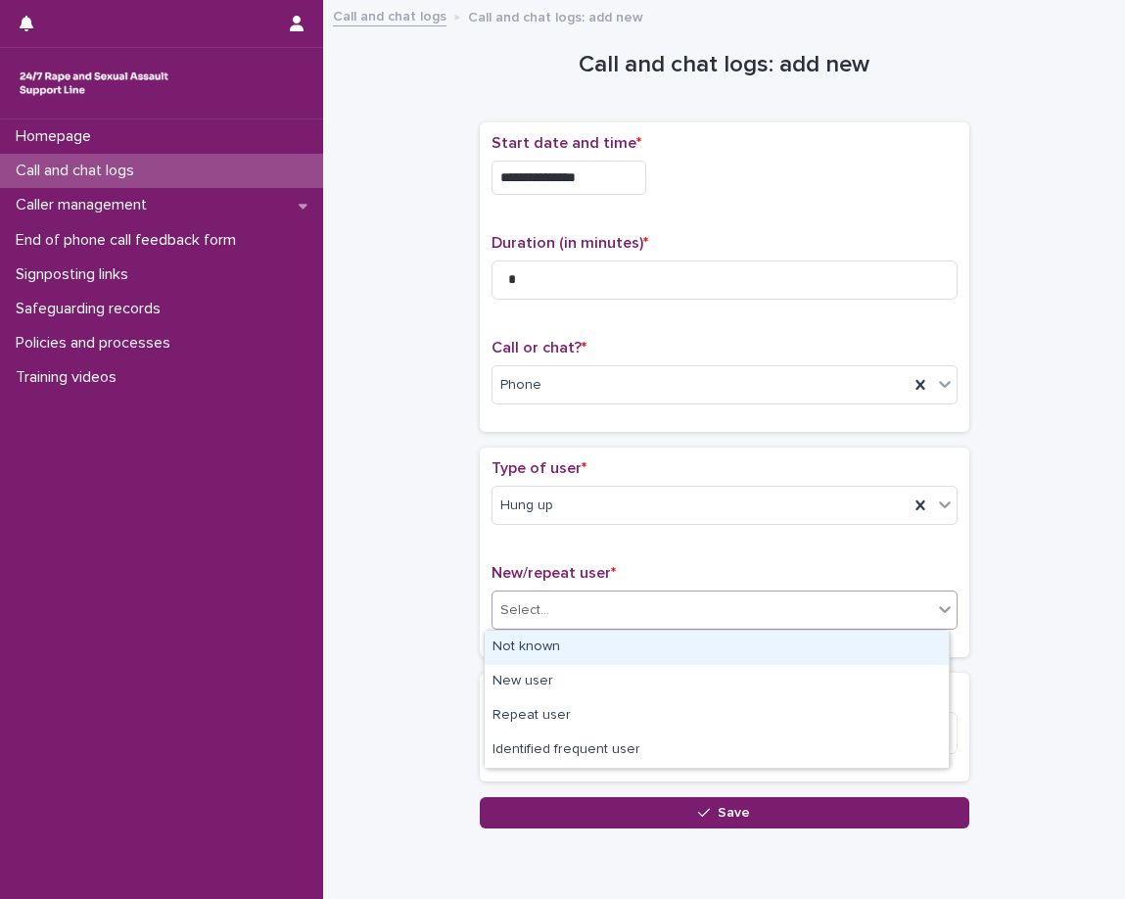
click at [659, 645] on div "Not known" at bounding box center [717, 648] width 464 height 34
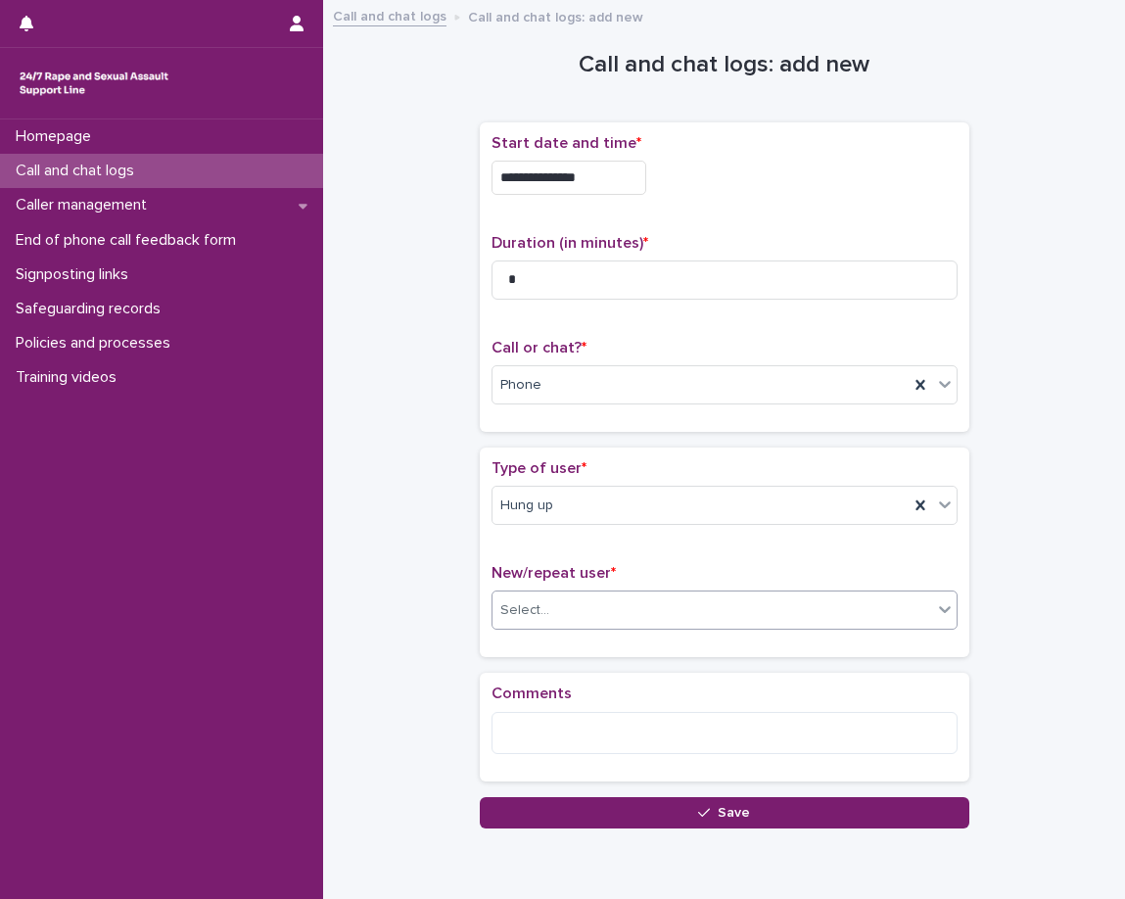
click at [640, 667] on div "Loading... Saving… Type of user * Hung up New/repeat user * option Not known, s…" at bounding box center [725, 560] width 490 height 225
click at [639, 737] on textarea at bounding box center [725, 733] width 466 height 42
paste textarea "**********"
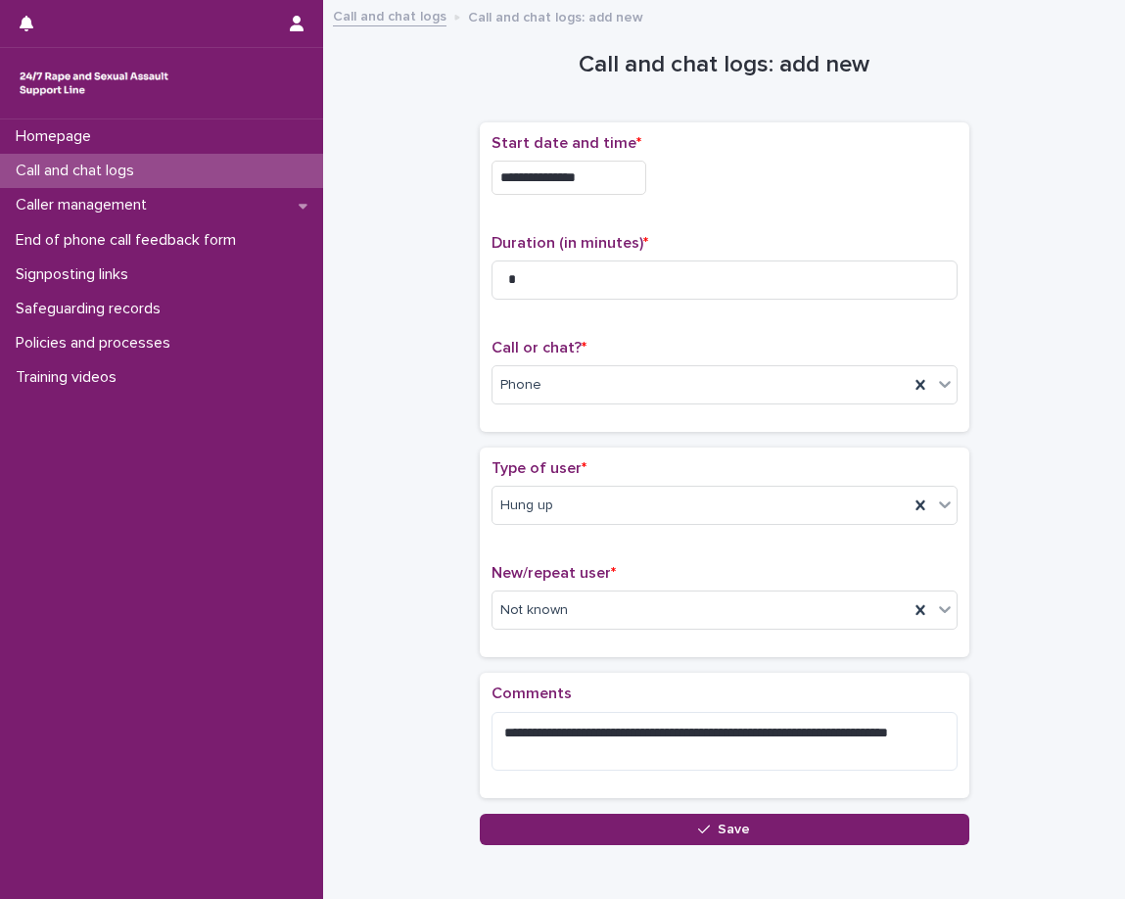
click at [748, 675] on div "**********" at bounding box center [725, 735] width 490 height 124
drag, startPoint x: 767, startPoint y: 739, endPoint x: 595, endPoint y: 740, distance: 172.4
click at [595, 740] on textarea "**********" at bounding box center [725, 741] width 466 height 59
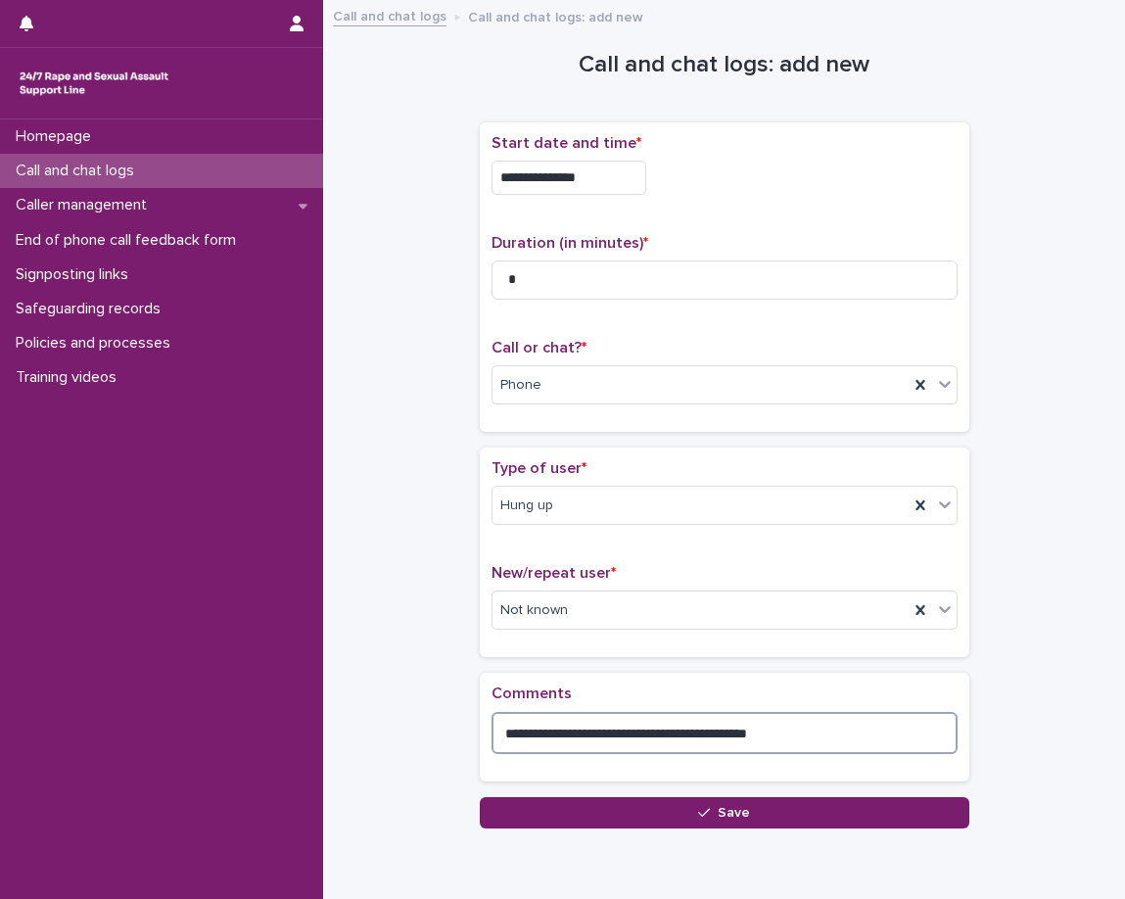
drag, startPoint x: 751, startPoint y: 733, endPoint x: 722, endPoint y: 732, distance: 29.4
click at [722, 732] on textarea "**********" at bounding box center [725, 733] width 466 height 42
type textarea "**********"
click at [757, 707] on div "**********" at bounding box center [725, 727] width 466 height 84
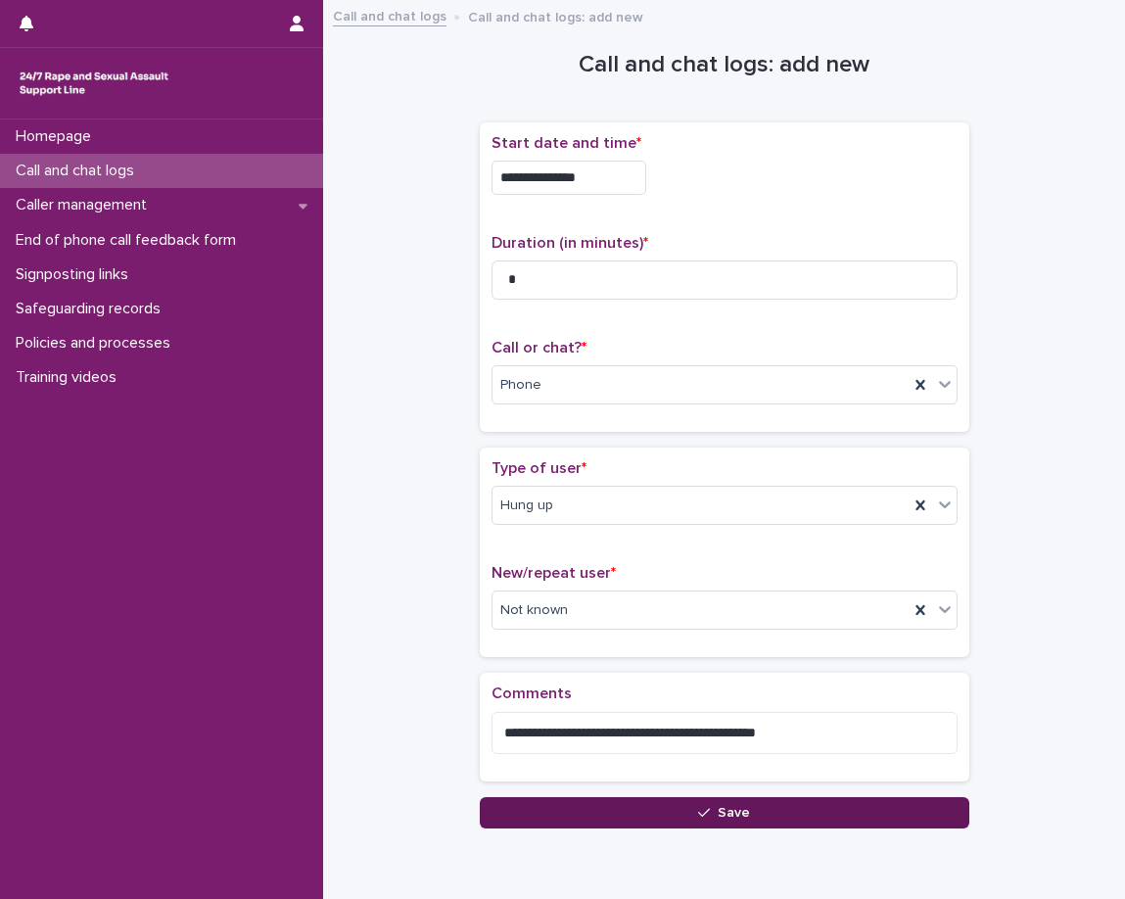
click at [727, 801] on button "Save" at bounding box center [725, 812] width 490 height 31
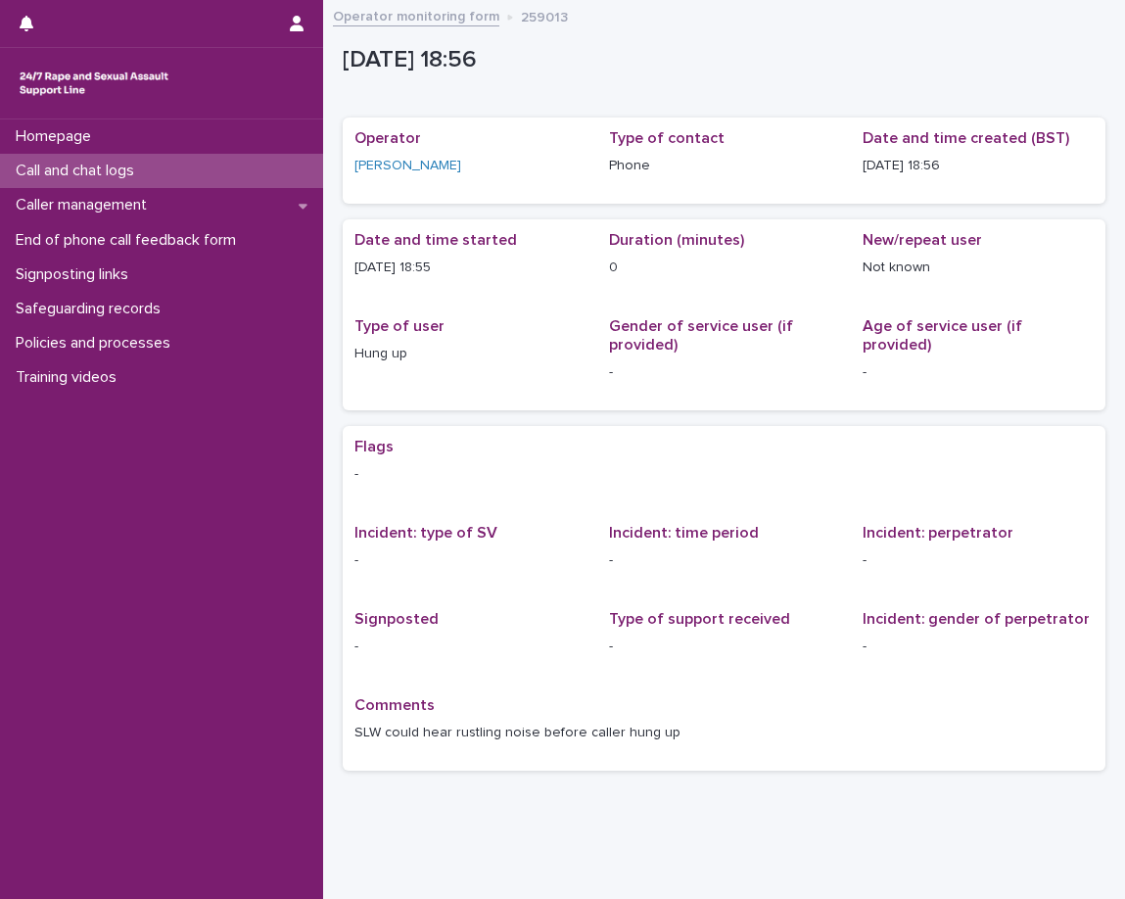
click at [251, 169] on div "Call and chat logs" at bounding box center [161, 171] width 323 height 34
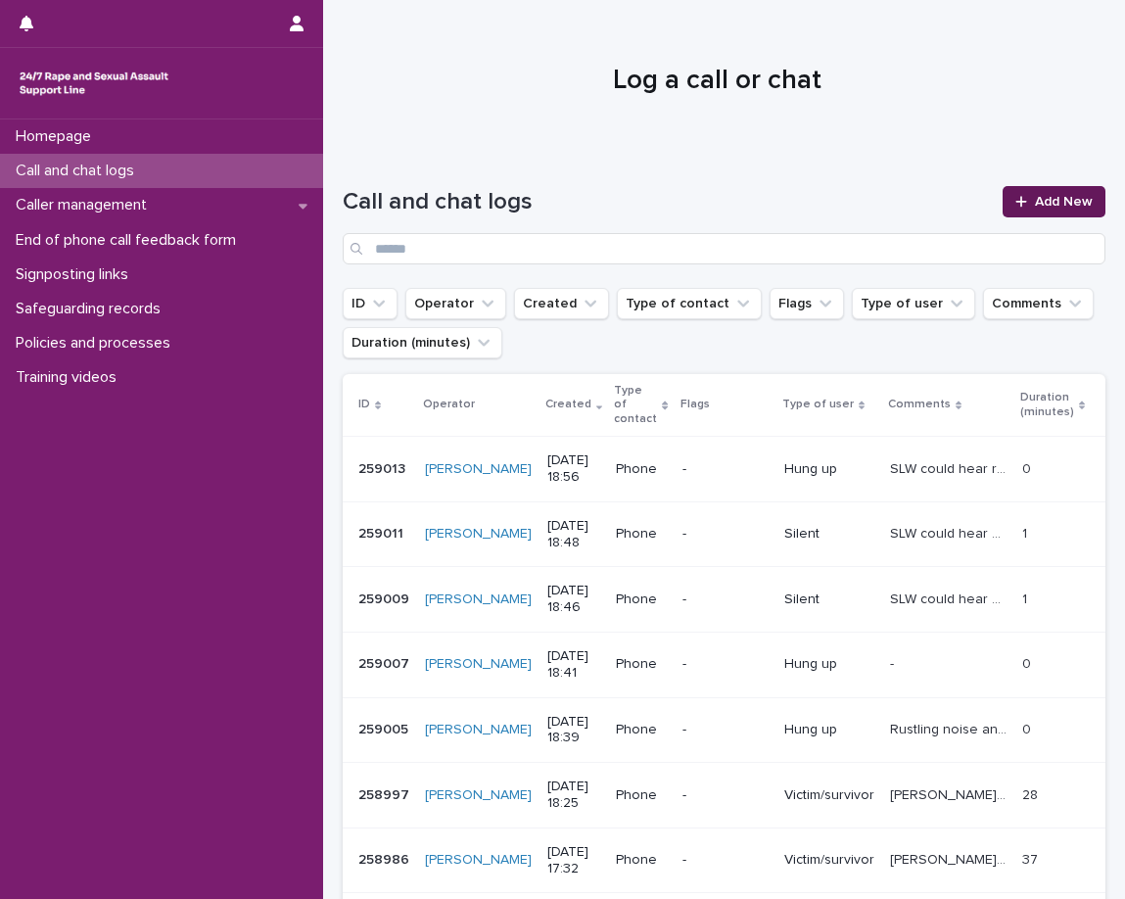
click at [1025, 211] on link "Add New" at bounding box center [1054, 201] width 103 height 31
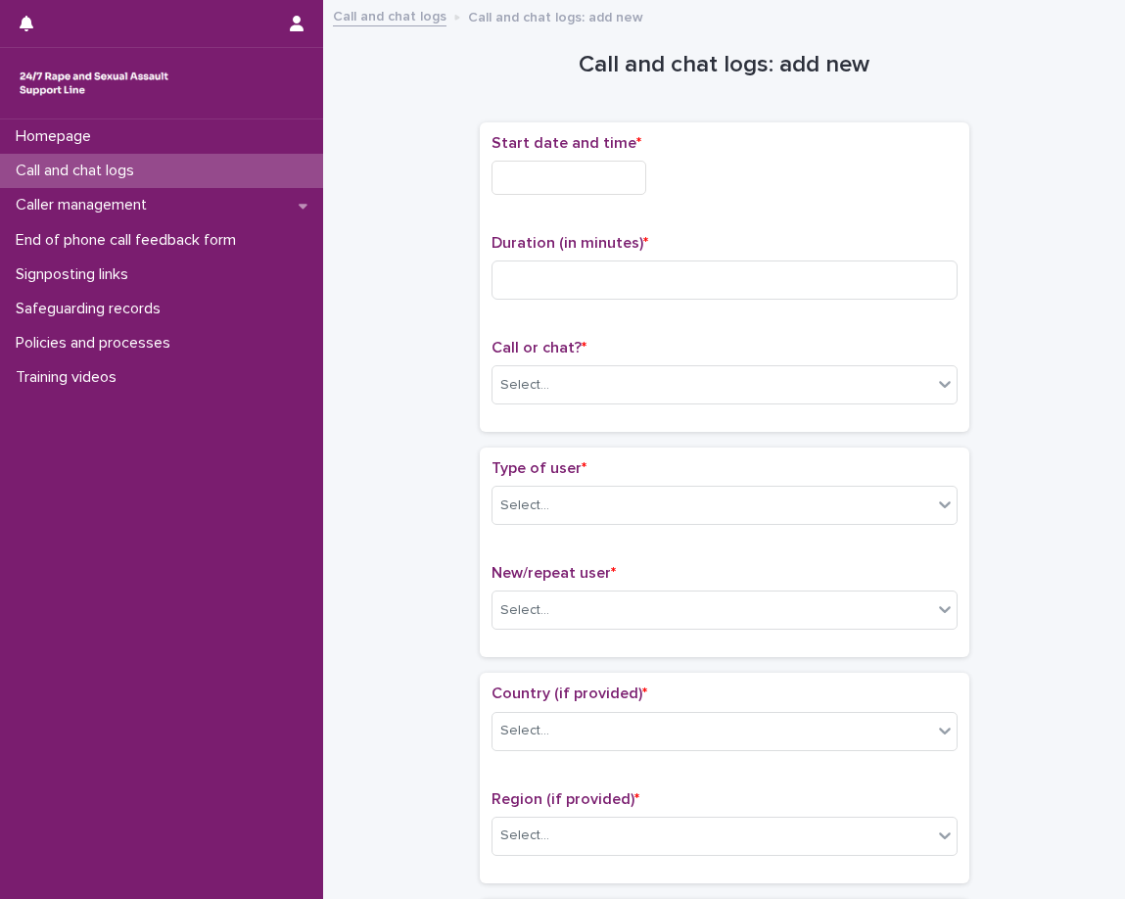
click at [627, 172] on input "text" at bounding box center [569, 178] width 155 height 34
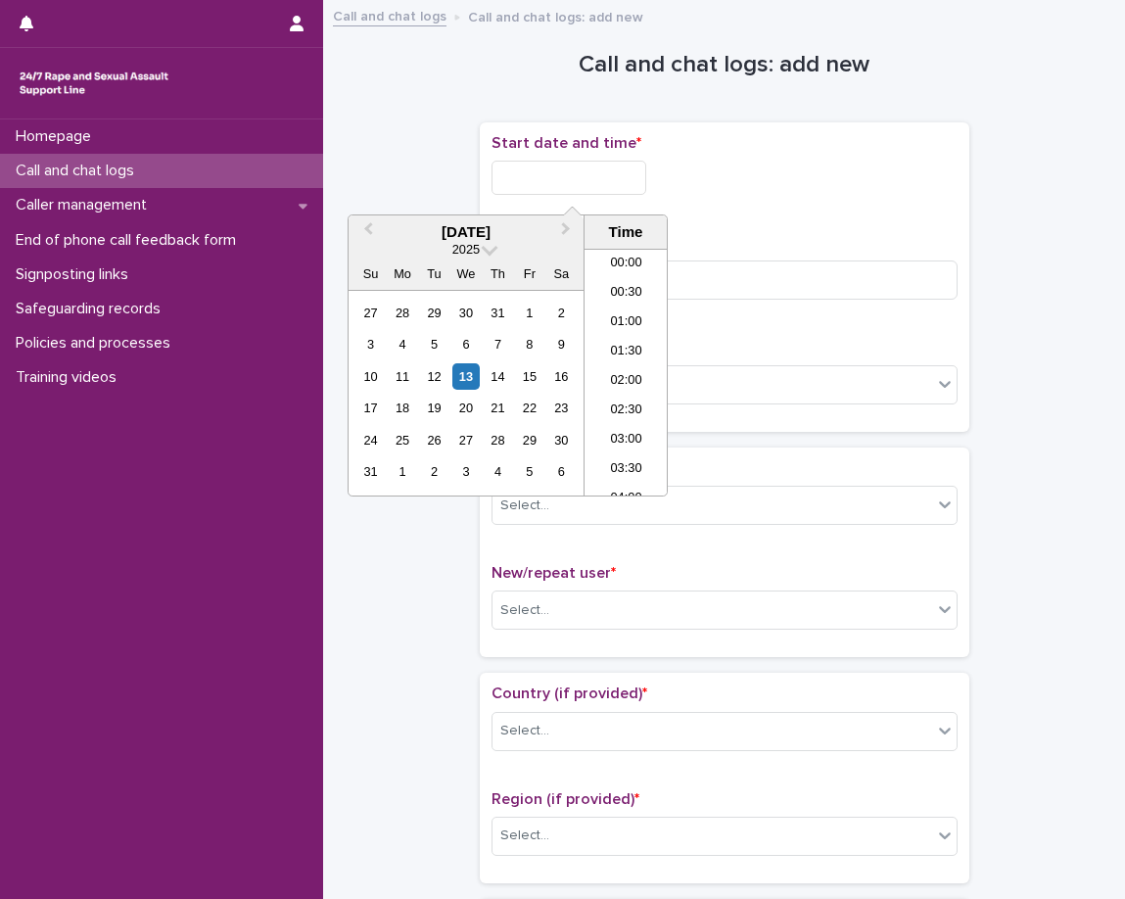
scroll to position [980, 0]
click at [630, 346] on li "18:00" at bounding box center [626, 342] width 83 height 29
click at [622, 170] on input "**********" at bounding box center [569, 178] width 155 height 34
type input "**********"
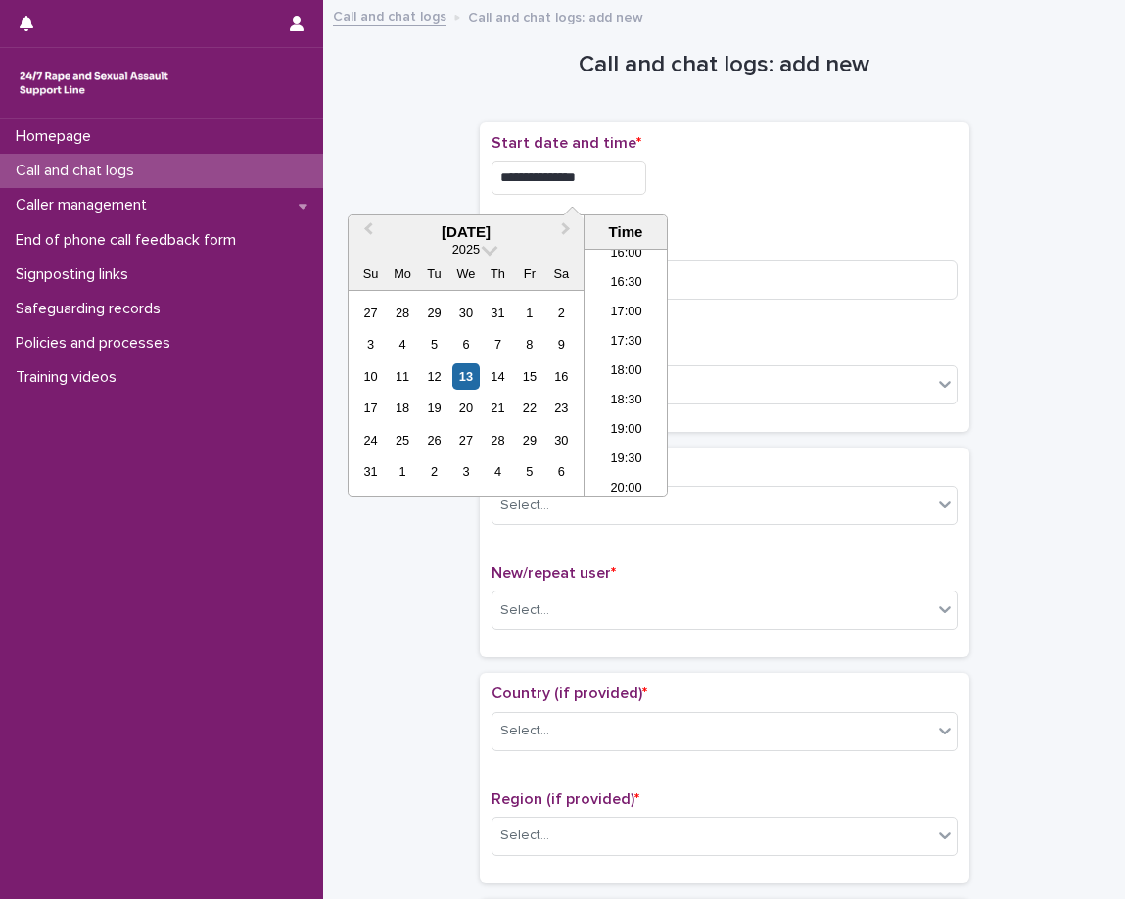
click at [732, 211] on div "**********" at bounding box center [725, 277] width 466 height 286
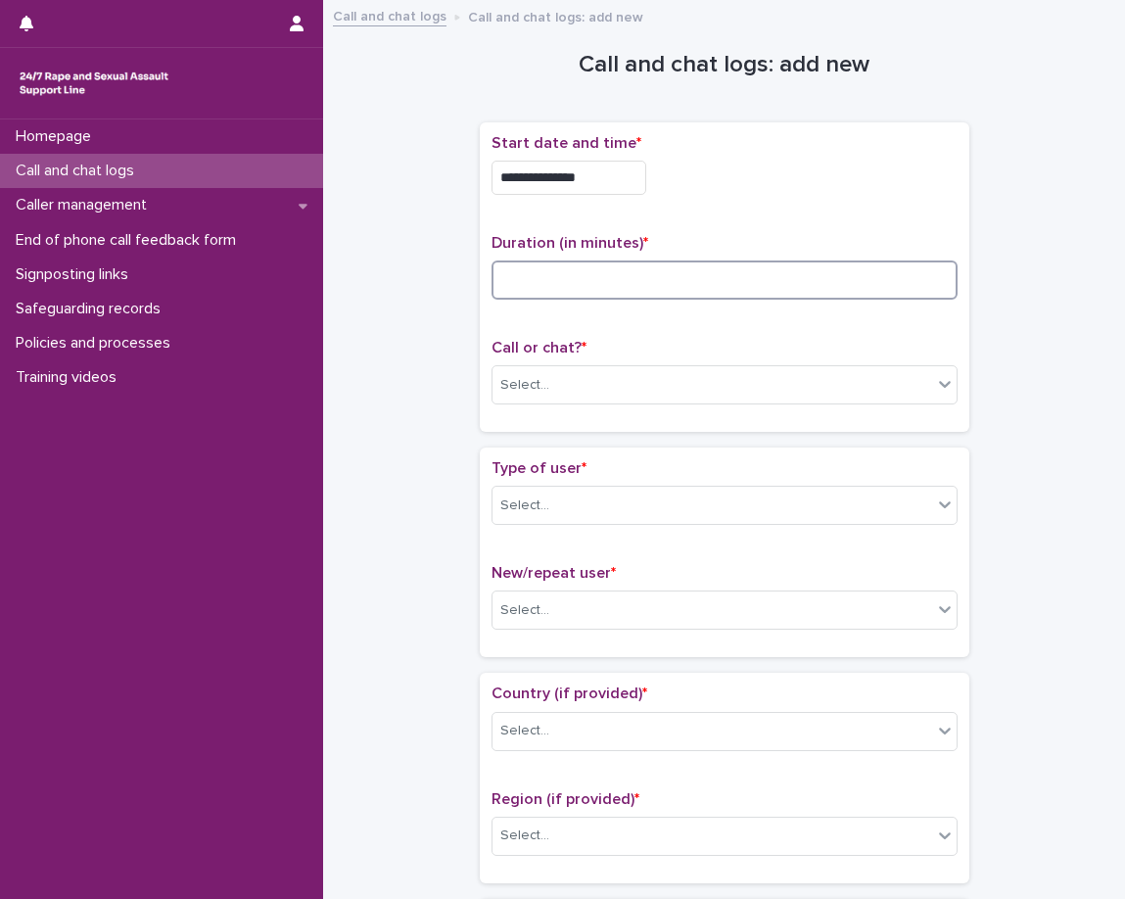
click at [702, 283] on input at bounding box center [725, 280] width 466 height 39
type input "*"
click at [622, 376] on div "Select..." at bounding box center [713, 385] width 440 height 32
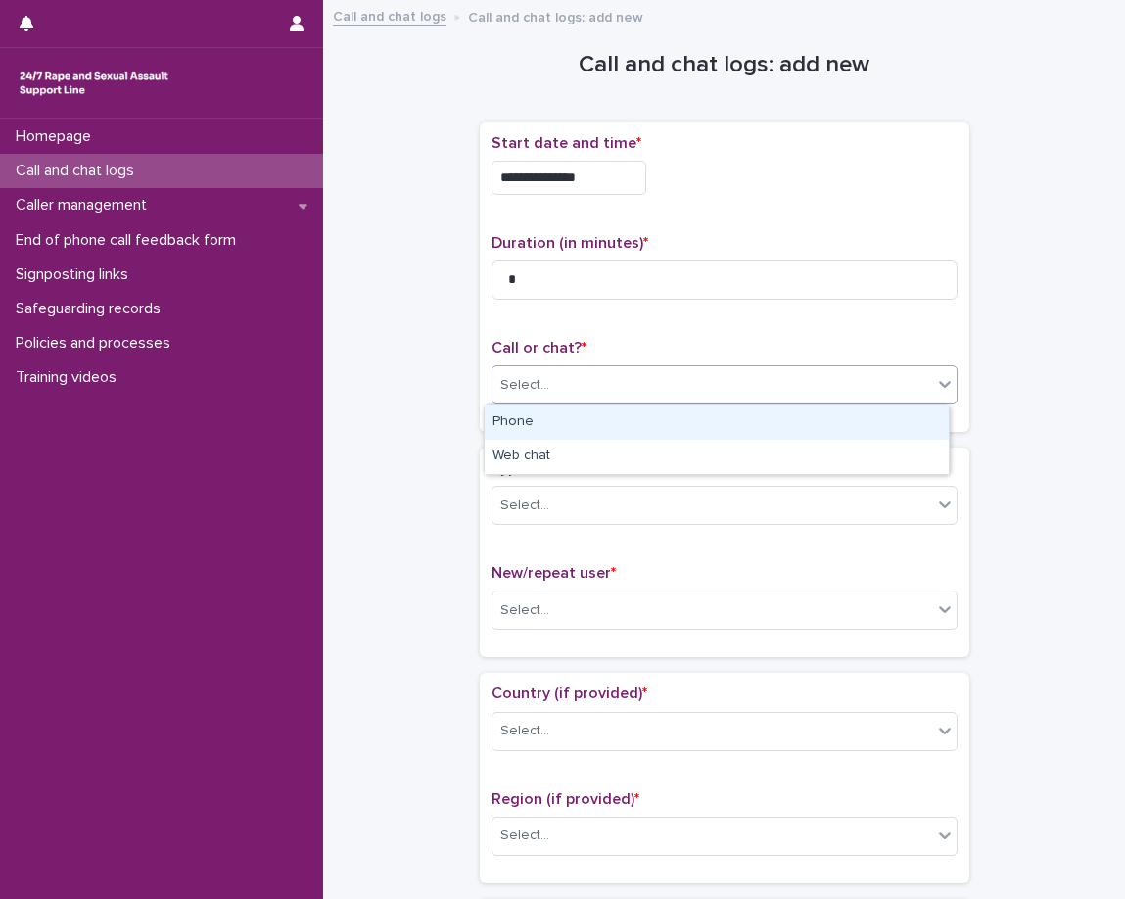
click at [600, 413] on div "Phone" at bounding box center [717, 423] width 464 height 34
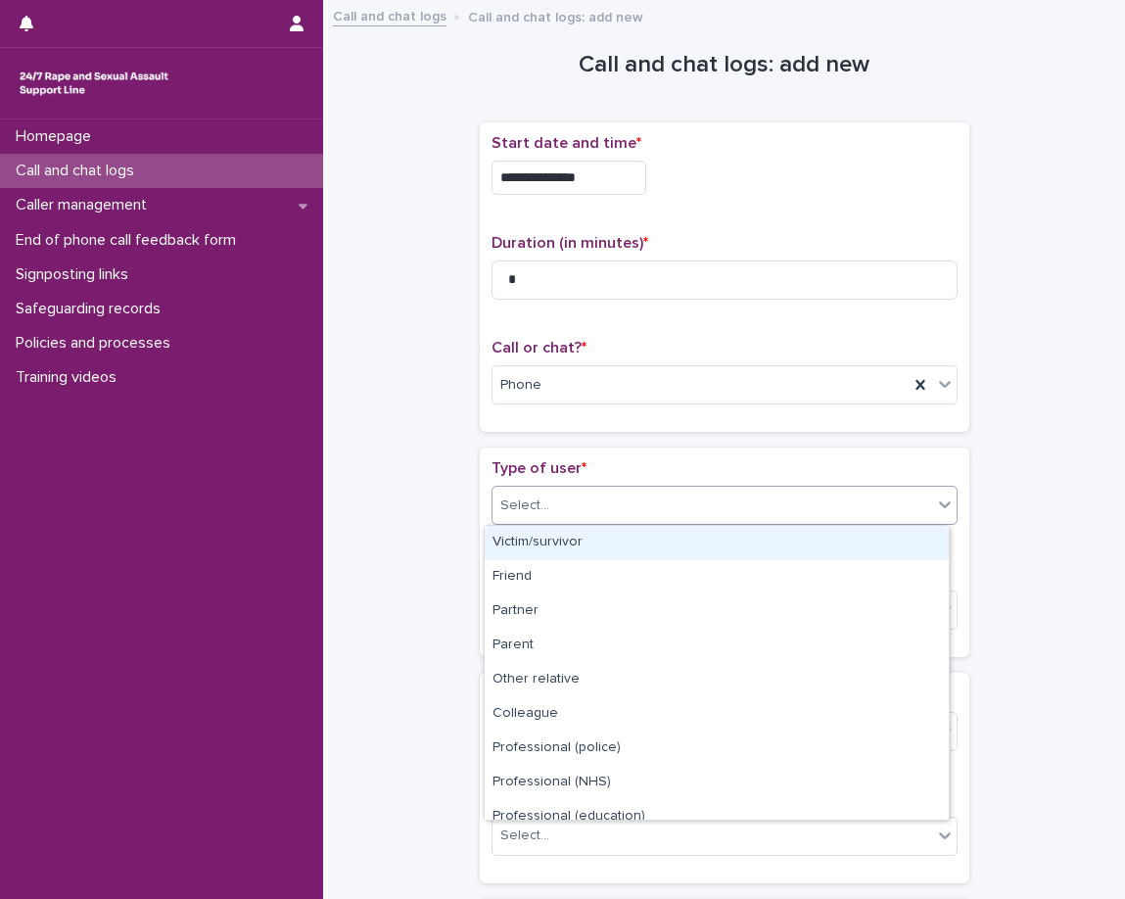
click at [590, 509] on div "Select..." at bounding box center [713, 506] width 440 height 32
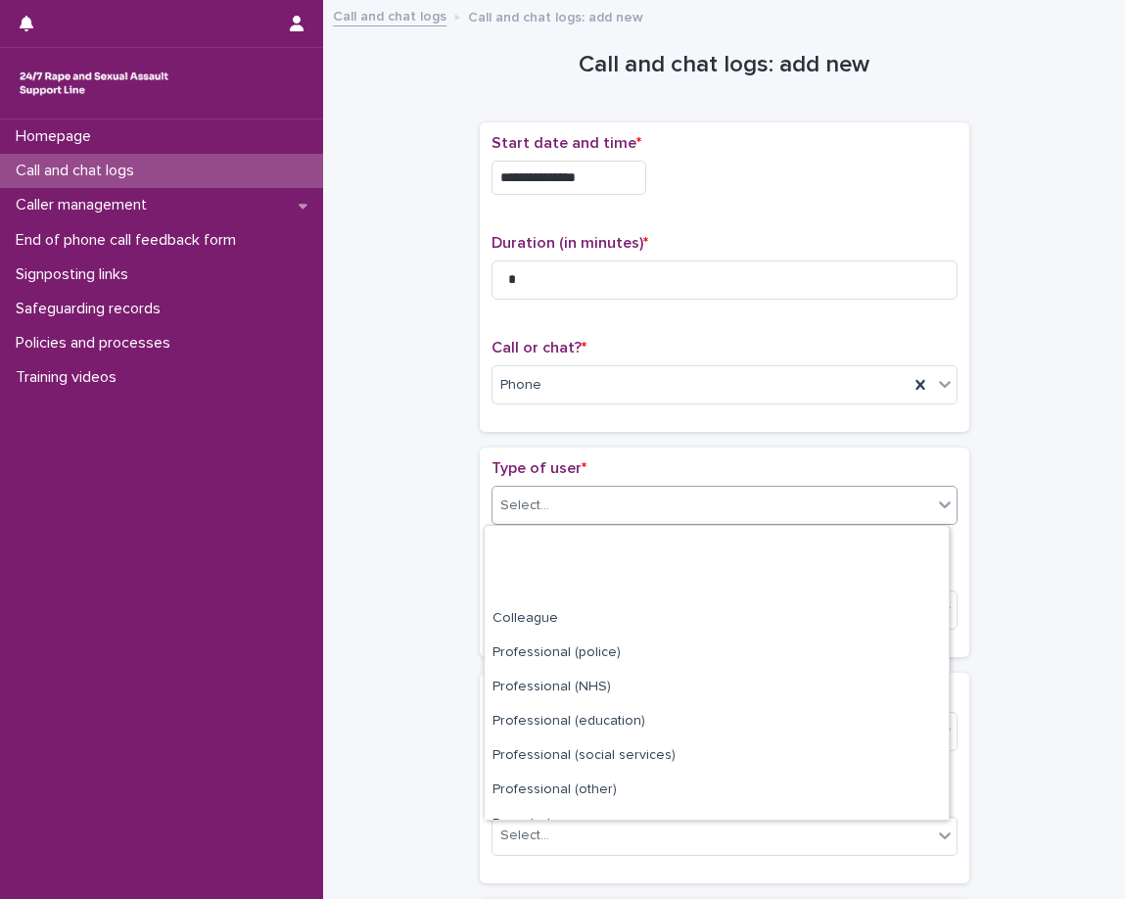
scroll to position [220, 0]
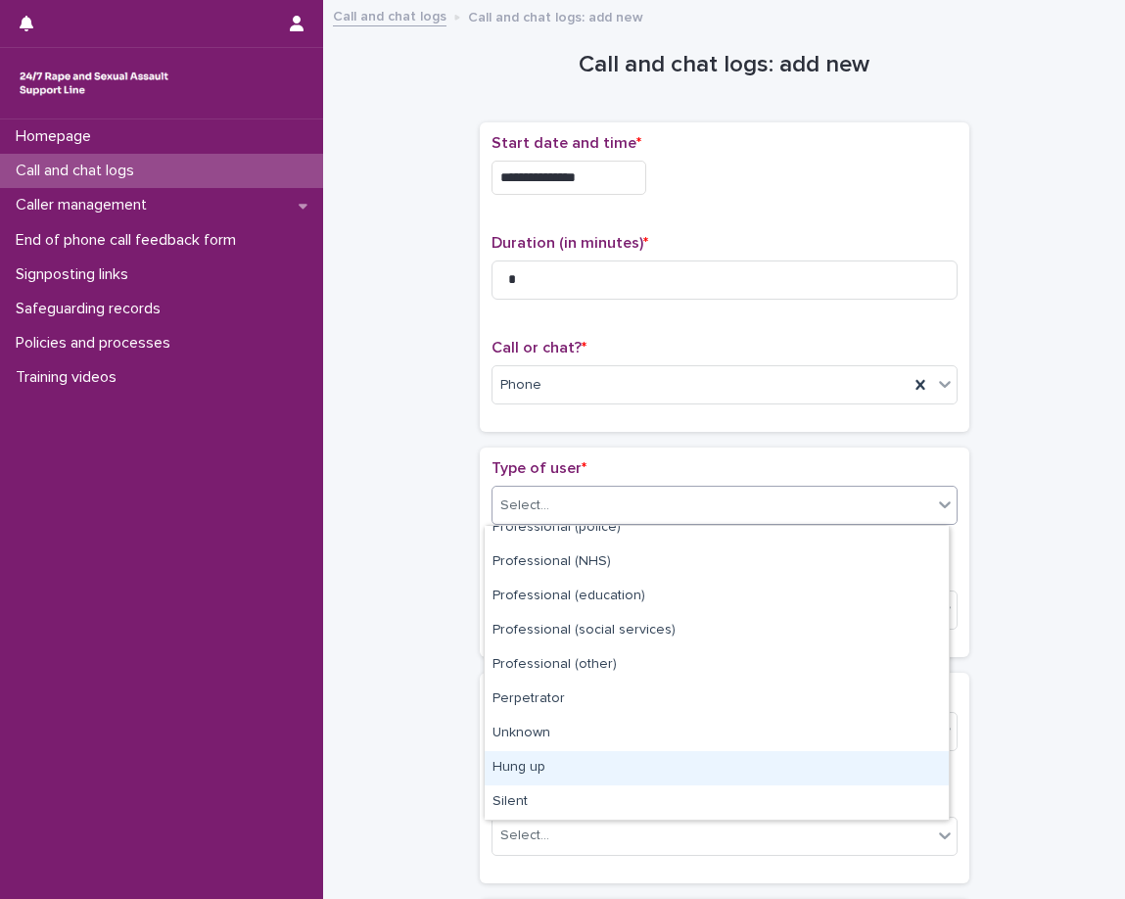
click at [571, 769] on div "Hung up" at bounding box center [717, 768] width 464 height 34
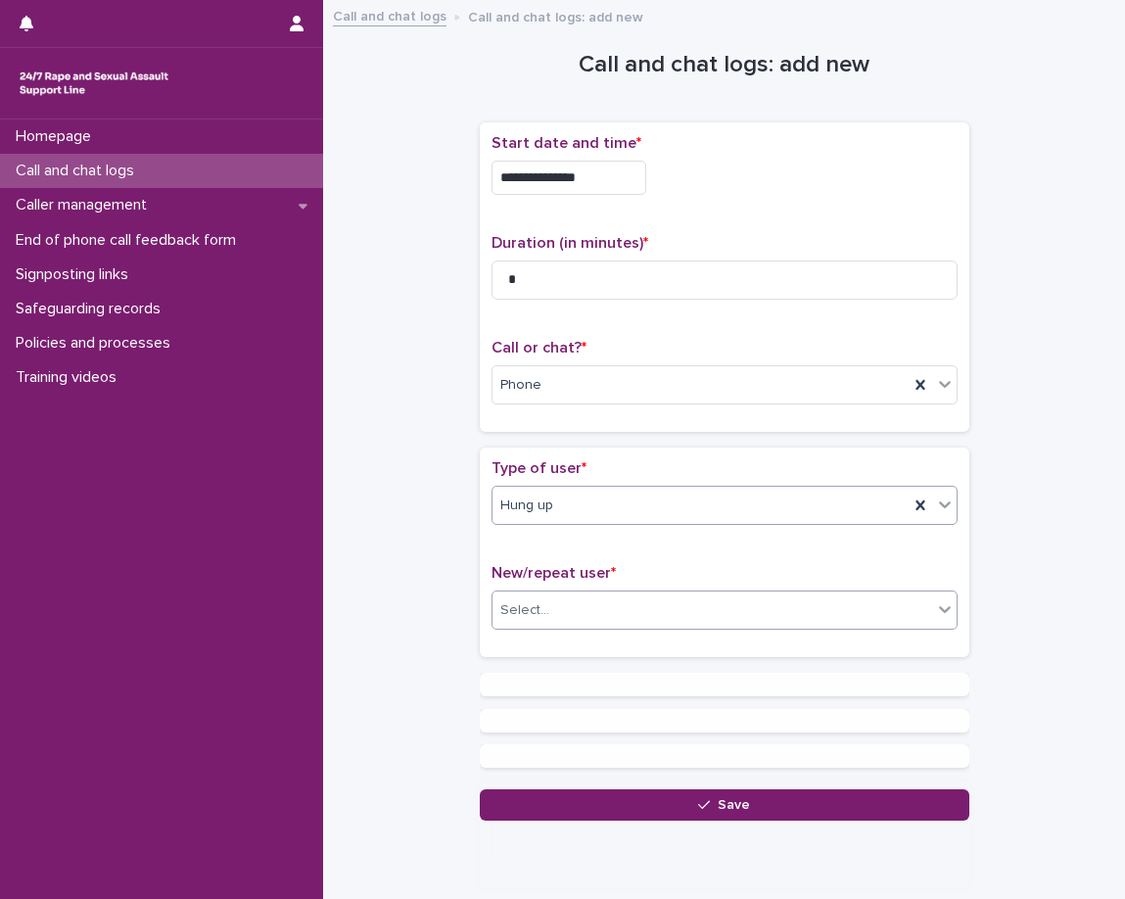
click at [605, 600] on div "Select..." at bounding box center [713, 611] width 440 height 32
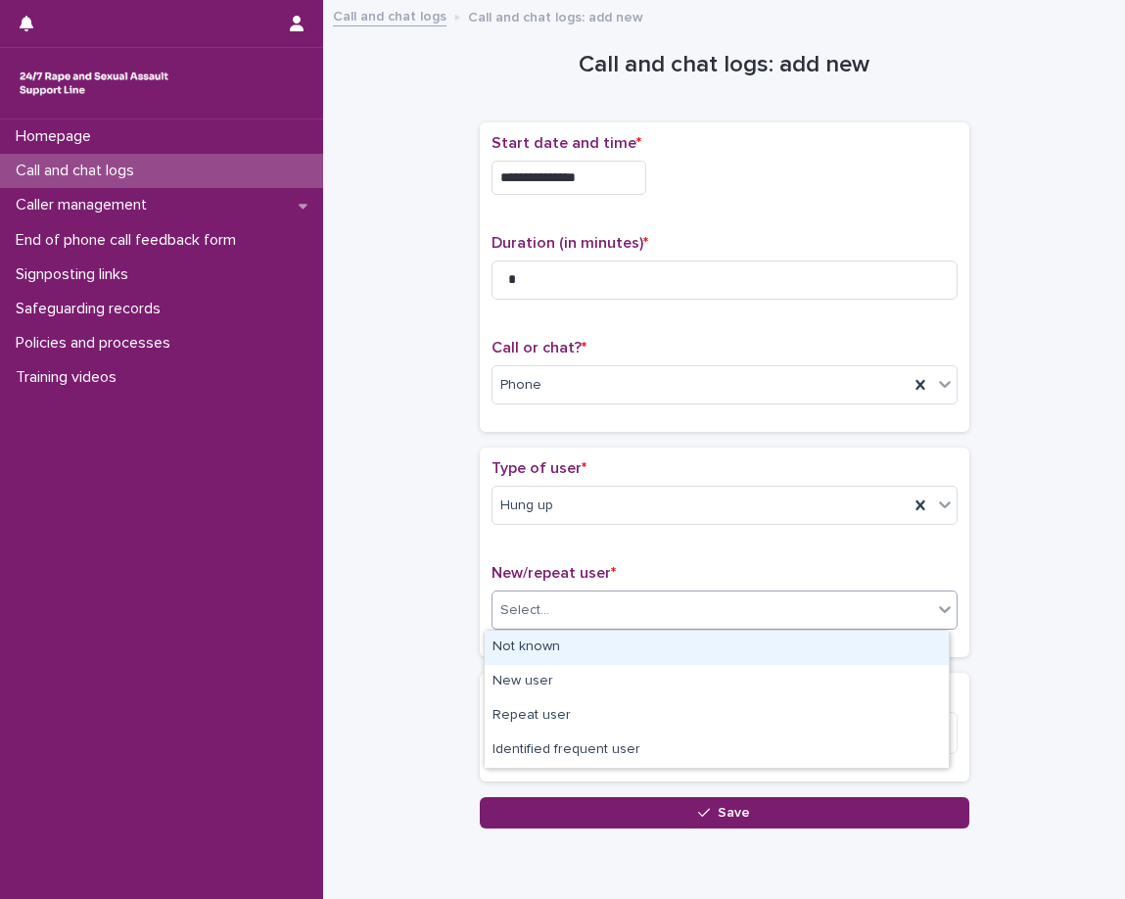
click at [600, 652] on div "Not known" at bounding box center [717, 648] width 464 height 34
click at [578, 672] on div "Loading... Saving… Type of user * Hung up New/repeat user * option Not known fo…" at bounding box center [725, 560] width 490 height 225
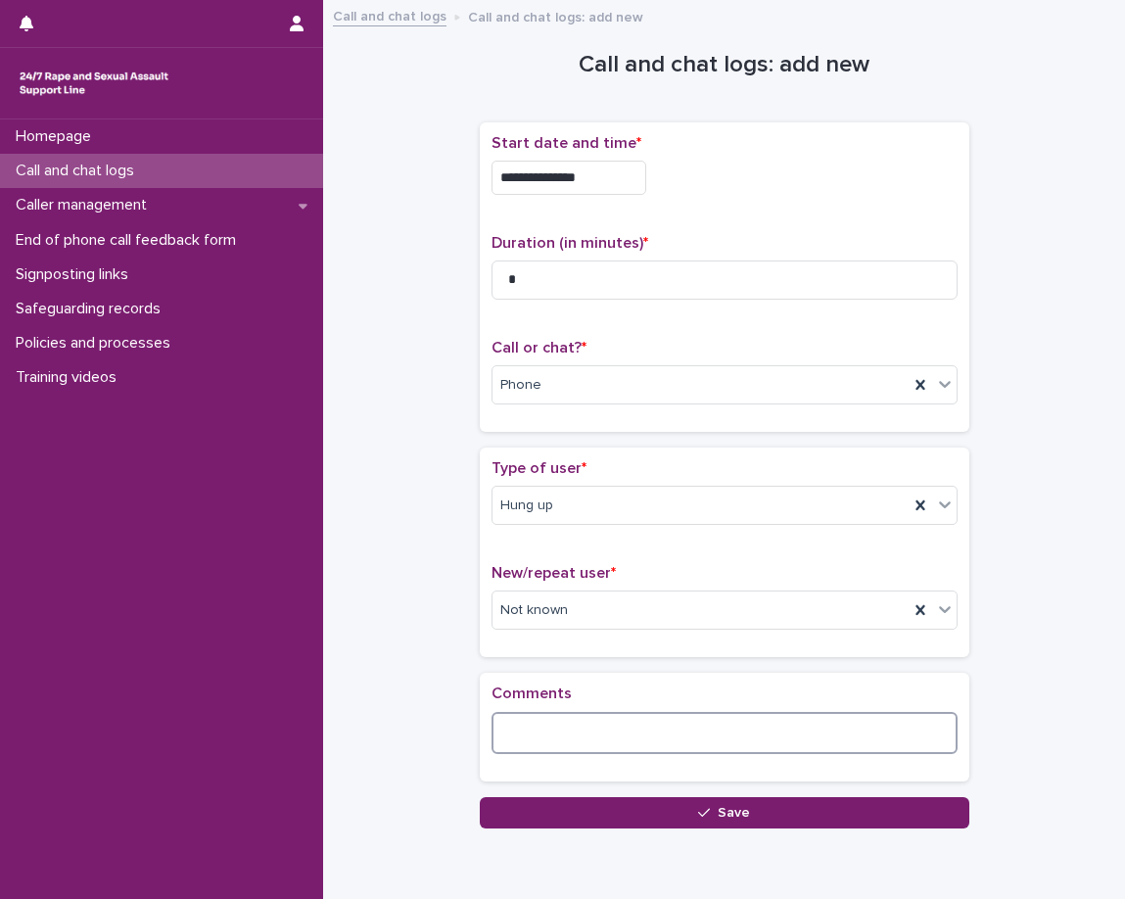
click at [598, 742] on textarea at bounding box center [725, 733] width 466 height 42
paste textarea "**********"
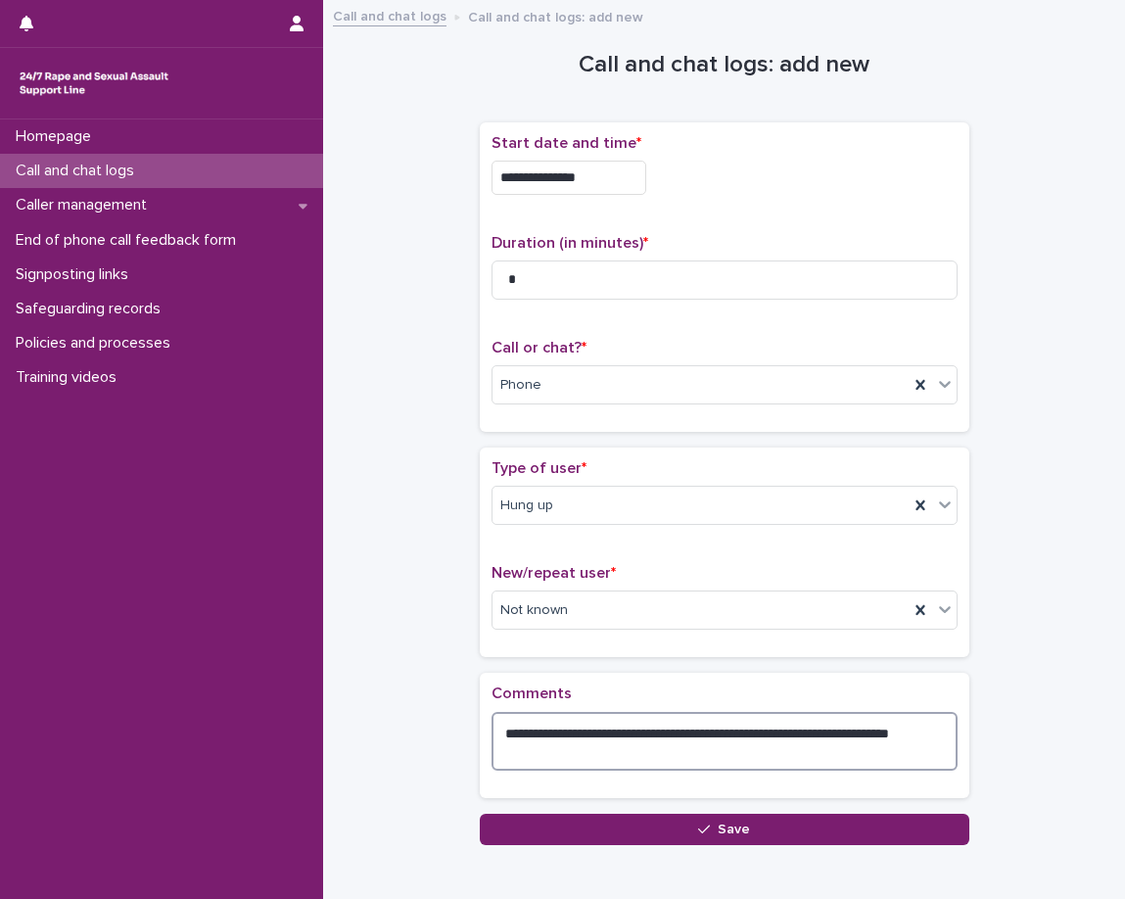
drag, startPoint x: 752, startPoint y: 735, endPoint x: 594, endPoint y: 736, distance: 158.7
click at [594, 736] on textarea "**********" at bounding box center [725, 741] width 466 height 59
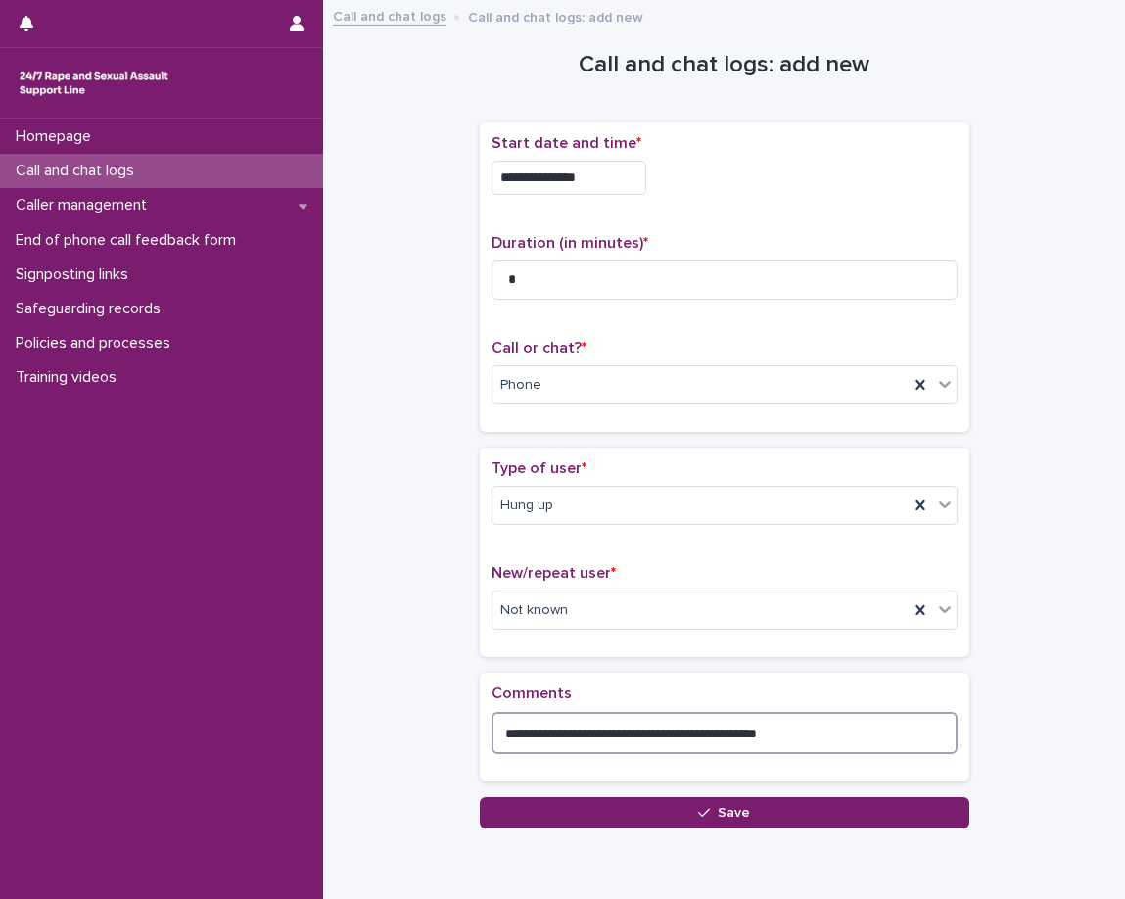
click at [760, 732] on textarea "**********" at bounding box center [725, 733] width 466 height 42
type textarea "**********"
click at [801, 668] on div "Loading... Saving… Type of user * Hung up New/repeat user * Not known" at bounding box center [725, 560] width 490 height 225
click at [780, 819] on button "Save" at bounding box center [725, 812] width 490 height 31
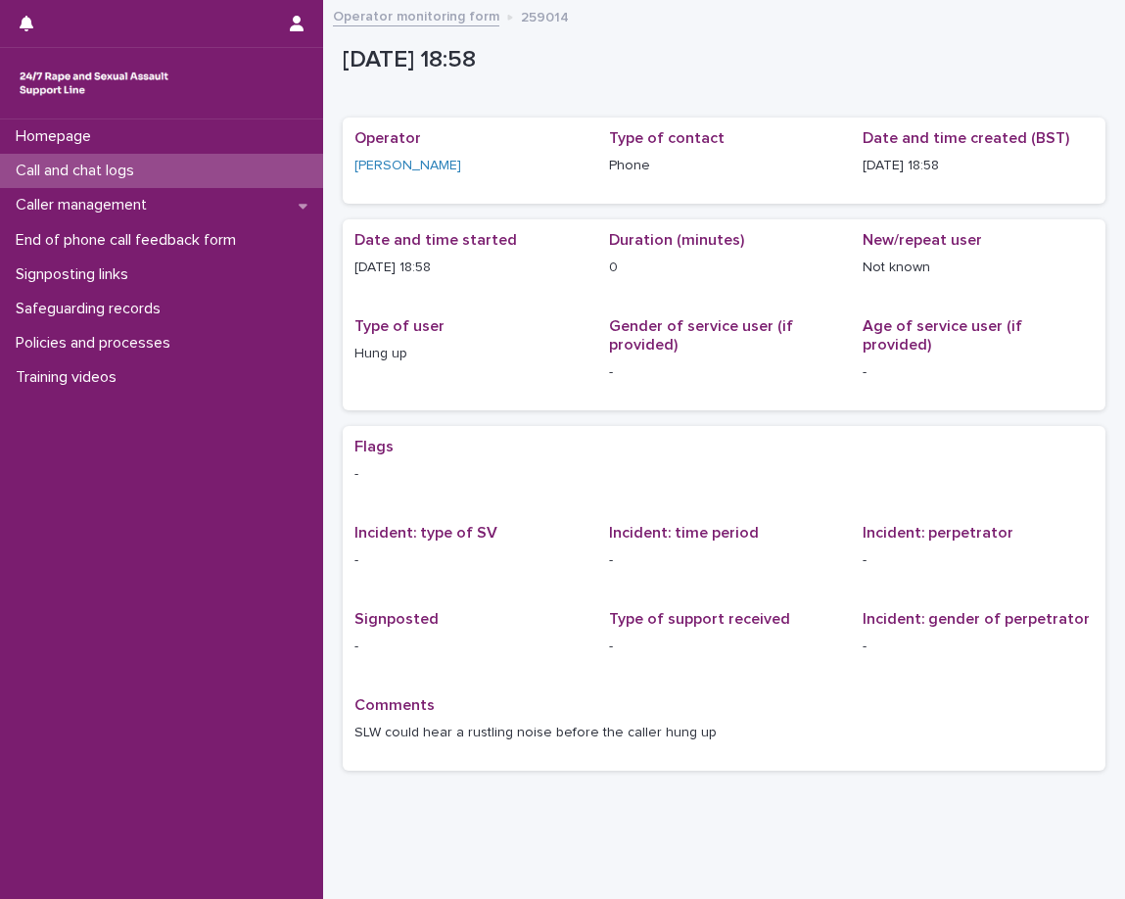
click at [209, 168] on div "Call and chat logs" at bounding box center [161, 171] width 323 height 34
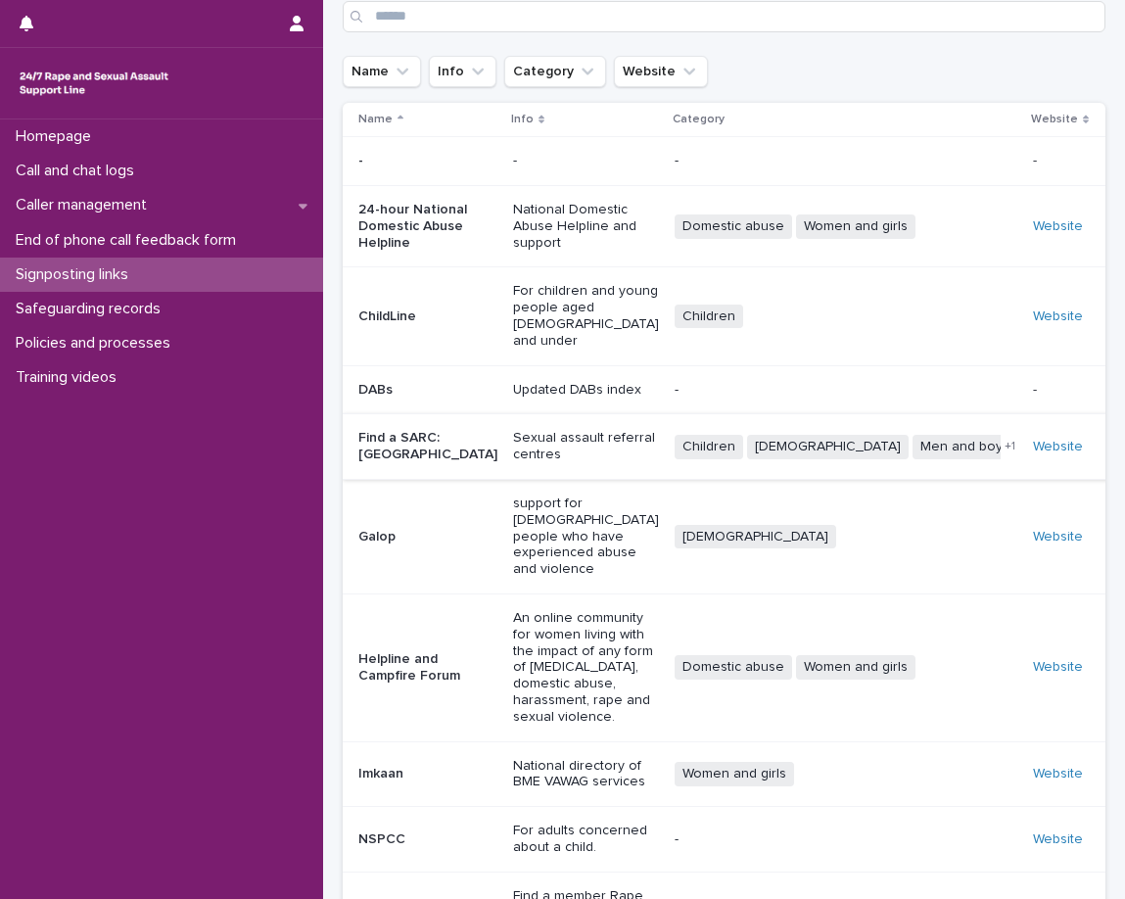
scroll to position [228, 0]
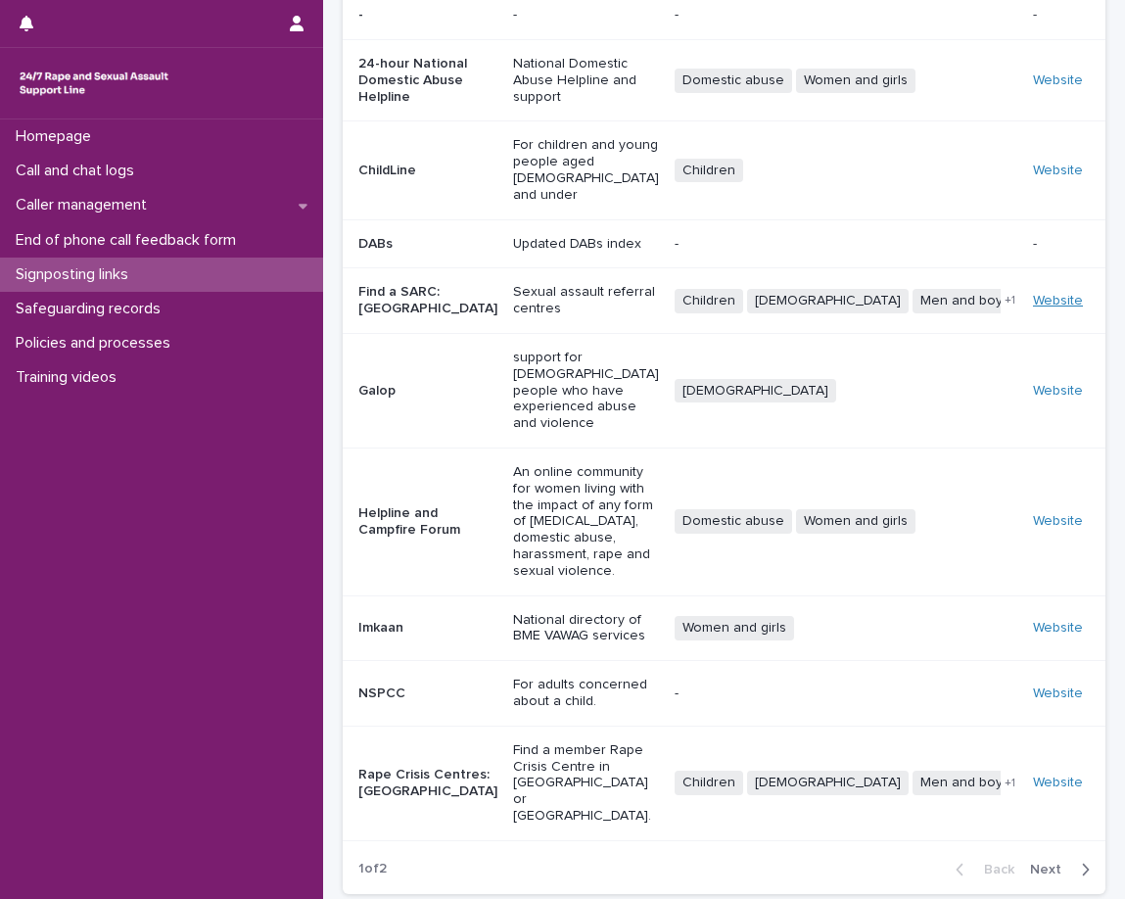
drag, startPoint x: 1043, startPoint y: 264, endPoint x: 999, endPoint y: 293, distance: 52.4
click at [999, 293] on td "Children LGBT+ Men and boys Women and girls + 1" at bounding box center [846, 301] width 359 height 66
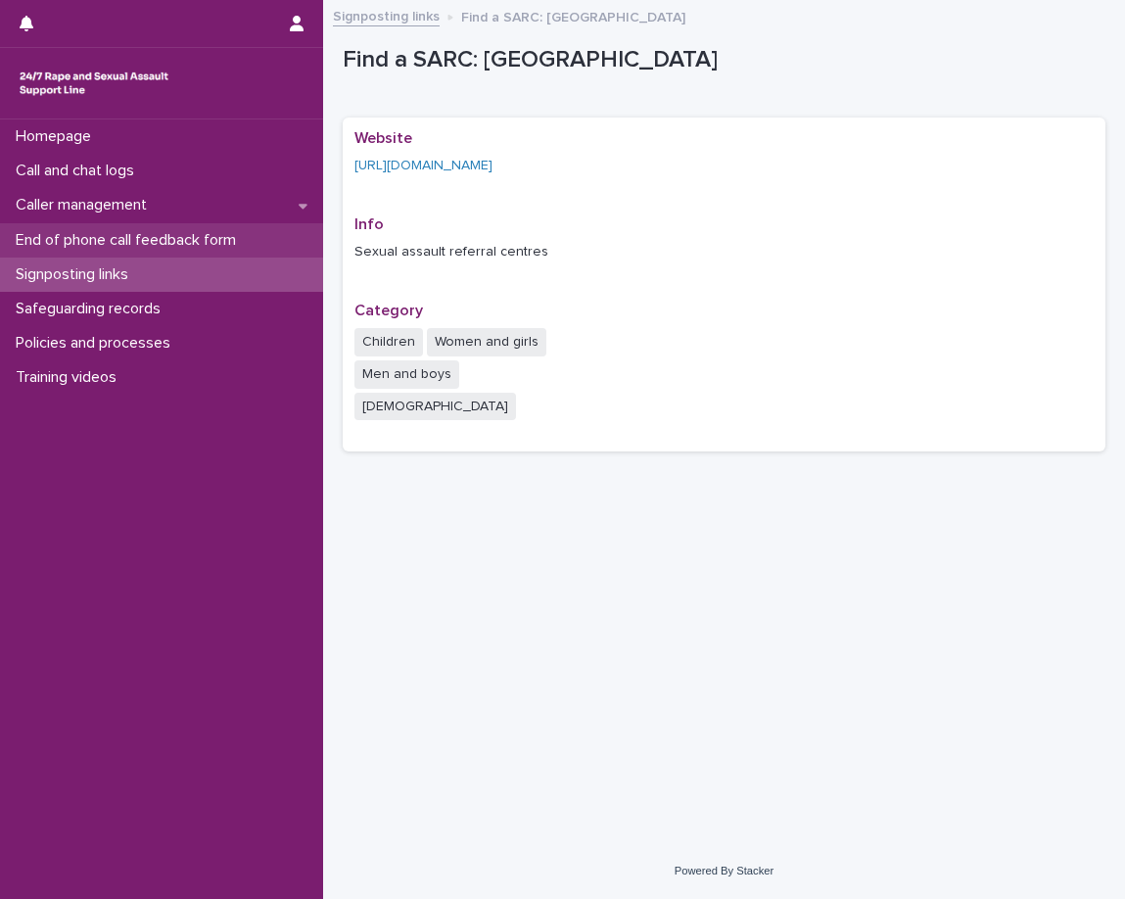
click at [124, 241] on p "End of phone call feedback form" at bounding box center [130, 240] width 244 height 19
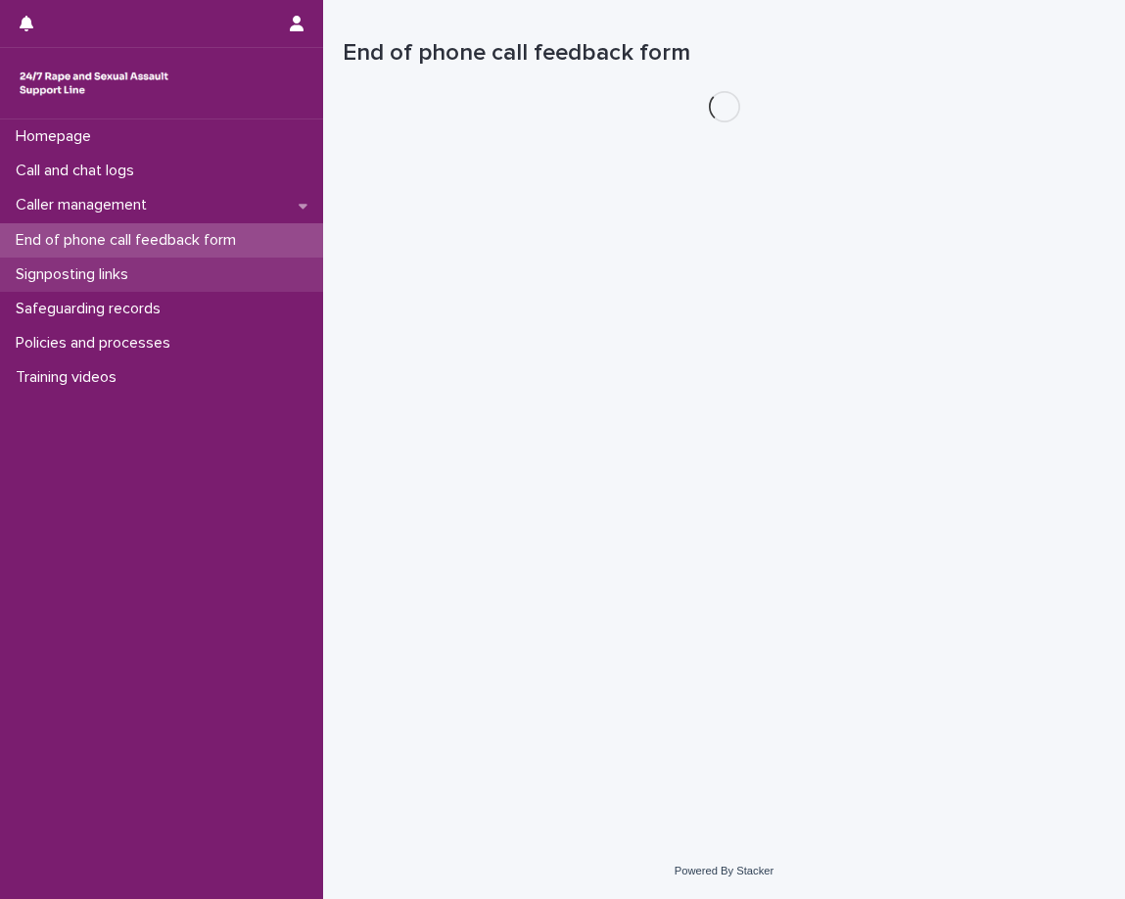
click at [123, 258] on div "Signposting links" at bounding box center [161, 275] width 323 height 34
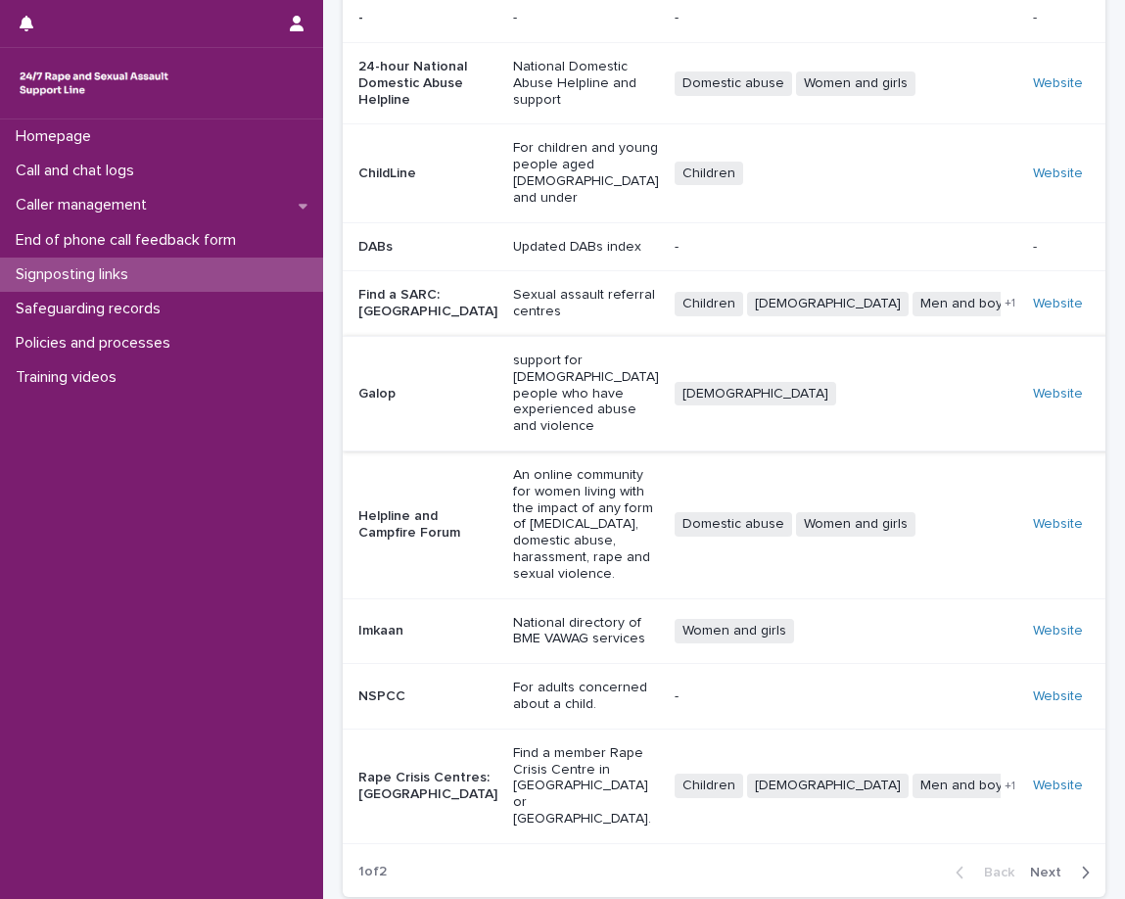
scroll to position [228, 0]
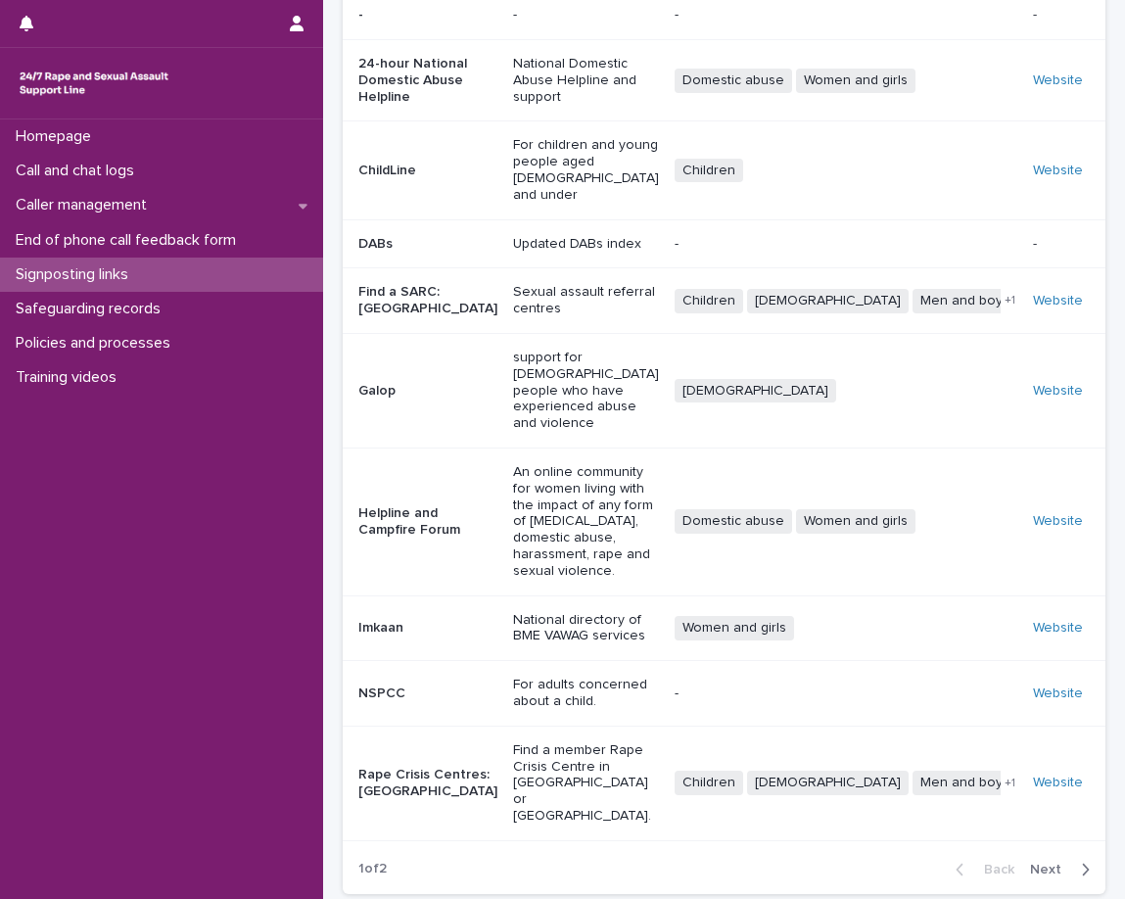
drag, startPoint x: 1028, startPoint y: 630, endPoint x: 959, endPoint y: 650, distance: 71.6
click at [959, 763] on div "Children LGBT+ Men and boys Women and girls + 1" at bounding box center [846, 783] width 343 height 40
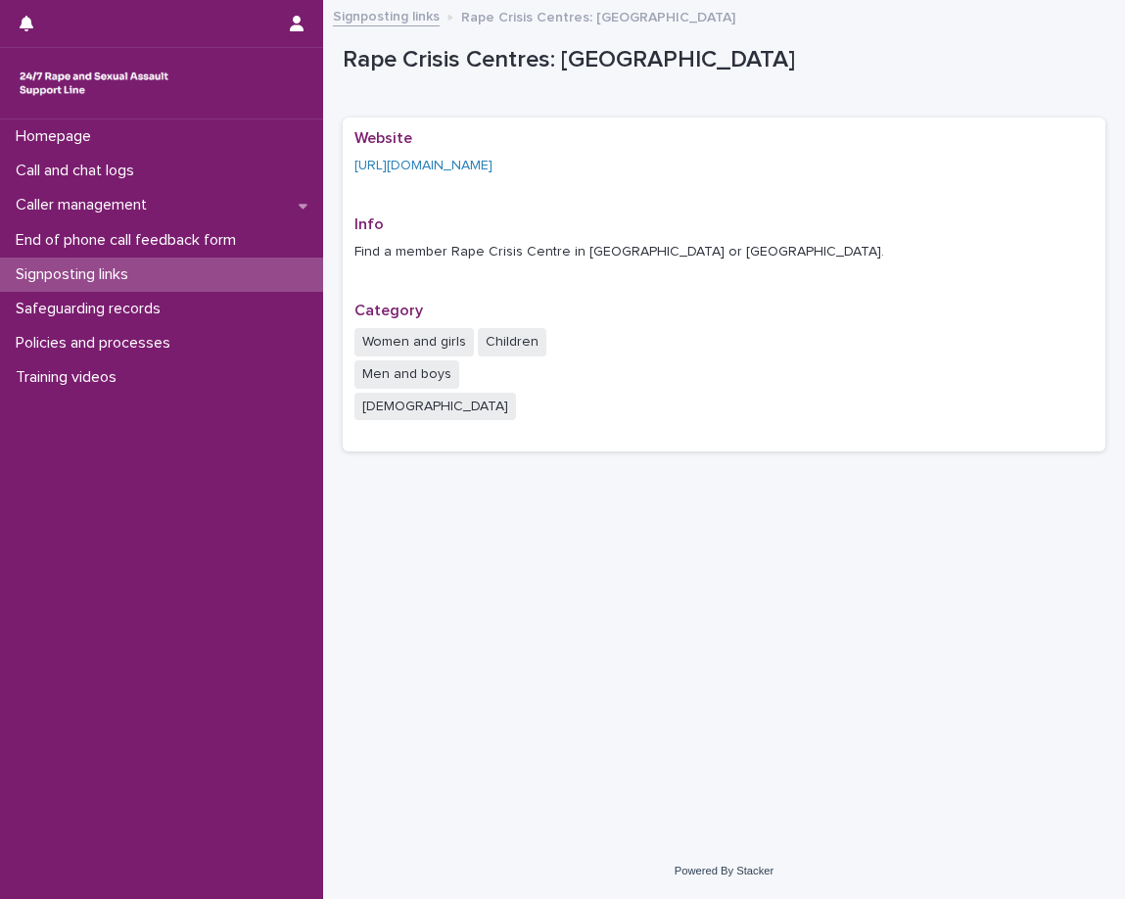
click at [160, 260] on div "Signposting links" at bounding box center [161, 275] width 323 height 34
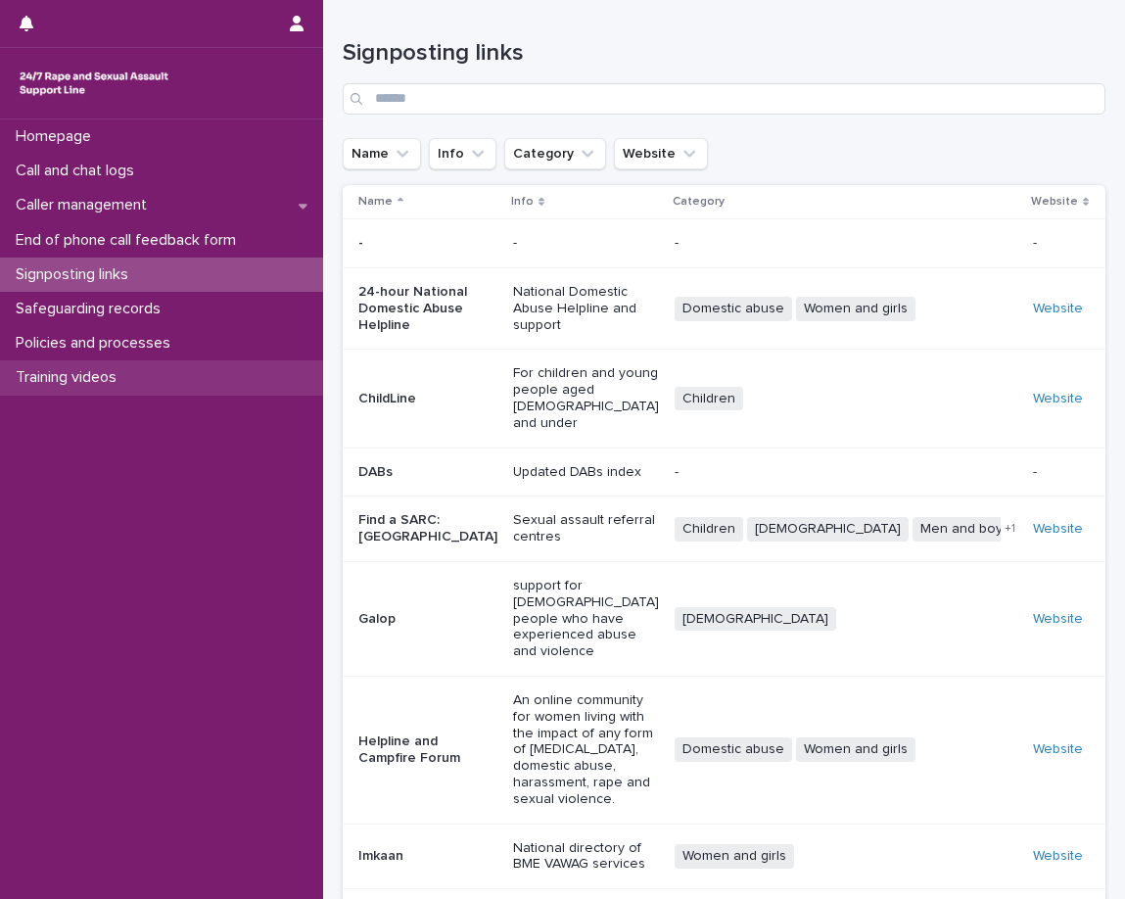
click at [190, 362] on div "Training videos" at bounding box center [161, 377] width 323 height 34
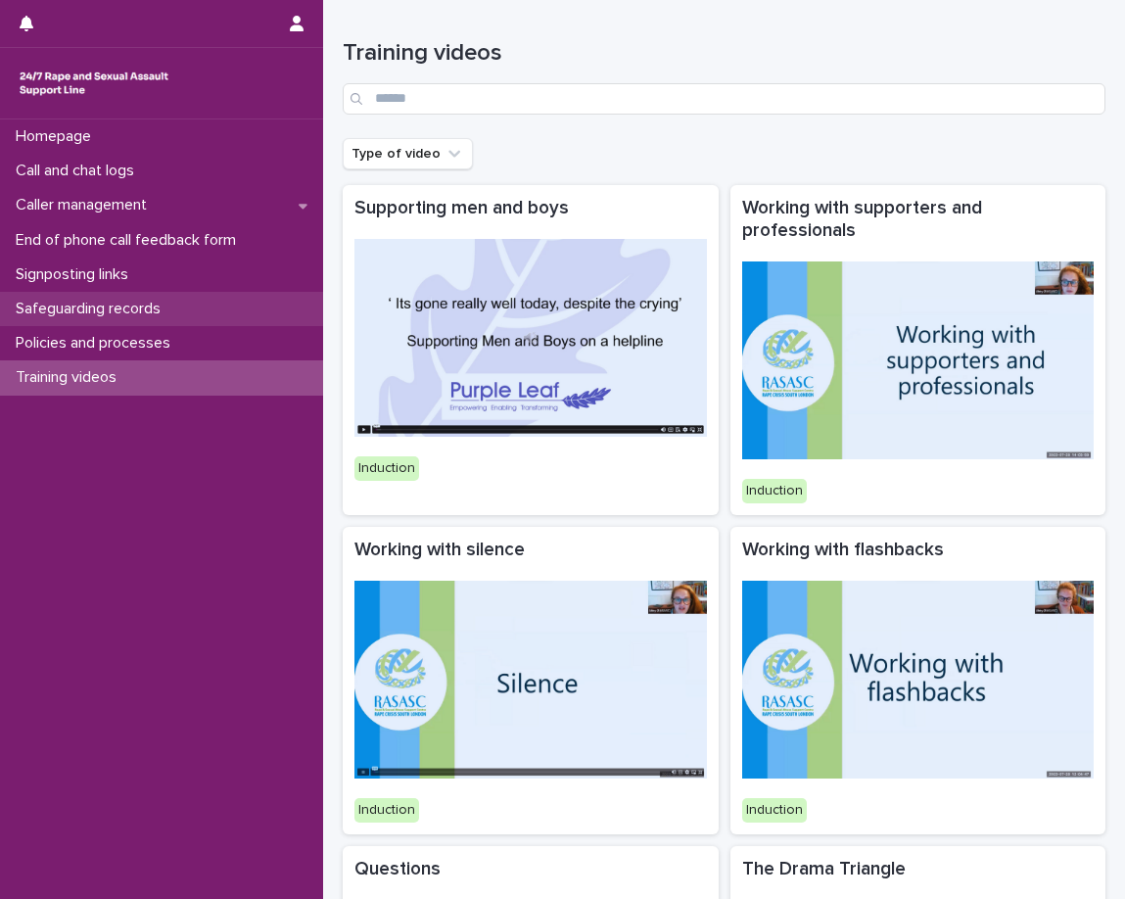
click at [204, 299] on div "Safeguarding records" at bounding box center [161, 309] width 323 height 34
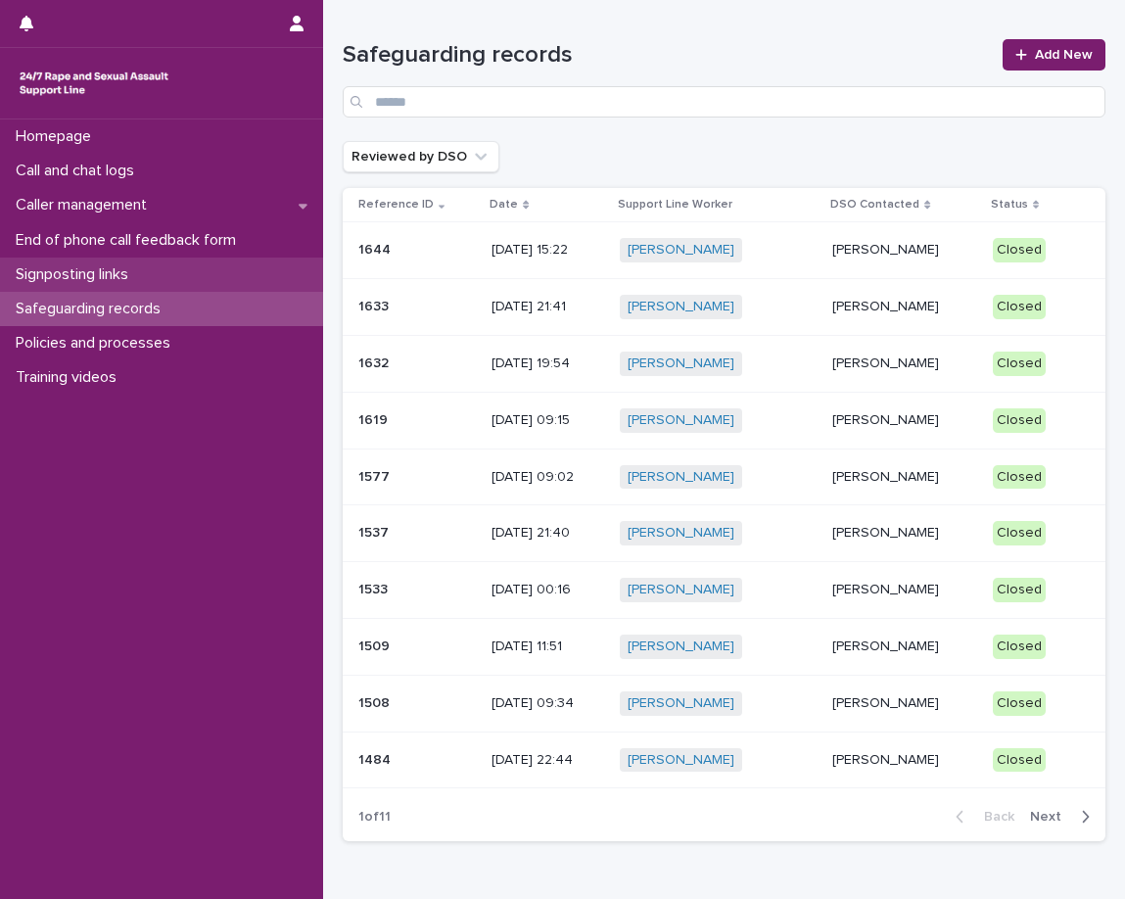
click at [232, 271] on div "Signposting links" at bounding box center [161, 275] width 323 height 34
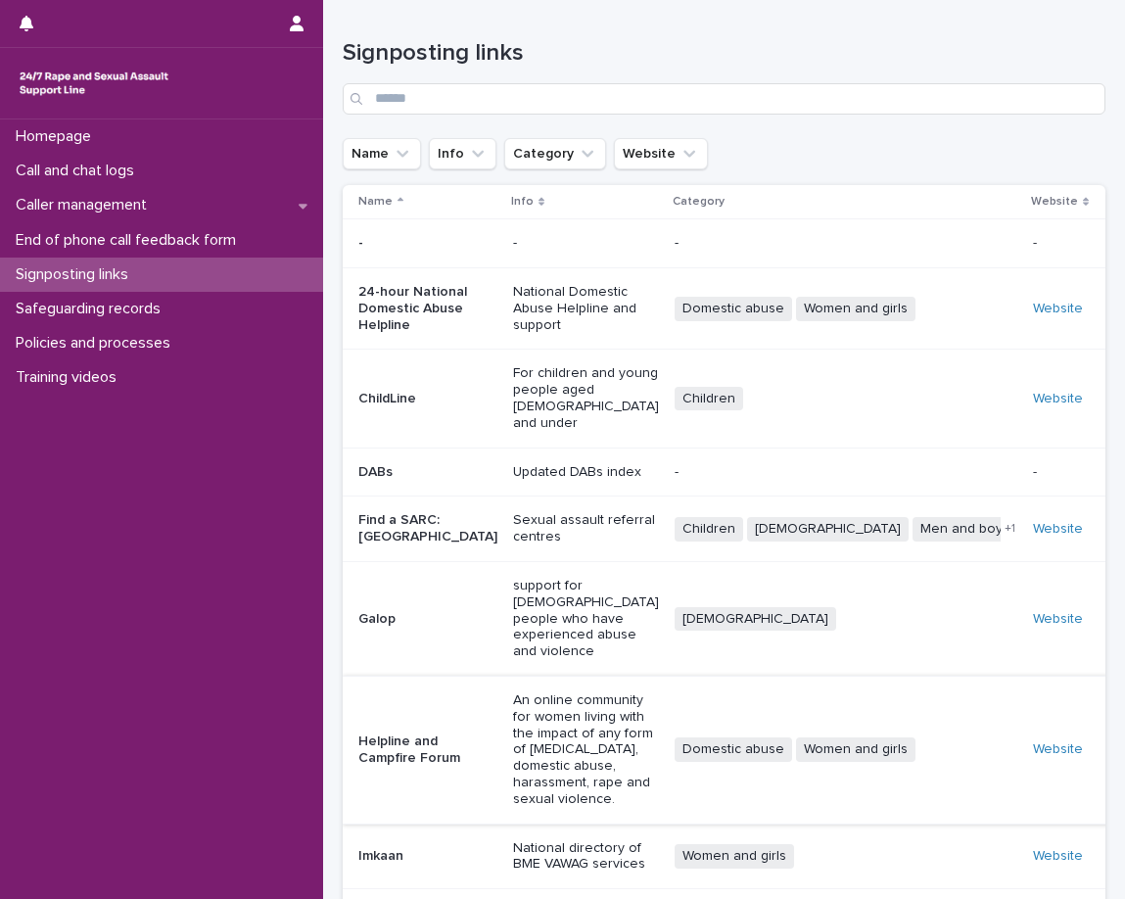
scroll to position [228, 0]
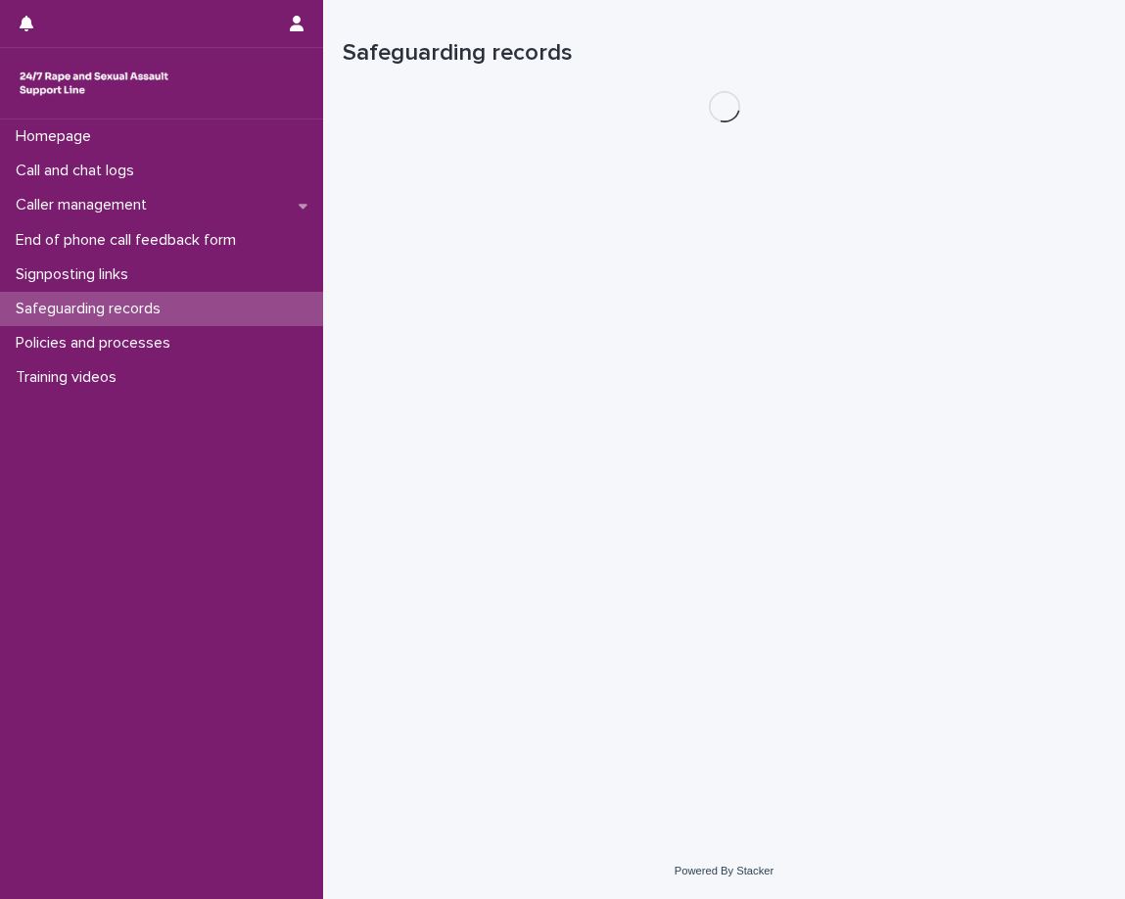
drag, startPoint x: 813, startPoint y: 376, endPoint x: 927, endPoint y: 535, distance: 195.2
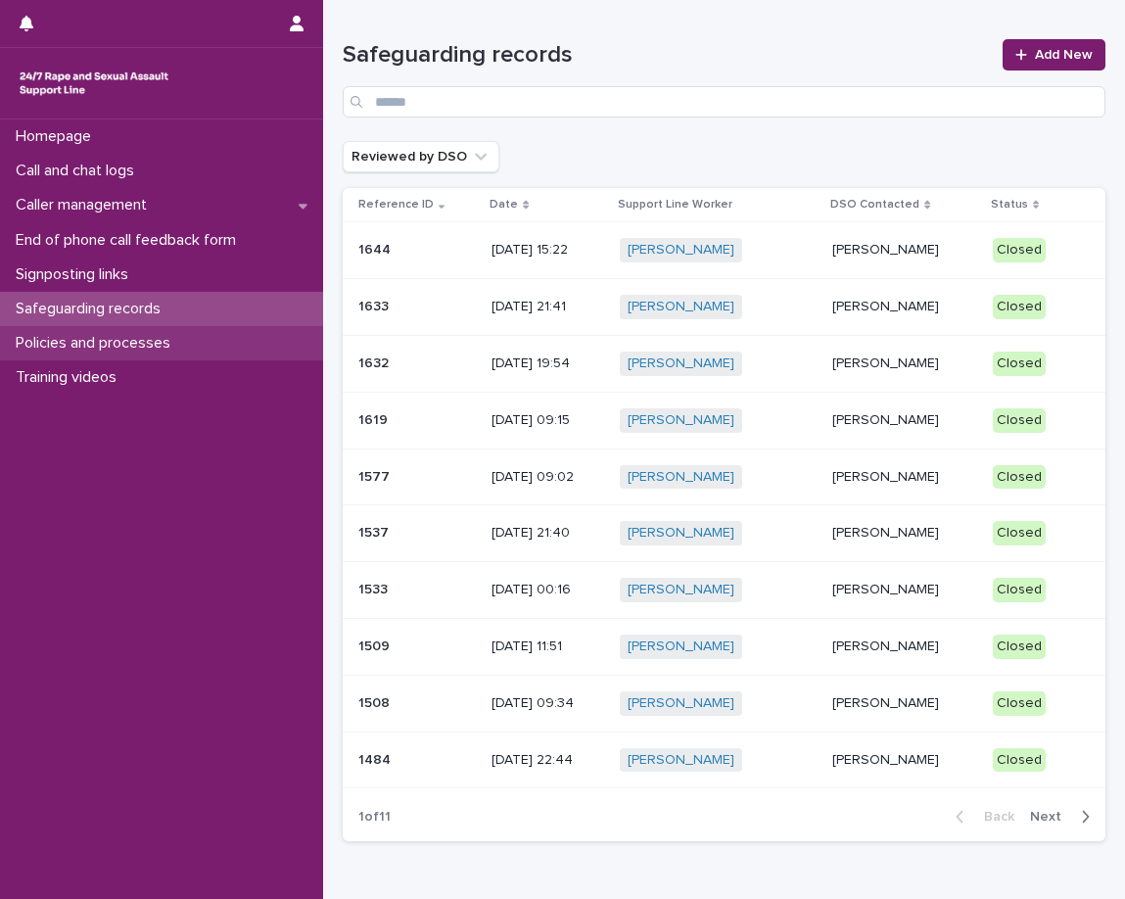
drag, startPoint x: 927, startPoint y: 535, endPoint x: 150, endPoint y: 344, distance: 799.9
click at [150, 344] on p "Policies and processes" at bounding box center [97, 343] width 178 height 19
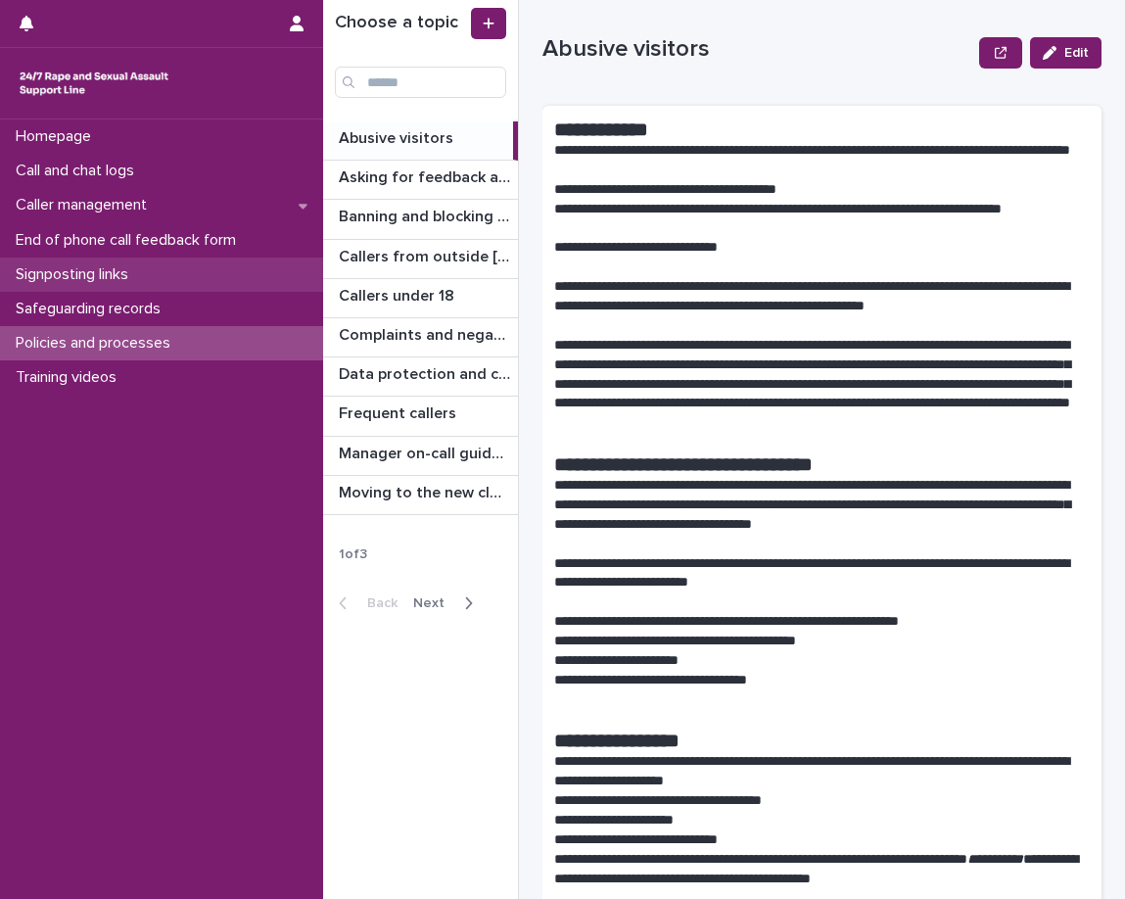
click at [130, 278] on p "Signposting links" at bounding box center [76, 274] width 136 height 19
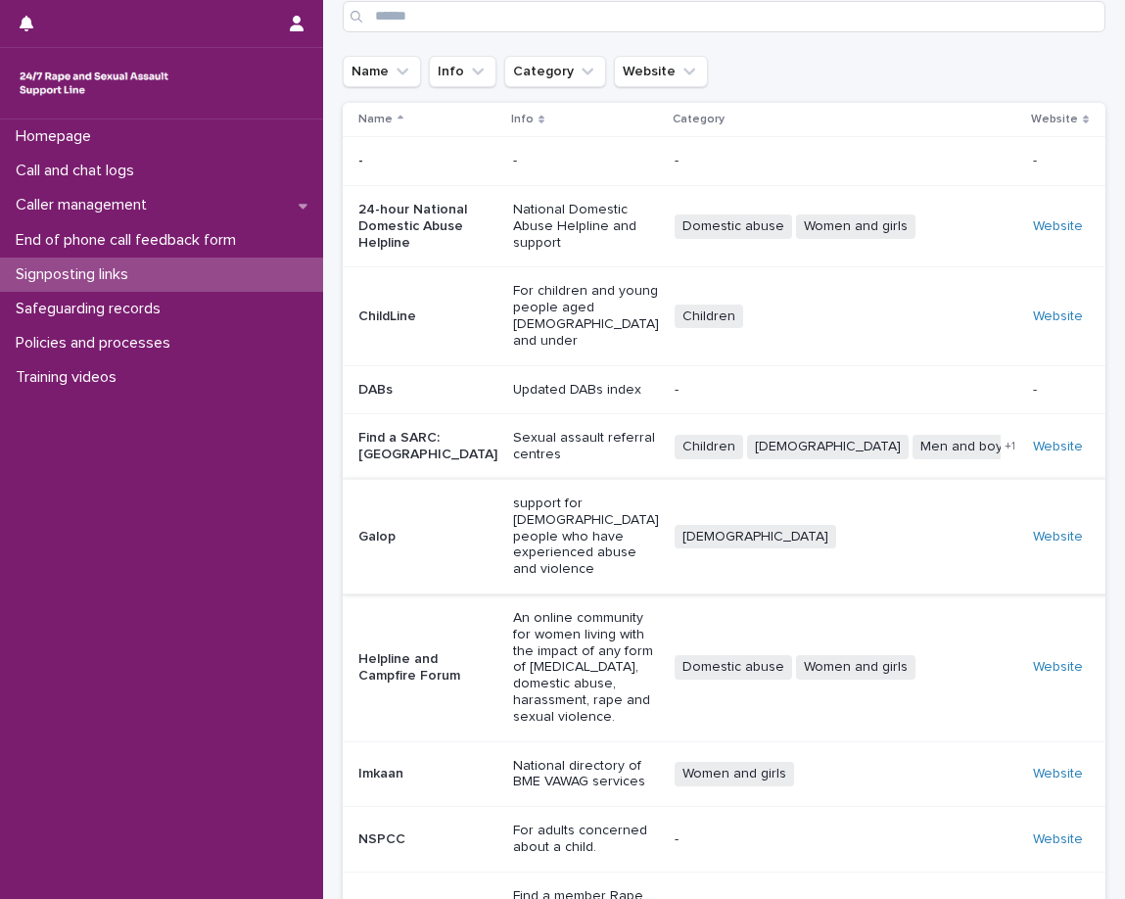
scroll to position [130, 0]
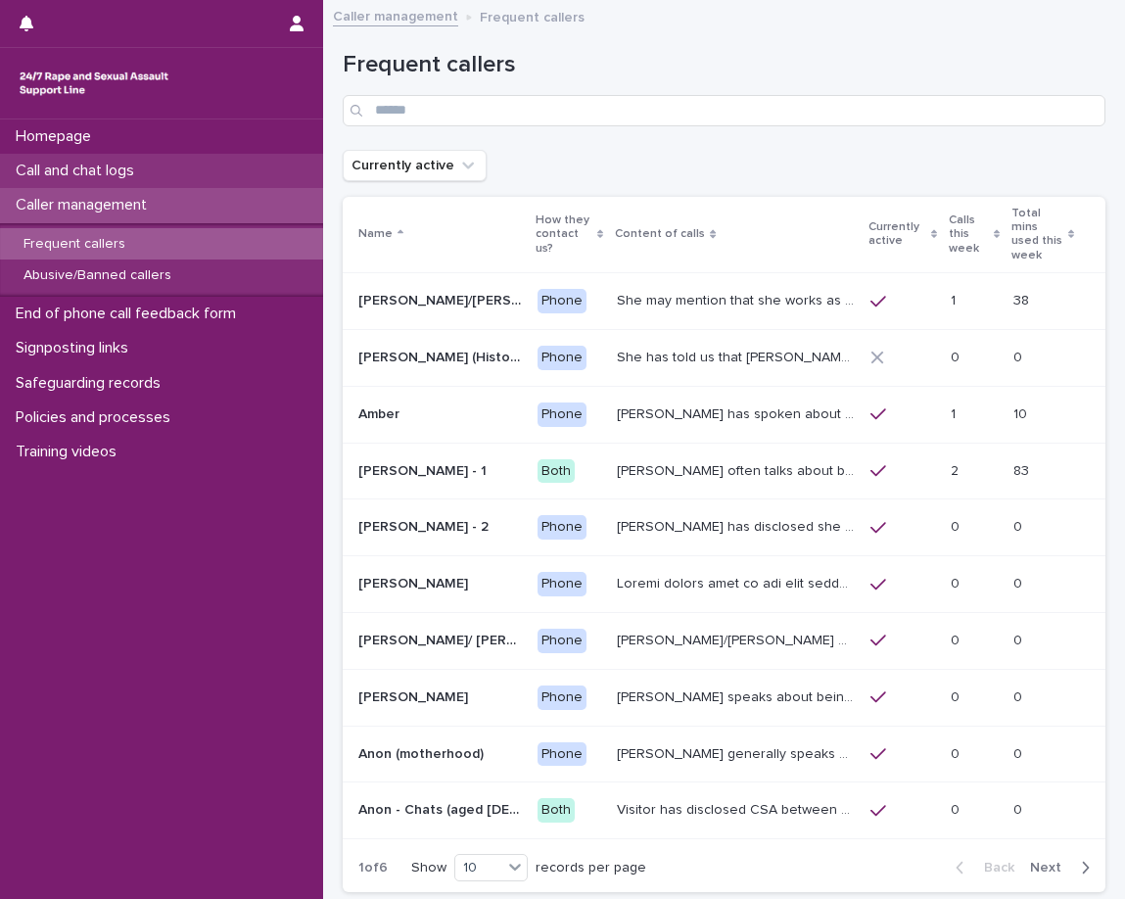
click at [168, 184] on div "Call and chat logs" at bounding box center [161, 171] width 323 height 34
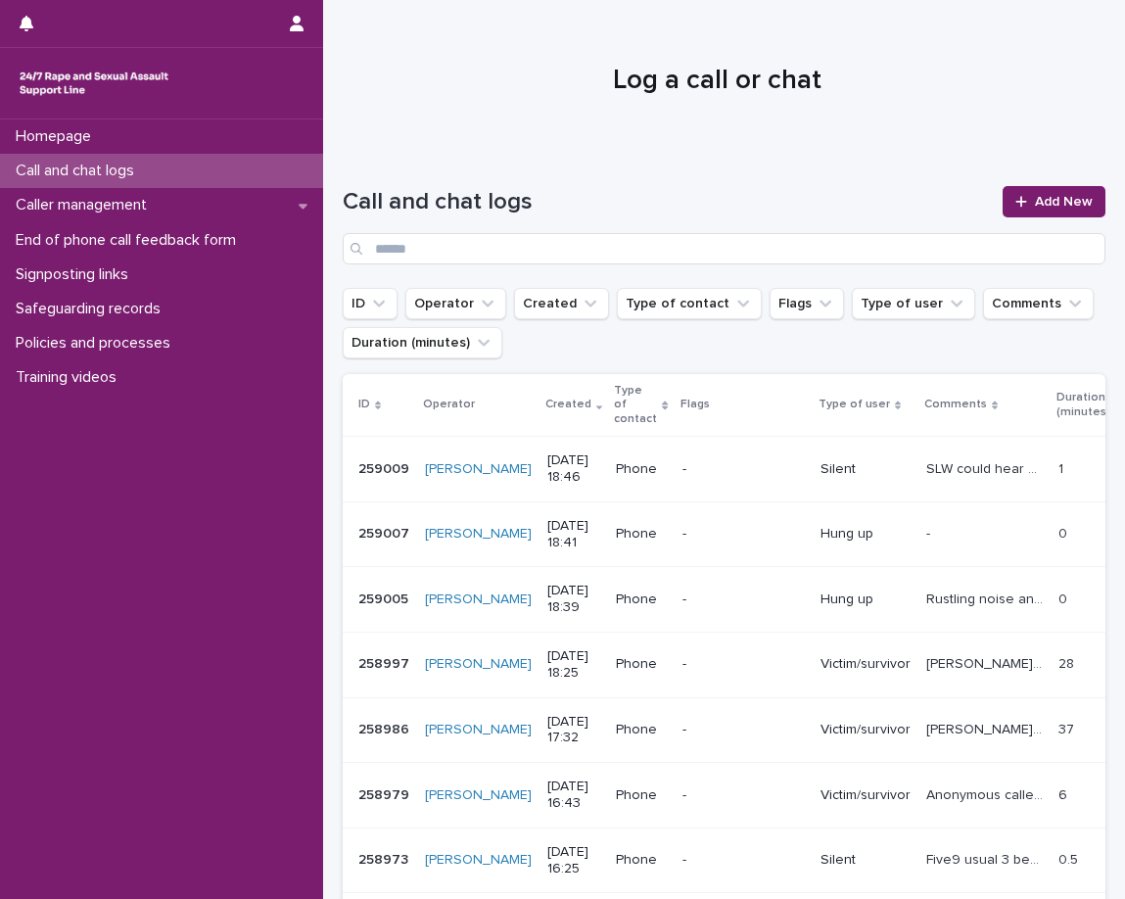
click at [835, 468] on div "Silent" at bounding box center [866, 470] width 90 height 32
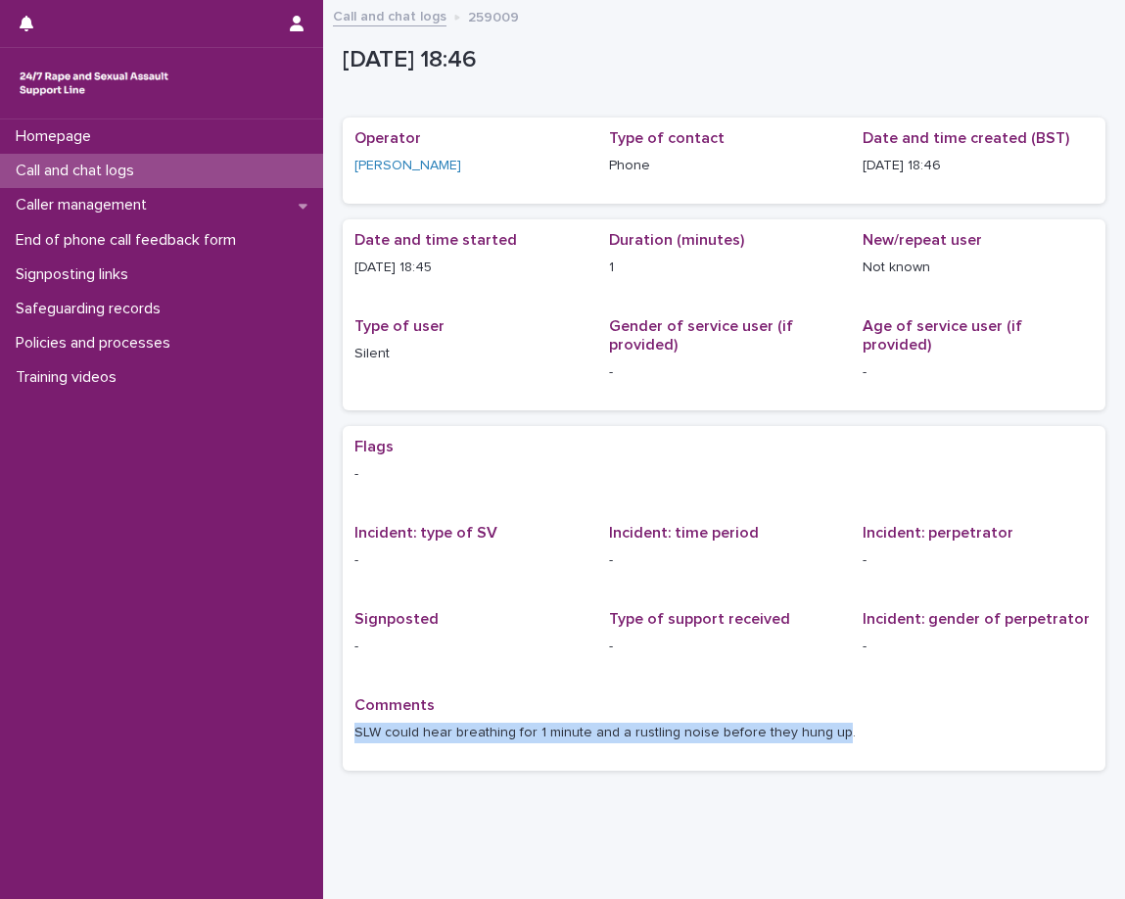
drag, startPoint x: 356, startPoint y: 733, endPoint x: 830, endPoint y: 733, distance: 474.1
click at [830, 733] on p "SLW could hear breathing for 1 minute and a rustling noise before they hung up." at bounding box center [725, 733] width 740 height 21
copy p "SLW could hear breathing for 1 minute and a rustling noise before they hung up"
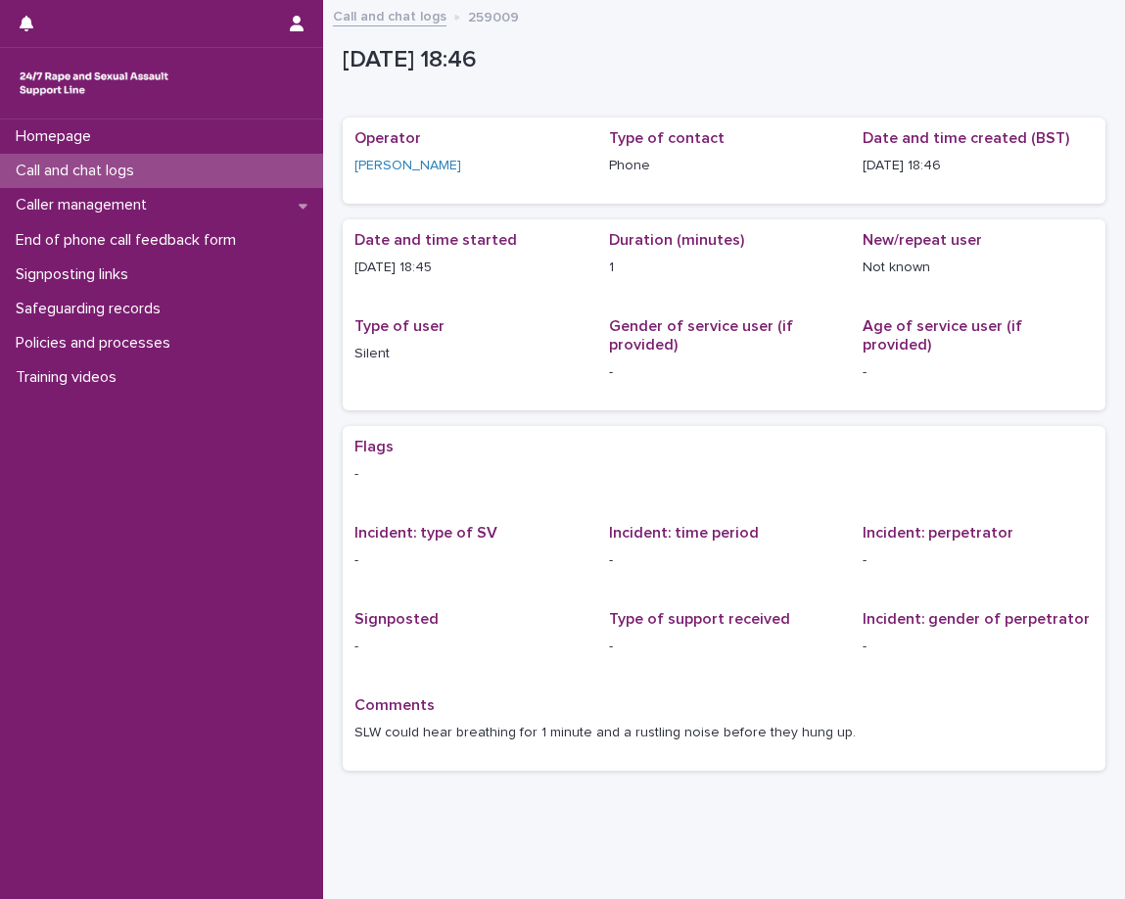
click at [806, 715] on p "Comments" at bounding box center [725, 705] width 740 height 19
click at [197, 214] on div "Caller management" at bounding box center [161, 205] width 323 height 34
